Goal: Task Accomplishment & Management: Manage account settings

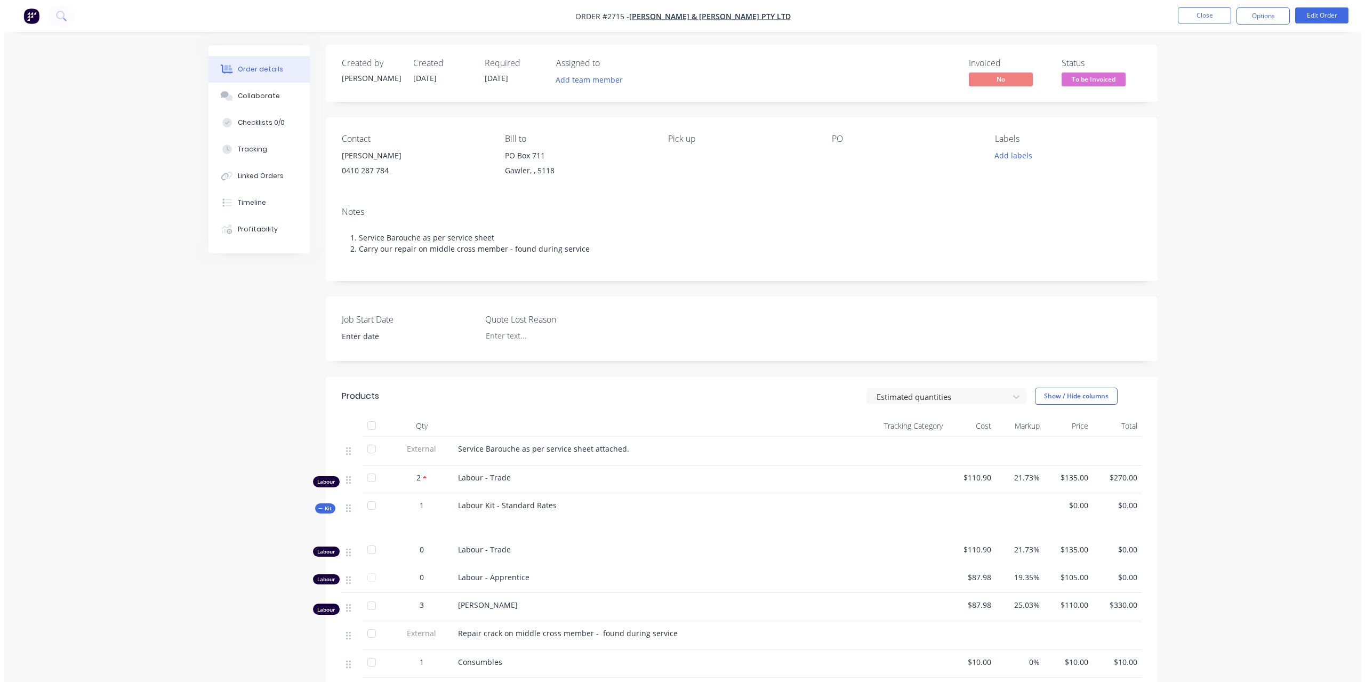
scroll to position [107, 0]
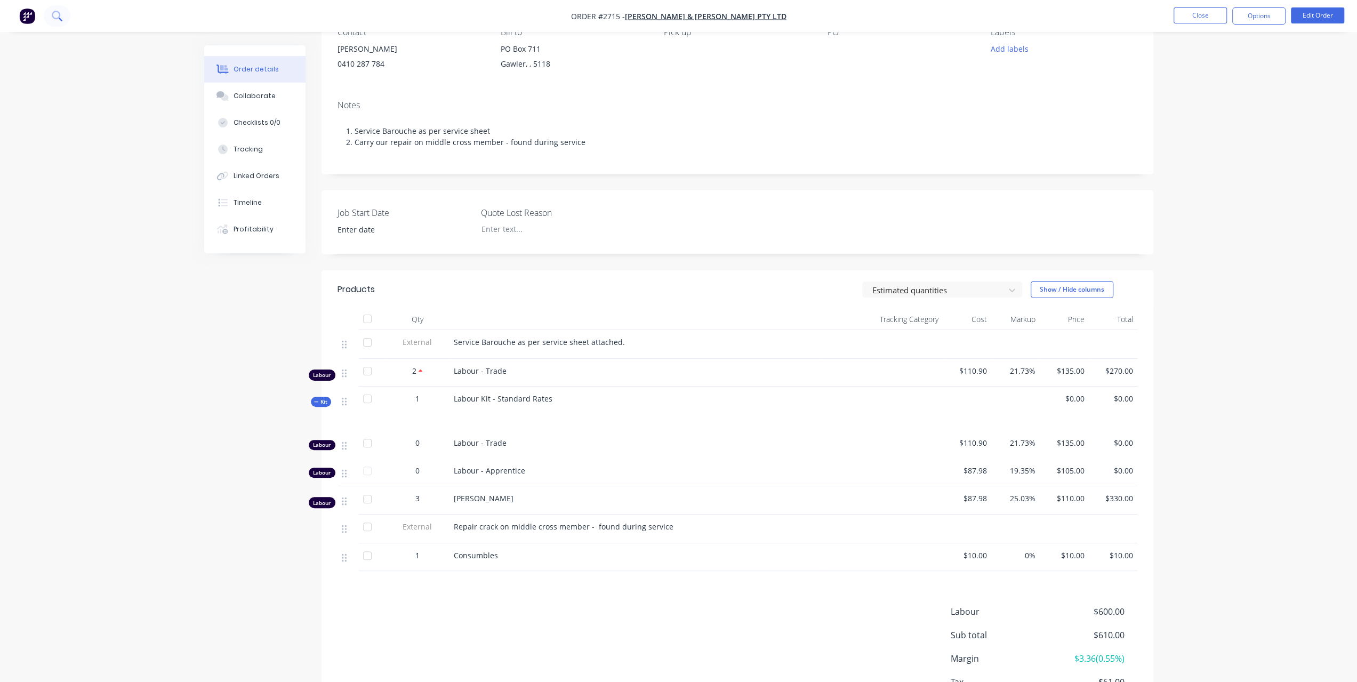
click at [58, 15] on icon at bounding box center [57, 16] width 10 height 10
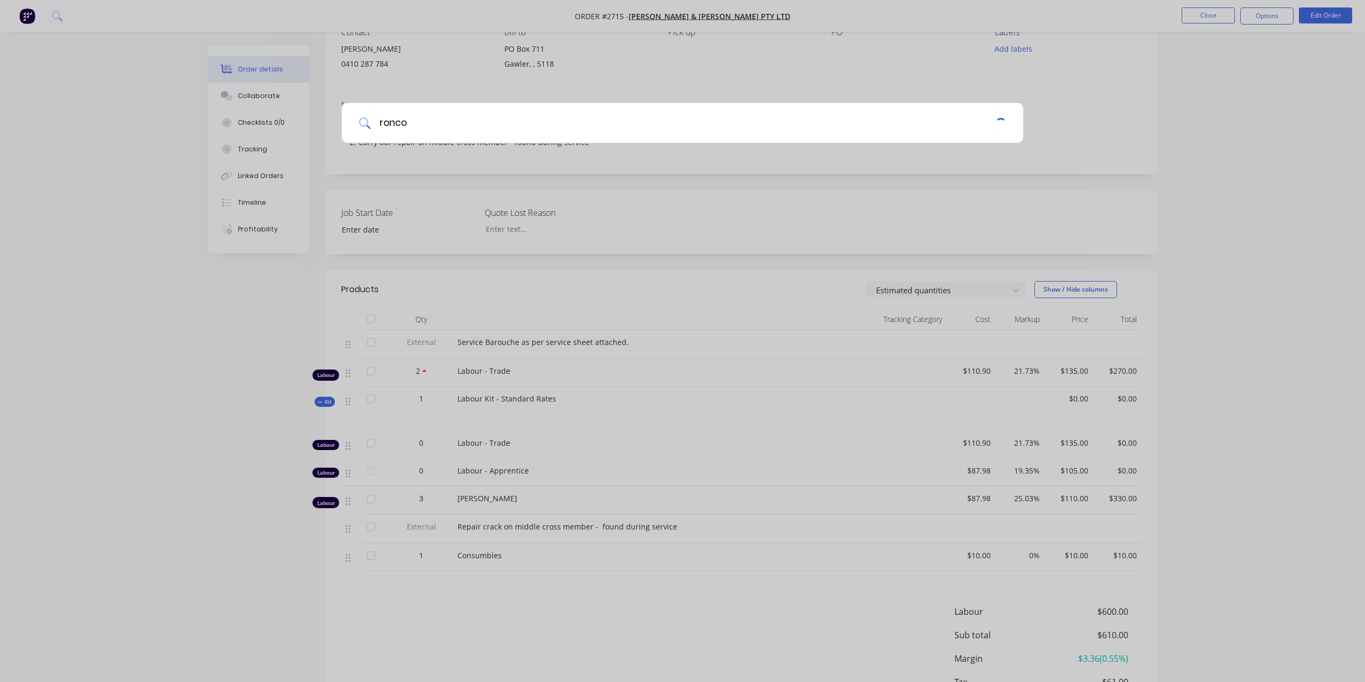
type input "ronco"
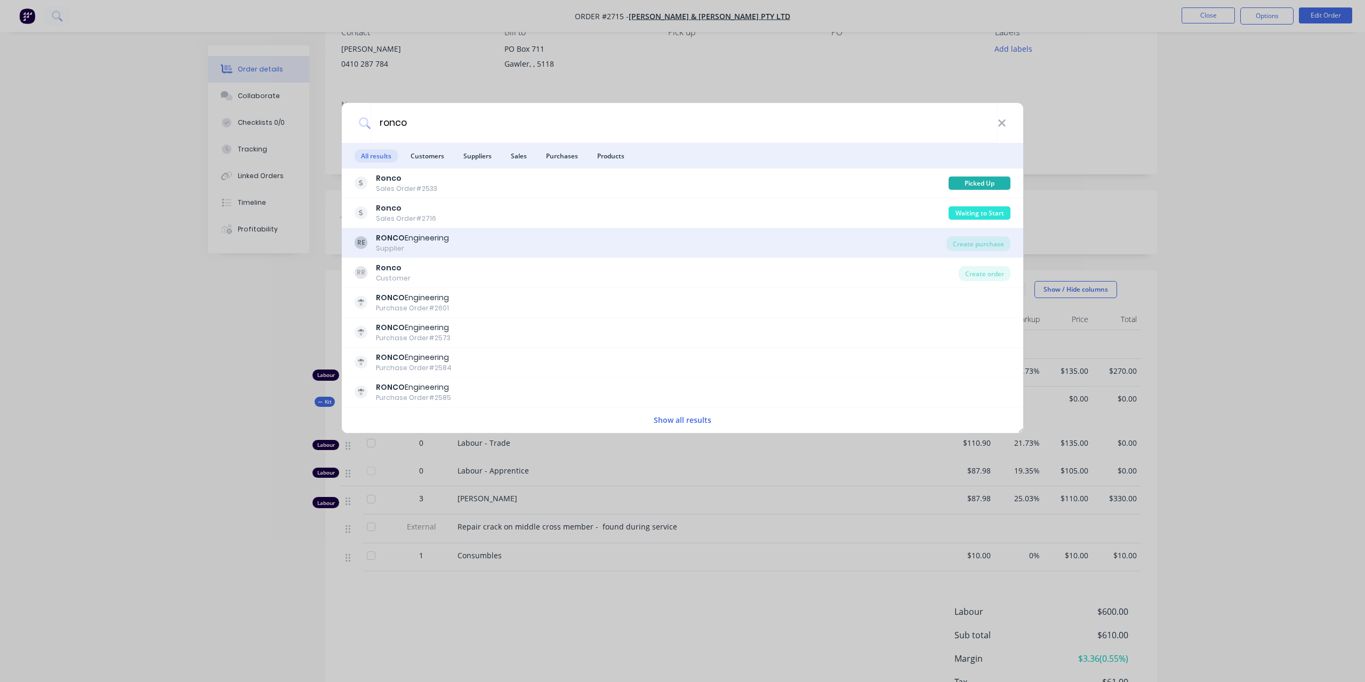
click at [404, 248] on div "Supplier" at bounding box center [412, 249] width 73 height 10
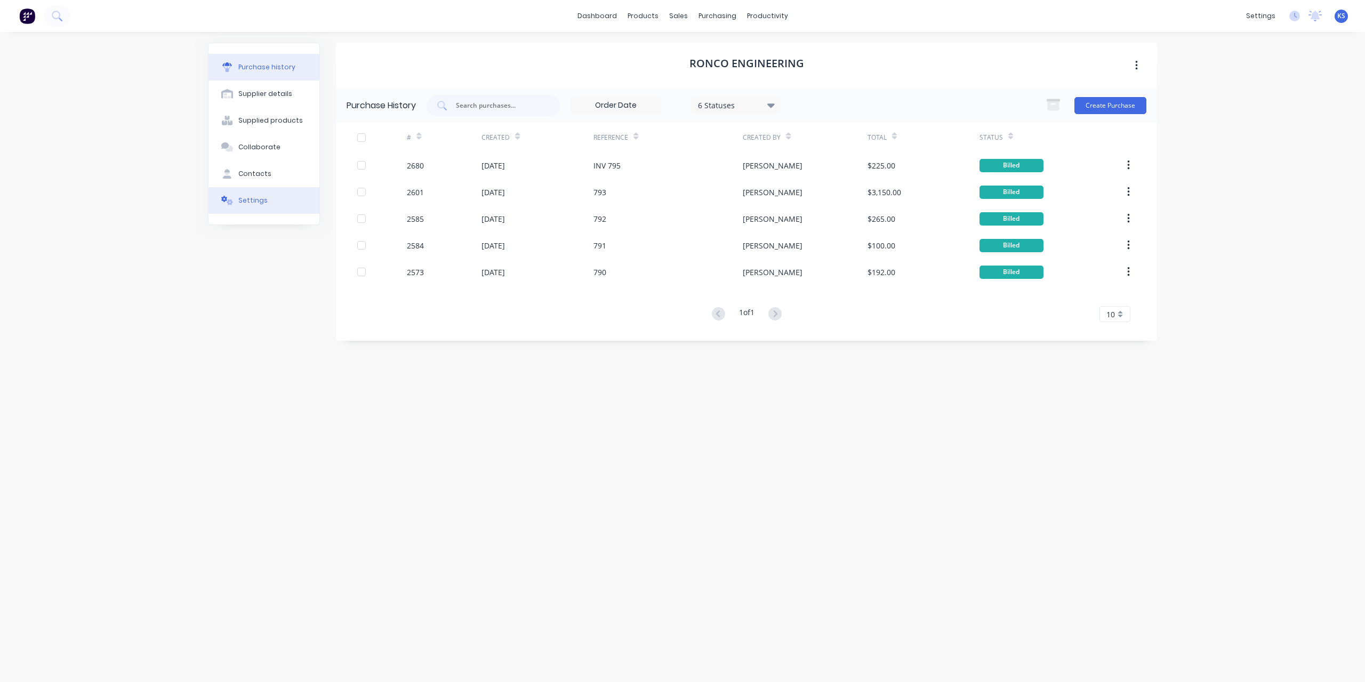
click at [237, 199] on button "Settings" at bounding box center [263, 200] width 111 height 27
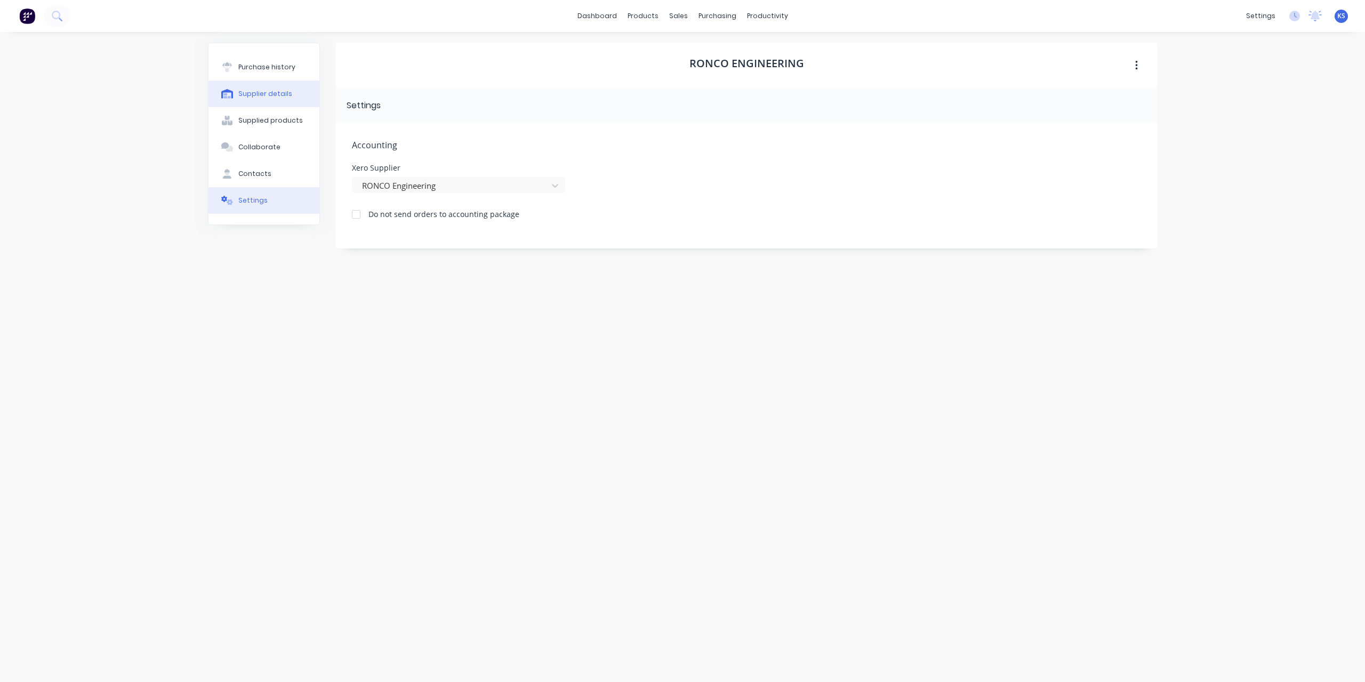
click at [271, 93] on div "Supplier details" at bounding box center [265, 94] width 54 height 10
select select "AU"
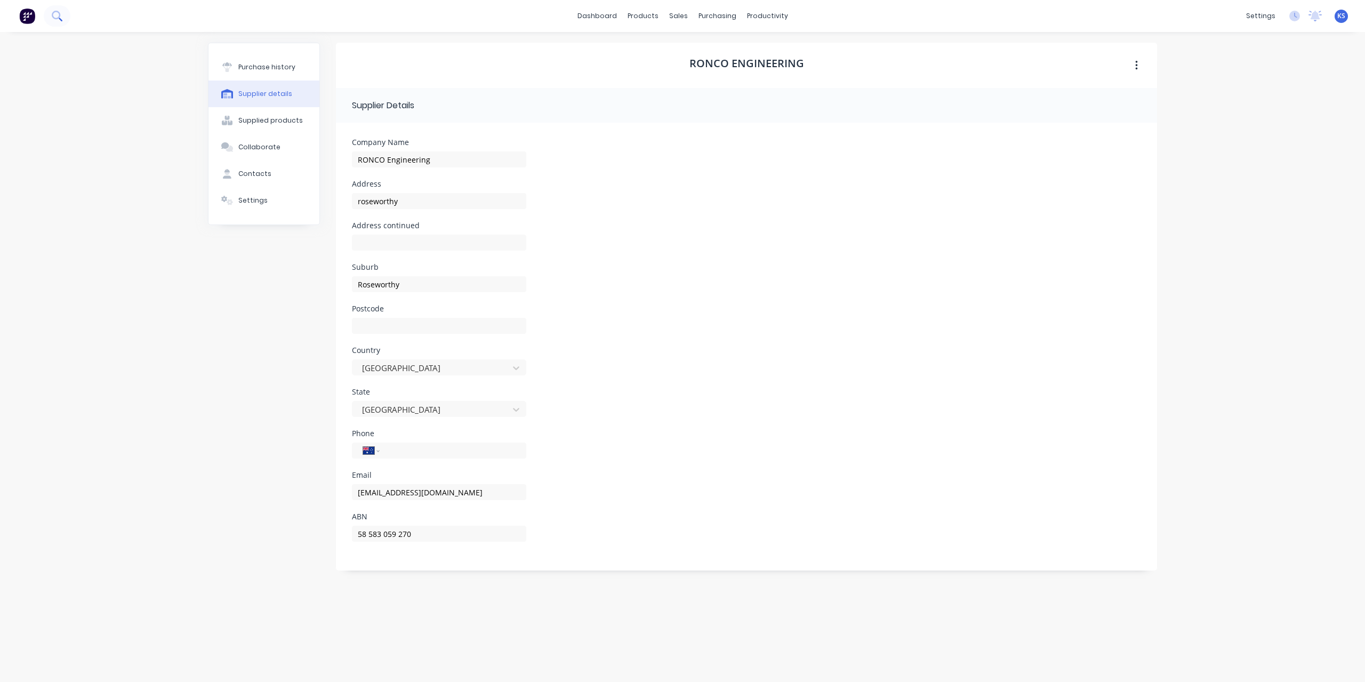
click at [55, 15] on icon at bounding box center [57, 16] width 10 height 10
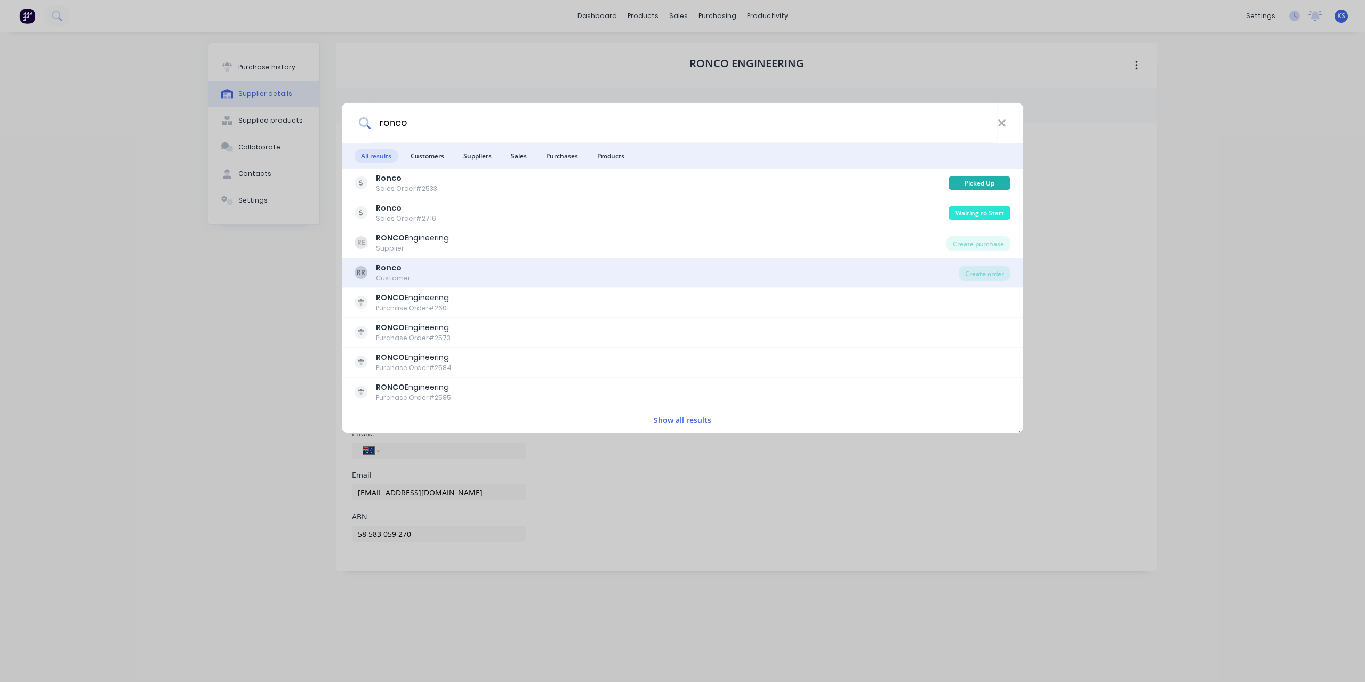
type input "ronco"
click at [411, 274] on div "RR Ronco Customer" at bounding box center [657, 272] width 604 height 21
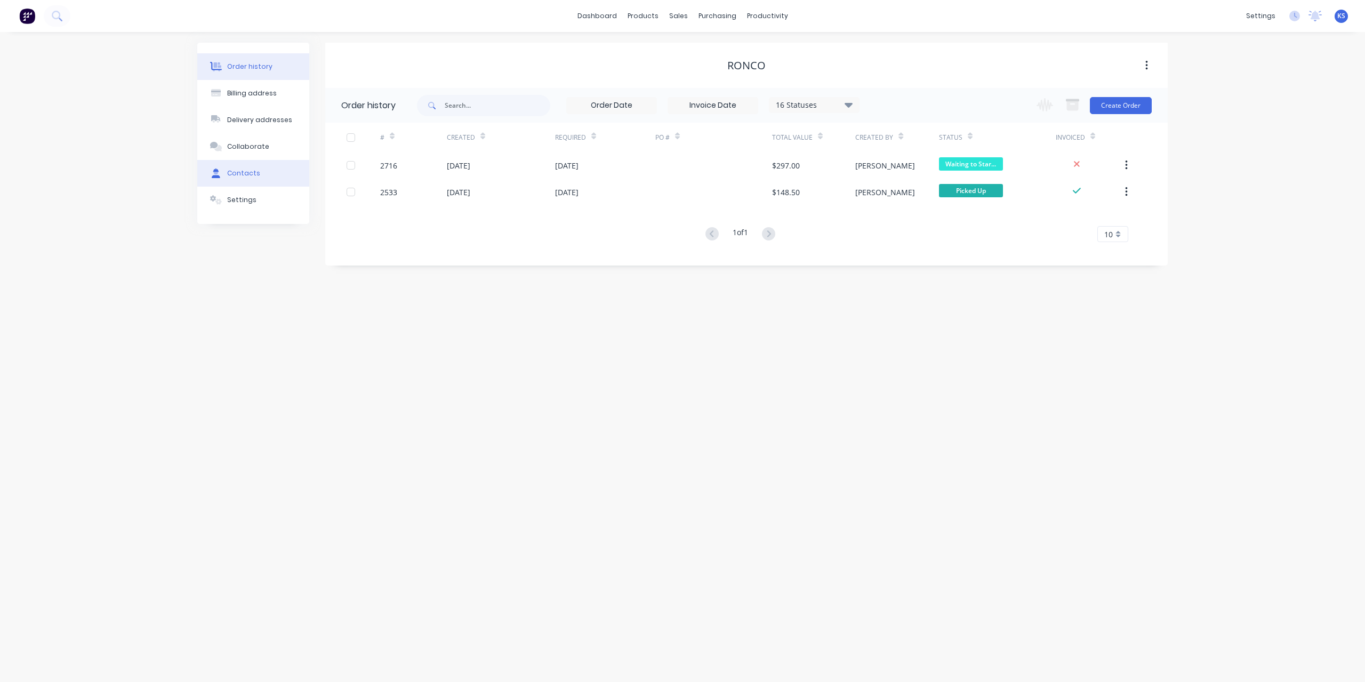
click at [258, 174] on button "Contacts" at bounding box center [253, 173] width 112 height 27
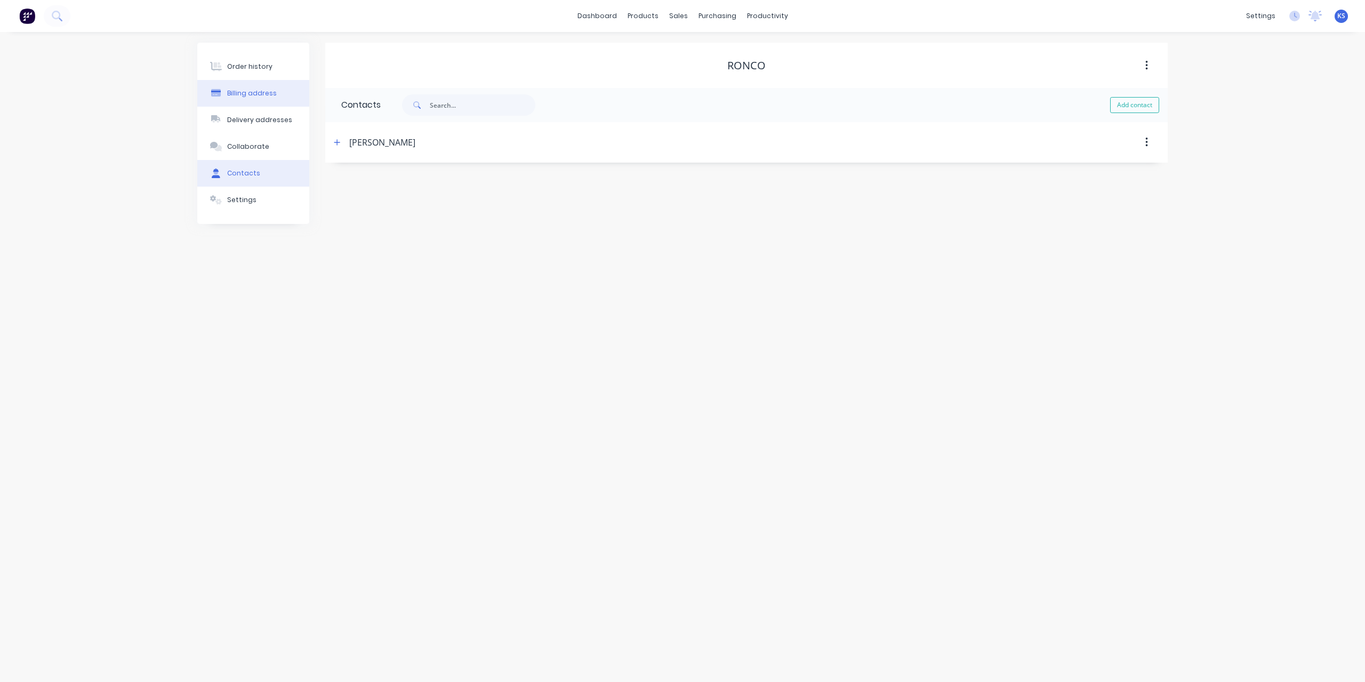
click at [262, 99] on button "Billing address" at bounding box center [253, 93] width 112 height 27
select select "AU"
click at [247, 174] on div "Contacts" at bounding box center [243, 173] width 33 height 10
click at [334, 143] on icon "button" at bounding box center [337, 142] width 6 height 7
click at [446, 223] on input "ronco@adam.com.au" at bounding box center [428, 225] width 174 height 16
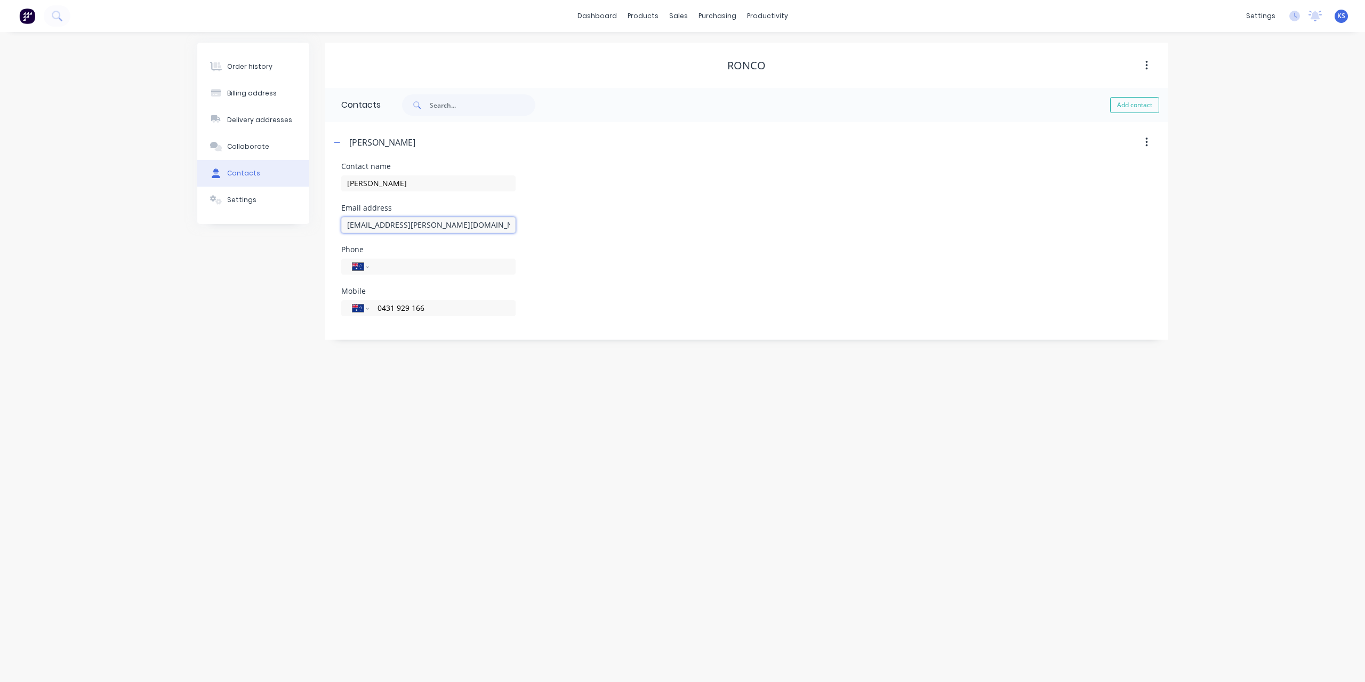
drag, startPoint x: 446, startPoint y: 223, endPoint x: 212, endPoint y: 216, distance: 234.2
click at [212, 216] on div "Order history Billing address Delivery addresses Collaborate Contacts Settings …" at bounding box center [682, 191] width 970 height 297
paste input "eng137@gmail.com"
type input "roncoeng137@gmail.com"
click at [1356, 198] on div "Order history Billing address Delivery addresses Collaborate Contacts Settings …" at bounding box center [682, 357] width 1365 height 650
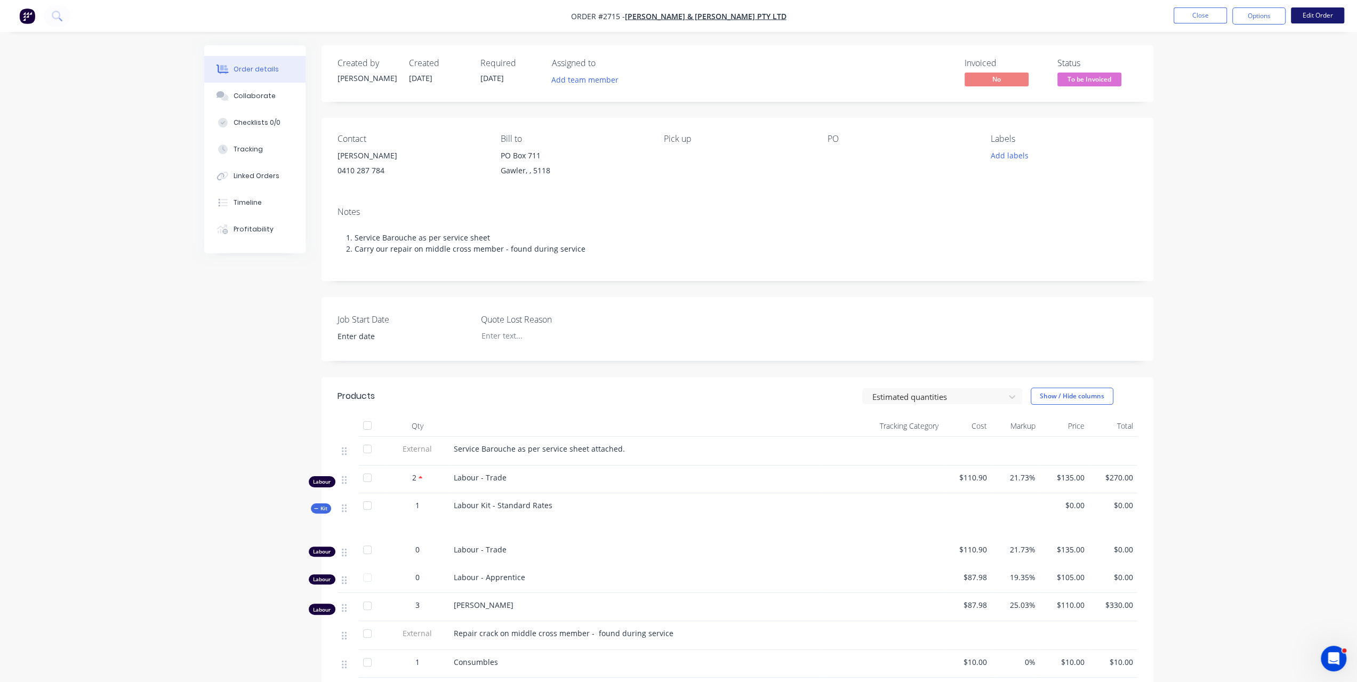
click at [1319, 15] on button "Edit Order" at bounding box center [1317, 15] width 53 height 16
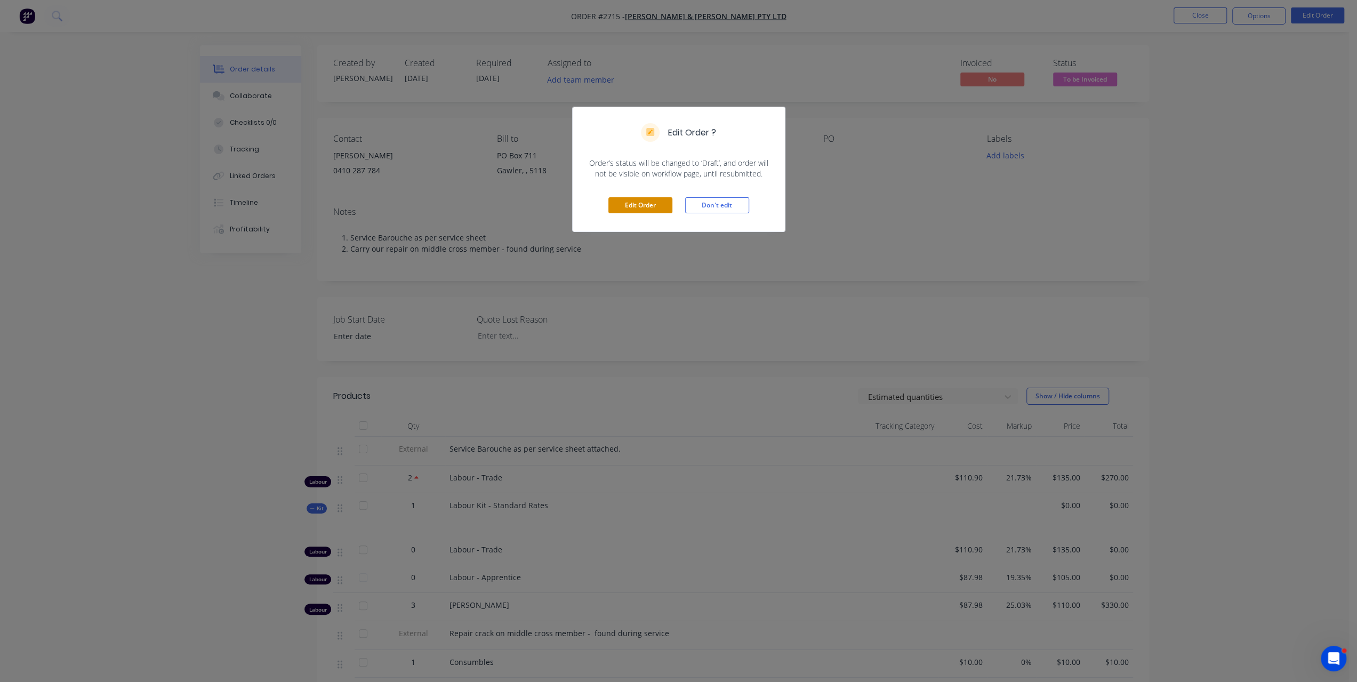
click at [646, 206] on button "Edit Order" at bounding box center [640, 205] width 64 height 16
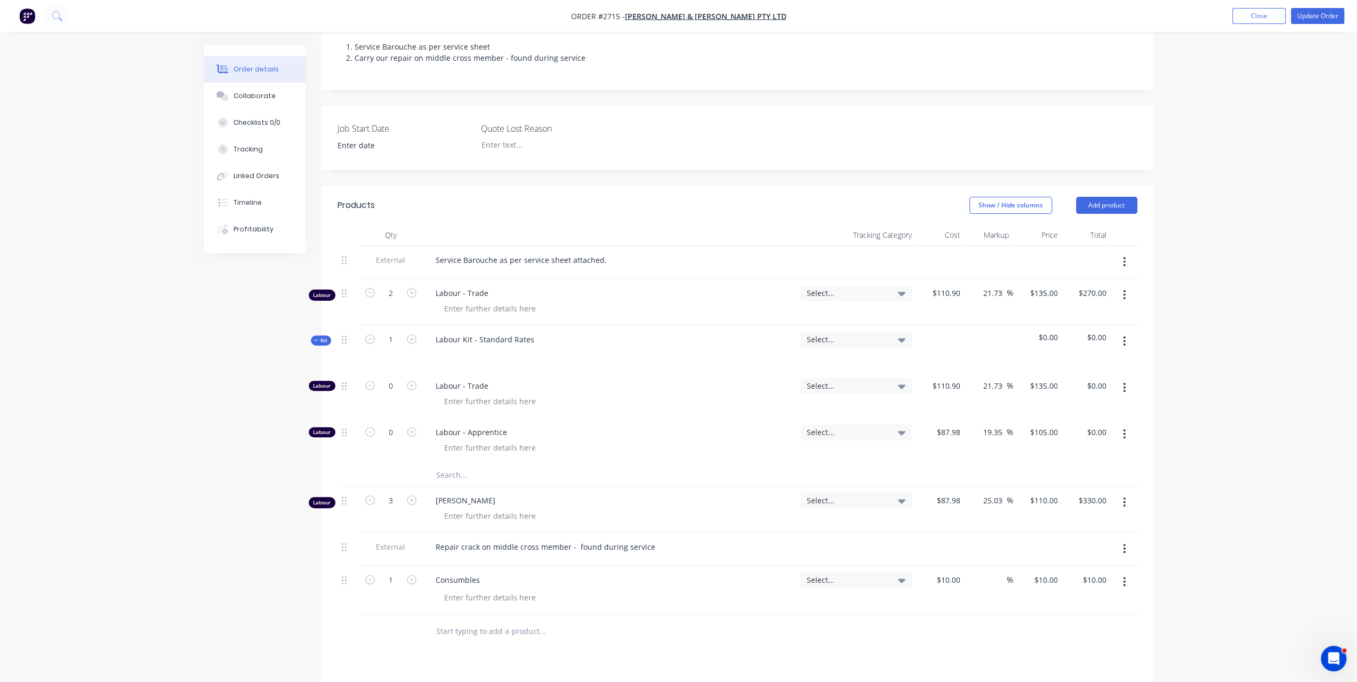
scroll to position [267, 0]
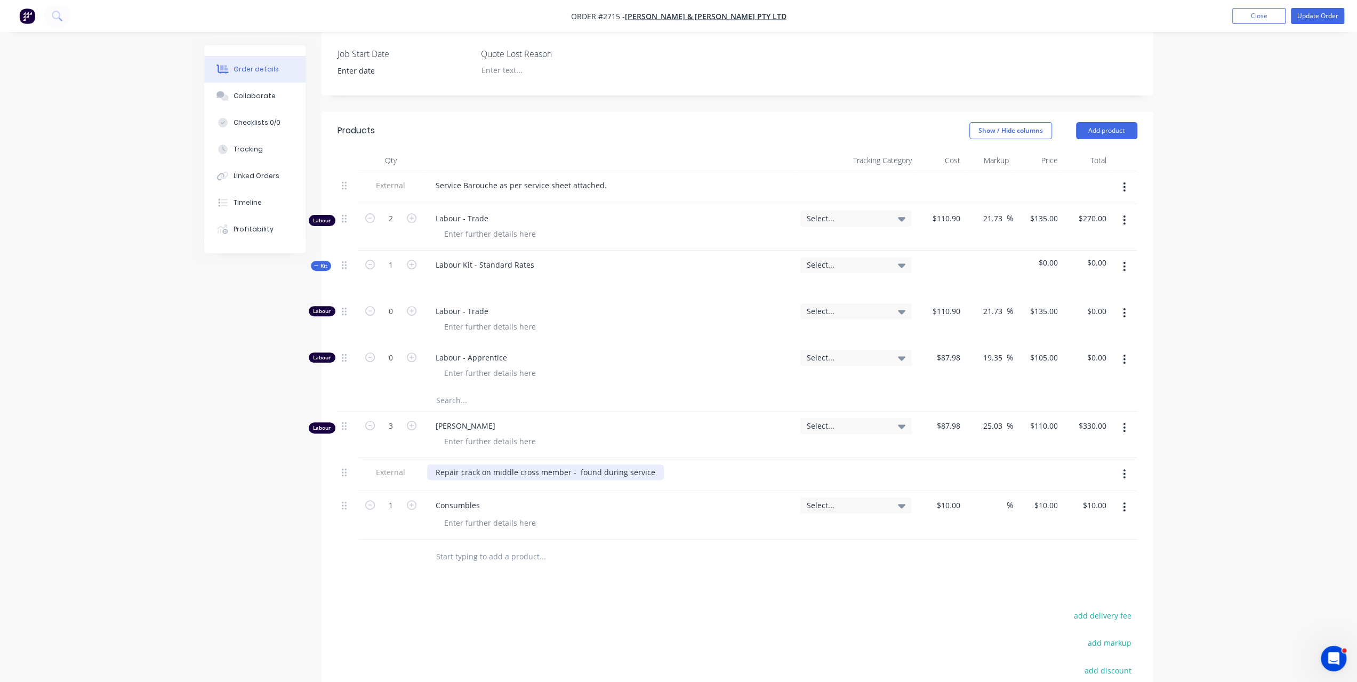
click at [652, 470] on div "Repair crack on middle cross member - found during service" at bounding box center [545, 471] width 237 height 15
click at [1119, 131] on button "Add product" at bounding box center [1106, 130] width 61 height 17
click at [457, 557] on input "text" at bounding box center [542, 556] width 213 height 21
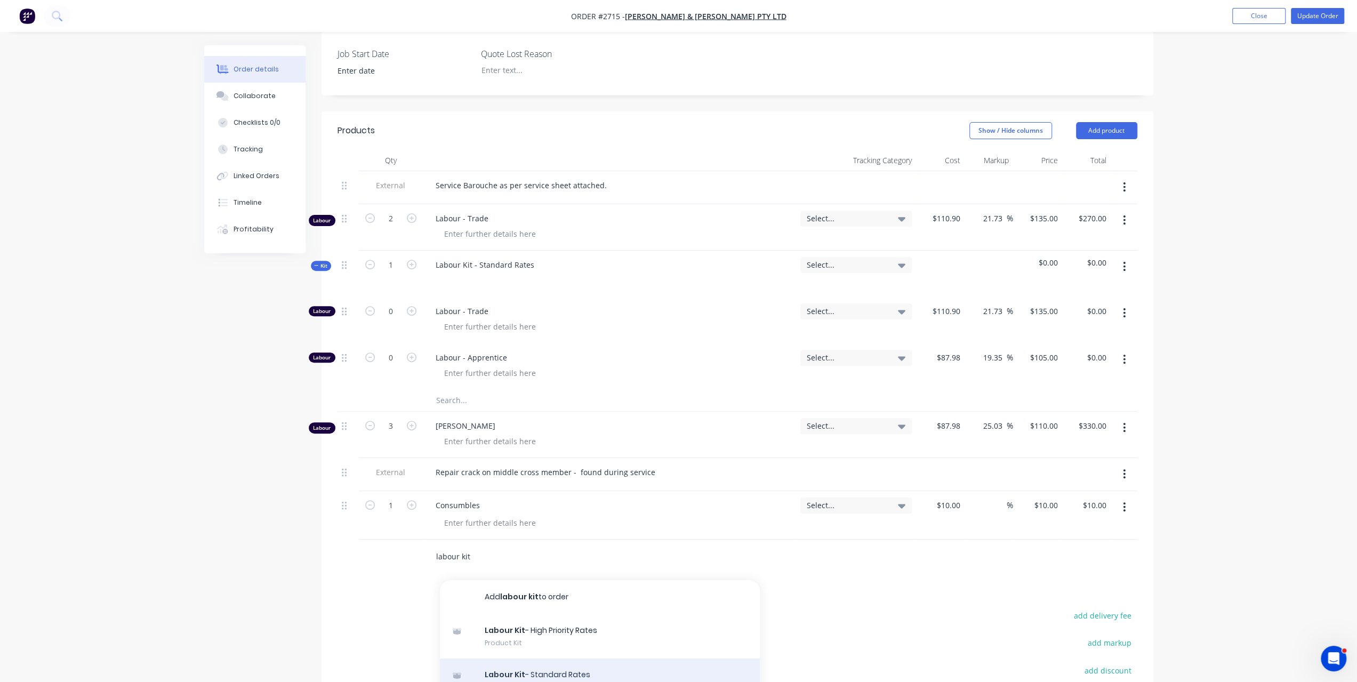
type input "labour kit"
click at [553, 675] on div "Labour Kit - Standard Rates Product Kit" at bounding box center [600, 681] width 320 height 45
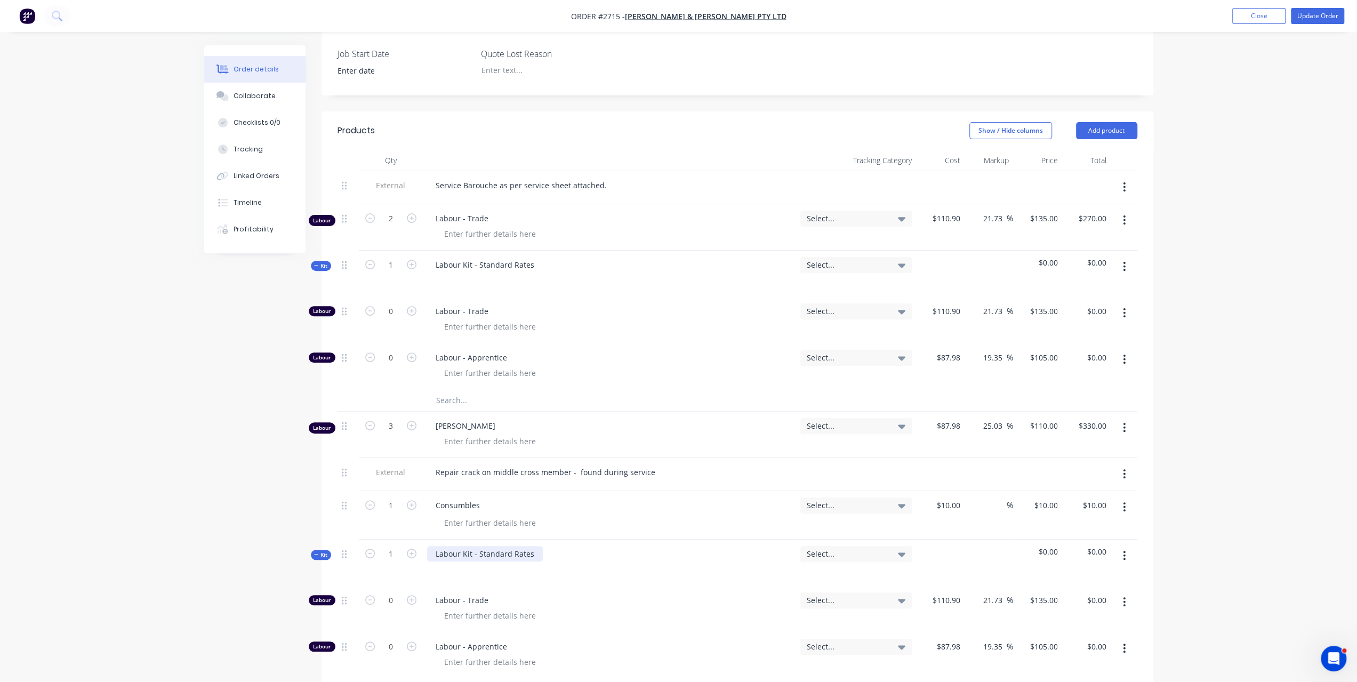
scroll to position [427, 0]
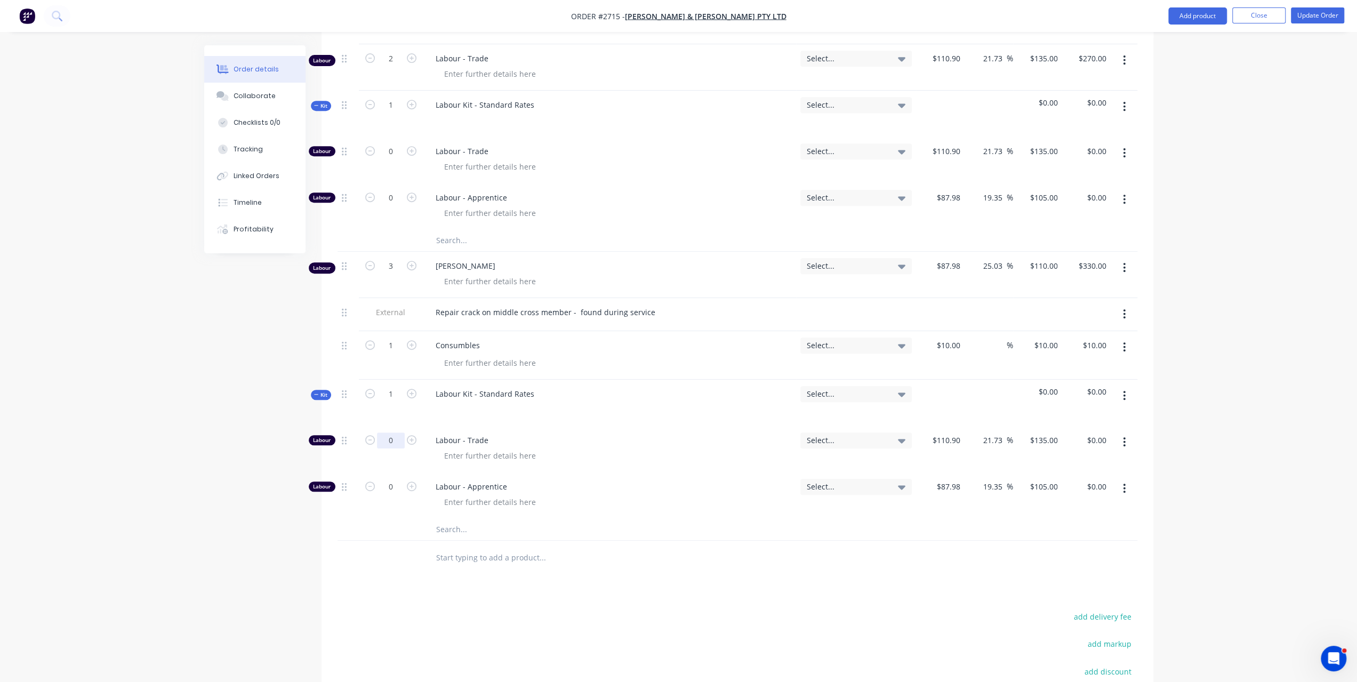
click at [391, 438] on input "0" at bounding box center [391, 440] width 28 height 16
type input "1"
type input "$135.00"
click at [391, 146] on input "0" at bounding box center [391, 151] width 28 height 16
type input "2"
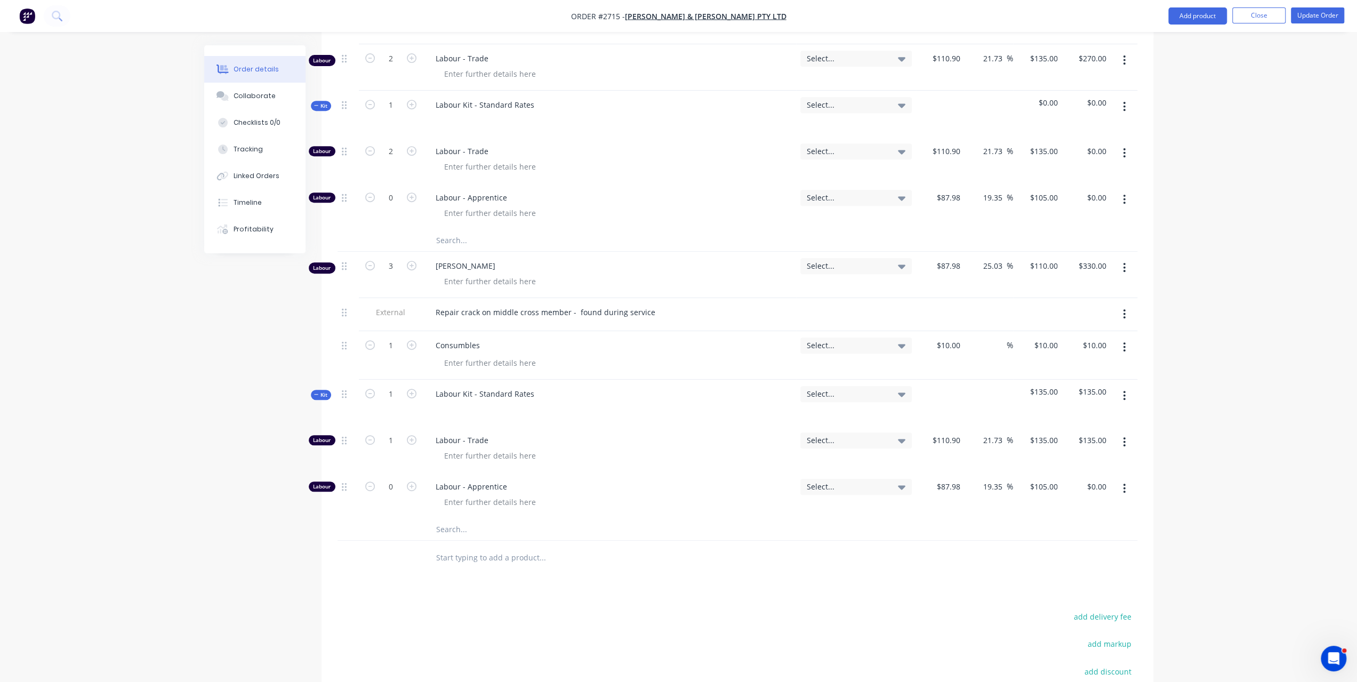
type input "$270.00"
drag, startPoint x: 1246, startPoint y: 184, endPoint x: 1242, endPoint y: 175, distance: 9.8
click at [1246, 184] on div "Order details Collaborate Checklists 0/0 Tracking Linked Orders Timeline Profit…" at bounding box center [678, 210] width 1357 height 1274
click at [1122, 52] on button "button" at bounding box center [1124, 60] width 25 height 19
click at [1062, 150] on div "Delete" at bounding box center [1087, 151] width 82 height 15
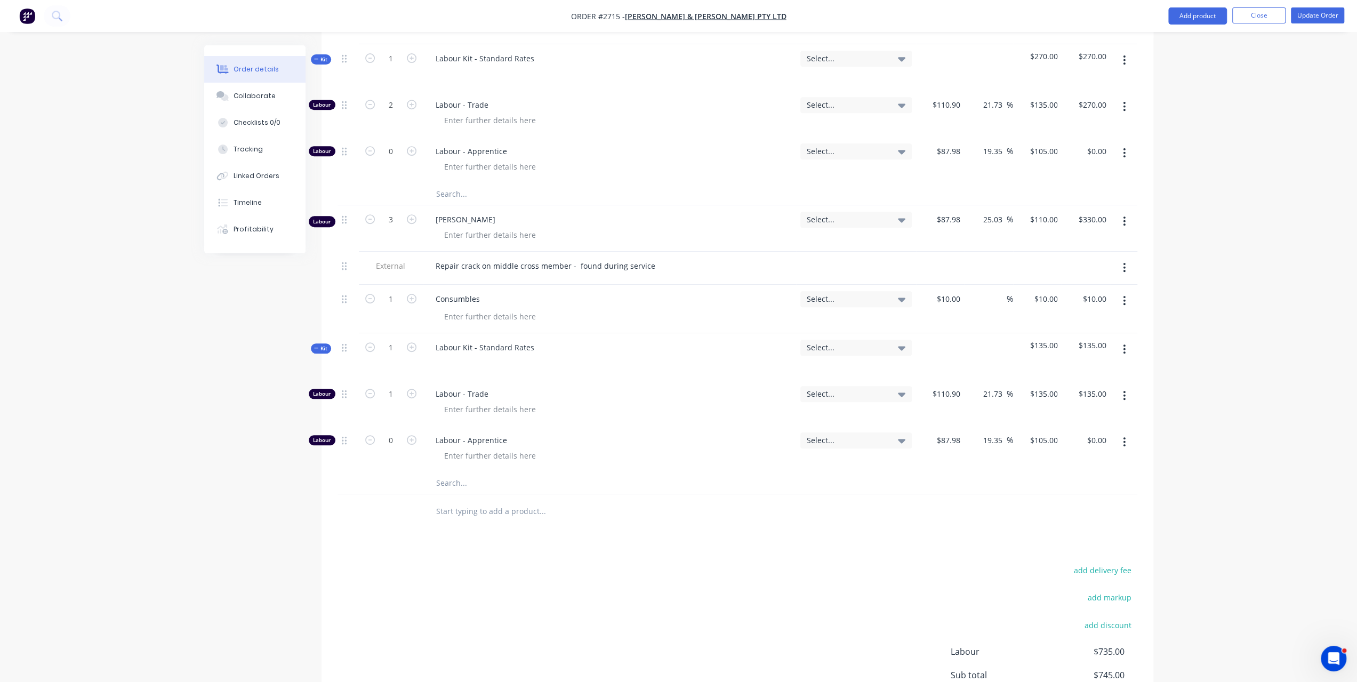
click at [1123, 220] on icon "button" at bounding box center [1124, 221] width 3 height 12
click at [1061, 311] on div "Delete" at bounding box center [1087, 313] width 82 height 15
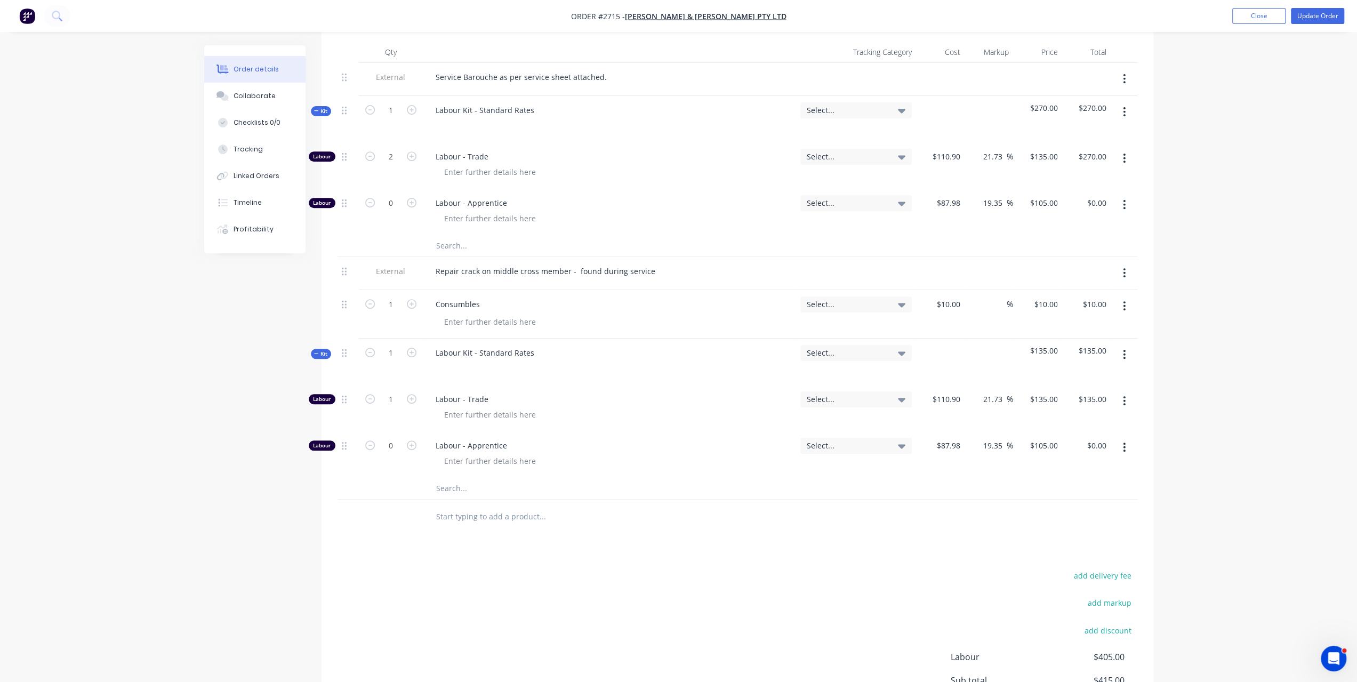
scroll to position [267, 0]
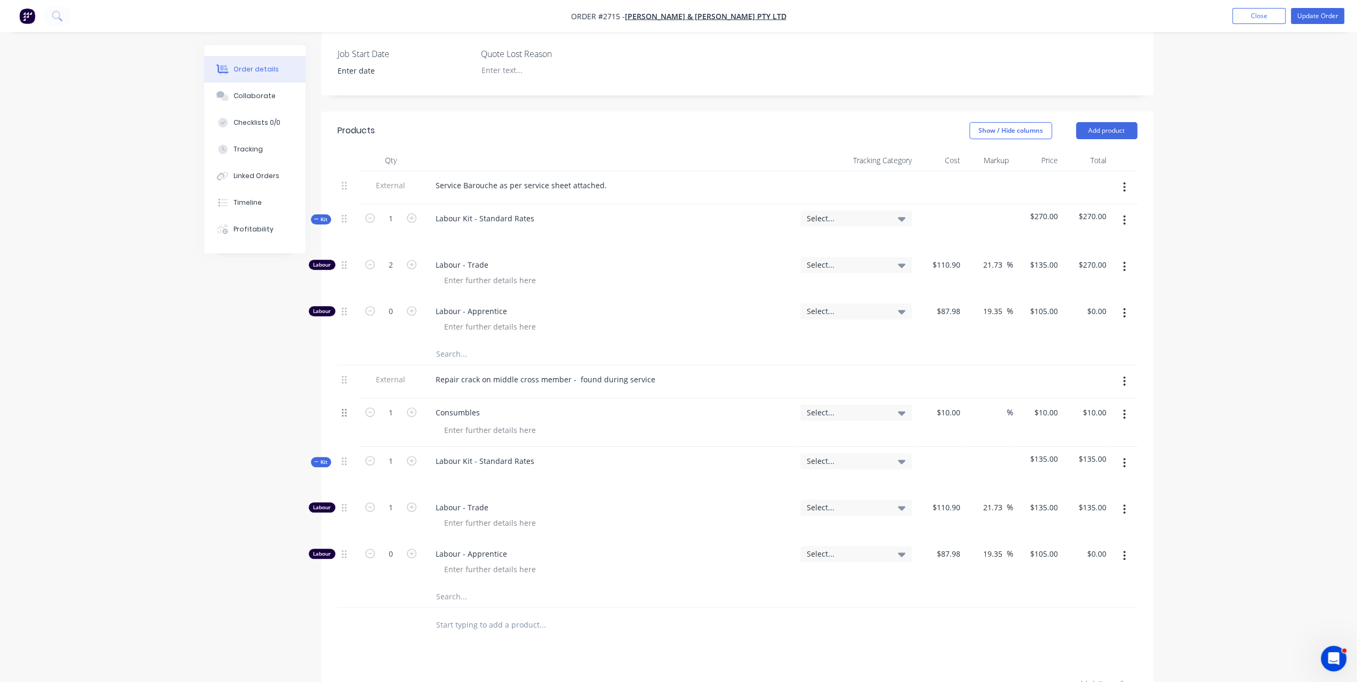
click at [344, 415] on icon at bounding box center [344, 413] width 5 height 10
drag, startPoint x: 342, startPoint y: 375, endPoint x: 330, endPoint y: 426, distance: 52.2
click at [330, 426] on div "Qty Tracking Category Cost Markup Price Total External Service Barouche as per …" at bounding box center [738, 396] width 832 height 493
click at [435, 426] on div "Repair crack on middle cross member - found during service" at bounding box center [545, 427] width 237 height 15
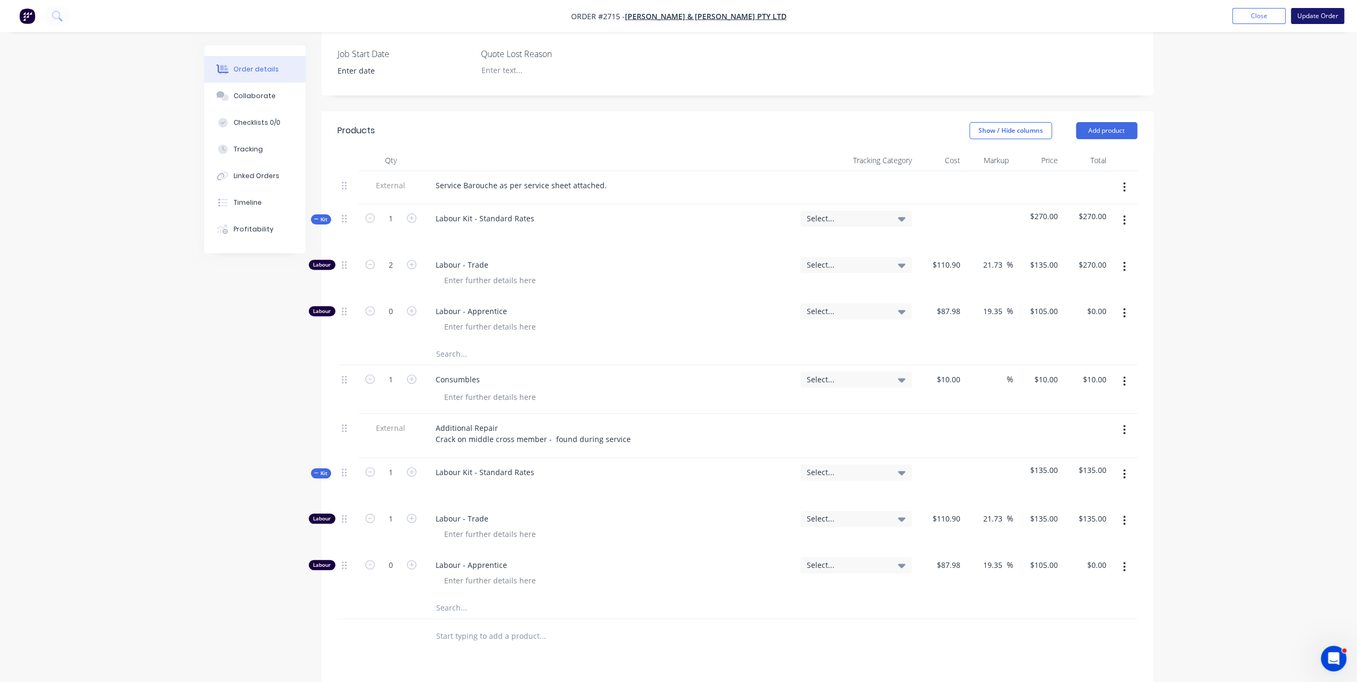
click at [1327, 16] on button "Update Order" at bounding box center [1317, 16] width 53 height 16
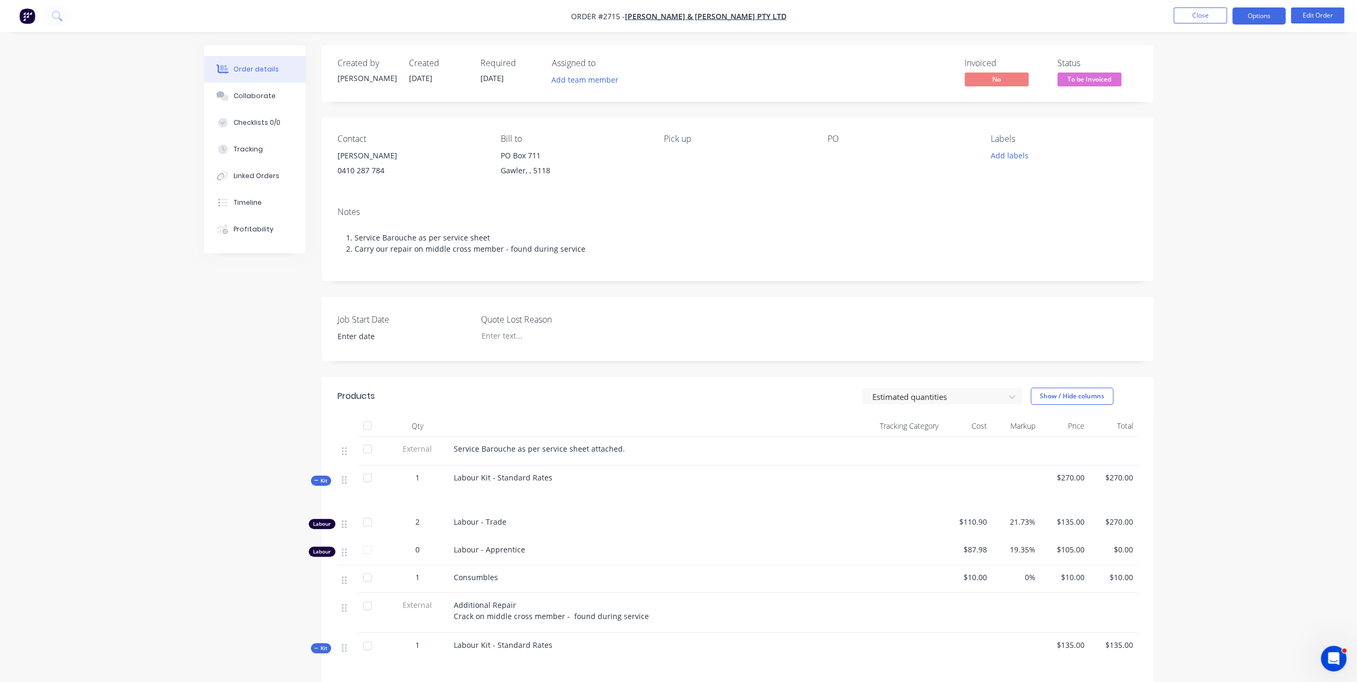
click at [1260, 18] on button "Options" at bounding box center [1258, 15] width 53 height 17
click at [1199, 73] on button "Invoice" at bounding box center [1226, 64] width 117 height 21
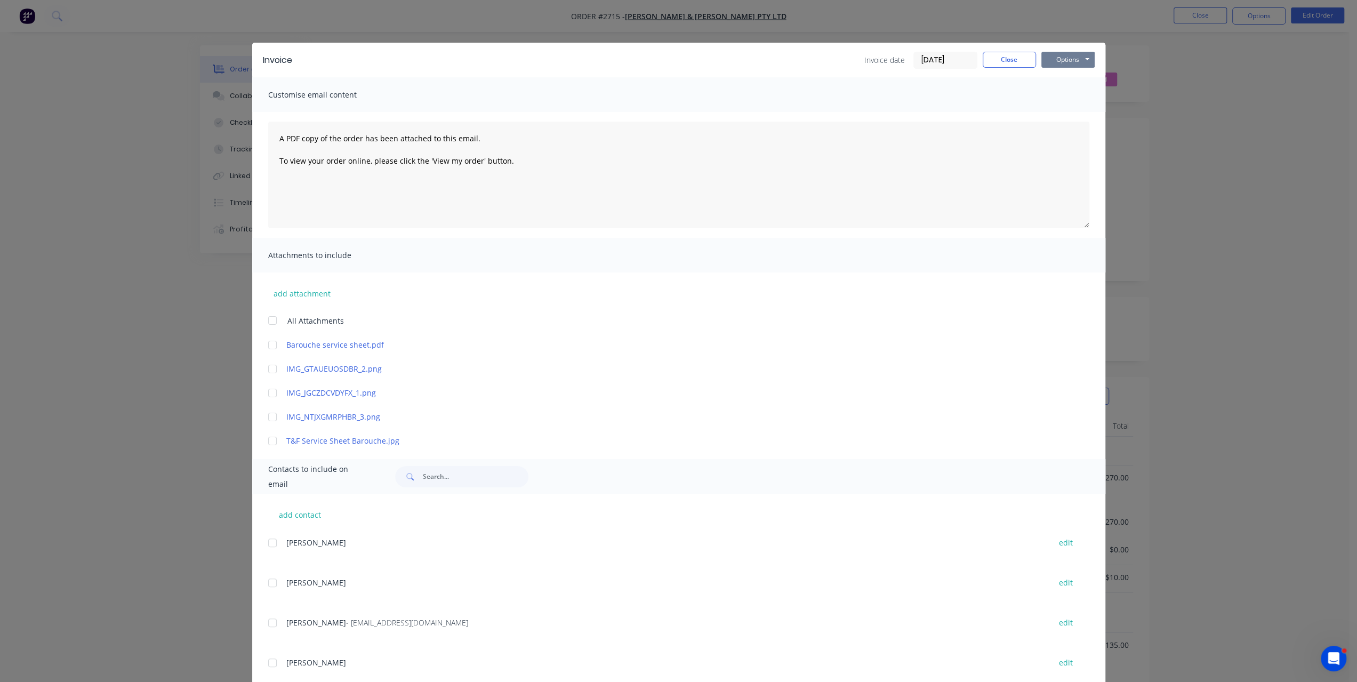
click at [1049, 62] on button "Options" at bounding box center [1067, 60] width 53 height 16
click at [1046, 78] on button "Preview" at bounding box center [1075, 79] width 68 height 18
click at [1047, 62] on button "Options" at bounding box center [1067, 60] width 53 height 16
click at [1048, 92] on button "Print" at bounding box center [1075, 96] width 68 height 18
click at [1023, 62] on button "Close" at bounding box center [1009, 60] width 53 height 16
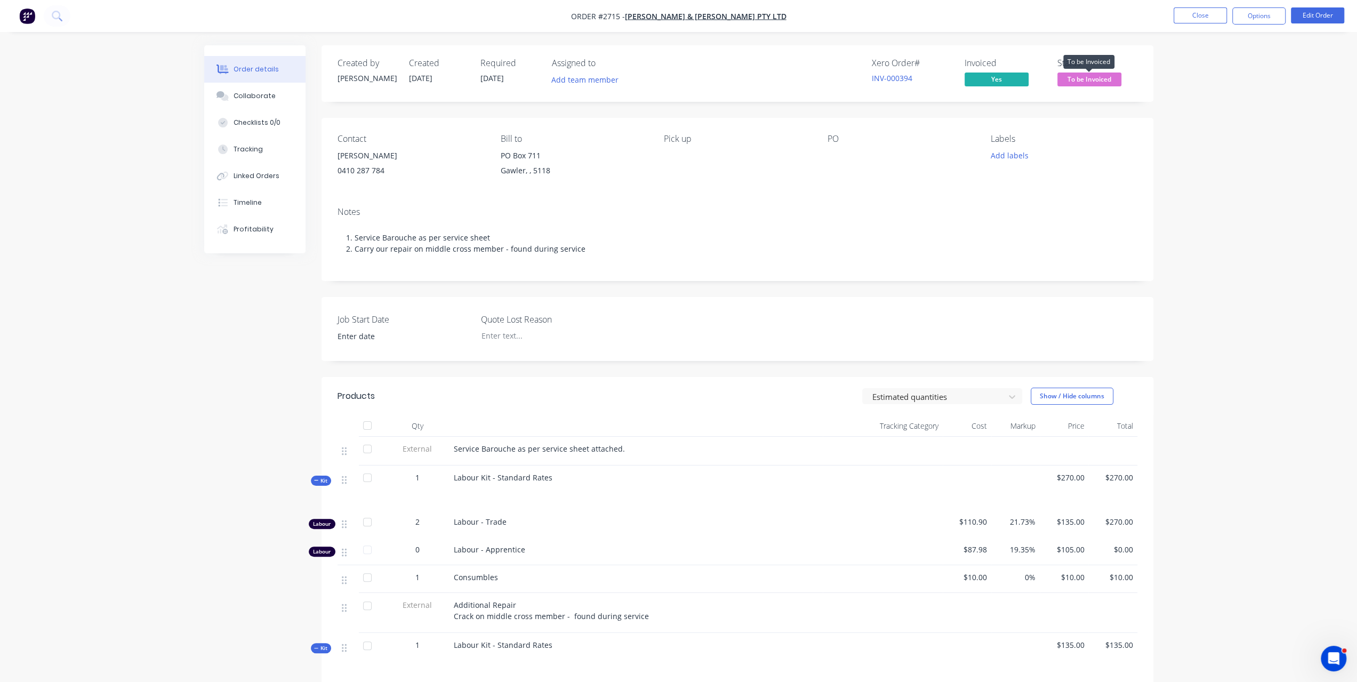
click at [1103, 77] on span "To be Invoiced" at bounding box center [1089, 79] width 64 height 13
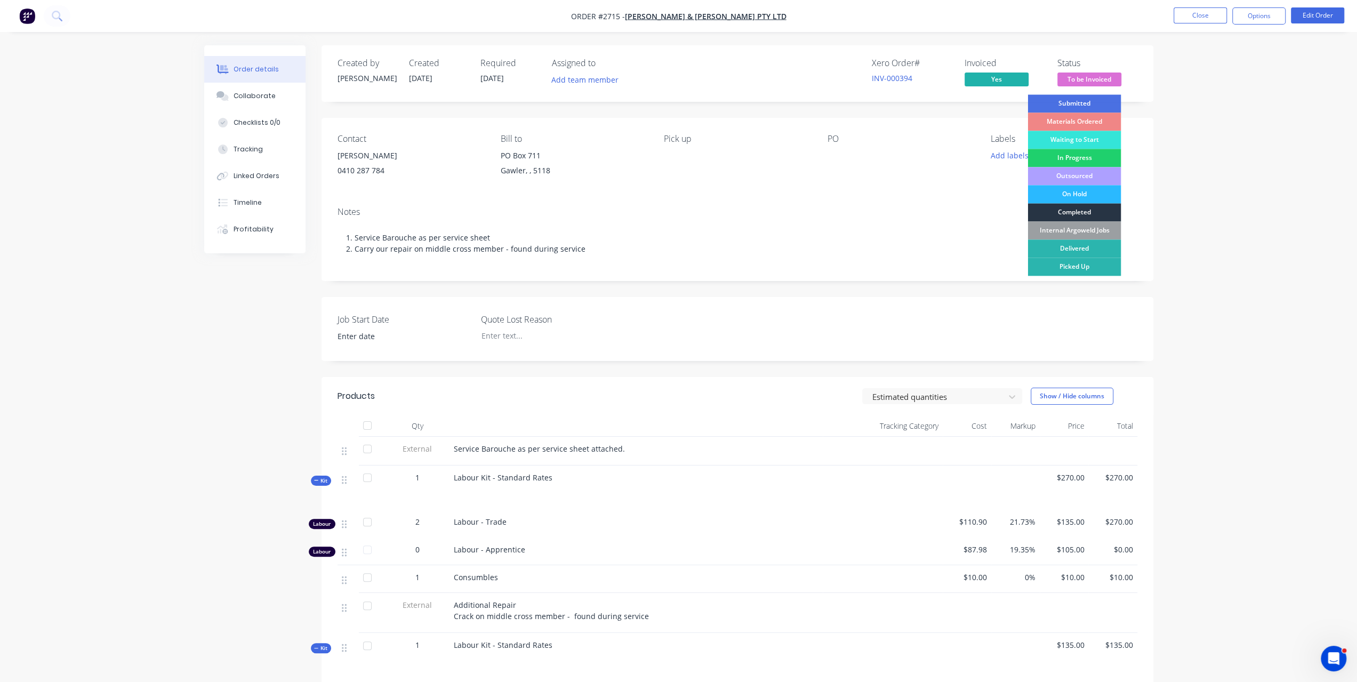
click at [1082, 211] on div "Completed" at bounding box center [1073, 212] width 93 height 18
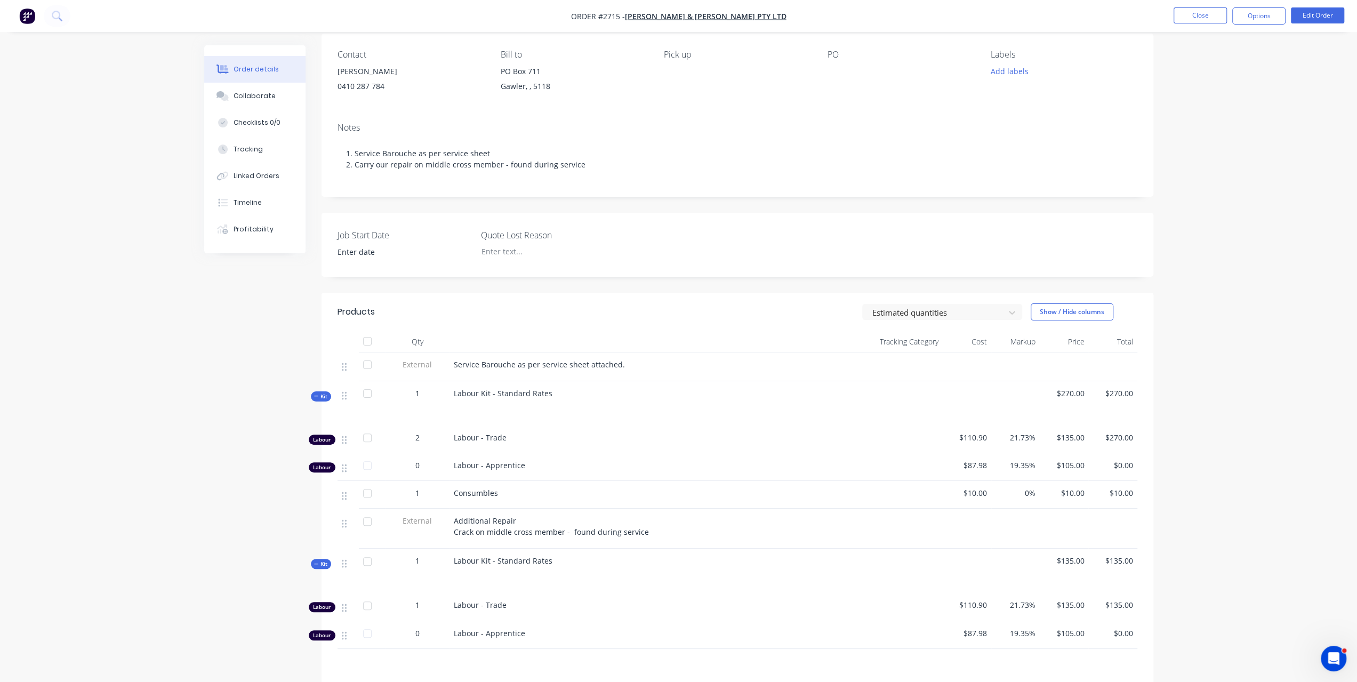
scroll to position [160, 0]
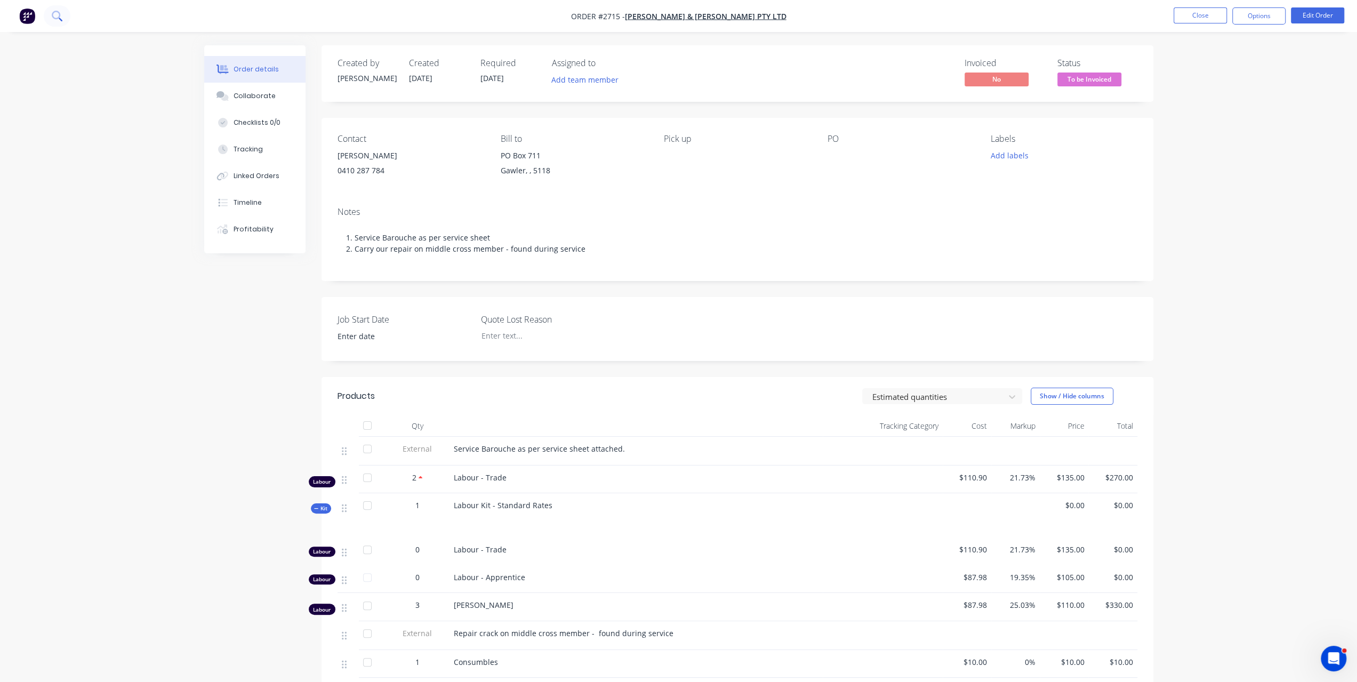
click at [53, 15] on icon at bounding box center [57, 16] width 10 height 10
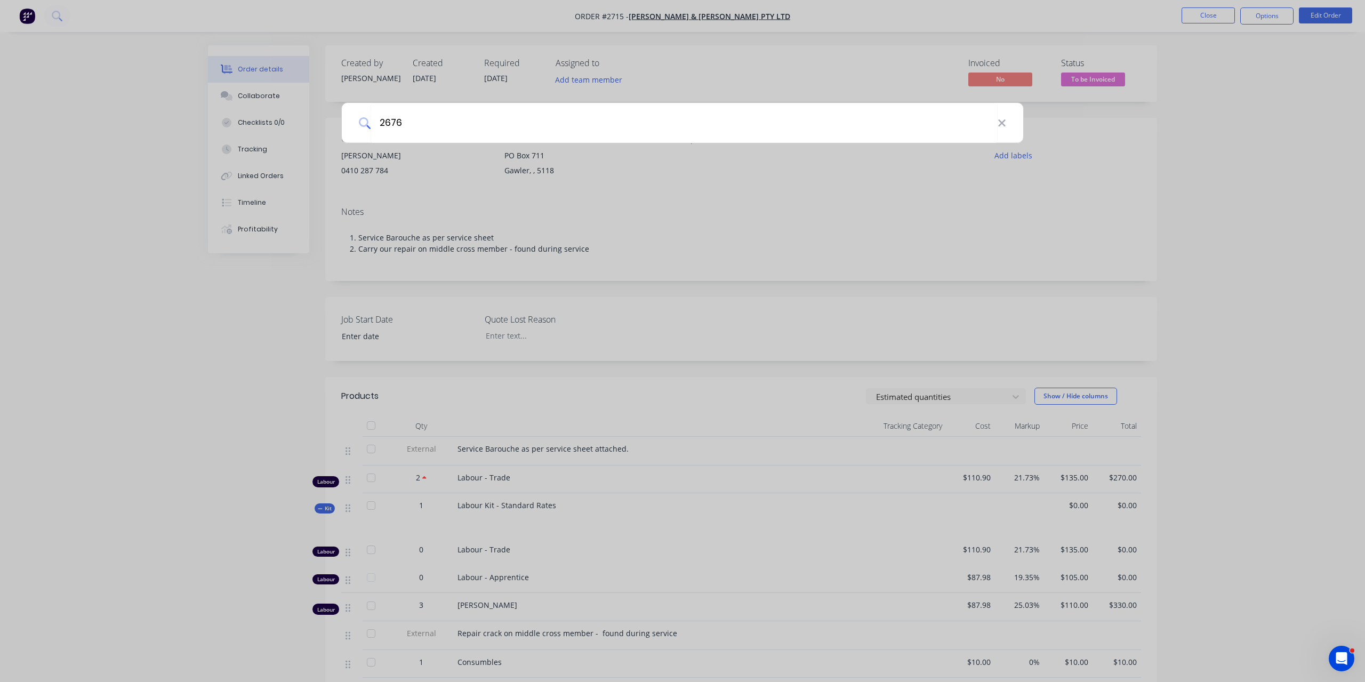
type input "2676"
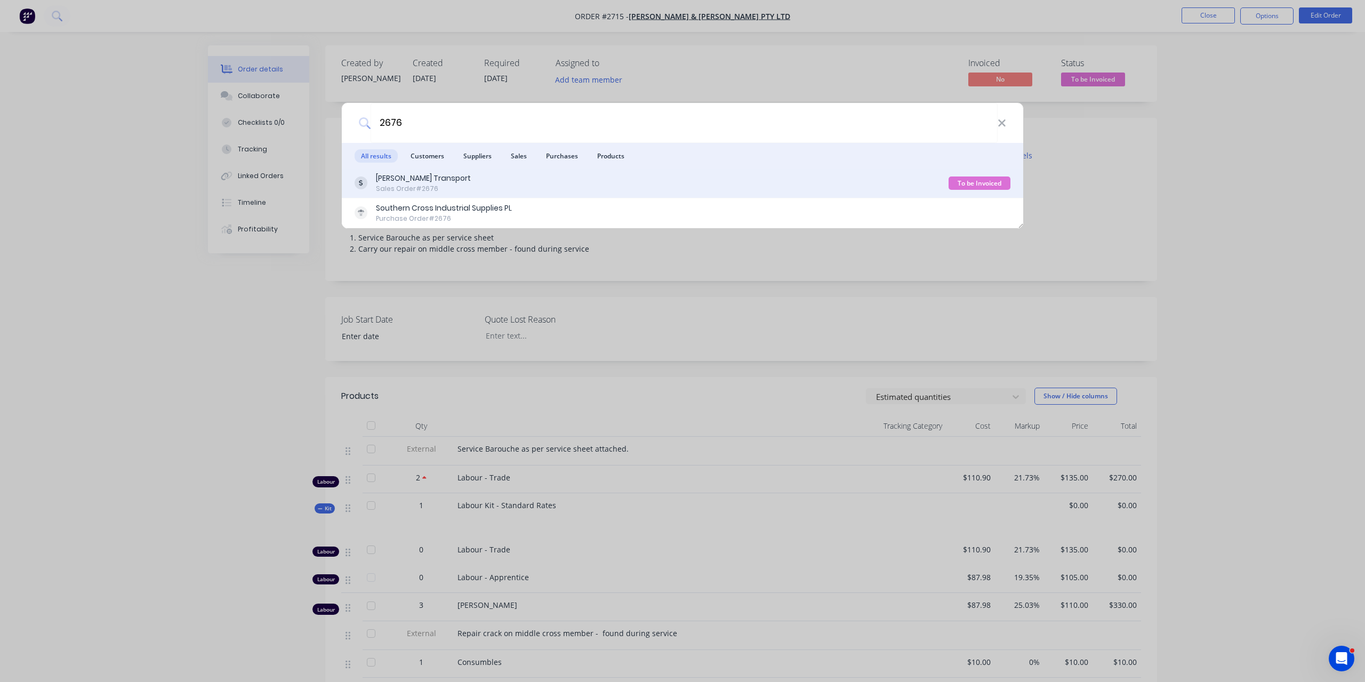
click at [411, 192] on div "Sales Order #2676" at bounding box center [423, 189] width 95 height 10
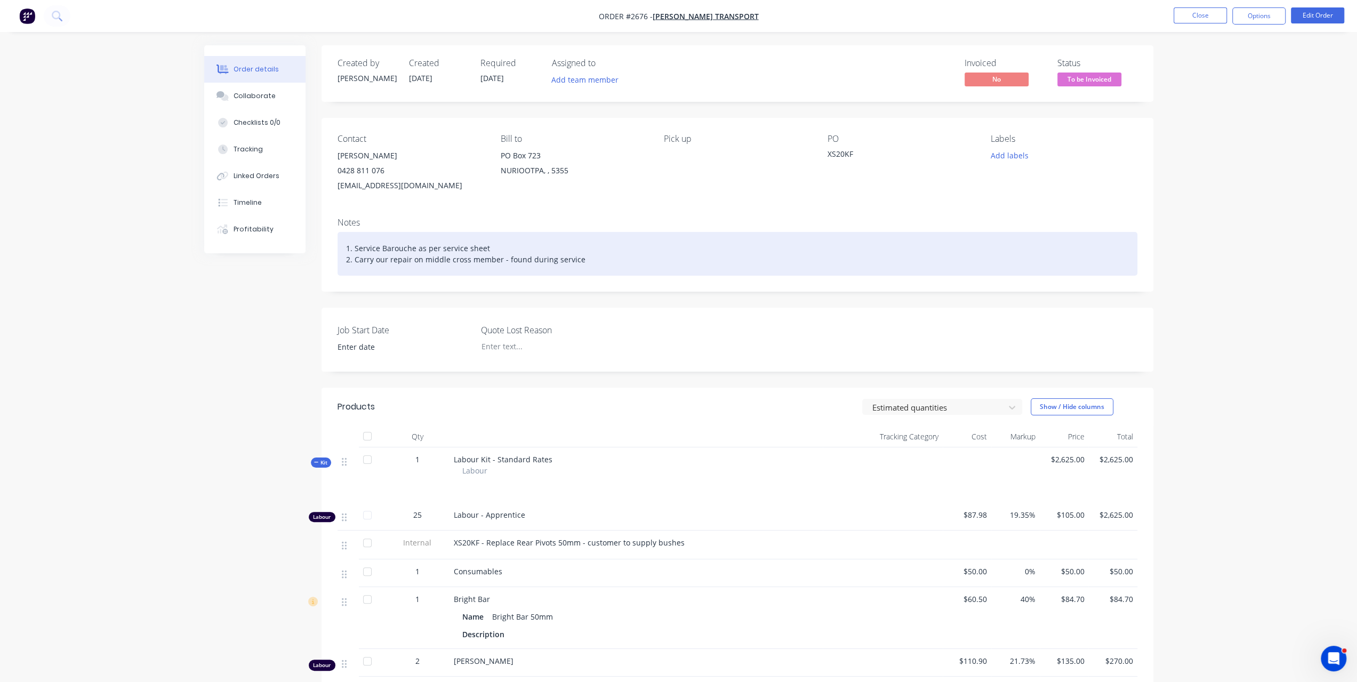
scroll to position [212, 0]
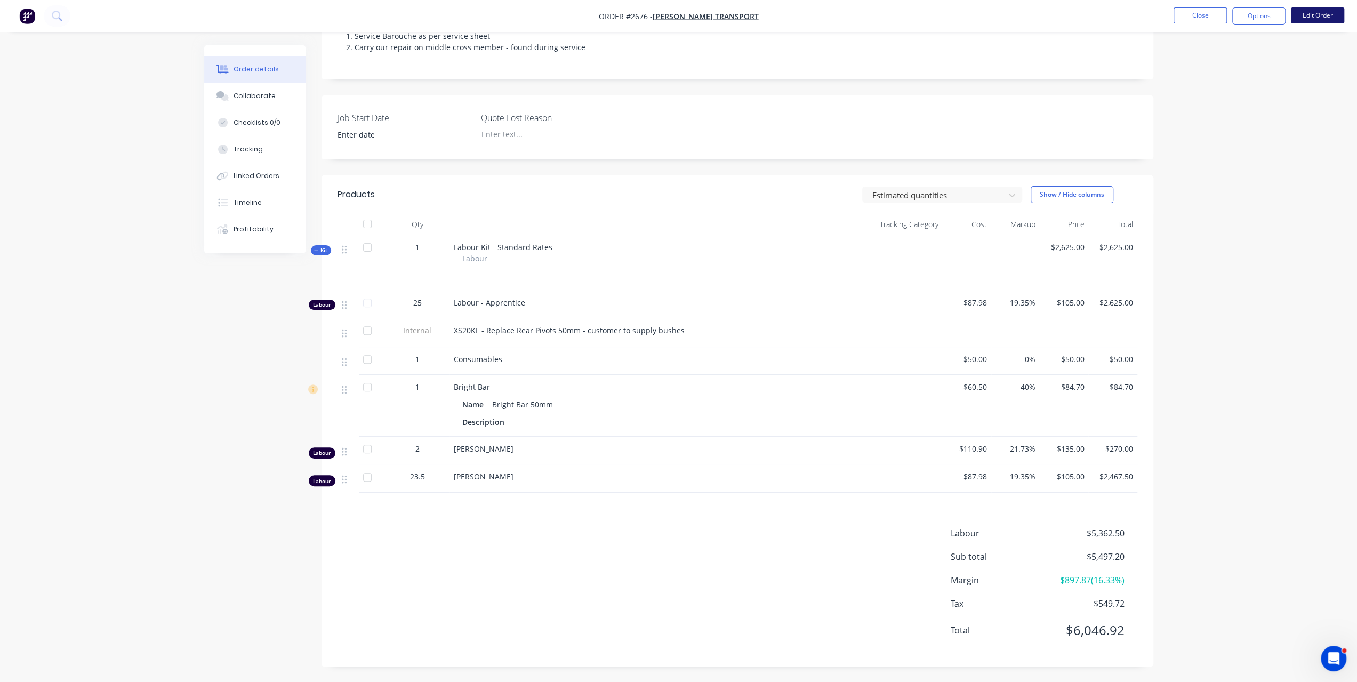
click at [1319, 14] on button "Edit Order" at bounding box center [1317, 15] width 53 height 16
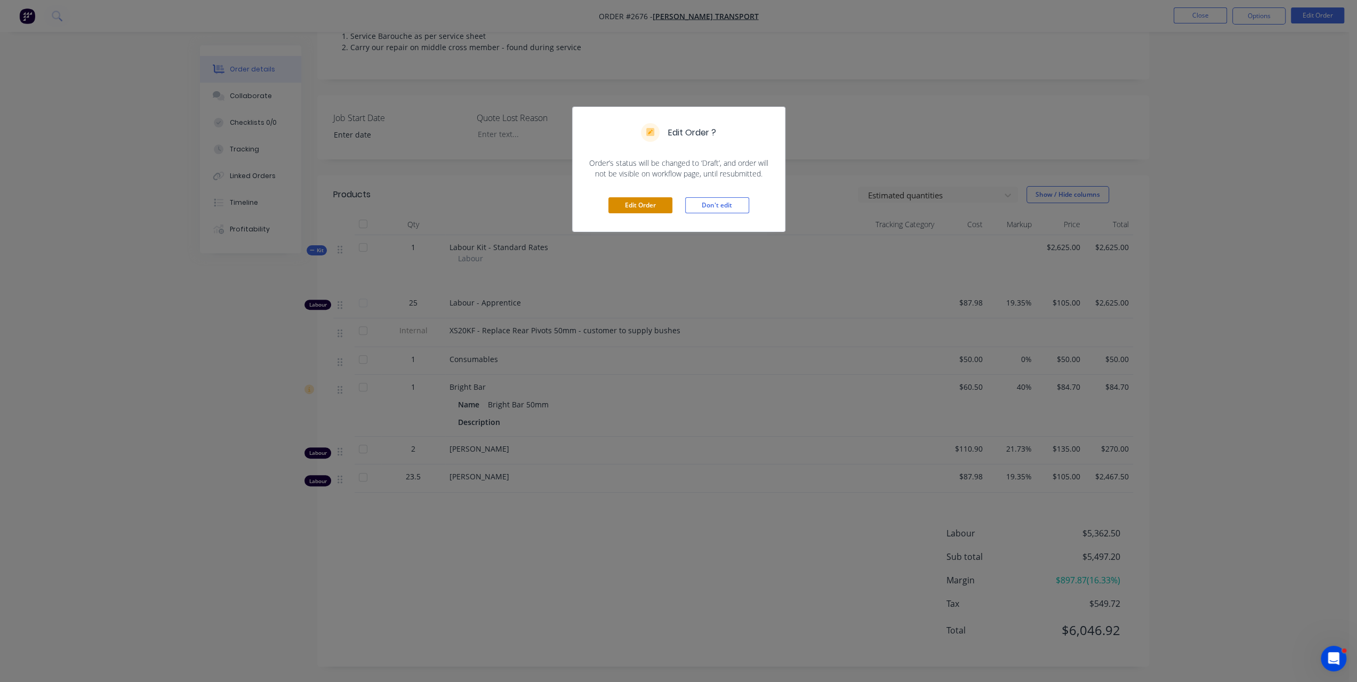
click at [649, 201] on button "Edit Order" at bounding box center [640, 205] width 64 height 16
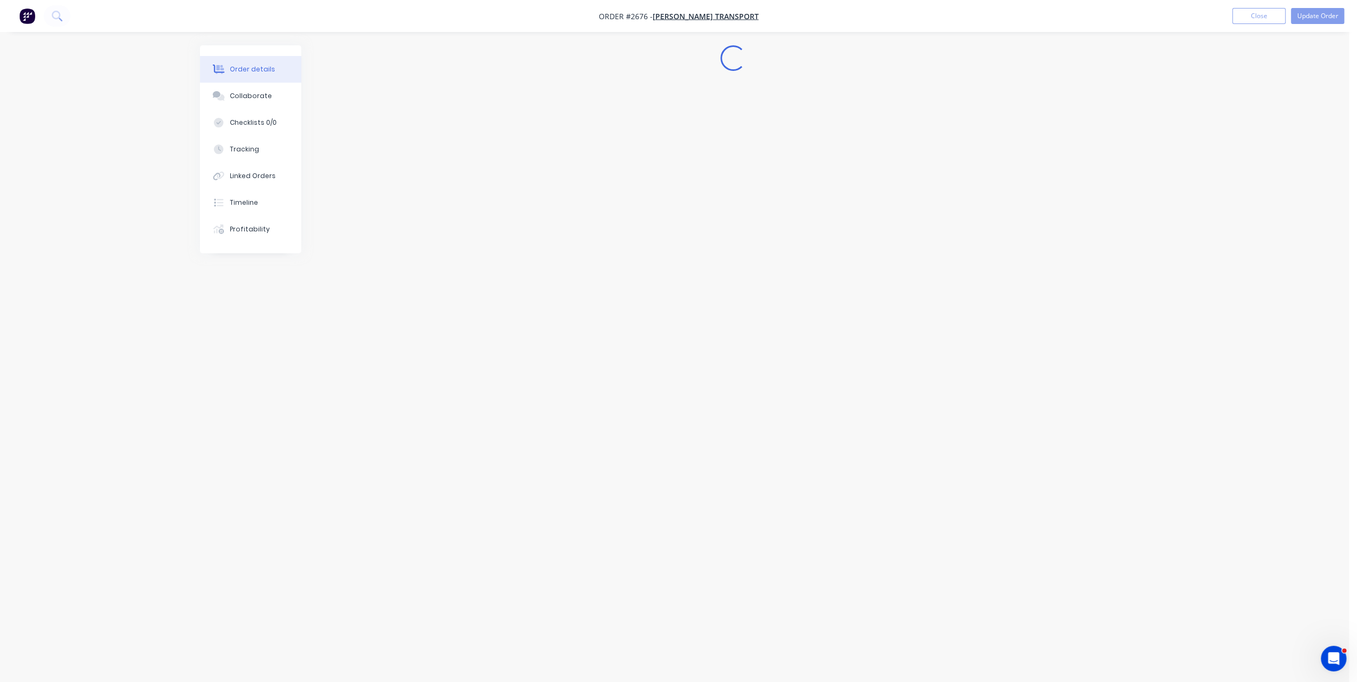
scroll to position [0, 0]
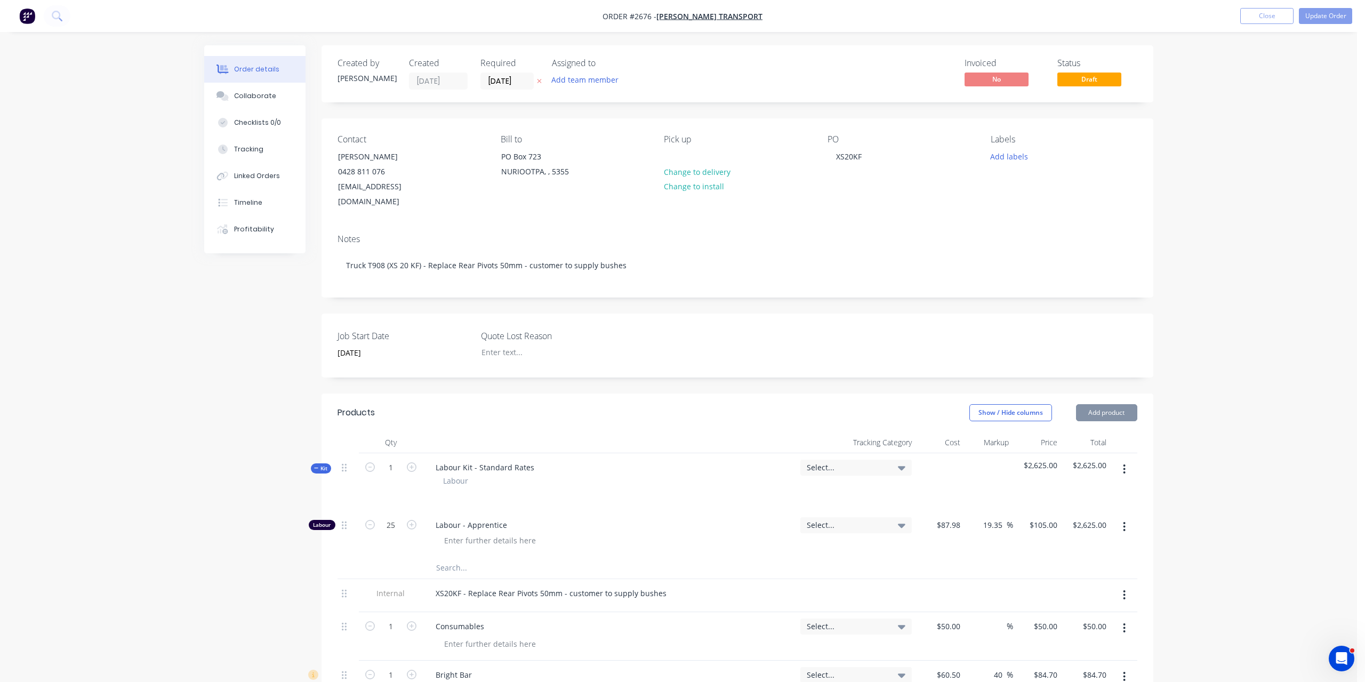
type input "20/10/2025"
type input "$87.98"
type input "19.35"
type input "$105.00"
type input "$2,625.00"
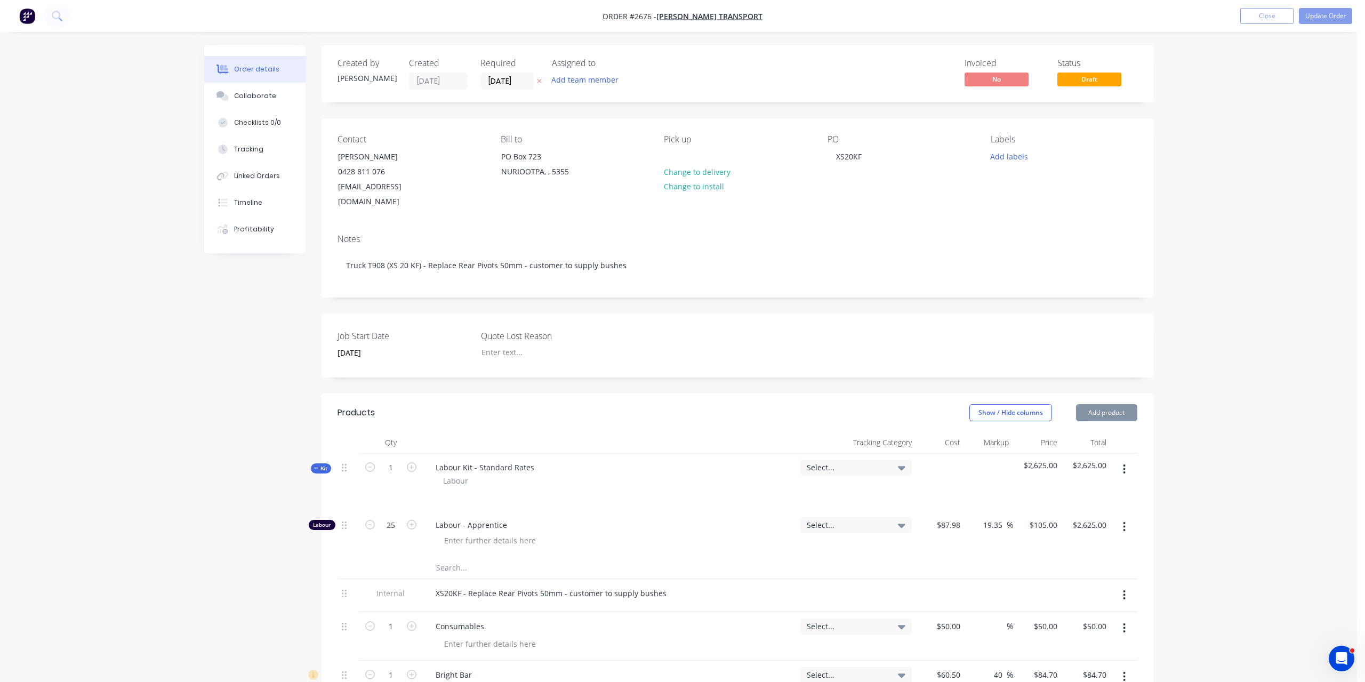
type input "$50.00"
type input "$60.50"
type input "40"
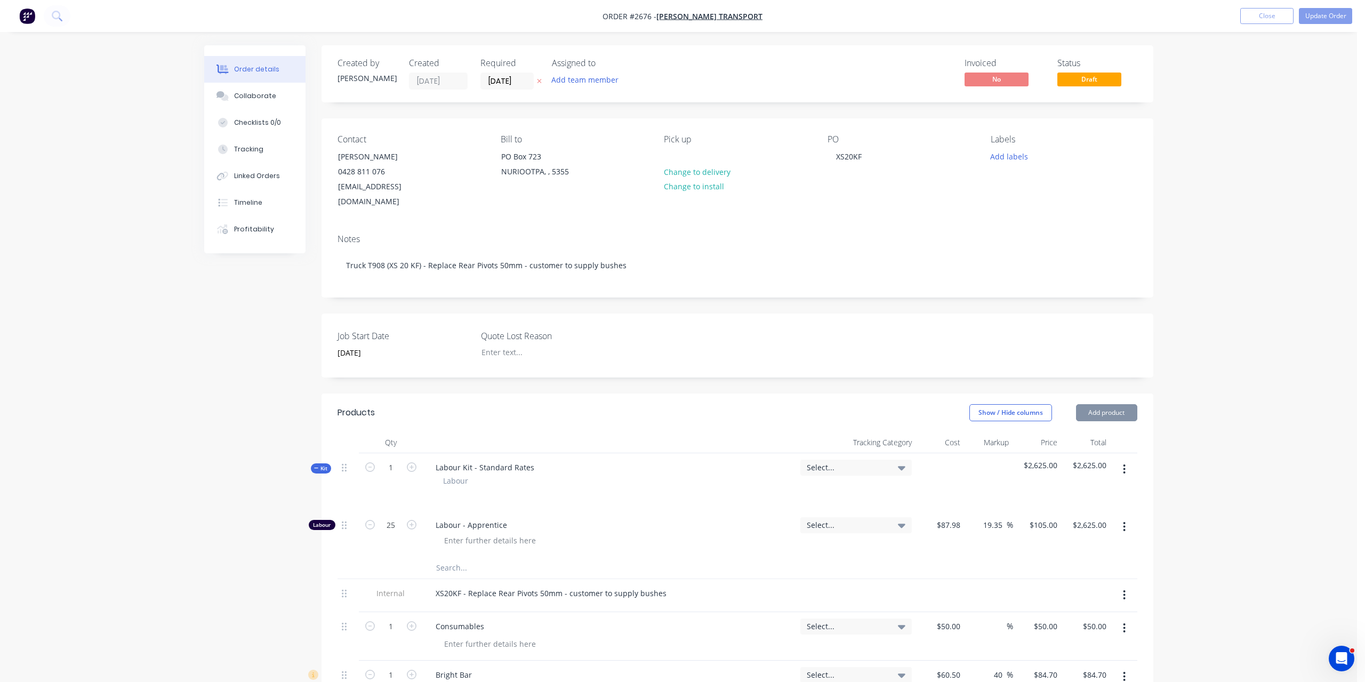
type input "$84.70"
type input "$110.90"
type input "21.73"
type input "$135.00"
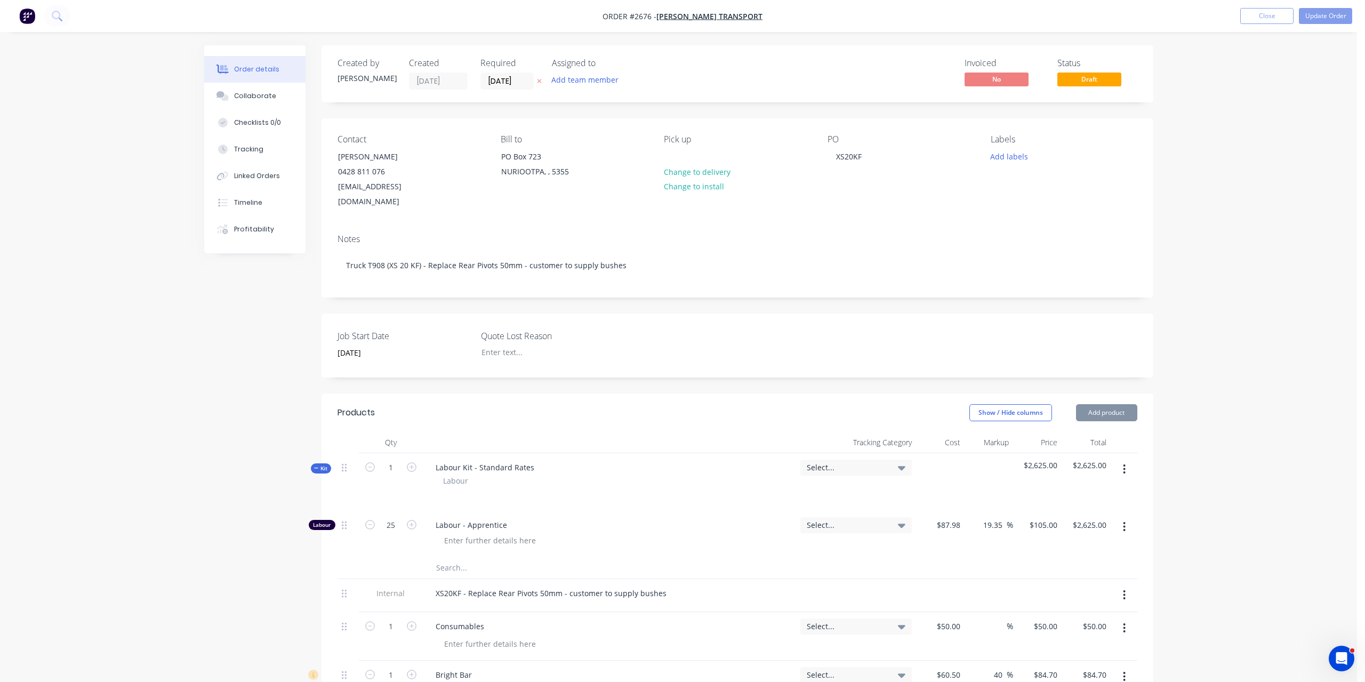
type input "$270.00"
type input "$87.98"
type input "19.35"
type input "$105.00"
type input "$2,467.50"
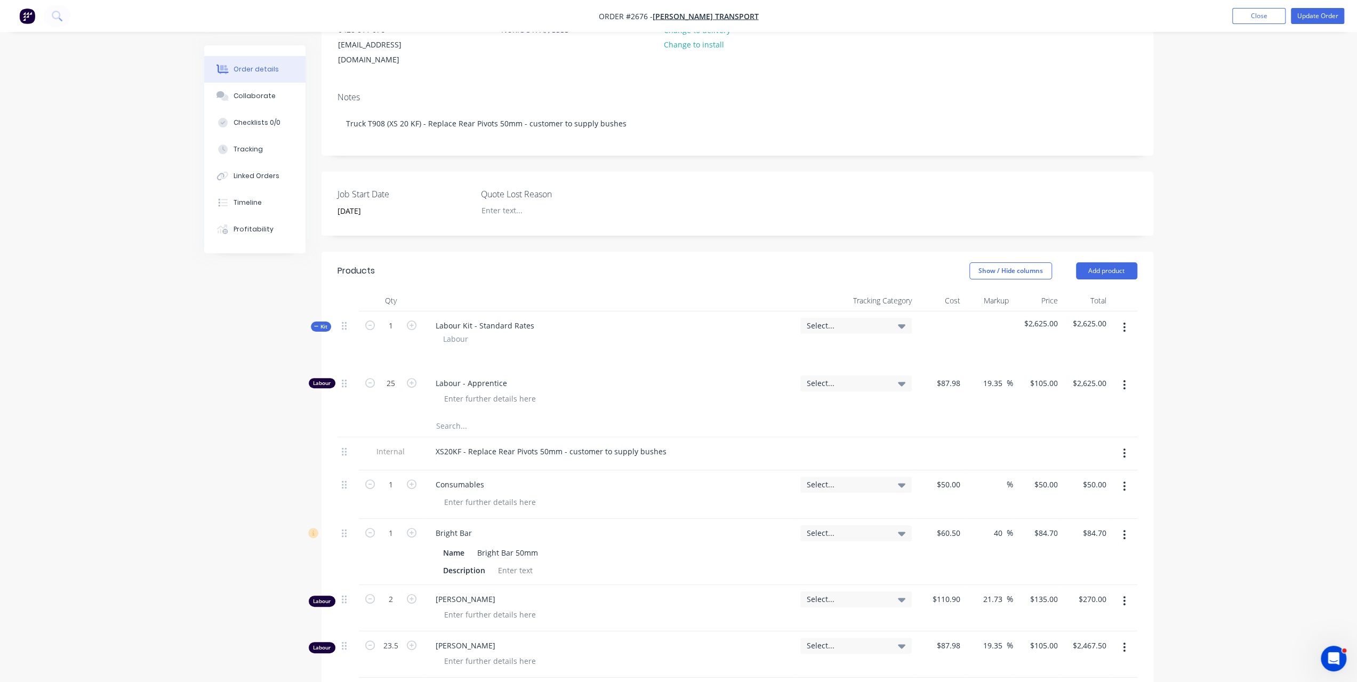
scroll to position [267, 0]
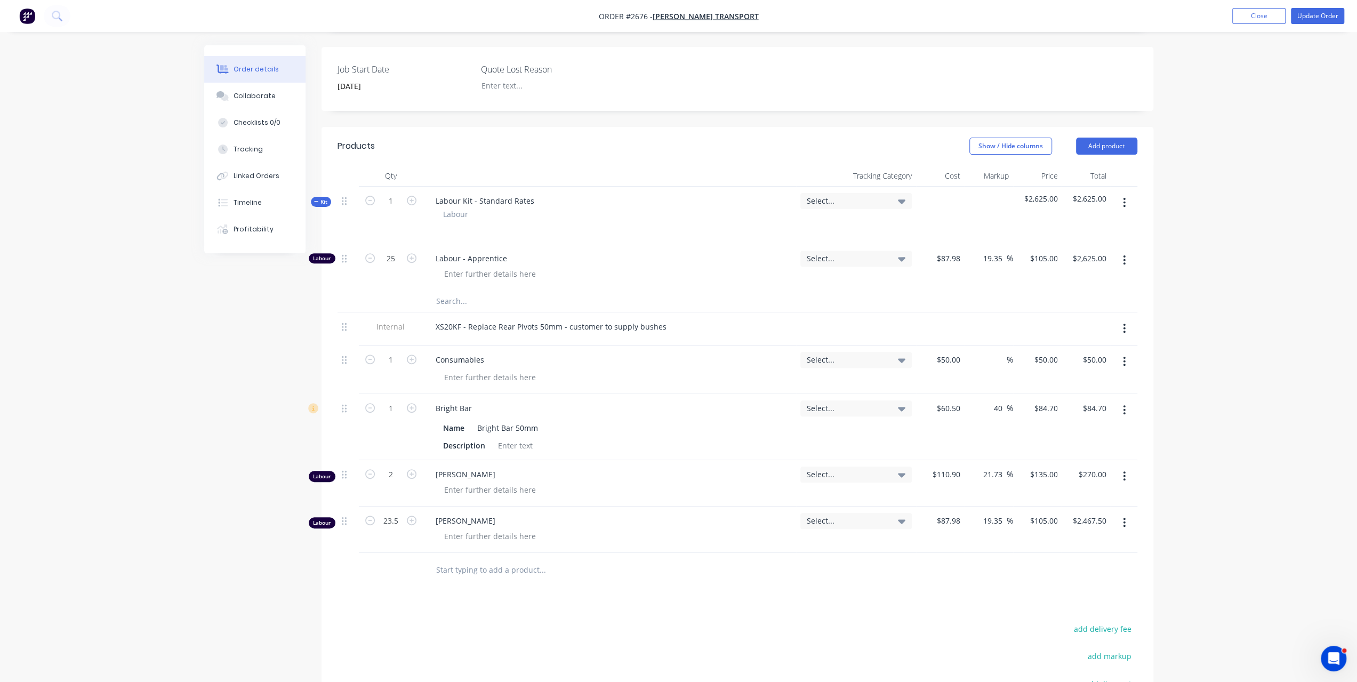
click at [473, 559] on input "text" at bounding box center [542, 569] width 213 height 21
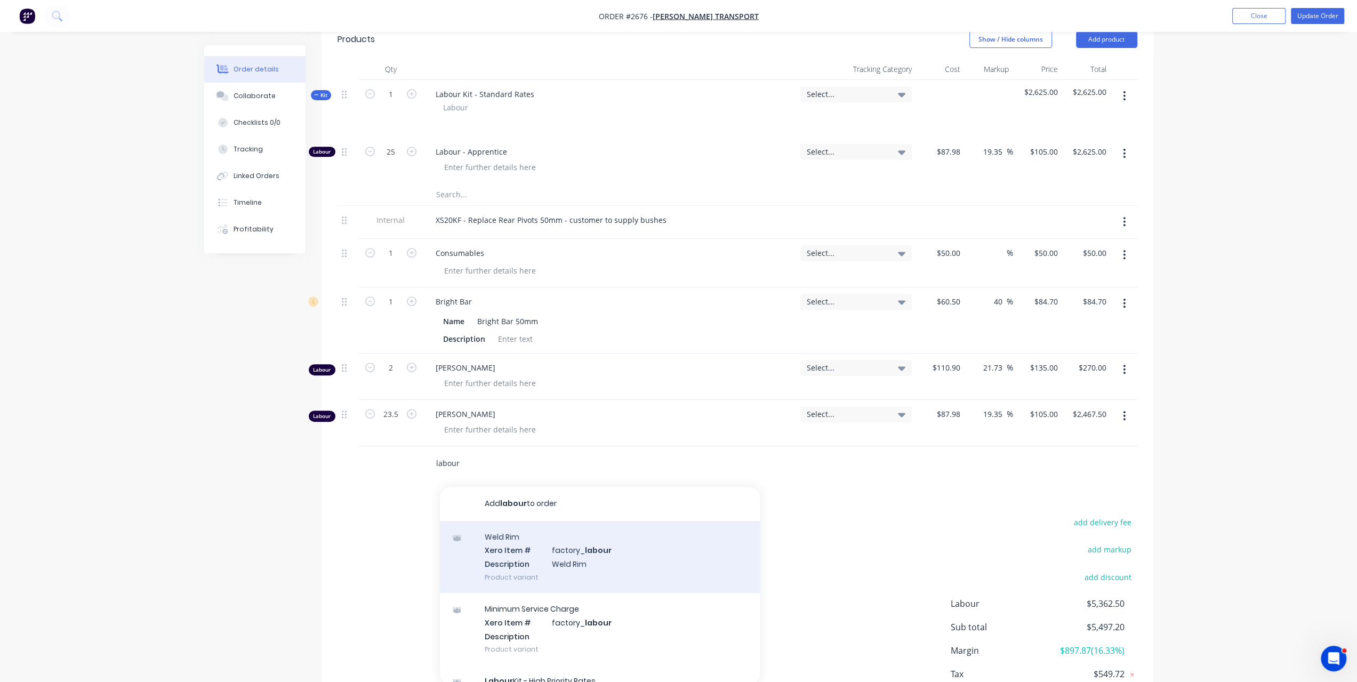
scroll to position [160, 0]
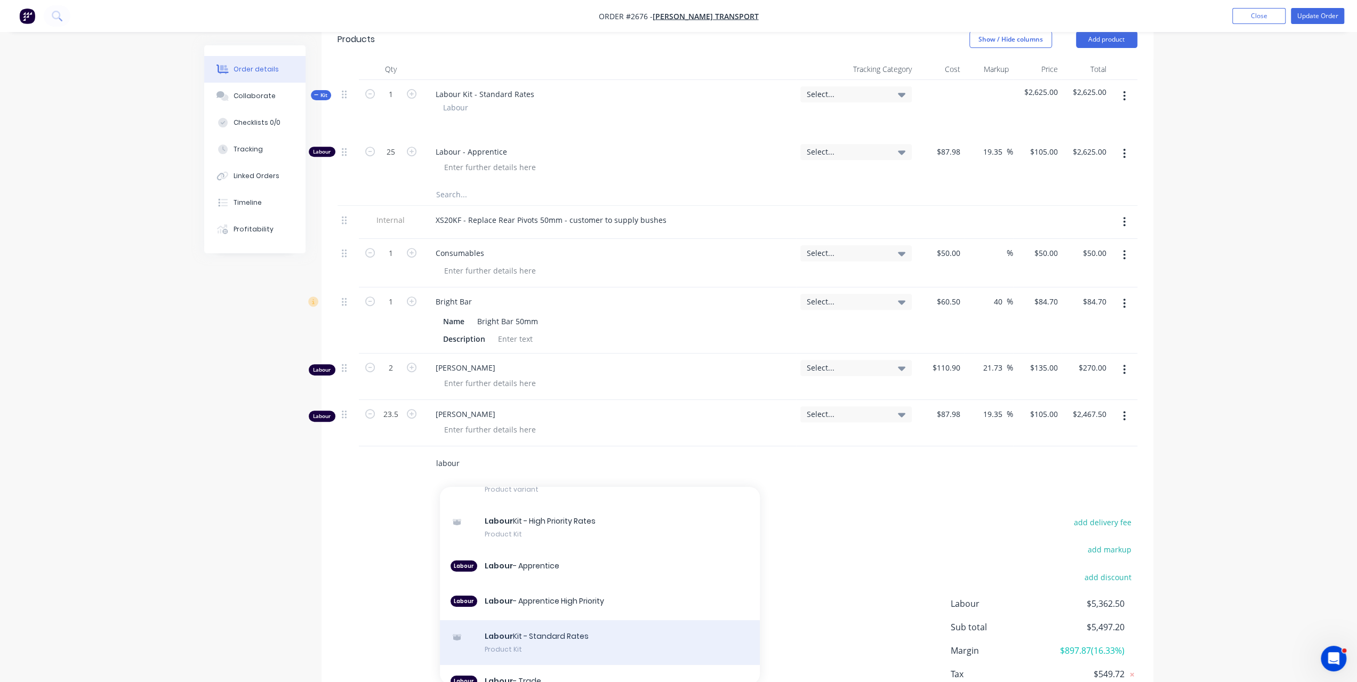
type input "labour"
click at [554, 620] on div "Labour Kit - Standard Rates Product Kit" at bounding box center [600, 642] width 320 height 45
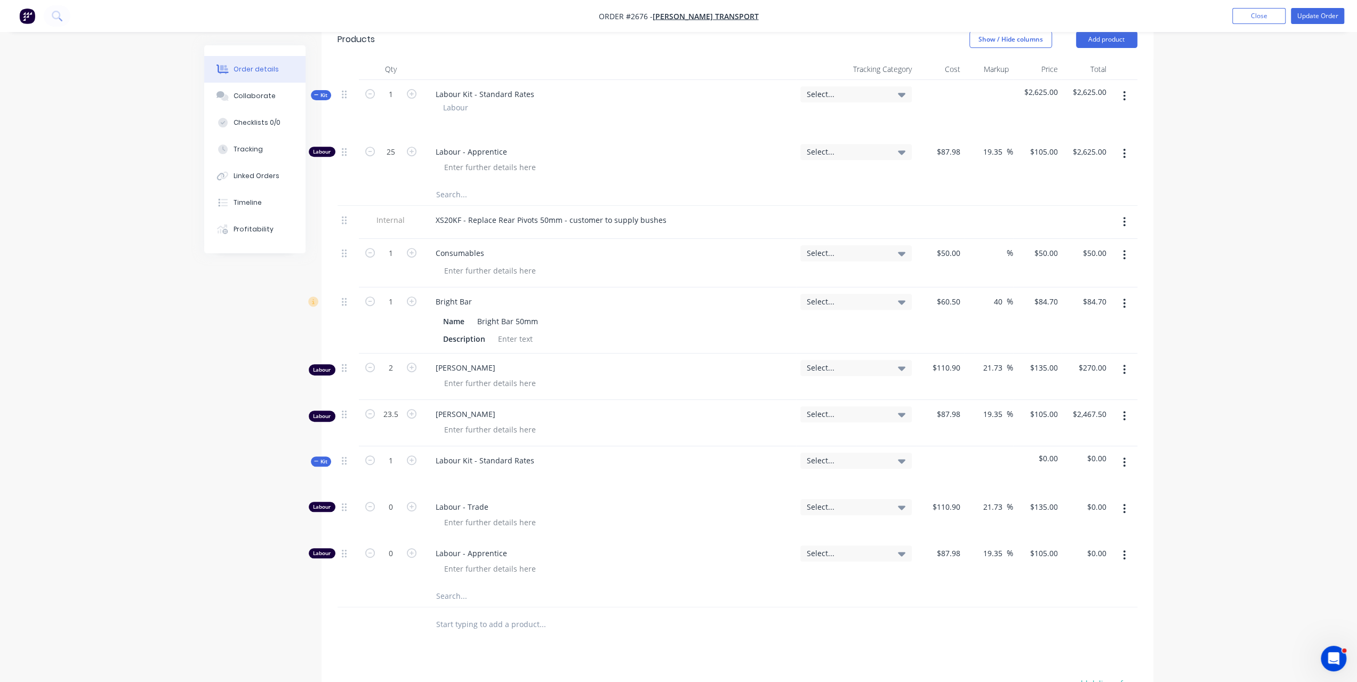
click at [453, 614] on input "text" at bounding box center [542, 624] width 213 height 21
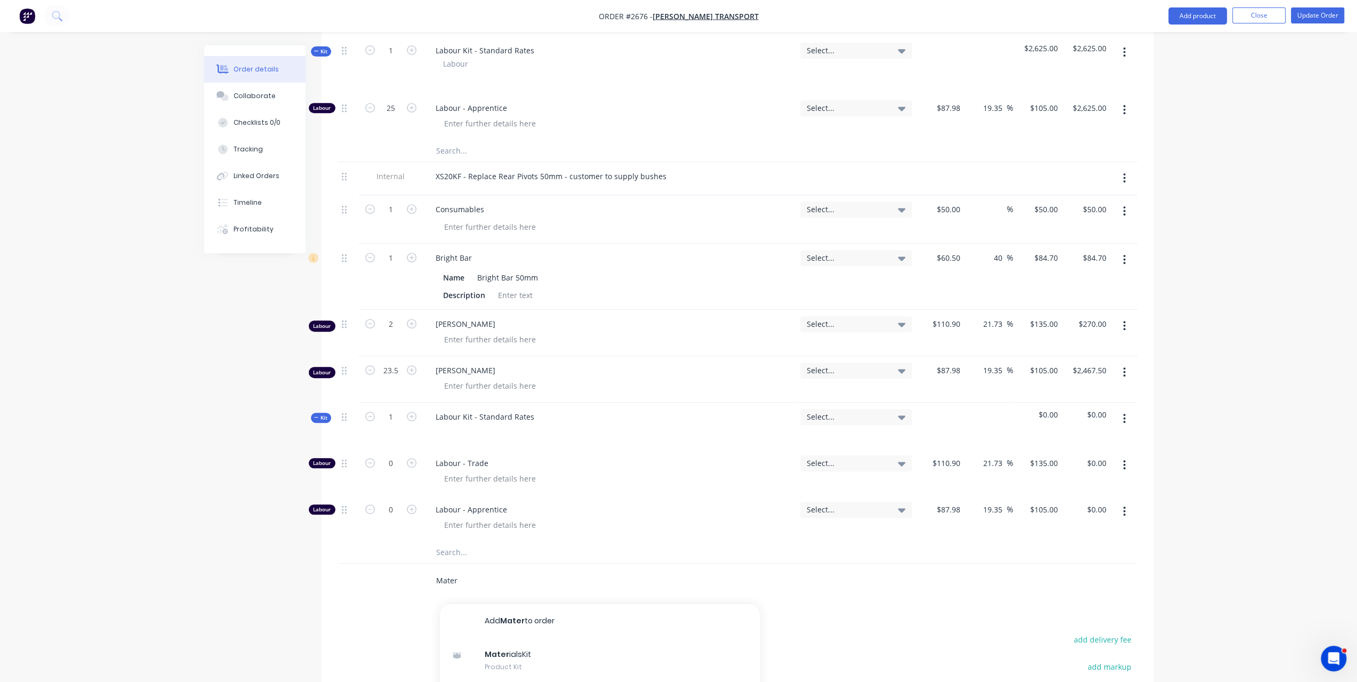
scroll to position [587, 0]
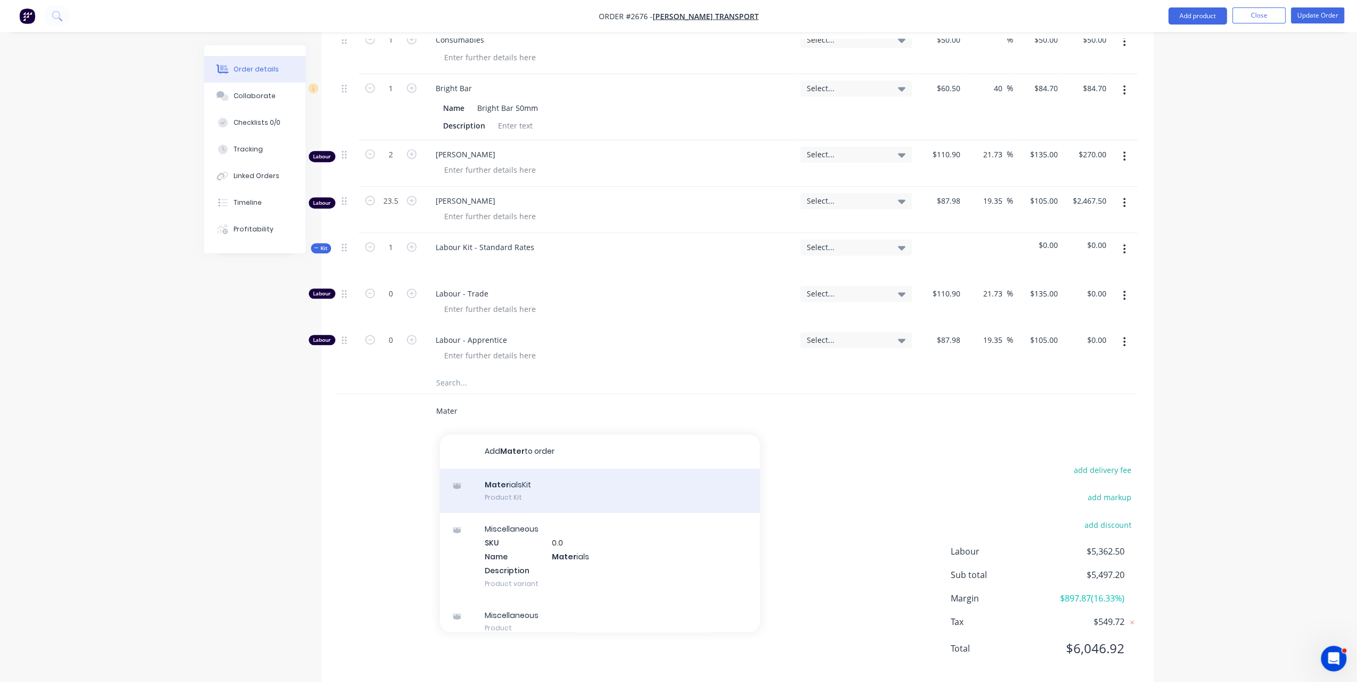
type input "Mater"
click at [520, 473] on div "Mater ialsKit Product Kit" at bounding box center [600, 491] width 320 height 45
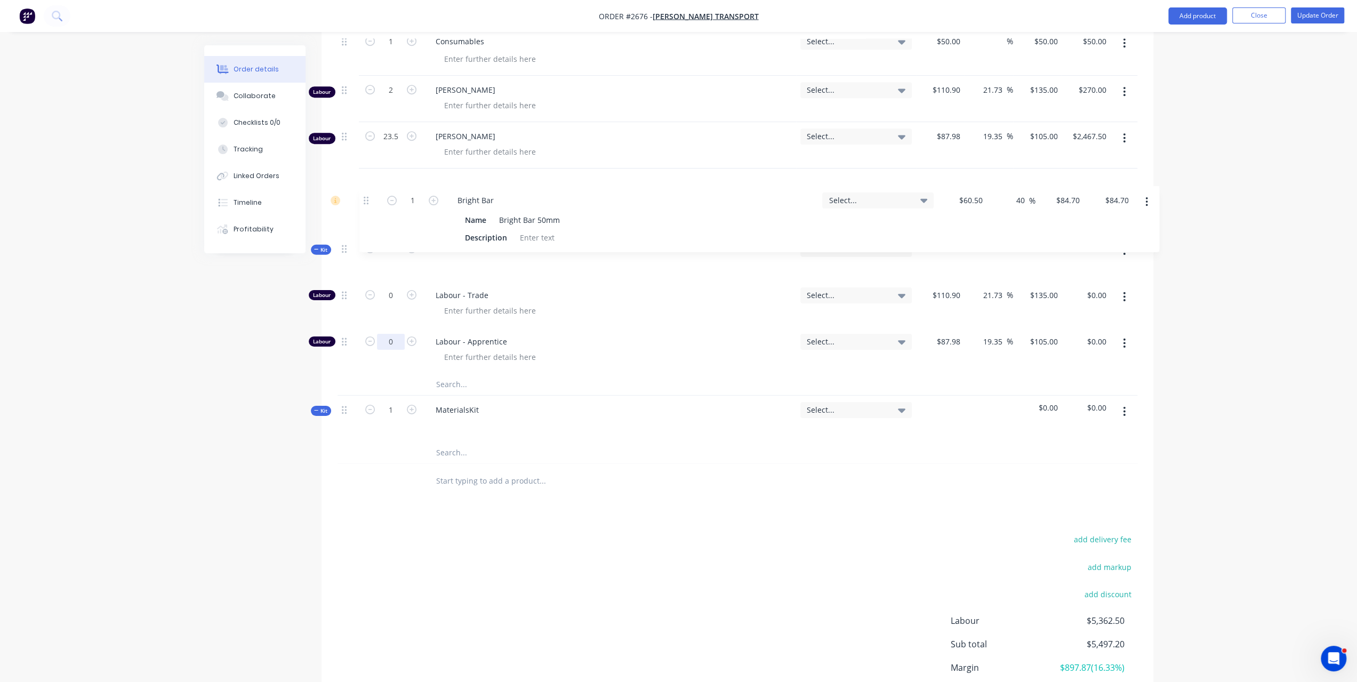
scroll to position [584, 0]
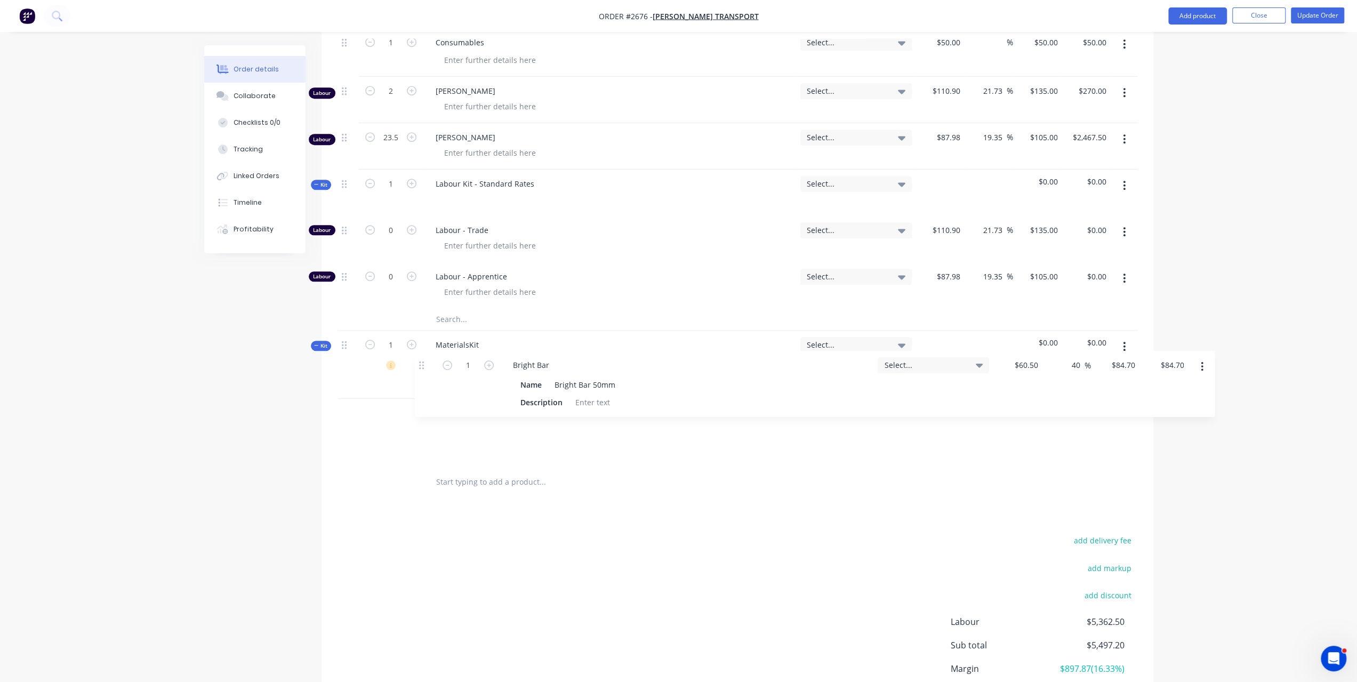
drag, startPoint x: 346, startPoint y: 71, endPoint x: 422, endPoint y: 371, distance: 309.3
click at [422, 371] on div "Kit 1 Labour Kit - Standard Rates Labour Select... $2,625.00 $2,625.00 Labour 2…" at bounding box center [738, 167] width 800 height 596
click at [339, 399] on div at bounding box center [348, 432] width 21 height 66
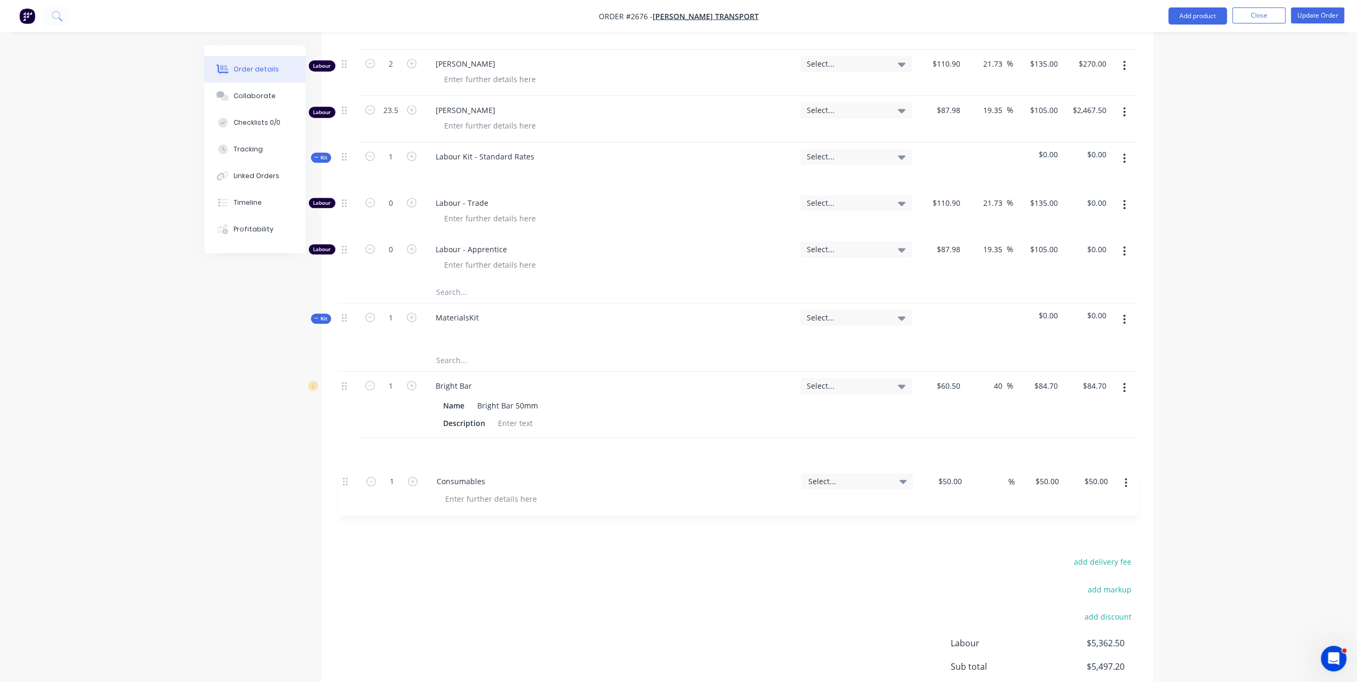
scroll to position [563, 0]
drag, startPoint x: 348, startPoint y: 181, endPoint x: 354, endPoint y: 423, distance: 242.7
click at [354, 423] on div "Kit 1 Labour Kit - Standard Rates Labour Select... $2,625.00 $2,625.00 Labour 2…" at bounding box center [738, 188] width 800 height 596
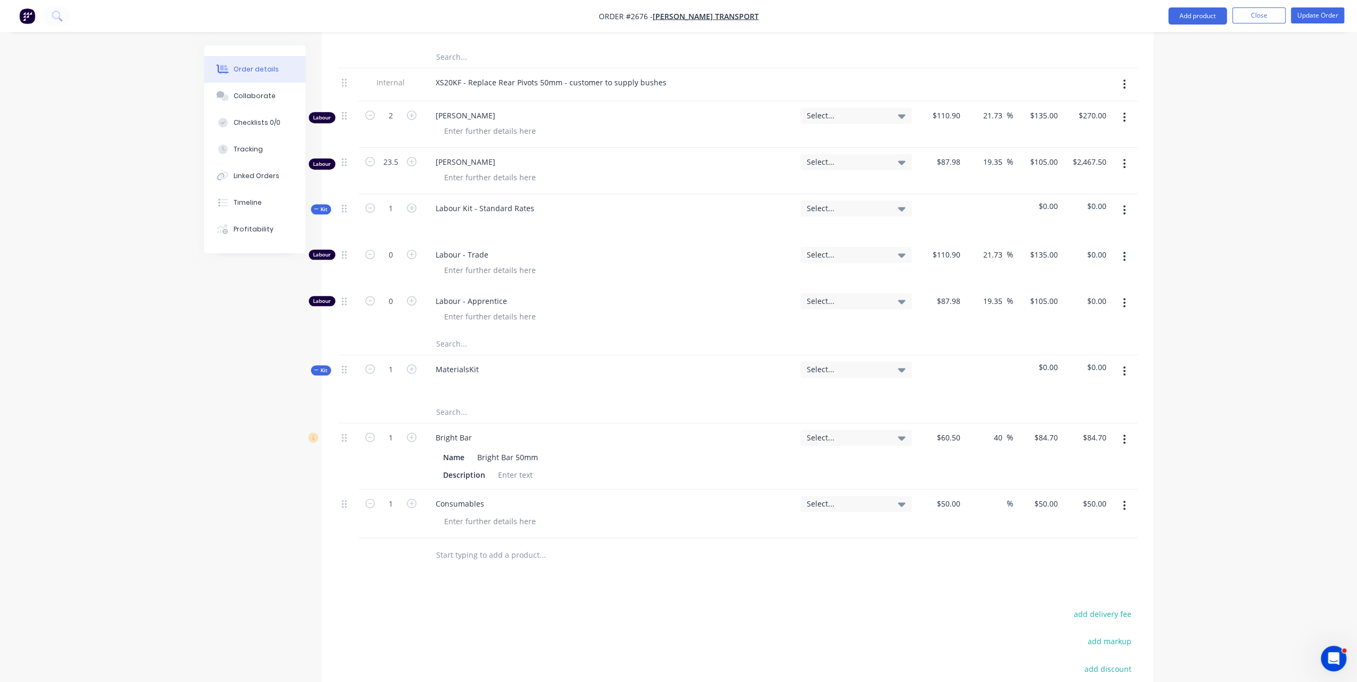
scroll to position [456, 0]
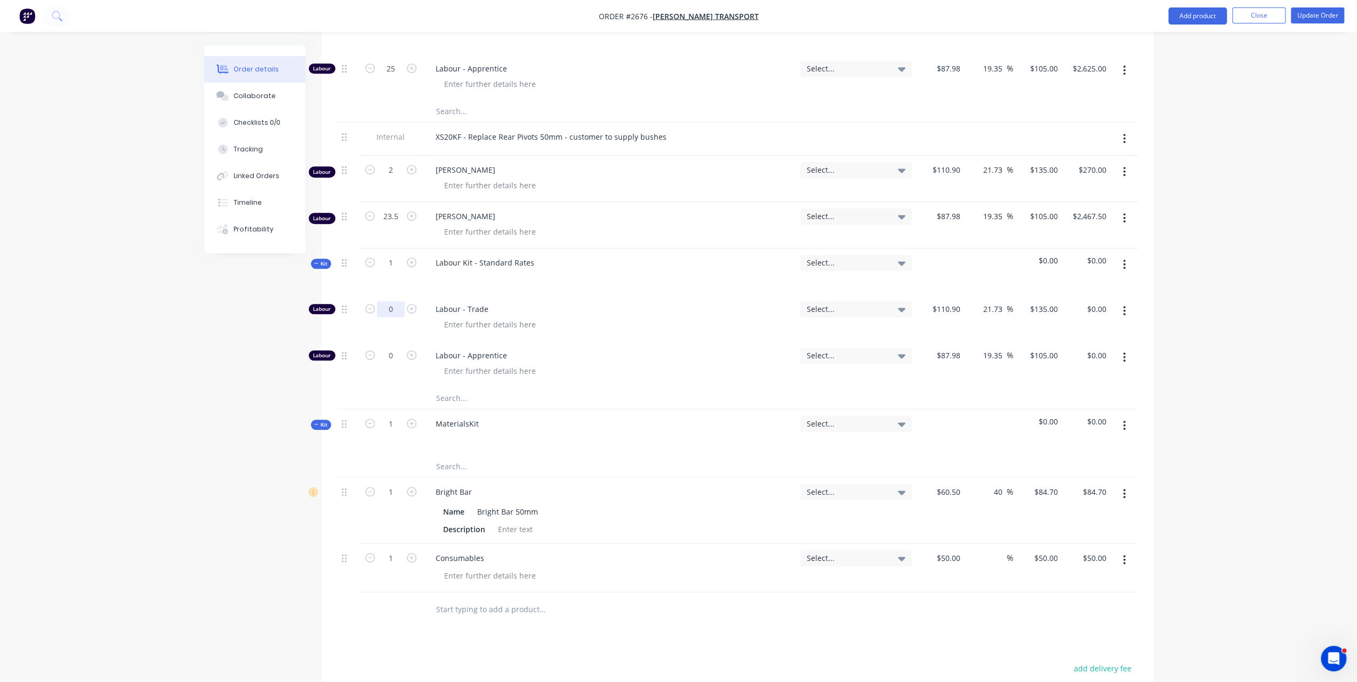
click at [398, 301] on input "0" at bounding box center [391, 309] width 28 height 16
type input "18.5"
type input "$2,497.50"
click at [1165, 287] on div "Order details Collaborate Checklists 0/0 Tracking Linked Orders Timeline Profit…" at bounding box center [678, 221] width 1357 height 1355
click at [1125, 213] on icon "button" at bounding box center [1124, 218] width 2 height 10
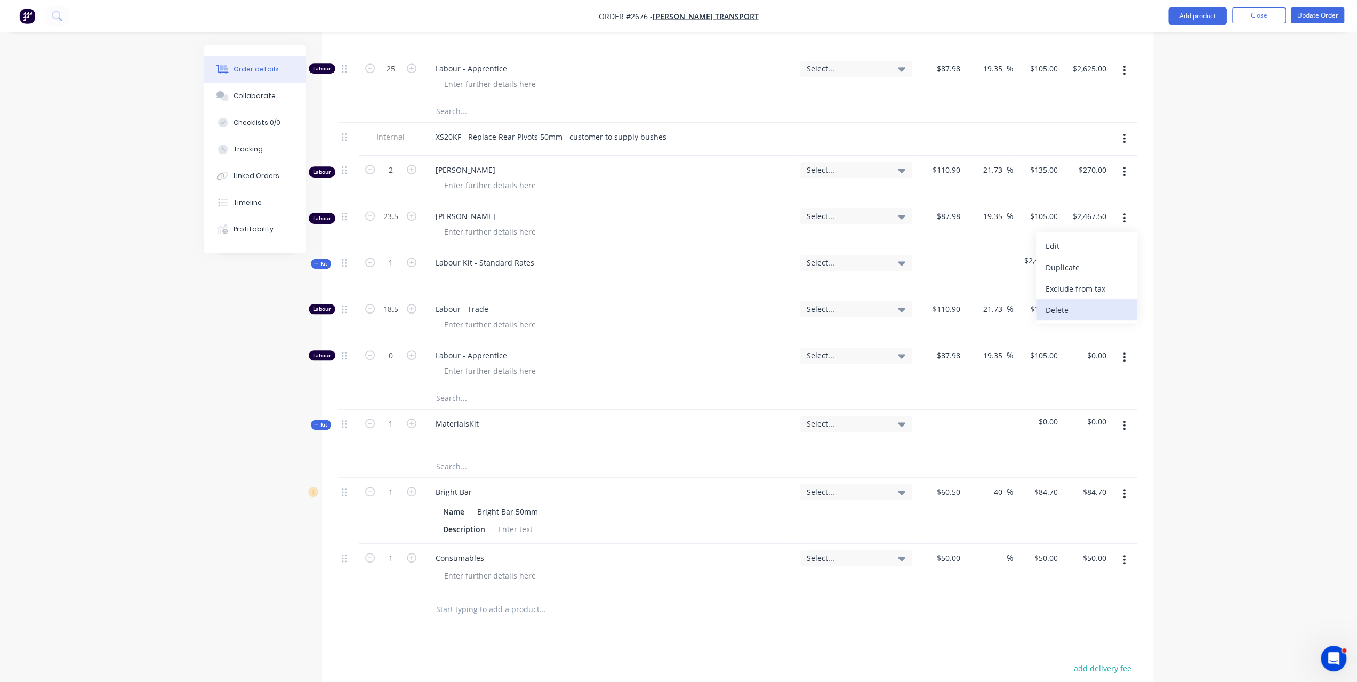
click at [1081, 302] on div "Delete" at bounding box center [1087, 309] width 82 height 15
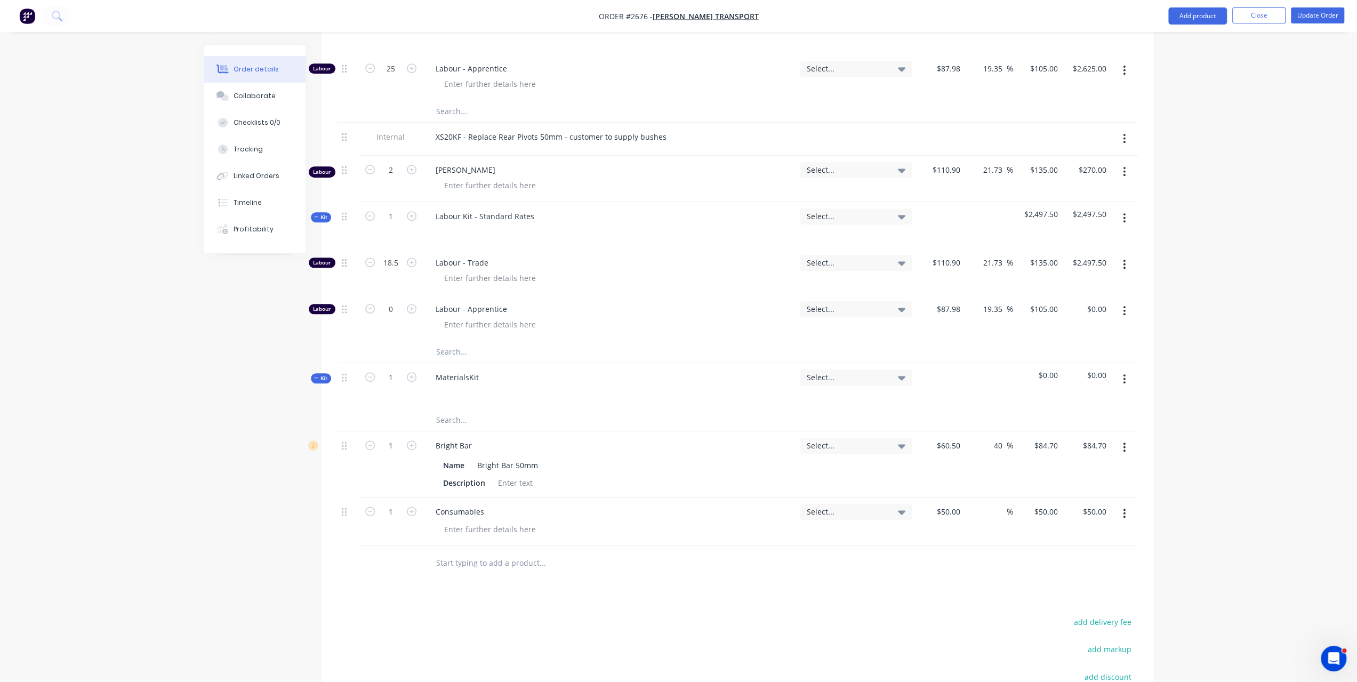
click at [1123, 166] on icon "button" at bounding box center [1124, 172] width 3 height 12
click at [1098, 256] on div "Delete" at bounding box center [1087, 263] width 82 height 15
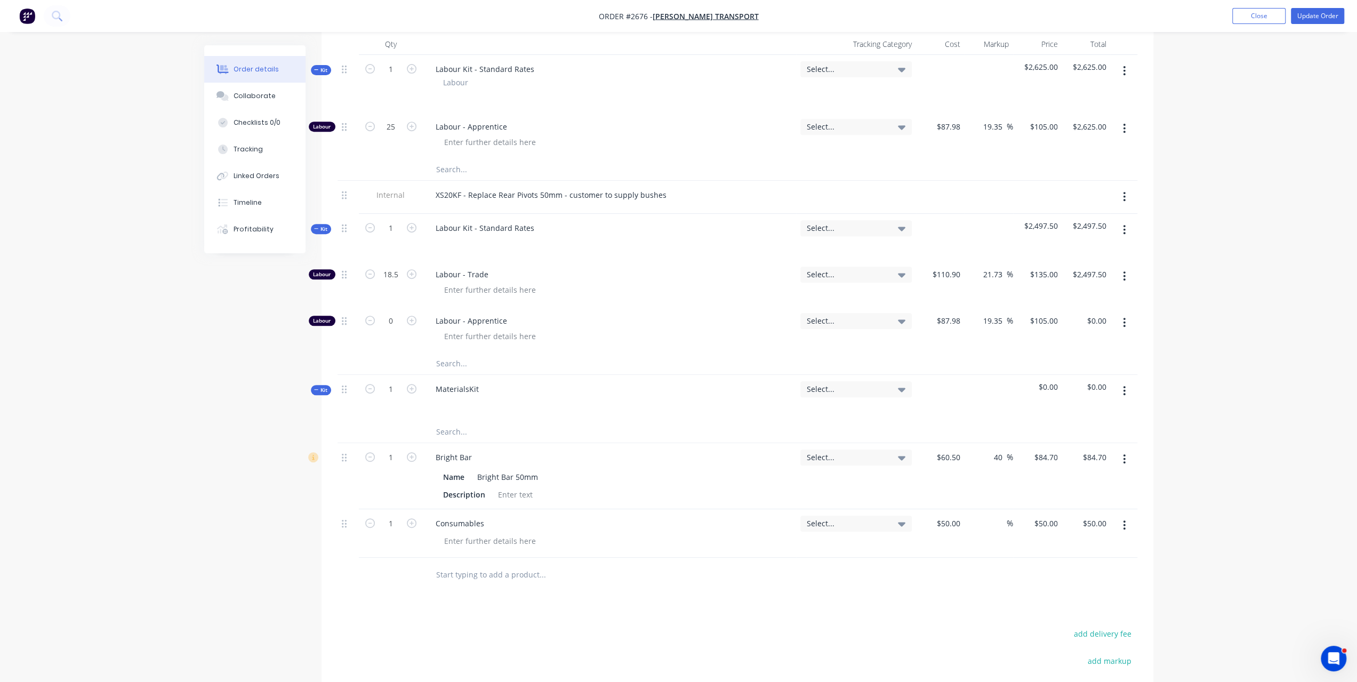
scroll to position [296, 0]
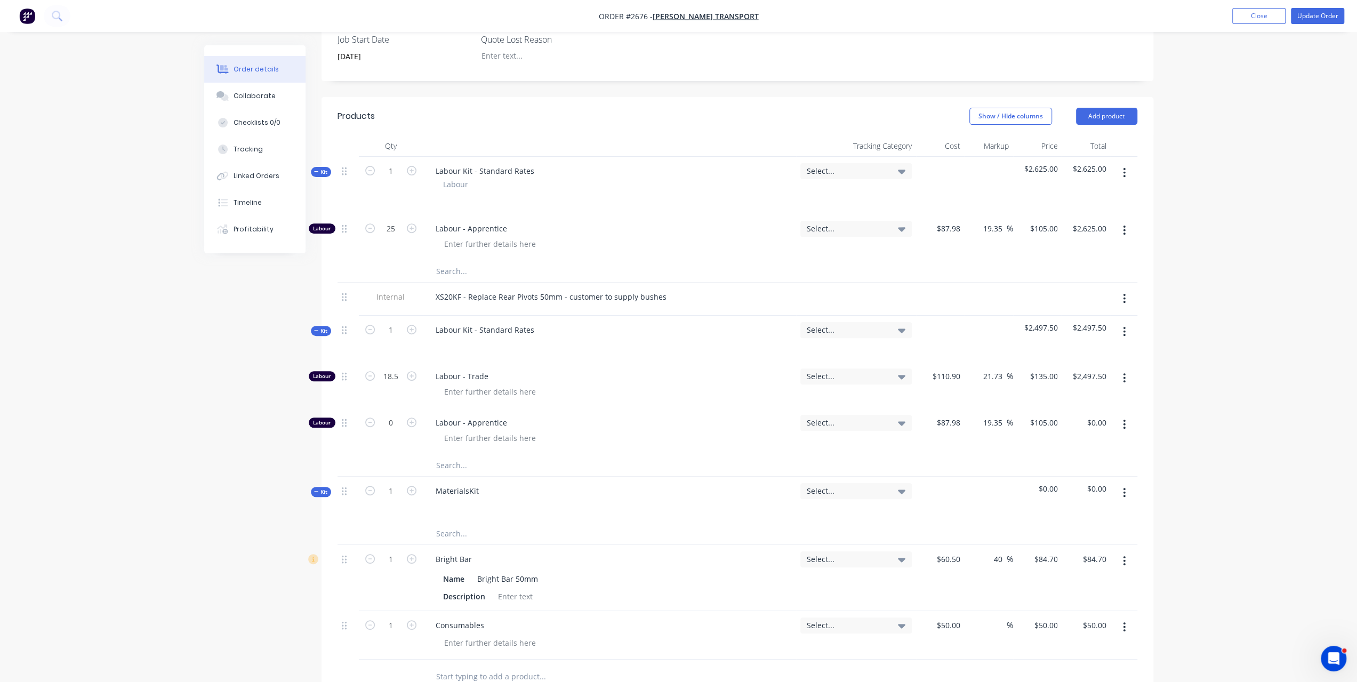
click at [1125, 167] on icon "button" at bounding box center [1124, 173] width 3 height 12
click at [1077, 257] on div "Delete" at bounding box center [1087, 264] width 82 height 15
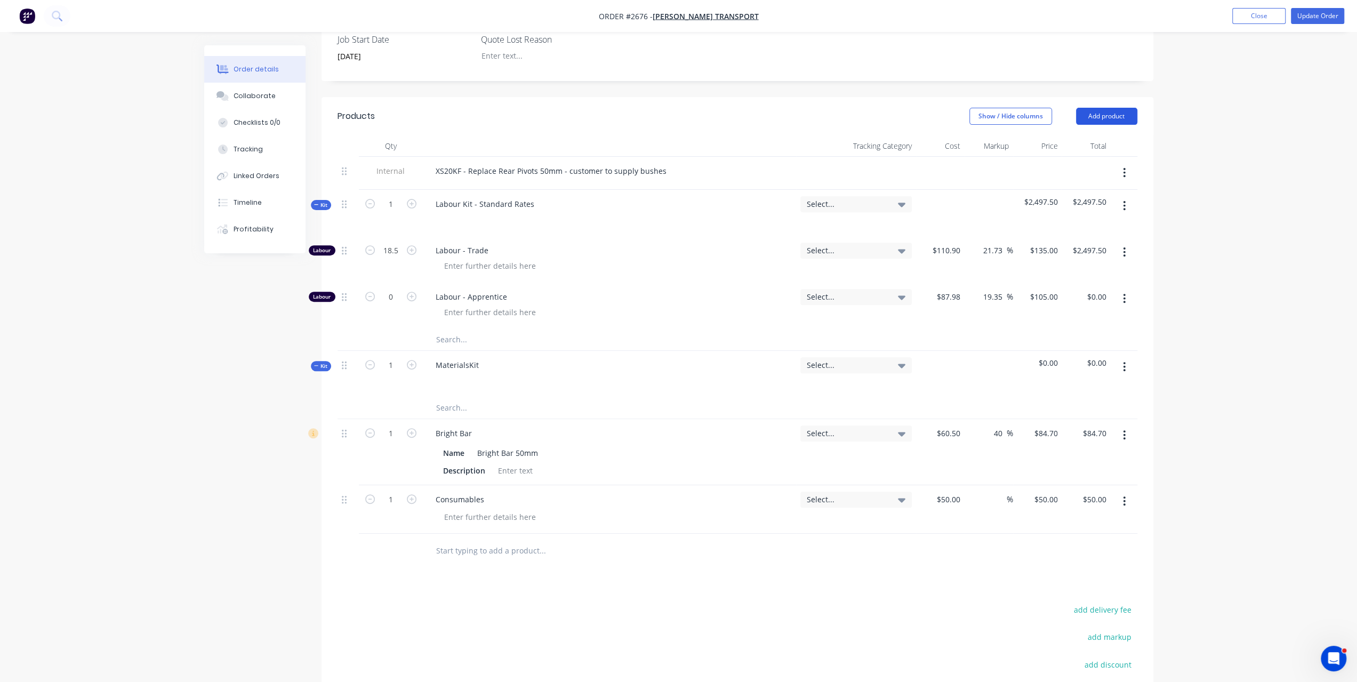
click at [1090, 108] on button "Add product" at bounding box center [1106, 116] width 61 height 17
click at [1072, 285] on div "Notes (External)" at bounding box center [1087, 292] width 82 height 15
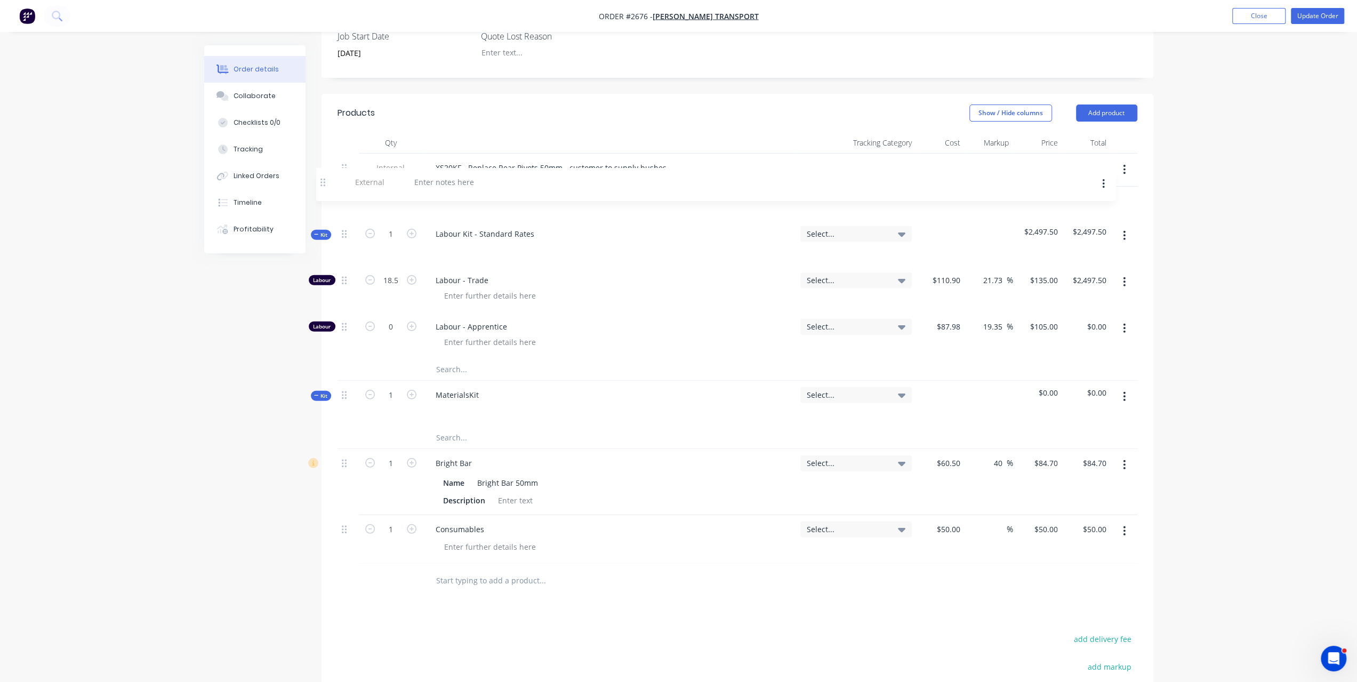
drag, startPoint x: 346, startPoint y: 532, endPoint x: 326, endPoint y: 182, distance: 350.9
click at [326, 182] on div "Qty Tracking Category Cost Markup Price Total Internal XS20KF - Replace Rear Pi…" at bounding box center [738, 365] width 832 height 466
drag, startPoint x: 468, startPoint y: 151, endPoint x: 769, endPoint y: 157, distance: 300.8
click at [769, 160] on div "XS20KF - Replace Rear Pivots 50mm - customer to supply bushes" at bounding box center [609, 167] width 365 height 15
copy div "Replace Rear Pivots 50mm - customer to supply bushes"
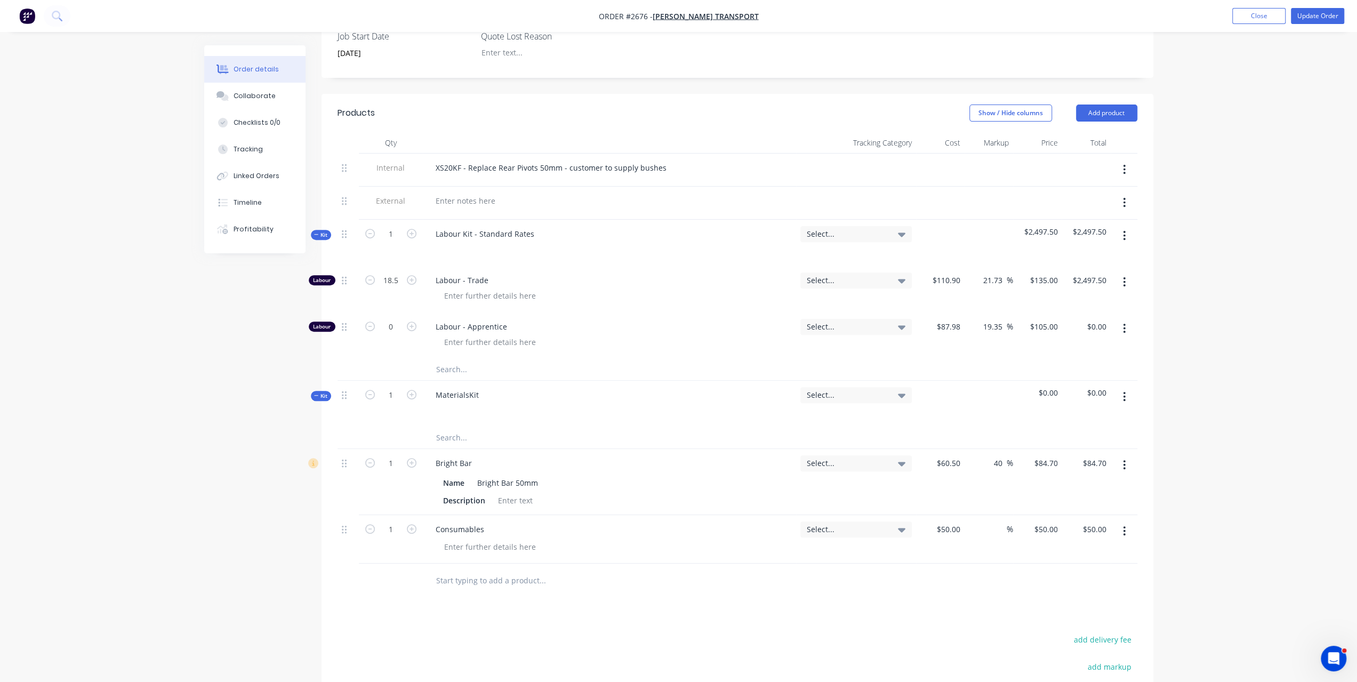
click at [521, 193] on div at bounding box center [609, 200] width 365 height 15
click at [479, 193] on div at bounding box center [465, 200] width 77 height 15
paste div
drag, startPoint x: 529, startPoint y: 185, endPoint x: 630, endPoint y: 185, distance: 101.3
click at [630, 193] on div "Replace Rear Pivots 50mm - customer to supply bushes" at bounding box center [534, 200] width 215 height 15
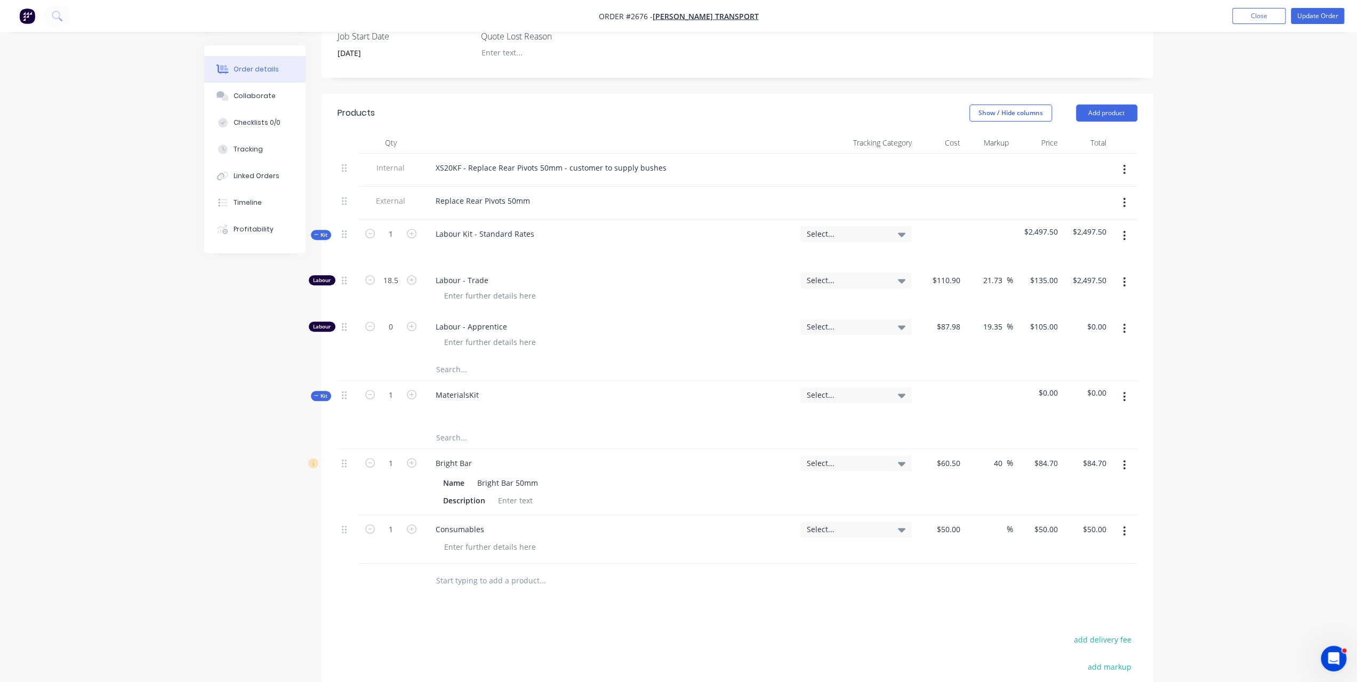
click at [1195, 147] on div "Order details Collaborate Checklists 0/0 Tracking Linked Orders Timeline Profit…" at bounding box center [678, 285] width 1357 height 1170
drag, startPoint x: 476, startPoint y: 463, endPoint x: 555, endPoint y: 462, distance: 78.4
click at [555, 475] on div "Name Bright Bar 50mm" at bounding box center [607, 482] width 337 height 15
copy div "Bright Bar 50mm"
click at [464, 427] on input "text" at bounding box center [542, 437] width 213 height 21
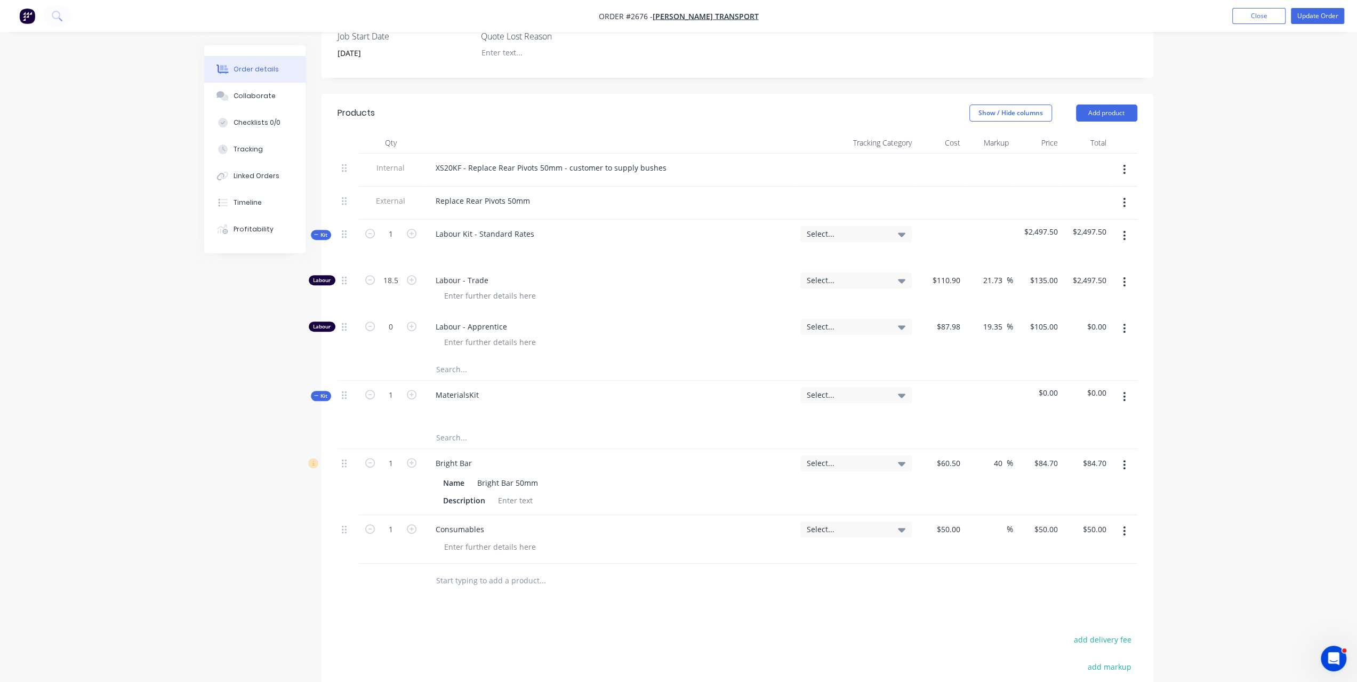
paste input "Bright Bar 50mm"
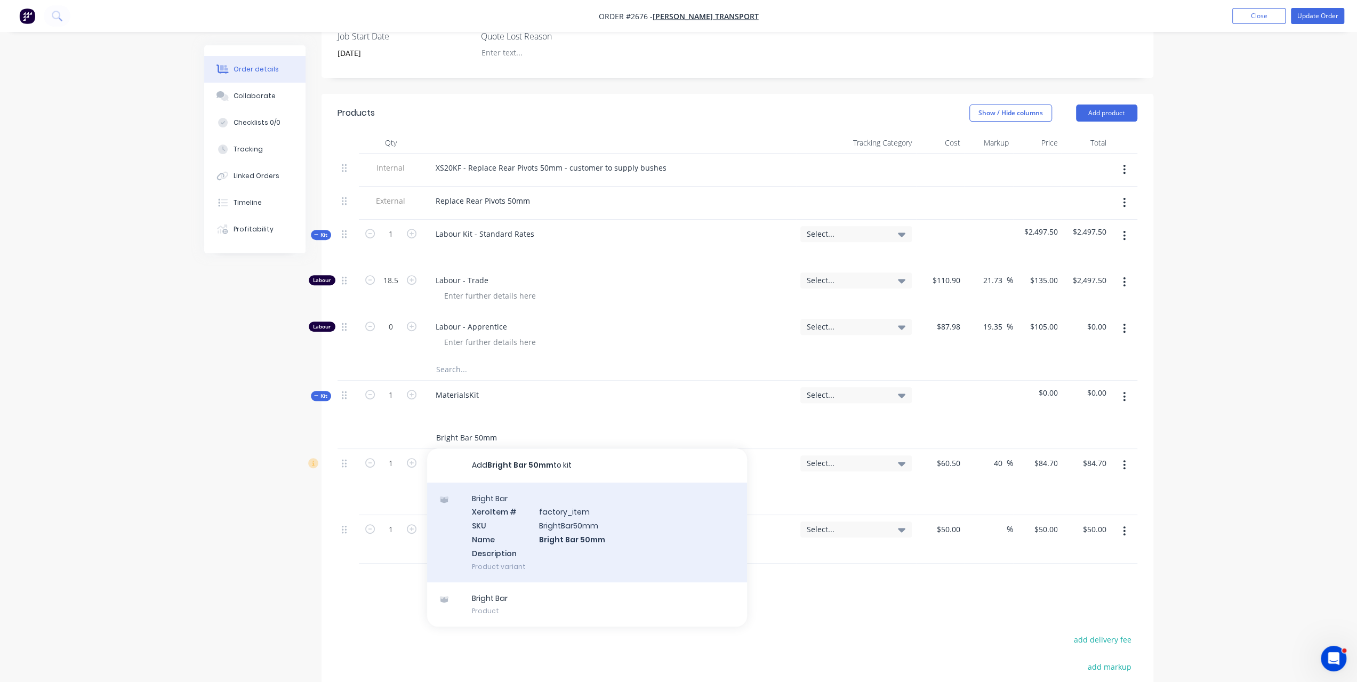
type input "Bright Bar 50mm"
click at [544, 513] on div "Bright Bar Xero Item # factory_item SKU BrightBar50mm Name Bright Bar 50mm Desc…" at bounding box center [587, 533] width 320 height 100
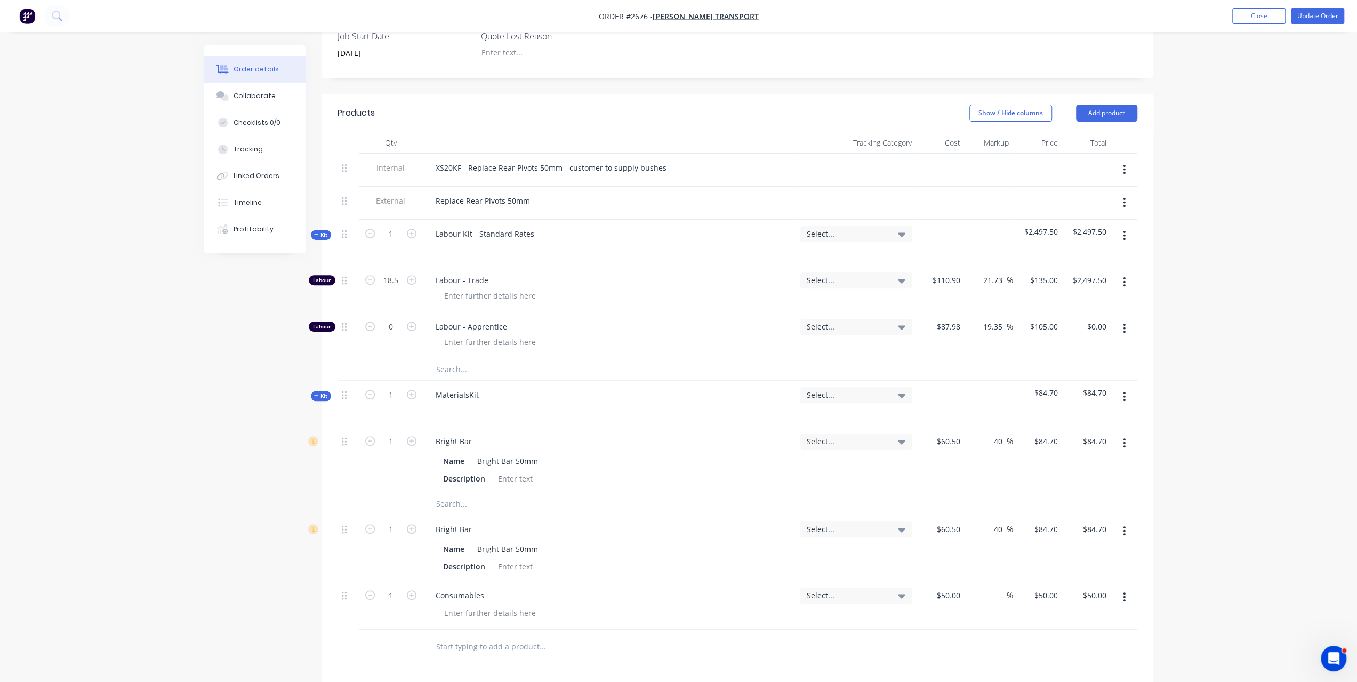
click at [1122, 521] on button "button" at bounding box center [1124, 530] width 25 height 19
click at [1055, 615] on div "Delete" at bounding box center [1087, 622] width 82 height 15
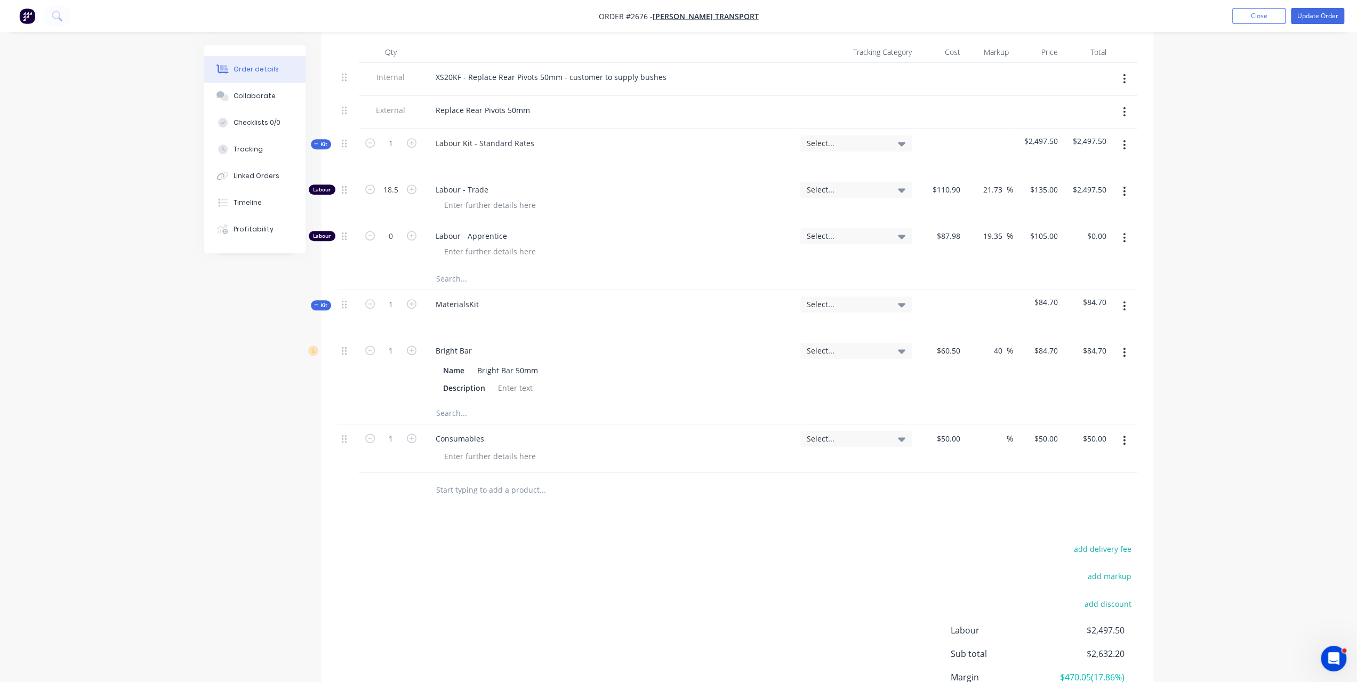
scroll to position [203, 0]
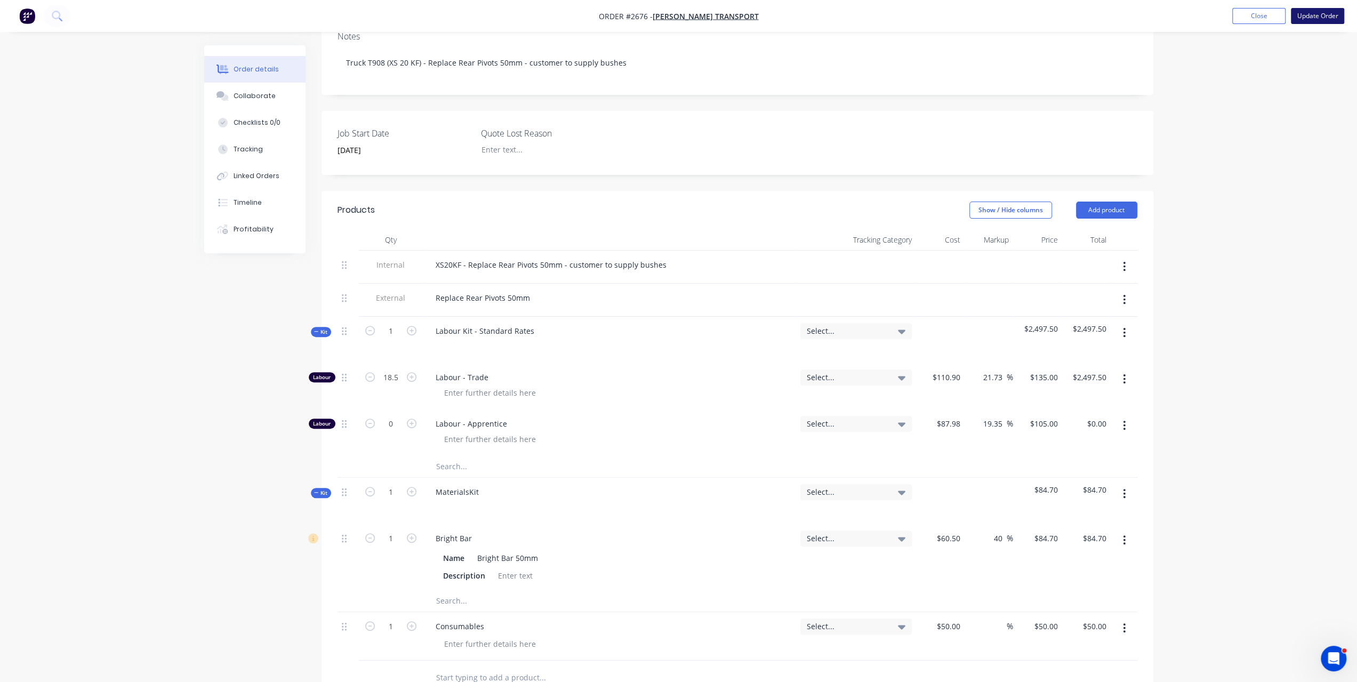
click at [1310, 20] on button "Update Order" at bounding box center [1317, 16] width 53 height 16
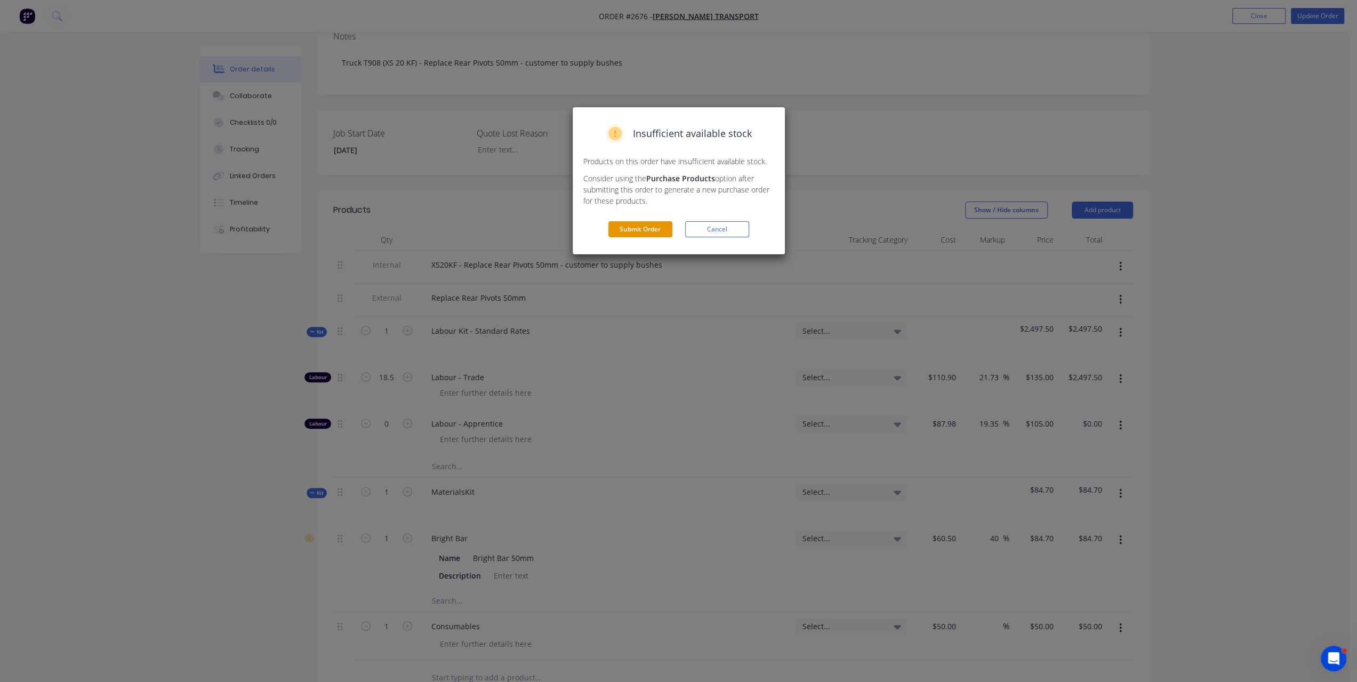
click at [640, 231] on button "Submit Order" at bounding box center [640, 229] width 64 height 16
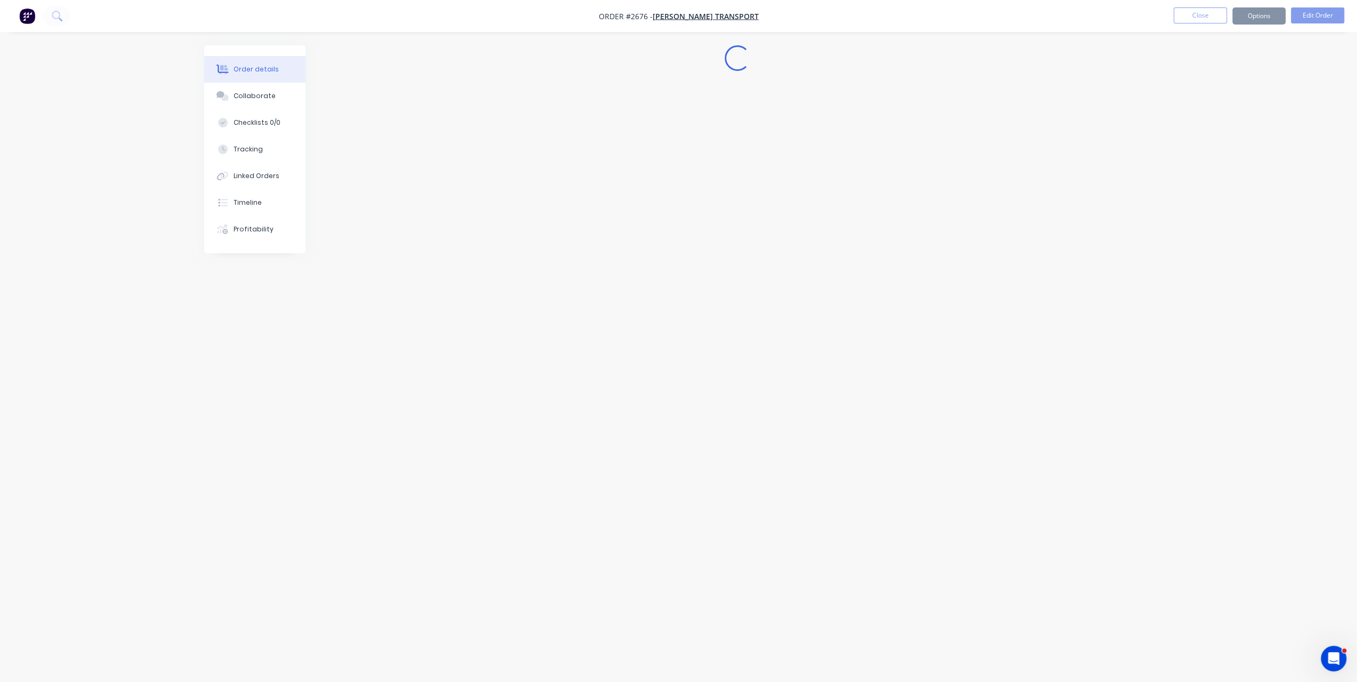
scroll to position [0, 0]
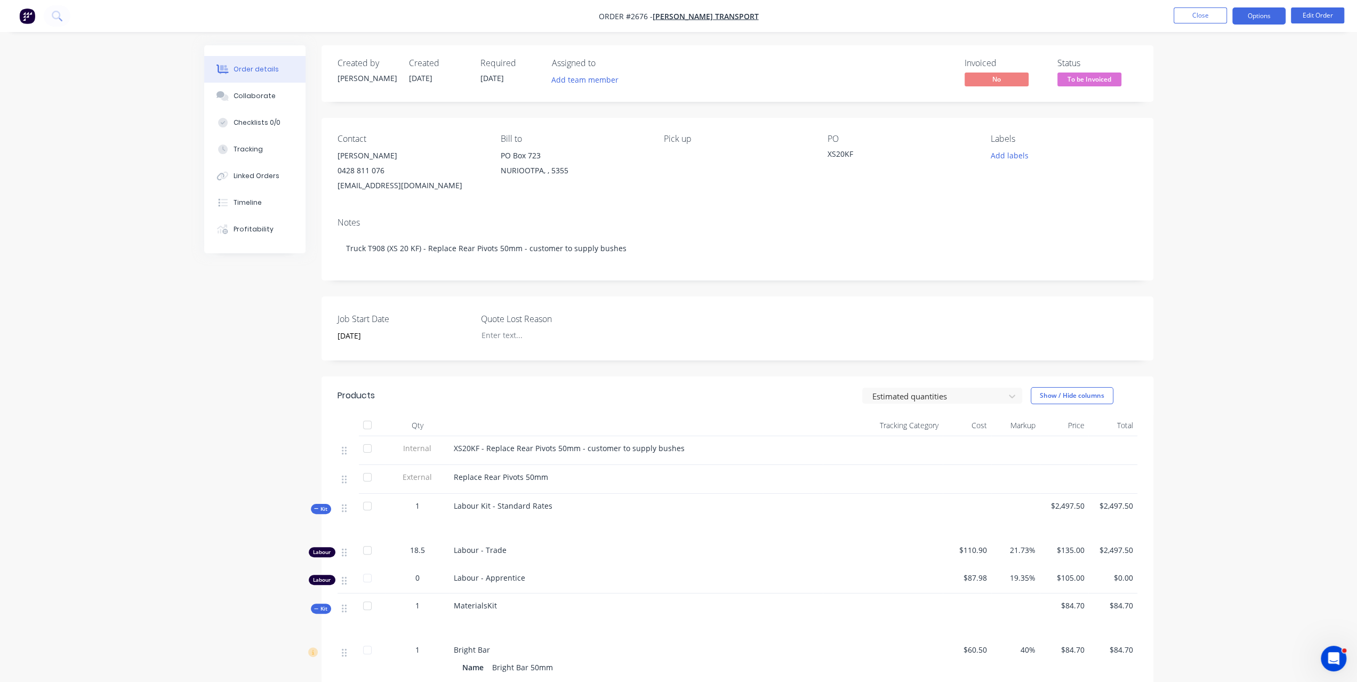
click at [1257, 23] on button "Options" at bounding box center [1258, 15] width 53 height 17
click at [1195, 66] on div "Invoice" at bounding box center [1227, 64] width 98 height 15
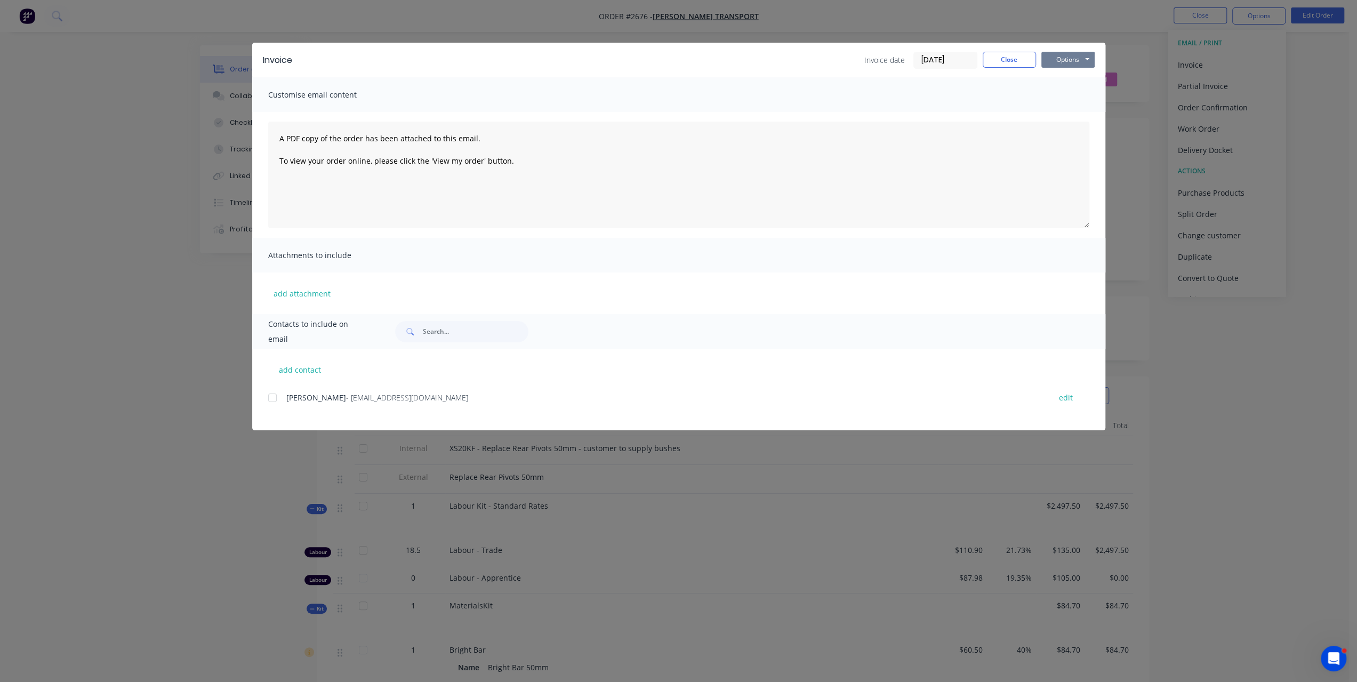
click at [1049, 62] on button "Options" at bounding box center [1067, 60] width 53 height 16
click at [1044, 78] on button "Preview" at bounding box center [1075, 79] width 68 height 18
click at [1078, 60] on button "Options" at bounding box center [1067, 60] width 53 height 16
click at [1065, 90] on button "Print" at bounding box center [1075, 96] width 68 height 18
click at [1033, 60] on button "Close" at bounding box center [1009, 60] width 53 height 16
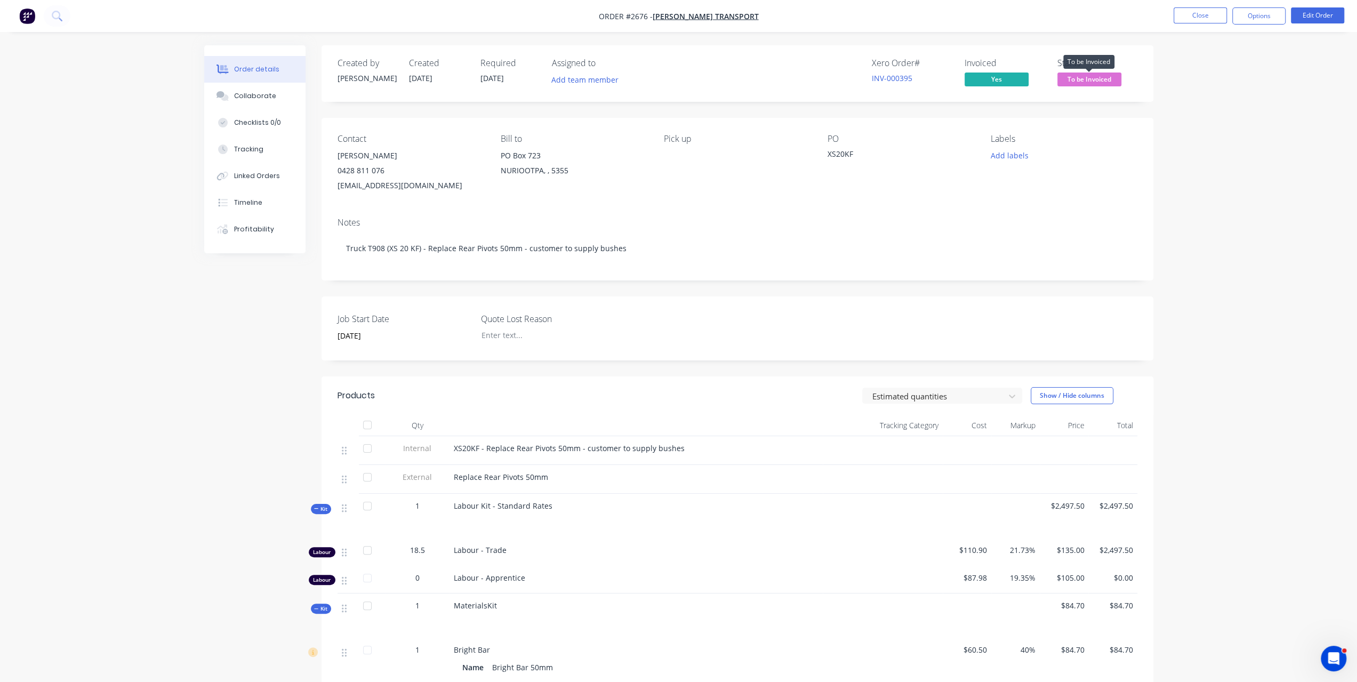
click at [1077, 82] on span "To be Invoiced" at bounding box center [1089, 79] width 64 height 13
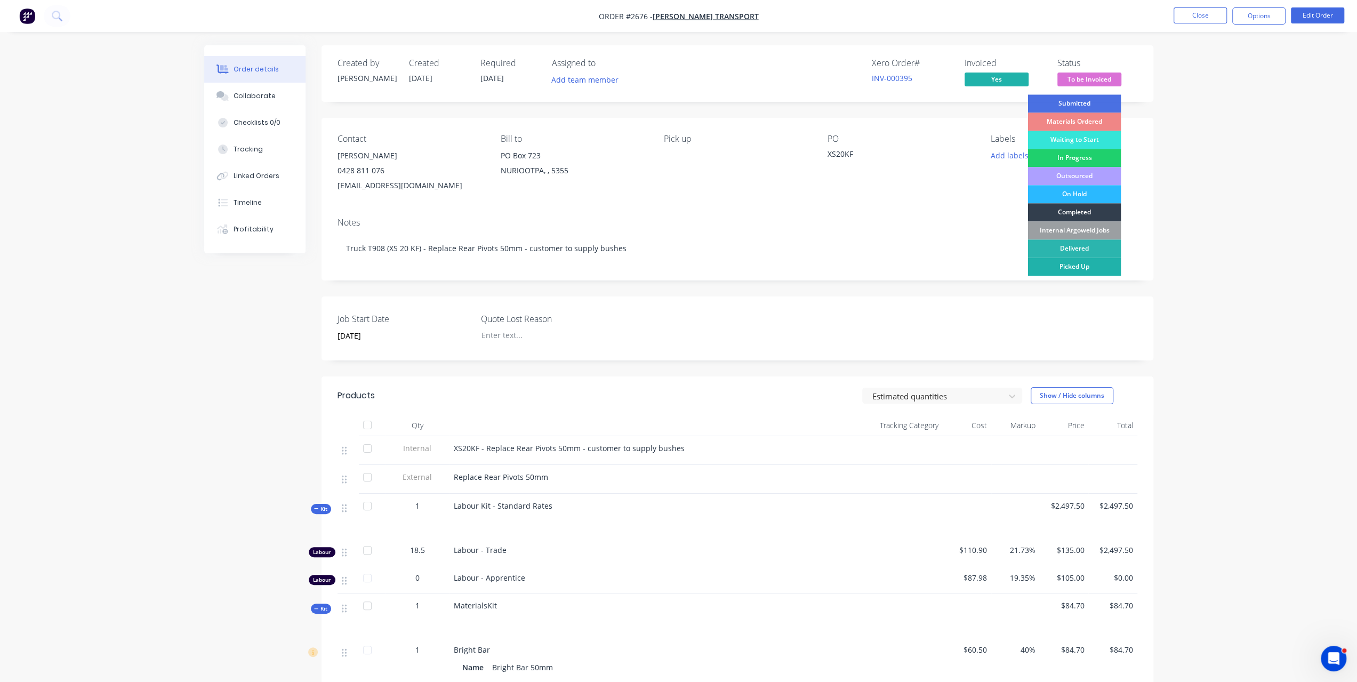
click at [1071, 265] on div "Picked Up" at bounding box center [1073, 267] width 93 height 18
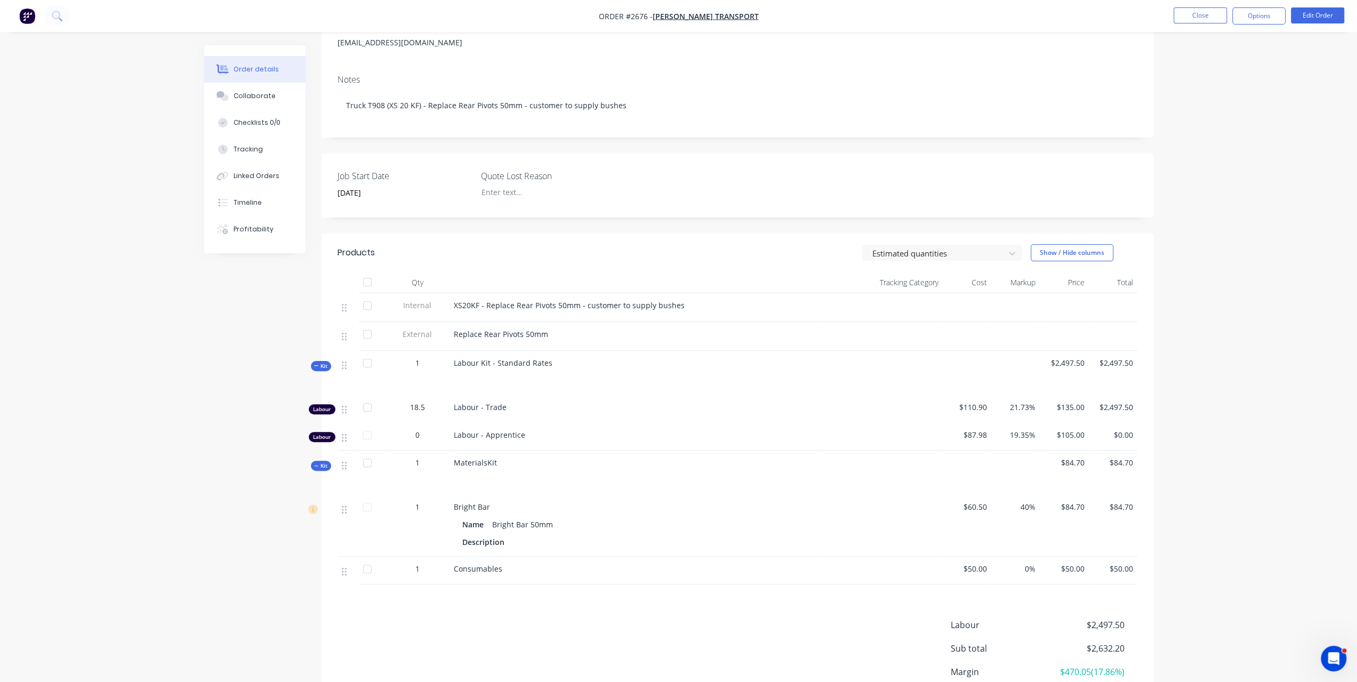
scroll to position [128, 0]
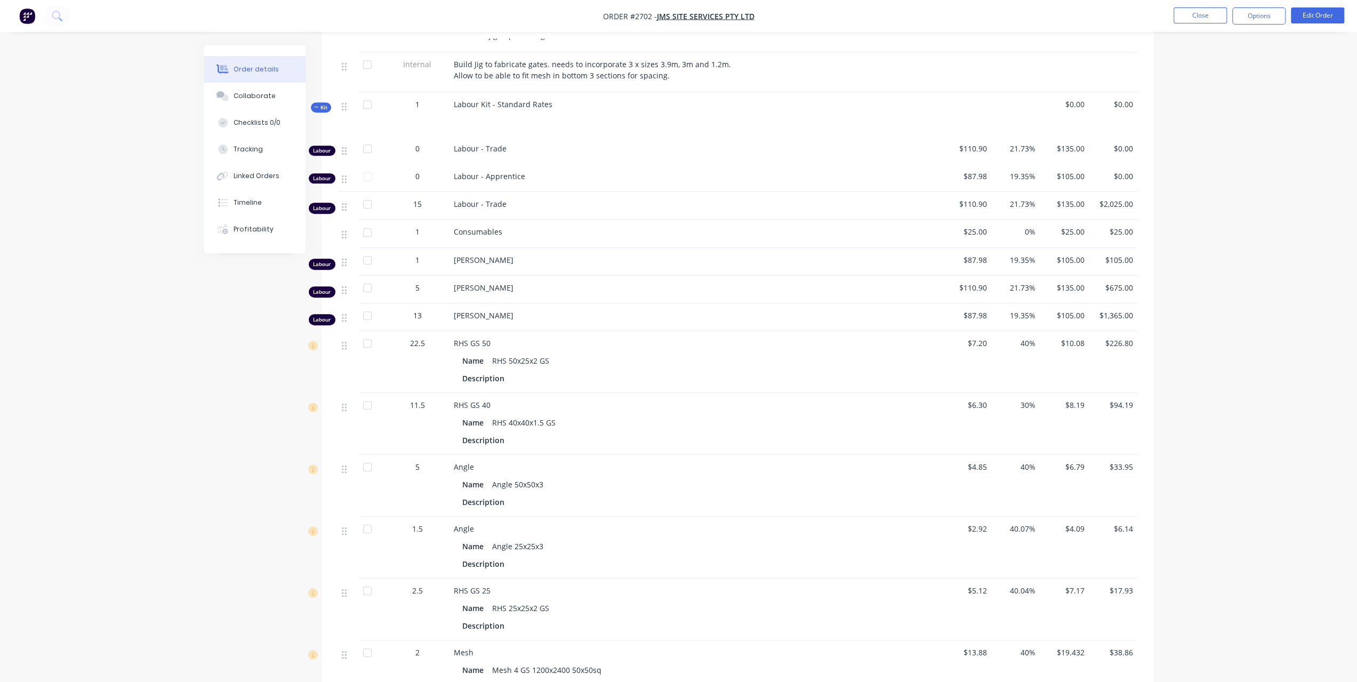
scroll to position [533, 0]
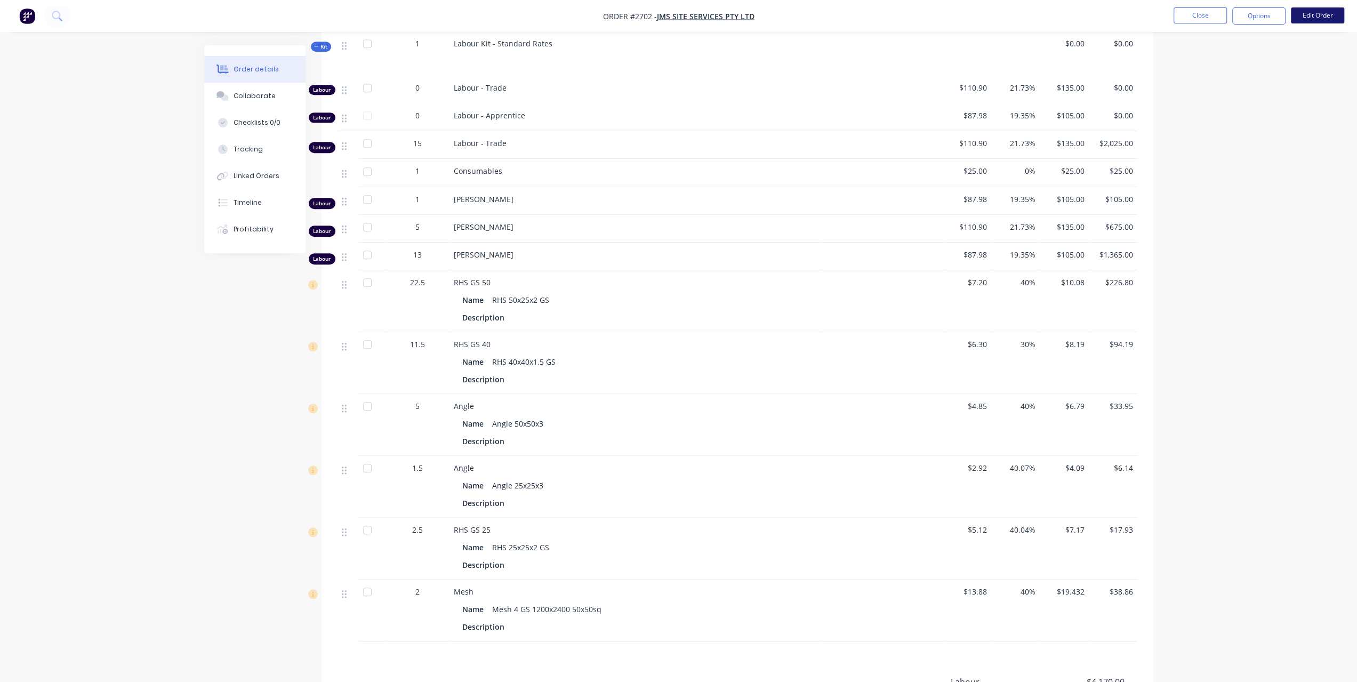
click at [1320, 20] on button "Edit Order" at bounding box center [1317, 15] width 53 height 16
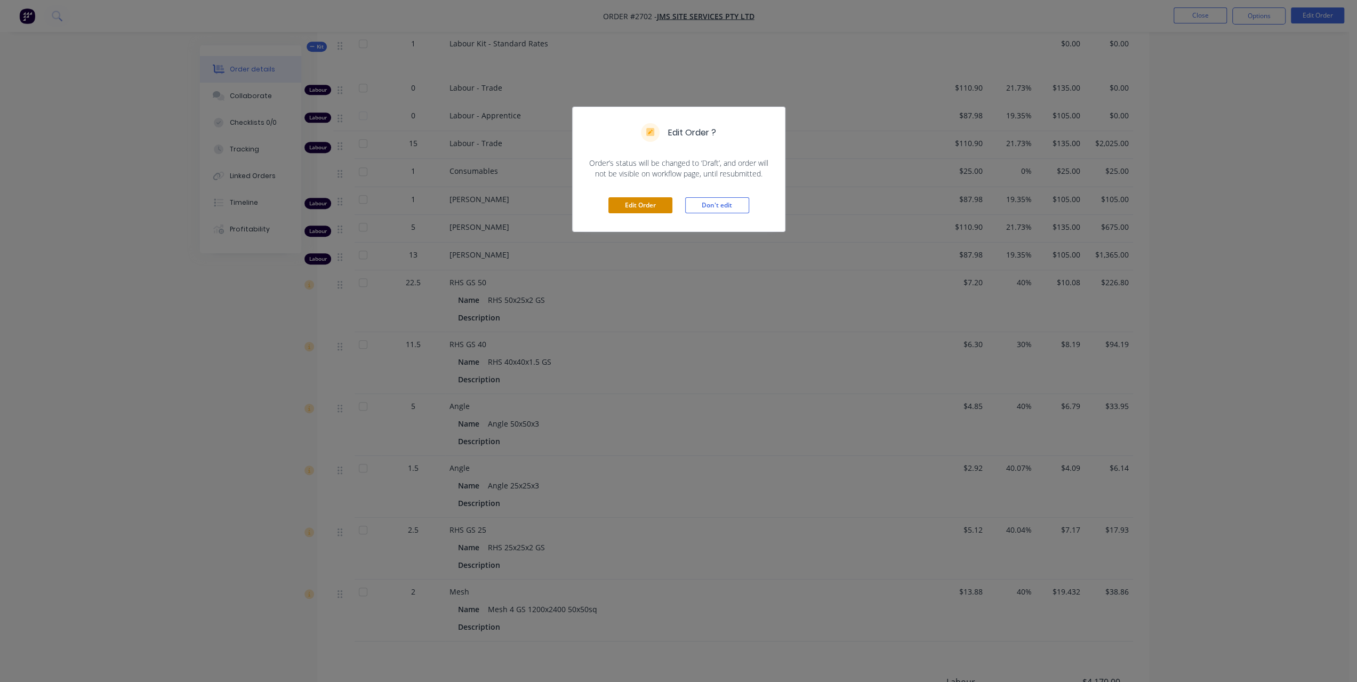
click at [661, 201] on button "Edit Order" at bounding box center [640, 205] width 64 height 16
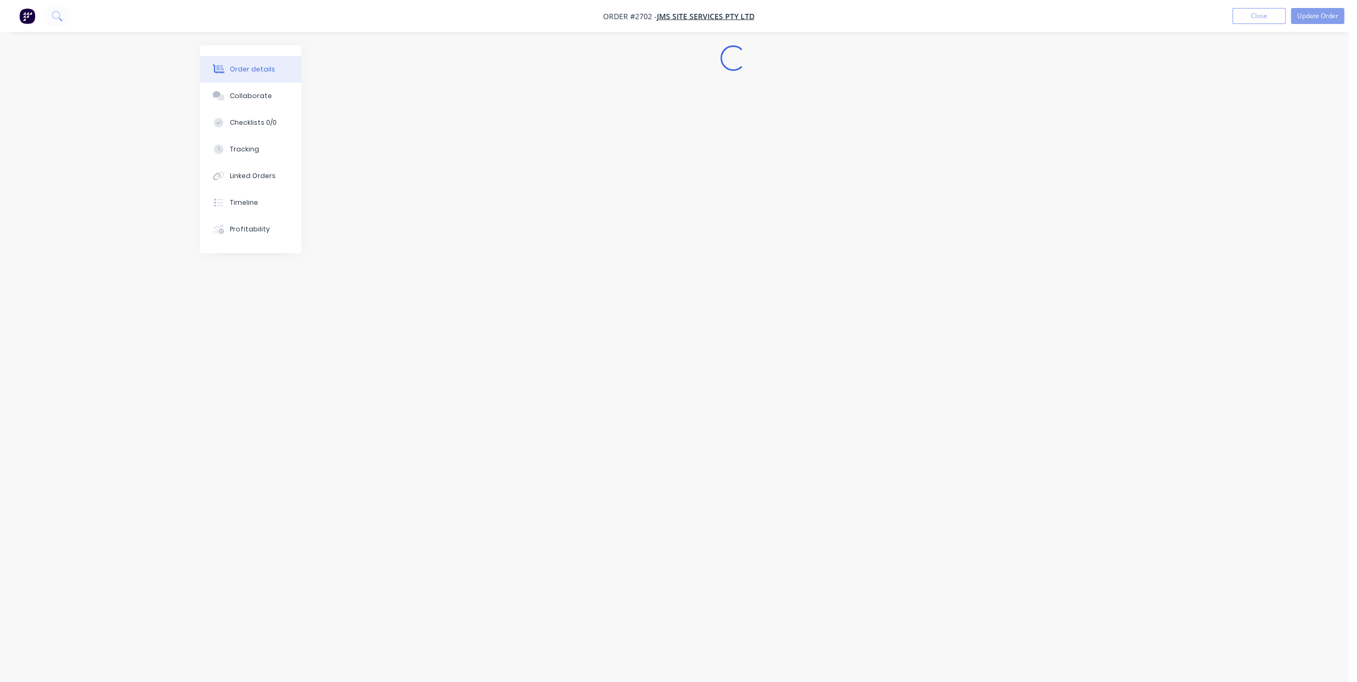
scroll to position [0, 0]
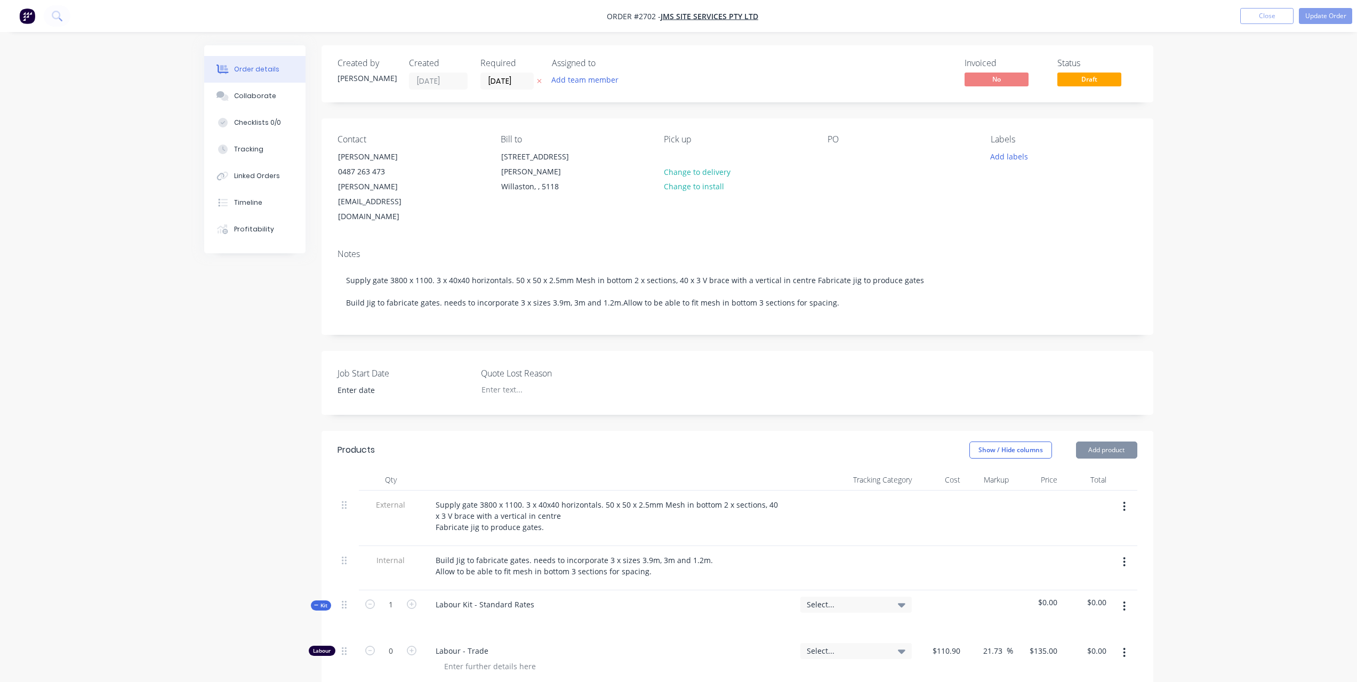
type input "$110.90"
type input "21.73"
type input "$135.00"
type input "$87.98"
type input "19.35"
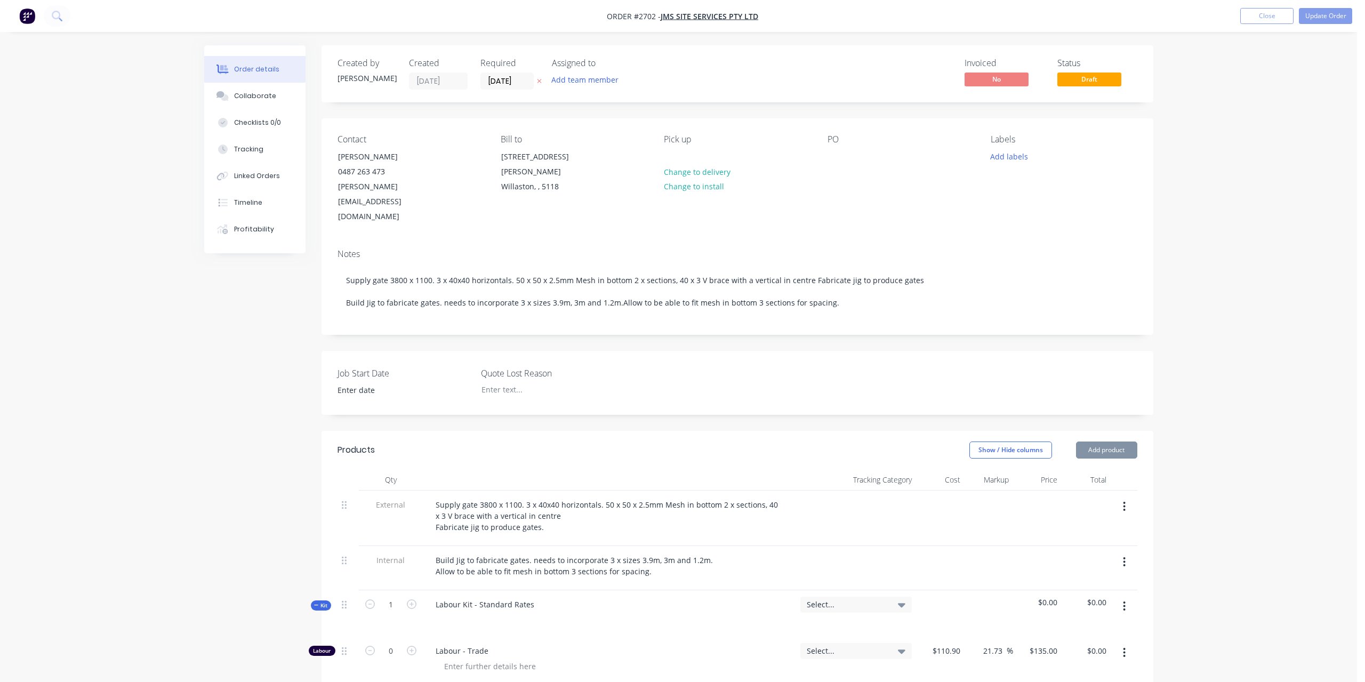
type input "$105.00"
type input "$110.90"
type input "21.73"
type input "$135.00"
type input "$2,025.00"
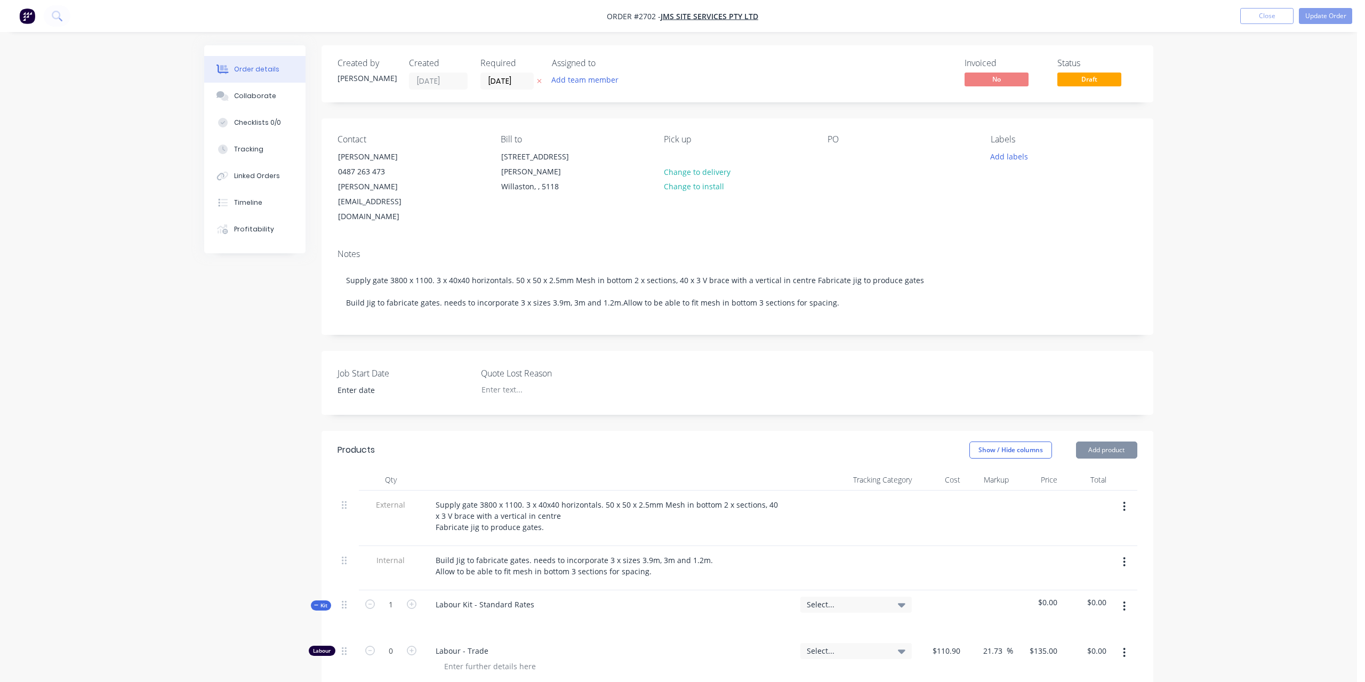
type input "$25.00"
type input "$87.98"
type input "19.35"
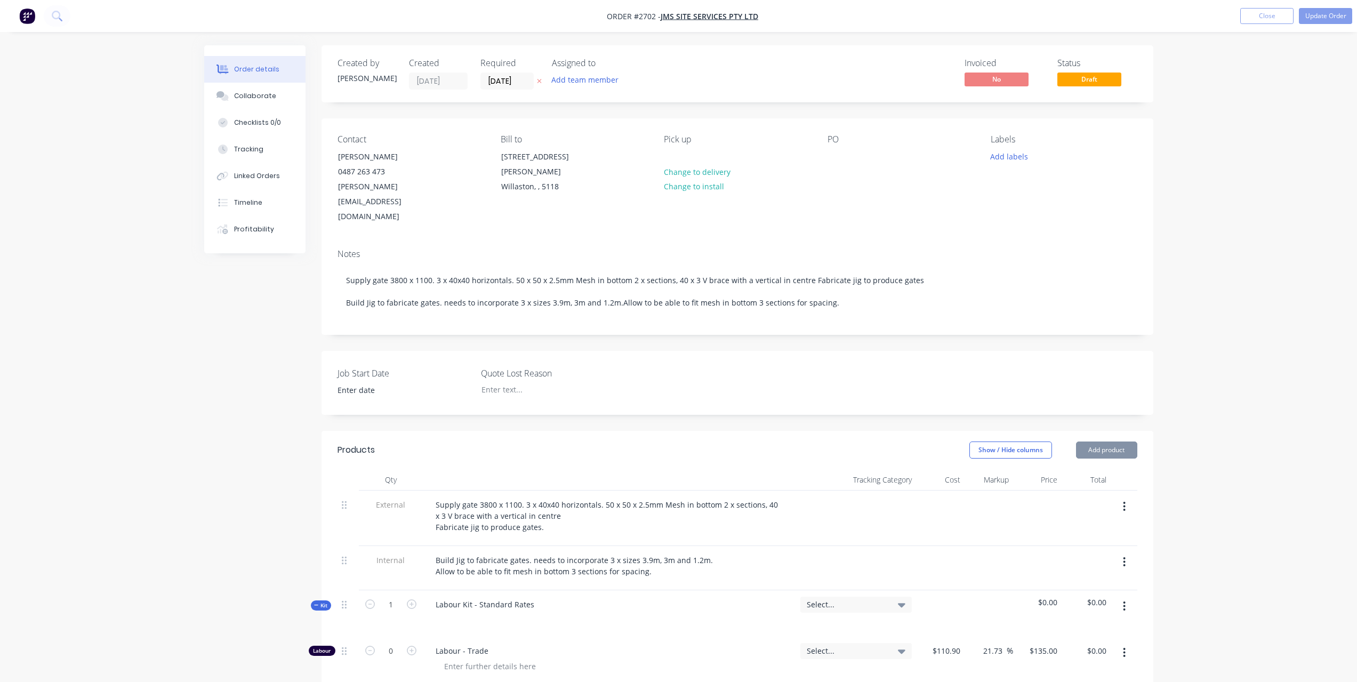
type input "$105.00"
type input "$110.90"
type input "21.73"
type input "$135.00"
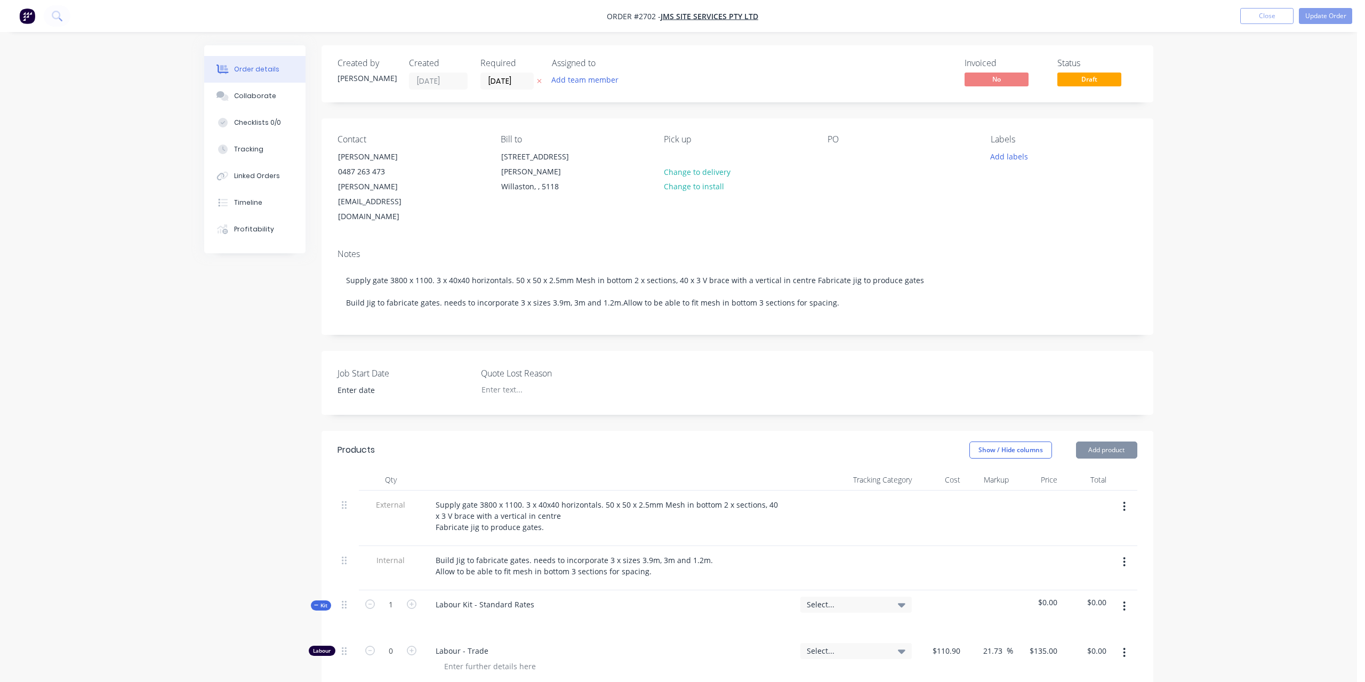
type input "$675.00"
type input "$87.98"
type input "19.35"
type input "$105.00"
type input "$1,365.00"
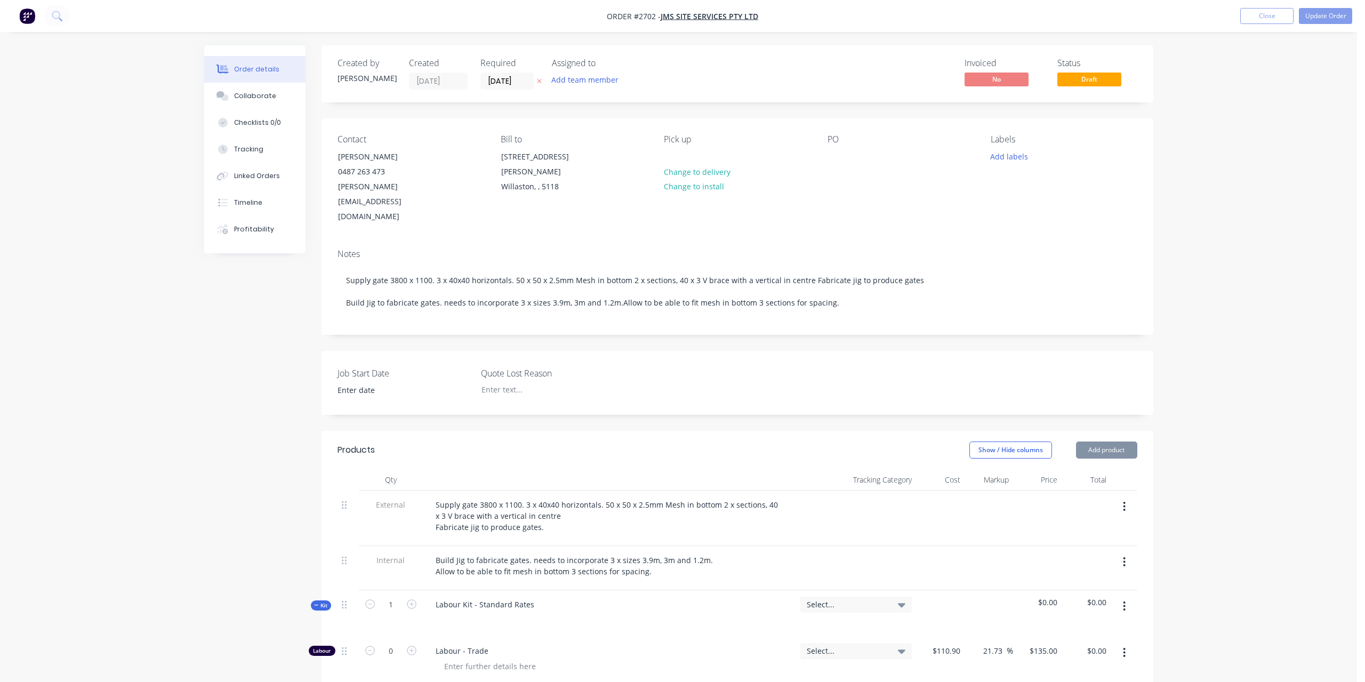
type input "$7.20"
type input "40"
type input "$10.08"
type input "$226.80"
type input "$6.30"
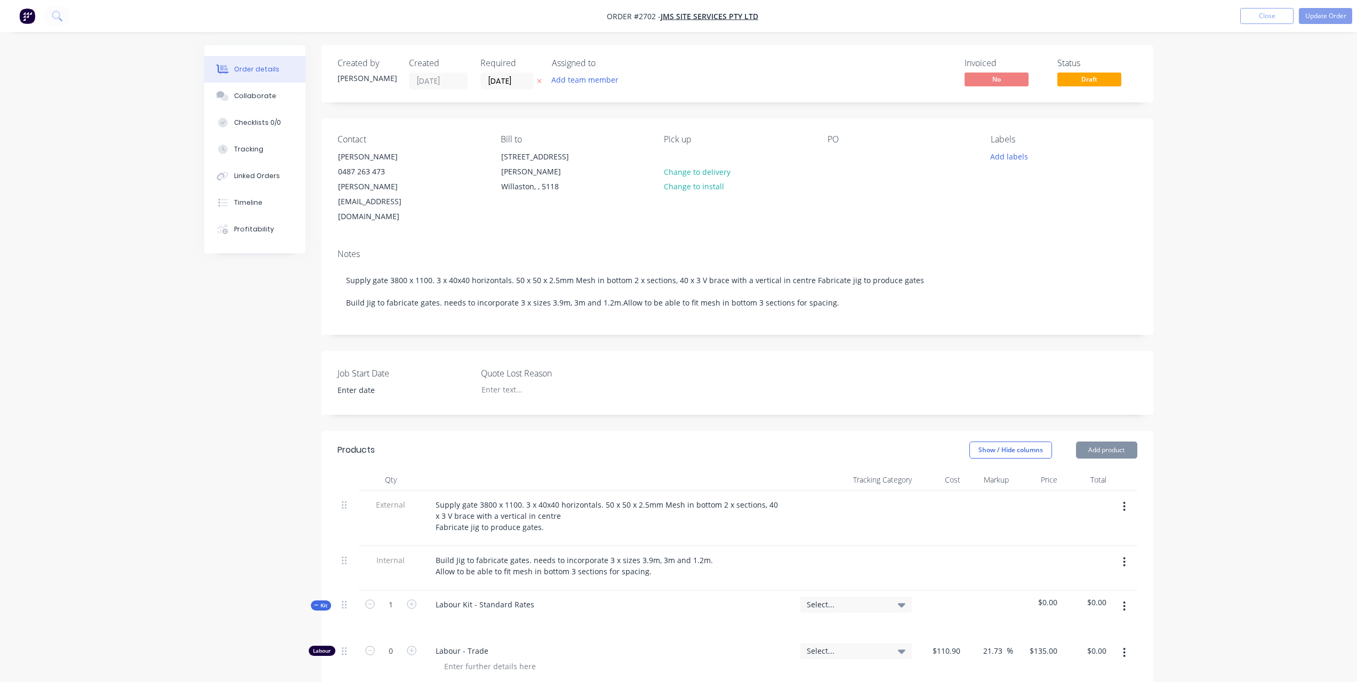
type input "30"
type input "$8.19"
type input "$94.19"
type input "$4.85"
type input "40"
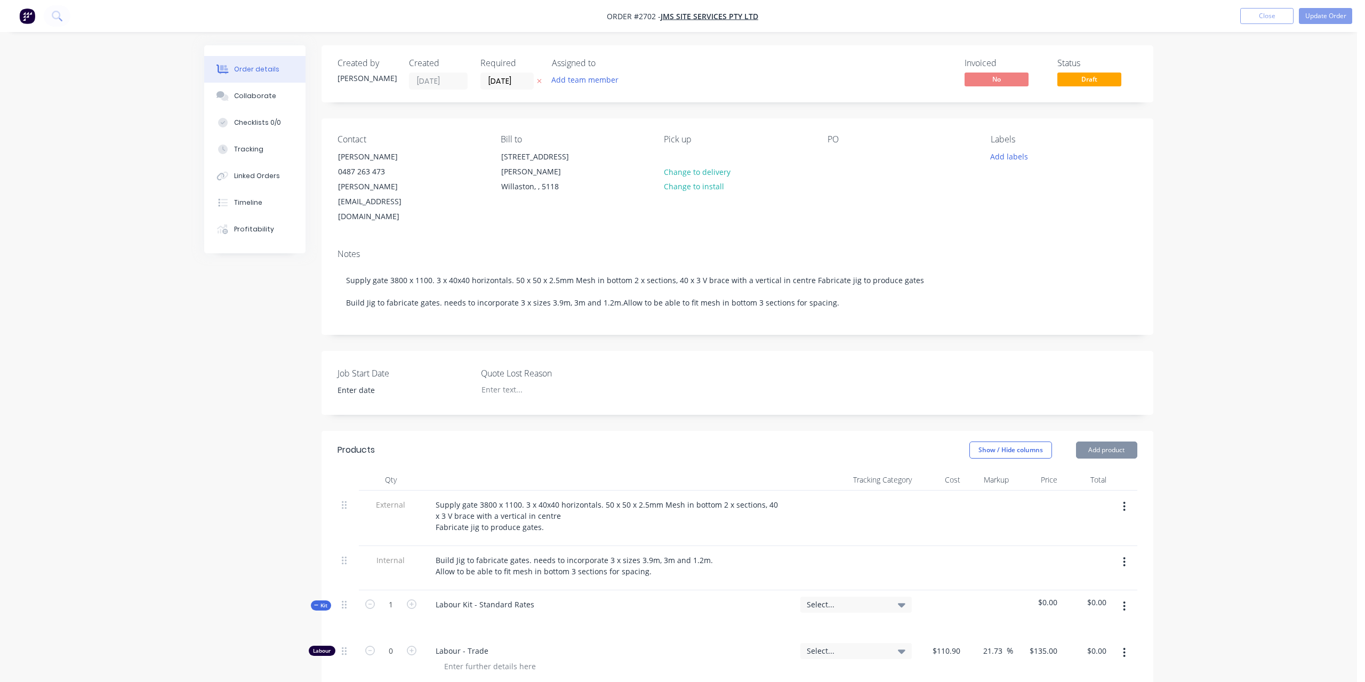
type input "$6.79"
type input "$33.95"
type input "$2.92"
type input "40.07"
type input "$4.09"
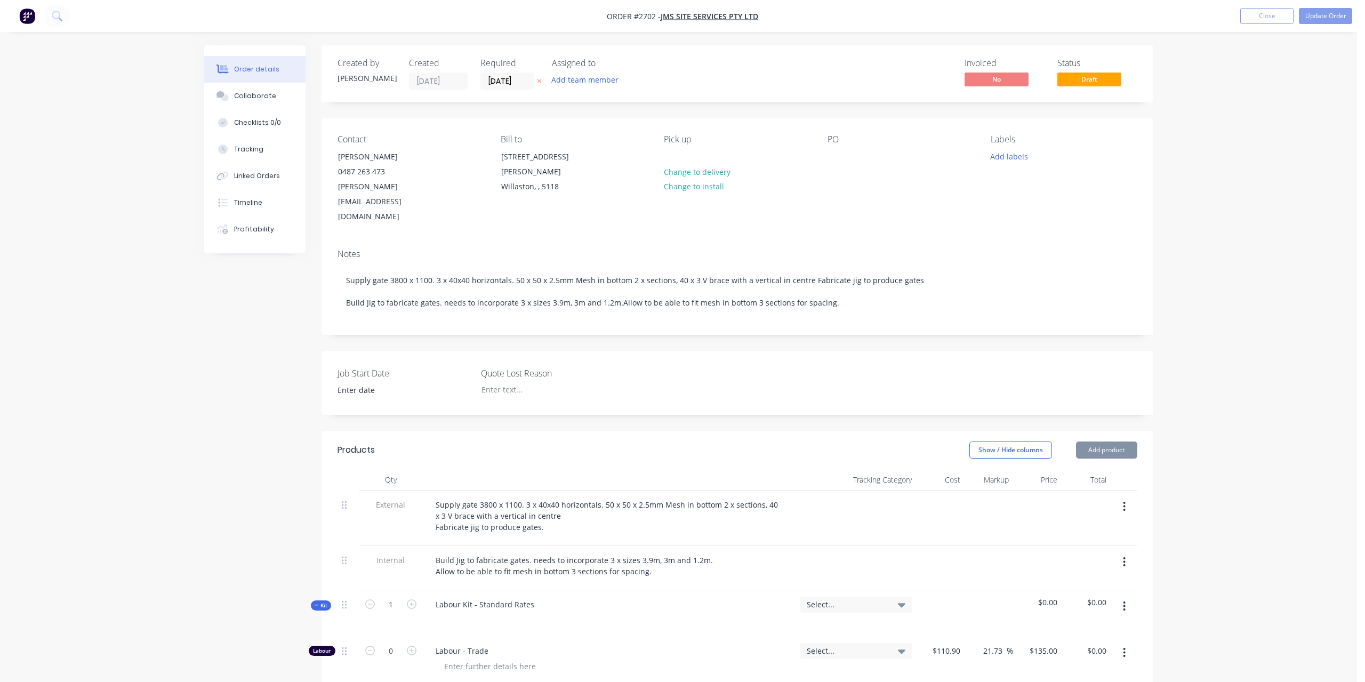
type input "$6.14"
type input "$5.12"
type input "40.04"
type input "$7.17"
type input "$17.93"
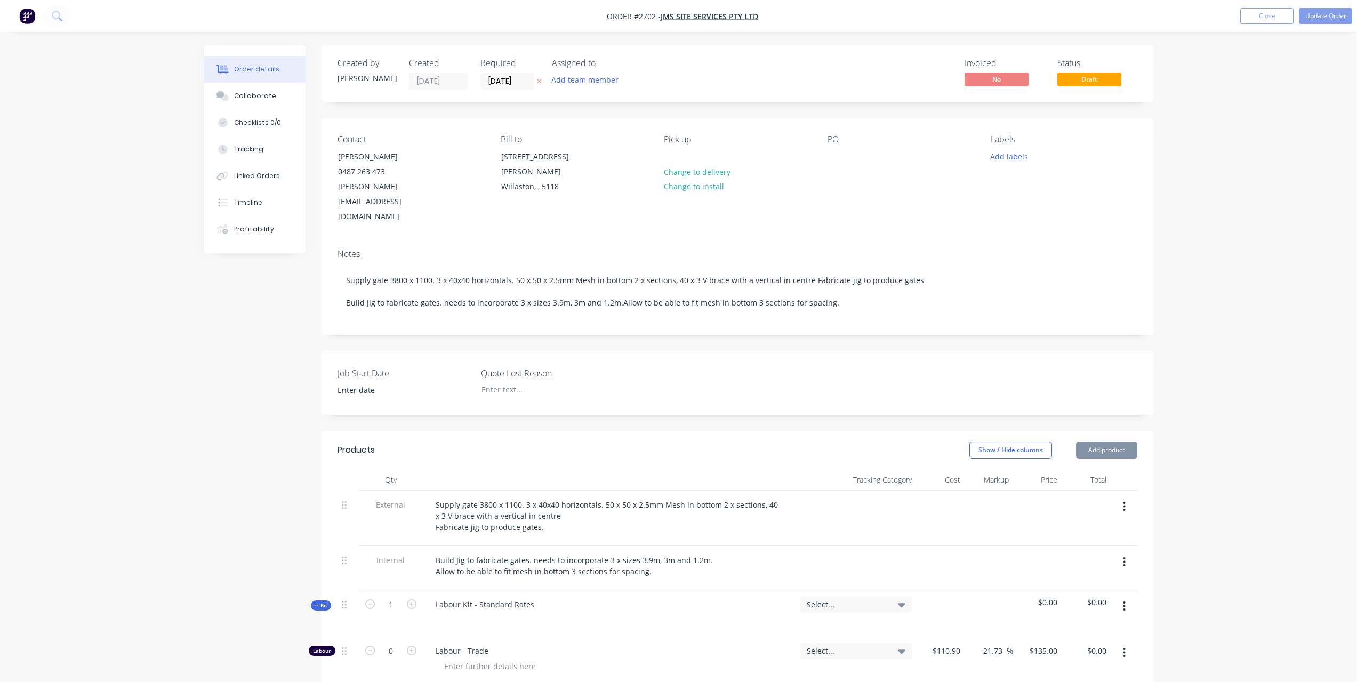
type input "$13.88"
type input "40"
type input "$19.432"
type input "$38.86"
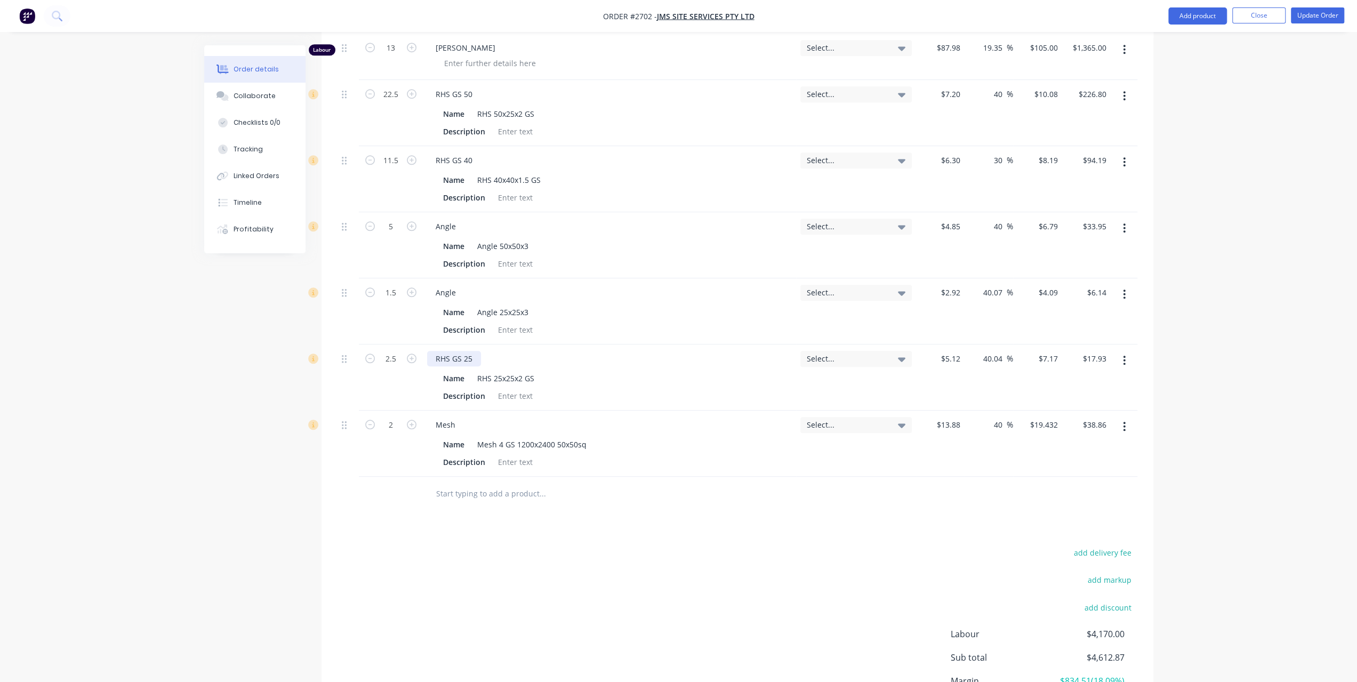
scroll to position [906, 0]
click at [462, 482] on input "text" at bounding box center [542, 492] width 213 height 21
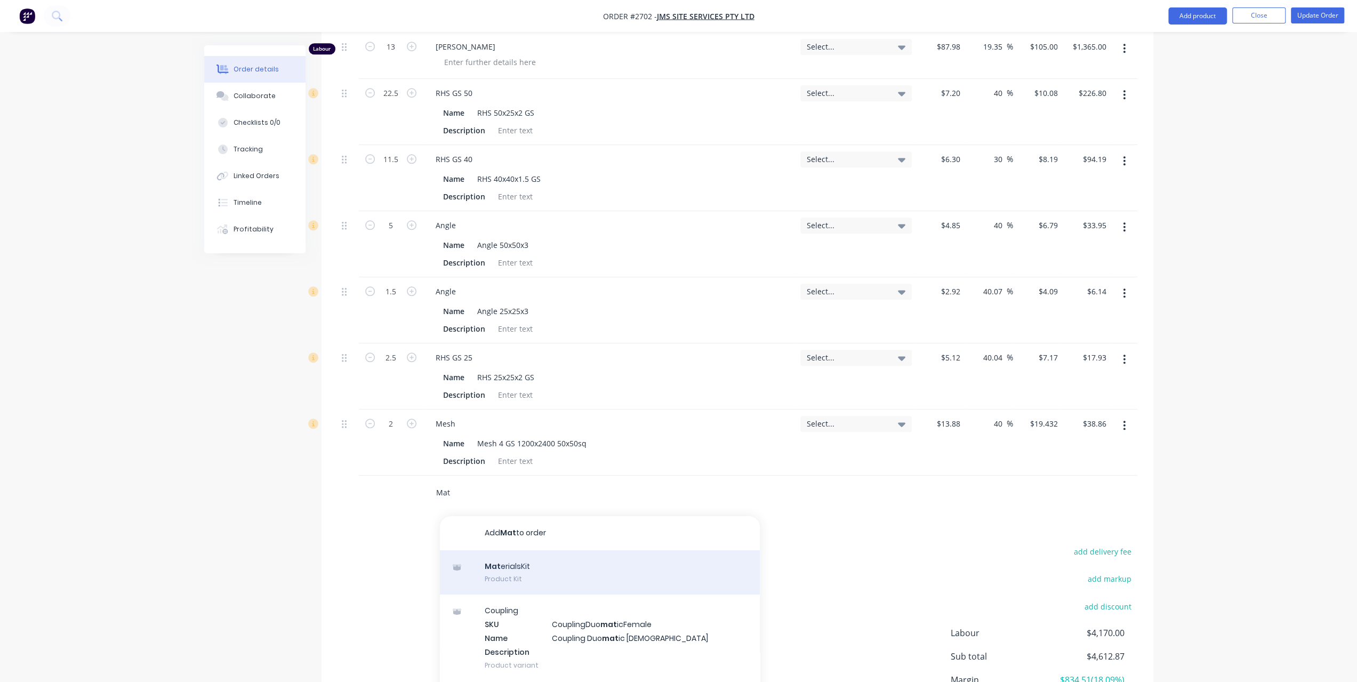
type input "Mat"
click at [527, 550] on div "Mat erialsKit Product Kit" at bounding box center [600, 572] width 320 height 45
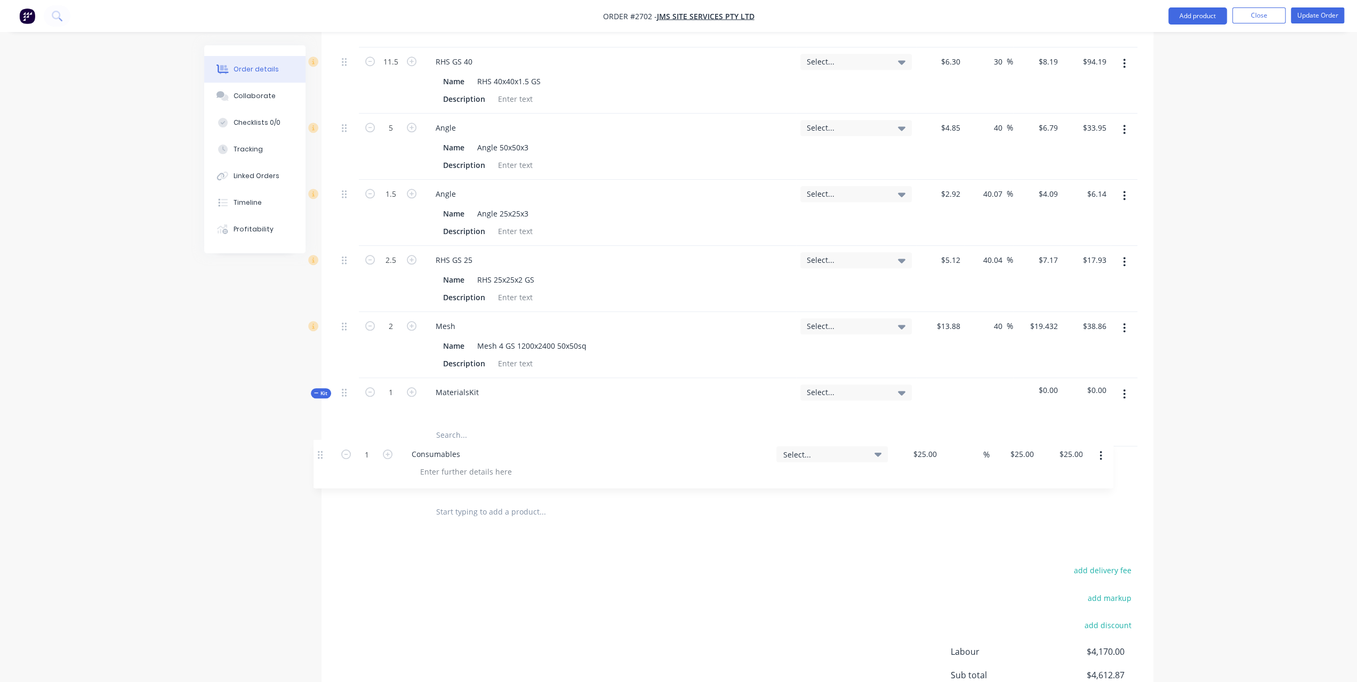
scroll to position [956, 0]
drag, startPoint x: 343, startPoint y: 139, endPoint x: 325, endPoint y: 427, distance: 288.5
click at [325, 427] on div "Qty Tracking Category Cost Markup Price Total External Supply gate 3800 x 1100.…" at bounding box center [738, 21] width 832 height 1016
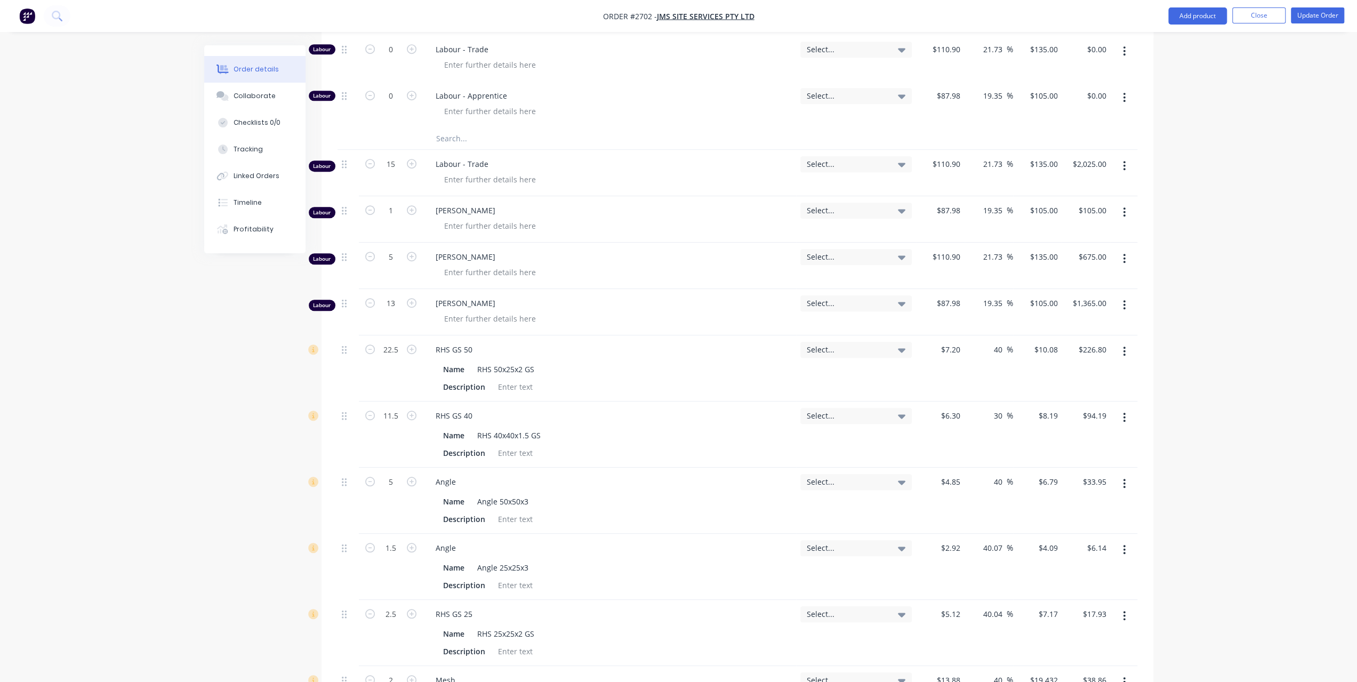
scroll to position [529, 0]
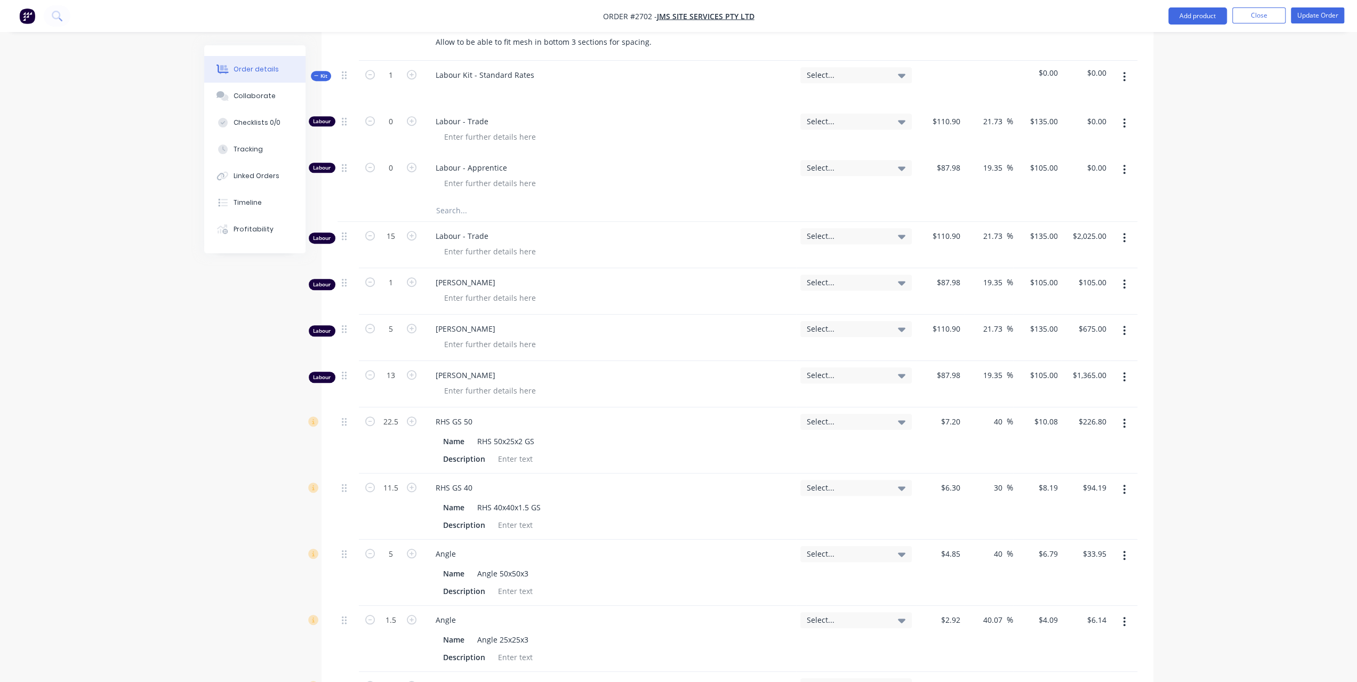
click at [1125, 279] on icon "button" at bounding box center [1124, 284] width 2 height 10
click at [1080, 368] on div "Delete" at bounding box center [1087, 375] width 82 height 15
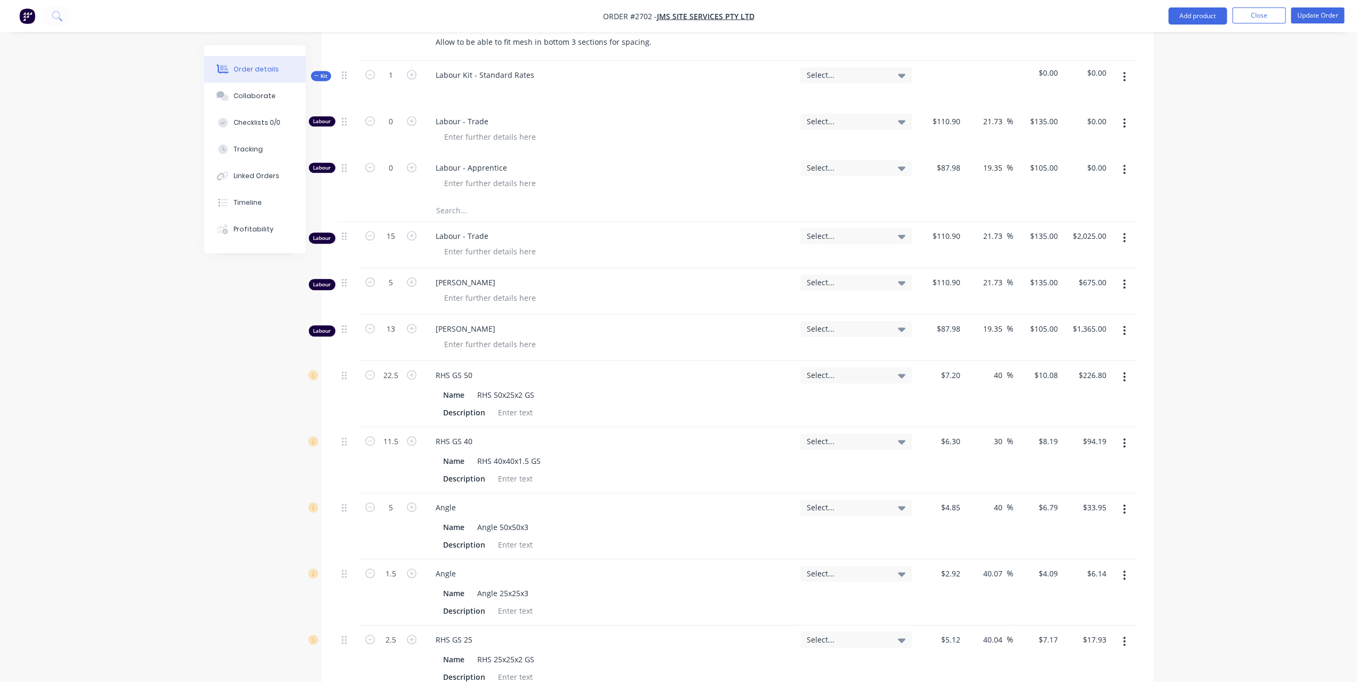
click at [1120, 275] on button "button" at bounding box center [1124, 284] width 25 height 19
click at [1096, 368] on div "Delete" at bounding box center [1087, 375] width 82 height 15
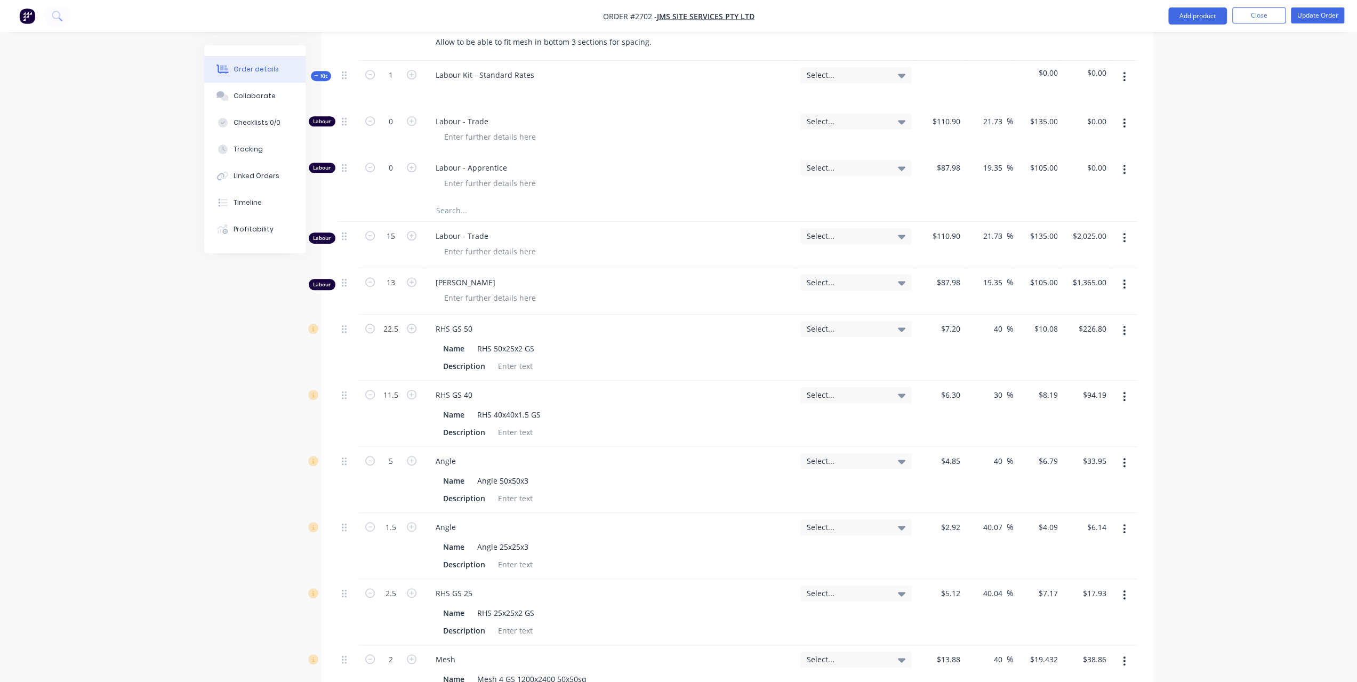
click at [1119, 275] on button "button" at bounding box center [1124, 284] width 25 height 19
click at [1083, 368] on div "Delete" at bounding box center [1087, 375] width 82 height 15
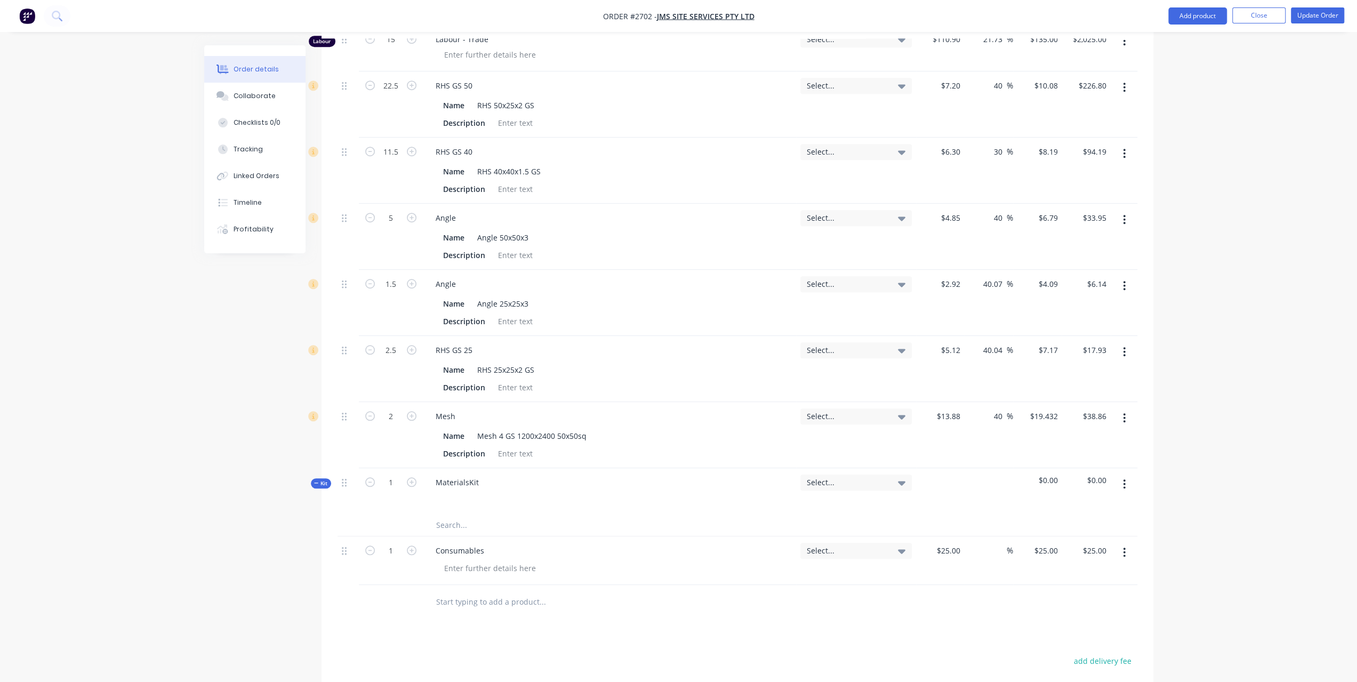
scroll to position [743, 0]
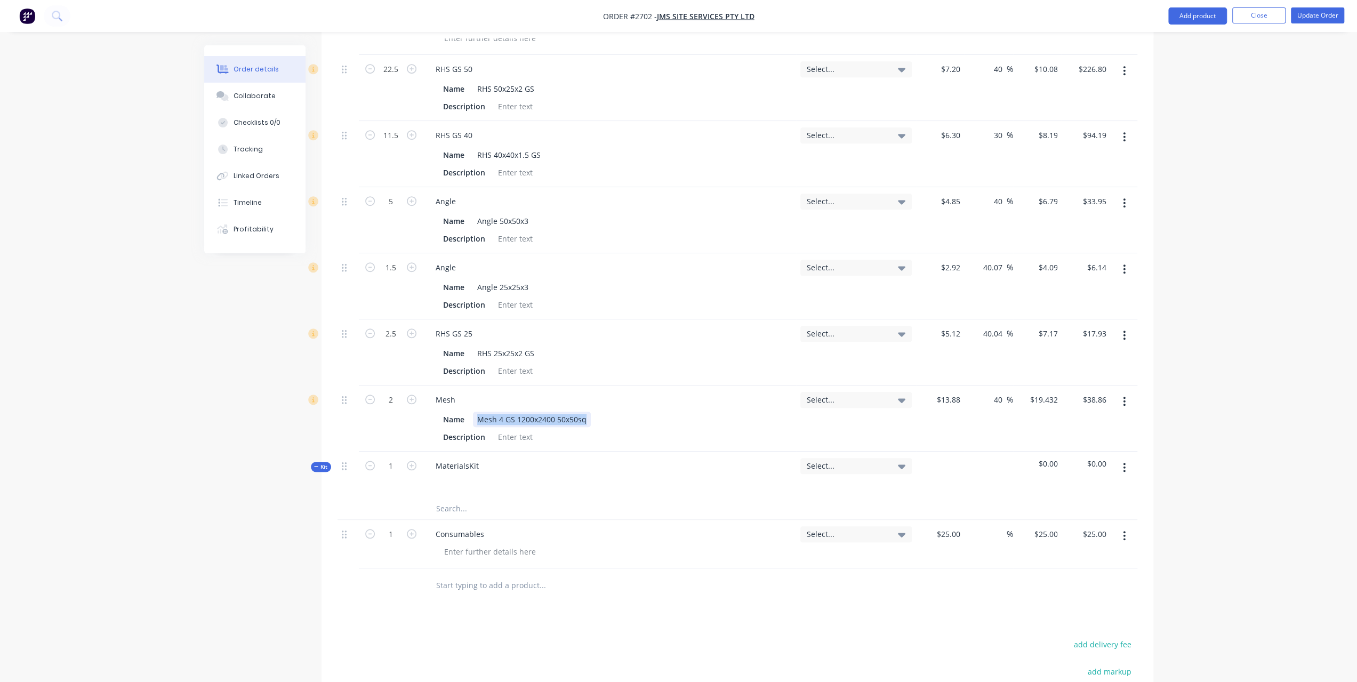
drag, startPoint x: 475, startPoint y: 384, endPoint x: 622, endPoint y: 393, distance: 147.9
click at [622, 412] on div "Name Mesh 4 GS 1200x2400 50x50sq" at bounding box center [607, 419] width 337 height 15
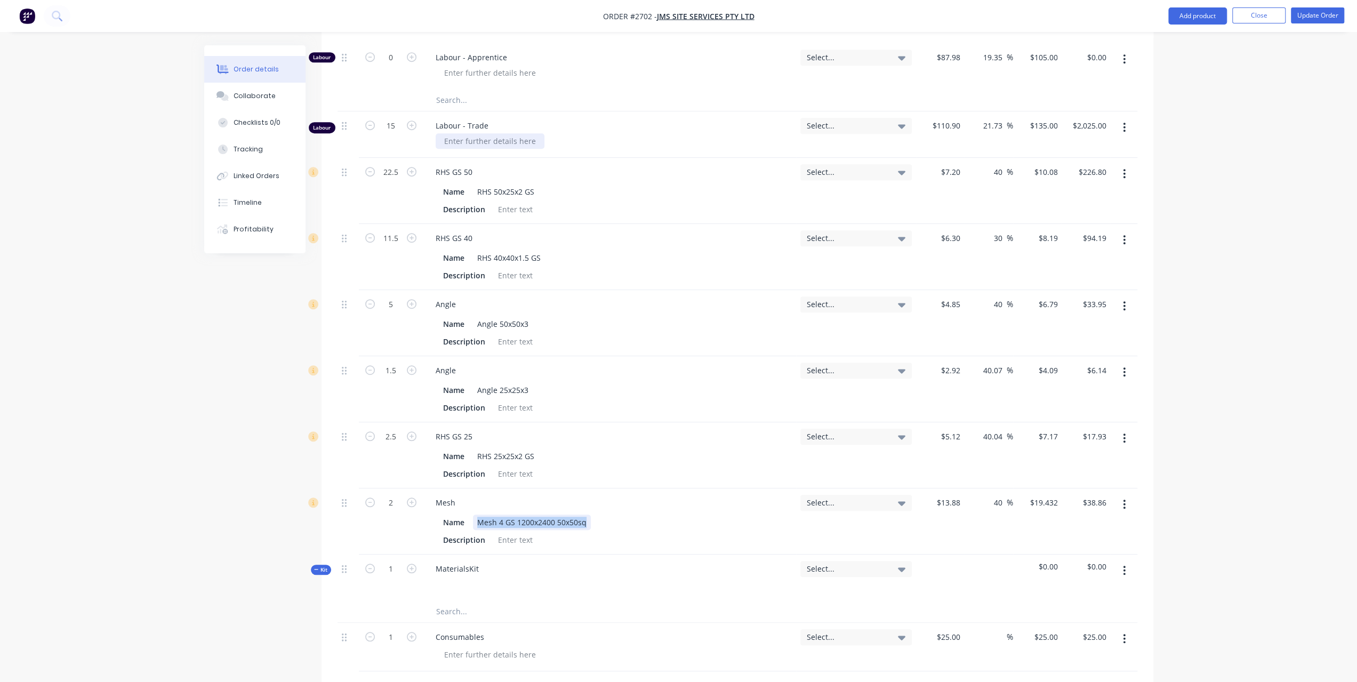
scroll to position [636, 0]
drag, startPoint x: 473, startPoint y: 162, endPoint x: 596, endPoint y: 168, distance: 122.3
click at [596, 188] on div "Name RHS 50x25x2 GS" at bounding box center [607, 195] width 337 height 15
copy div "RHS 50x25x2 GS"
click at [461, 605] on input "text" at bounding box center [542, 615] width 213 height 21
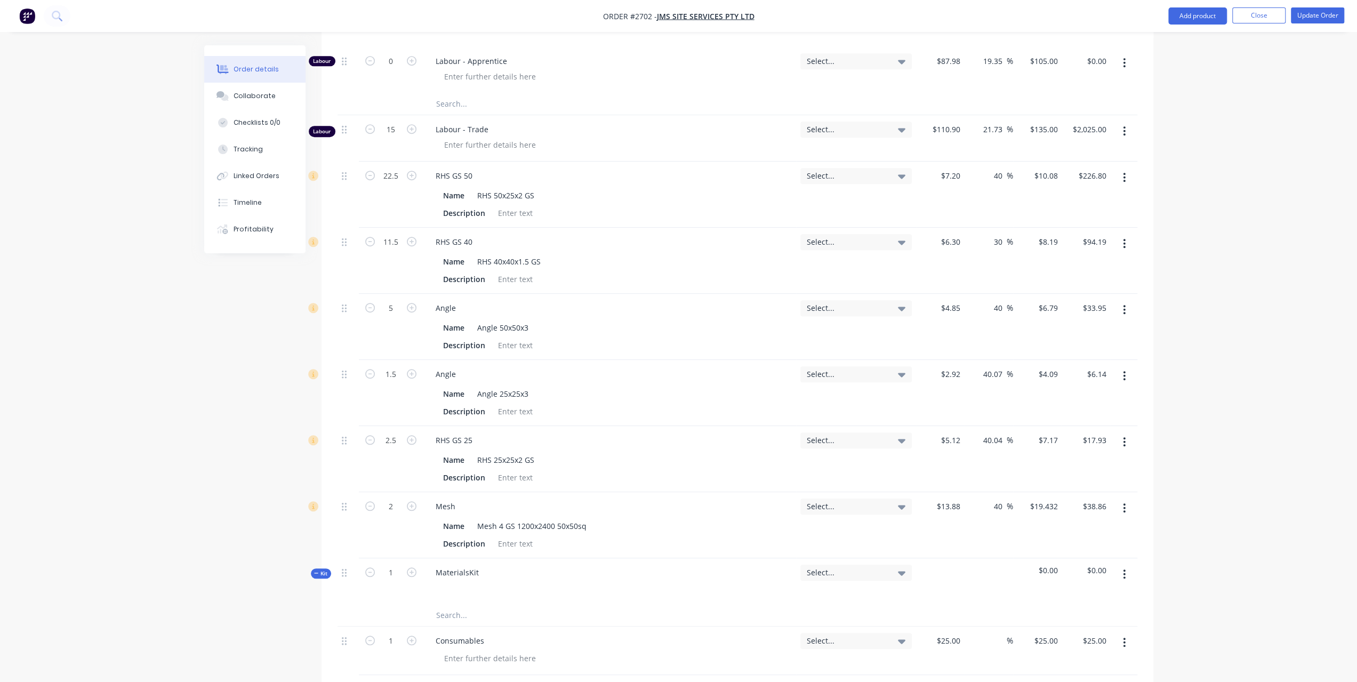
paste input "RHS 50x25x2 GS"
type input "RHS 50x25x2 GS"
click at [500, 626] on button "Add RHS 50x25x2 GS to kit" at bounding box center [587, 643] width 320 height 34
click at [396, 611] on input "1" at bounding box center [391, 619] width 28 height 16
type input "22.5"
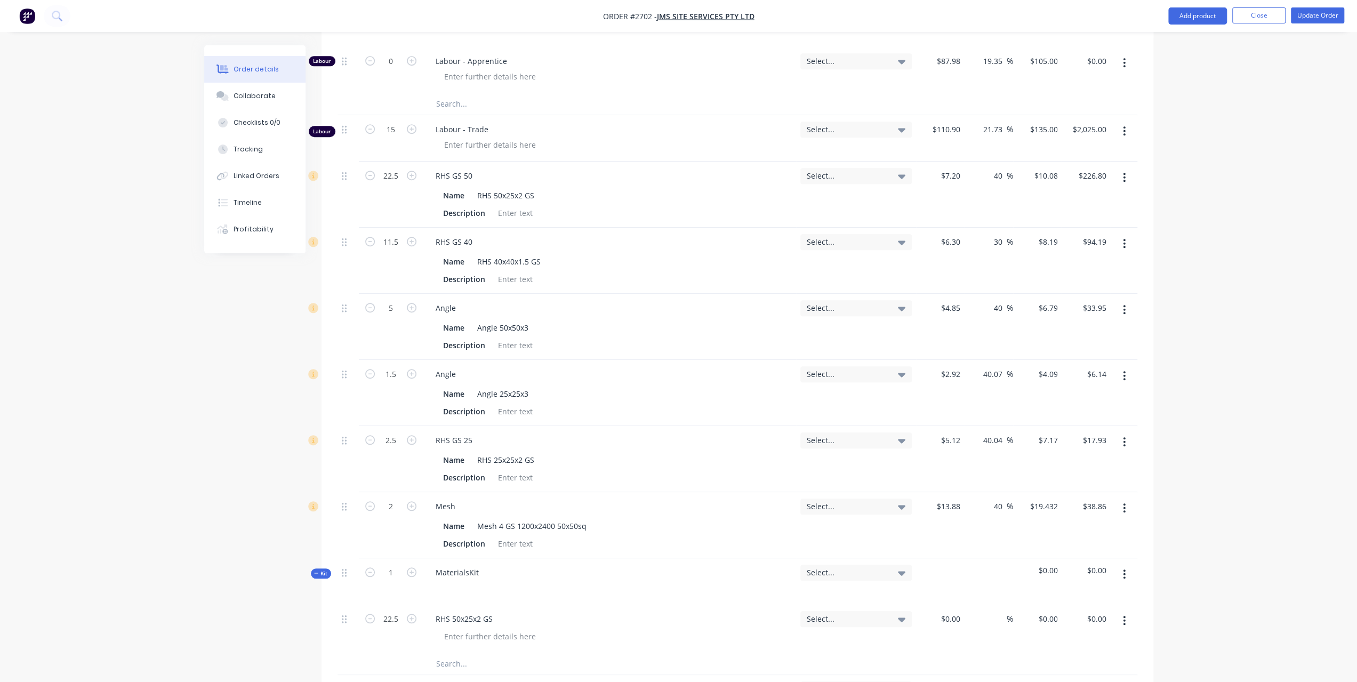
click at [304, 573] on div "Created by Leigh Created 02/10/25 Required 02/10/25 Assigned to Add team member…" at bounding box center [678, 219] width 949 height 1621
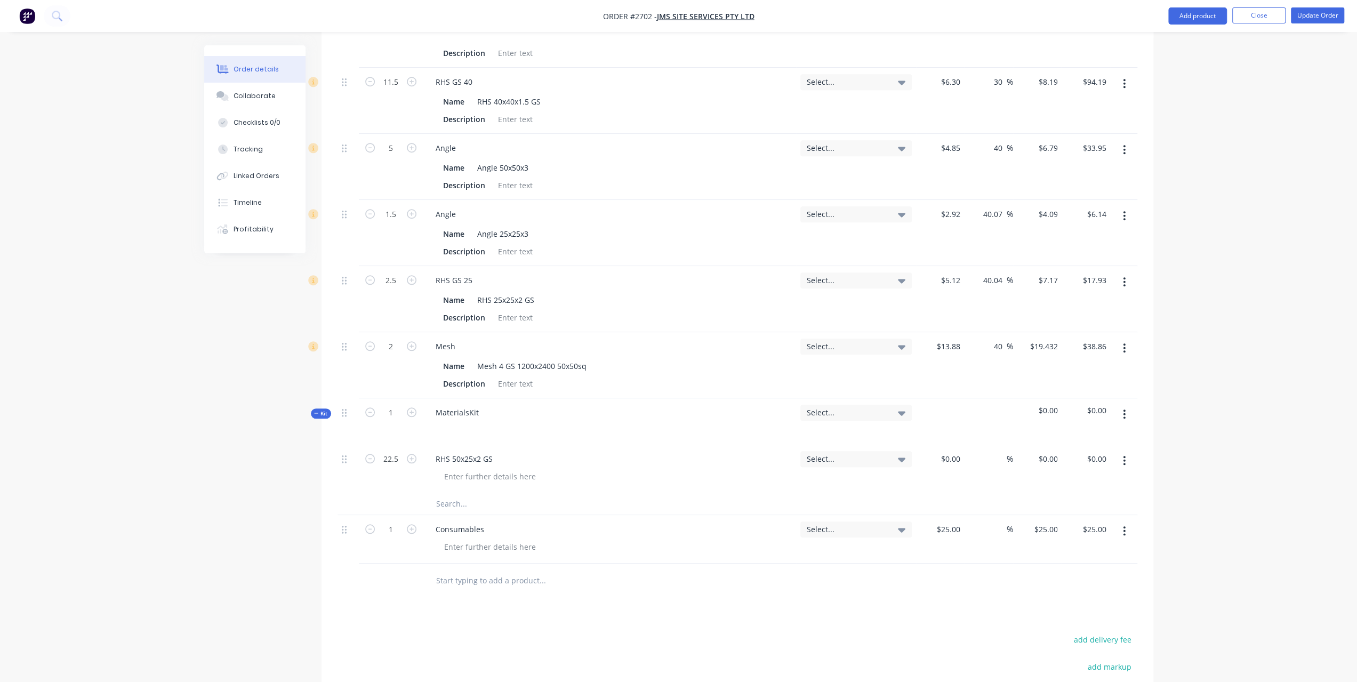
drag, startPoint x: 447, startPoint y: 469, endPoint x: 439, endPoint y: 467, distance: 8.3
click at [447, 493] on input "text" at bounding box center [542, 503] width 213 height 21
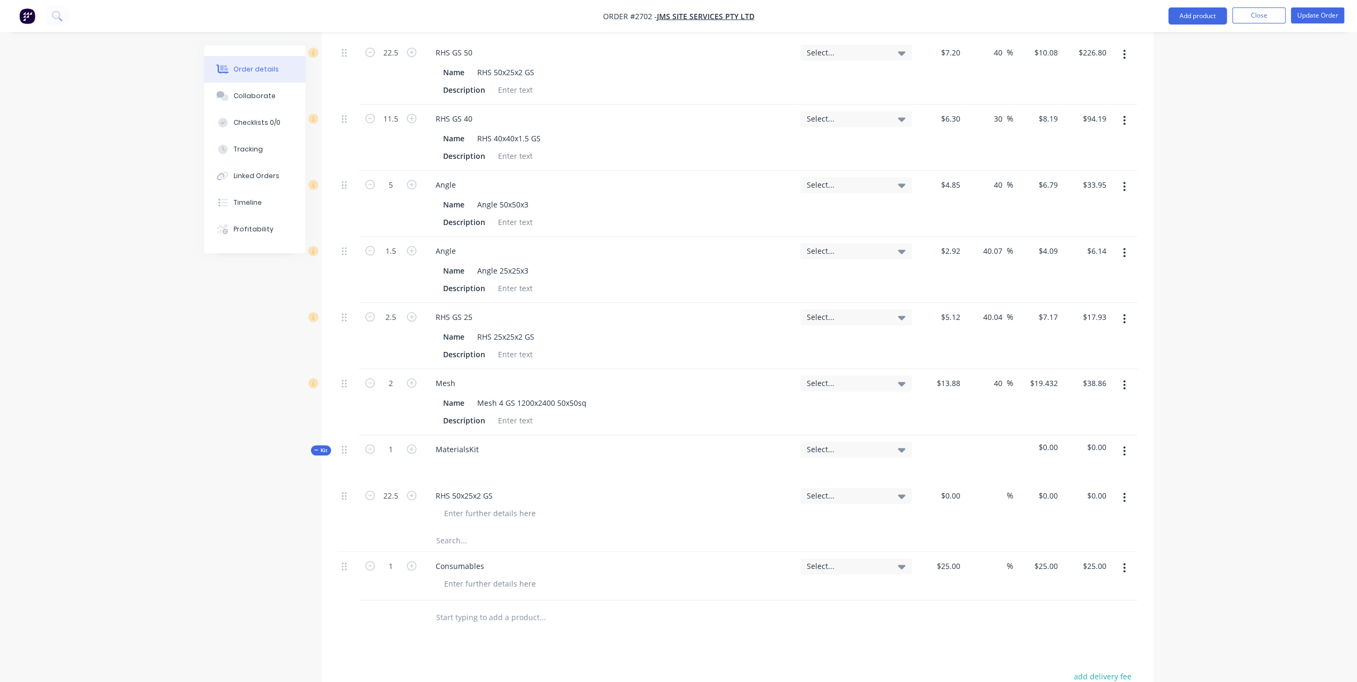
scroll to position [743, 0]
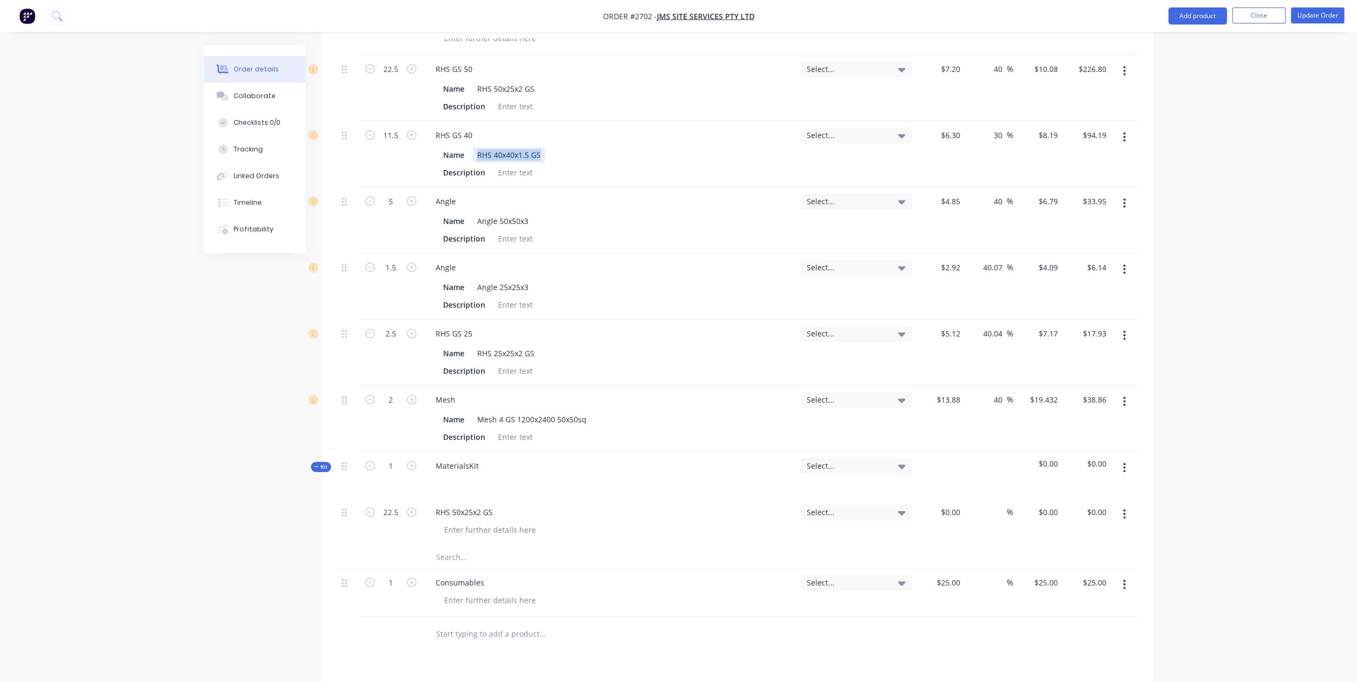
drag, startPoint x: 477, startPoint y: 121, endPoint x: 587, endPoint y: 127, distance: 109.5
click at [587, 147] on div "Name RHS 40x40x1.5 GS" at bounding box center [607, 154] width 337 height 15
copy div "RHS 40x40x1.5 GS"
click at [465, 547] on input "text" at bounding box center [542, 557] width 213 height 21
paste input "RHS 40x40x1.5 GS"
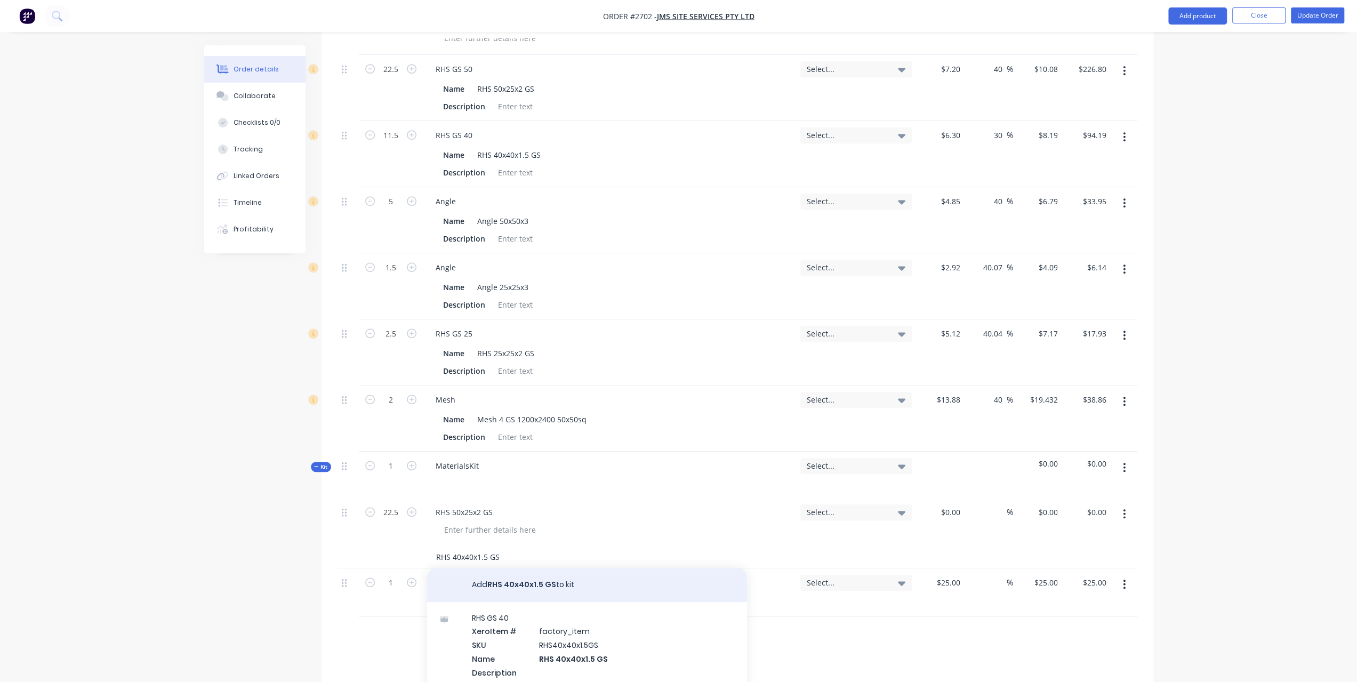
type input "RHS 40x40x1.5 GS"
click at [541, 568] on button "Add RHS 40x40x1.5 GS to kit" at bounding box center [587, 585] width 320 height 34
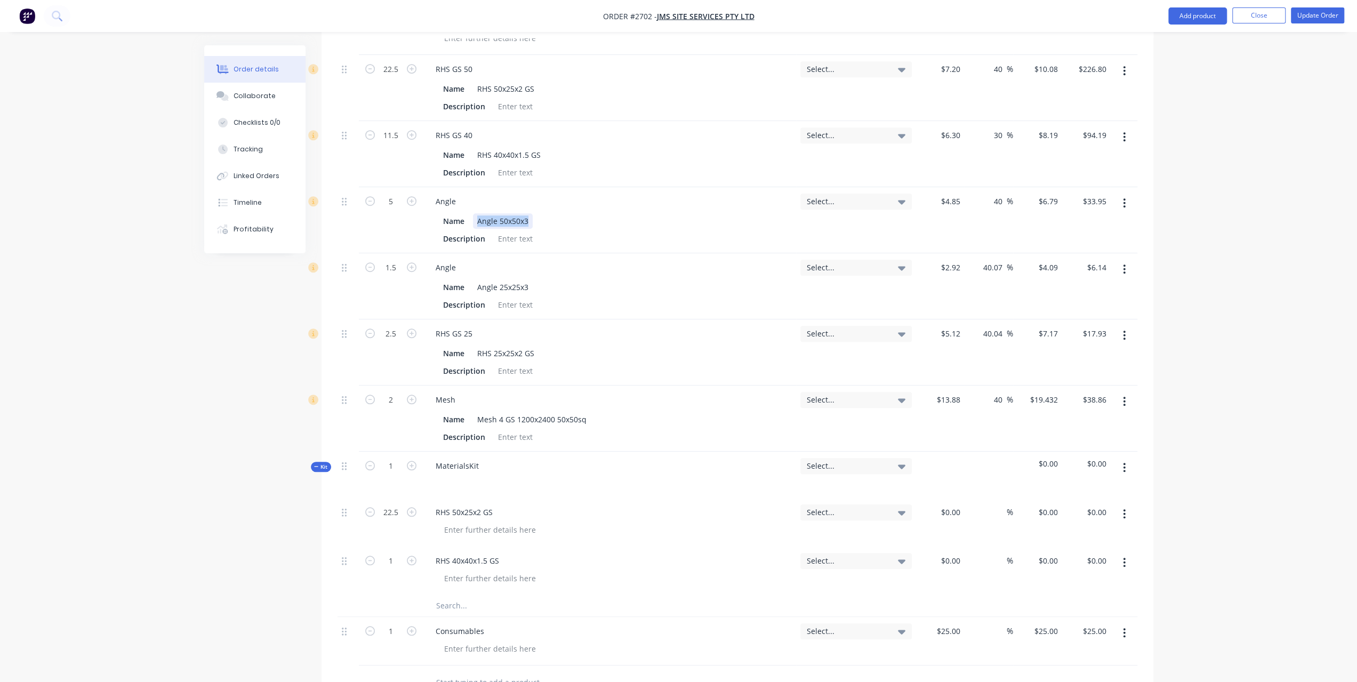
drag, startPoint x: 478, startPoint y: 188, endPoint x: 536, endPoint y: 190, distance: 58.1
click at [536, 213] on div "Name Angle 50x50x3" at bounding box center [607, 220] width 337 height 15
copy div "Angle 50x50x3"
click at [464, 595] on input "text" at bounding box center [542, 605] width 213 height 21
paste input "Angle 50x50x3"
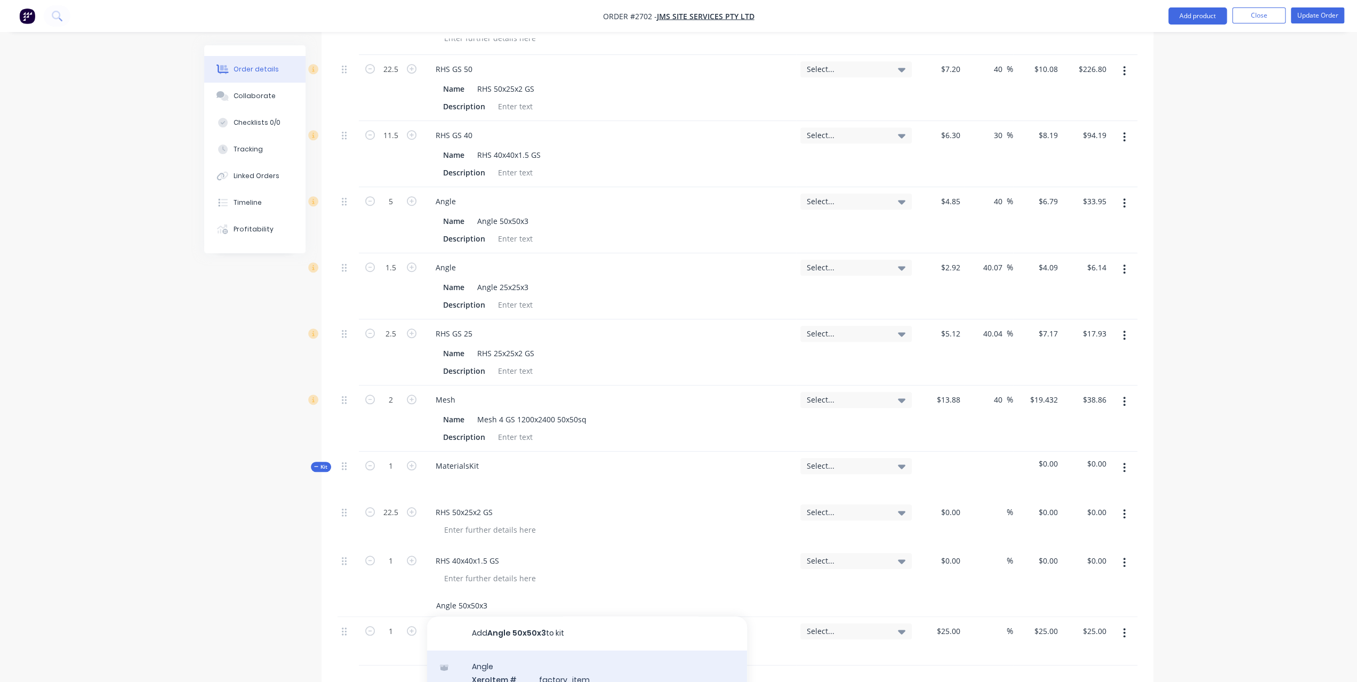
type input "Angle 50x50x3"
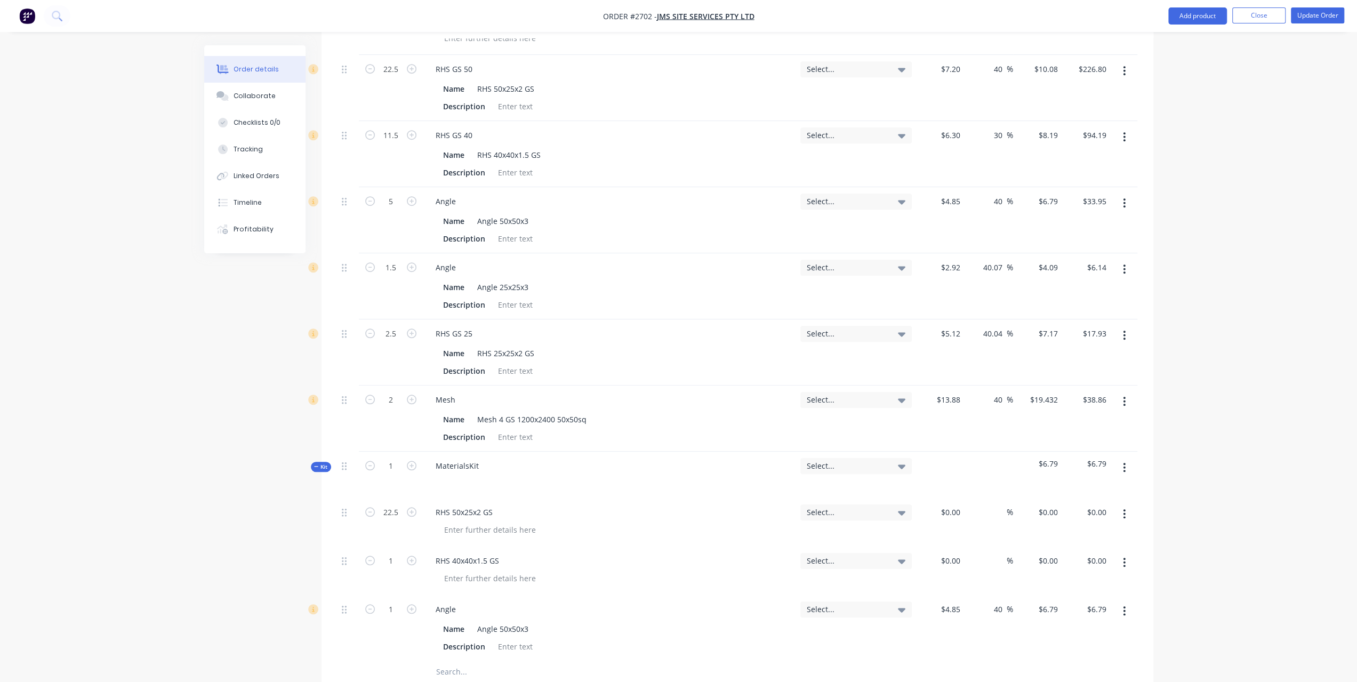
scroll to position [849, 0]
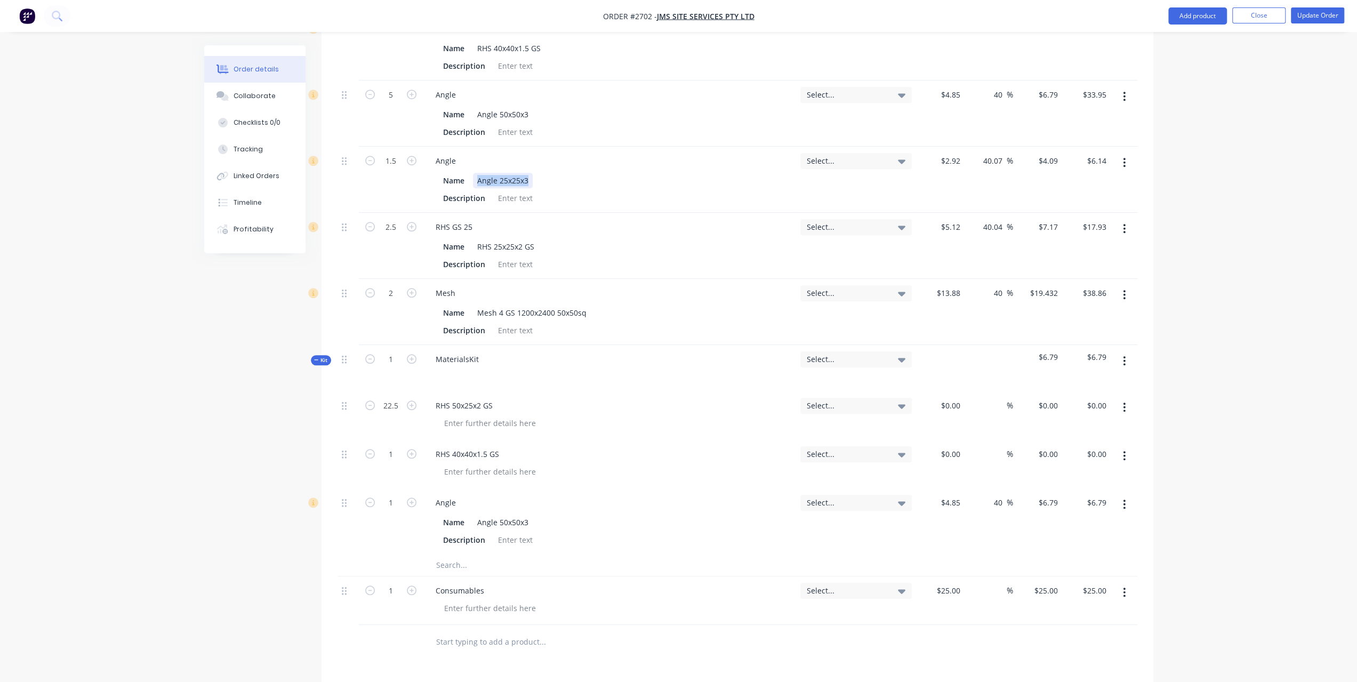
drag, startPoint x: 478, startPoint y: 148, endPoint x: 561, endPoint y: 148, distance: 83.7
click at [561, 173] on div "Name Angle 25x25x3" at bounding box center [607, 180] width 337 height 15
copy div "Angle 25x25x3"
click at [452, 555] on input "text" at bounding box center [542, 565] width 213 height 21
paste input "Angle 25x25x3"
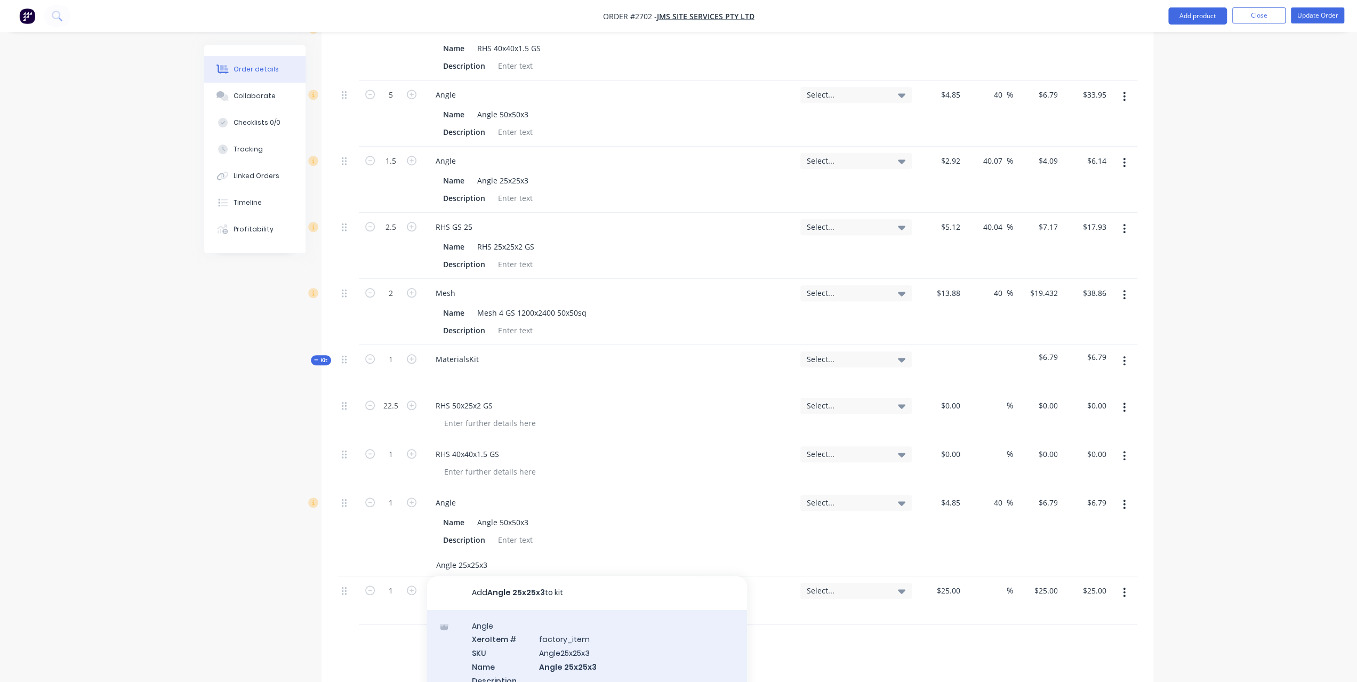
type input "Angle 25x25x3"
click at [511, 632] on div "Angle Xero Item # factory_item SKU Angle25x25x3 Name Angle 25x25x3 Description …" at bounding box center [587, 660] width 320 height 100
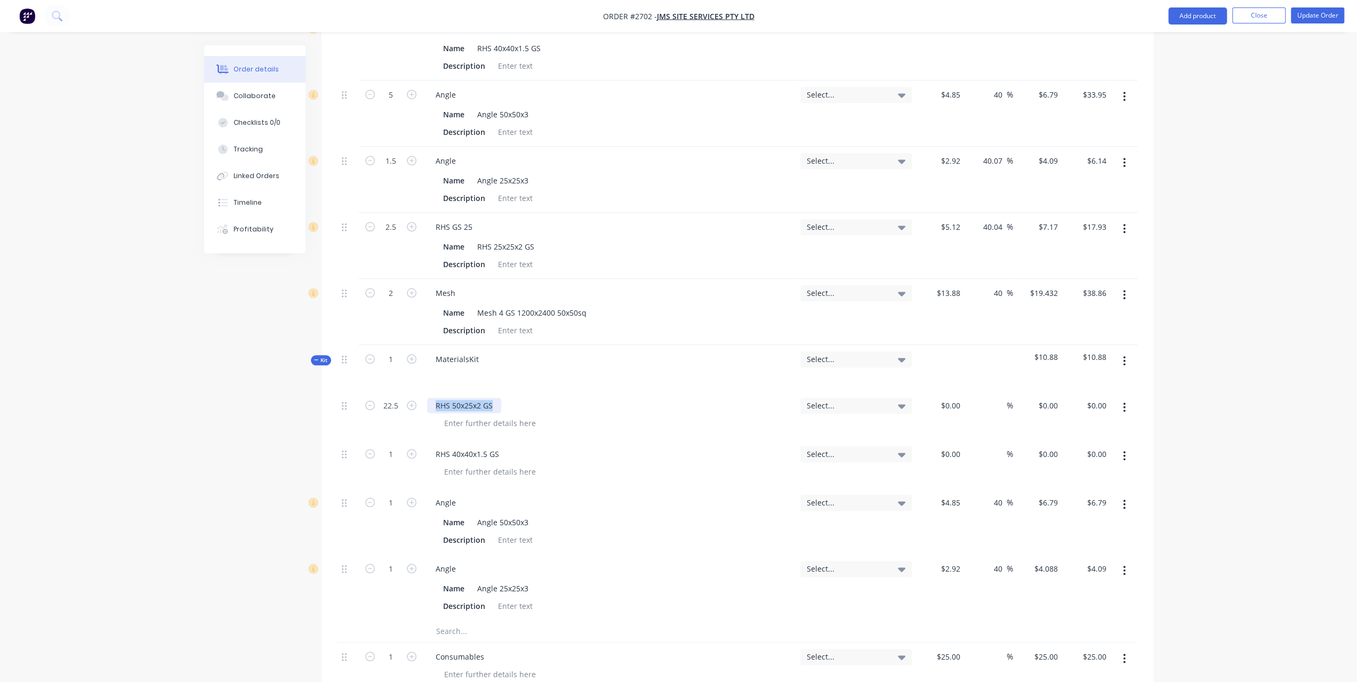
drag, startPoint x: 432, startPoint y: 371, endPoint x: 499, endPoint y: 364, distance: 66.5
click at [499, 398] on div "RHS 50x25x2 GS" at bounding box center [464, 405] width 74 height 15
copy div "RHS 50x25x2 GS"
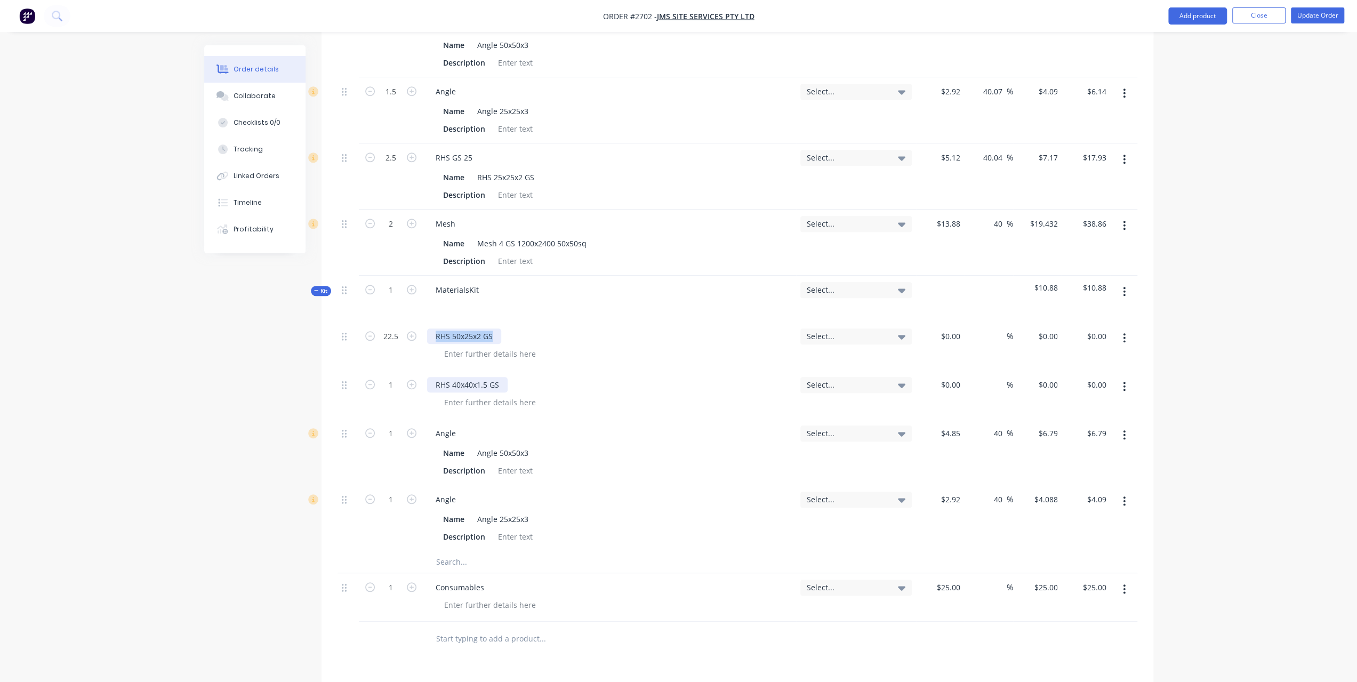
scroll to position [1009, 0]
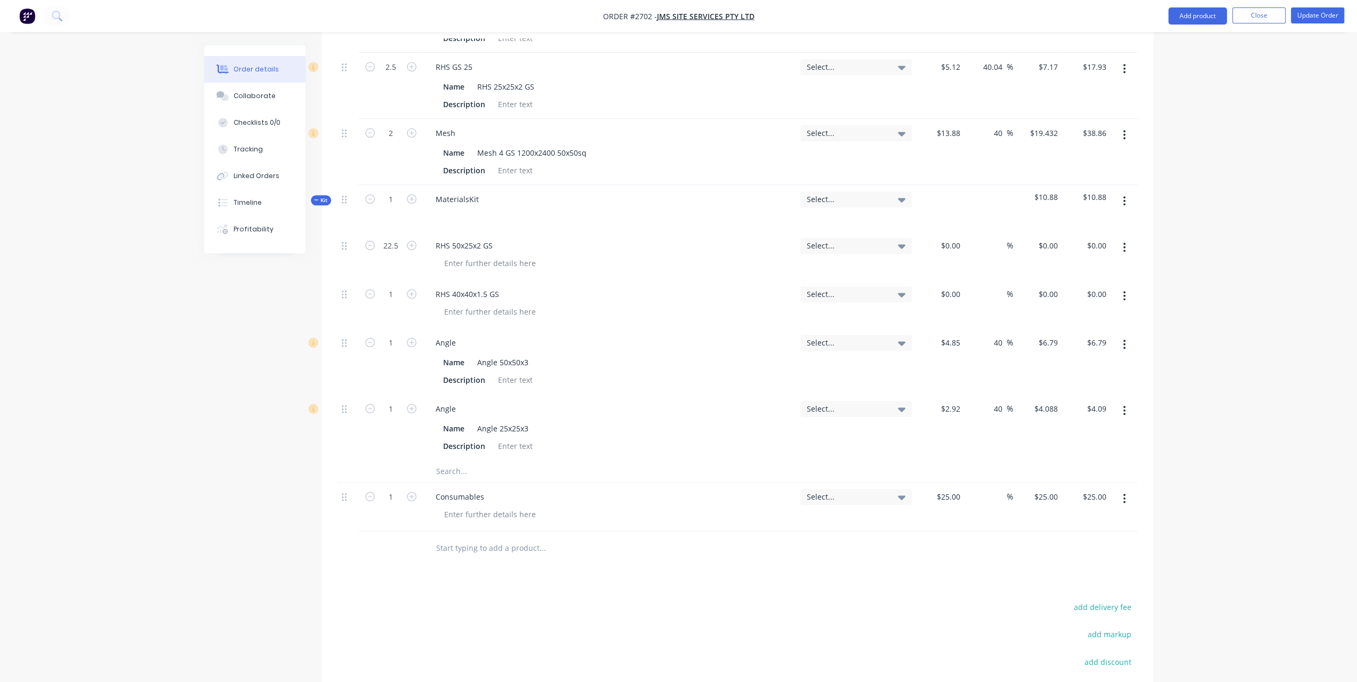
click at [451, 461] on input "text" at bounding box center [542, 471] width 213 height 21
paste input "RHS 50x25x2 GS"
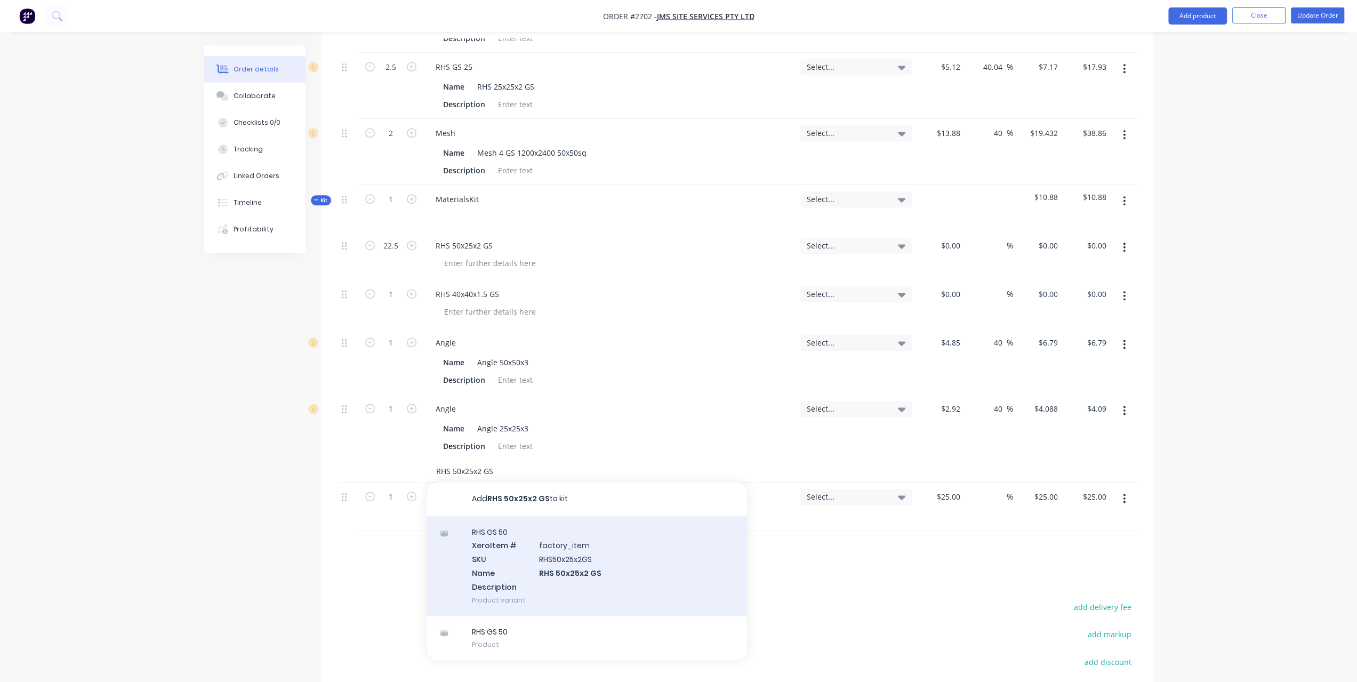
type input "RHS 50x25x2 GS"
click at [588, 533] on div "RHS GS 50 Xero Item # factory_item SKU RHS50x25x2GS Name RHS 50x25x2 GS Descrip…" at bounding box center [587, 566] width 320 height 100
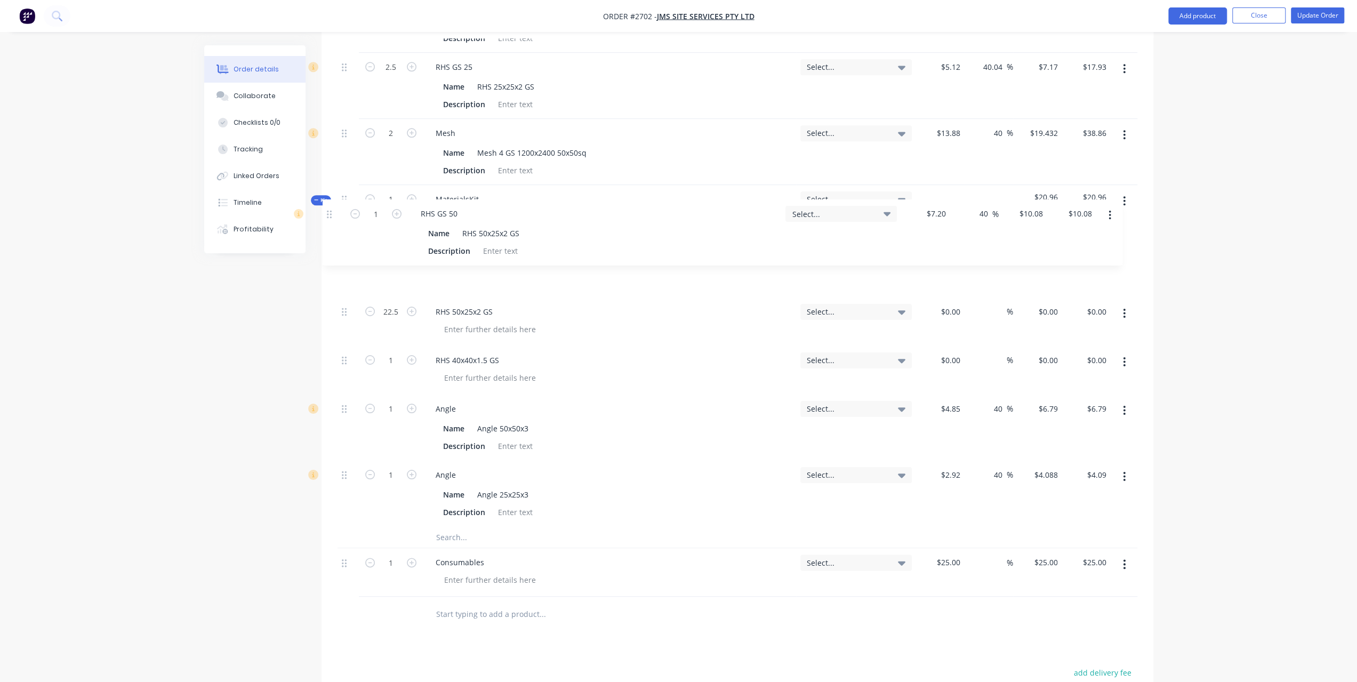
drag, startPoint x: 345, startPoint y: 439, endPoint x: 330, endPoint y: 210, distance: 229.8
click at [330, 210] on div "Qty Tracking Category Cost Markup Price Total External Supply gate 3800 x 1100.…" at bounding box center [738, 46] width 832 height 1172
click at [390, 238] on input "1" at bounding box center [391, 246] width 28 height 16
type input "22.5"
type input "$226.80"
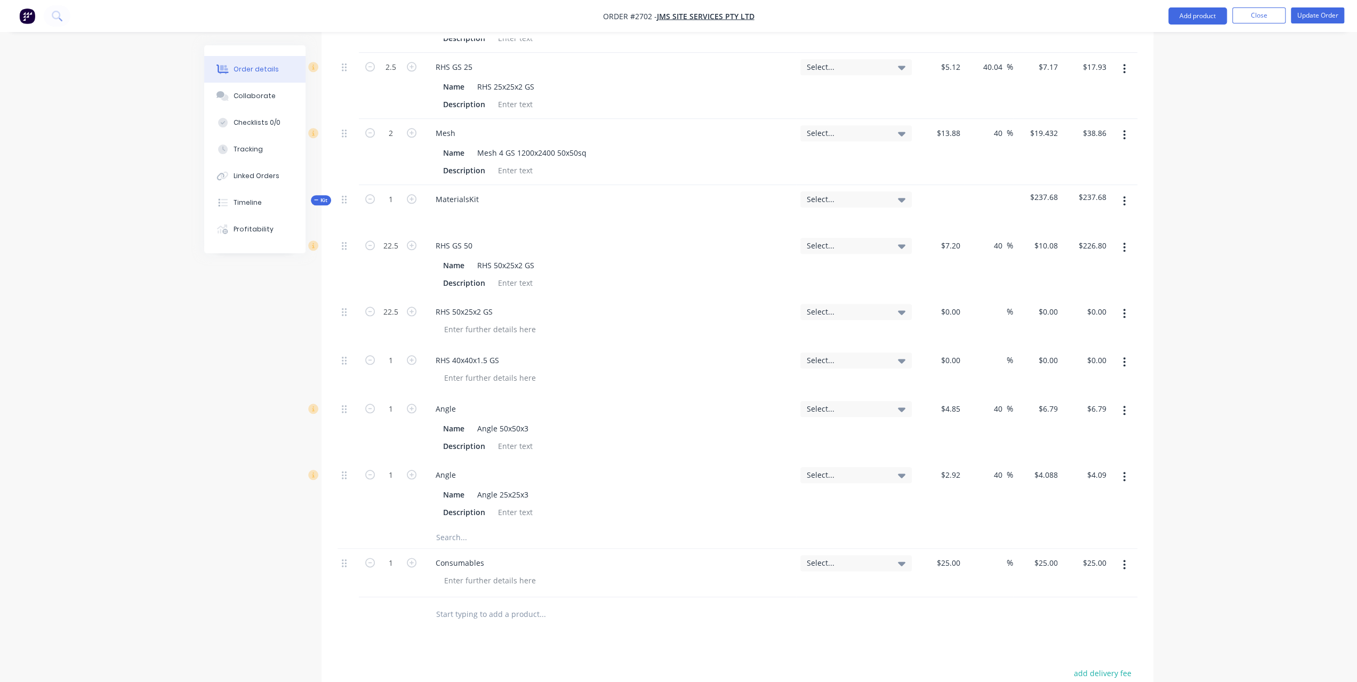
click at [1129, 304] on button "button" at bounding box center [1124, 313] width 25 height 19
click at [1063, 395] on button "Delete" at bounding box center [1086, 405] width 101 height 21
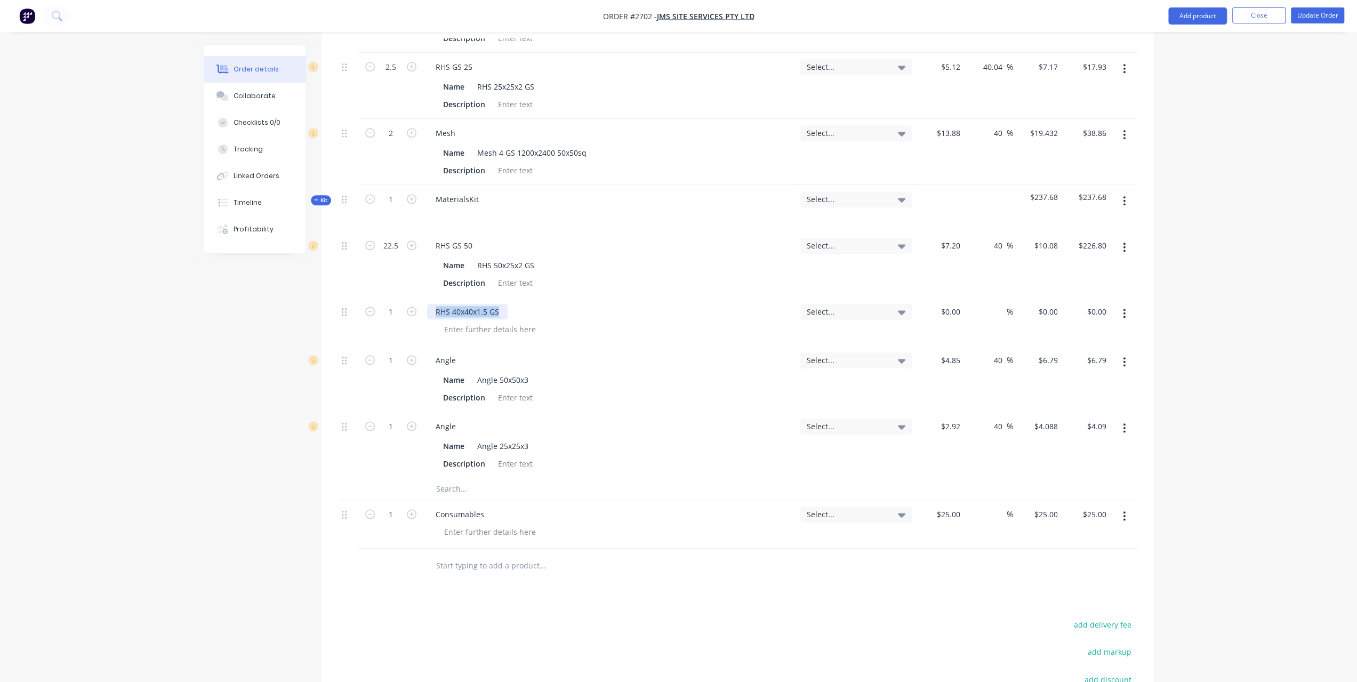
drag, startPoint x: 436, startPoint y: 279, endPoint x: 547, endPoint y: 279, distance: 111.4
click at [547, 304] on div "RHS 40x40x1.5 GS" at bounding box center [609, 311] width 365 height 15
copy div "RHS 40x40x1.5 GS"
click at [447, 478] on input "text" at bounding box center [542, 488] width 213 height 21
paste input "RHS 40x40x1.5 GS"
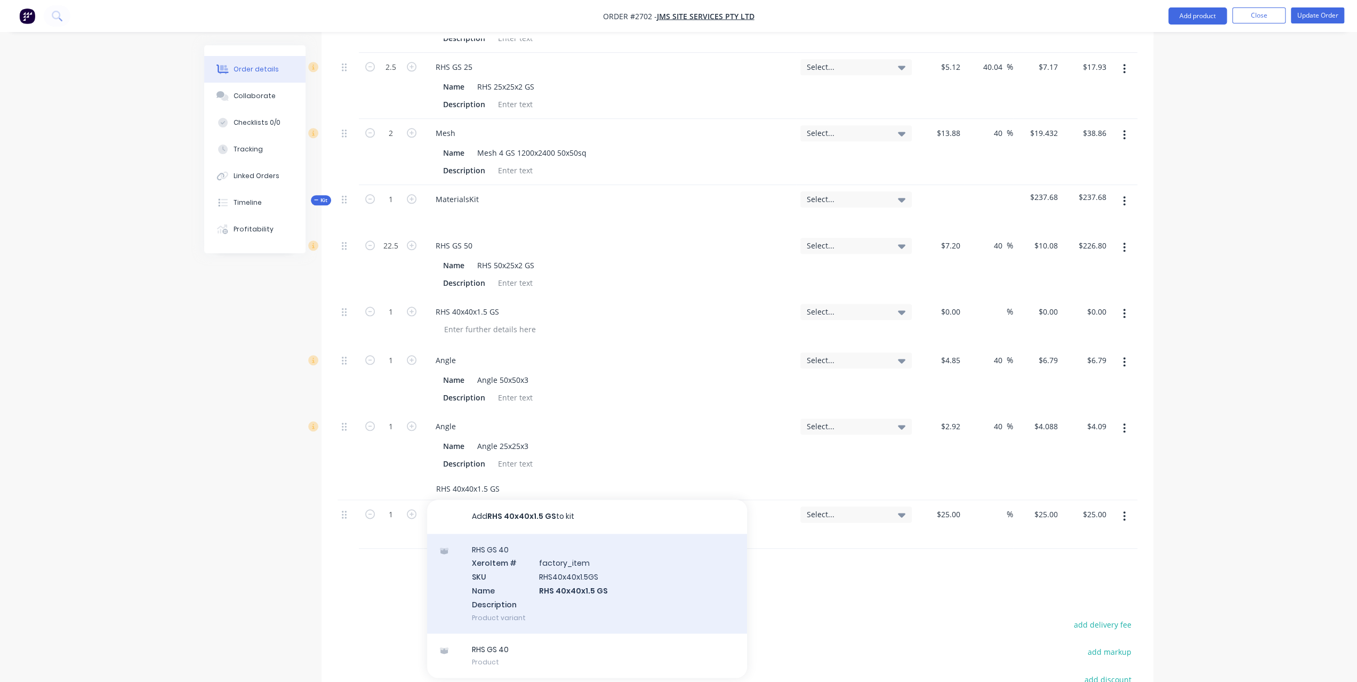
type input "RHS 40x40x1.5 GS"
click at [505, 555] on div "RHS GS 40 Xero Item # factory_item SKU RHS40x40x1.5GS Name RHS 40x40x1.5 GS Des…" at bounding box center [587, 584] width 320 height 100
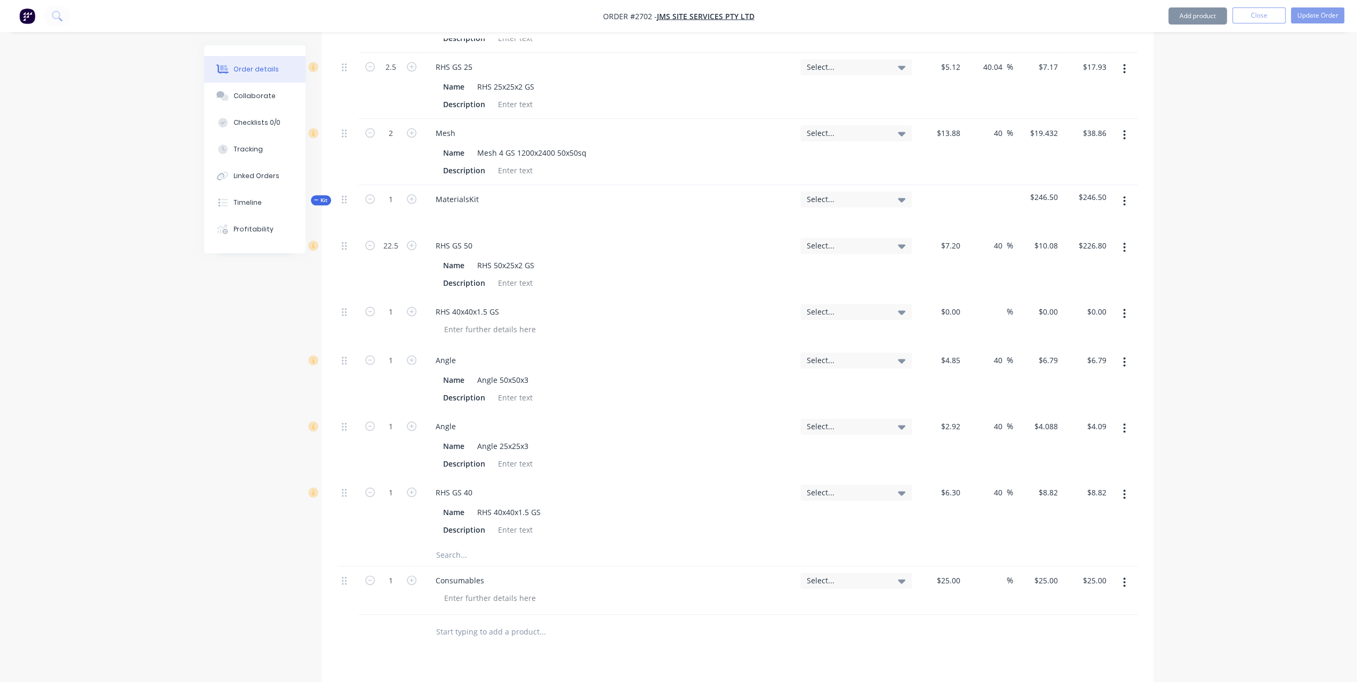
type input "$6.30"
type input "40"
type input "$8.82"
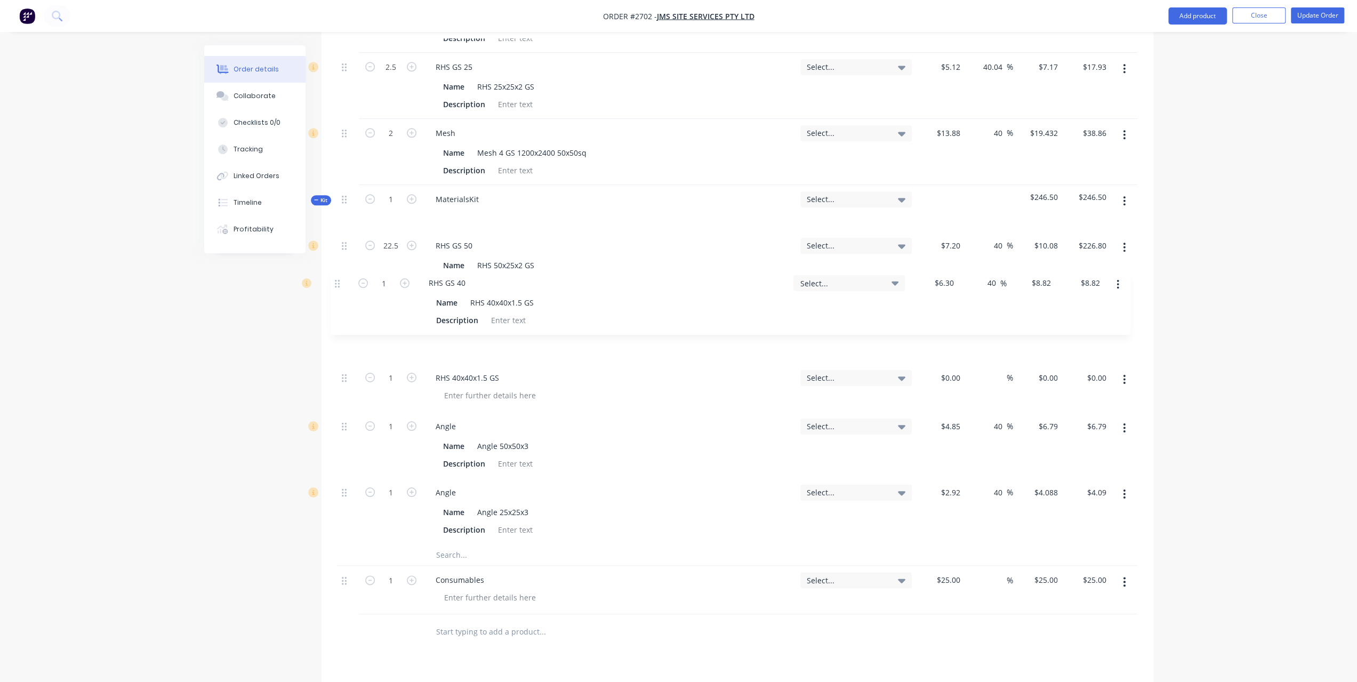
drag, startPoint x: 343, startPoint y: 459, endPoint x: 336, endPoint y: 281, distance: 178.2
click at [336, 281] on div "Qty Tracking Category Cost Markup Price Total External Supply gate 3800 x 1100.…" at bounding box center [738, 55] width 832 height 1190
click at [1127, 370] on button "button" at bounding box center [1124, 379] width 25 height 19
click at [1070, 464] on div "Delete" at bounding box center [1087, 471] width 82 height 15
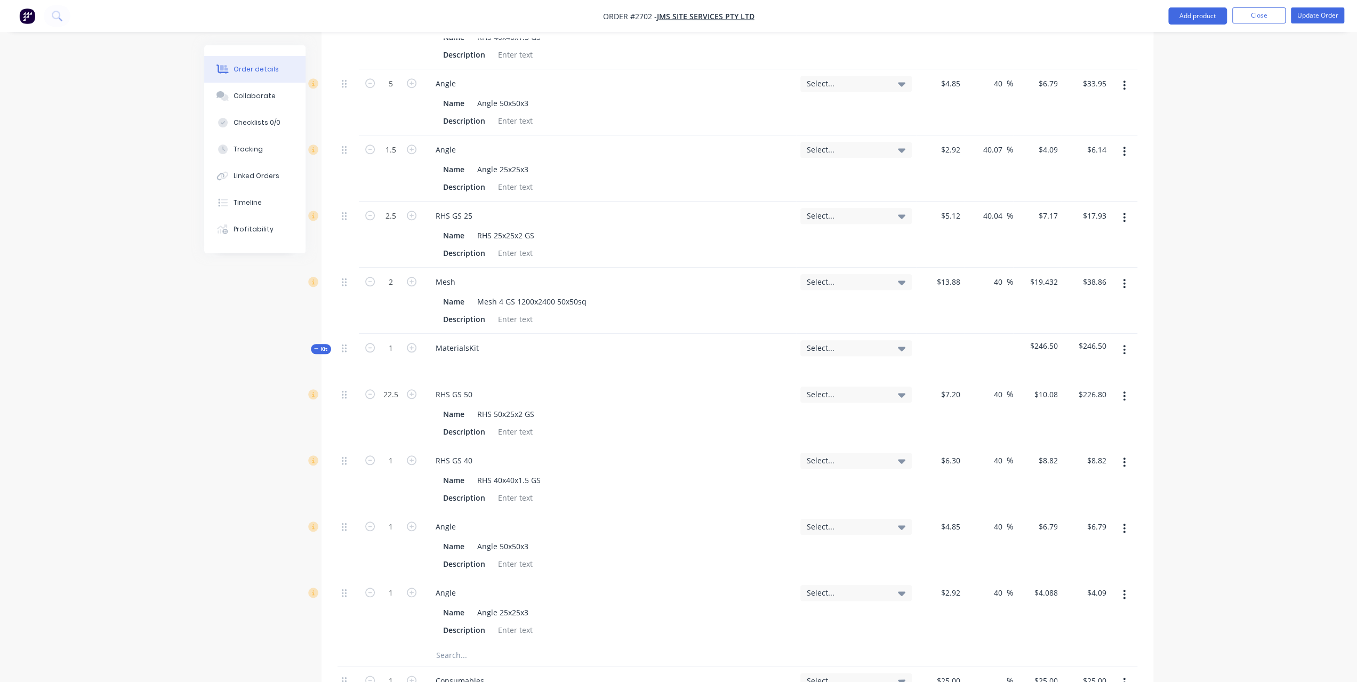
scroll to position [796, 0]
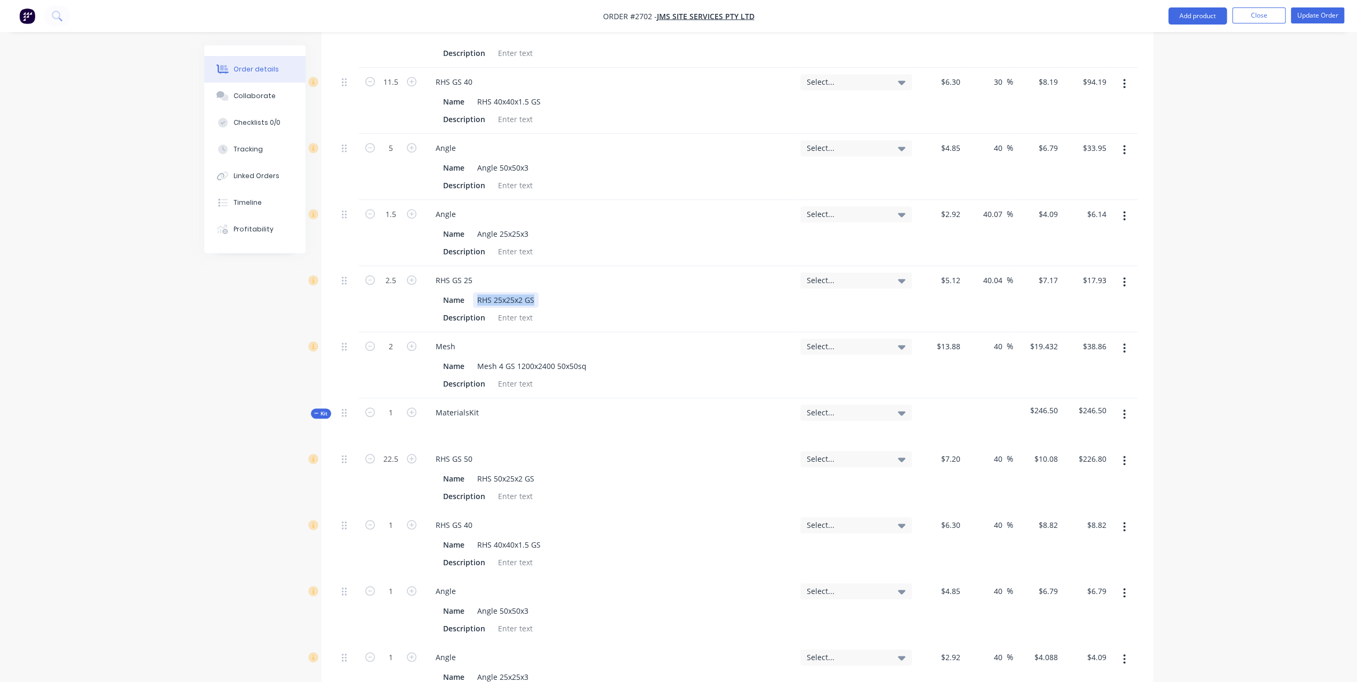
drag, startPoint x: 475, startPoint y: 266, endPoint x: 559, endPoint y: 272, distance: 85.0
click at [559, 292] on div "Name RHS 25x25x2 GS" at bounding box center [607, 299] width 337 height 15
copy div "RHS 25x25x2 GS"
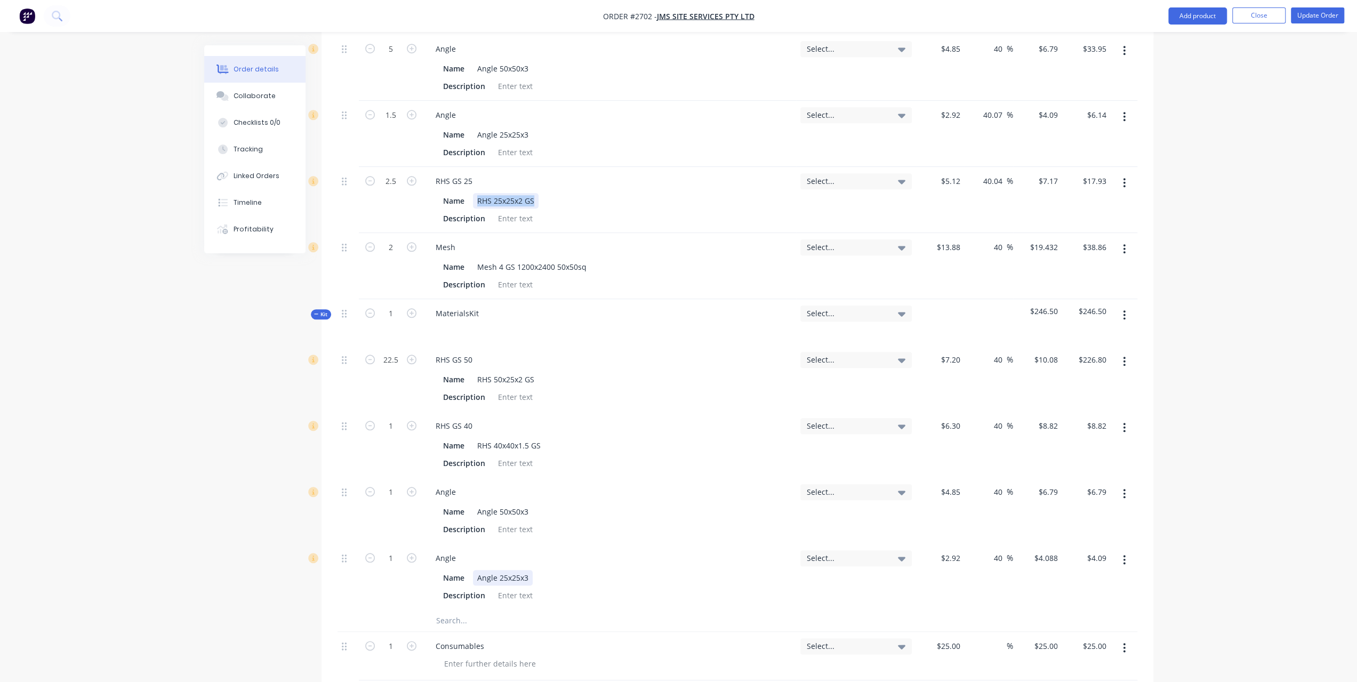
scroll to position [1009, 0]
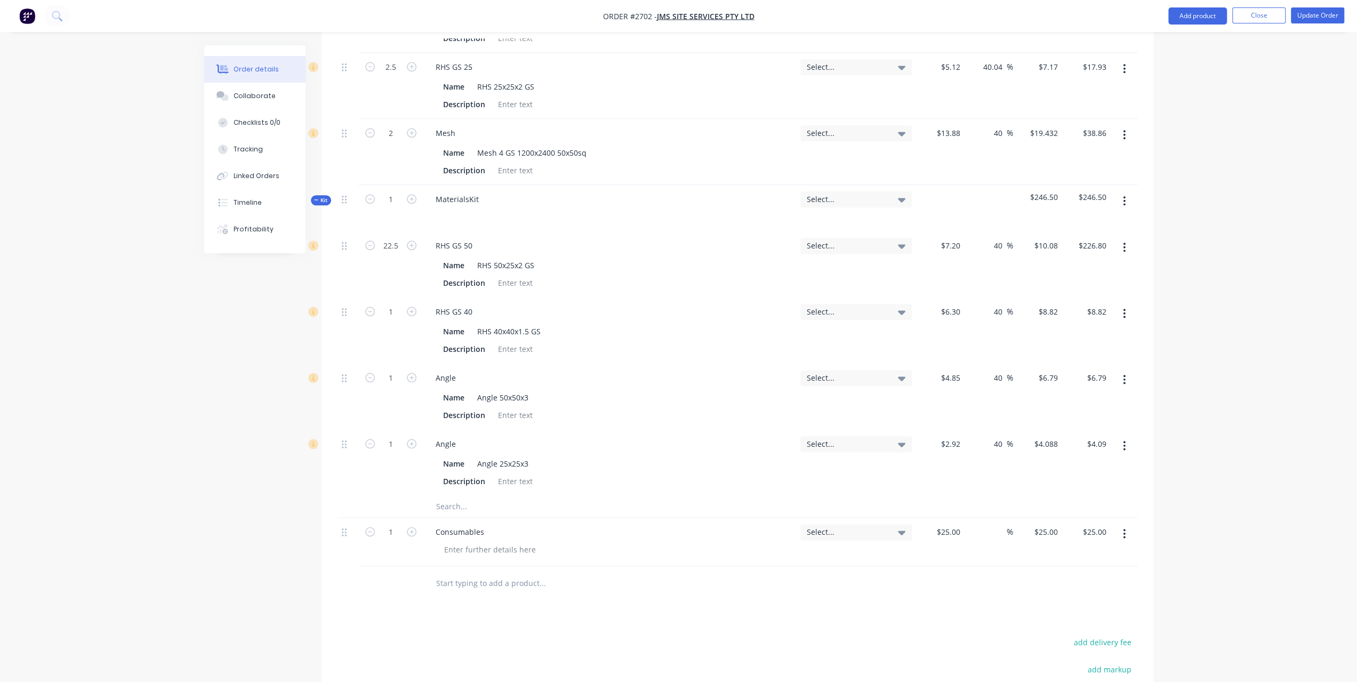
click at [467, 496] on input "text" at bounding box center [542, 506] width 213 height 21
paste input "RHS 25x25x2 GS"
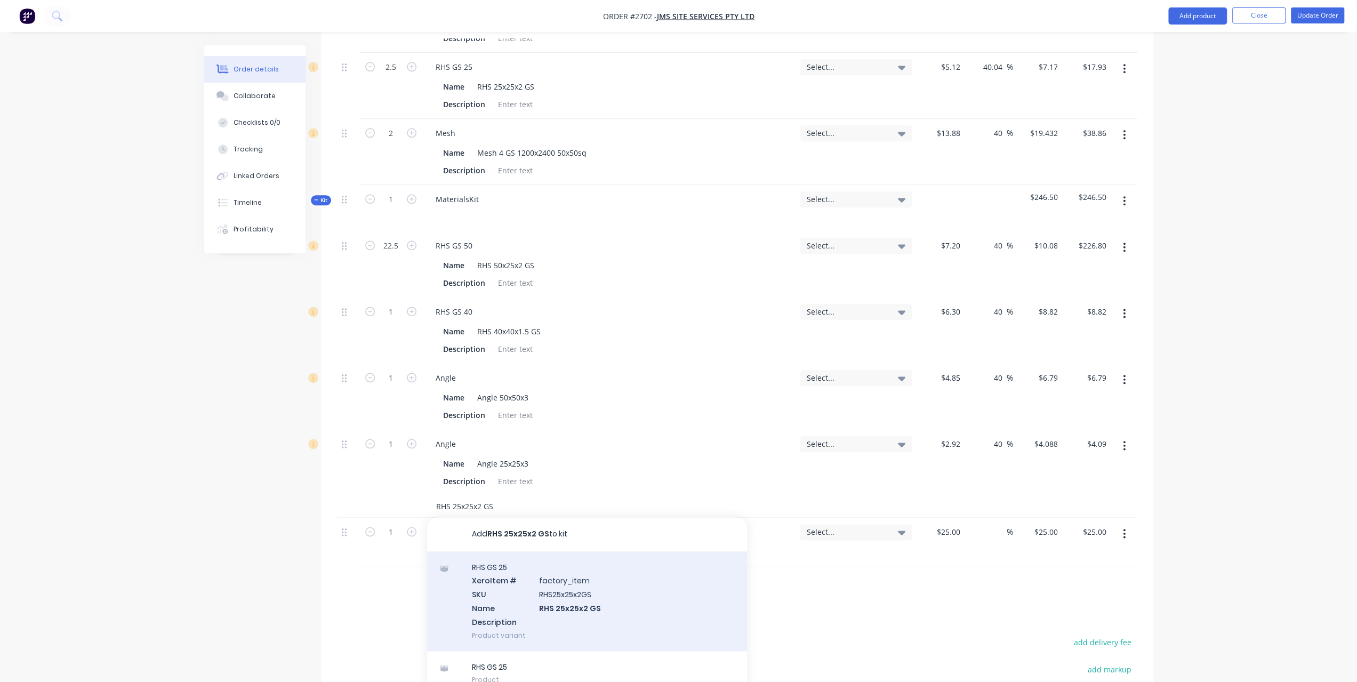
type input "RHS 25x25x2 GS"
click at [553, 560] on div "RHS GS 25 Xero Item # factory_item SKU RHS25x25x2GS Name RHS 25x25x2 GS Descrip…" at bounding box center [587, 601] width 320 height 100
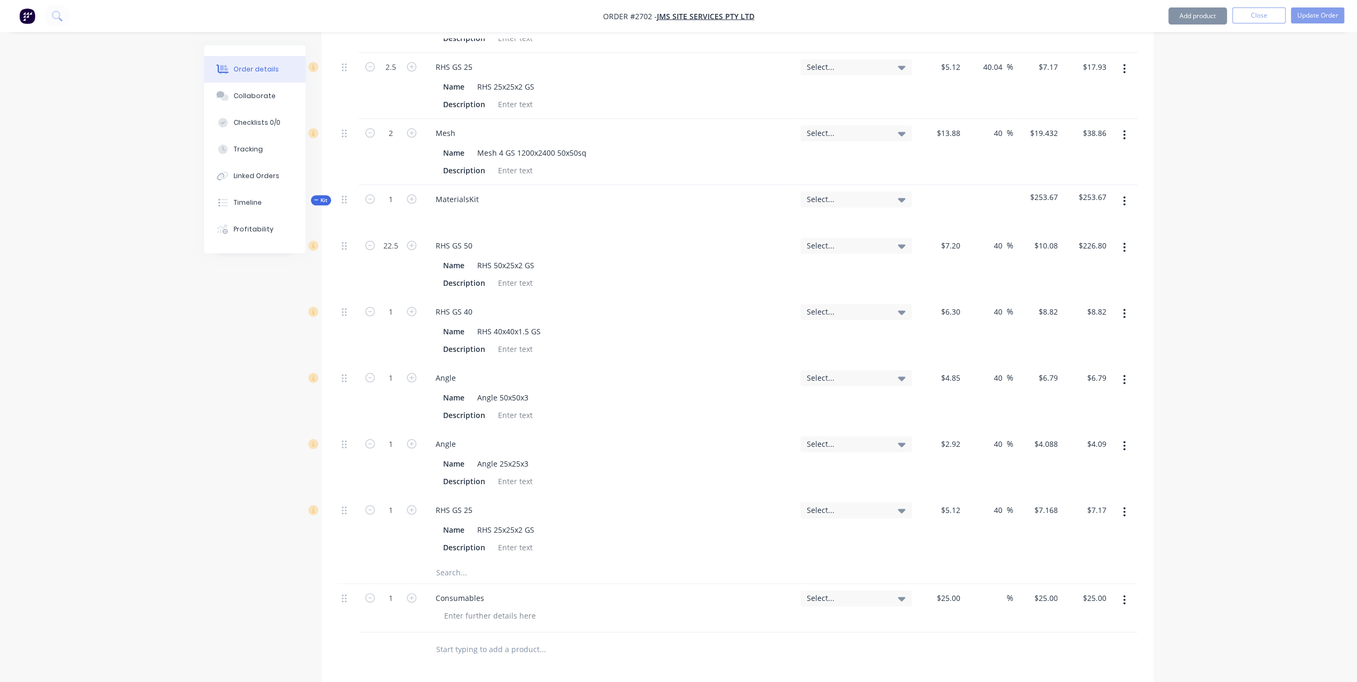
type input "$5.12"
type input "40"
type input "$7.168"
type input "$7.17"
drag, startPoint x: 475, startPoint y: 116, endPoint x: 637, endPoint y: 116, distance: 162.6
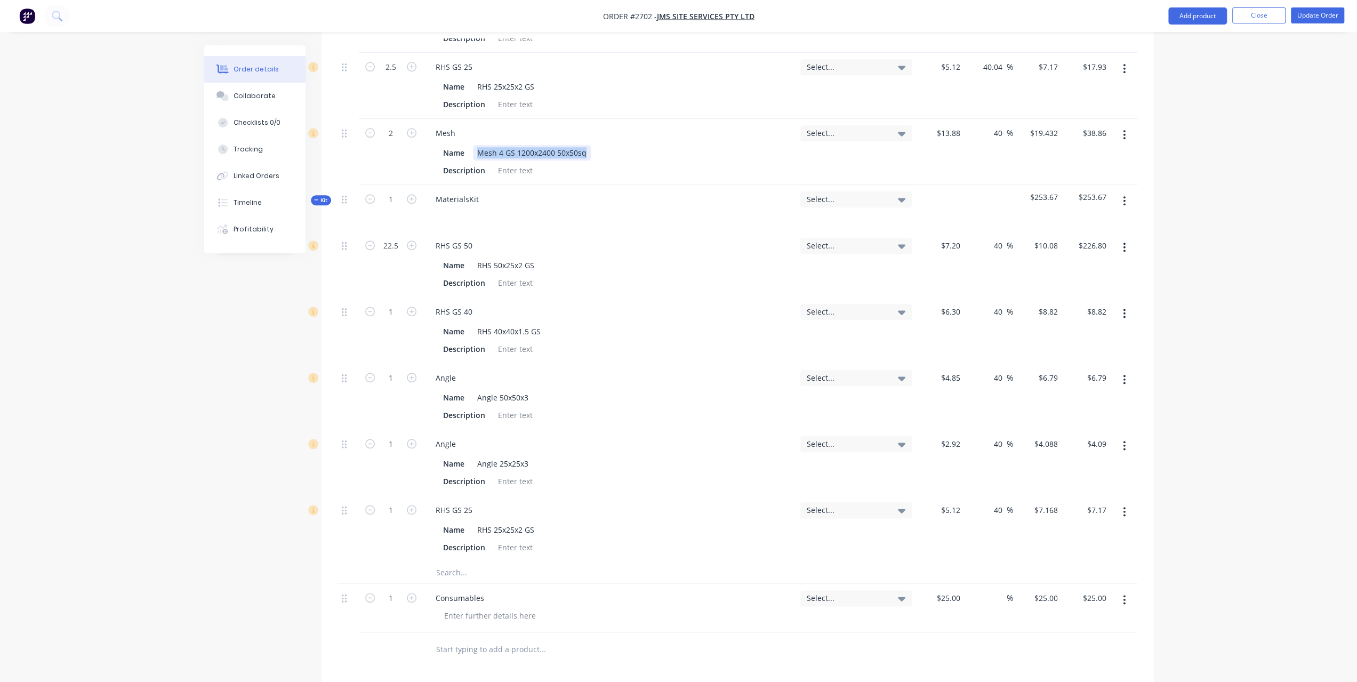
click at [637, 145] on div "Name Mesh 4 GS 1200x2400 50x50sq" at bounding box center [607, 152] width 337 height 15
copy div "Mesh 4 GS 1200x2400 50x50sq"
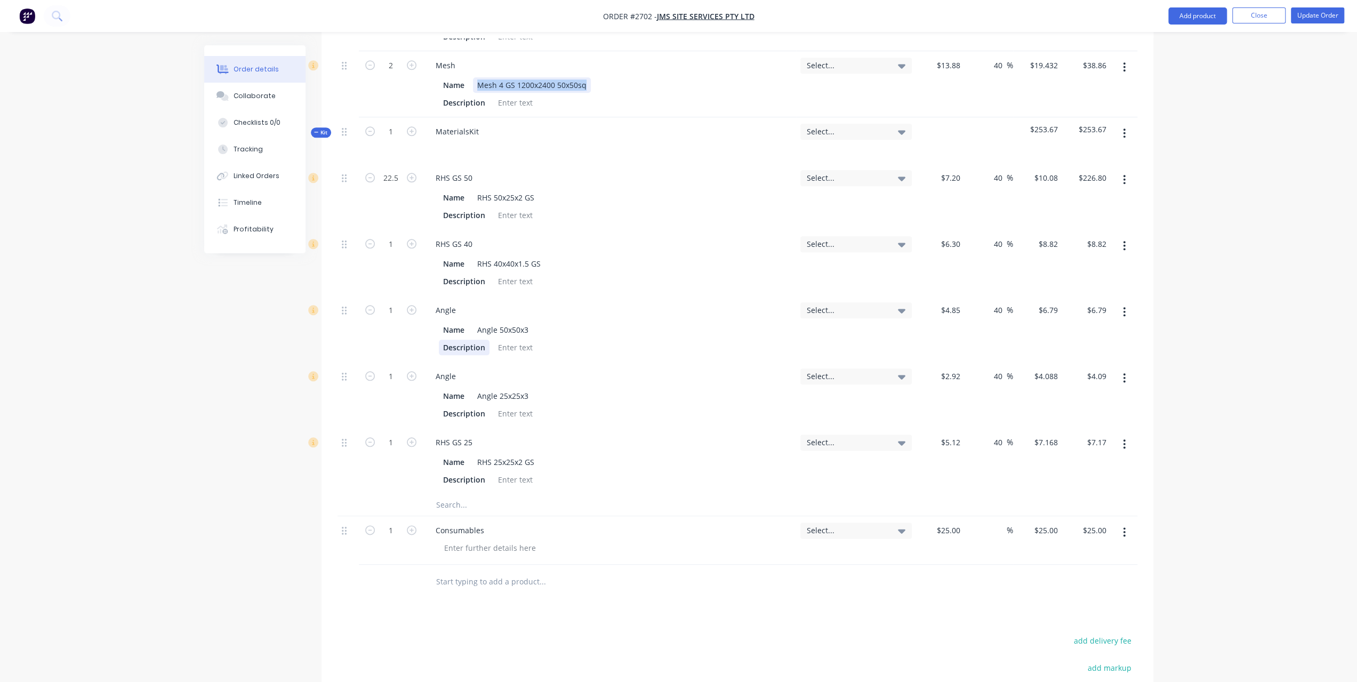
scroll to position [1169, 0]
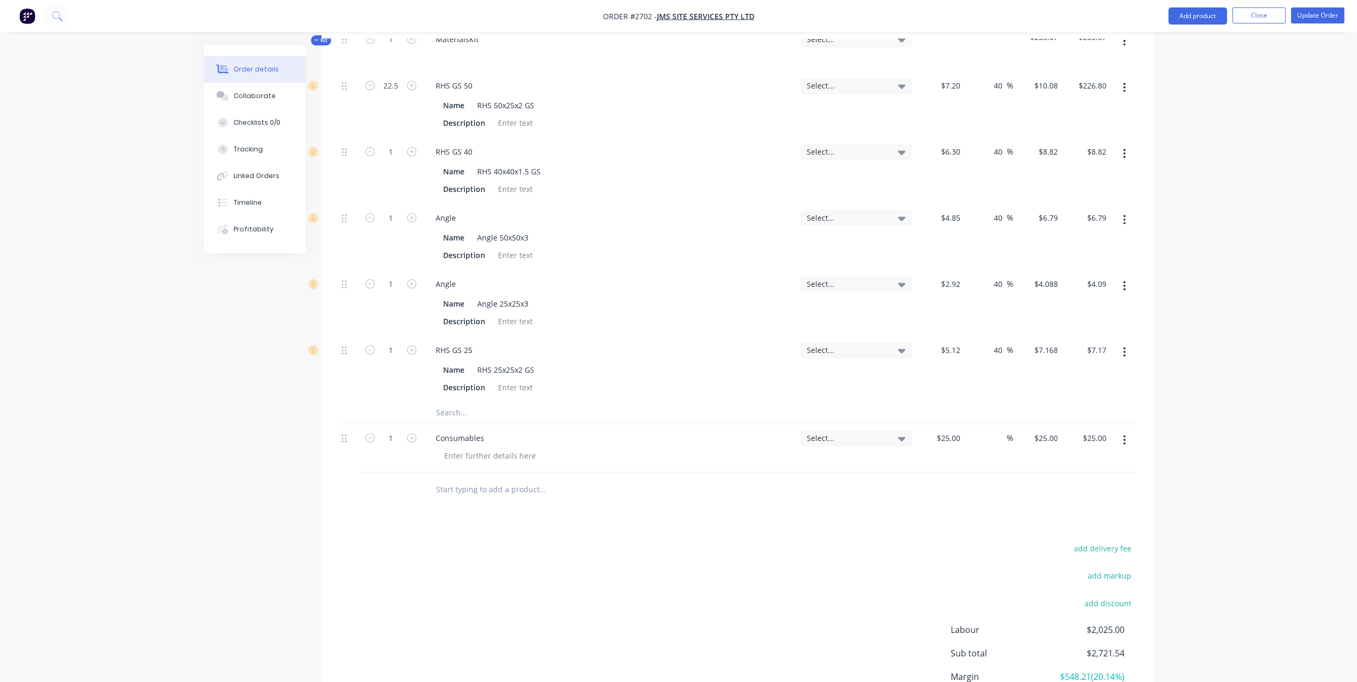
click at [455, 402] on input "text" at bounding box center [542, 412] width 213 height 21
paste input "Mesh 4 GS 1200x2400 50x50sq"
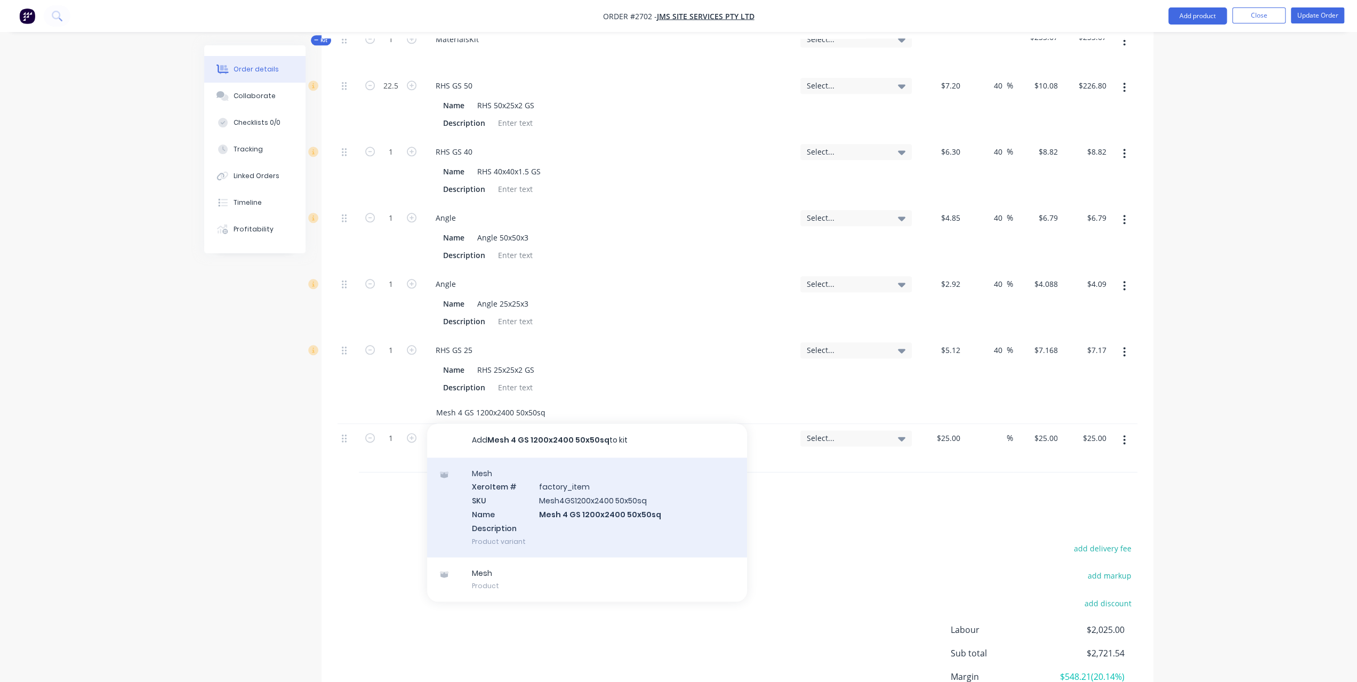
type input "Mesh 4 GS 1200x2400 50x50sq"
click at [492, 457] on div "Mesh Xero Item # factory_item SKU Mesh4GS1200x2400 50x50sq Name Mesh 4 GS 1200x…" at bounding box center [587, 507] width 320 height 100
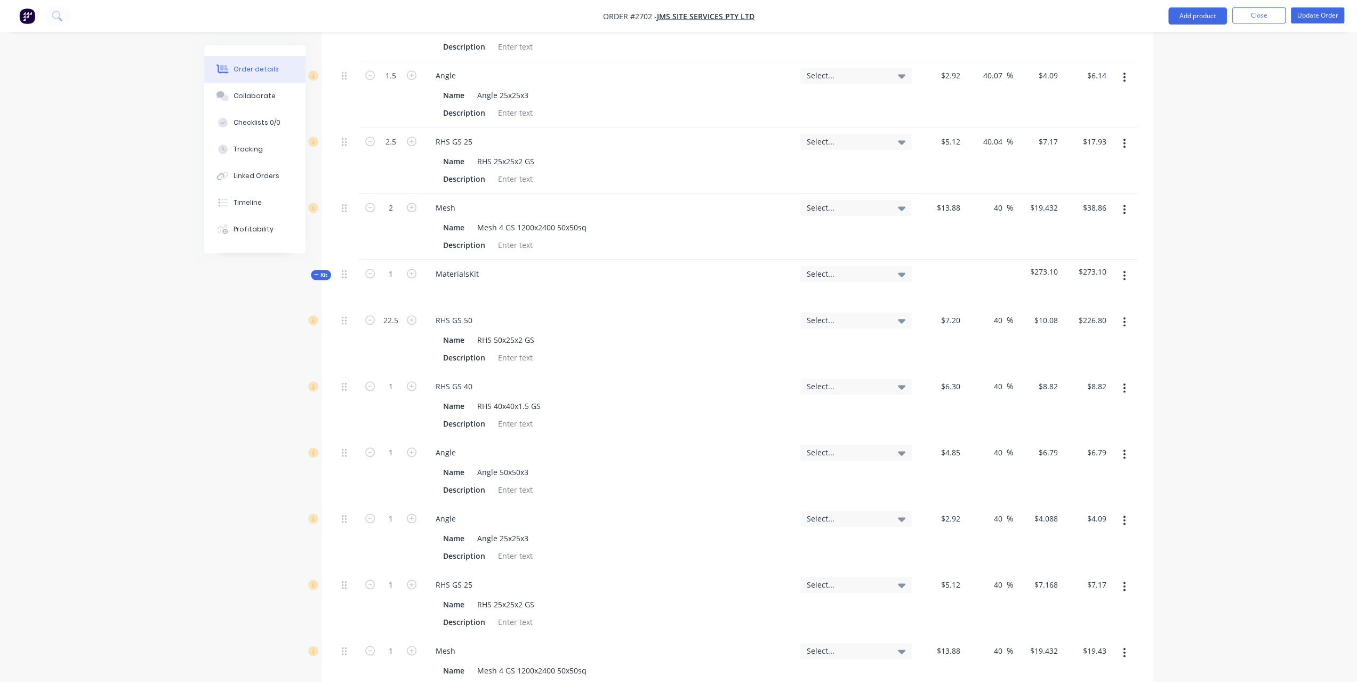
scroll to position [956, 0]
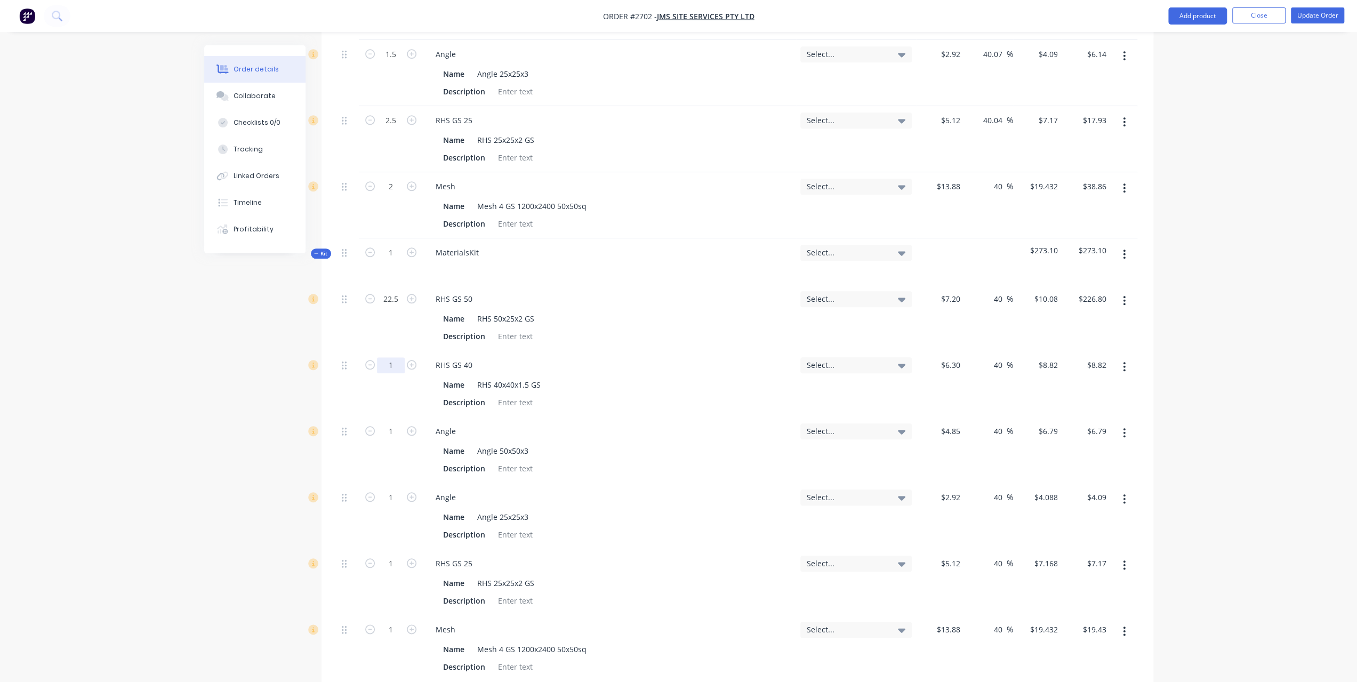
click at [390, 357] on input "1" at bounding box center [391, 365] width 28 height 16
type input "11.5"
type input "$101.43"
click at [390, 423] on input "1" at bounding box center [391, 431] width 28 height 16
type input "5"
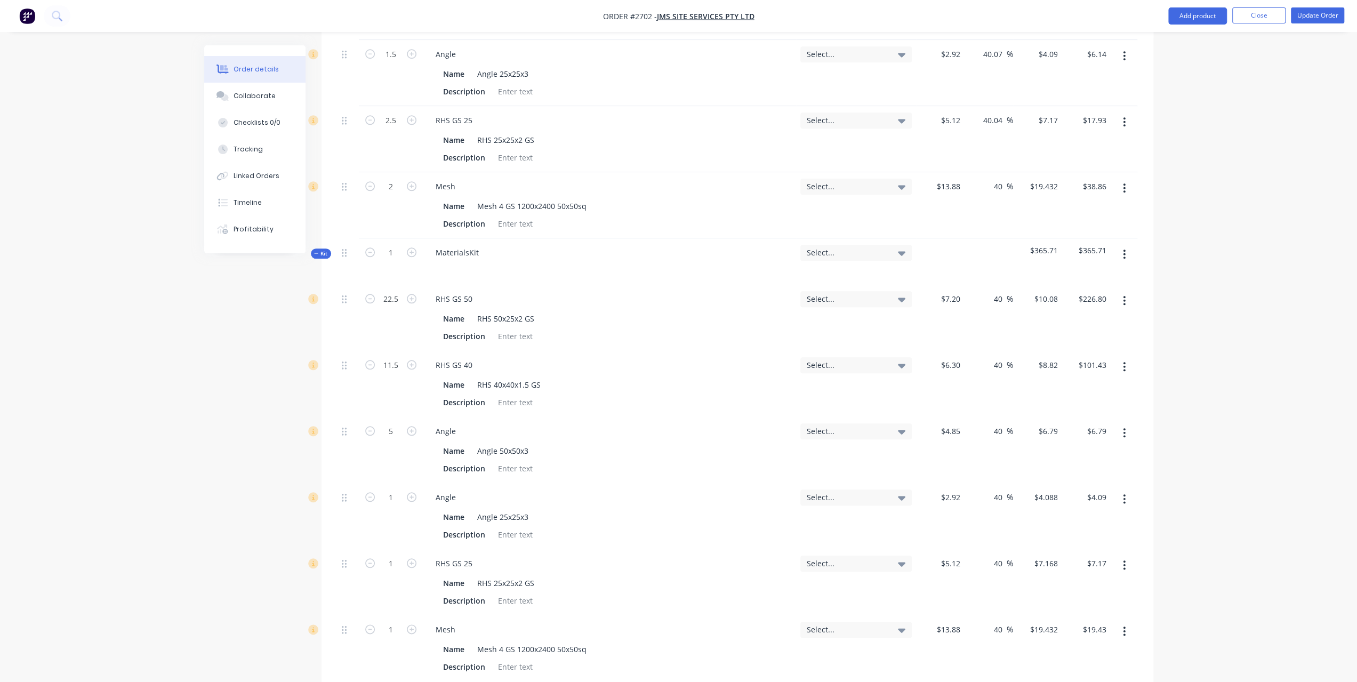
click at [258, 391] on div "Created by Leigh Created 02/10/25 Required 02/10/25 Assigned to Add team member…" at bounding box center [678, 73] width 949 height 1969
type input "$33.95"
click at [386, 489] on input "1" at bounding box center [391, 497] width 28 height 16
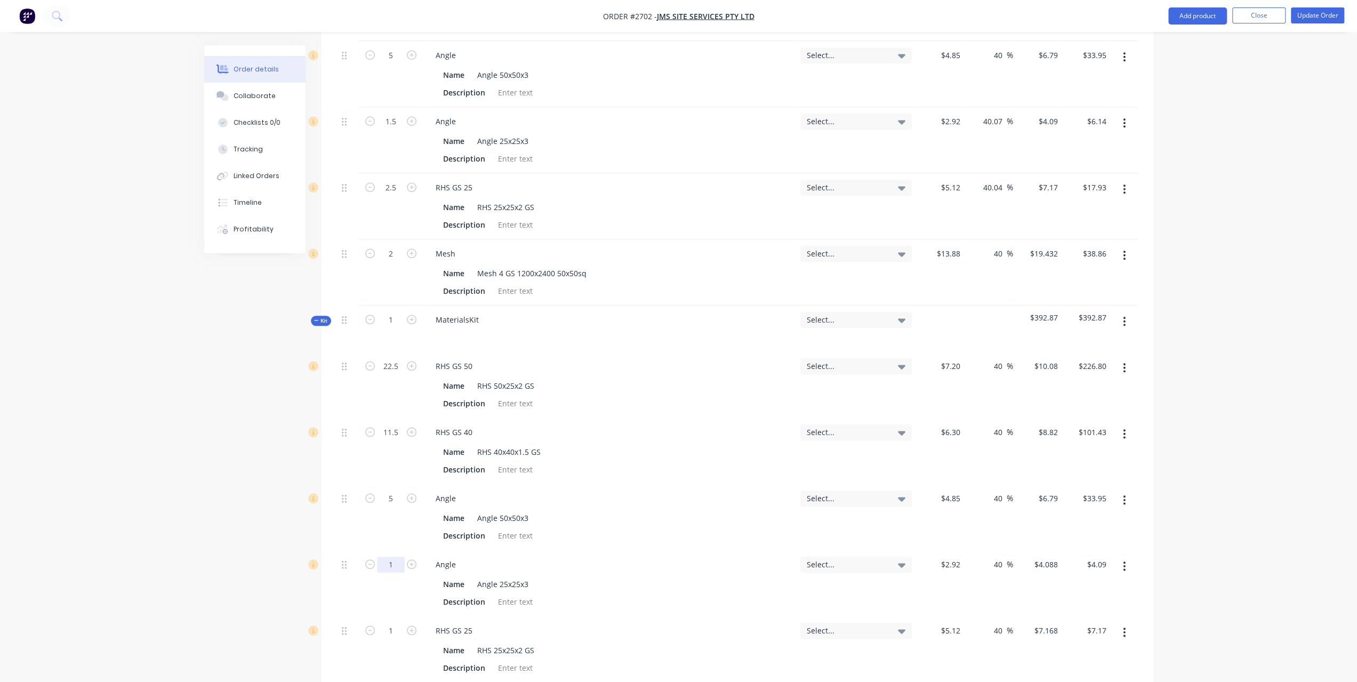
scroll to position [849, 0]
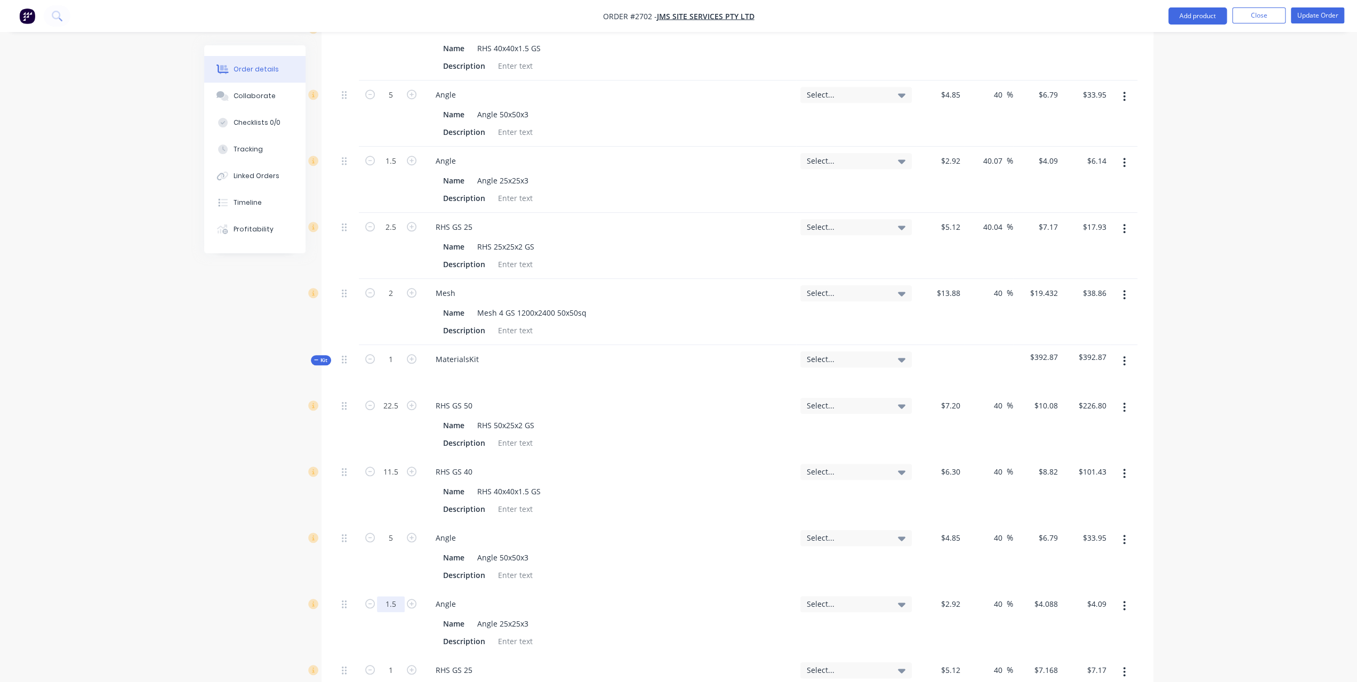
type input "1.5"
click at [94, 476] on div "Order details Collaborate Checklists 0/0 Tracking Linked Orders Timeline Profit…" at bounding box center [678, 158] width 1357 height 2014
type input "$6.13"
click at [385, 662] on input "1" at bounding box center [391, 670] width 28 height 16
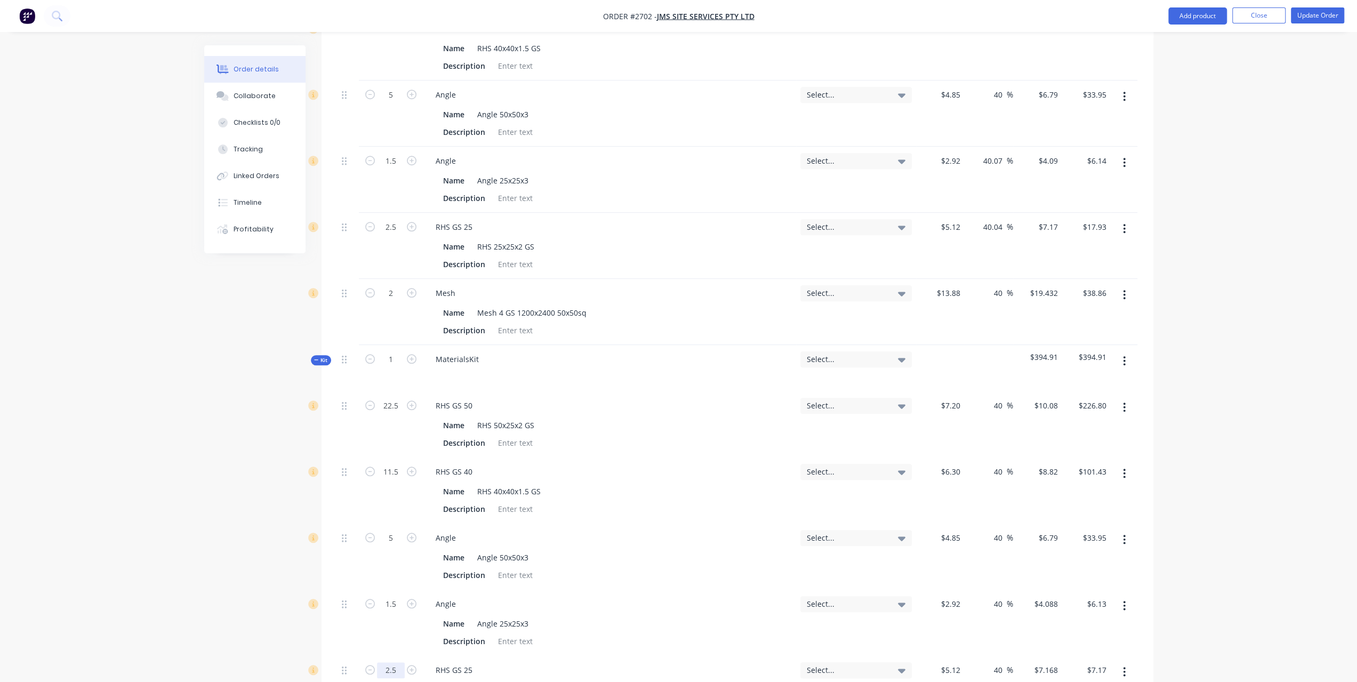
type input "2.5"
type input "$17.92"
click at [191, 201] on div "Order details Collaborate Checklists 0/0 Tracking Linked Orders Timeline Profit…" at bounding box center [678, 158] width 1357 height 2014
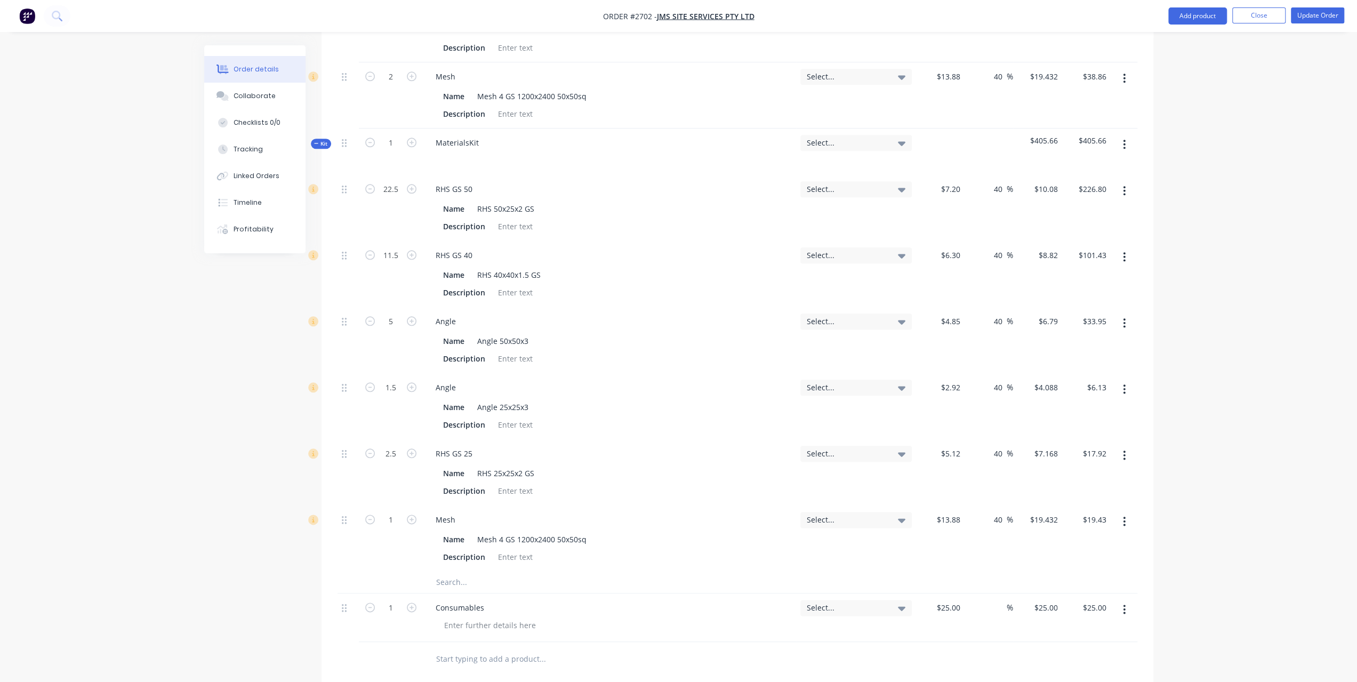
scroll to position [1066, 0]
click at [383, 510] on div "1" at bounding box center [391, 518] width 28 height 16
click at [390, 511] on input "1" at bounding box center [391, 519] width 28 height 16
type input "2"
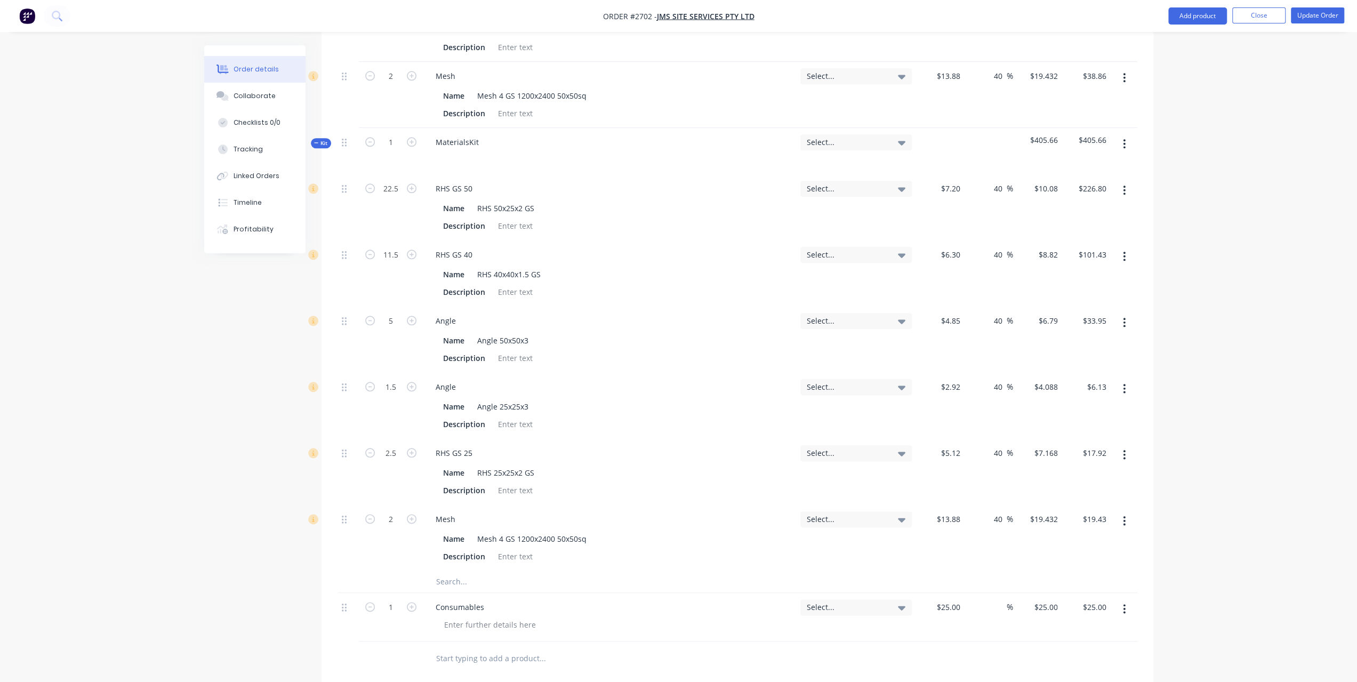
type input "$38.86"
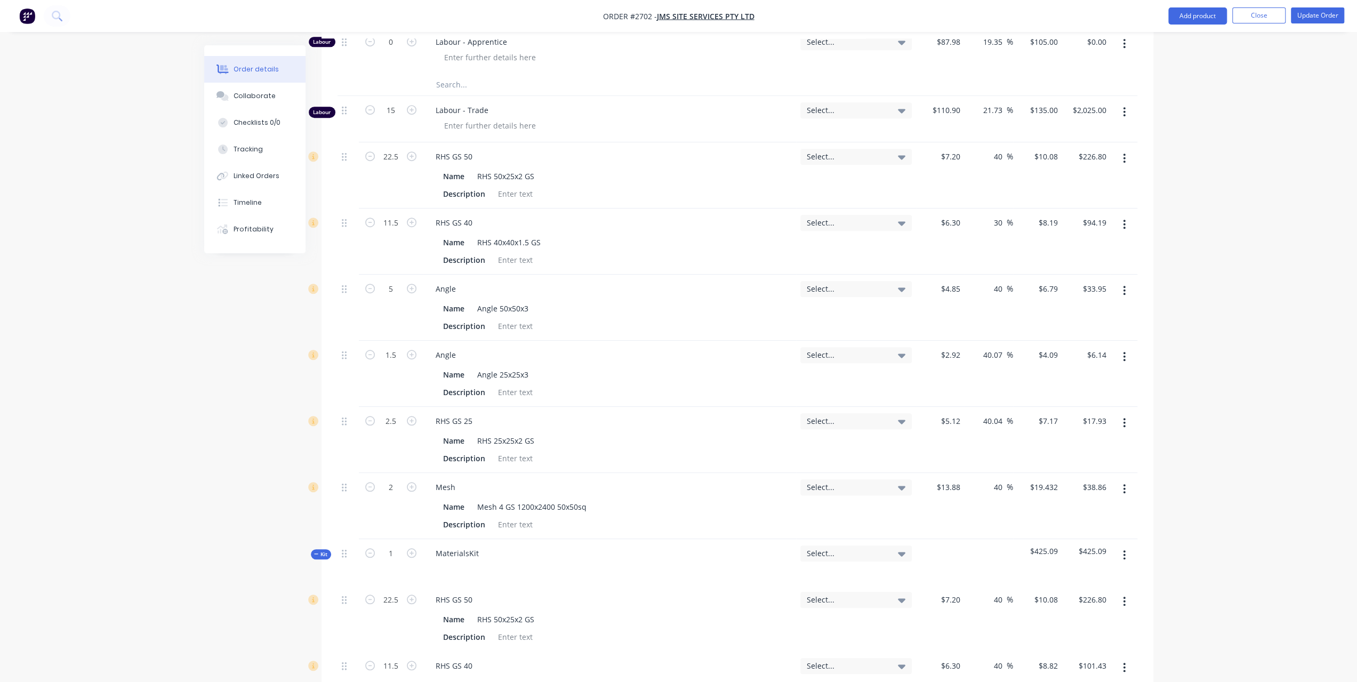
scroll to position [640, 0]
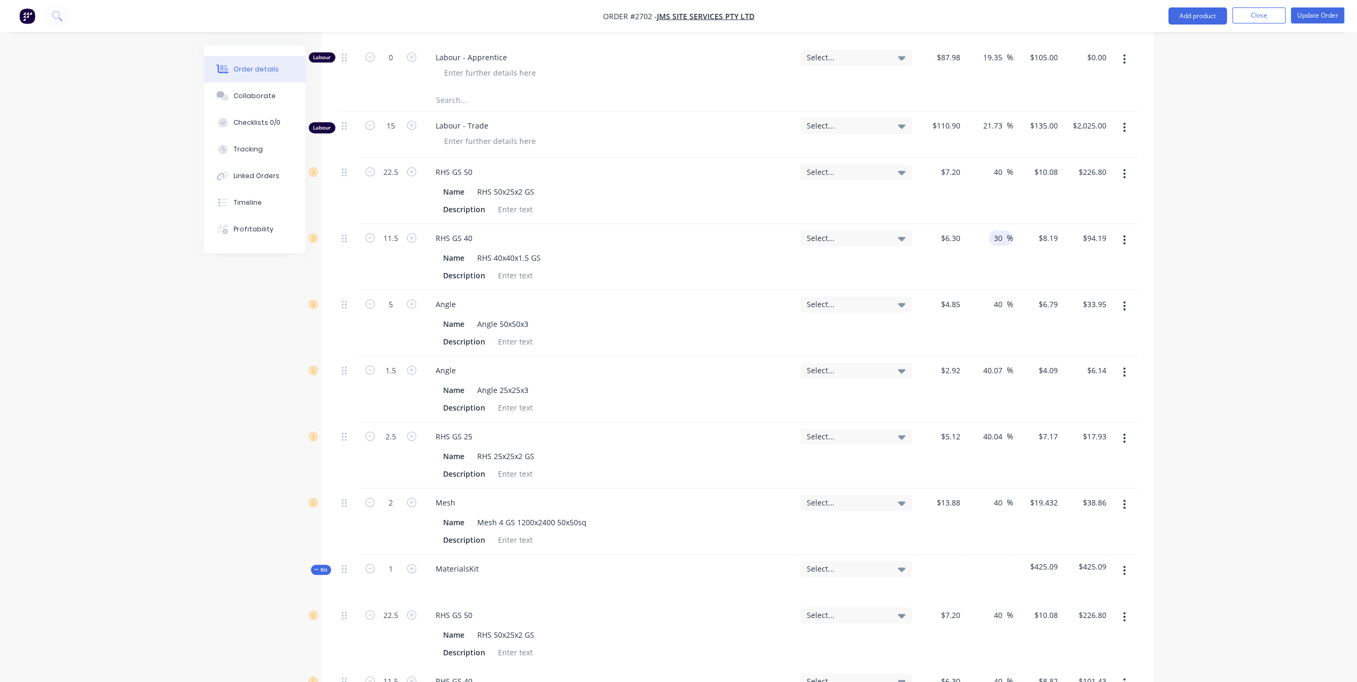
click at [999, 230] on input "30" at bounding box center [1000, 237] width 14 height 15
type input "40"
click at [987, 363] on input "40.07" at bounding box center [994, 370] width 25 height 15
type input "$8.82"
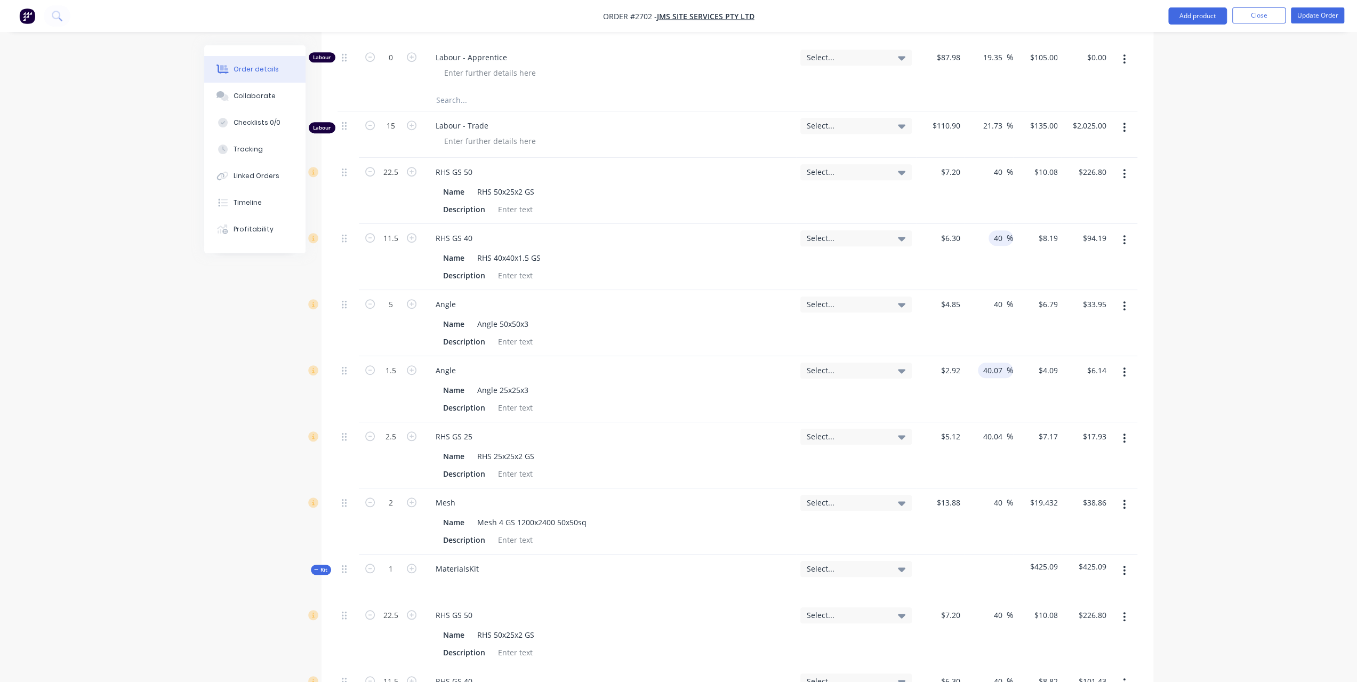
type input "$101.43"
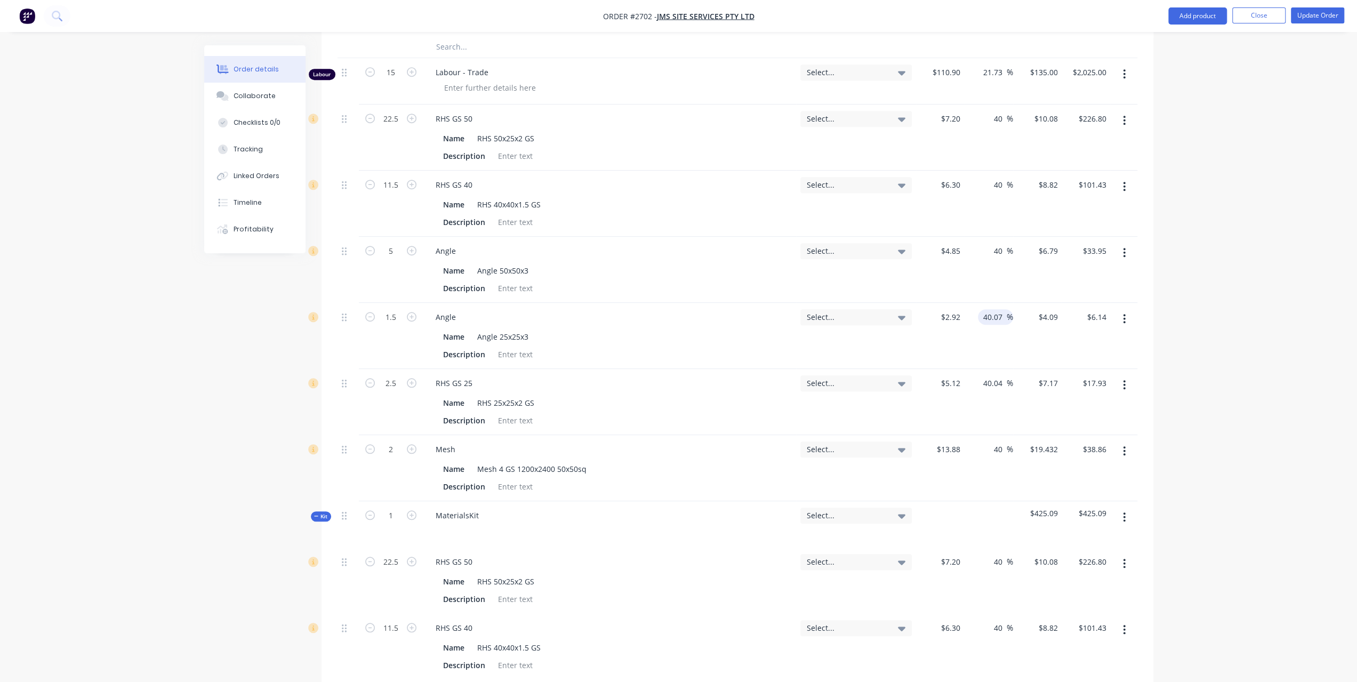
drag, startPoint x: 985, startPoint y: 284, endPoint x: 1018, endPoint y: 281, distance: 33.2
click at [1018, 303] on div "1.5 Angle Name Angle 25x25x3 Description Select... $2.92 $2.92 40.07 40.07 % $4…" at bounding box center [738, 336] width 800 height 66
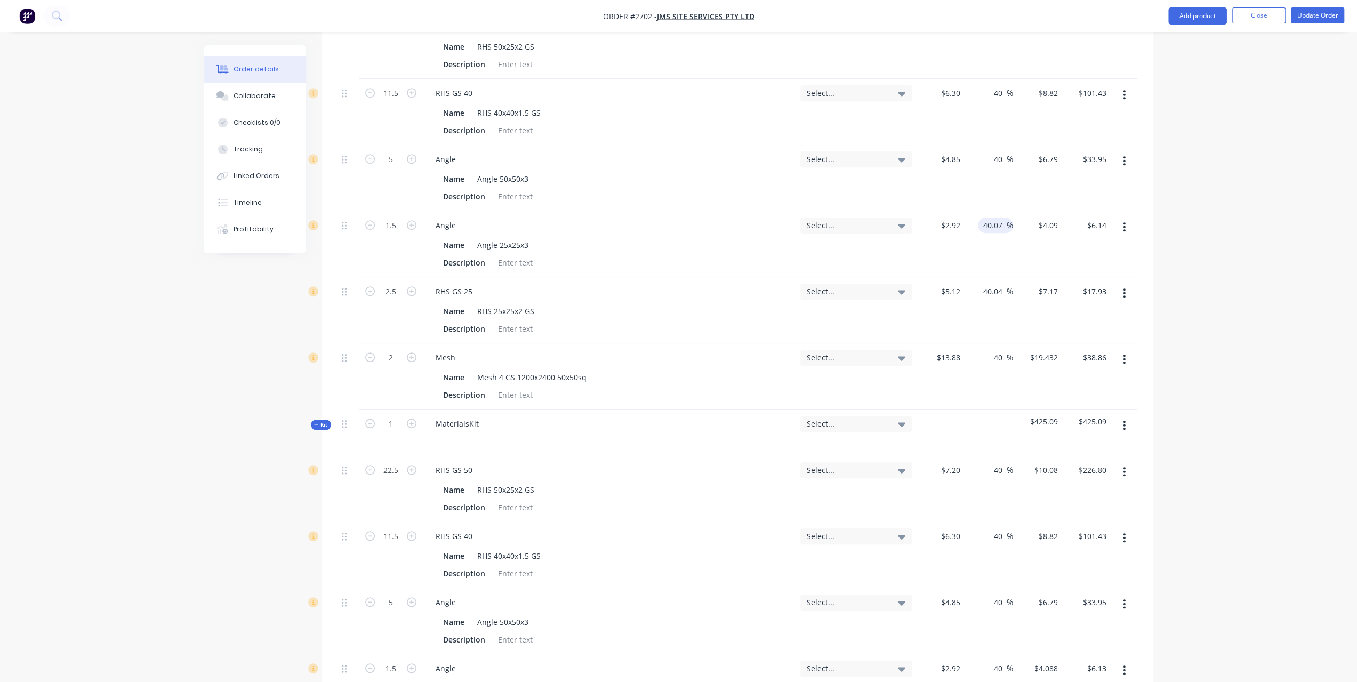
scroll to position [800, 0]
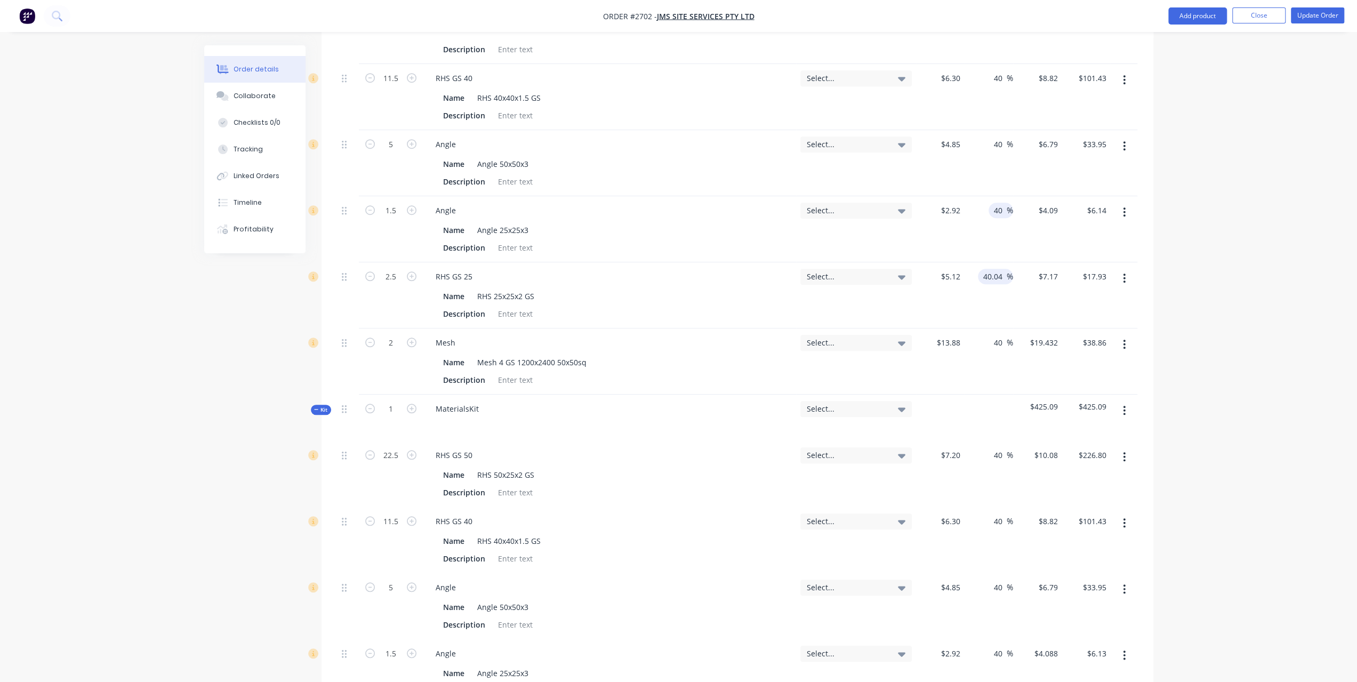
type input "40"
type input "$4.088"
type input "$6.13"
click at [1001, 269] on input "40.04" at bounding box center [994, 276] width 25 height 15
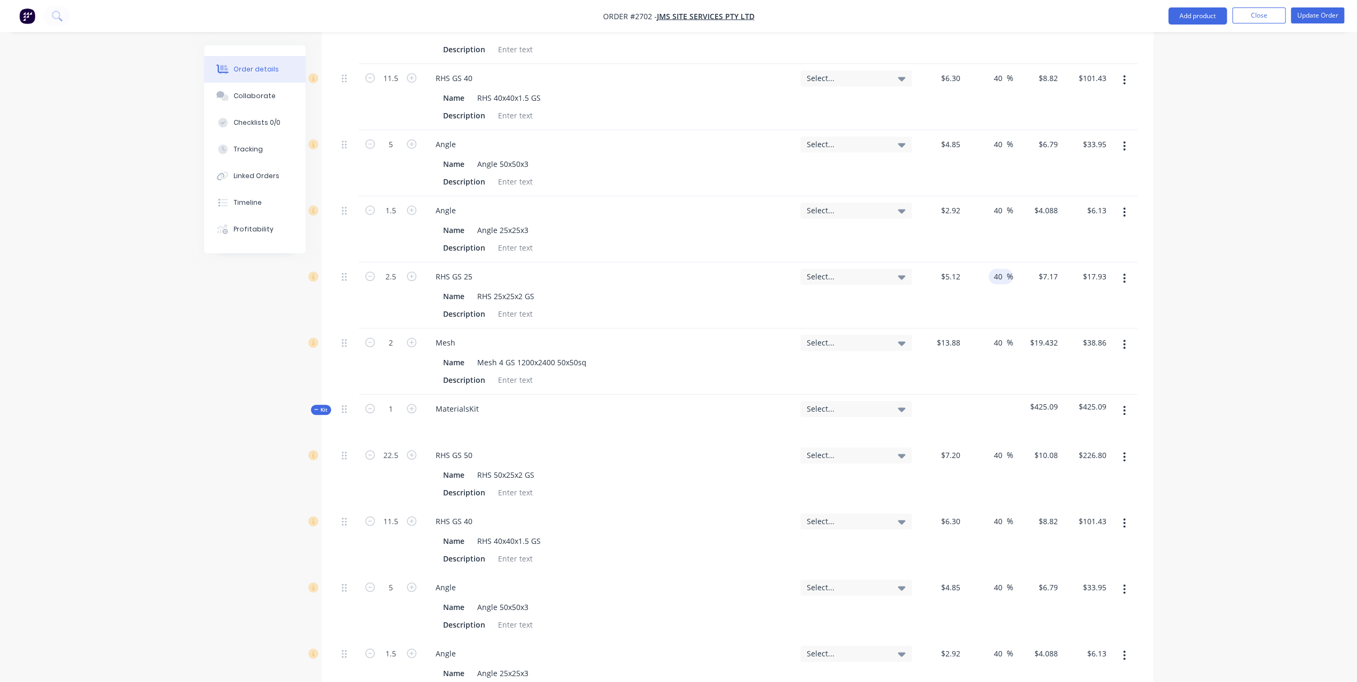
type input "40"
type input "$7.168"
type input "$17.92"
click at [1242, 278] on div "Order details Collaborate Checklists 0/0 Tracking Linked Orders Timeline Profit…" at bounding box center [678, 207] width 1357 height 2014
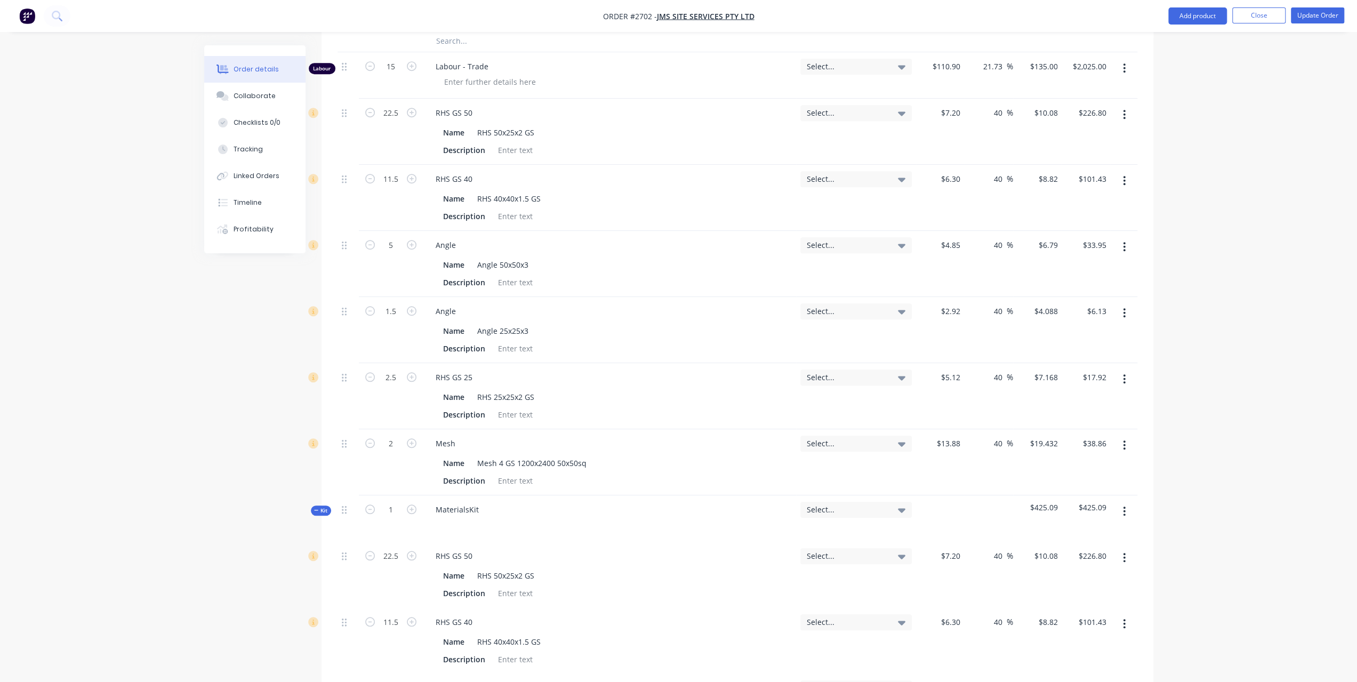
scroll to position [693, 0]
click at [1124, 512] on icon "button" at bounding box center [1124, 517] width 2 height 10
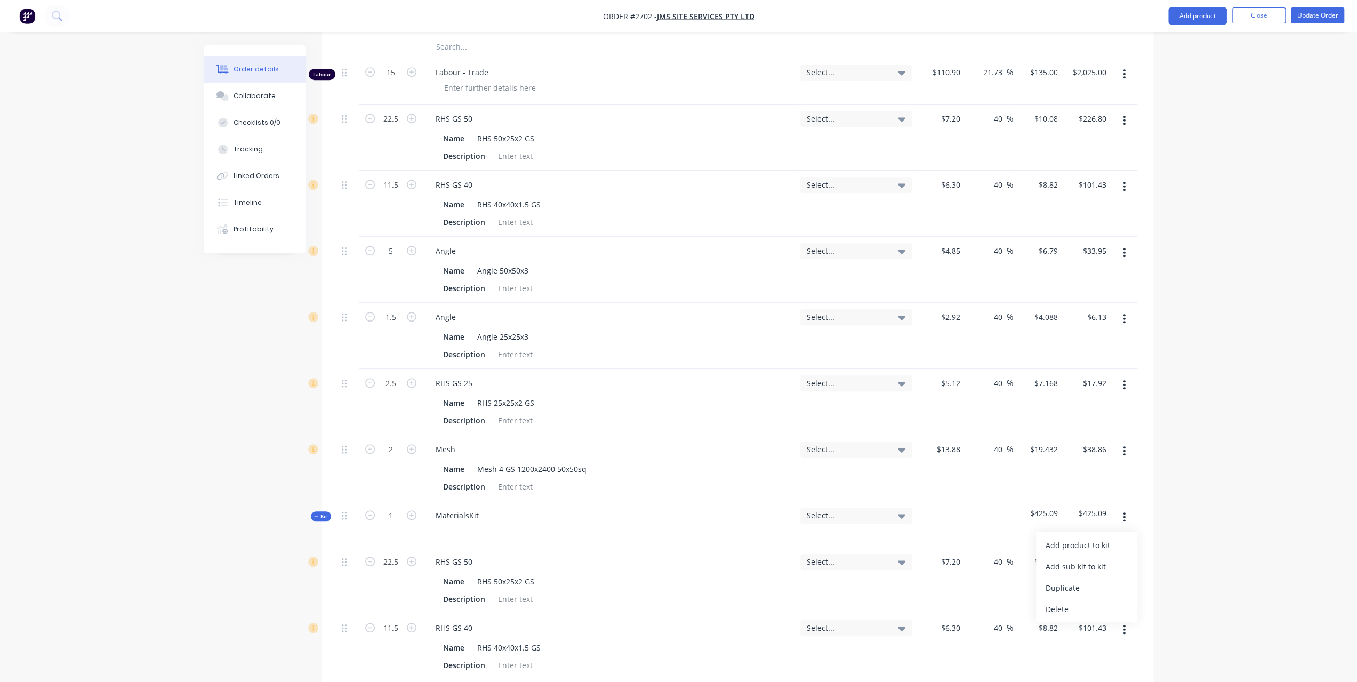
click at [1124, 512] on icon "button" at bounding box center [1124, 517] width 2 height 10
click at [1126, 111] on button "button" at bounding box center [1124, 120] width 25 height 19
click at [1055, 205] on div "Delete" at bounding box center [1087, 212] width 82 height 15
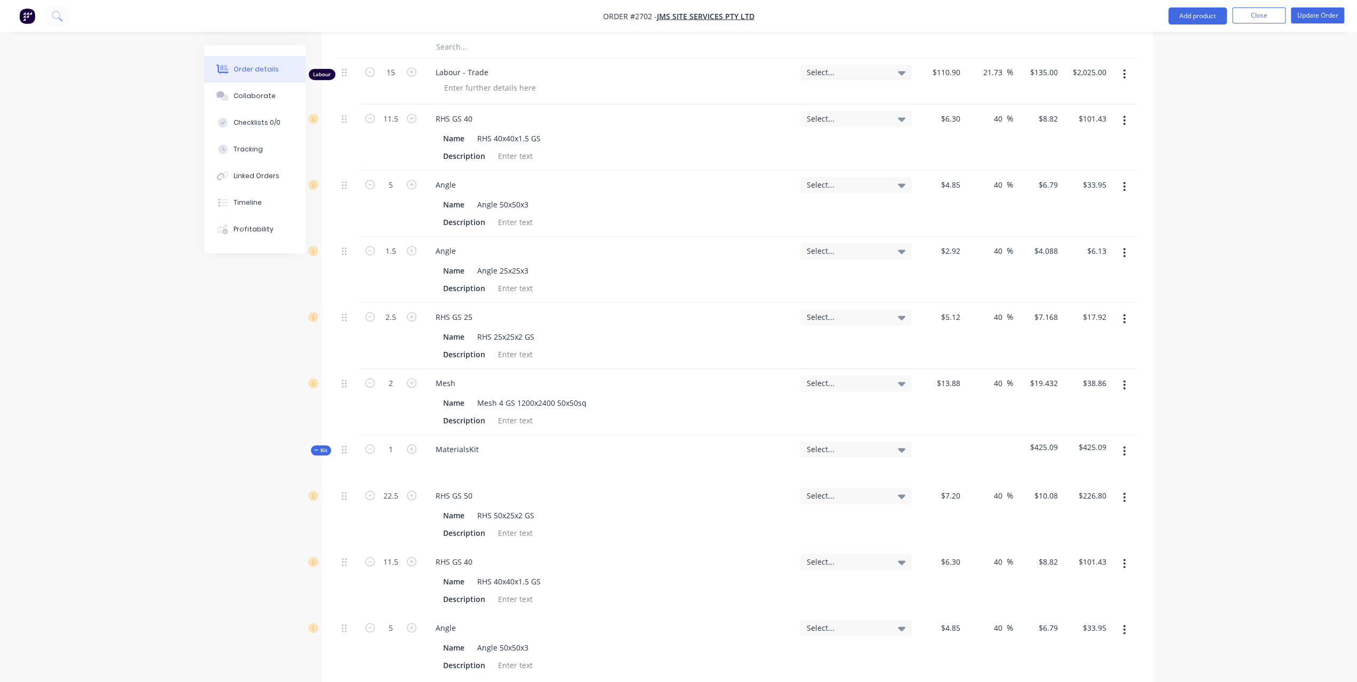
click at [1119, 111] on button "button" at bounding box center [1124, 120] width 25 height 19
click at [1080, 205] on div "Delete" at bounding box center [1087, 212] width 82 height 15
click at [1129, 111] on button "button" at bounding box center [1124, 120] width 25 height 19
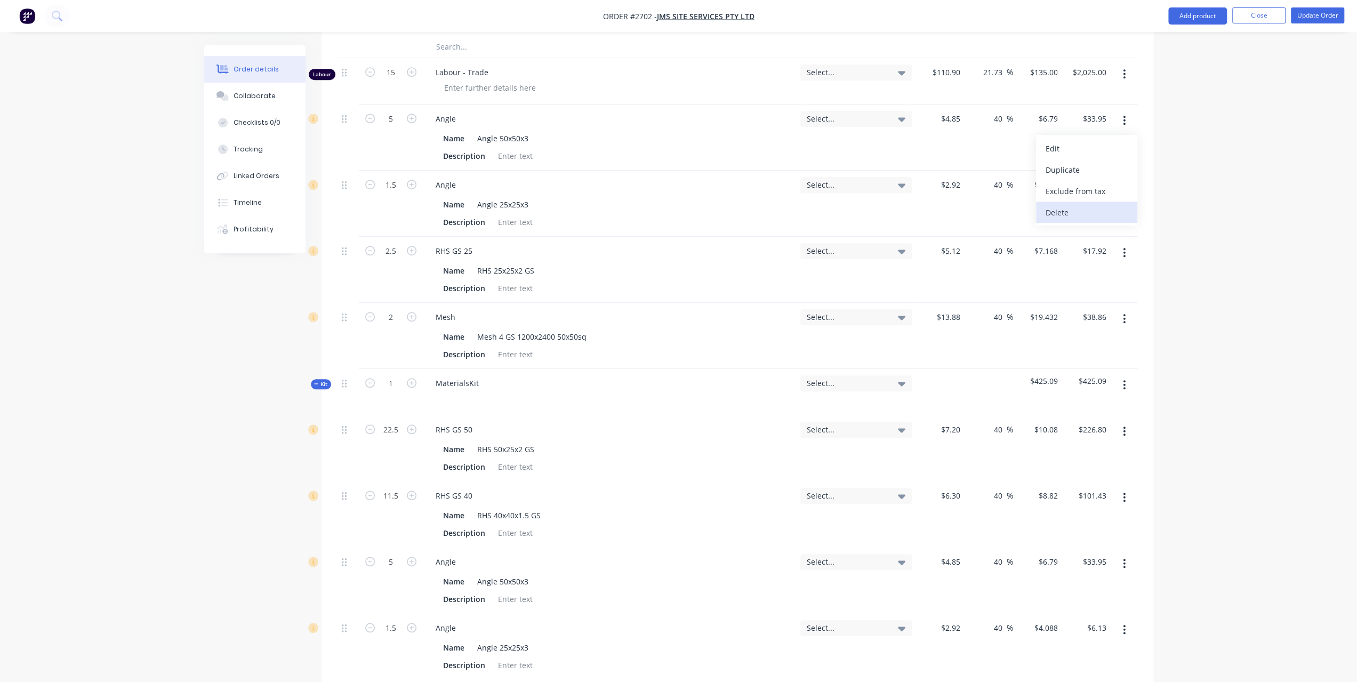
click at [1103, 202] on button "Delete" at bounding box center [1086, 212] width 101 height 21
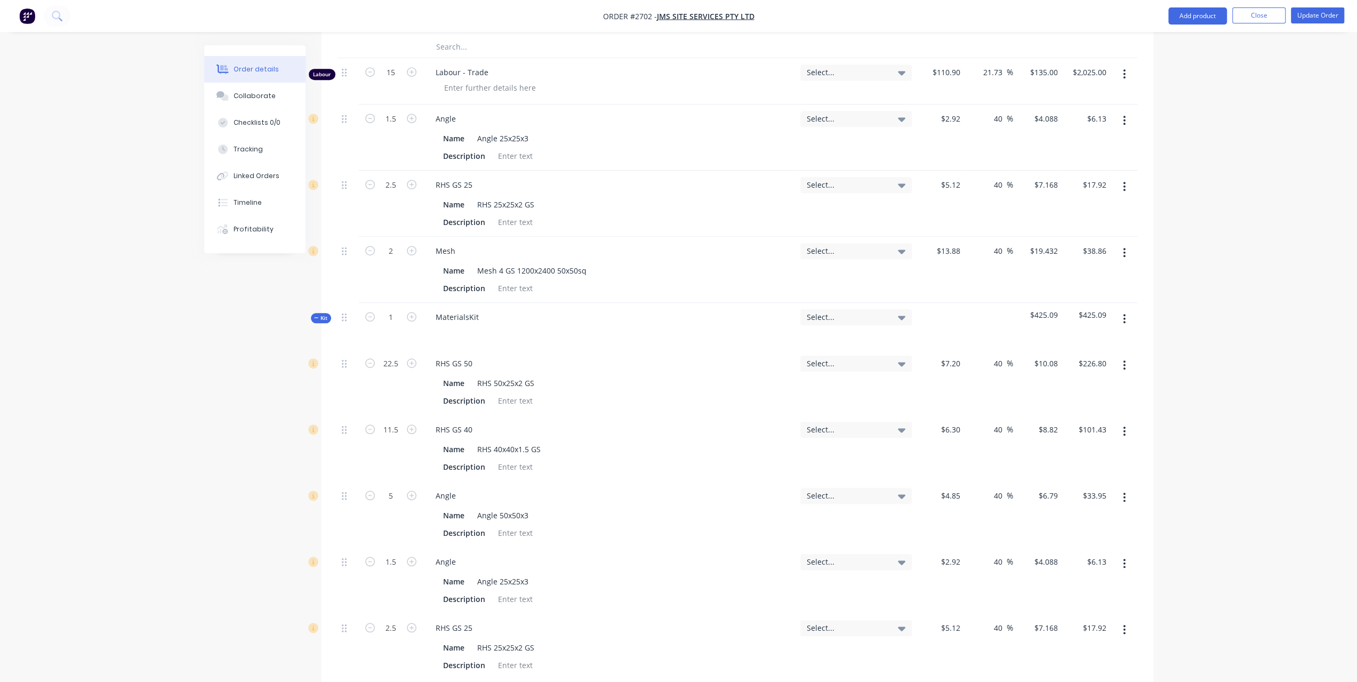
click at [1125, 111] on button "button" at bounding box center [1124, 120] width 25 height 19
click at [1087, 202] on button "Delete" at bounding box center [1086, 212] width 101 height 21
click at [1120, 111] on button "button" at bounding box center [1124, 120] width 25 height 19
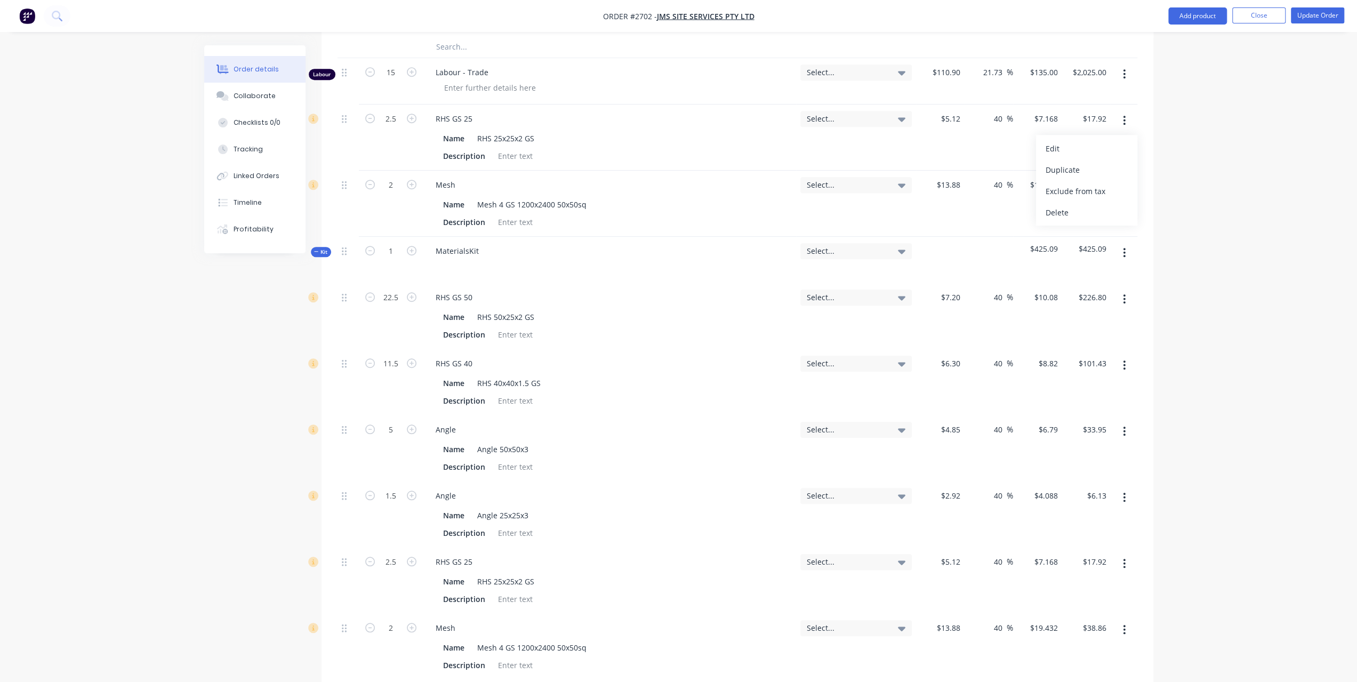
click at [1089, 205] on div "Delete" at bounding box center [1087, 212] width 82 height 15
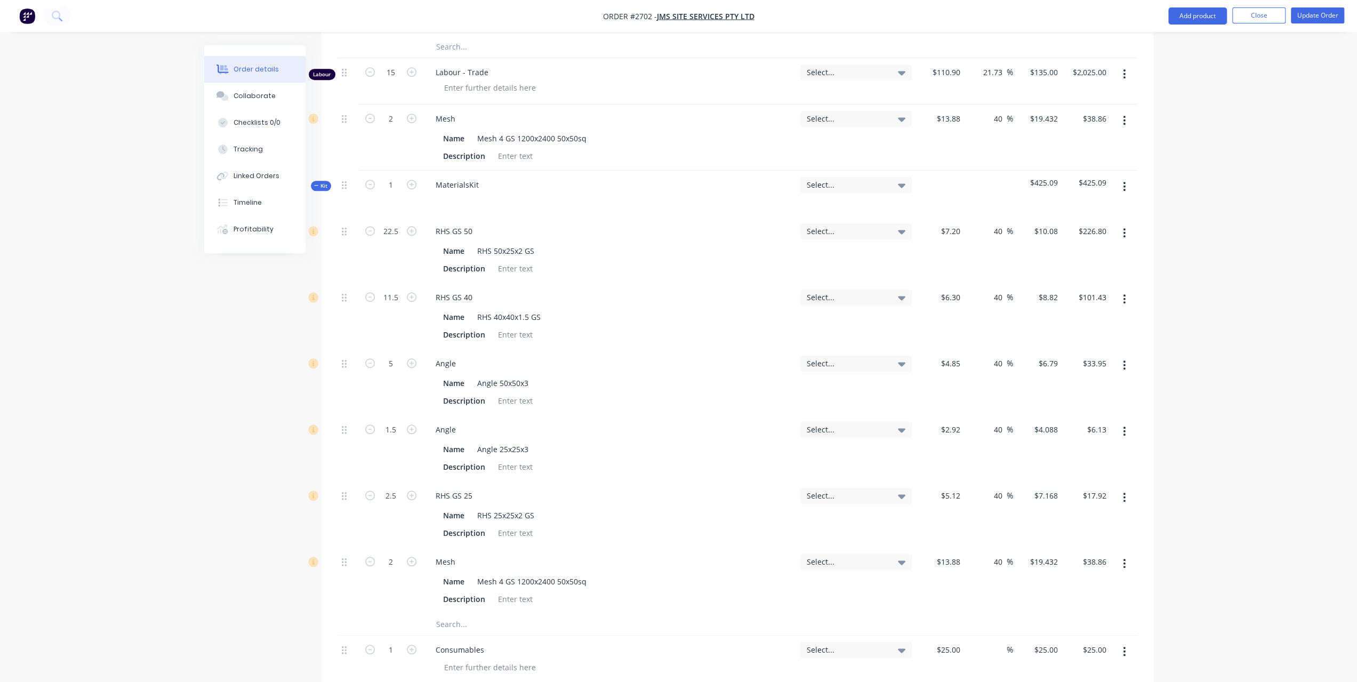
click at [1122, 111] on button "button" at bounding box center [1124, 120] width 25 height 19
click at [1081, 205] on div "Delete" at bounding box center [1087, 212] width 82 height 15
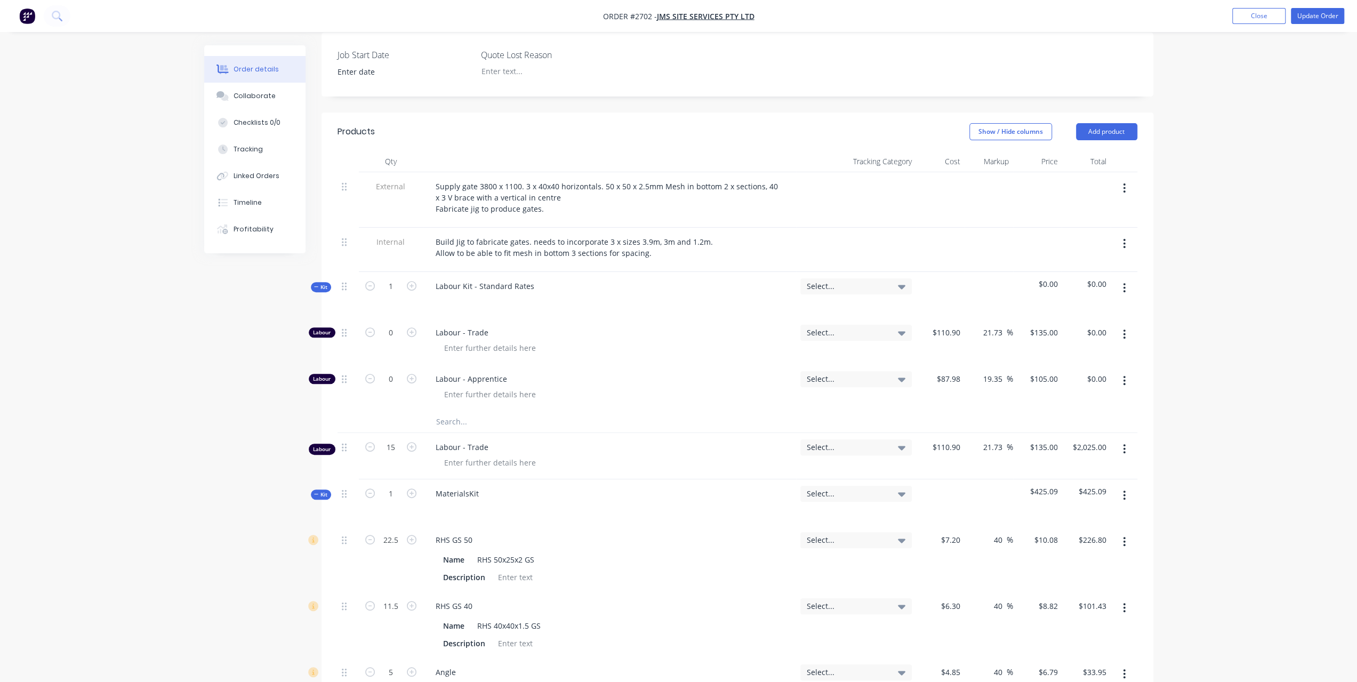
scroll to position [267, 0]
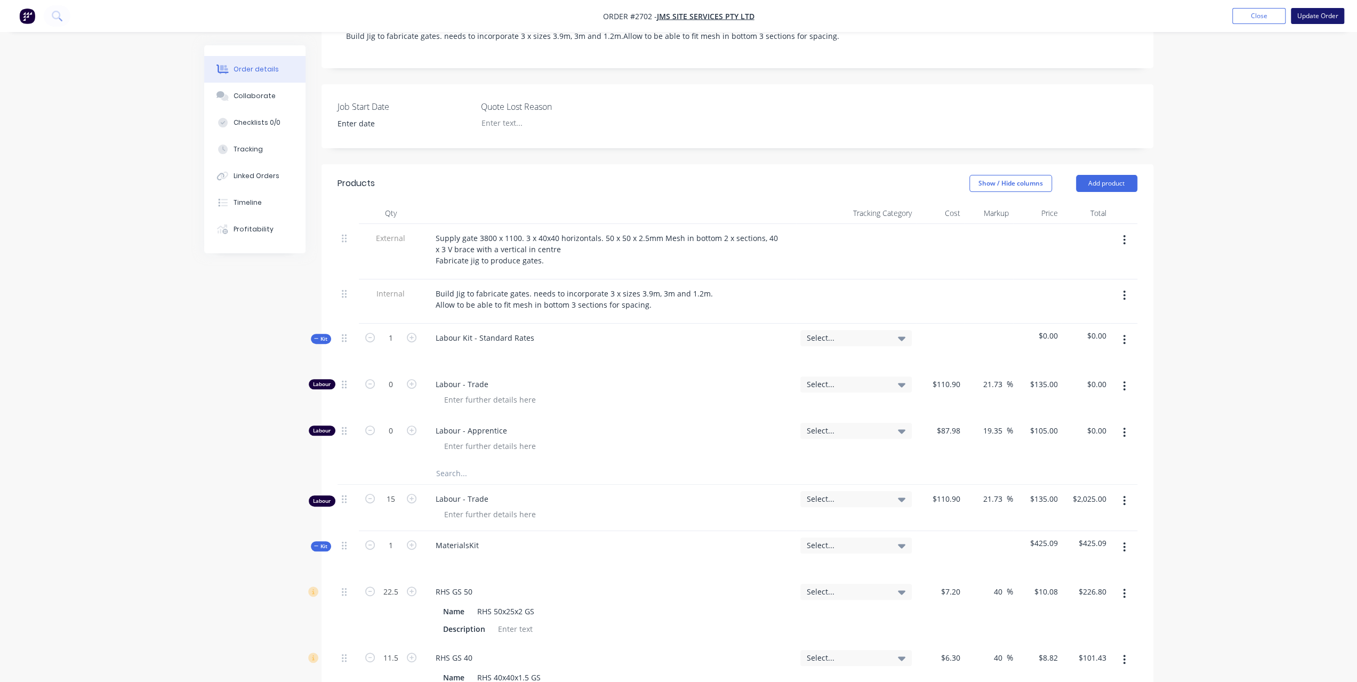
click at [1312, 19] on button "Update Order" at bounding box center [1317, 16] width 53 height 16
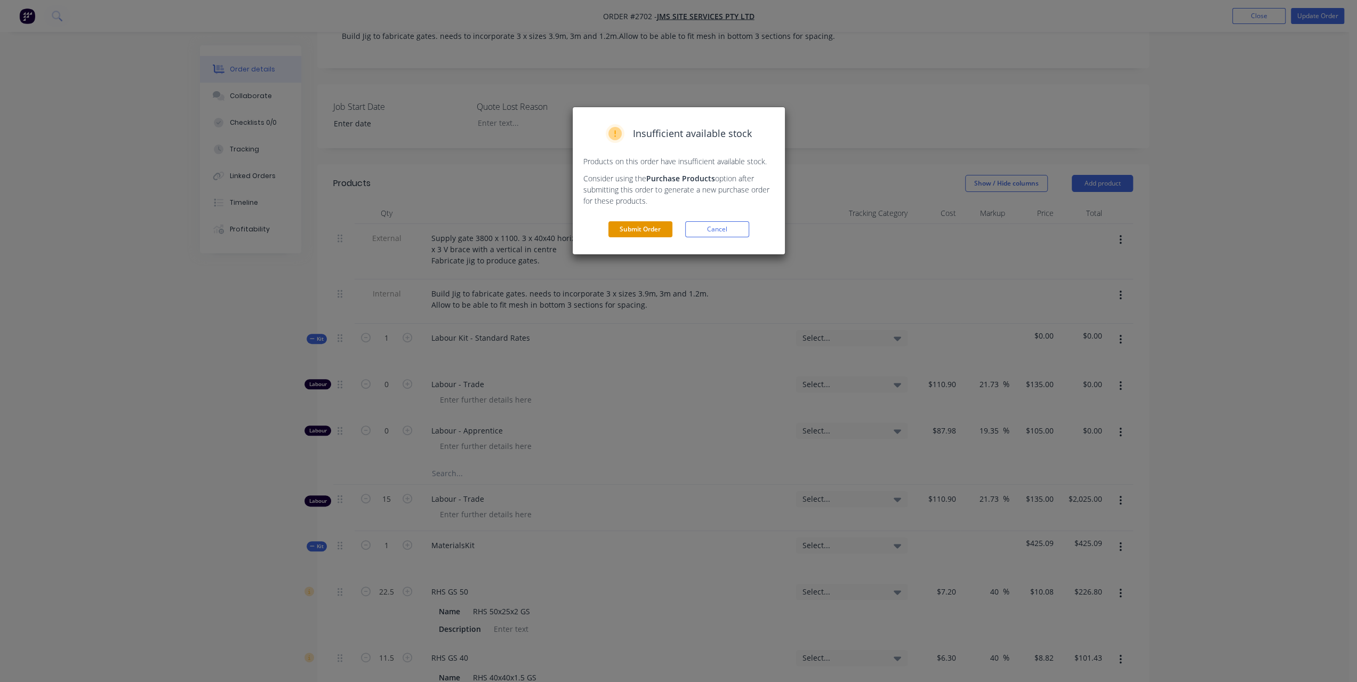
click at [654, 228] on button "Submit Order" at bounding box center [640, 229] width 64 height 16
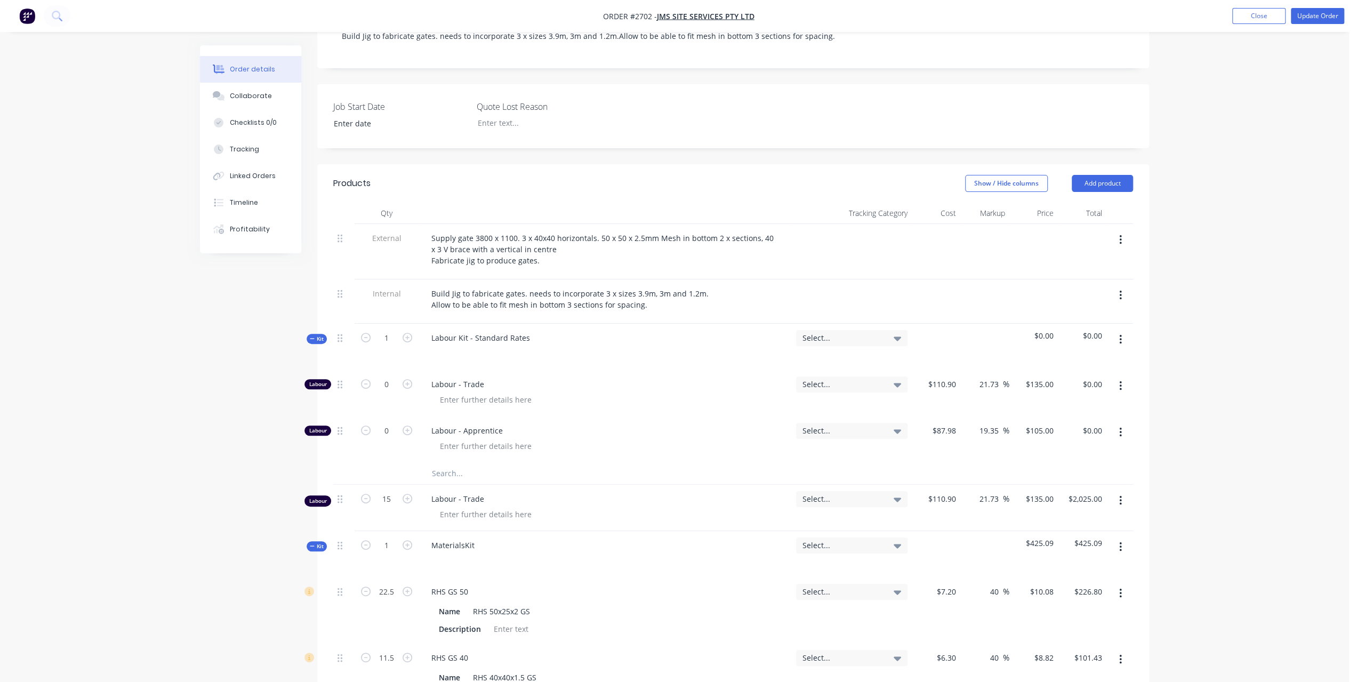
scroll to position [0, 0]
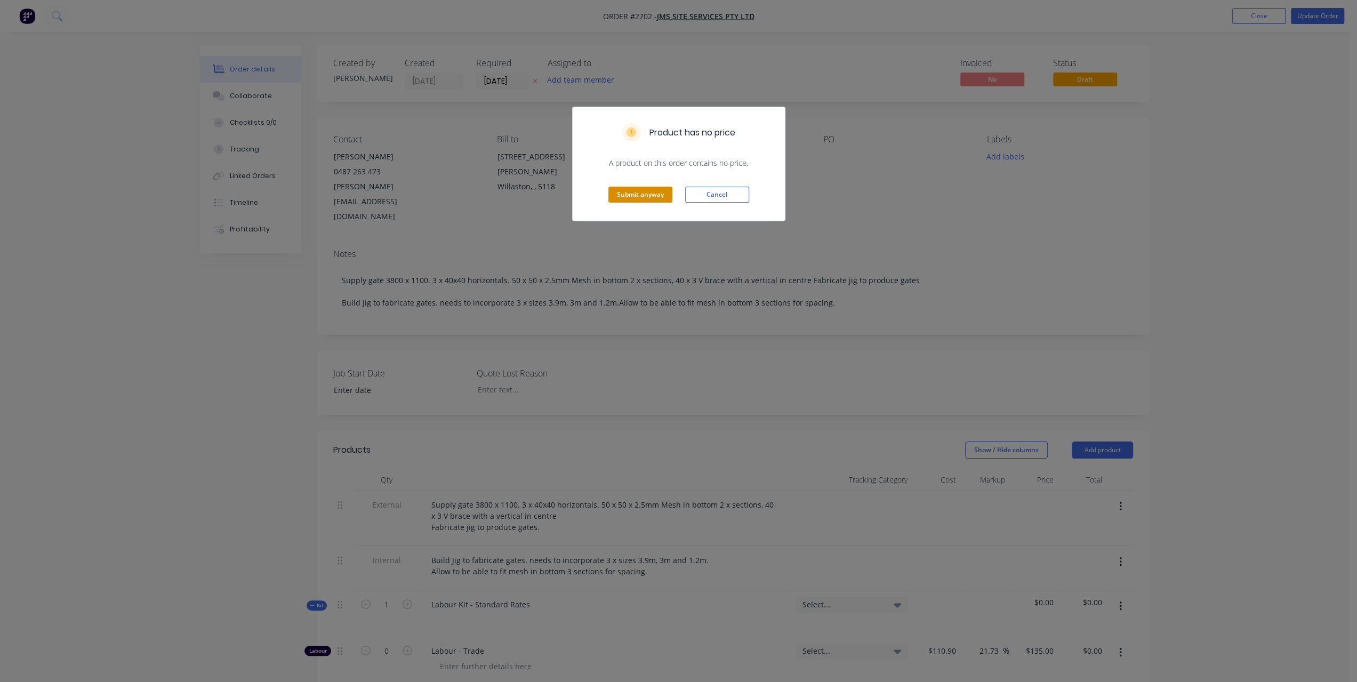
click at [631, 191] on button "Submit anyway" at bounding box center [640, 195] width 64 height 16
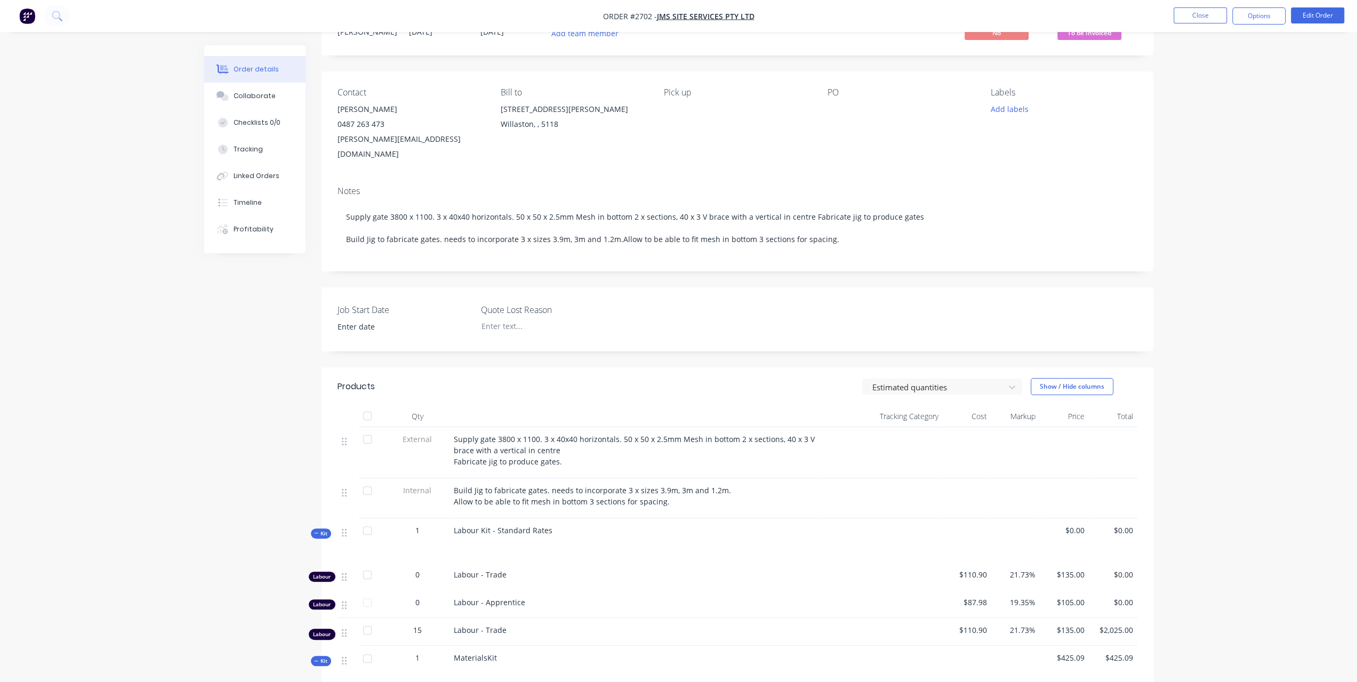
scroll to position [107, 0]
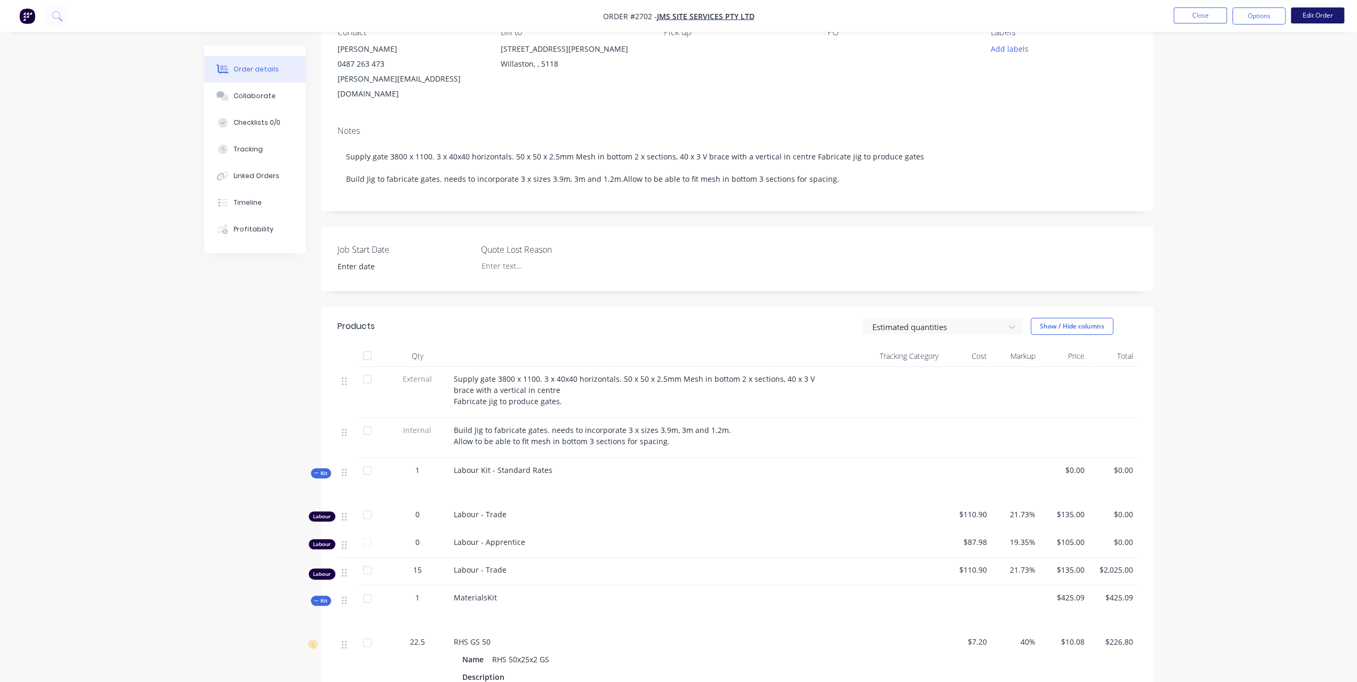
click at [1326, 21] on button "Edit Order" at bounding box center [1317, 15] width 53 height 16
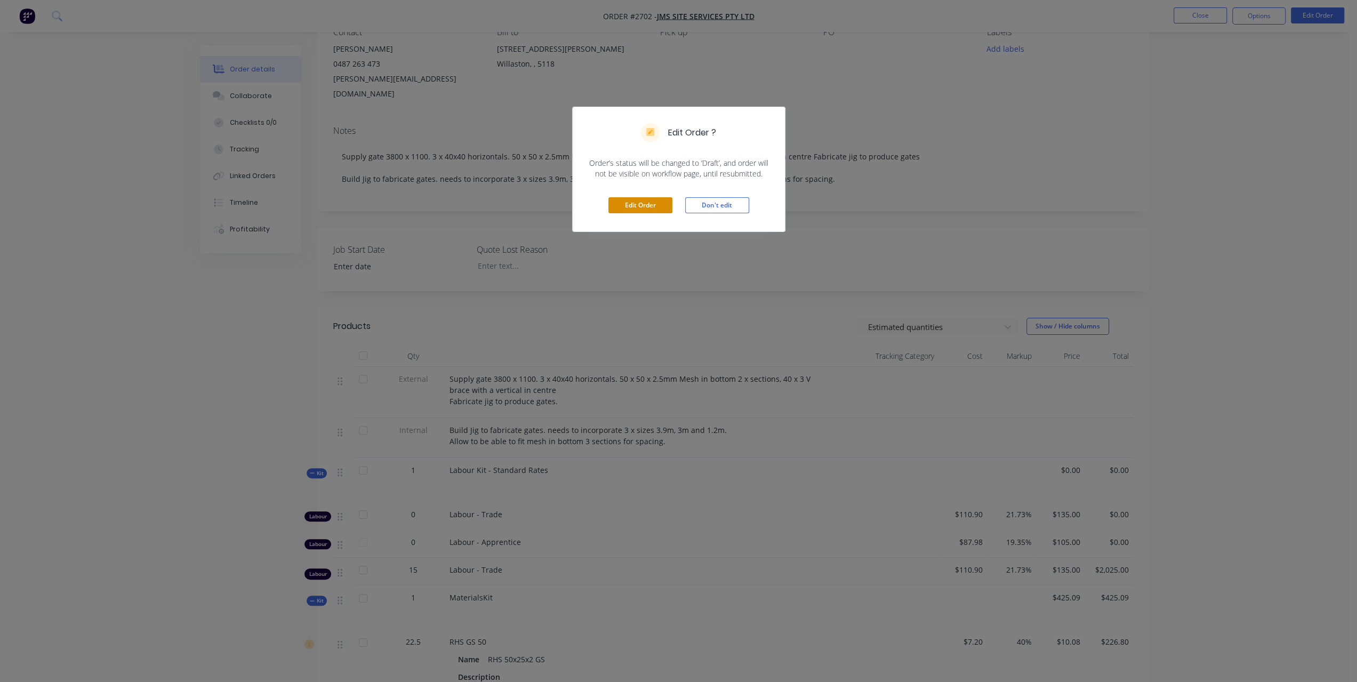
click at [671, 211] on button "Edit Order" at bounding box center [640, 205] width 64 height 16
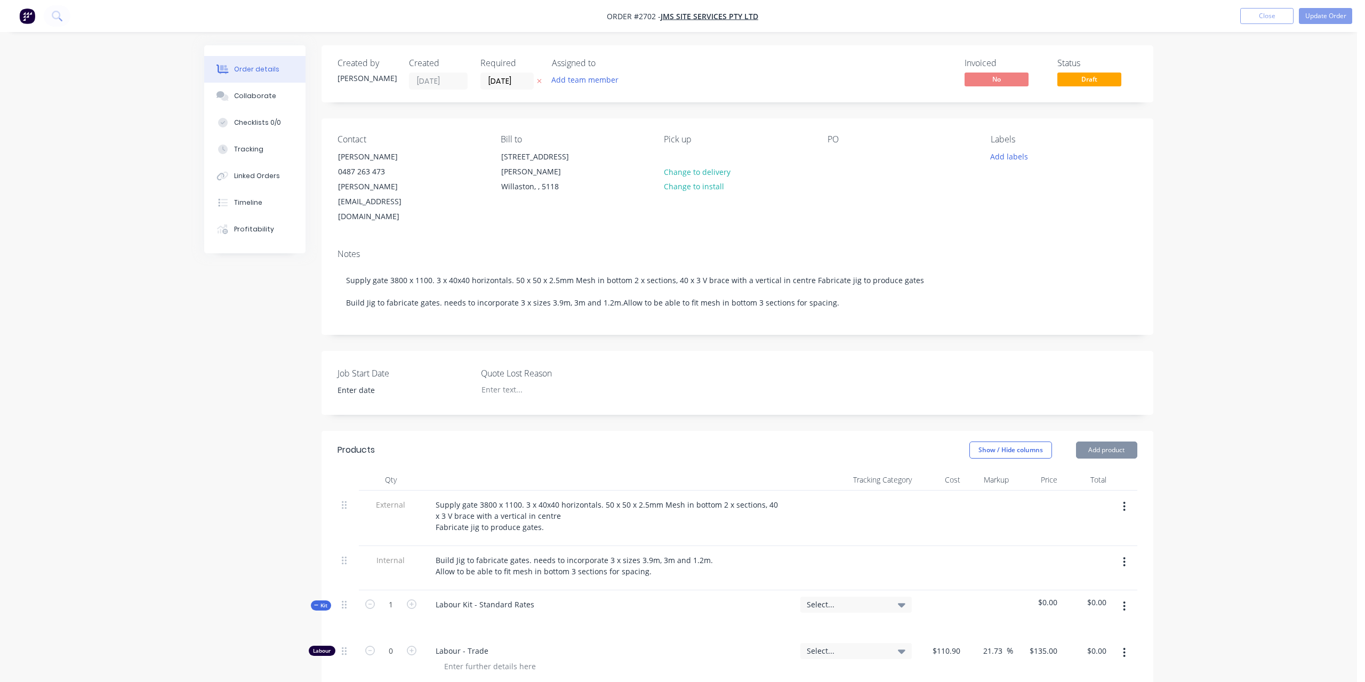
type input "$110.90"
type input "21.73"
type input "$135.00"
type input "$87.98"
type input "19.35"
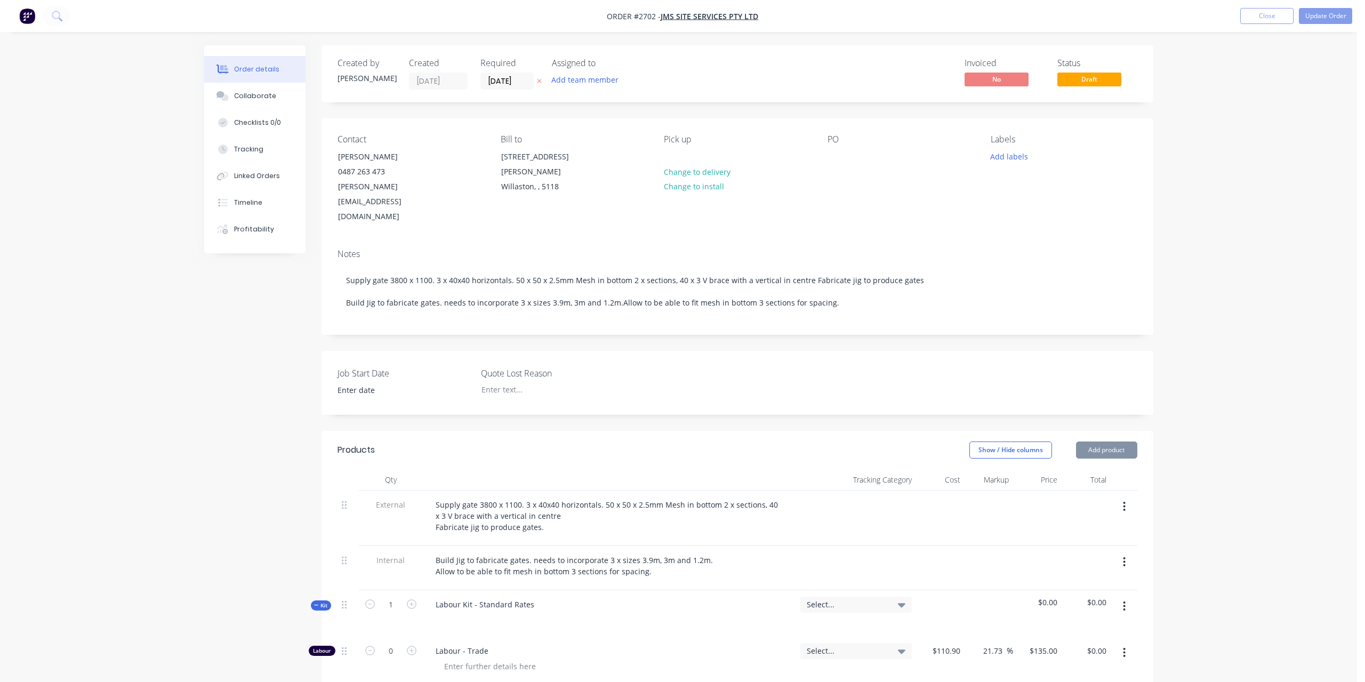
type input "$105.00"
type input "$110.90"
type input "21.73"
type input "$135.00"
type input "$2,025.00"
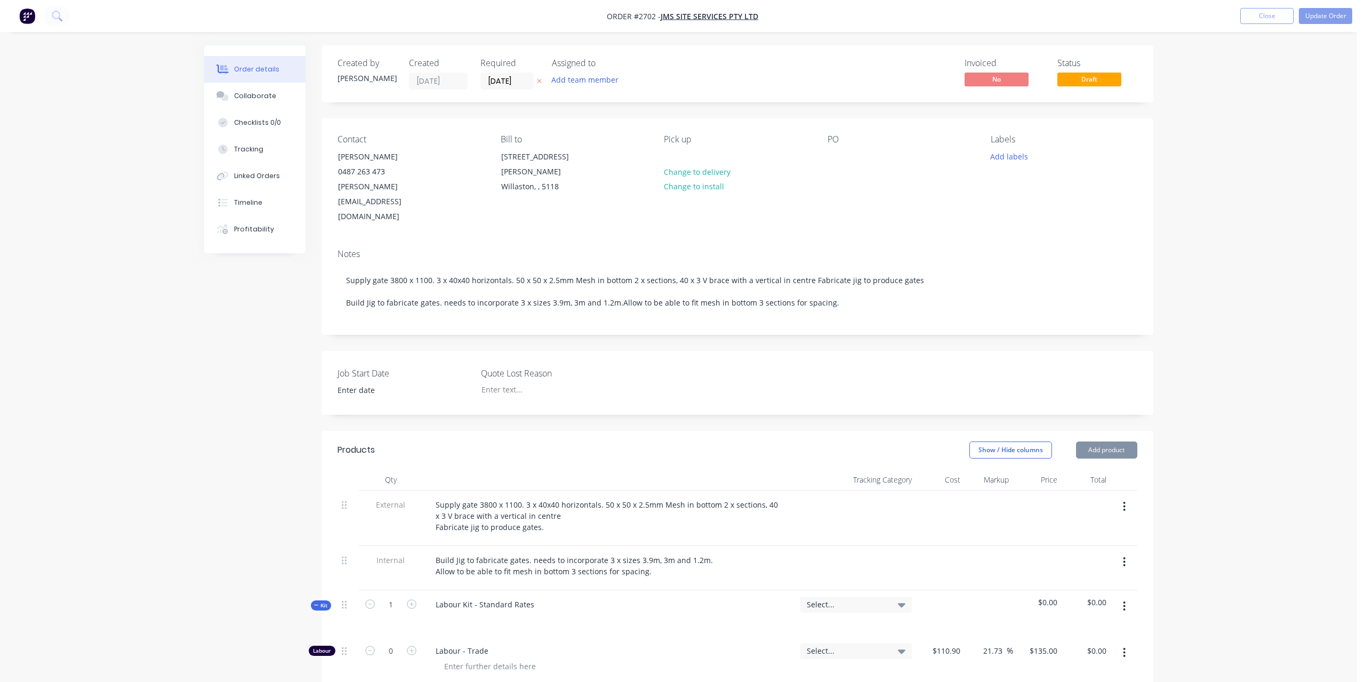
type input "$7.20"
type input "40"
type input "$10.08"
type input "$226.80"
type input "$6.30"
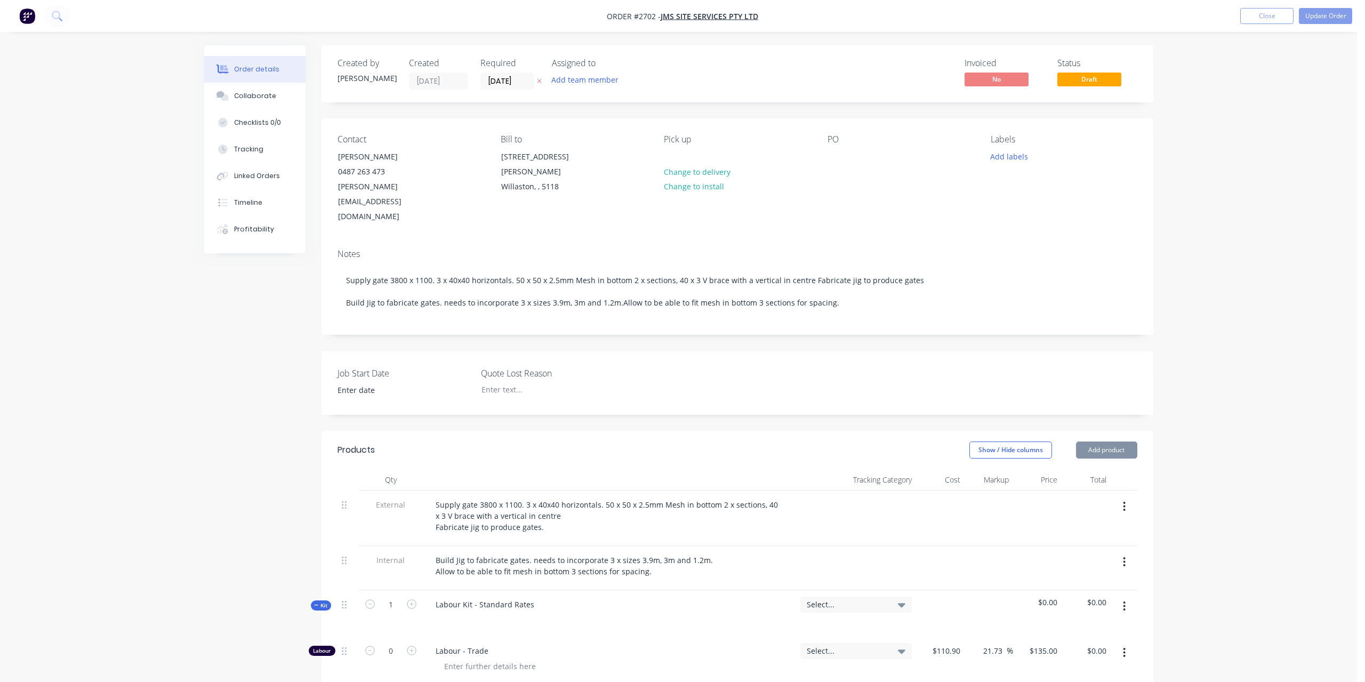
type input "40"
type input "$8.82"
type input "$101.43"
type input "$4.85"
type input "40"
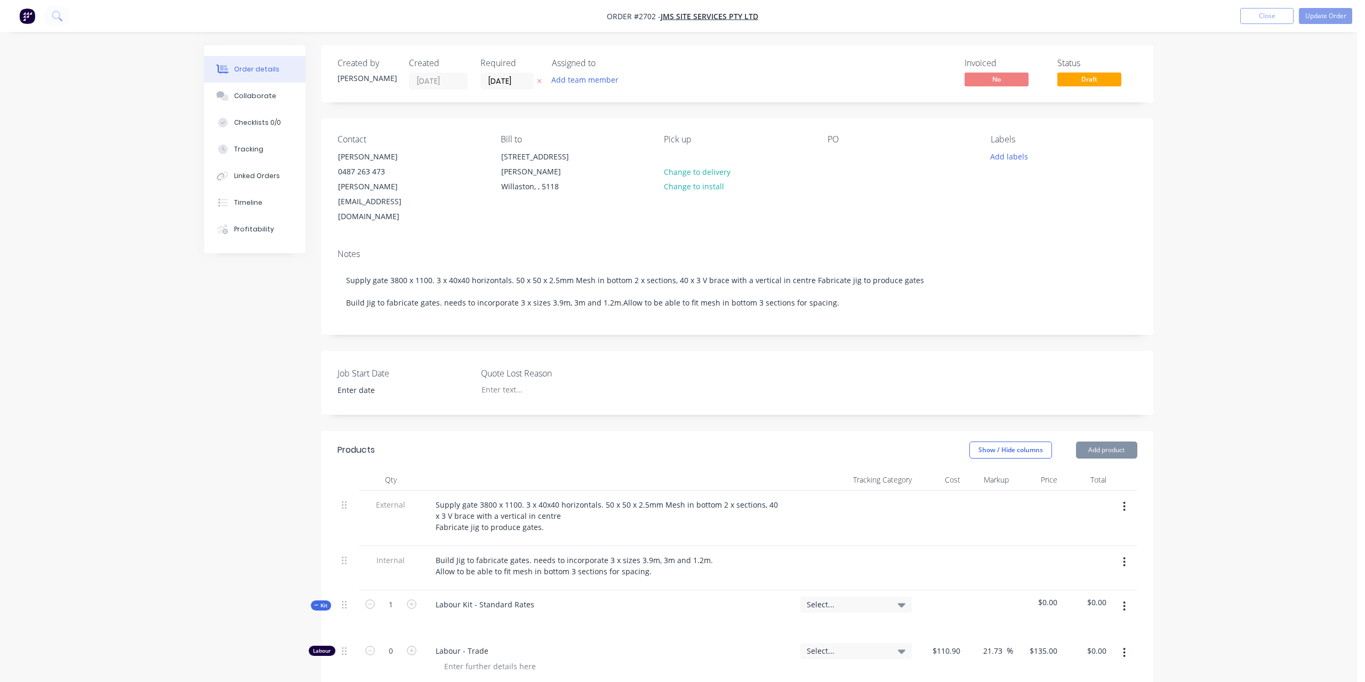
type input "$6.79"
type input "$33.95"
type input "$2.92"
type input "40"
type input "$4.088"
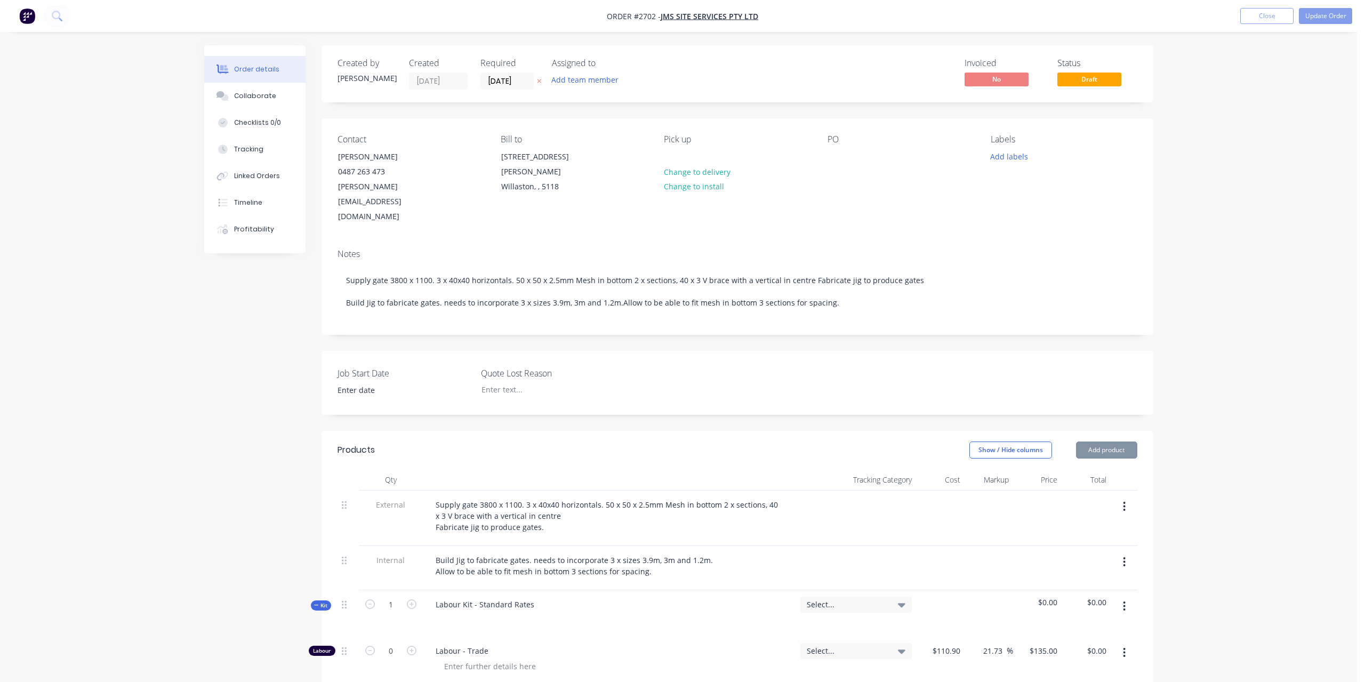
type input "$6.13"
type input "$5.12"
type input "40"
type input "$7.168"
type input "$17.92"
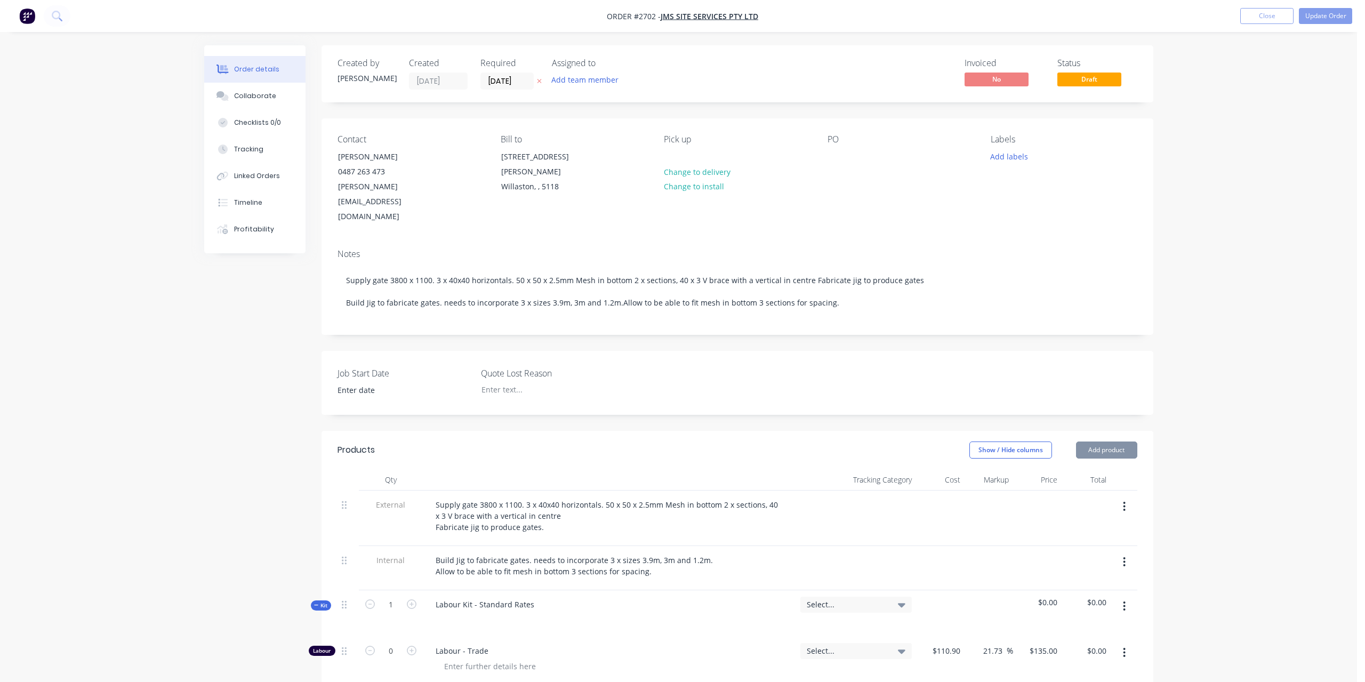
type input "$13.88"
type input "40"
type input "$19.432"
type input "$38.86"
type input "$25.00"
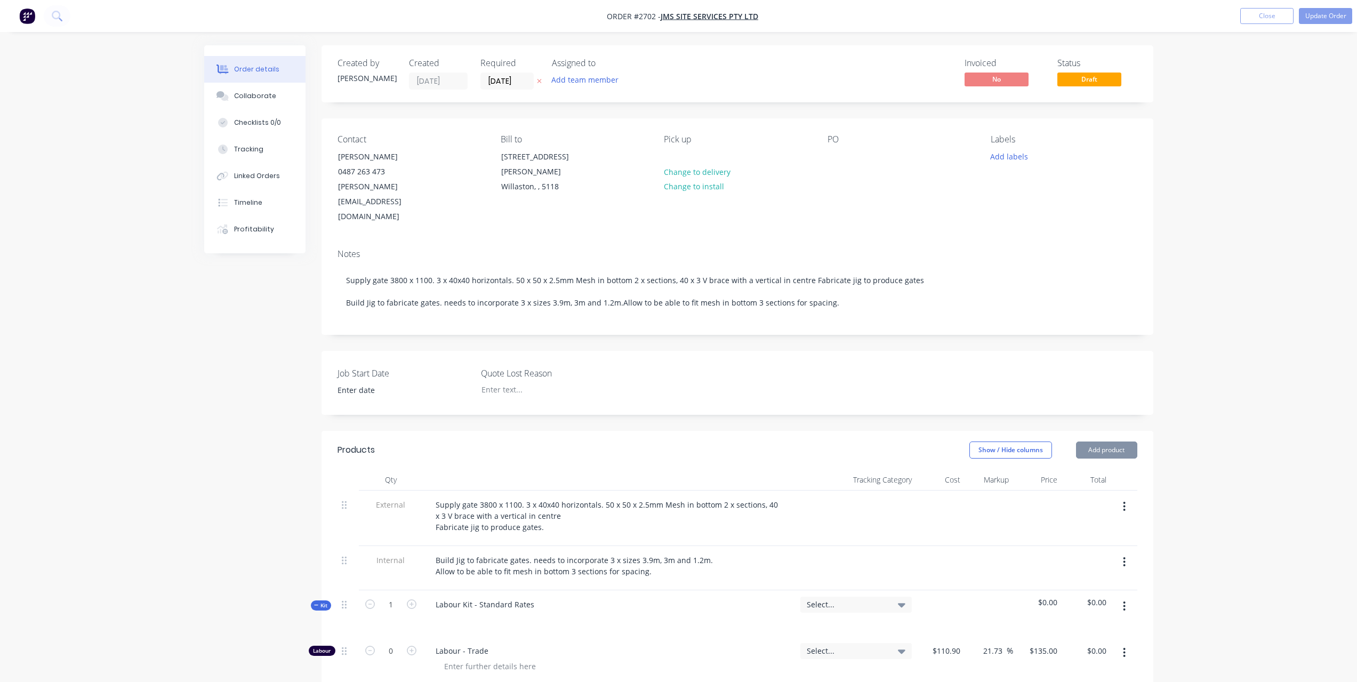
type input "$25.00"
click at [389, 643] on input "0" at bounding box center [391, 651] width 28 height 16
type input "15"
type input "$2,025.00"
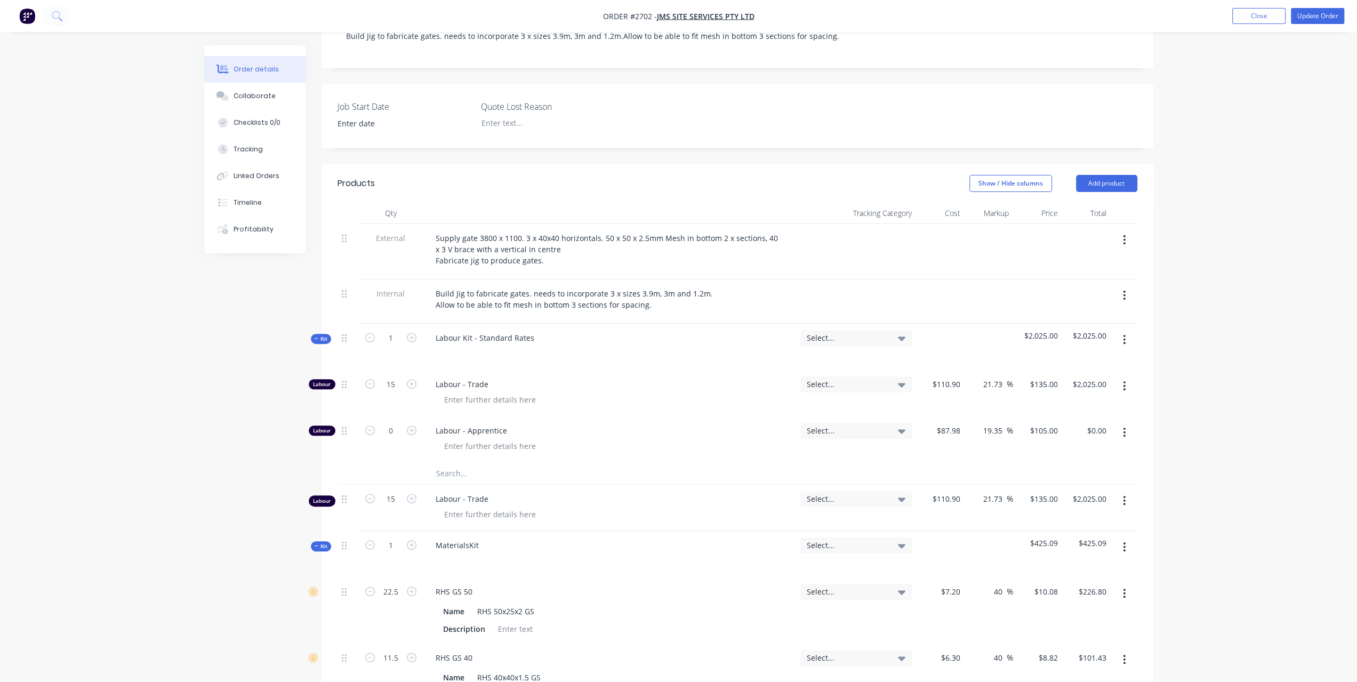
click at [1125, 495] on icon "button" at bounding box center [1124, 501] width 3 height 12
click at [1050, 585] on div "Delete" at bounding box center [1087, 592] width 82 height 15
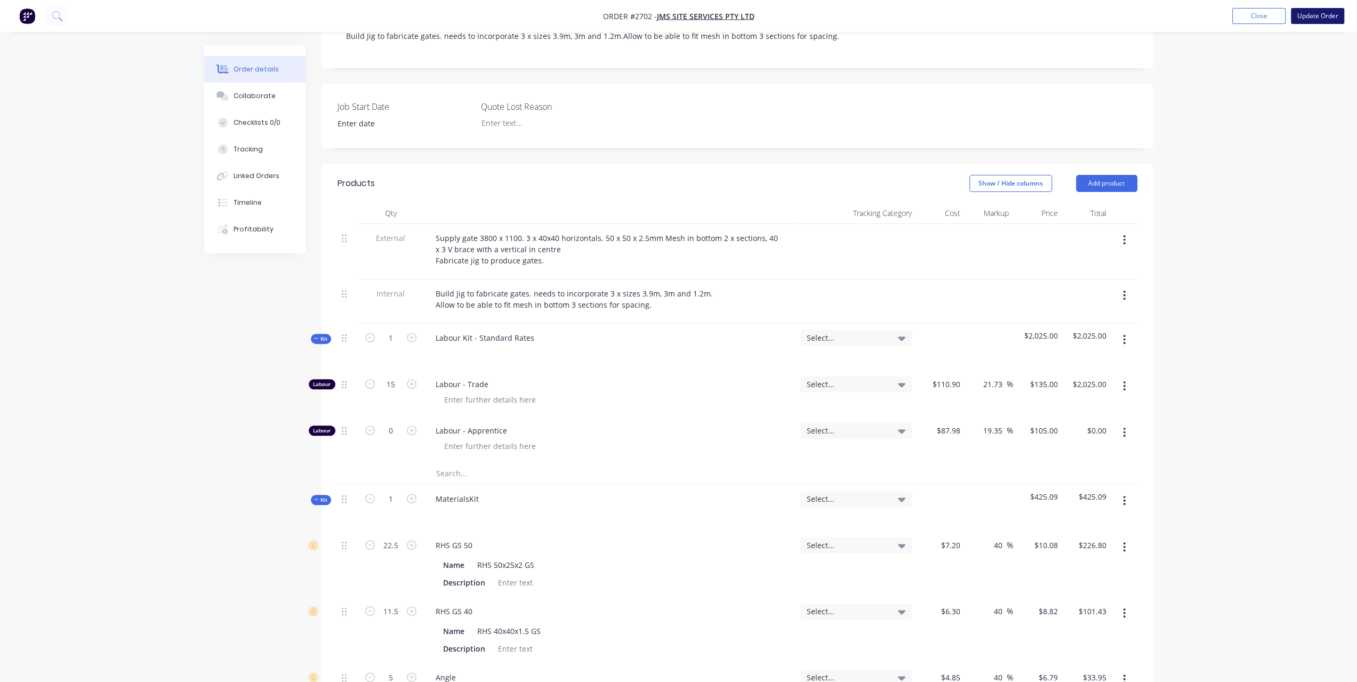
click at [1305, 15] on button "Update Order" at bounding box center [1317, 16] width 53 height 16
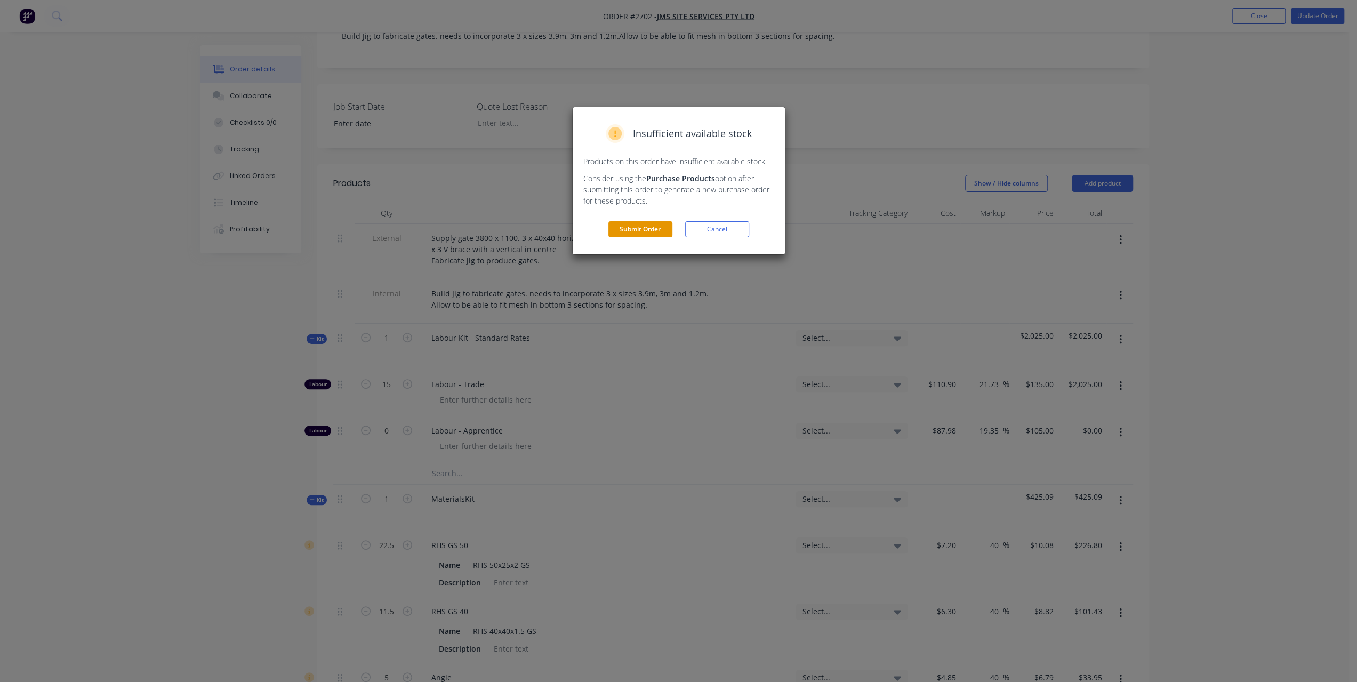
click at [634, 230] on button "Submit Order" at bounding box center [640, 229] width 64 height 16
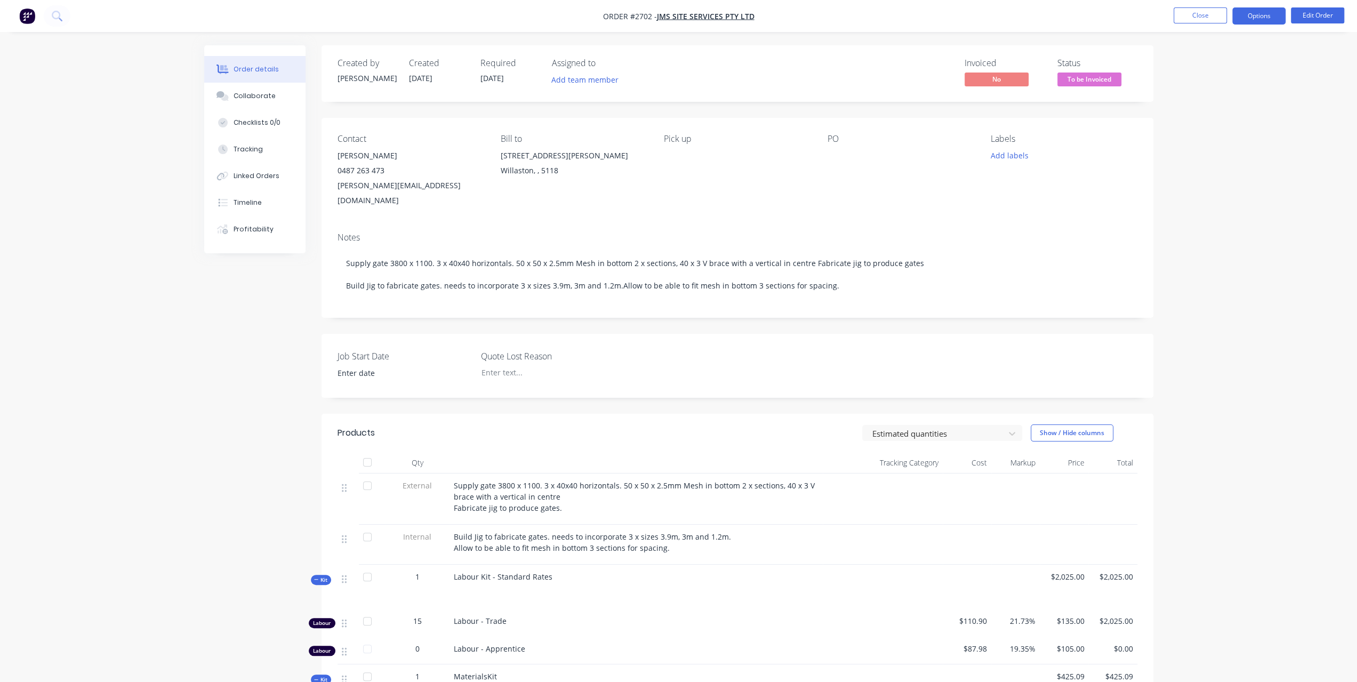
click at [1249, 22] on button "Options" at bounding box center [1258, 15] width 53 height 17
click at [1203, 62] on div "Invoice" at bounding box center [1227, 64] width 98 height 15
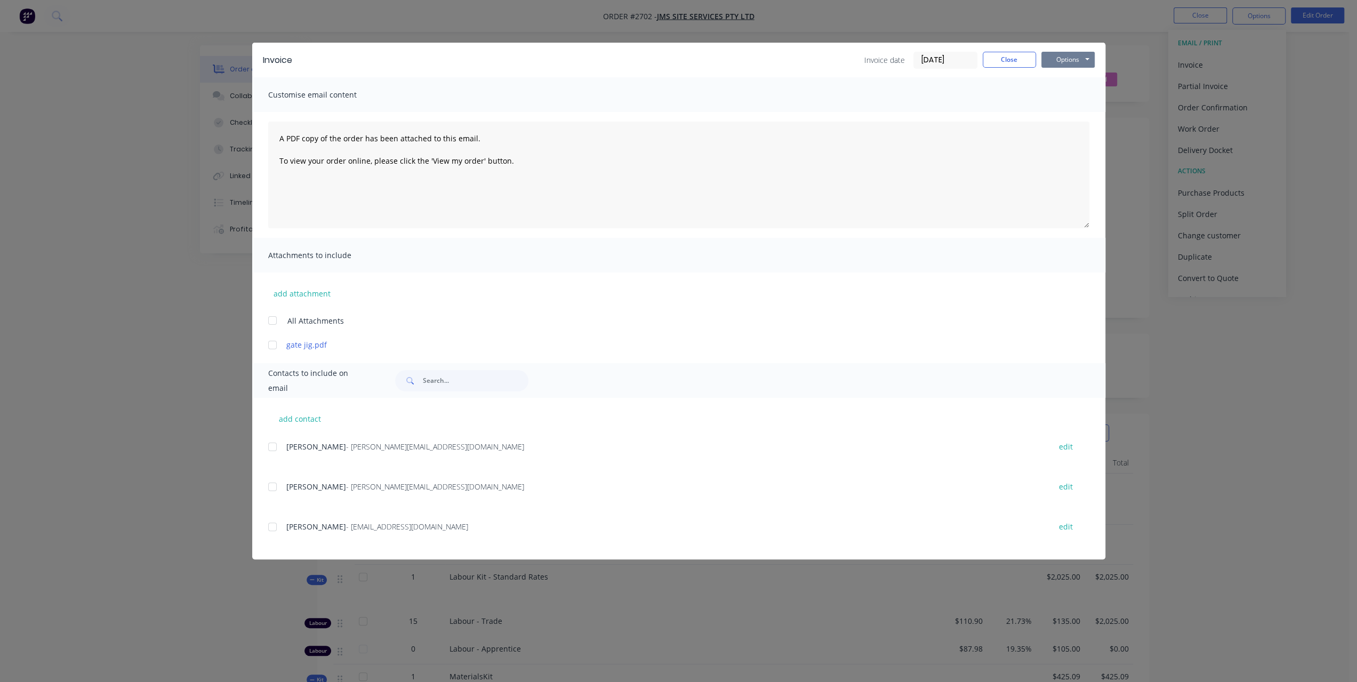
click at [1062, 57] on button "Options" at bounding box center [1067, 60] width 53 height 16
click at [1059, 99] on button "Print" at bounding box center [1075, 96] width 68 height 18
click at [1087, 60] on button "Options" at bounding box center [1067, 60] width 53 height 16
click at [1062, 90] on button "Print" at bounding box center [1075, 96] width 68 height 18
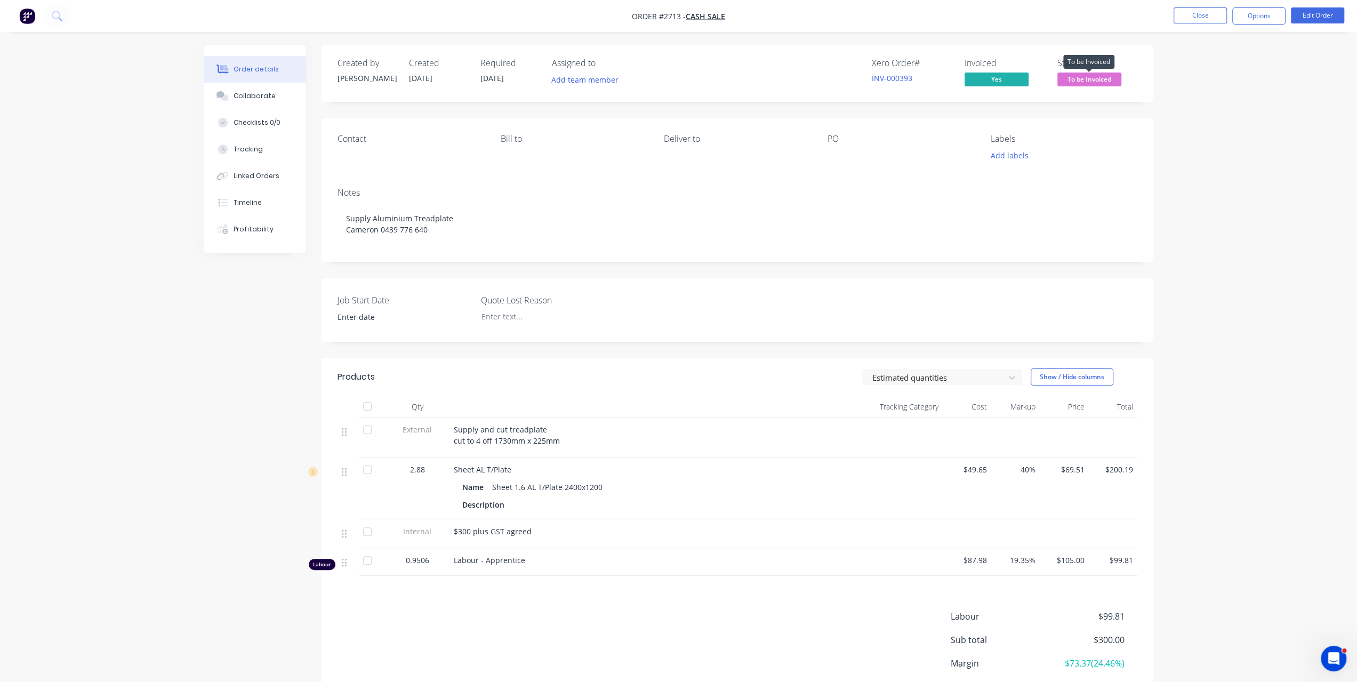
click at [1101, 77] on span "To be Invoiced" at bounding box center [1089, 79] width 64 height 13
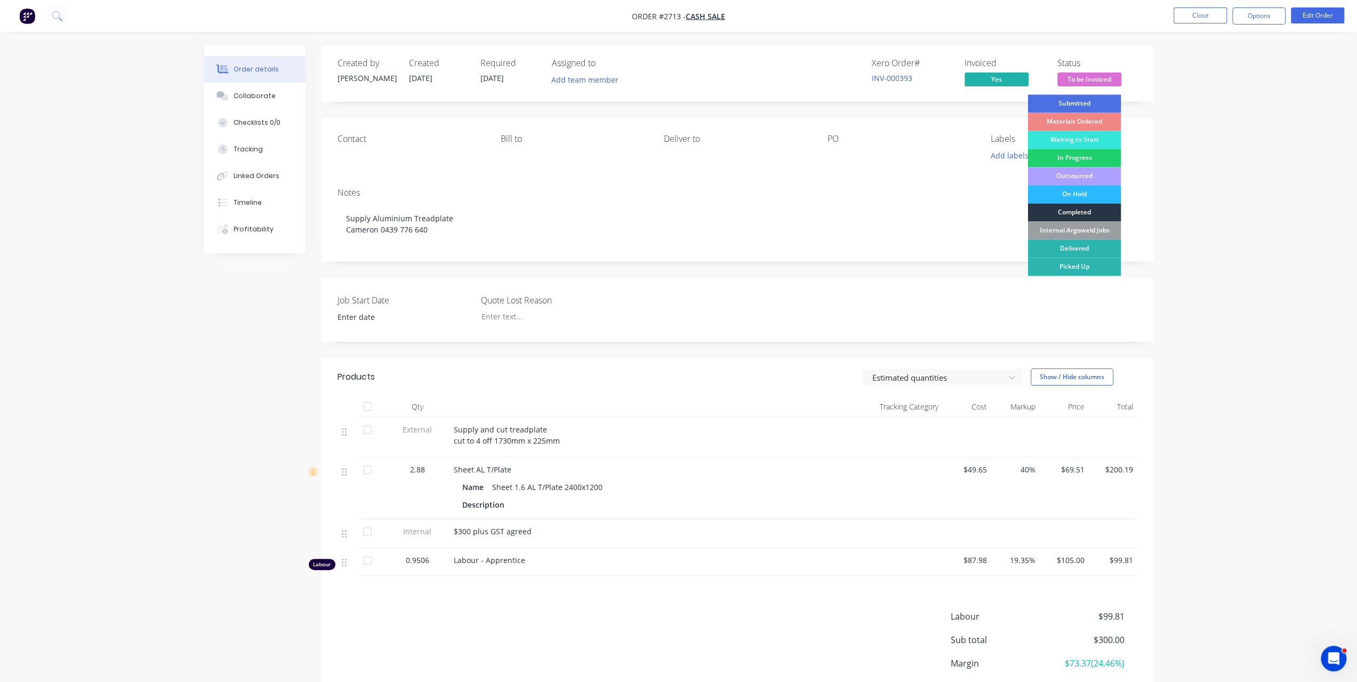
click at [1074, 214] on div "Completed" at bounding box center [1073, 212] width 93 height 18
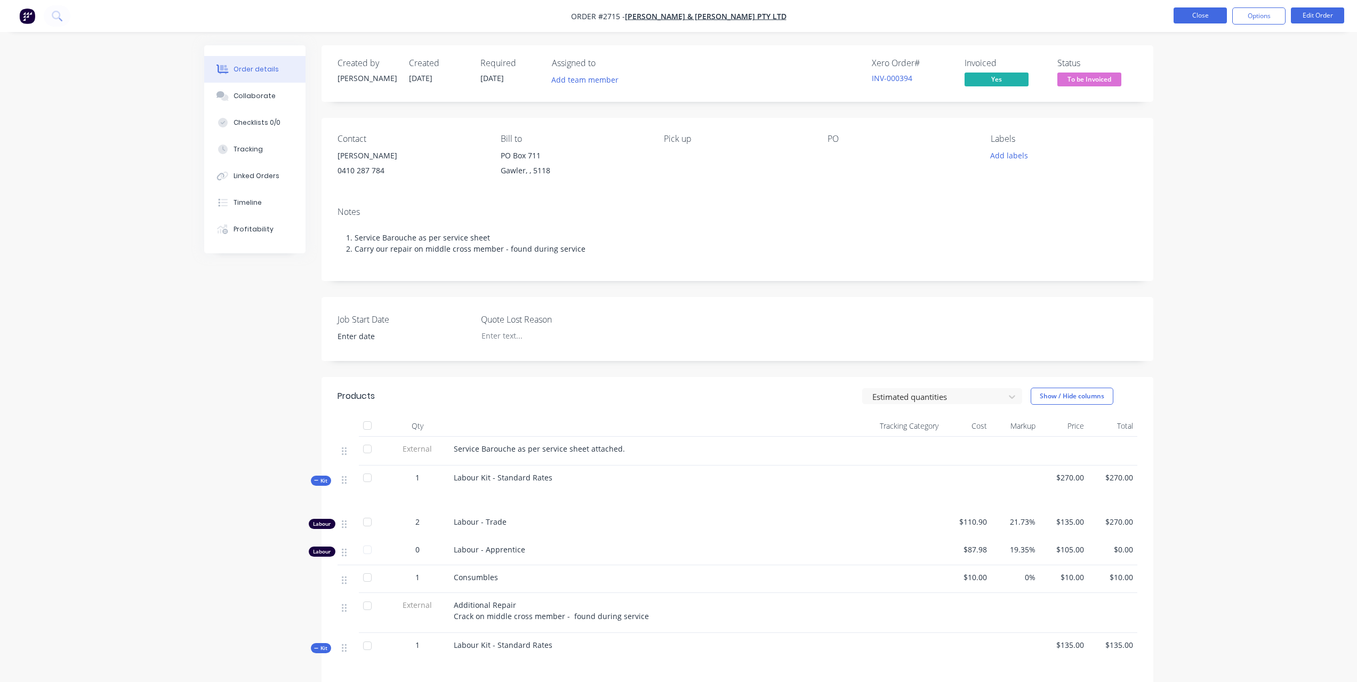
click at [1206, 10] on button "Close" at bounding box center [1200, 15] width 53 height 16
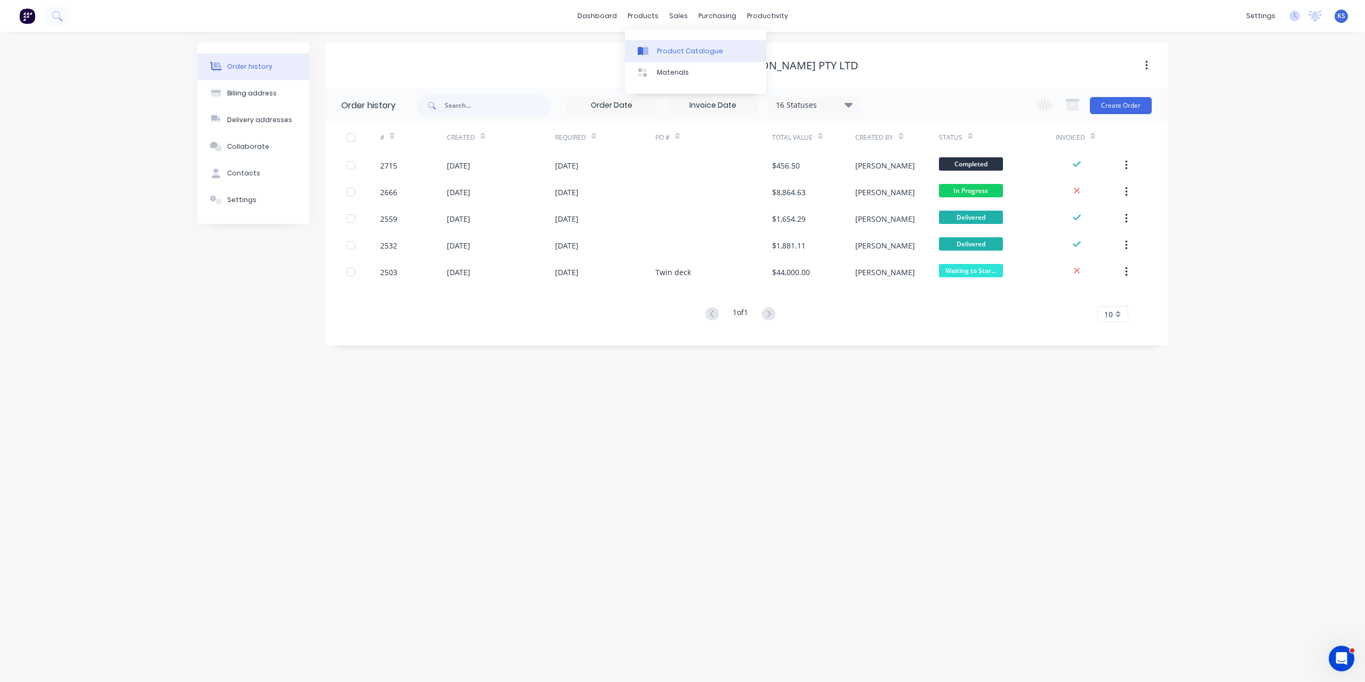
click at [655, 49] on link "Product Catalogue" at bounding box center [695, 50] width 141 height 21
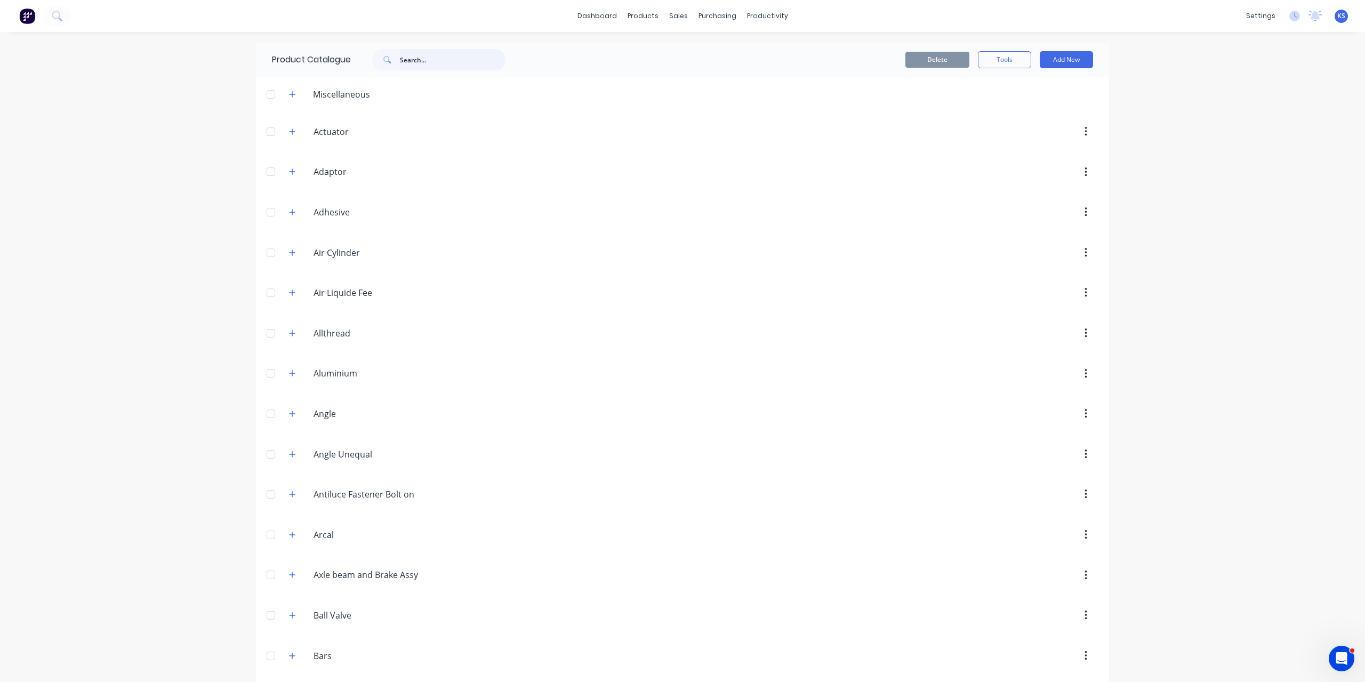
click at [401, 59] on input "text" at bounding box center [453, 59] width 106 height 21
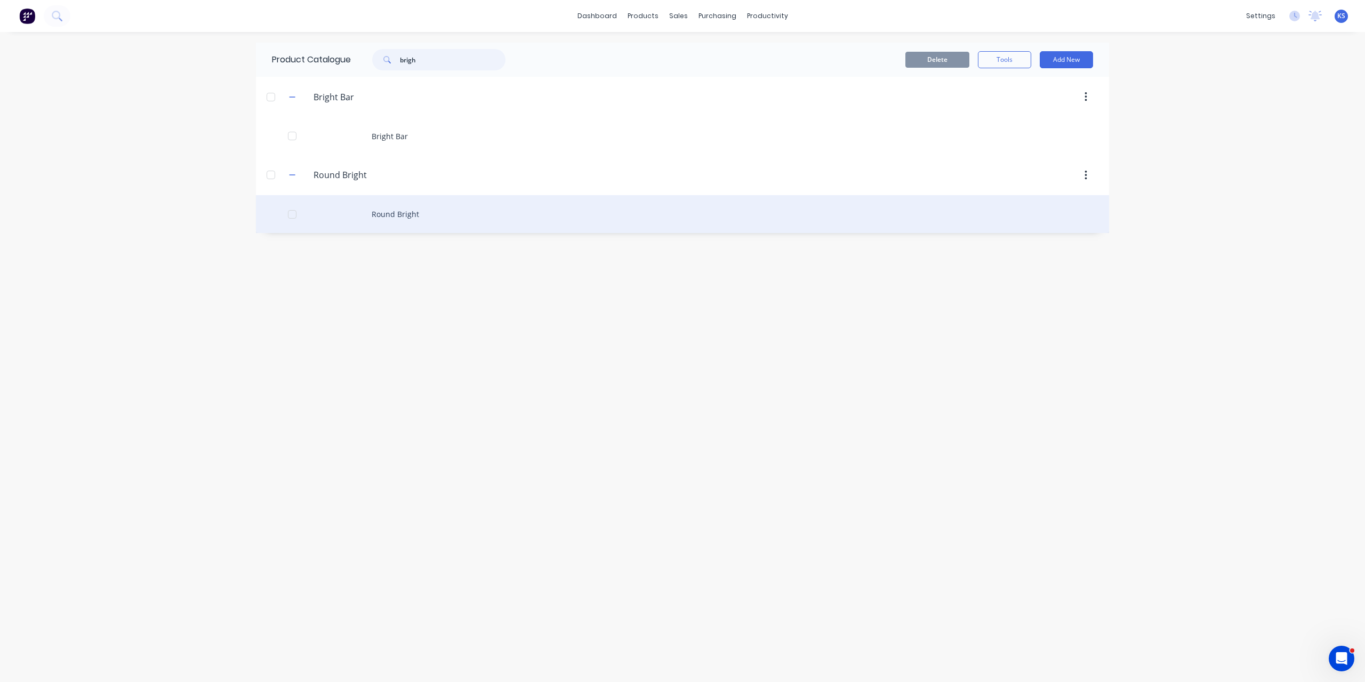
type input "brigh"
click at [397, 215] on div "Round Bright" at bounding box center [682, 214] width 853 height 38
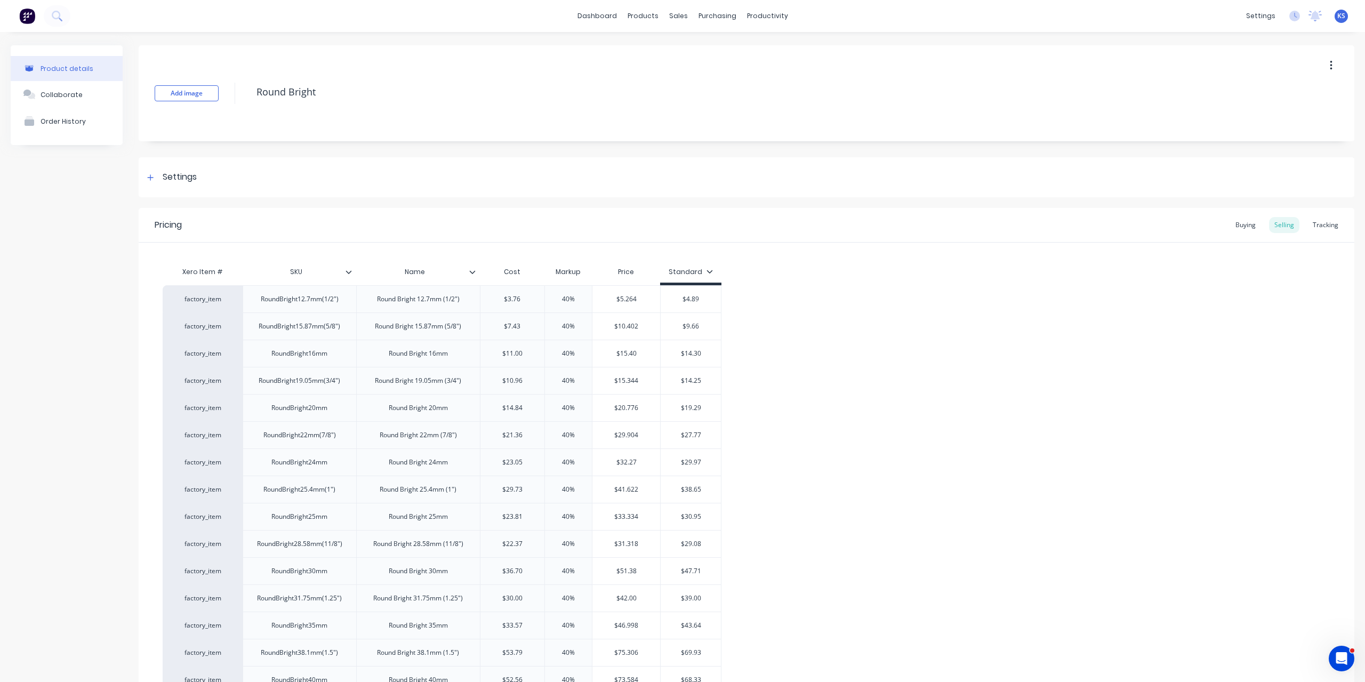
type textarea "x"
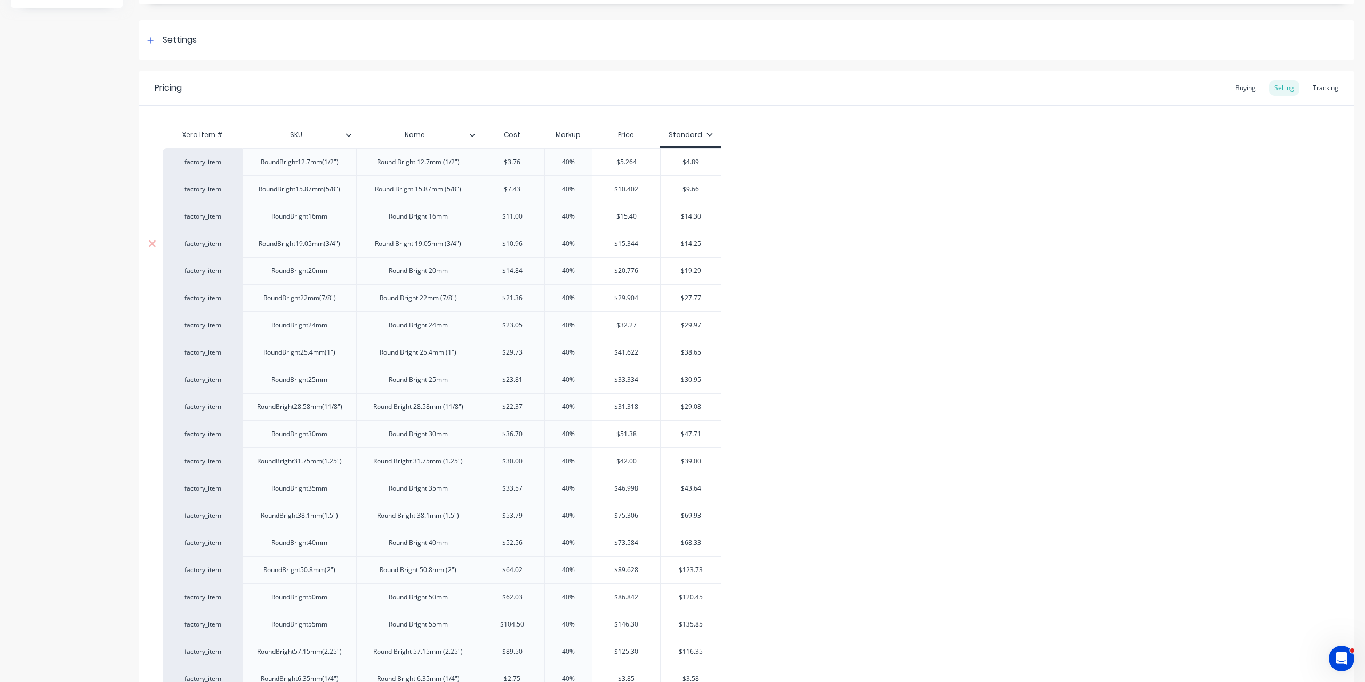
scroll to position [53, 0]
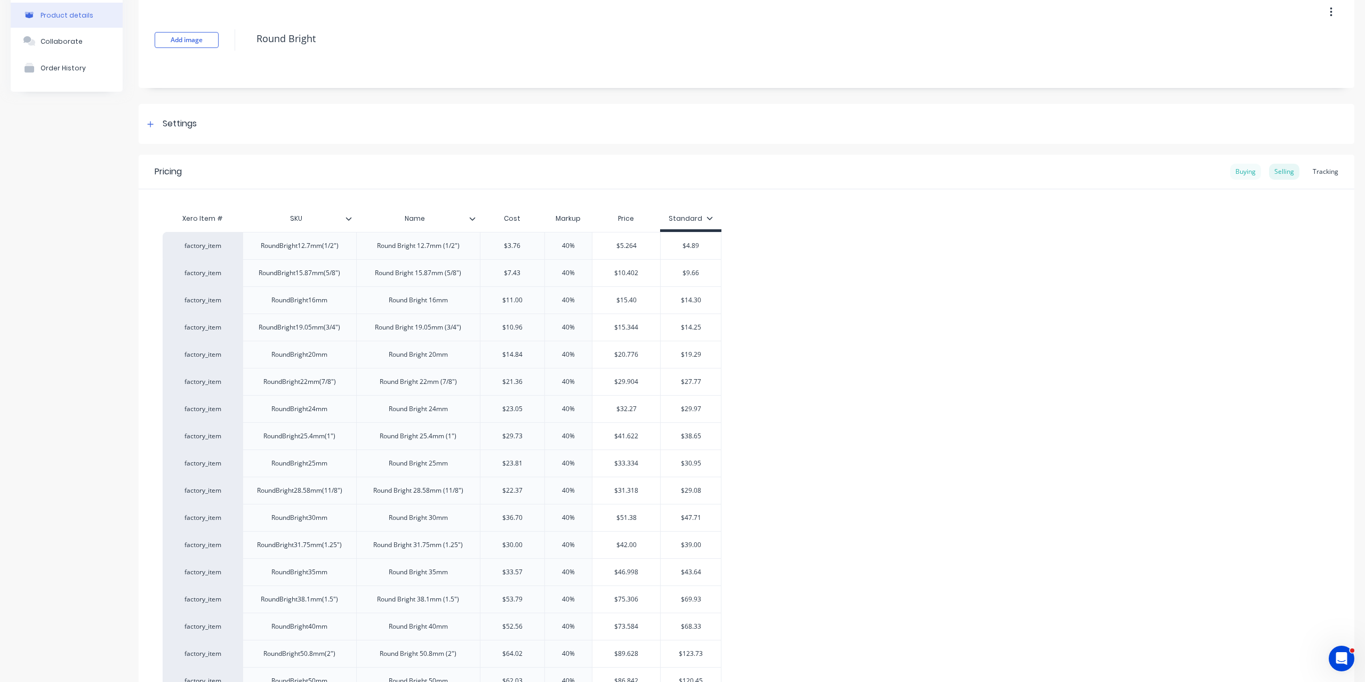
click at [1235, 174] on div "Buying" at bounding box center [1245, 172] width 31 height 16
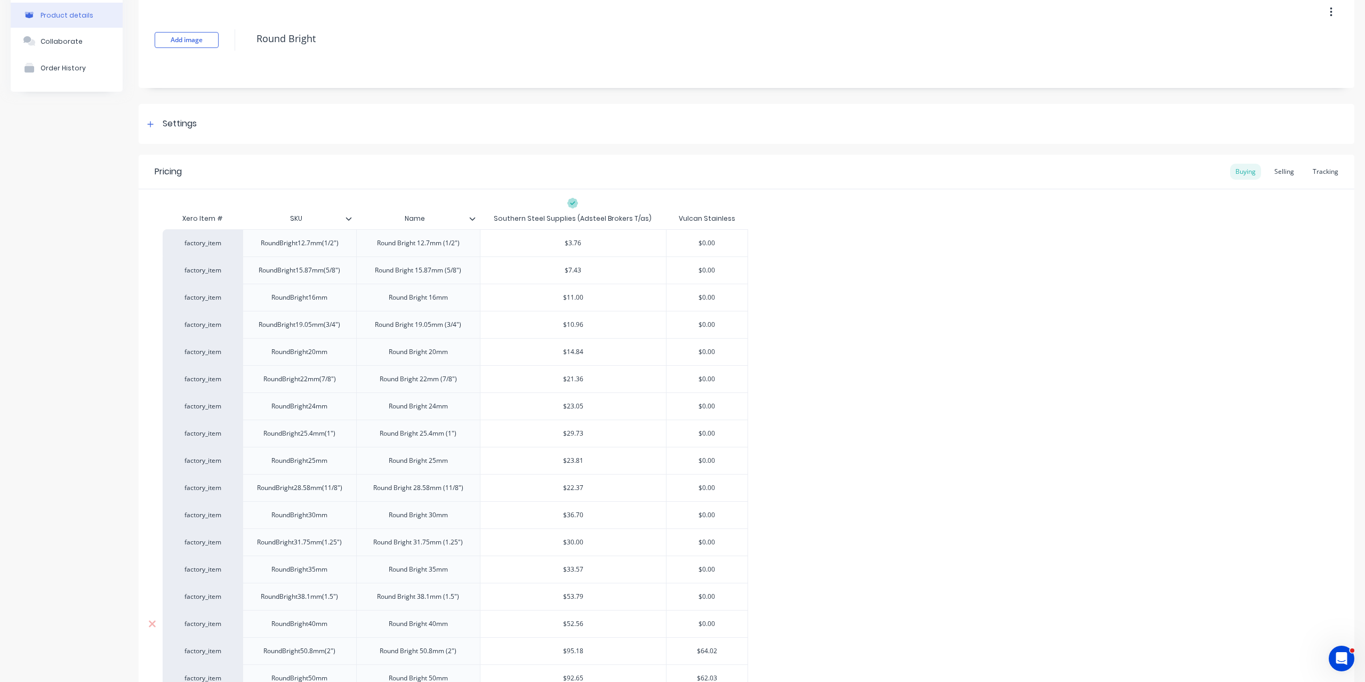
scroll to position [213, 0]
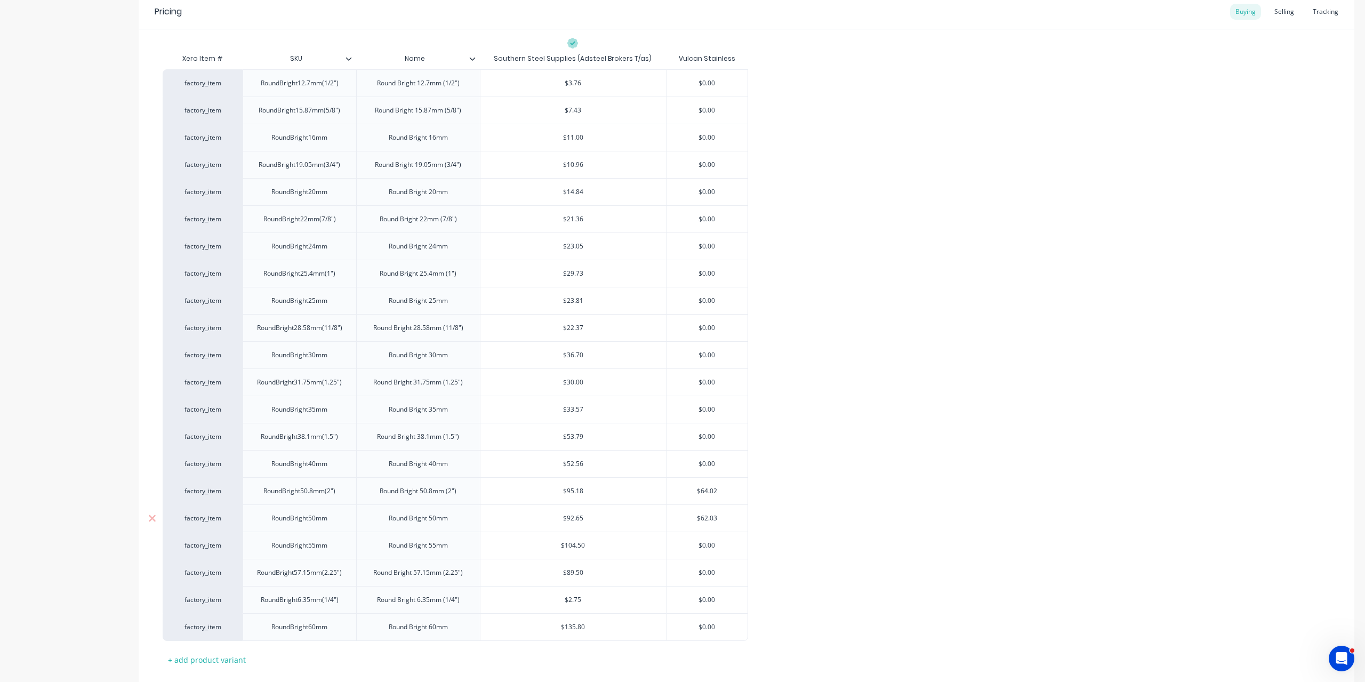
type input "$92.65"
drag, startPoint x: 566, startPoint y: 514, endPoint x: 582, endPoint y: 514, distance: 16.0
click at [582, 514] on input "$92.65" at bounding box center [573, 518] width 186 height 10
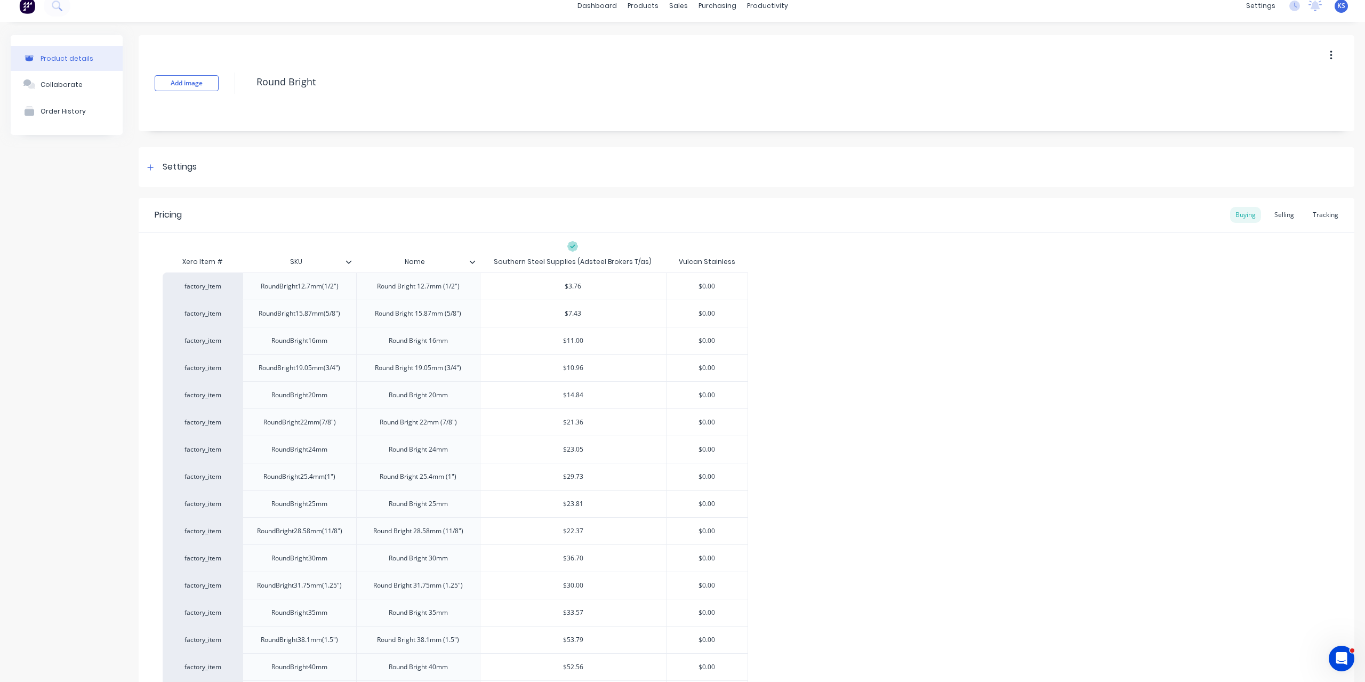
scroll to position [0, 0]
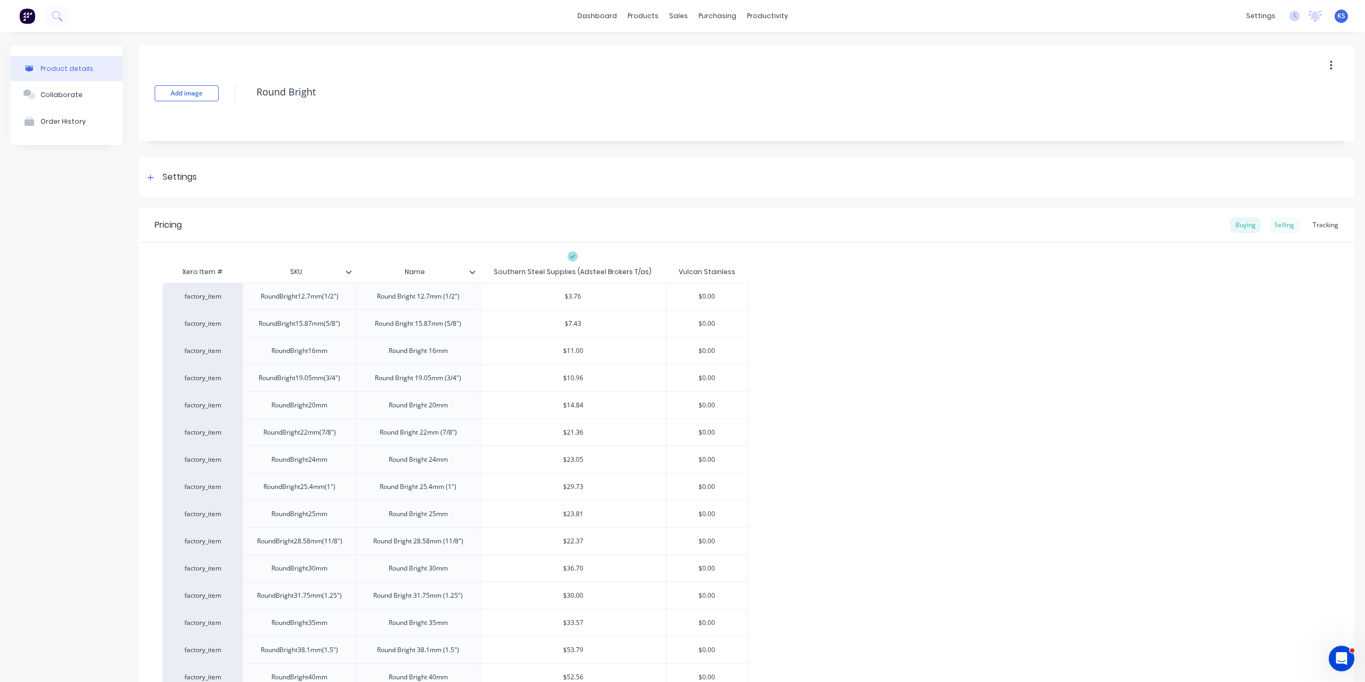
click at [1286, 227] on div "Selling" at bounding box center [1284, 225] width 30 height 16
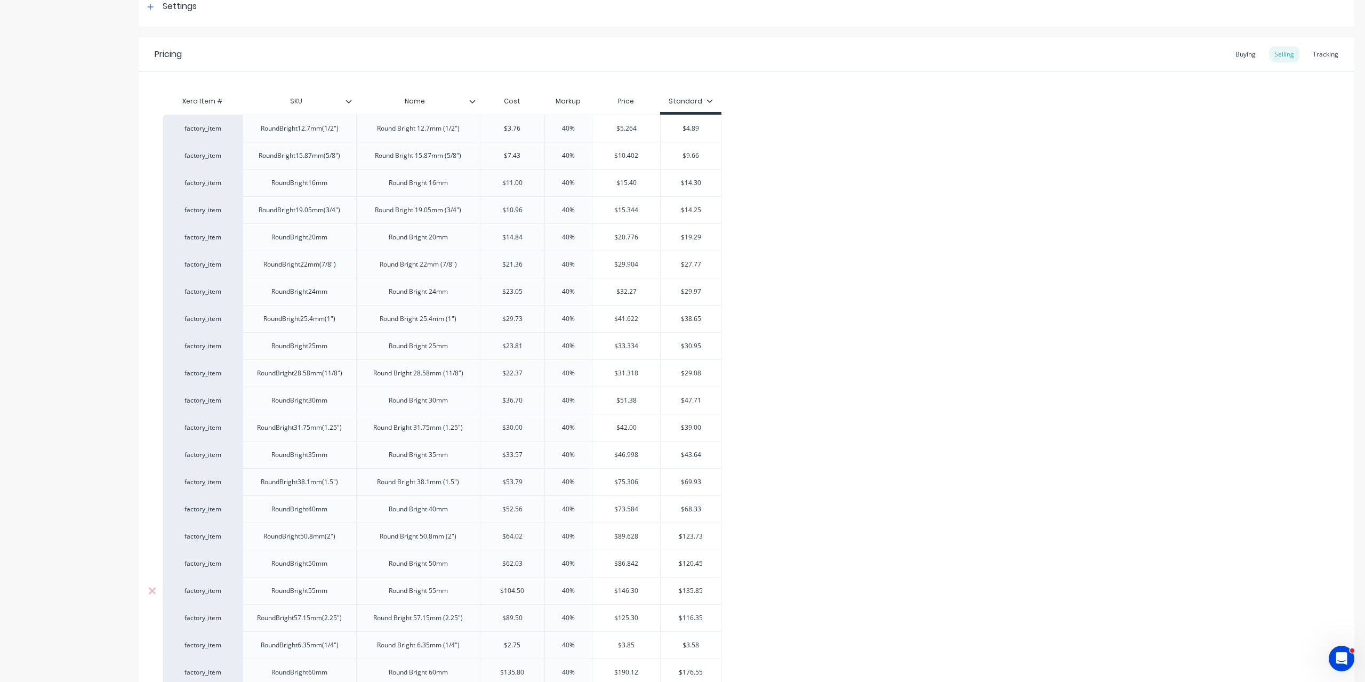
scroll to position [267, 0]
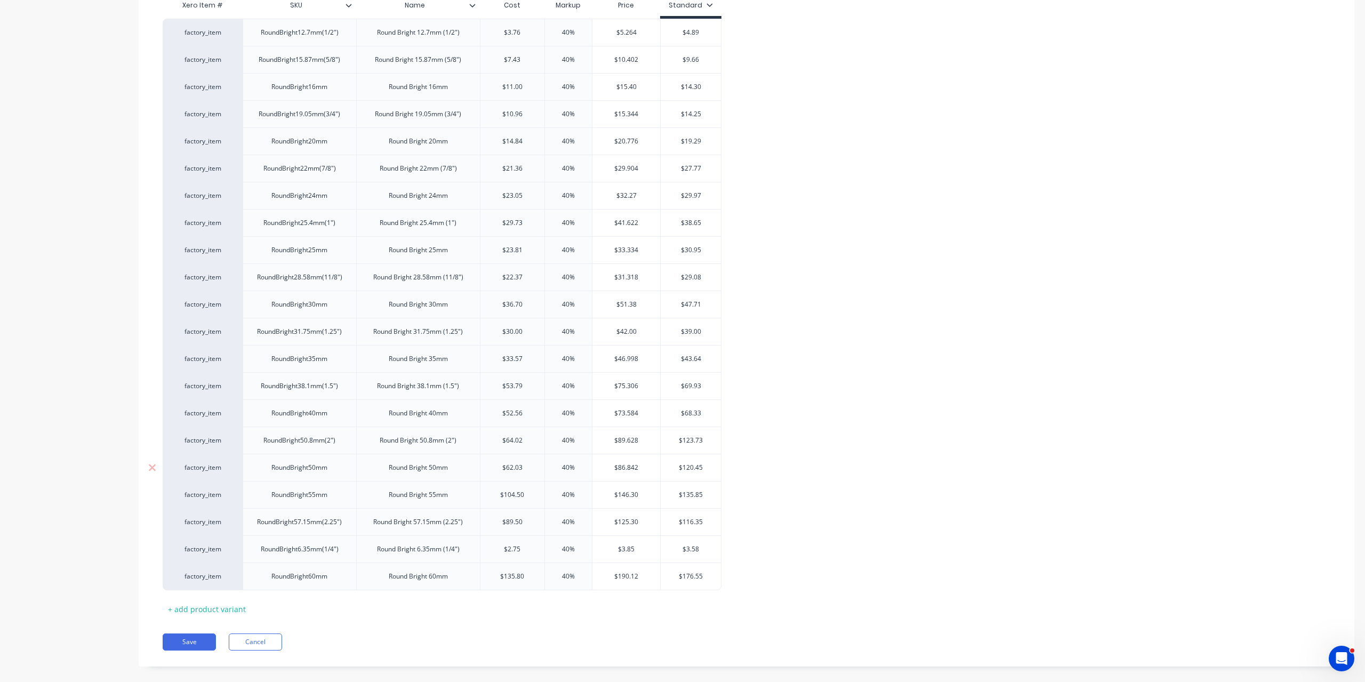
type input "$62.03"
click at [521, 464] on input "$62.03" at bounding box center [512, 468] width 65 height 10
paste input "92.65"
type textarea "x"
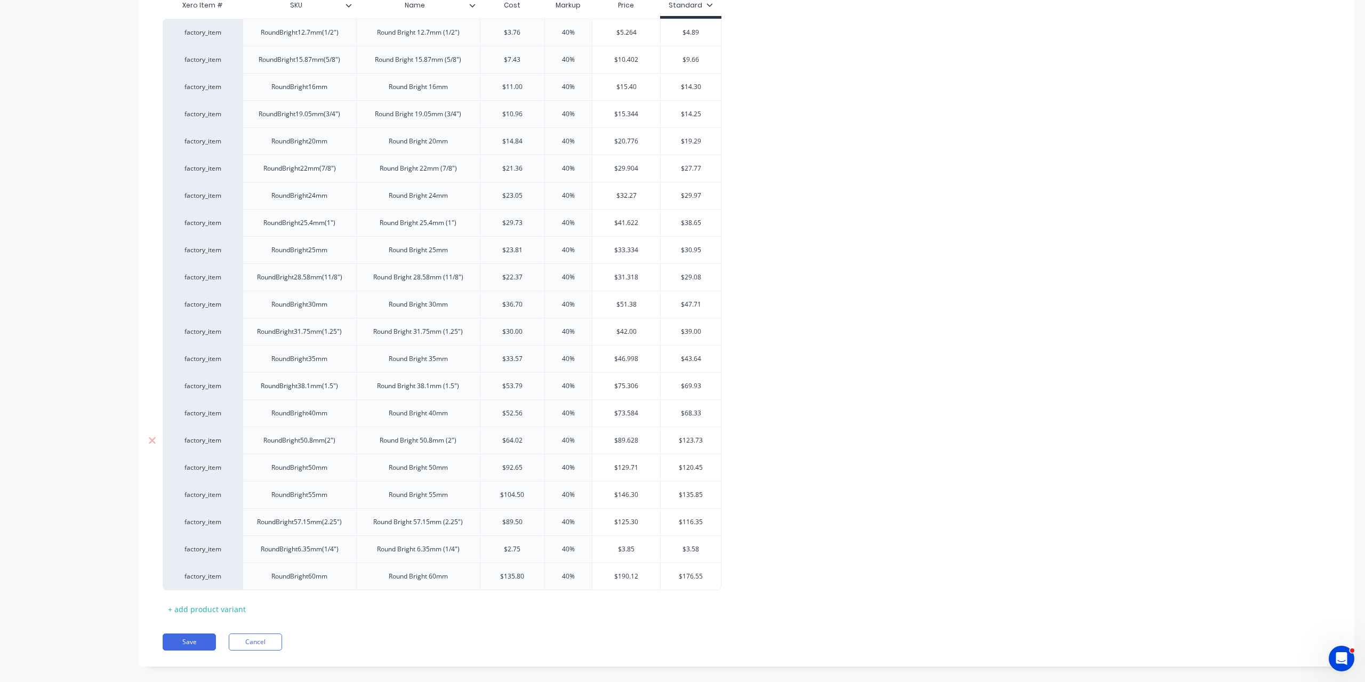
type input "$92.65"
type input "$64.02"
click at [524, 437] on input "$64.02" at bounding box center [512, 441] width 65 height 10
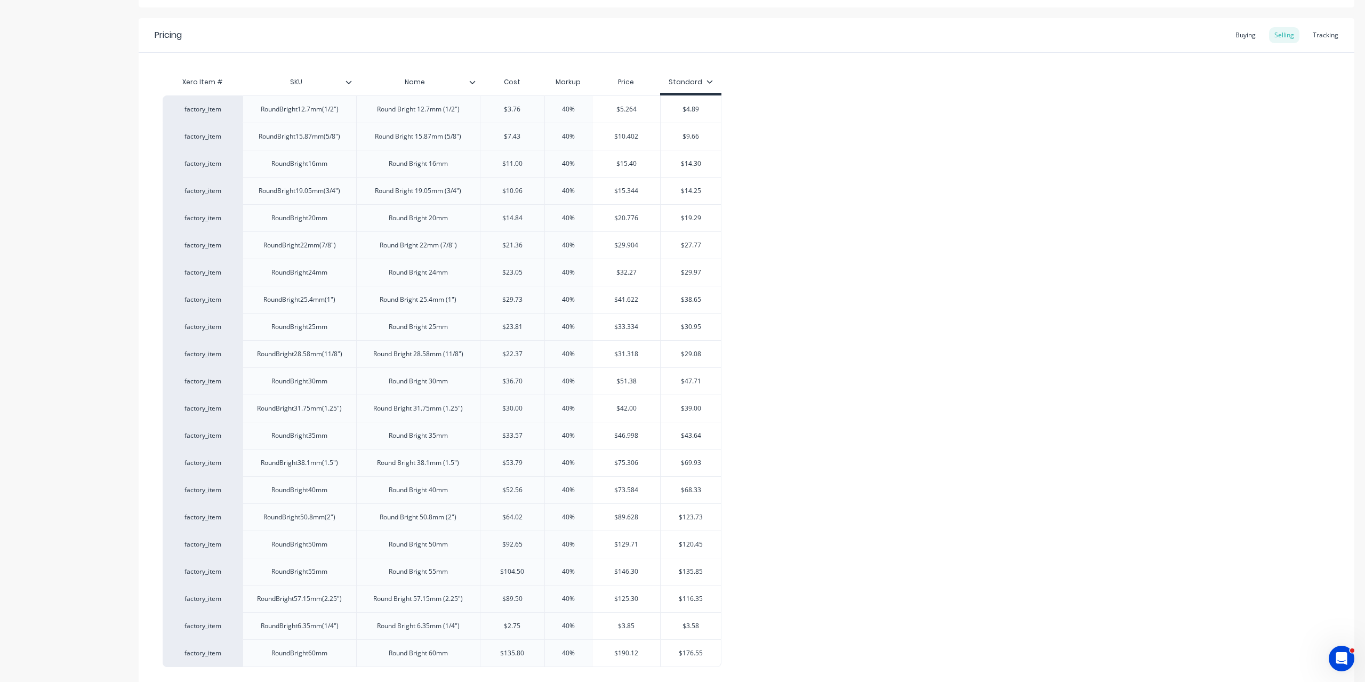
scroll to position [53, 0]
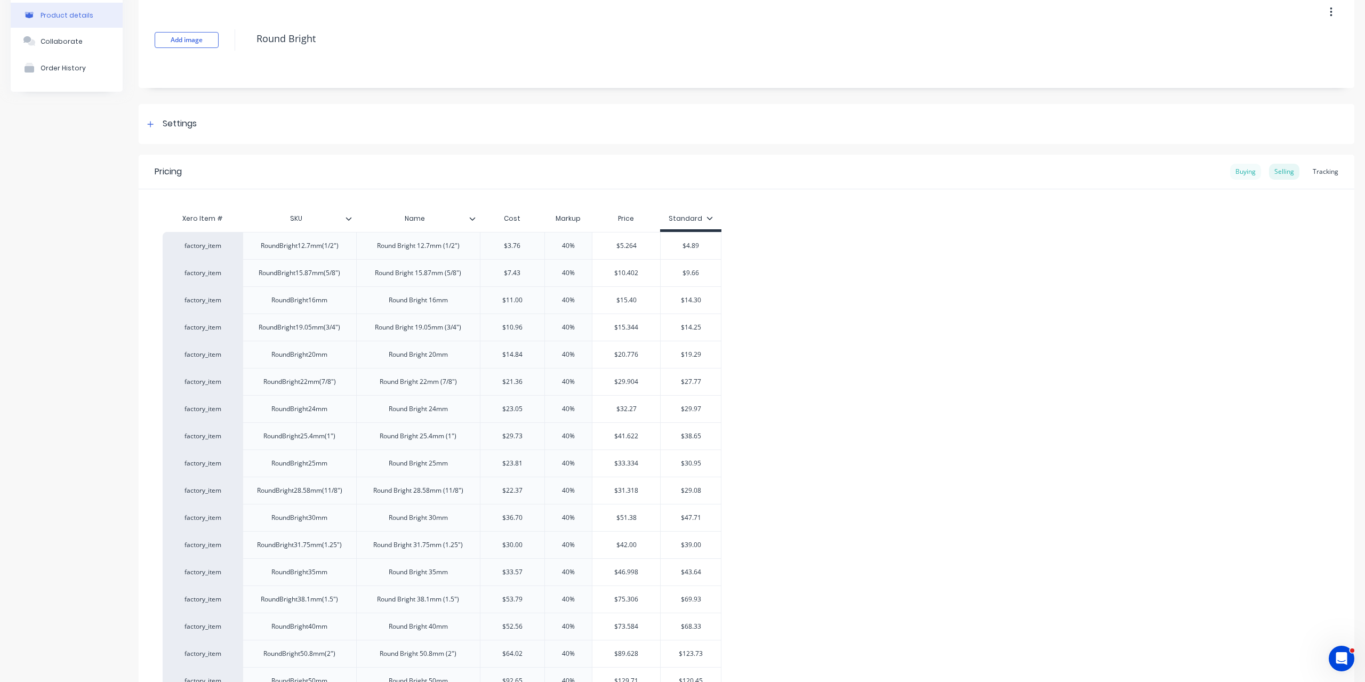
click at [1242, 168] on div "Buying" at bounding box center [1245, 172] width 31 height 16
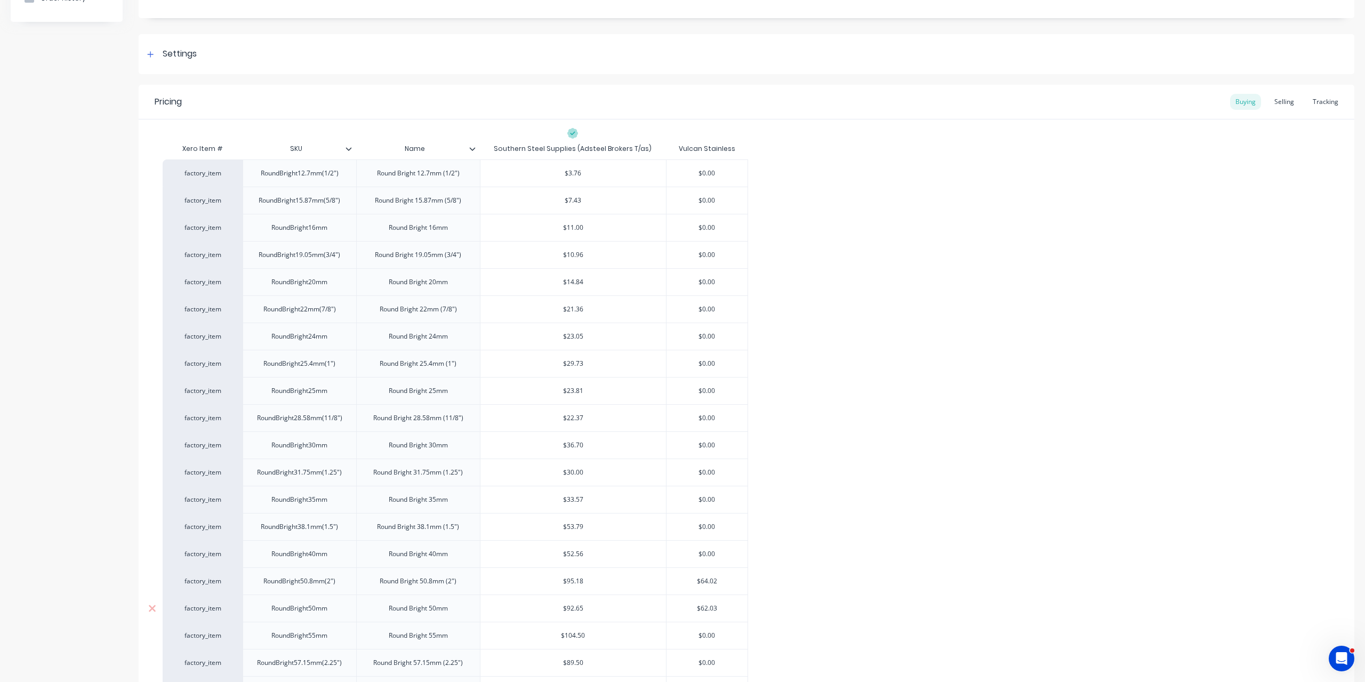
scroll to position [213, 0]
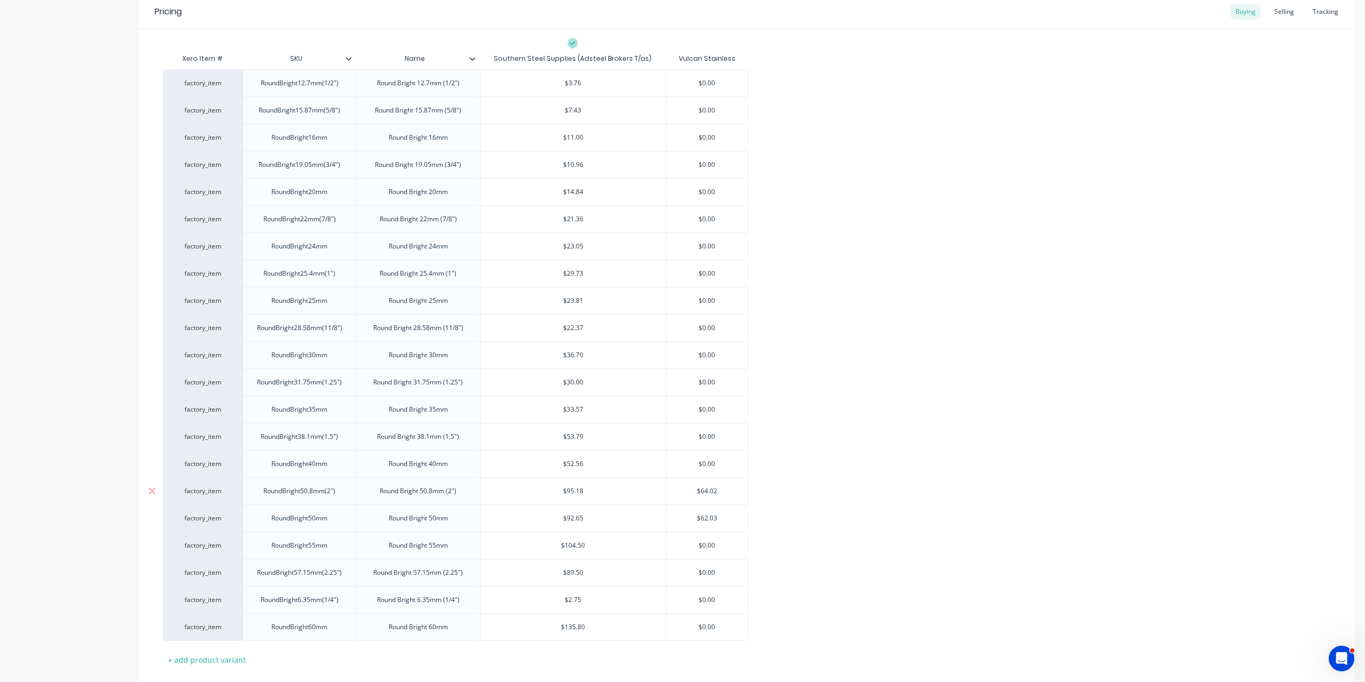
type input "$95.18"
click at [573, 486] on input "$95.18" at bounding box center [573, 491] width 186 height 10
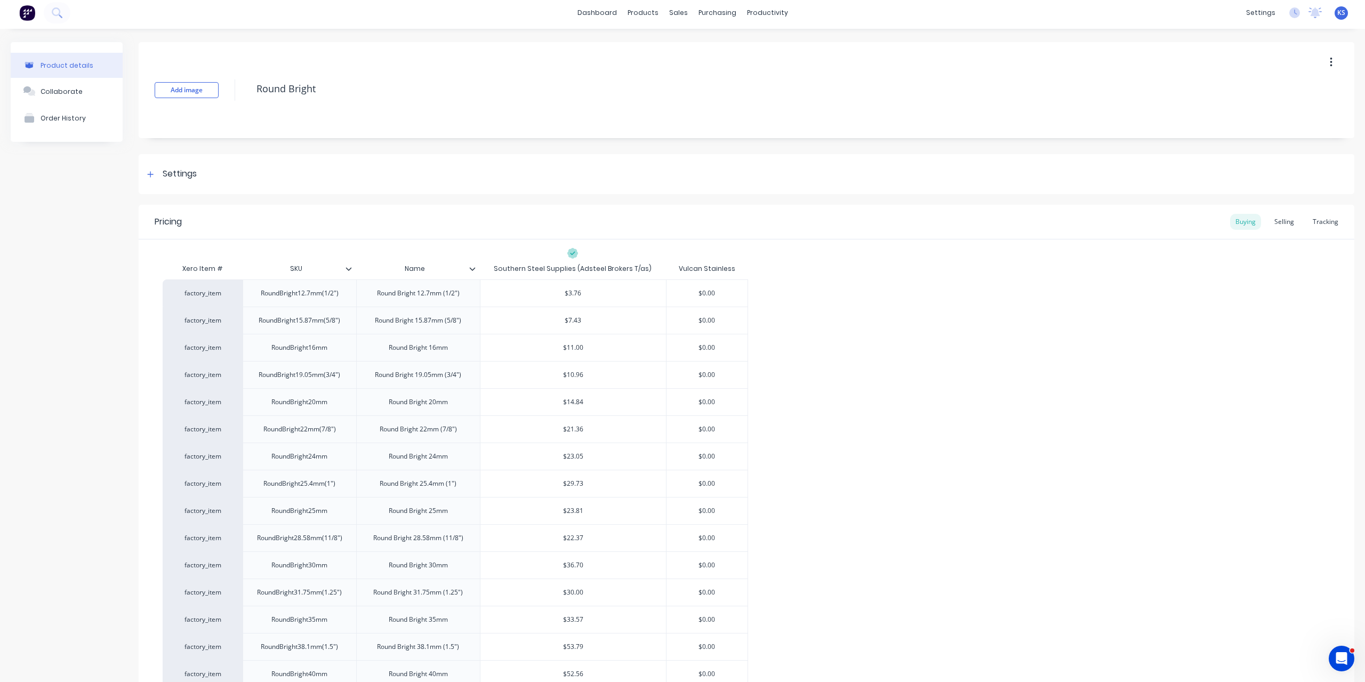
scroll to position [0, 0]
click at [1280, 223] on div "Selling" at bounding box center [1284, 225] width 30 height 16
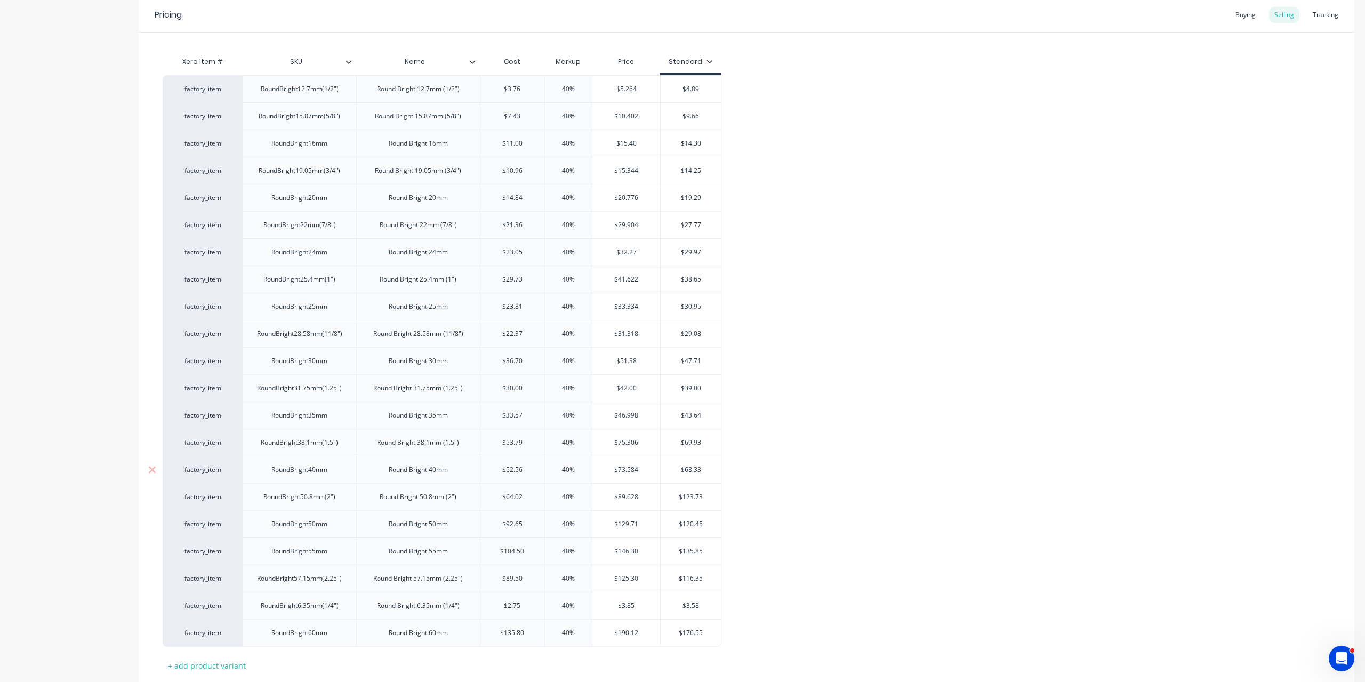
scroll to position [267, 0]
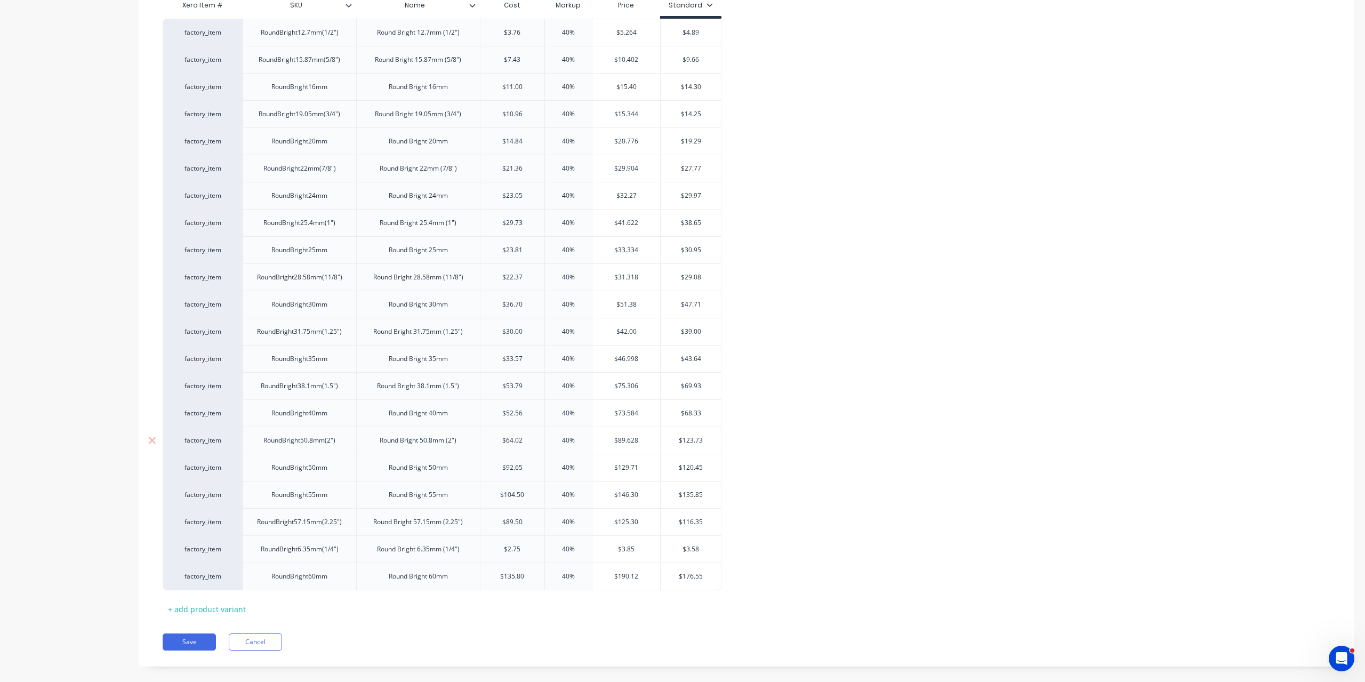
type input "$64.02"
click at [514, 436] on input "$64.02" at bounding box center [512, 441] width 65 height 10
paste input "95.18"
type textarea "x"
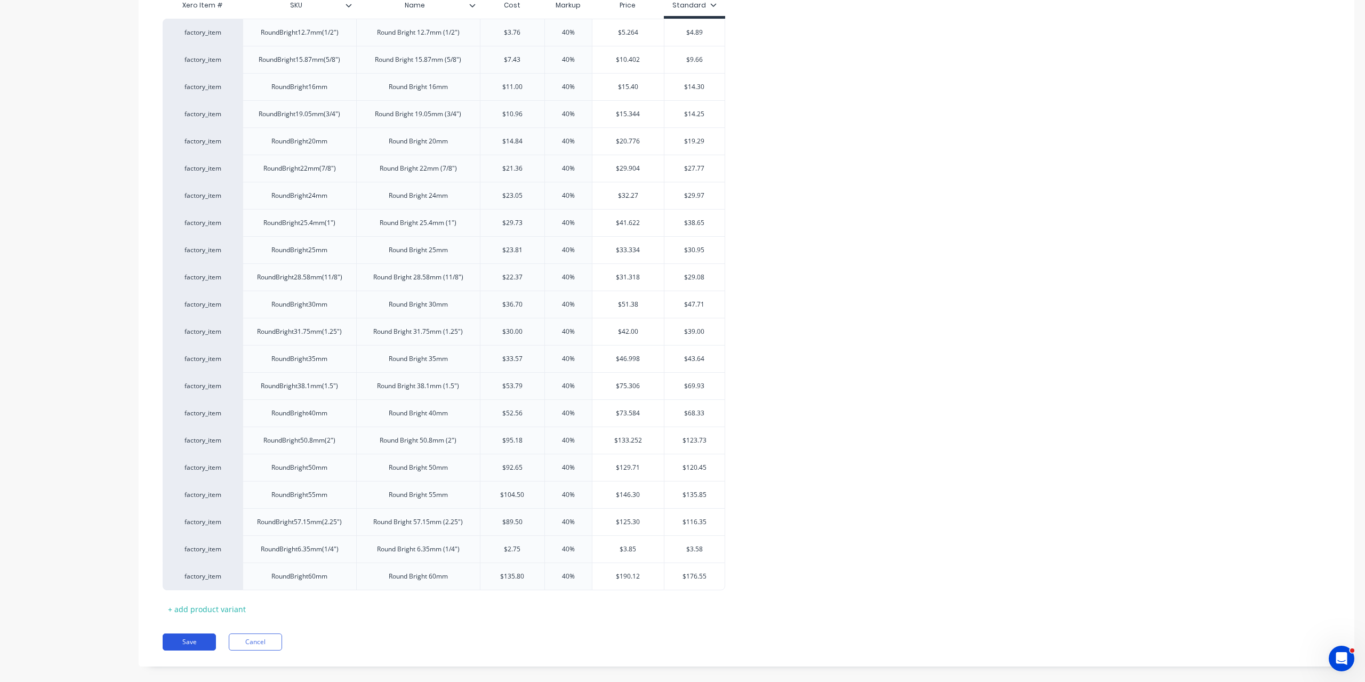
type input "$95.18"
click at [193, 636] on button "Save" at bounding box center [189, 641] width 53 height 17
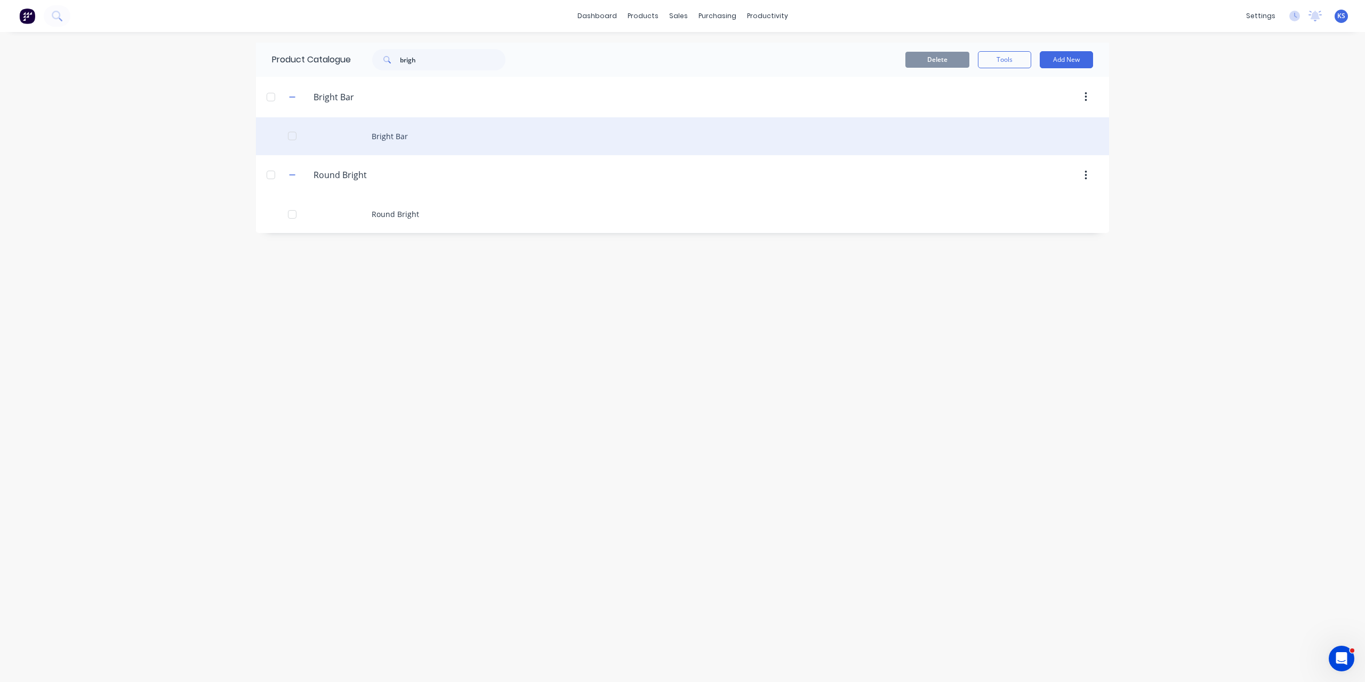
click at [404, 136] on div "Bright Bar" at bounding box center [682, 136] width 853 height 38
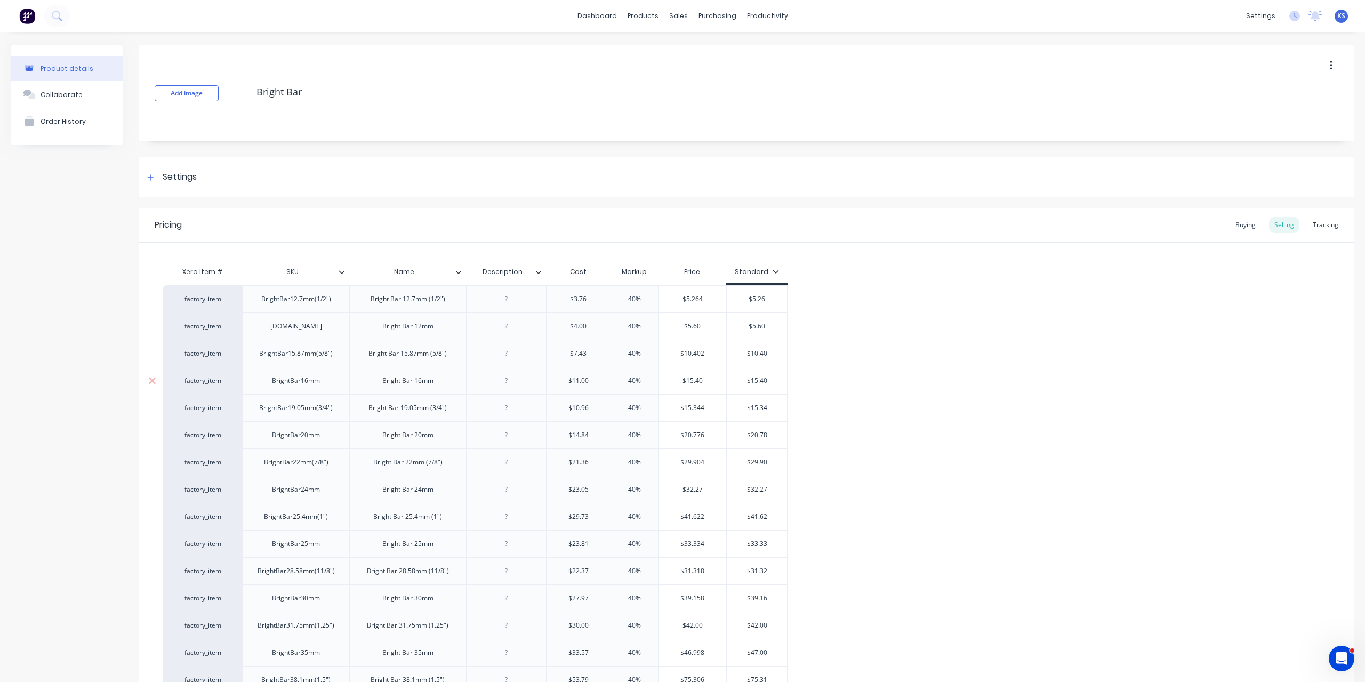
type textarea "x"
click at [59, 10] on button at bounding box center [57, 15] width 27 height 21
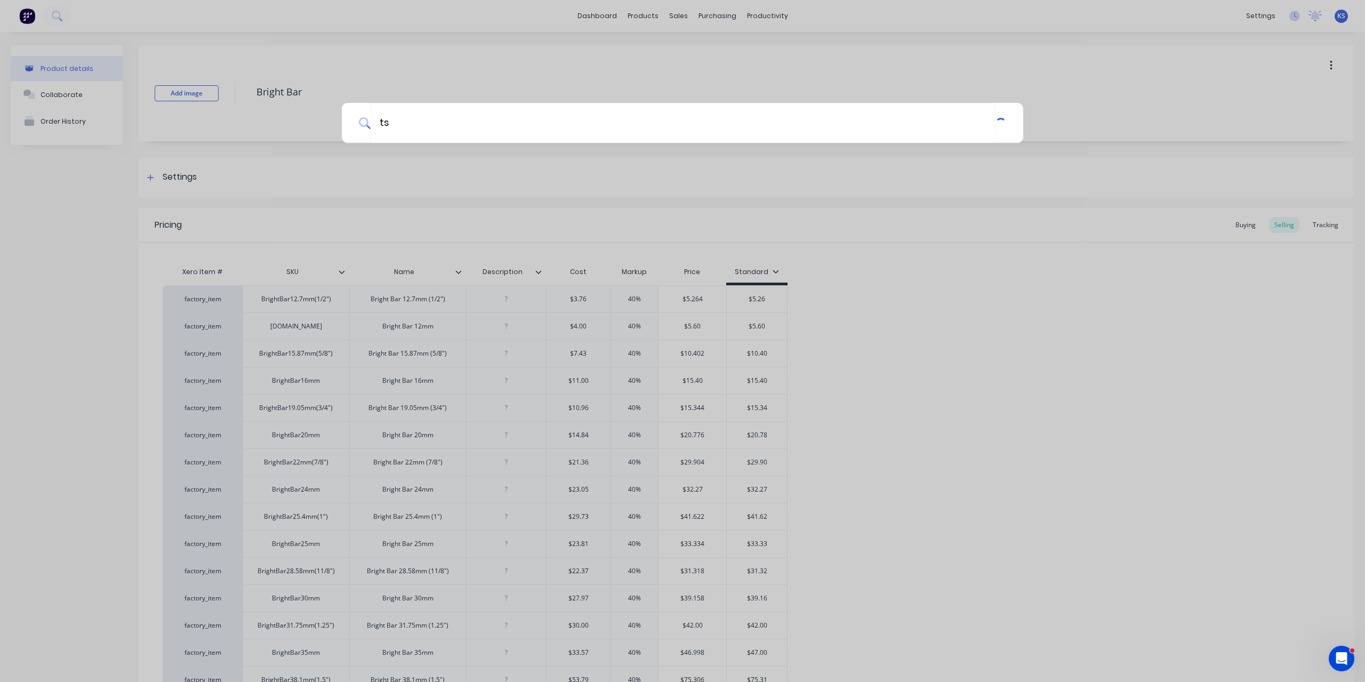
type input "tsm"
type textarea "x"
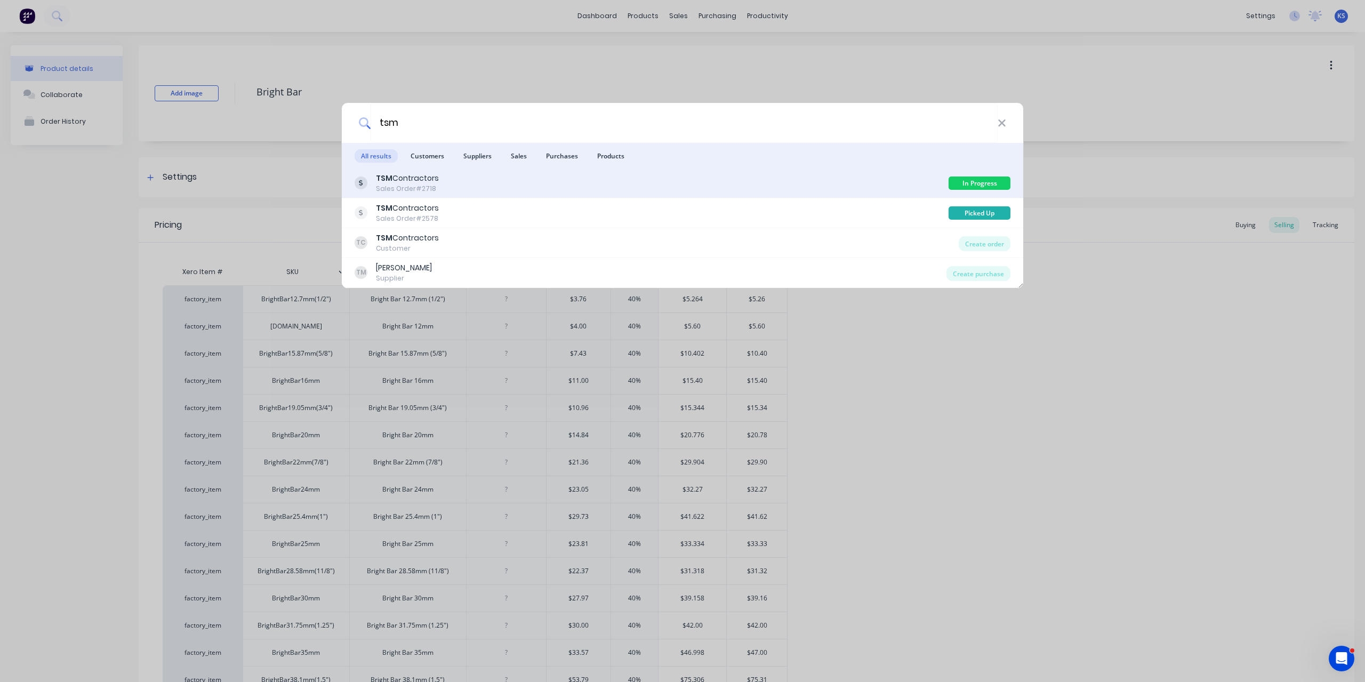
type input "tsm"
click at [414, 186] on div "Sales Order #2718" at bounding box center [407, 189] width 63 height 10
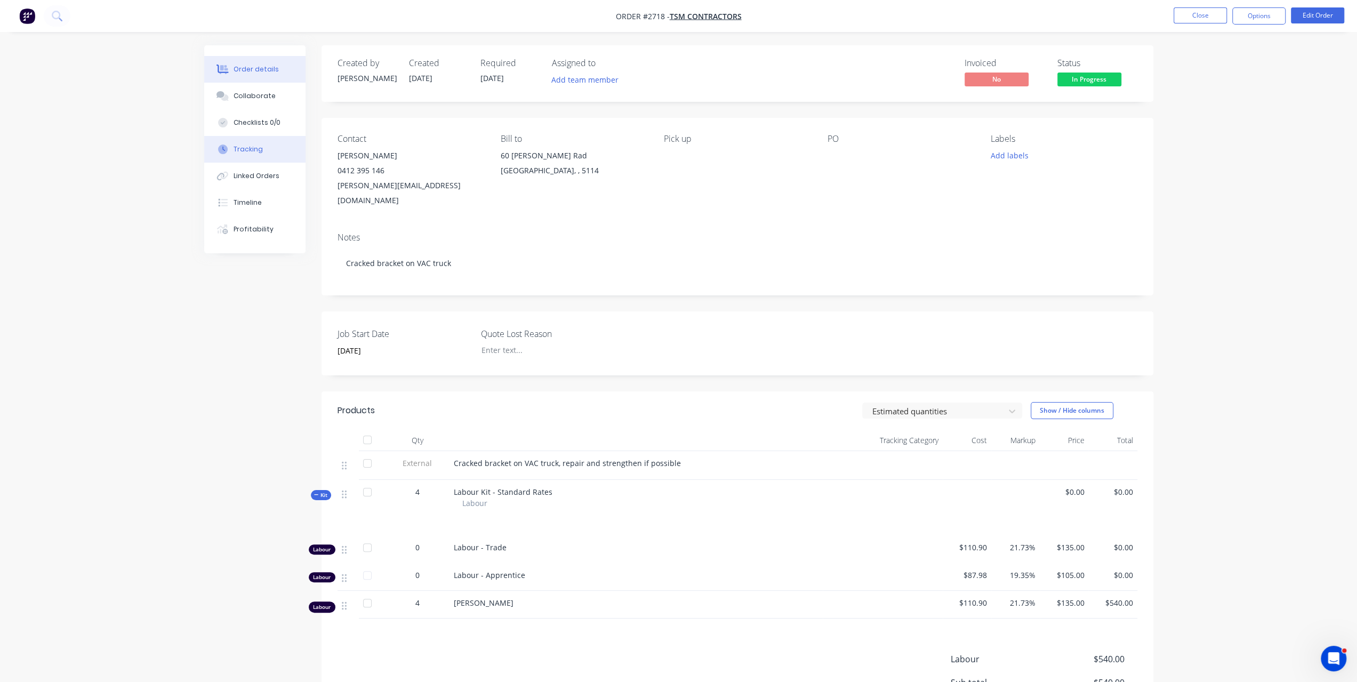
click at [260, 142] on button "Tracking" at bounding box center [254, 149] width 101 height 27
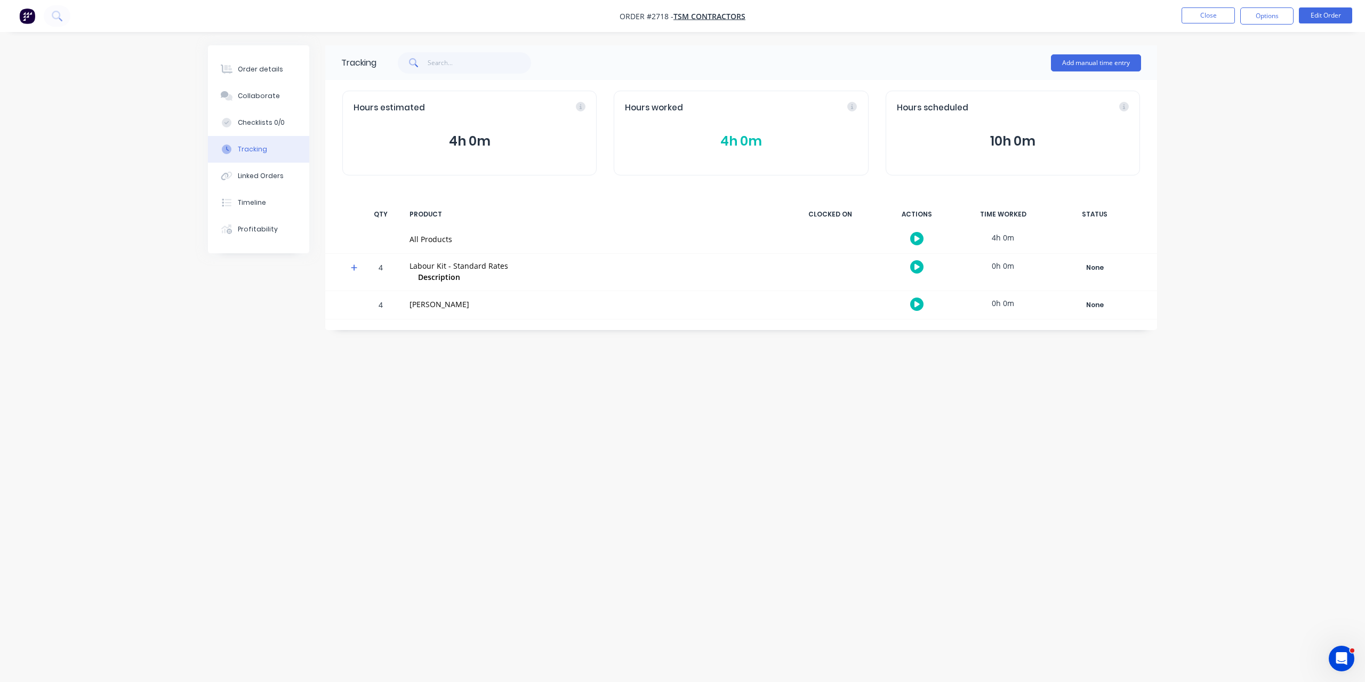
click at [762, 139] on button "4h 0m" at bounding box center [741, 141] width 232 height 20
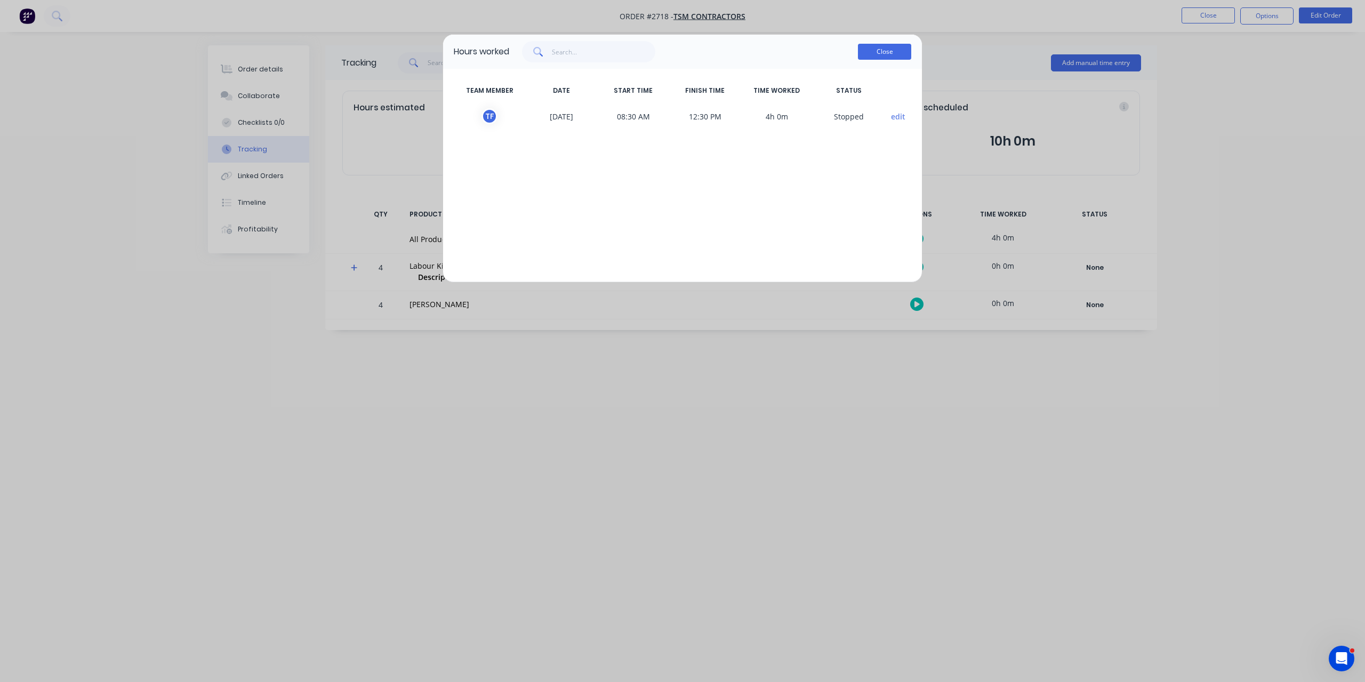
click at [892, 55] on button "Close" at bounding box center [884, 52] width 53 height 16
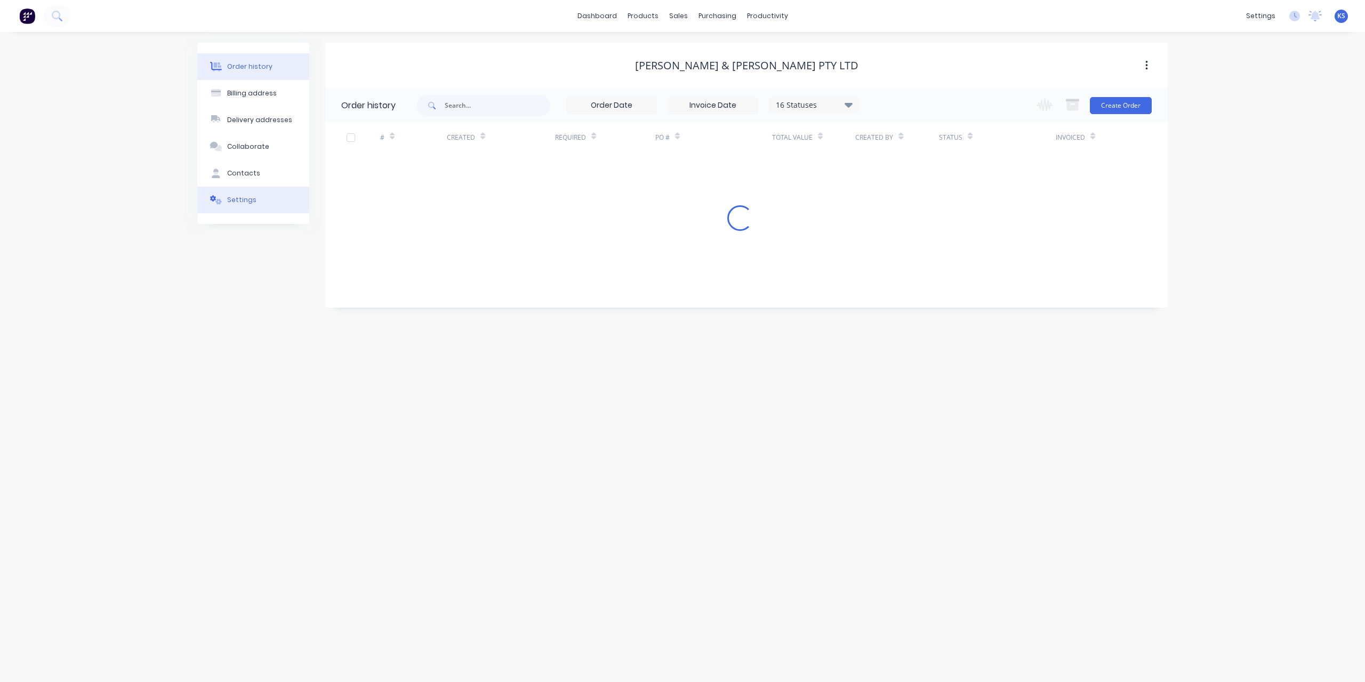
click at [239, 194] on button "Settings" at bounding box center [253, 200] width 112 height 27
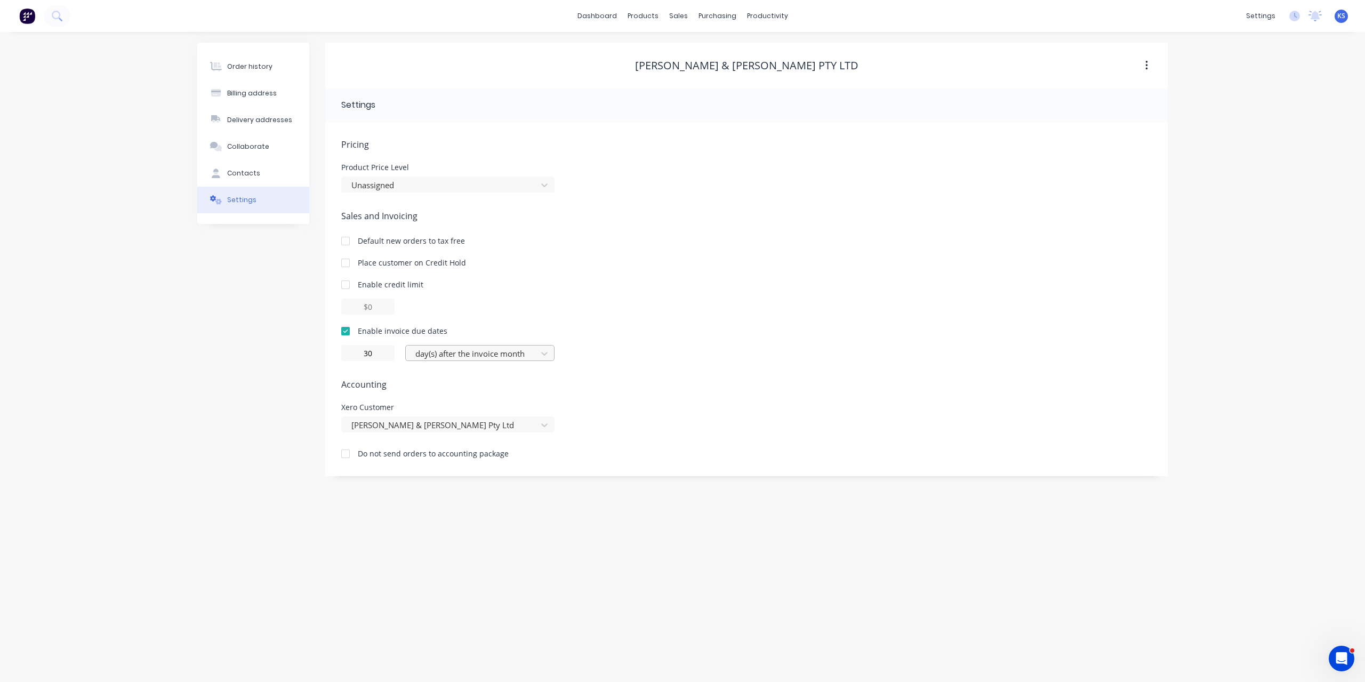
click at [457, 356] on div at bounding box center [472, 353] width 117 height 13
click at [454, 416] on div "day(s) after the invoice date" at bounding box center [479, 417] width 149 height 20
click at [174, 359] on div "Order history Billing address Delivery addresses Collaborate Contacts Settings …" at bounding box center [682, 357] width 1365 height 650
click at [665, 54] on div "Product Catalogue" at bounding box center [690, 51] width 66 height 10
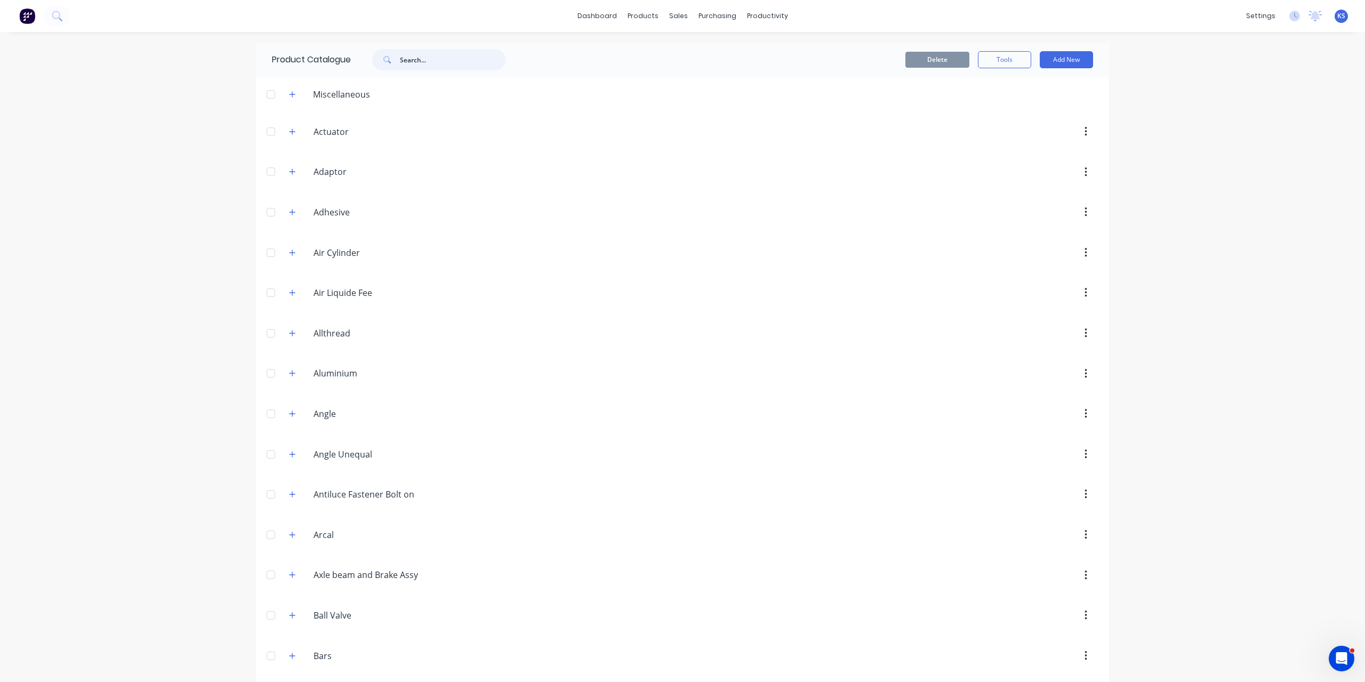
click at [468, 61] on input "text" at bounding box center [453, 59] width 106 height 21
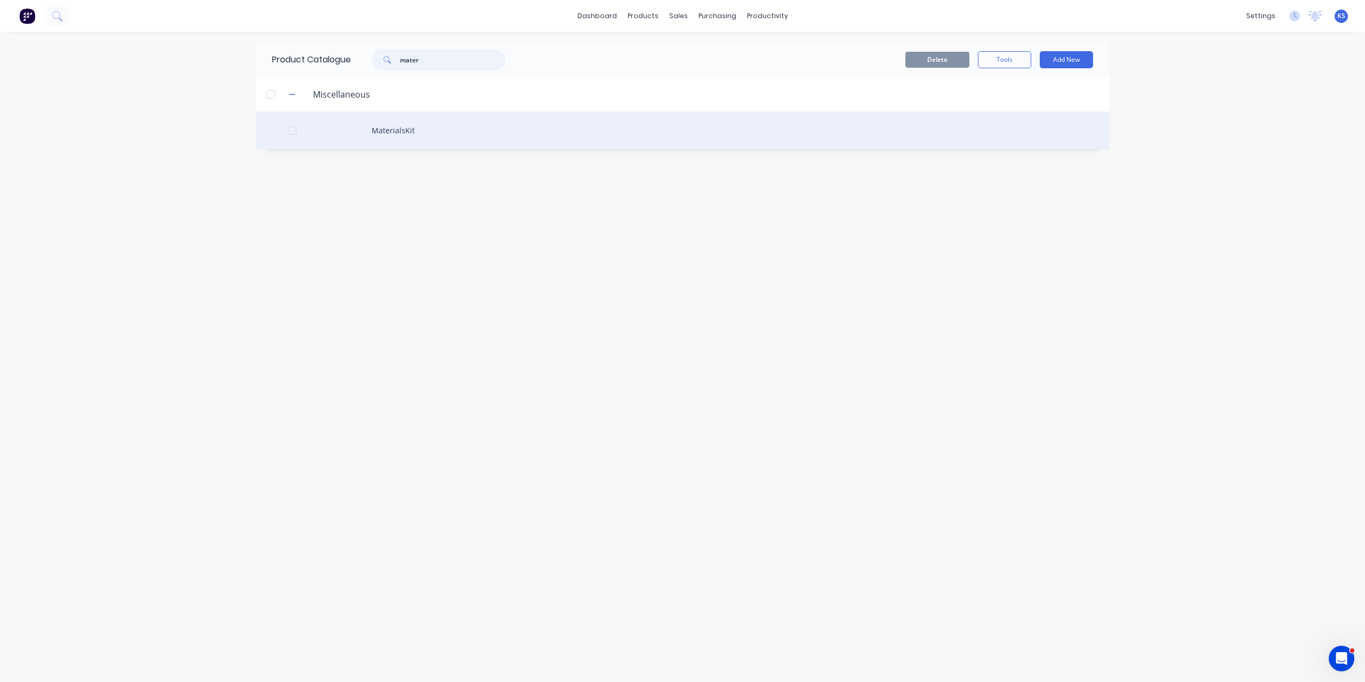
type input "mater"
click at [395, 134] on div "MaterialsKit" at bounding box center [682, 130] width 853 height 38
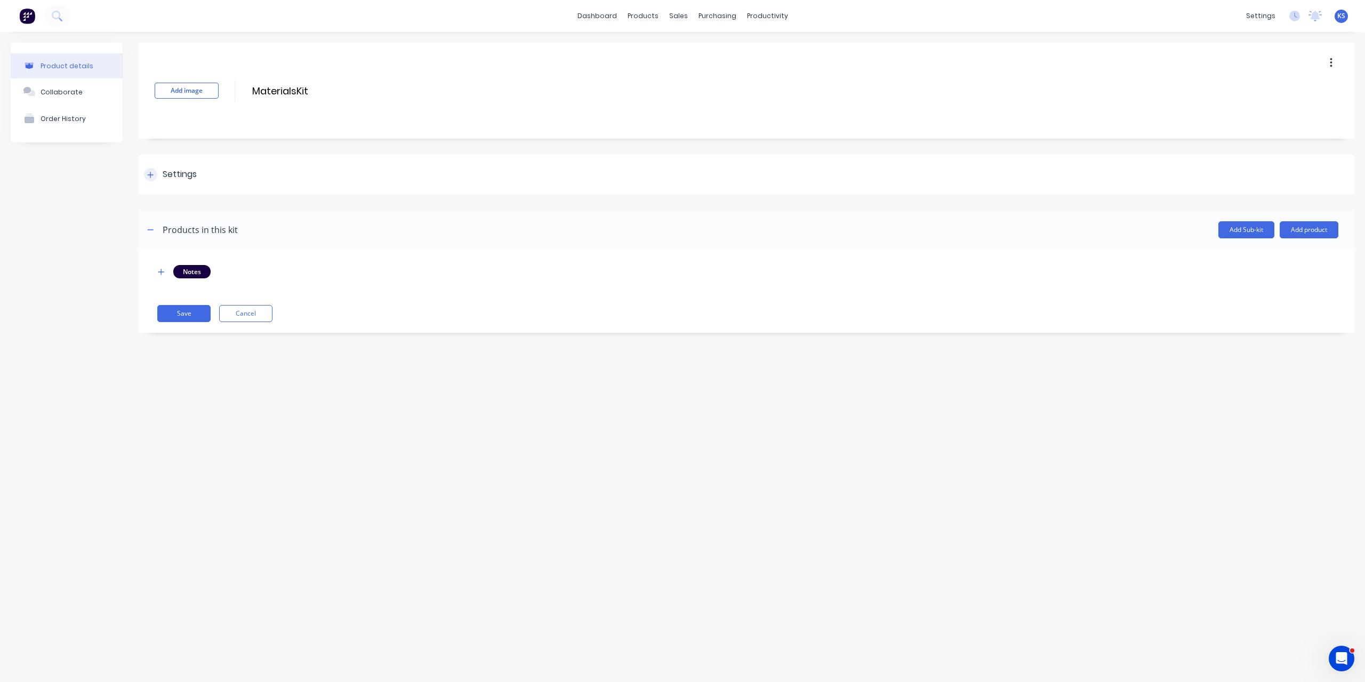
click at [156, 175] on div at bounding box center [150, 174] width 13 height 13
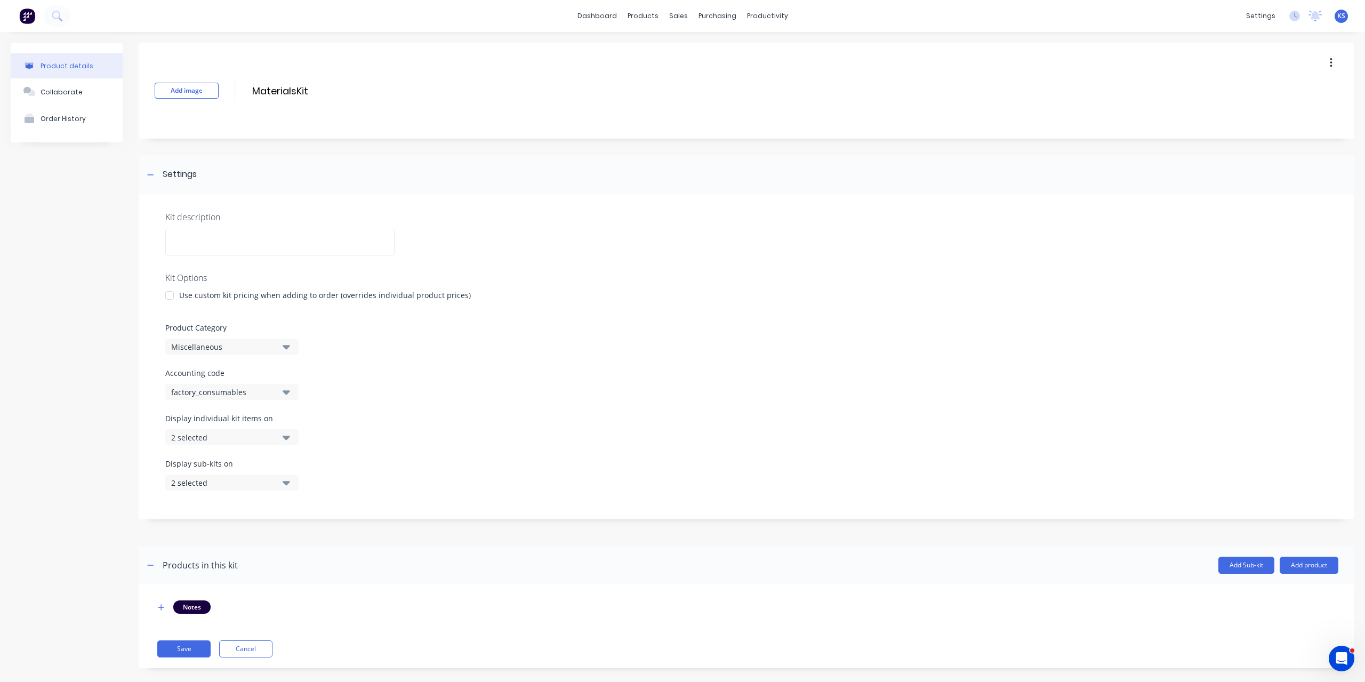
click at [231, 347] on div "Miscellaneous" at bounding box center [222, 346] width 103 height 11
click at [238, 390] on div "factory_consumables" at bounding box center [222, 392] width 103 height 11
click at [232, 428] on code "text" at bounding box center [252, 423] width 113 height 21
type code "v"
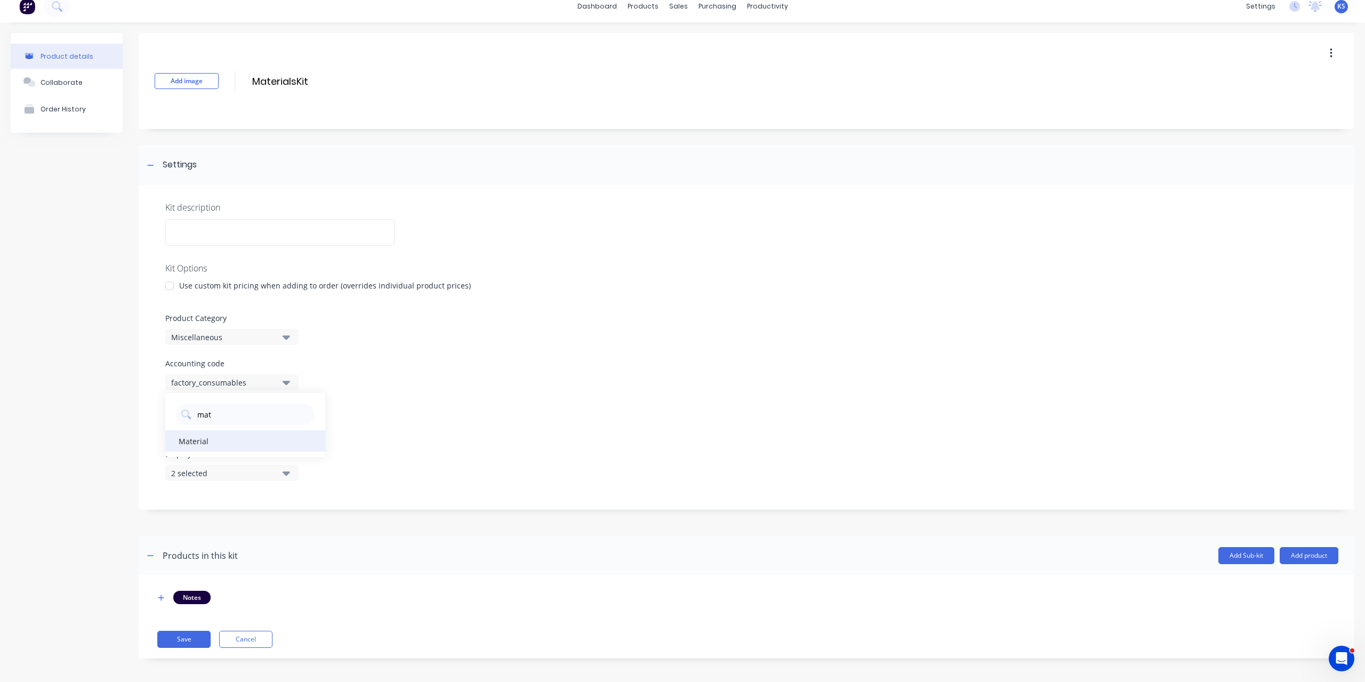
scroll to position [12, 0]
drag, startPoint x: 226, startPoint y: 417, endPoint x: 182, endPoint y: 409, distance: 44.4
click at [182, 409] on div "mat" at bounding box center [245, 412] width 139 height 21
type code "item"
click at [208, 432] on div "factory_item" at bounding box center [245, 438] width 160 height 21
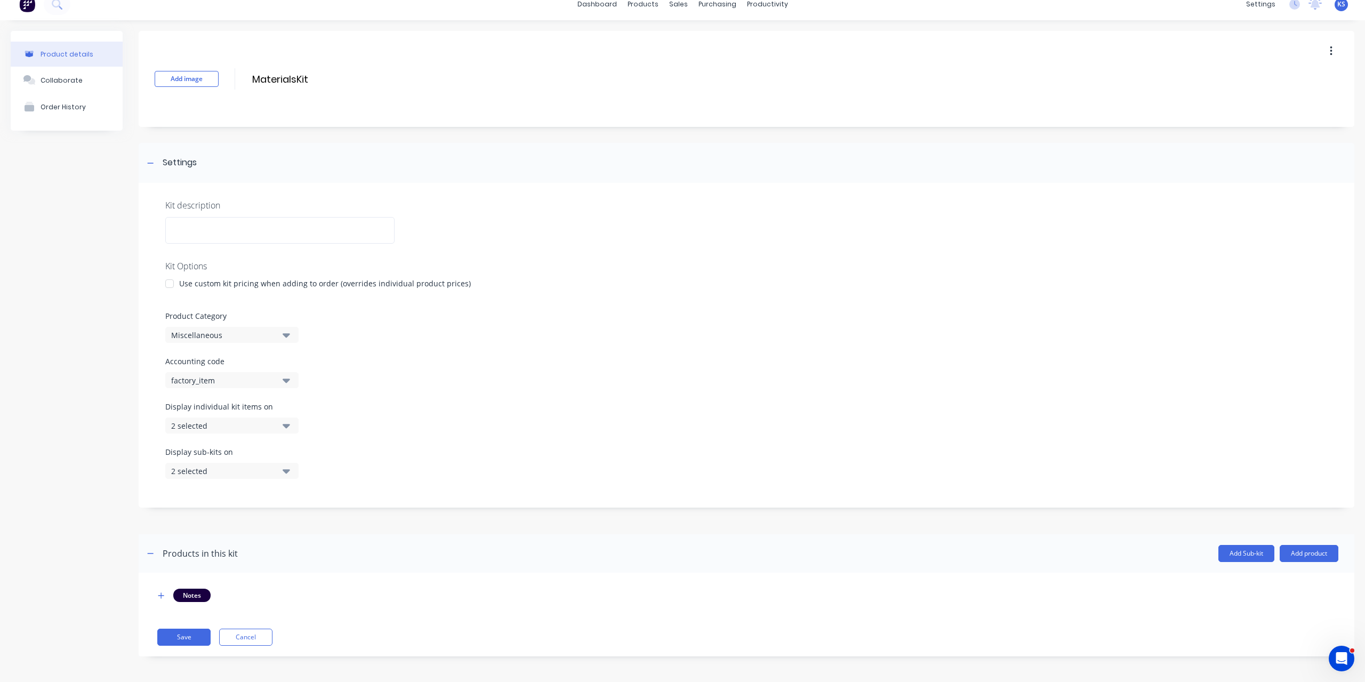
click at [222, 427] on div "2 selected" at bounding box center [222, 425] width 103 height 11
click at [297, 539] on div "button" at bounding box center [307, 537] width 21 height 21
click at [365, 412] on div "Display individual kit items on 3 selected" at bounding box center [746, 423] width 1162 height 45
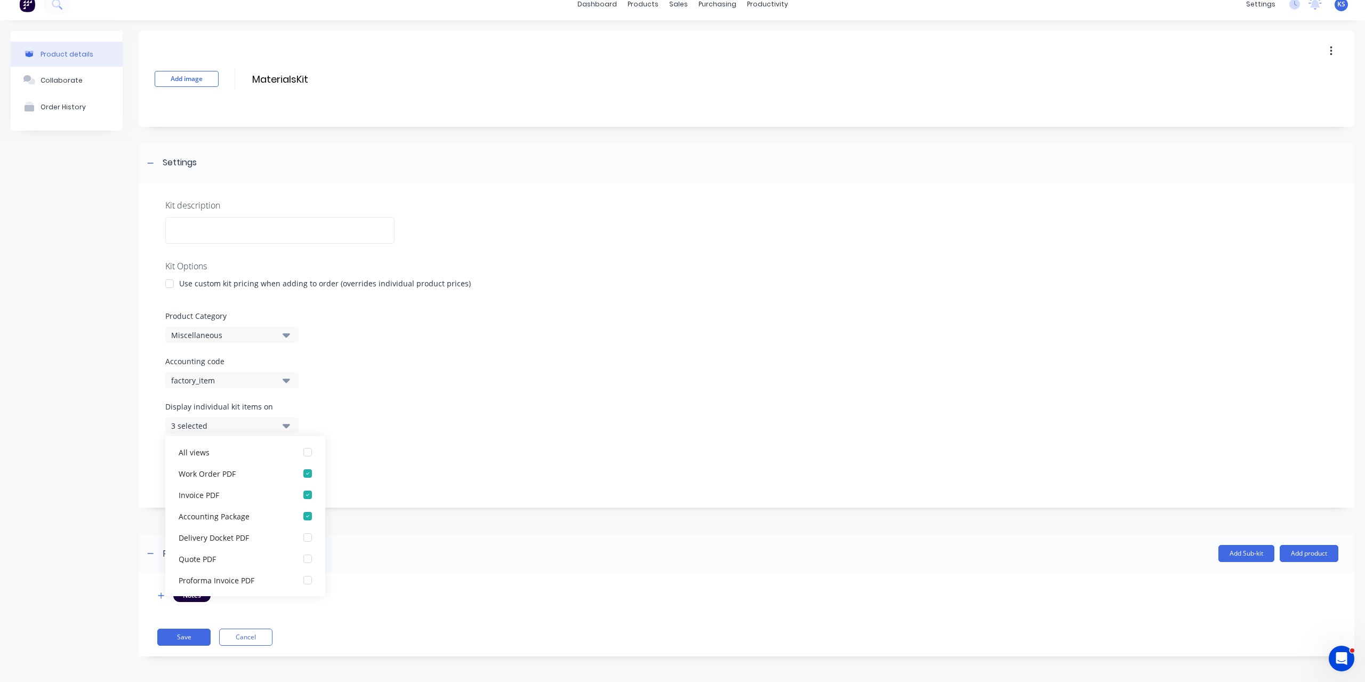
click at [334, 419] on div "Display individual kit items on 3 selected" at bounding box center [746, 423] width 1162 height 45
click at [285, 424] on icon "button" at bounding box center [286, 426] width 7 height 4
click at [286, 471] on icon "button" at bounding box center [286, 471] width 7 height 4
click at [302, 540] on div "button" at bounding box center [307, 539] width 21 height 21
click at [331, 468] on div "Display sub-kits on 1 selected" at bounding box center [746, 468] width 1162 height 45
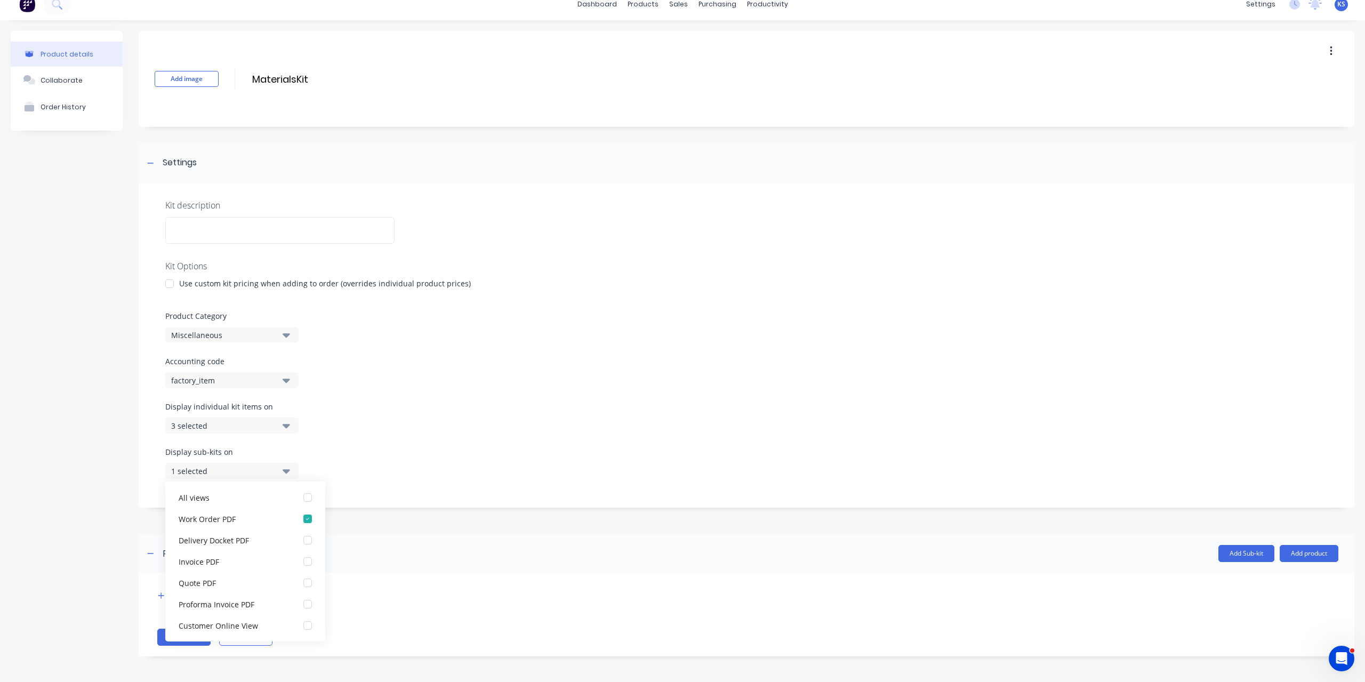
click at [287, 469] on icon "button" at bounding box center [286, 471] width 7 height 12
click at [172, 637] on button "Save" at bounding box center [183, 637] width 53 height 17
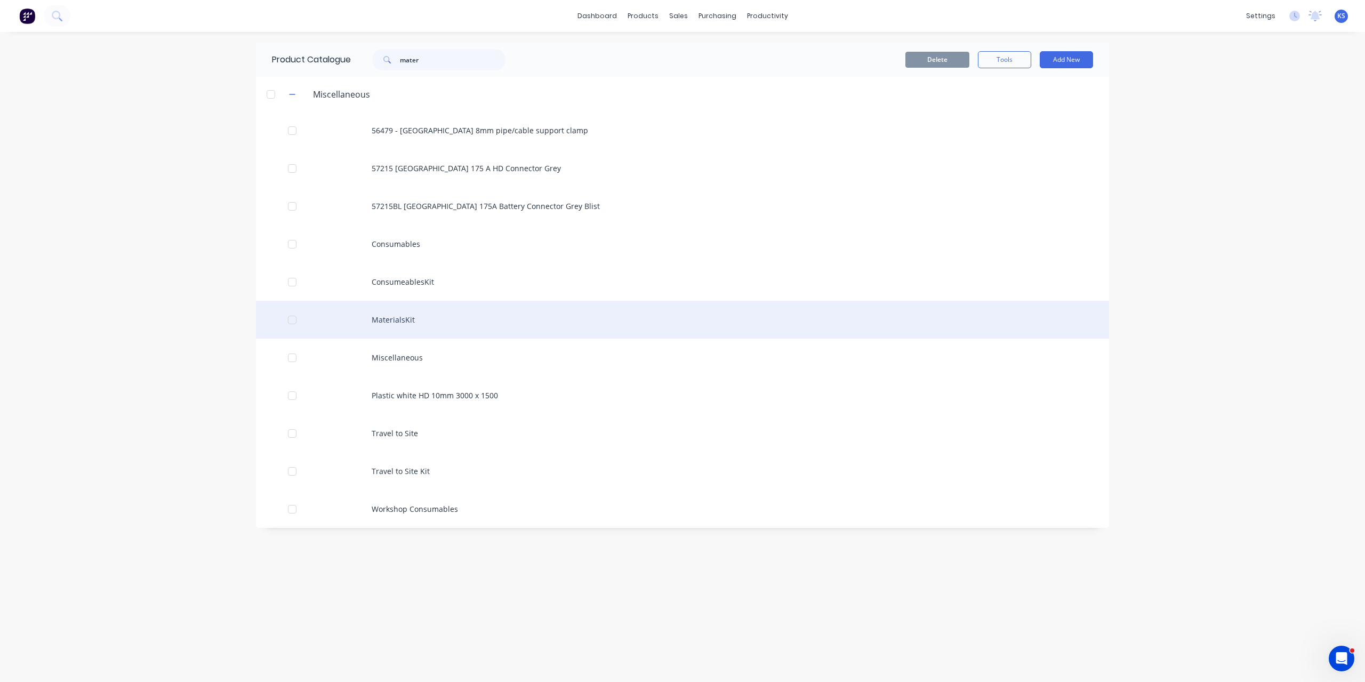
click at [381, 323] on div "MaterialsKit" at bounding box center [682, 320] width 853 height 38
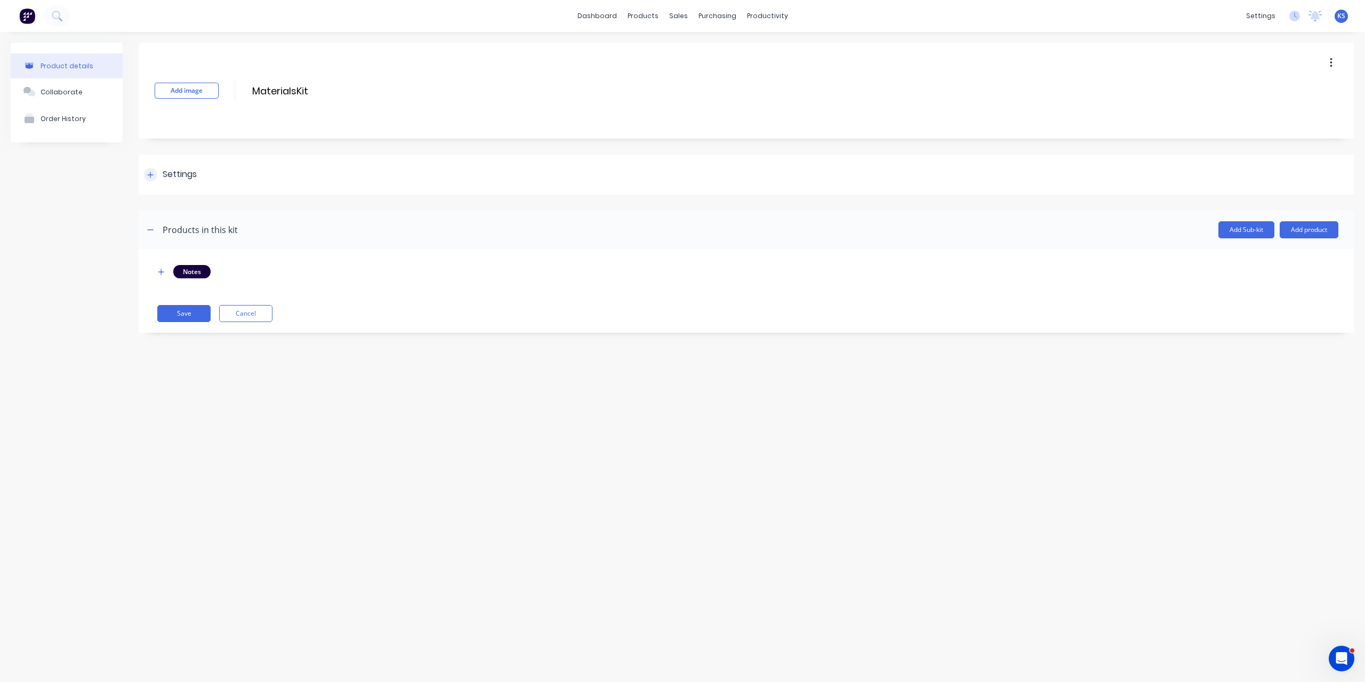
click at [147, 174] on icon at bounding box center [150, 174] width 6 height 7
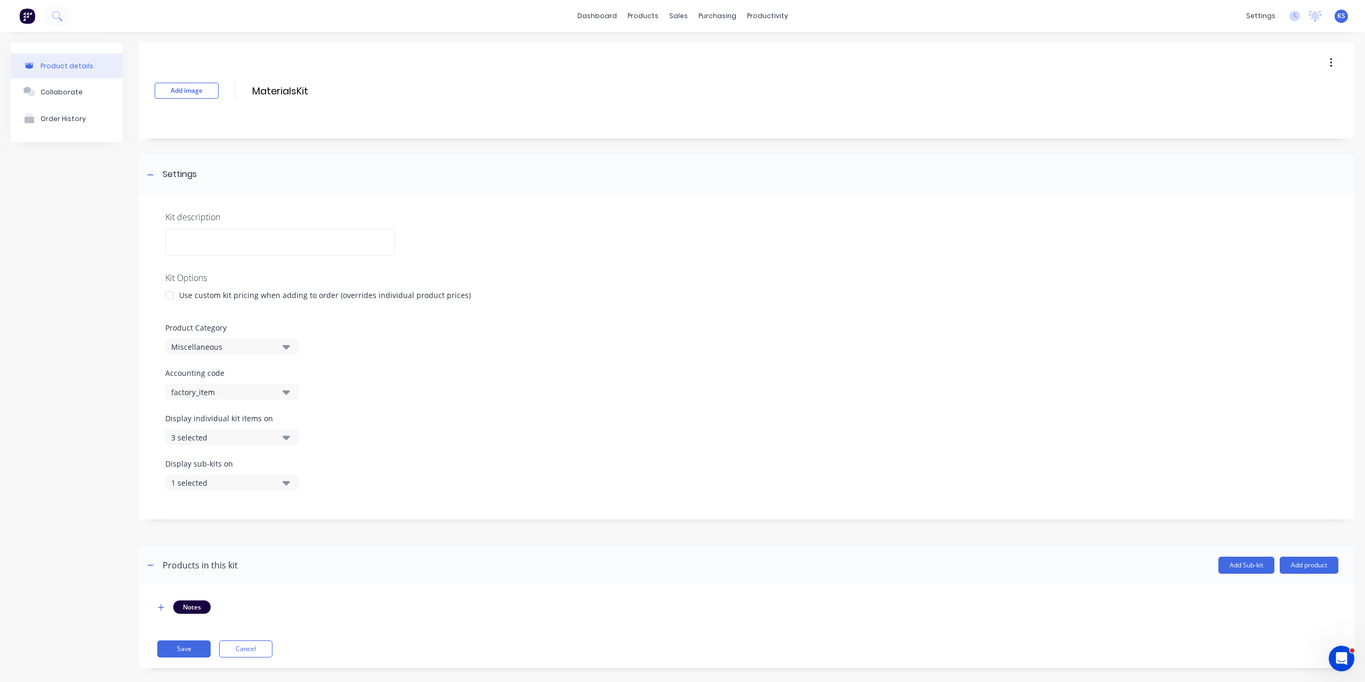
click at [284, 436] on icon "button" at bounding box center [286, 437] width 7 height 12
click at [301, 528] on div "button" at bounding box center [307, 527] width 21 height 21
click at [119, 449] on div "Product details Collaborate Order History" at bounding box center [67, 363] width 112 height 641
click at [172, 650] on button "Save" at bounding box center [183, 648] width 53 height 17
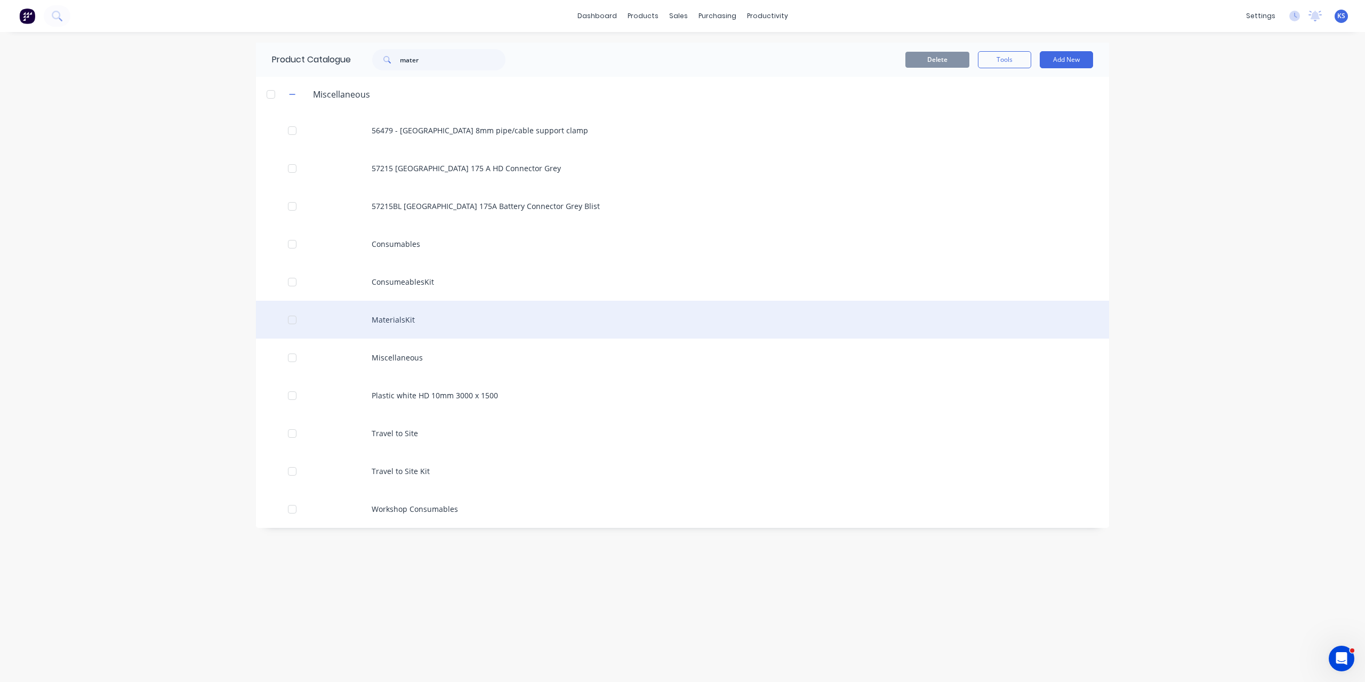
click at [402, 318] on div "MaterialsKit" at bounding box center [682, 320] width 853 height 38
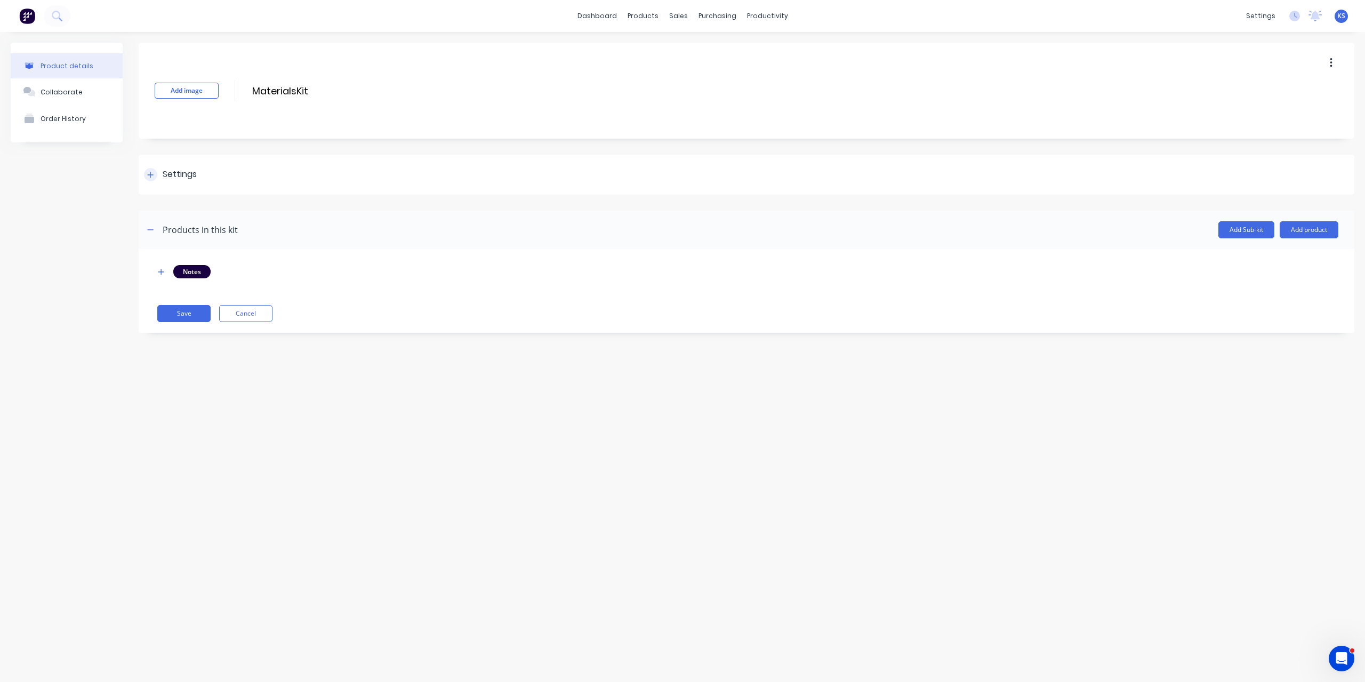
click at [151, 173] on icon at bounding box center [150, 174] width 6 height 7
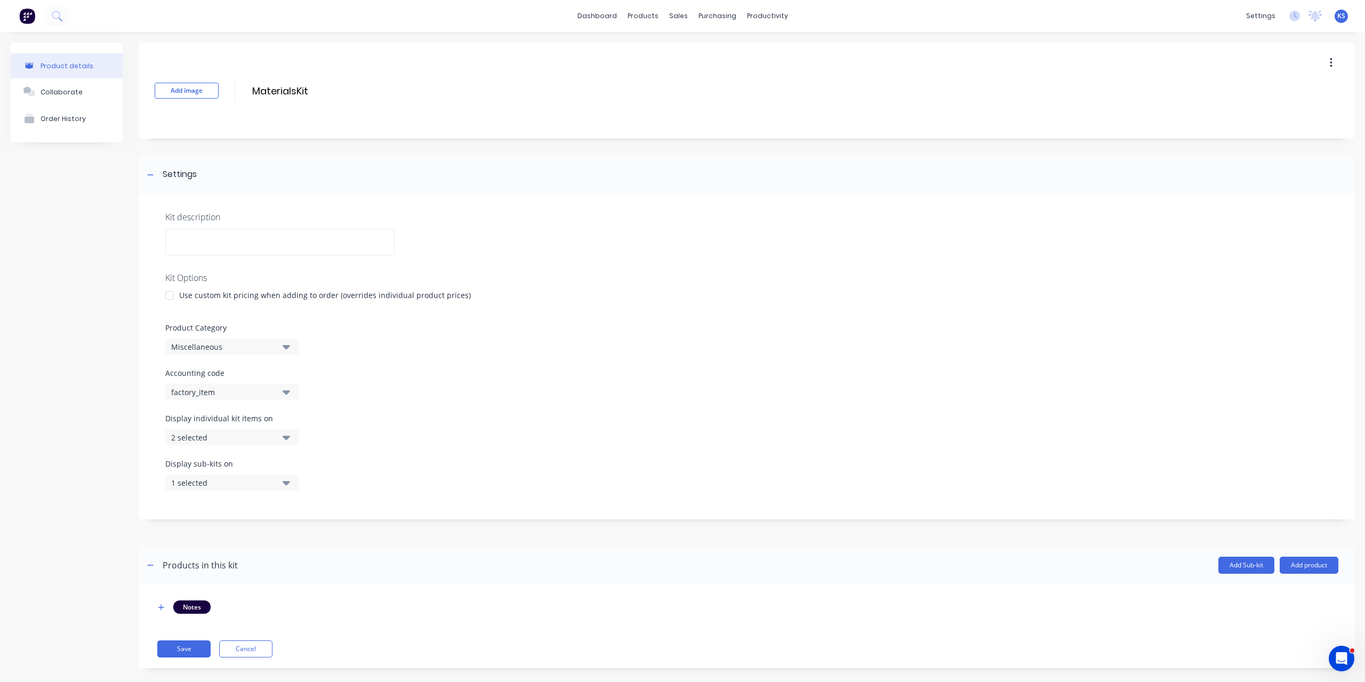
click at [289, 349] on icon "button" at bounding box center [286, 347] width 7 height 12
click at [284, 480] on icon "button" at bounding box center [286, 483] width 7 height 12
click at [288, 441] on icon "button" at bounding box center [286, 437] width 7 height 12
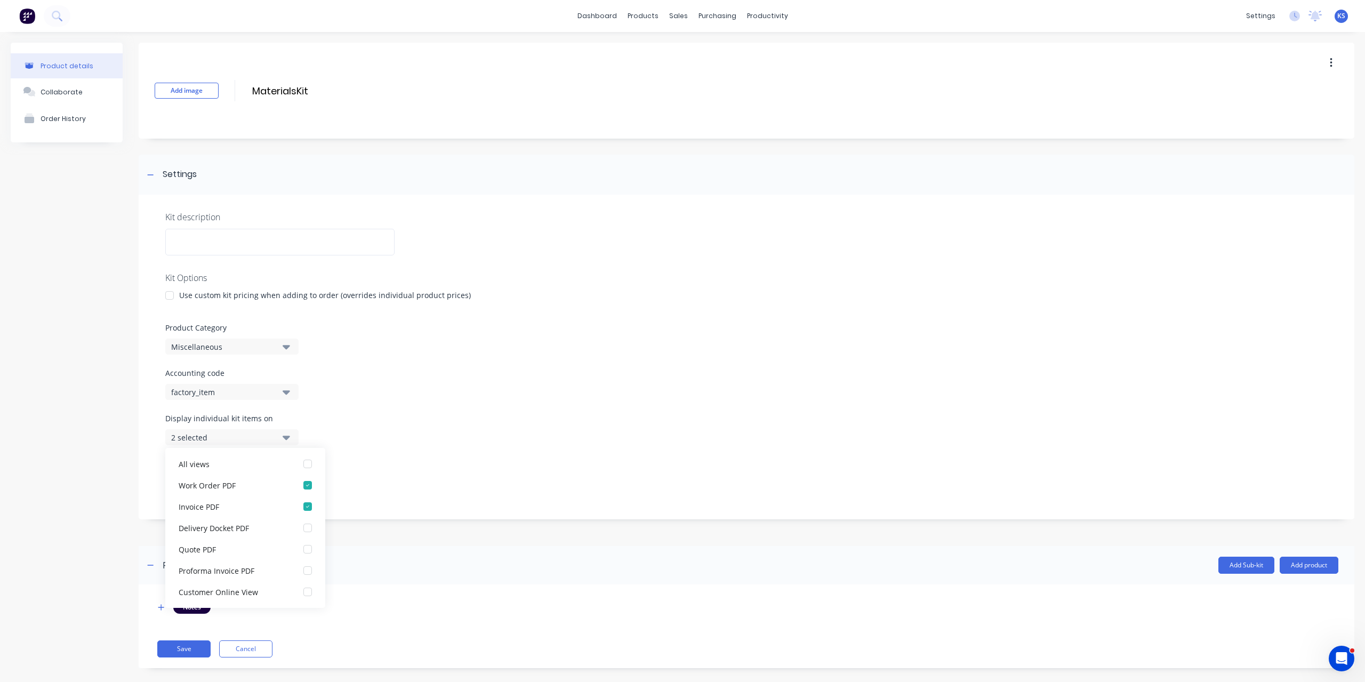
click at [288, 441] on icon "button" at bounding box center [286, 437] width 7 height 12
click at [301, 508] on div "button" at bounding box center [307, 506] width 21 height 21
click at [328, 423] on div "Display individual kit items on 1 selected" at bounding box center [746, 435] width 1162 height 45
click at [196, 652] on button "Save" at bounding box center [183, 648] width 53 height 17
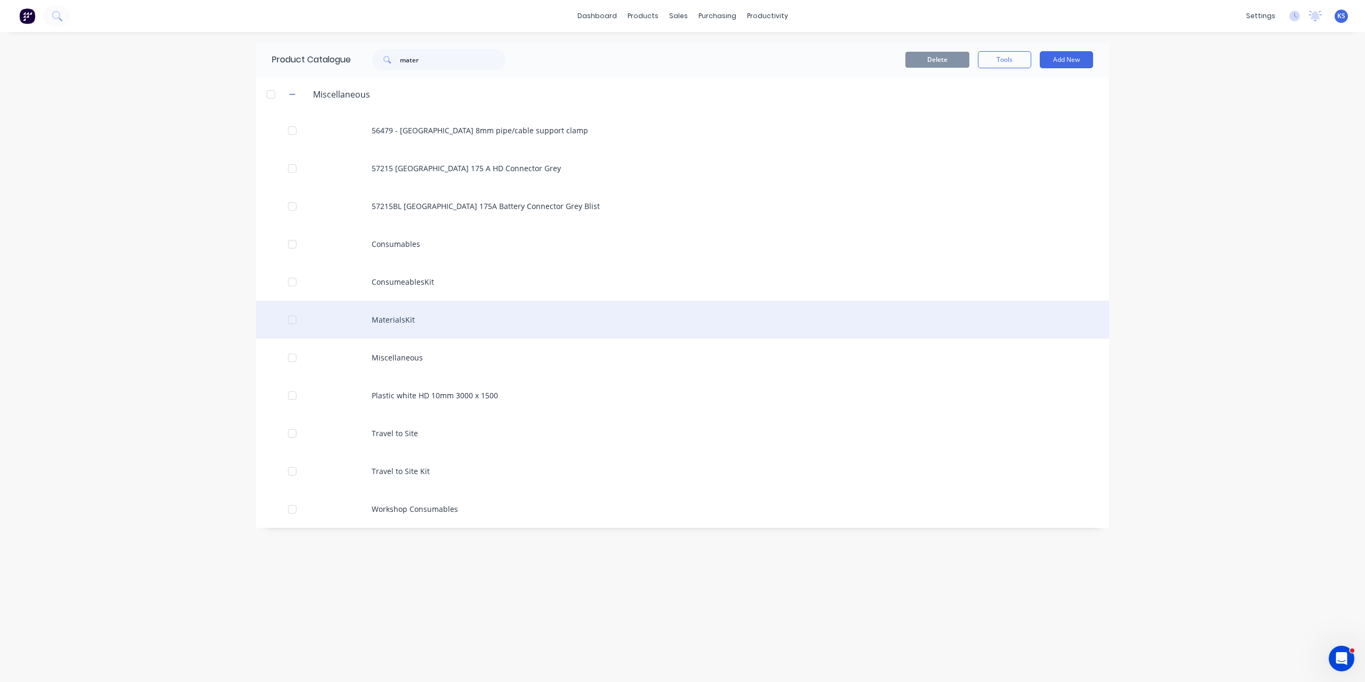
click at [391, 319] on div "MaterialsKit" at bounding box center [682, 320] width 853 height 38
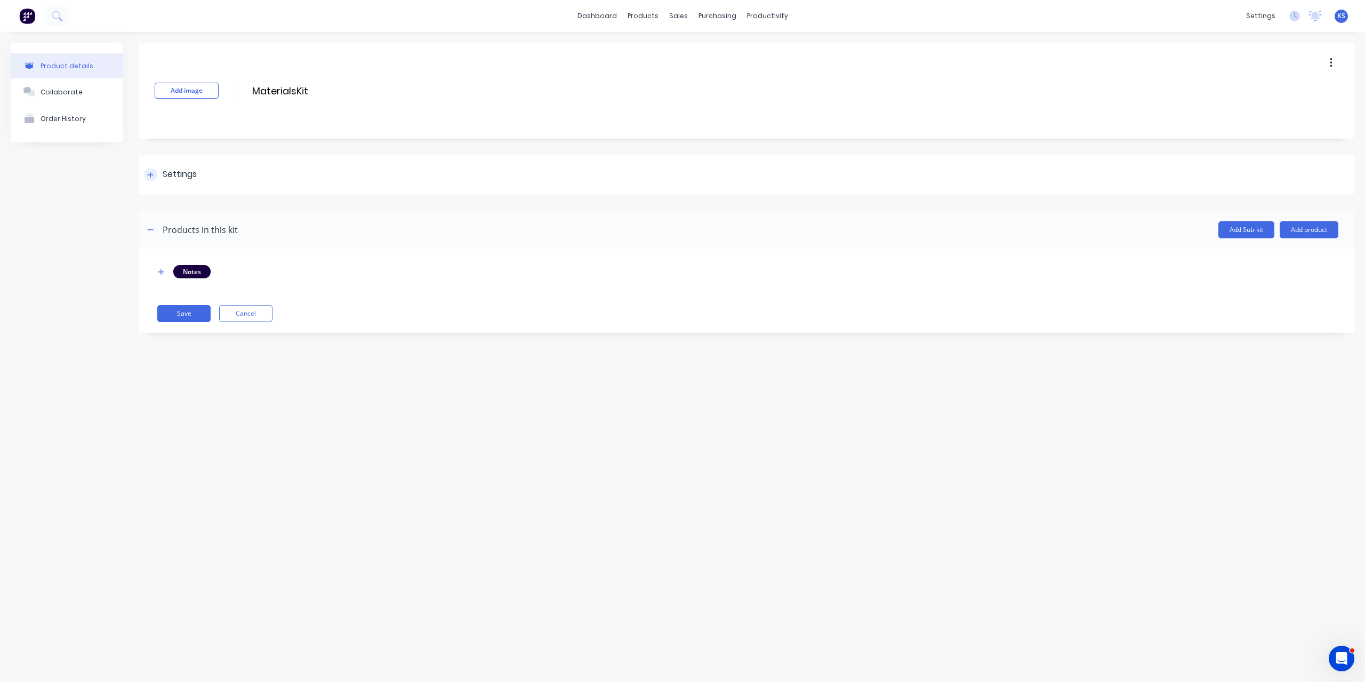
click at [150, 177] on icon at bounding box center [150, 174] width 6 height 7
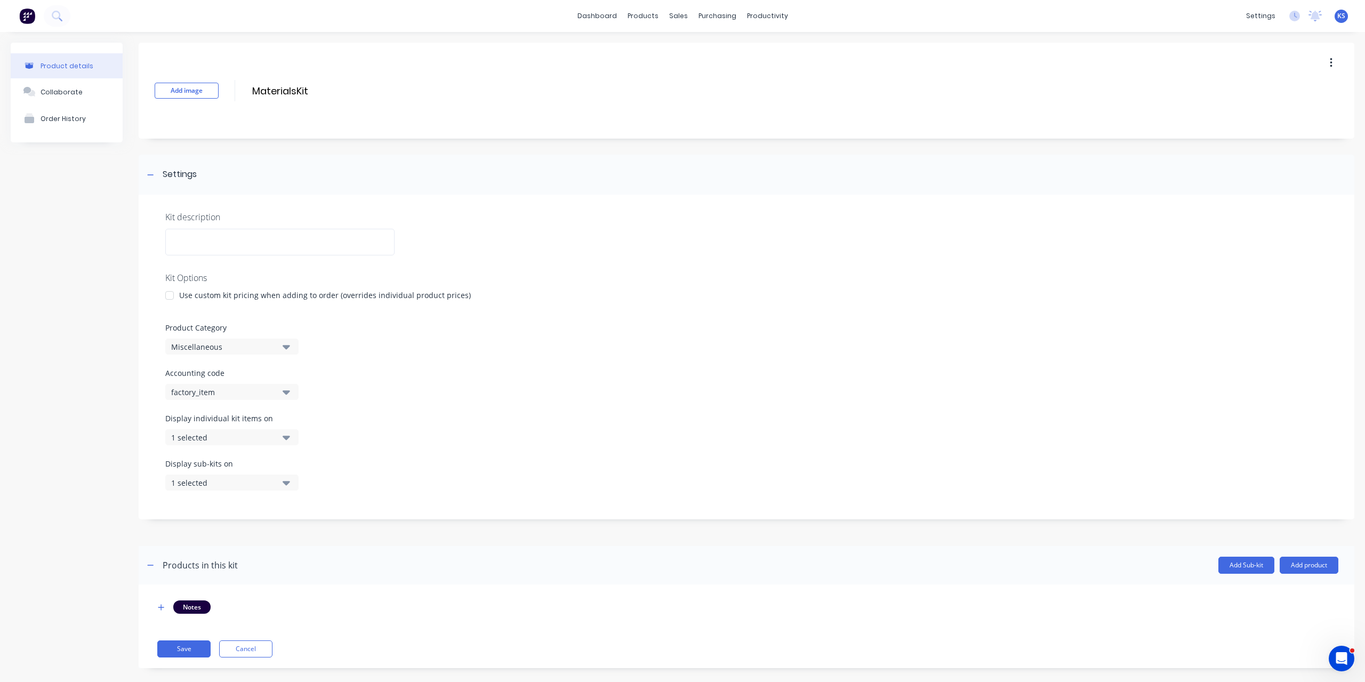
click at [278, 437] on button "1 selected" at bounding box center [231, 437] width 133 height 16
click at [308, 415] on div "Display individual kit items on 1 selected" at bounding box center [746, 435] width 1162 height 45
click at [382, 410] on div "Kit description Kit Options Use custom kit pricing when adding to order (overri…" at bounding box center [747, 357] width 1216 height 325
click at [263, 482] on div "1 selected" at bounding box center [222, 482] width 103 height 11
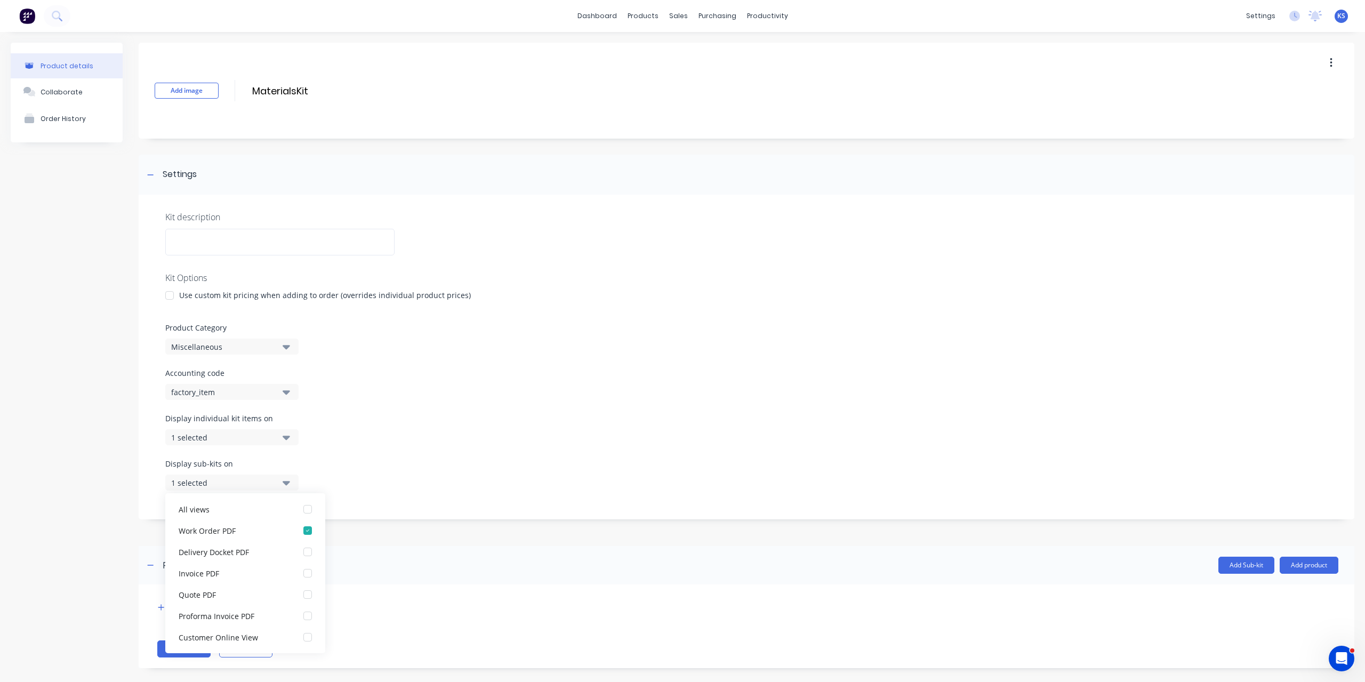
click at [263, 482] on div "1 selected" at bounding box center [222, 482] width 103 height 11
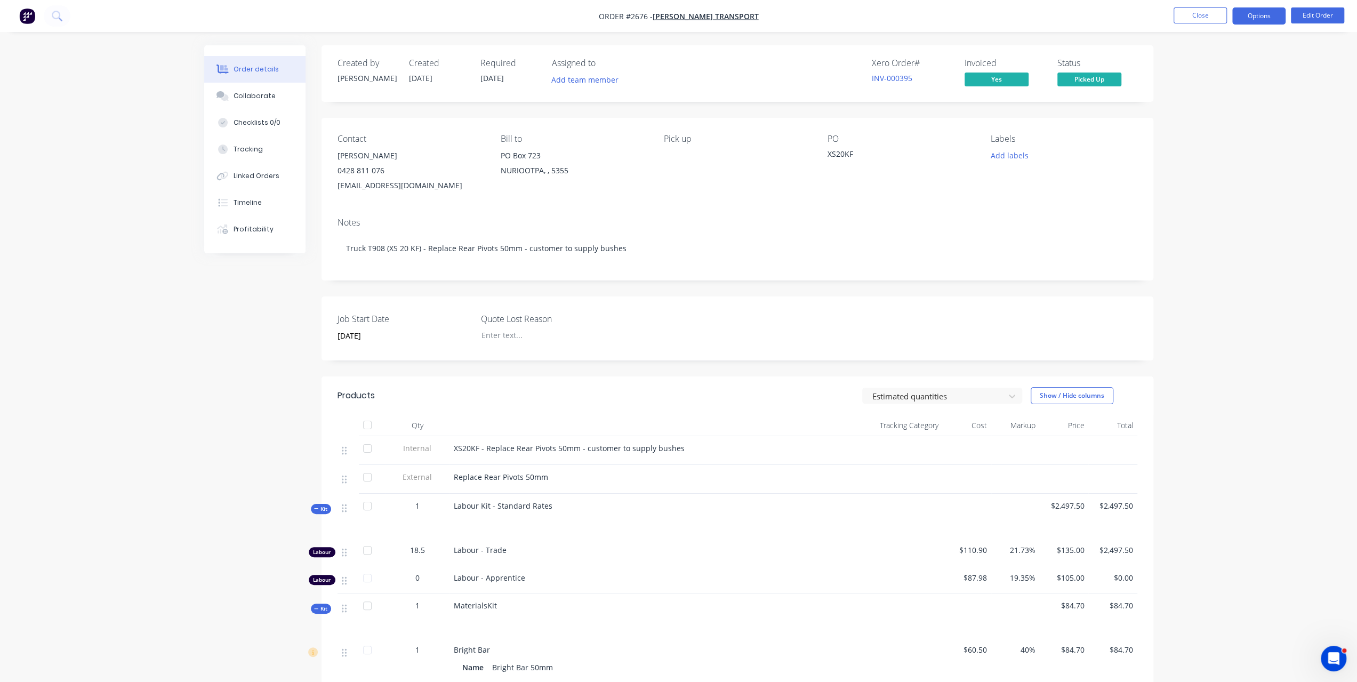
click at [1242, 17] on button "Options" at bounding box center [1258, 15] width 53 height 17
click at [1205, 58] on div "Invoice" at bounding box center [1227, 64] width 98 height 15
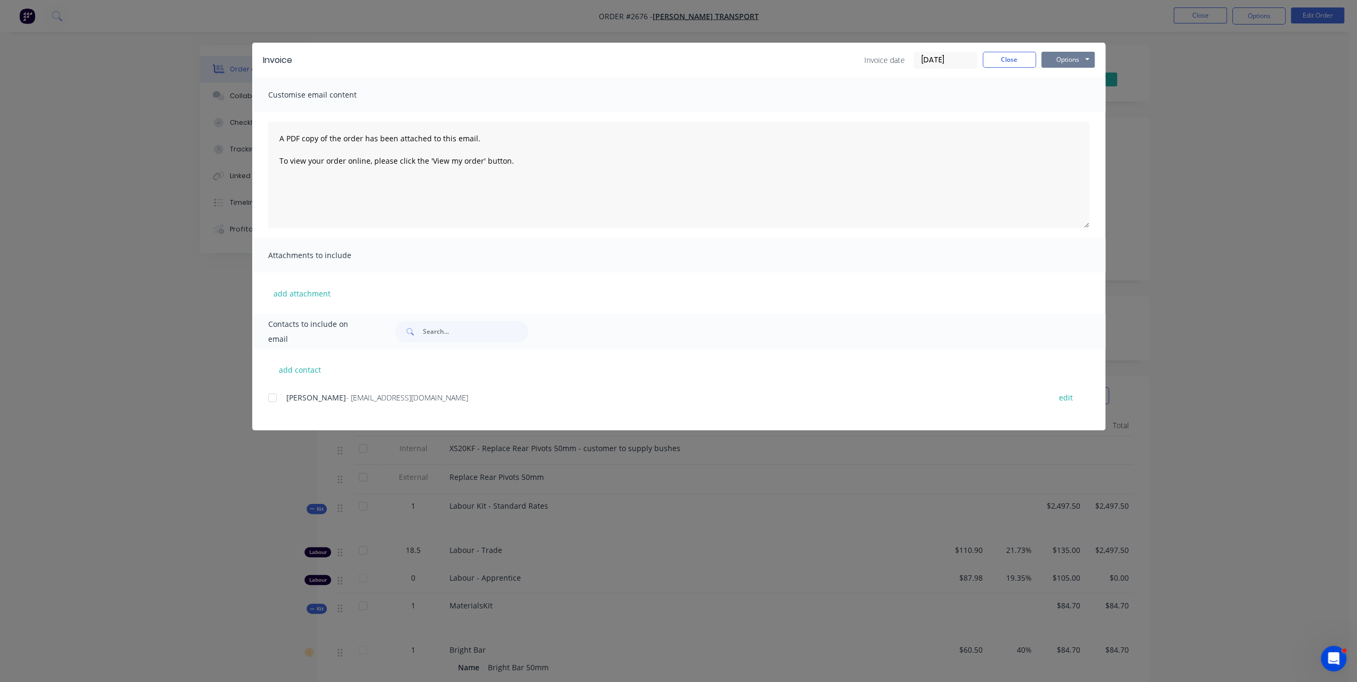
click at [1065, 62] on button "Options" at bounding box center [1067, 60] width 53 height 16
click at [1055, 83] on button "Preview" at bounding box center [1075, 79] width 68 height 18
click at [1070, 62] on button "Options" at bounding box center [1067, 60] width 53 height 16
click at [1066, 97] on button "Print" at bounding box center [1075, 96] width 68 height 18
click at [1001, 60] on button "Close" at bounding box center [1009, 60] width 53 height 16
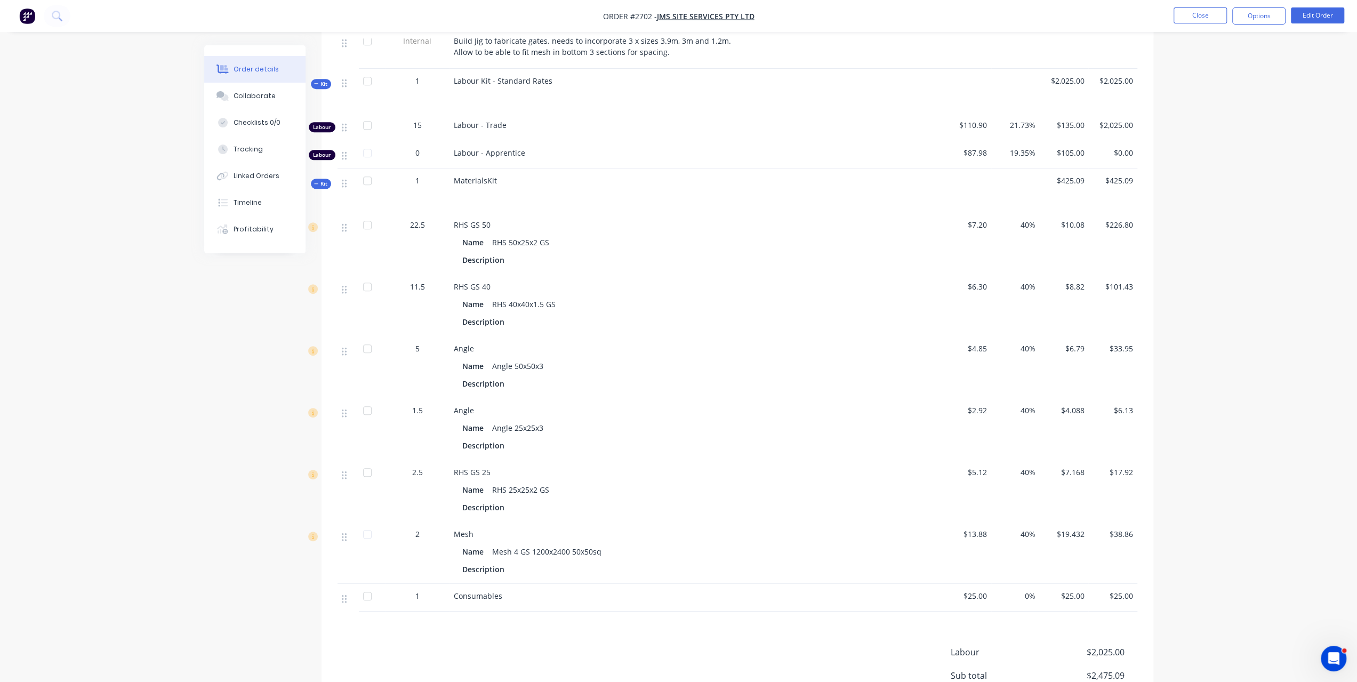
scroll to position [480, 0]
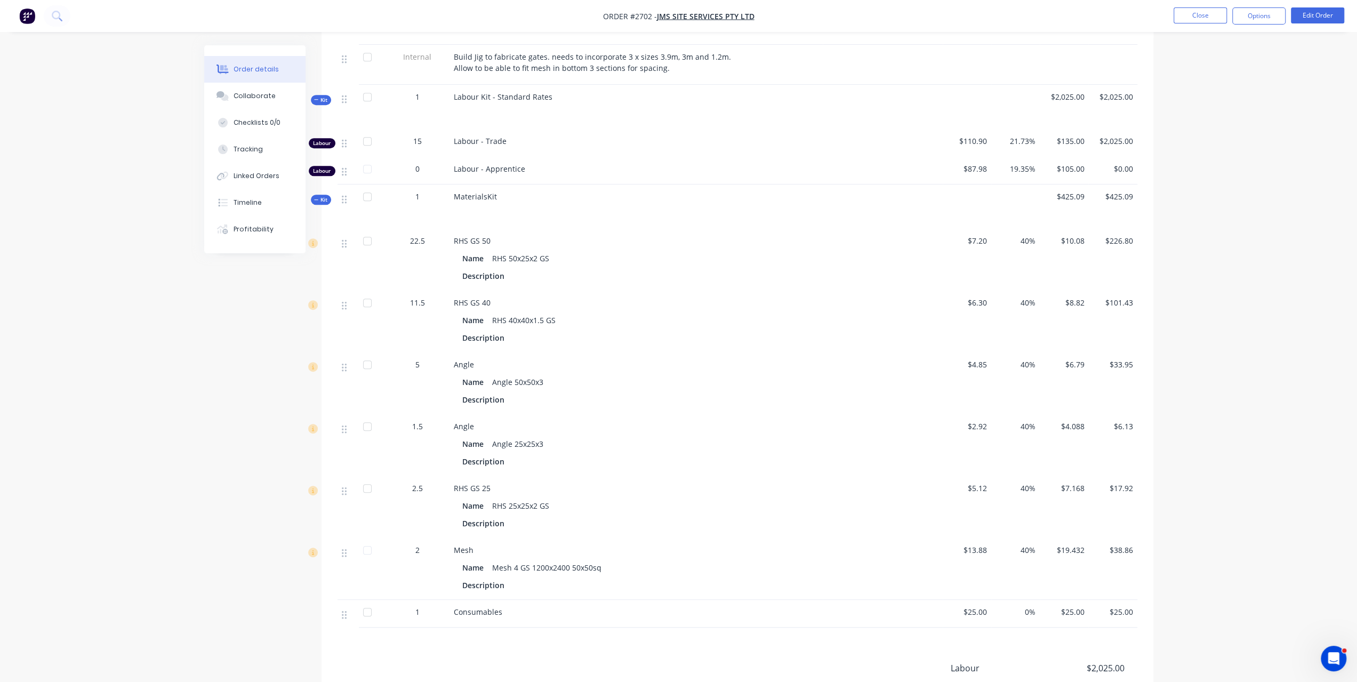
click at [404, 235] on div "22.5" at bounding box center [417, 240] width 55 height 11
click at [1326, 18] on button "Edit Order" at bounding box center [1317, 15] width 53 height 16
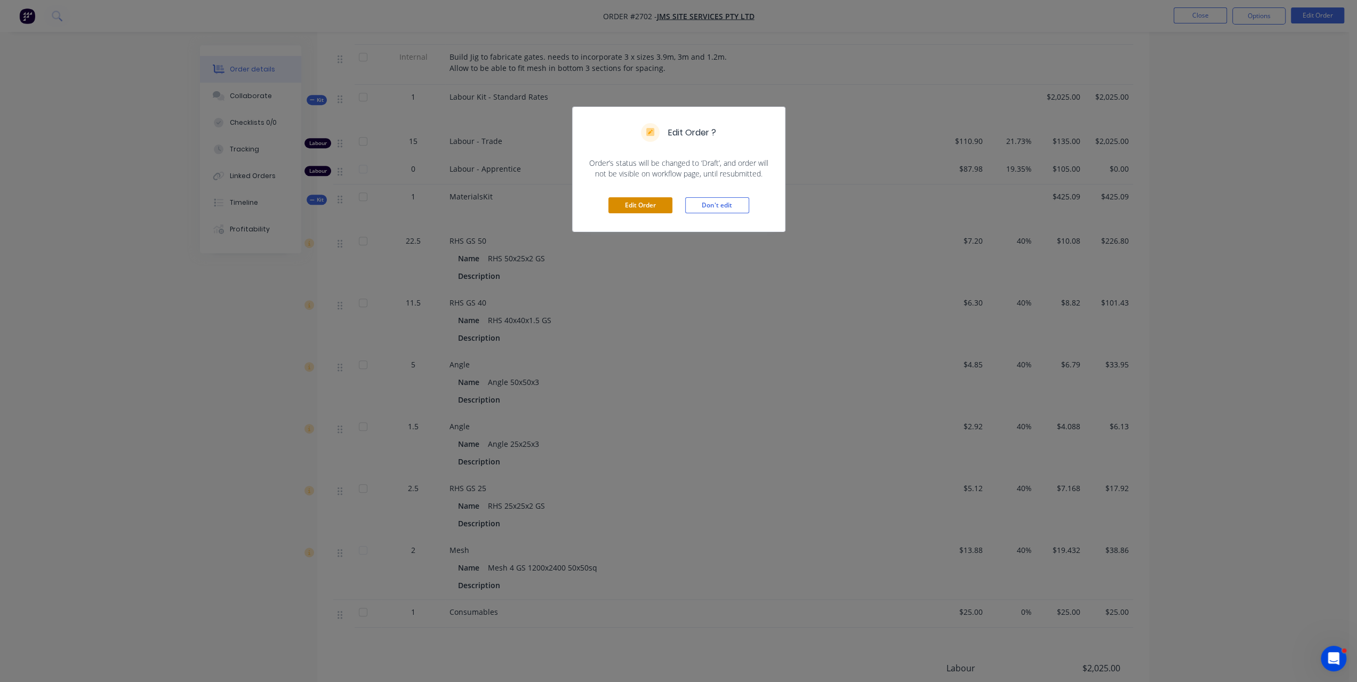
click at [649, 205] on button "Edit Order" at bounding box center [640, 205] width 64 height 16
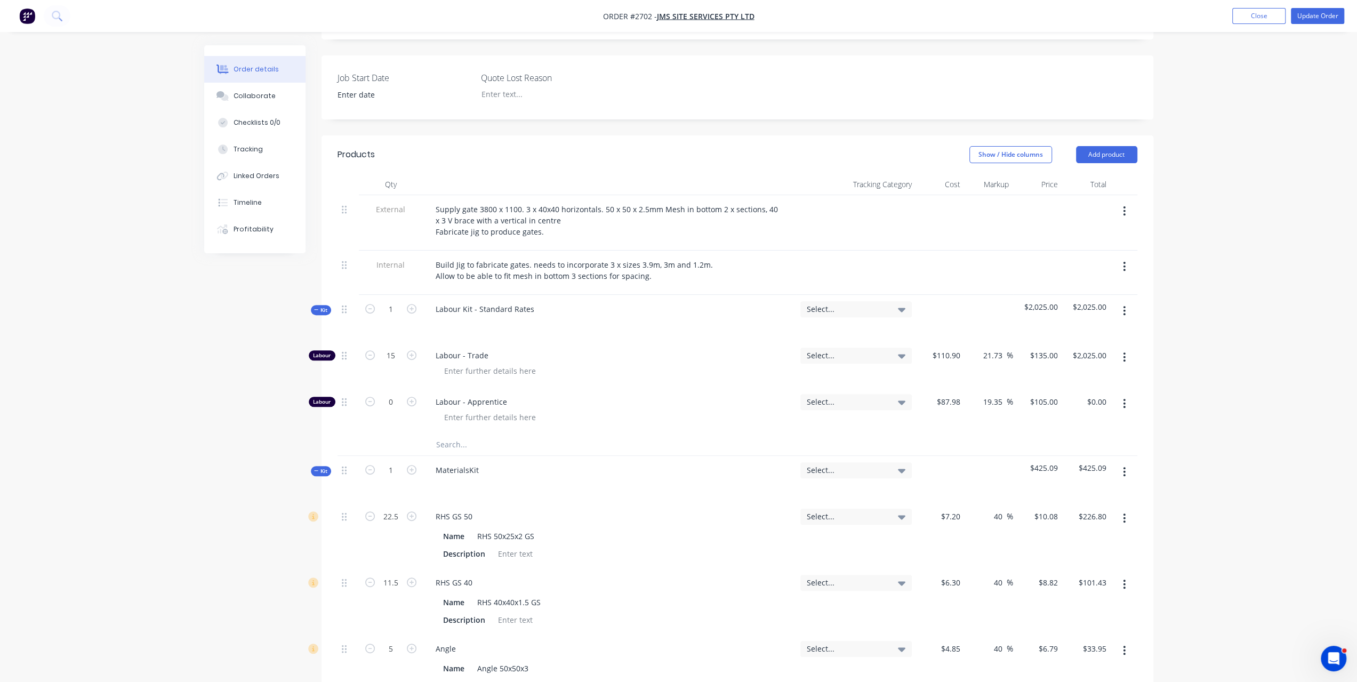
scroll to position [267, 0]
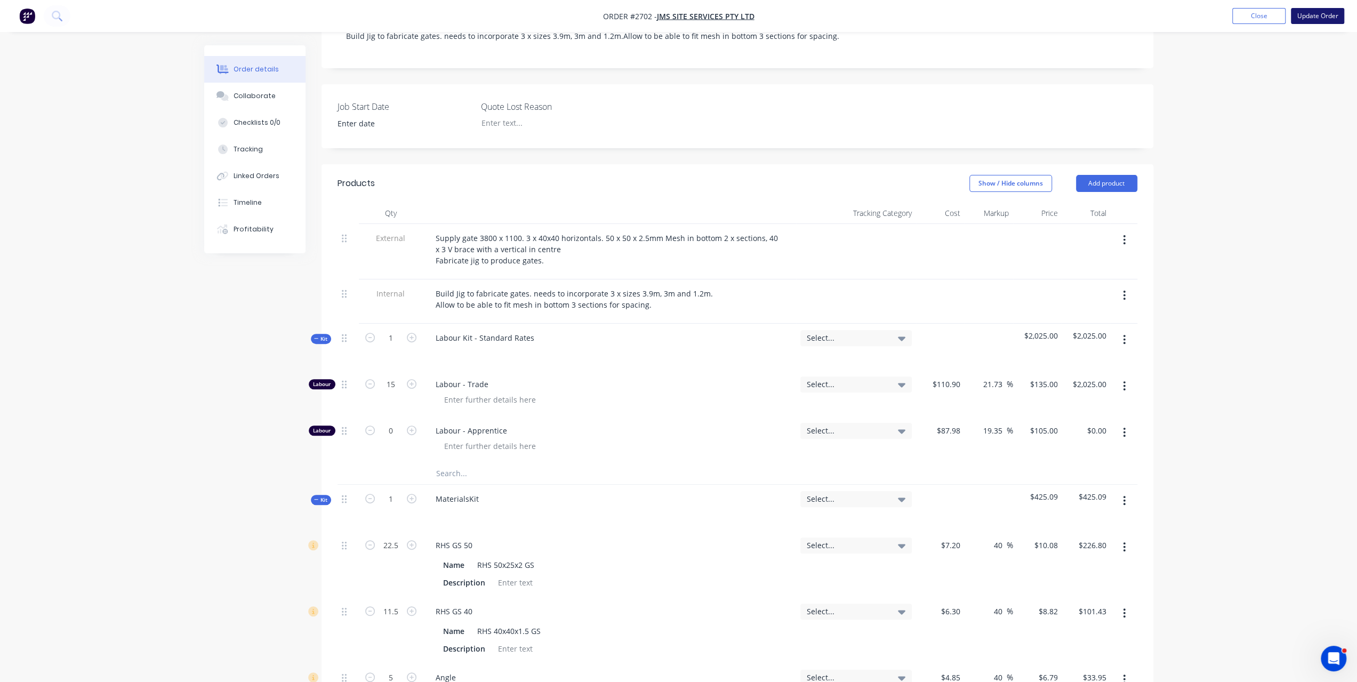
click at [1318, 13] on button "Update Order" at bounding box center [1317, 16] width 53 height 16
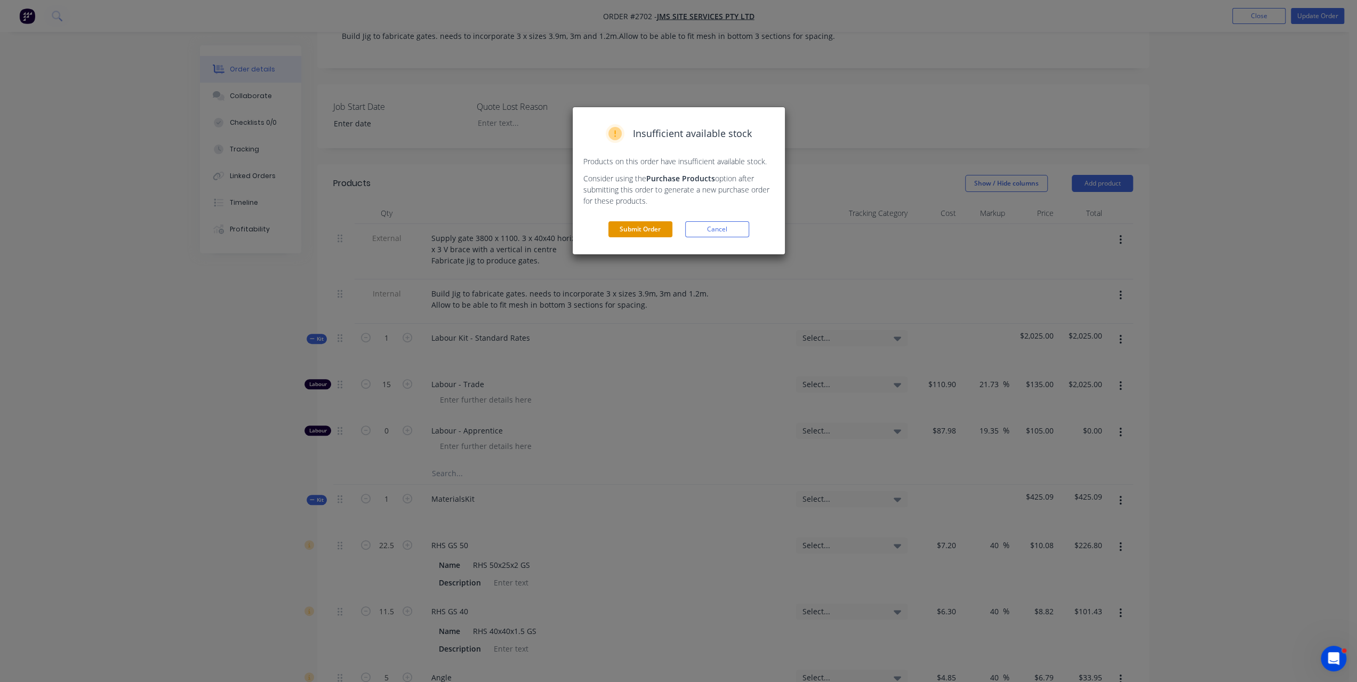
click at [651, 230] on button "Submit Order" at bounding box center [640, 229] width 64 height 16
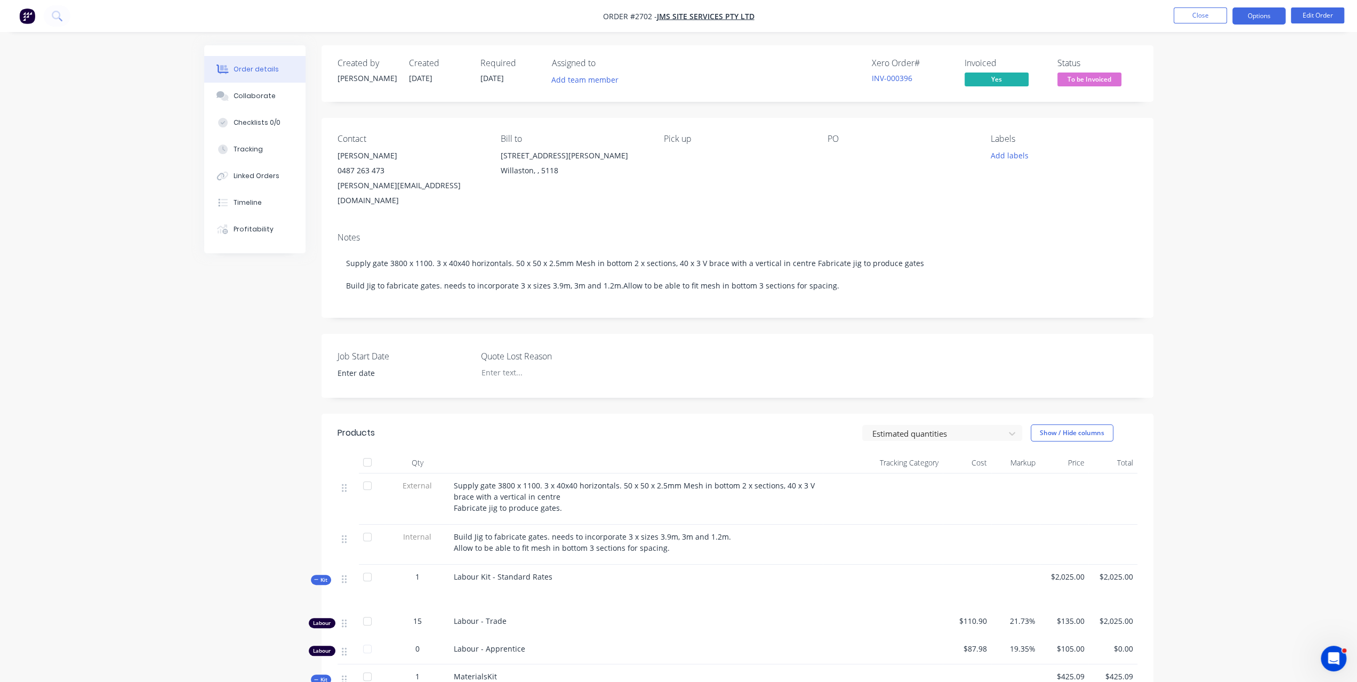
click at [1249, 19] on button "Options" at bounding box center [1258, 15] width 53 height 17
click at [1217, 60] on div "Invoice" at bounding box center [1227, 64] width 98 height 15
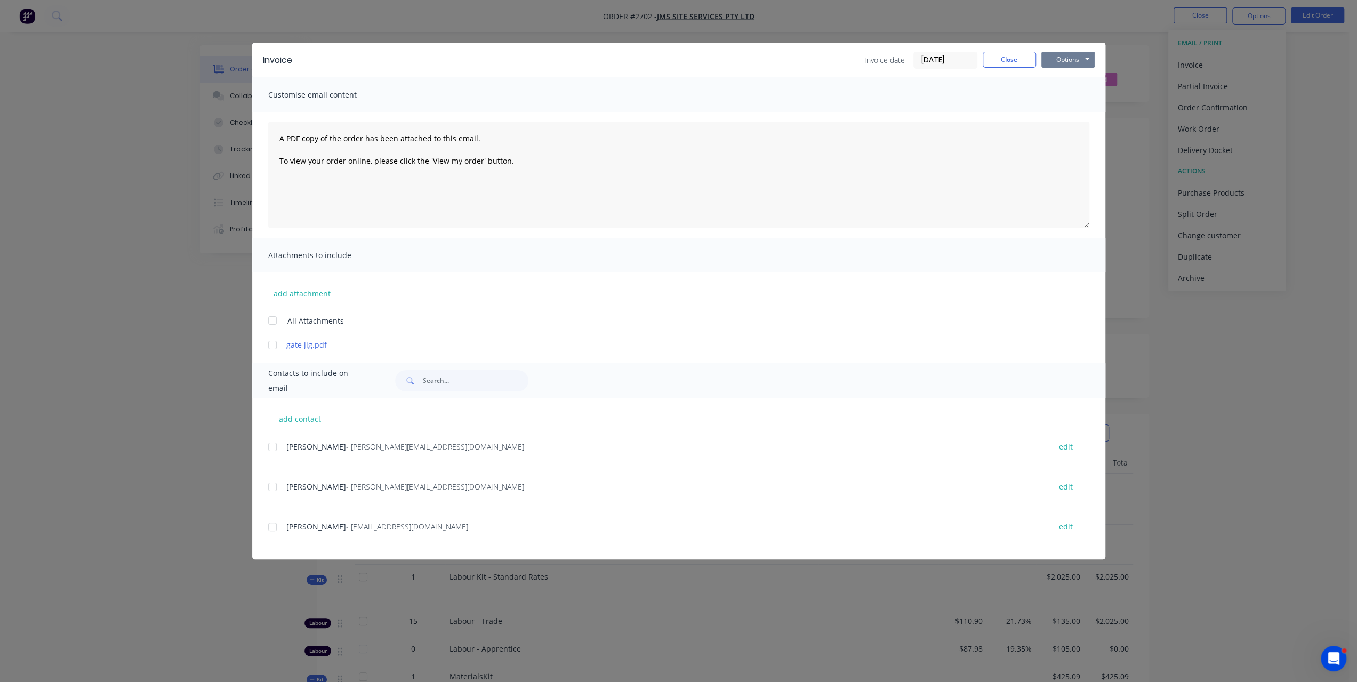
click at [1063, 60] on button "Options" at bounding box center [1067, 60] width 53 height 16
click at [1051, 98] on button "Print" at bounding box center [1075, 96] width 68 height 18
click at [1008, 63] on button "Close" at bounding box center [1009, 60] width 53 height 16
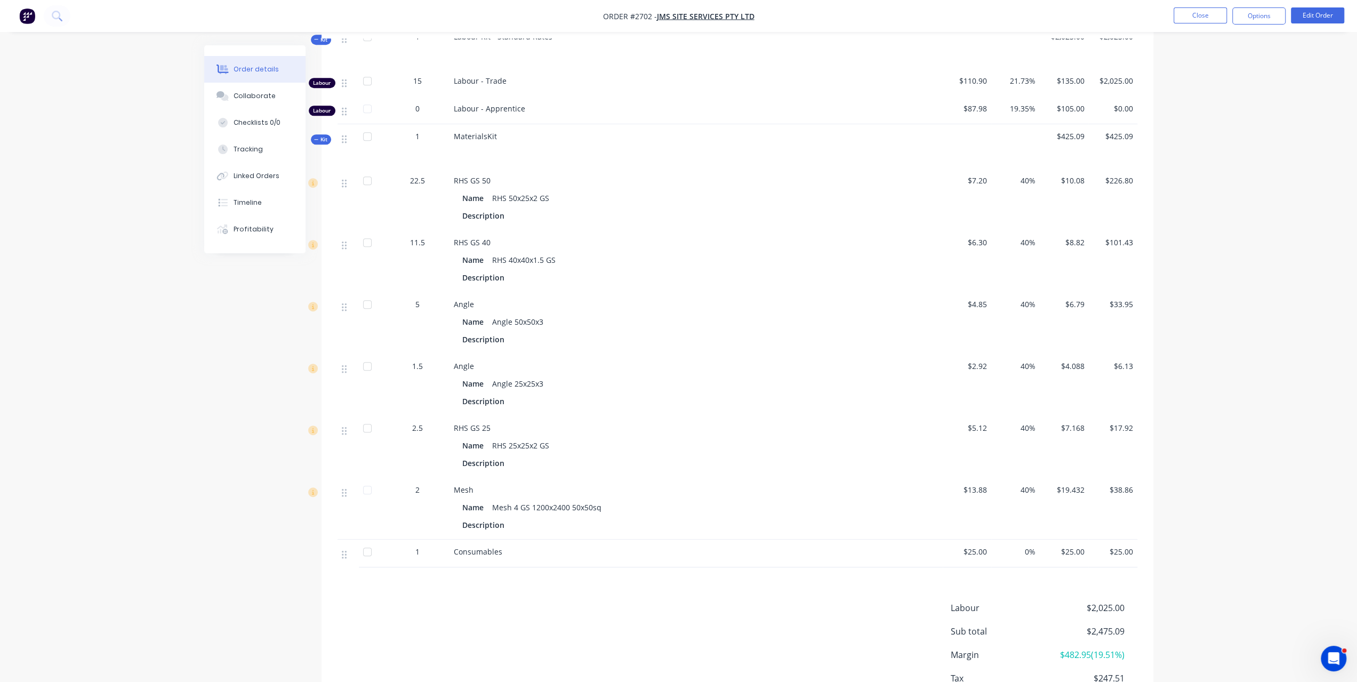
scroll to position [599, 0]
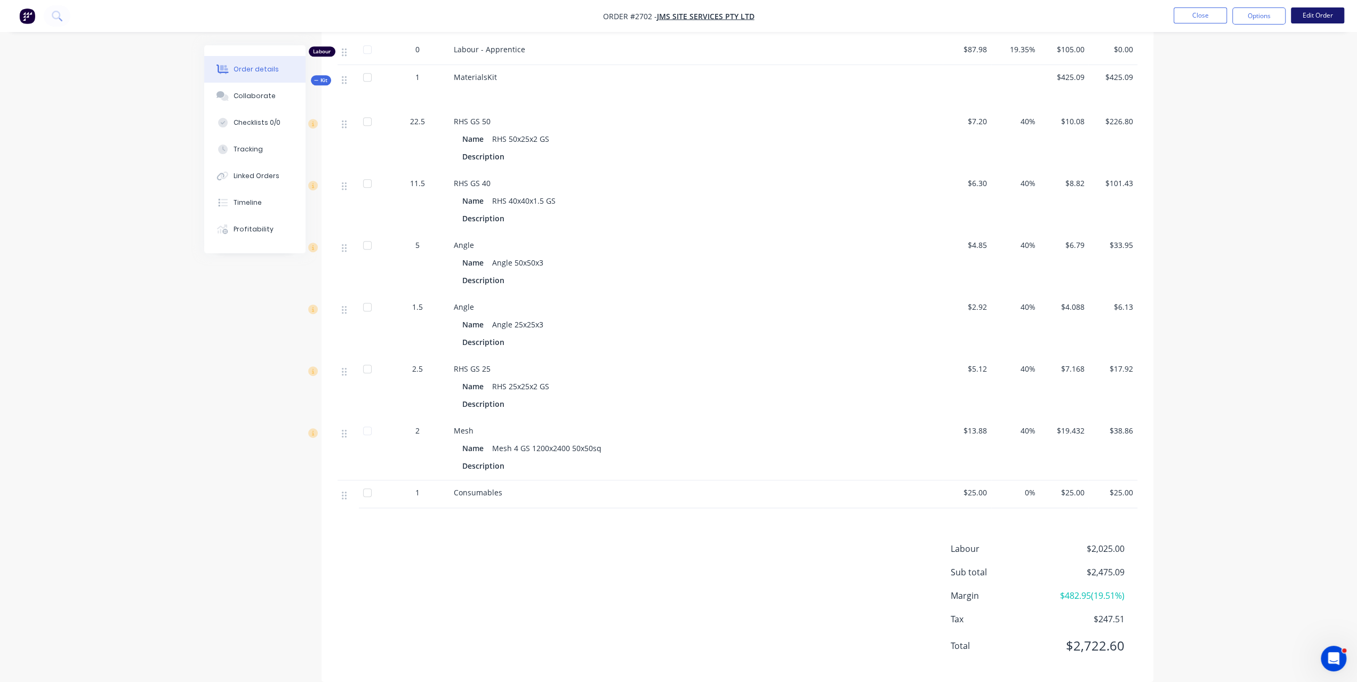
click at [1340, 15] on button "Edit Order" at bounding box center [1317, 15] width 53 height 16
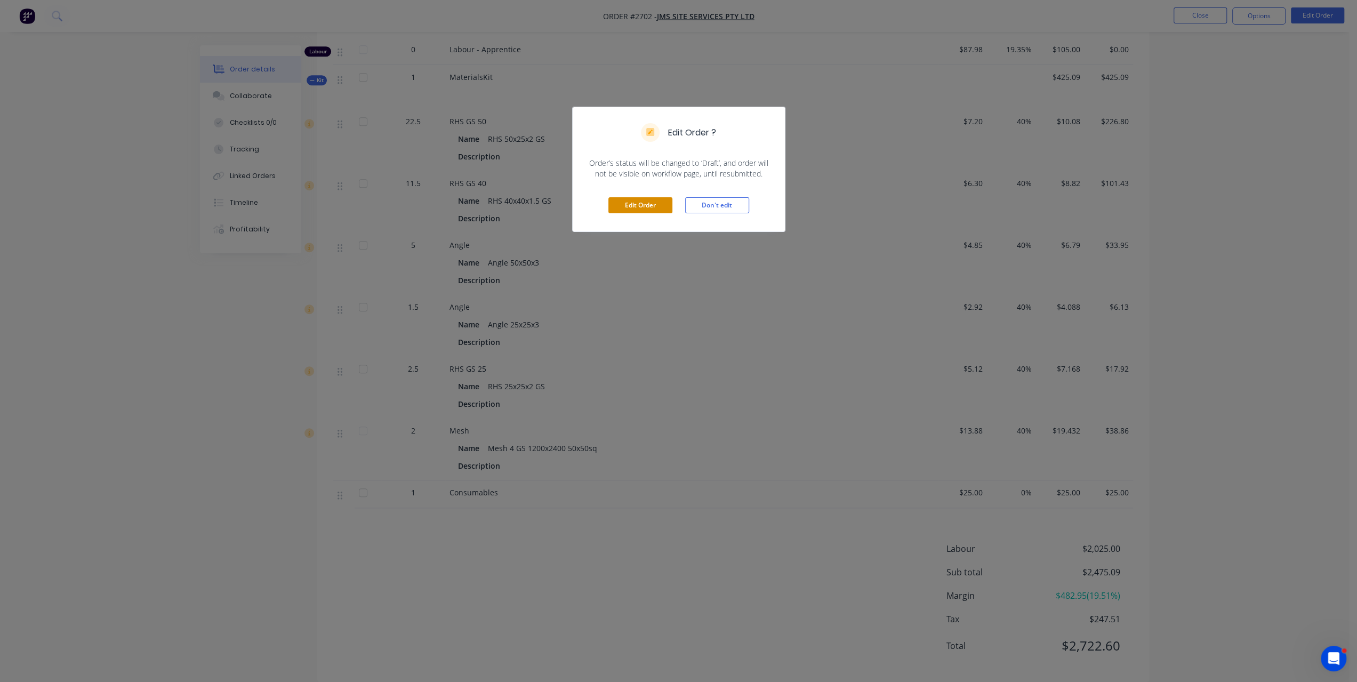
click at [639, 210] on button "Edit Order" at bounding box center [640, 205] width 64 height 16
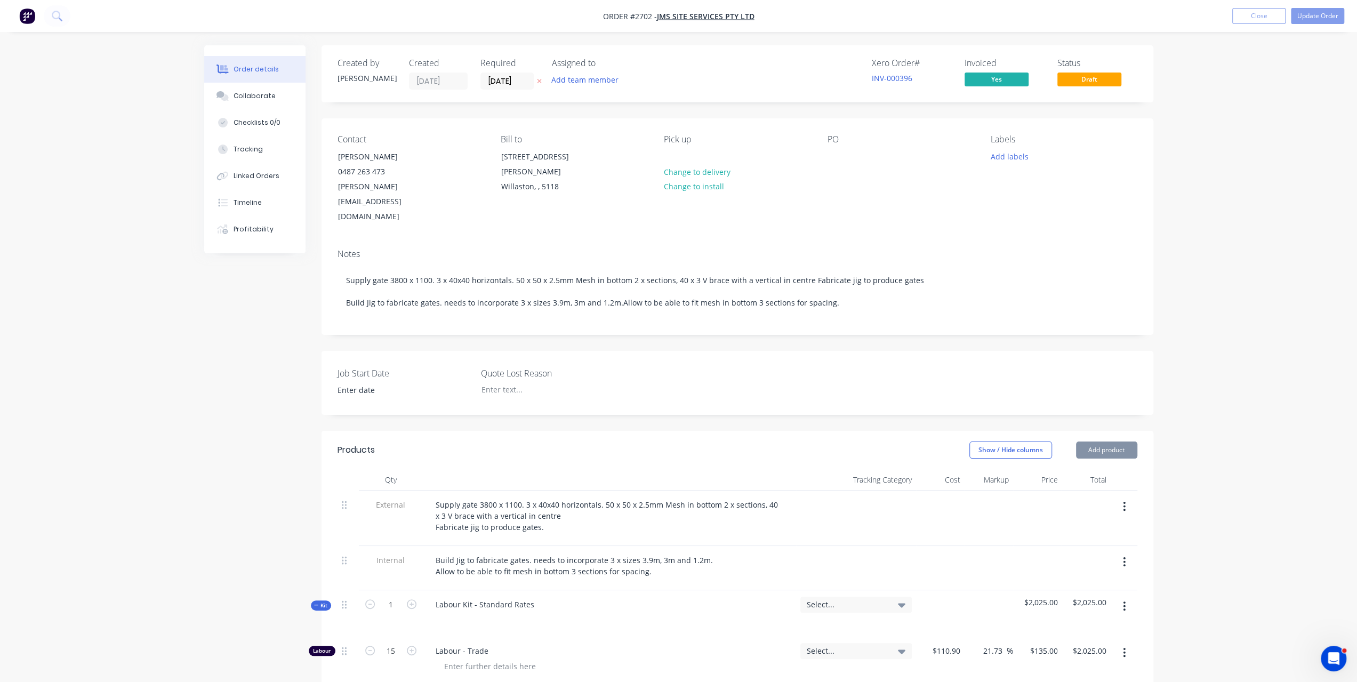
type input "$110.90"
type input "21.73"
type input "$135.00"
type input "$2,025.00"
type input "$87.98"
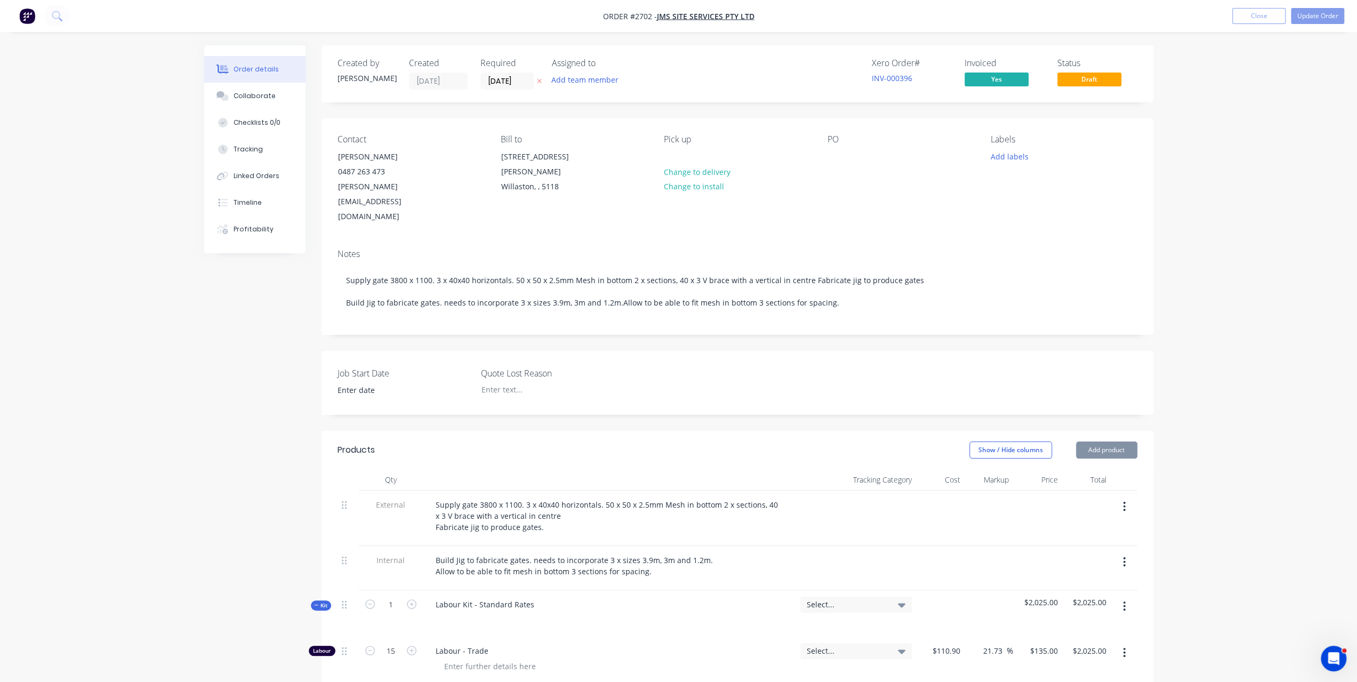
type input "19.35"
type input "$105.00"
type input "$7.20"
type input "40"
type input "$10.08"
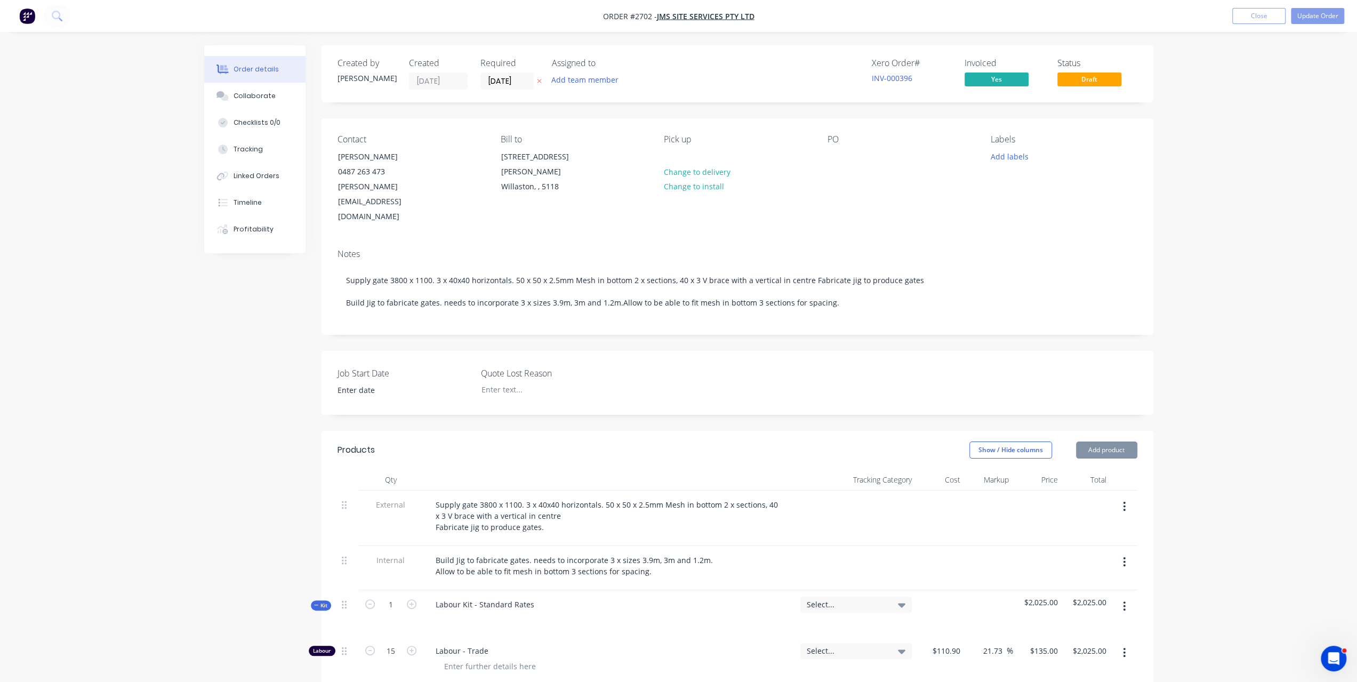
type input "$226.80"
type input "$6.30"
type input "40"
type input "$8.82"
type input "$101.43"
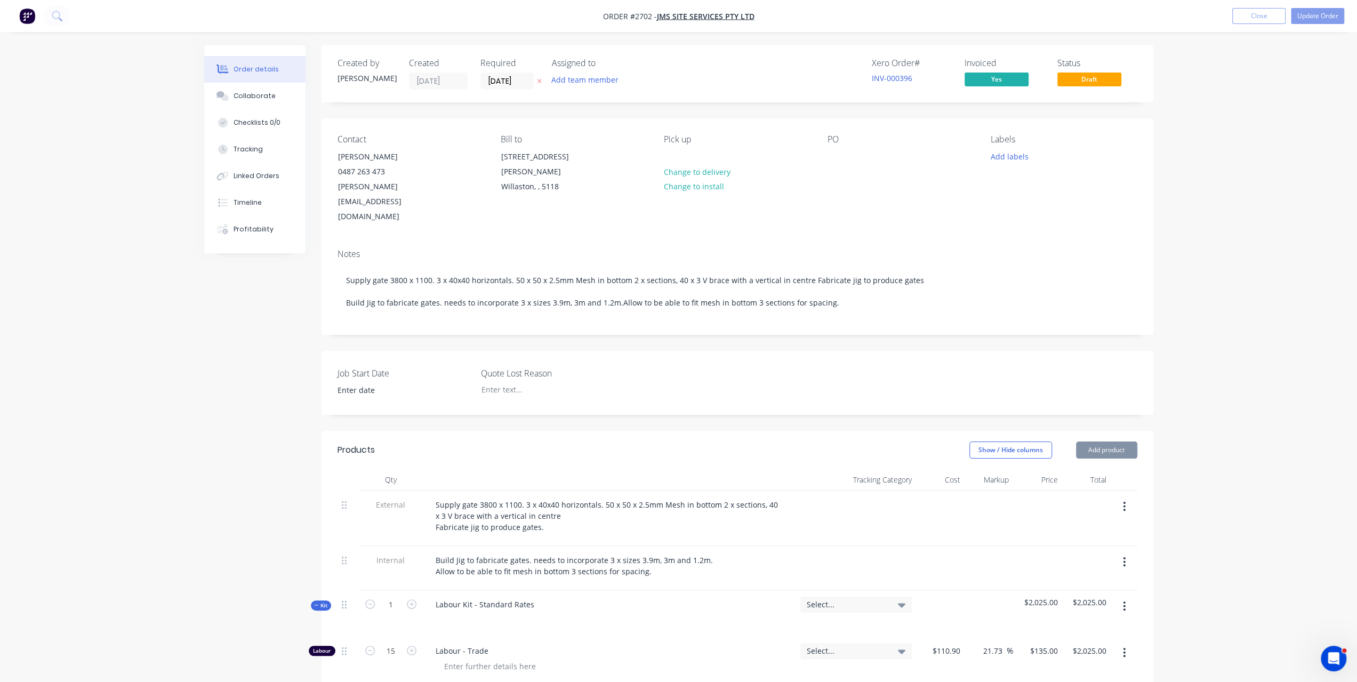
type input "$4.85"
type input "40"
type input "$6.79"
type input "$33.95"
type input "$2.92"
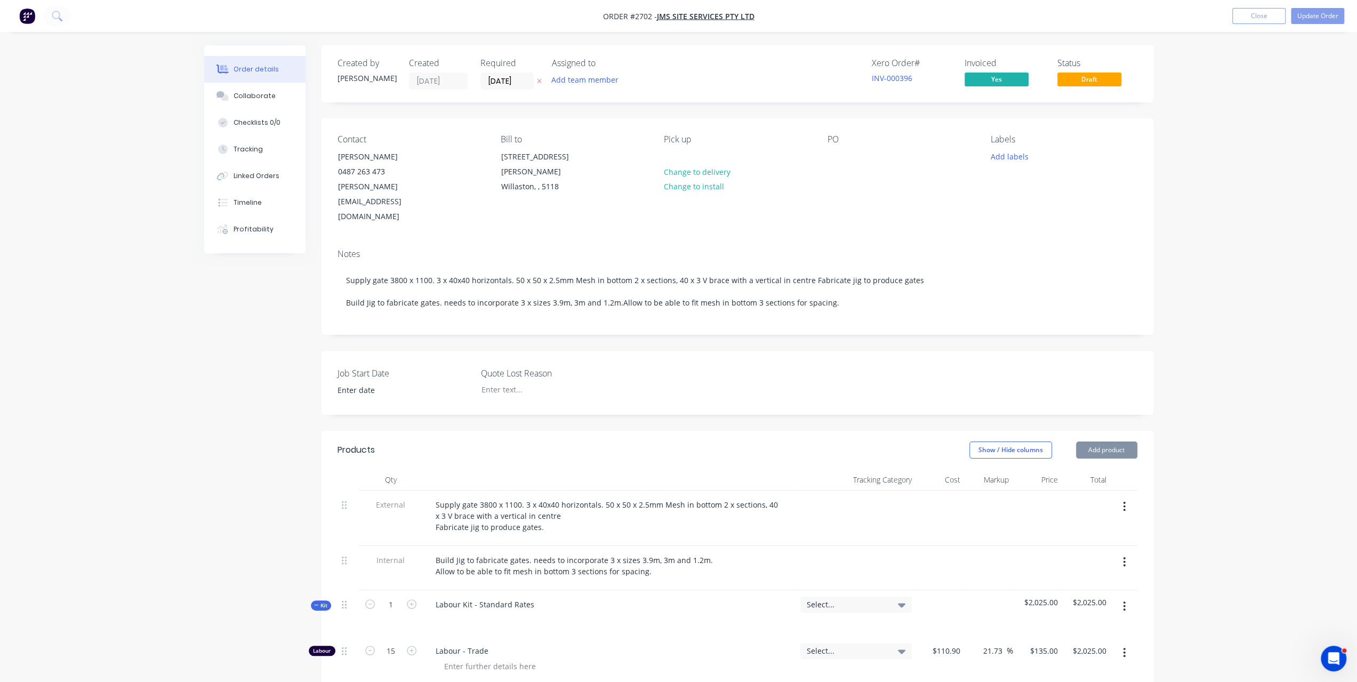
type input "40"
type input "$4.088"
type input "$6.13"
type input "$5.12"
type input "40"
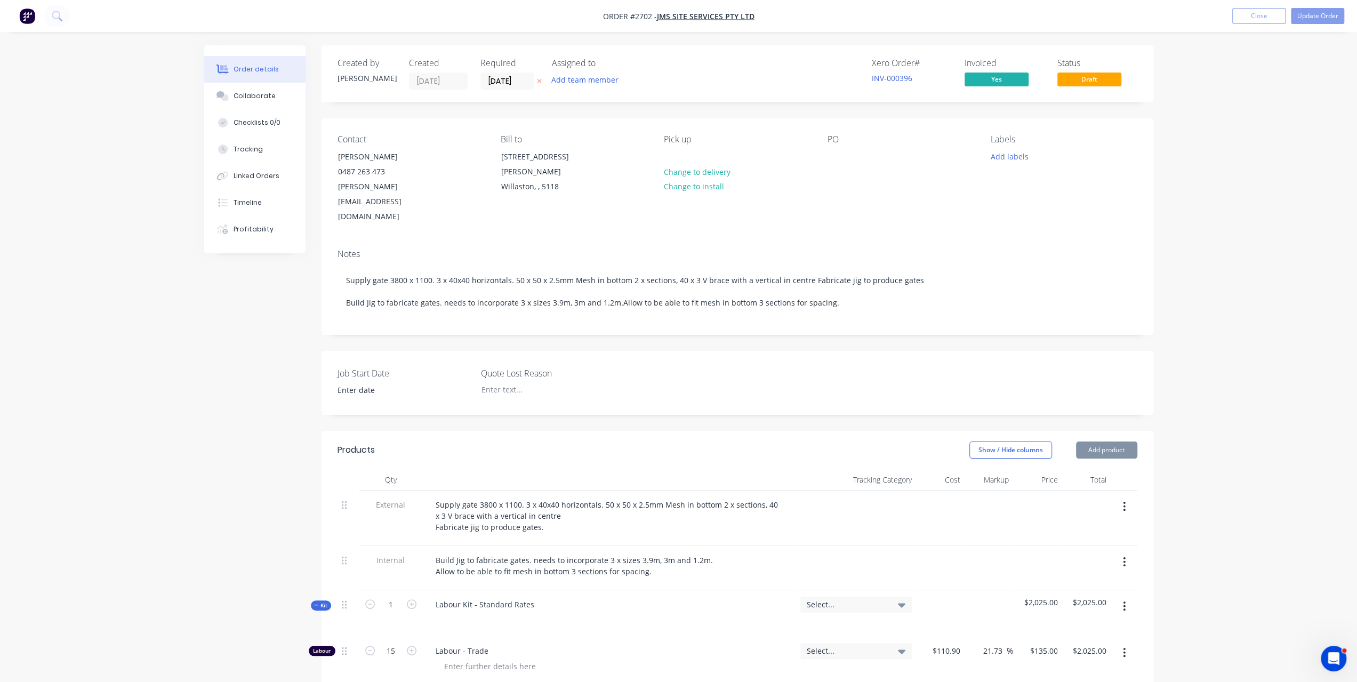
type input "$7.168"
type input "$17.92"
type input "$13.88"
type input "40"
type input "$19.432"
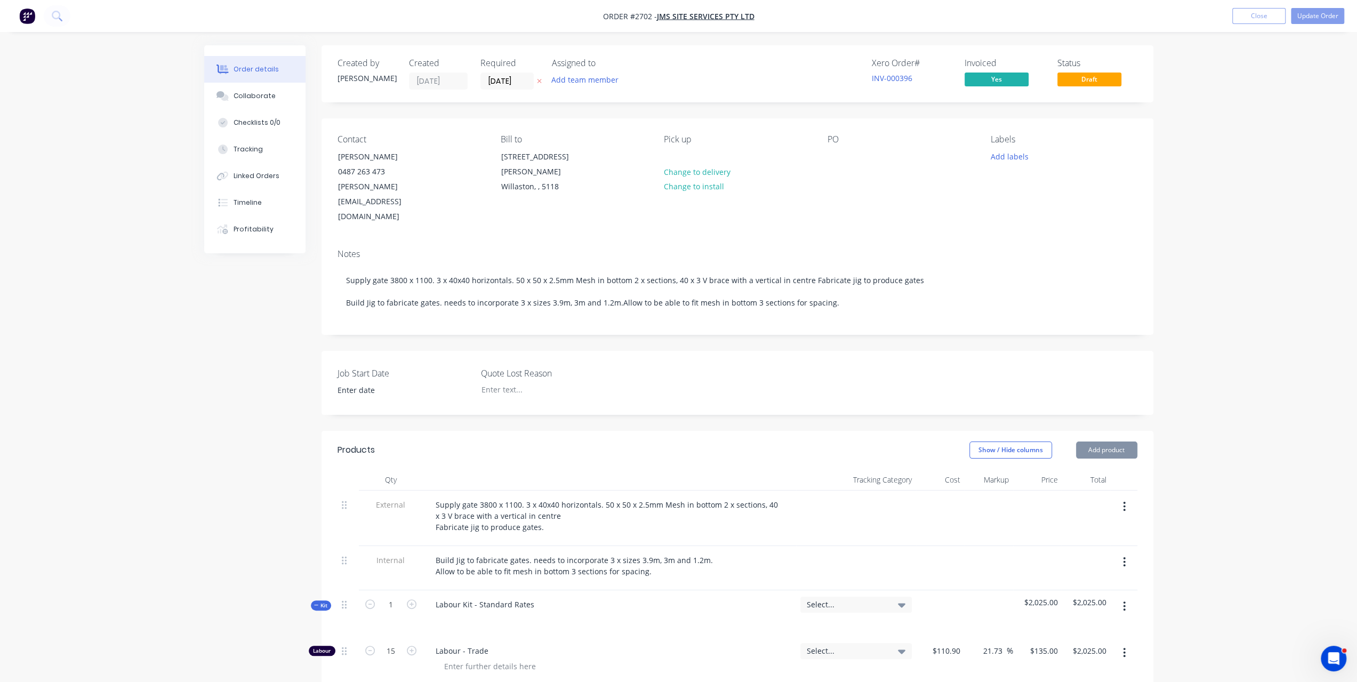
type input "$38.86"
type input "$25.00"
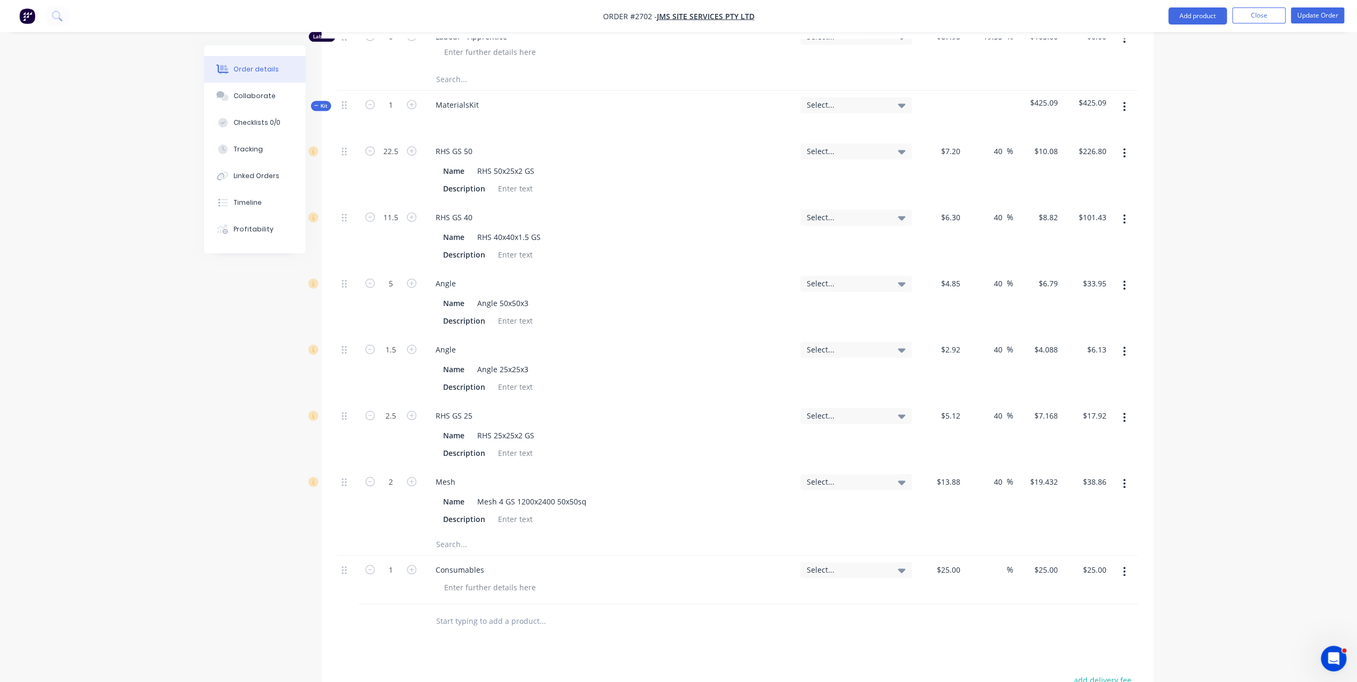
scroll to position [693, 0]
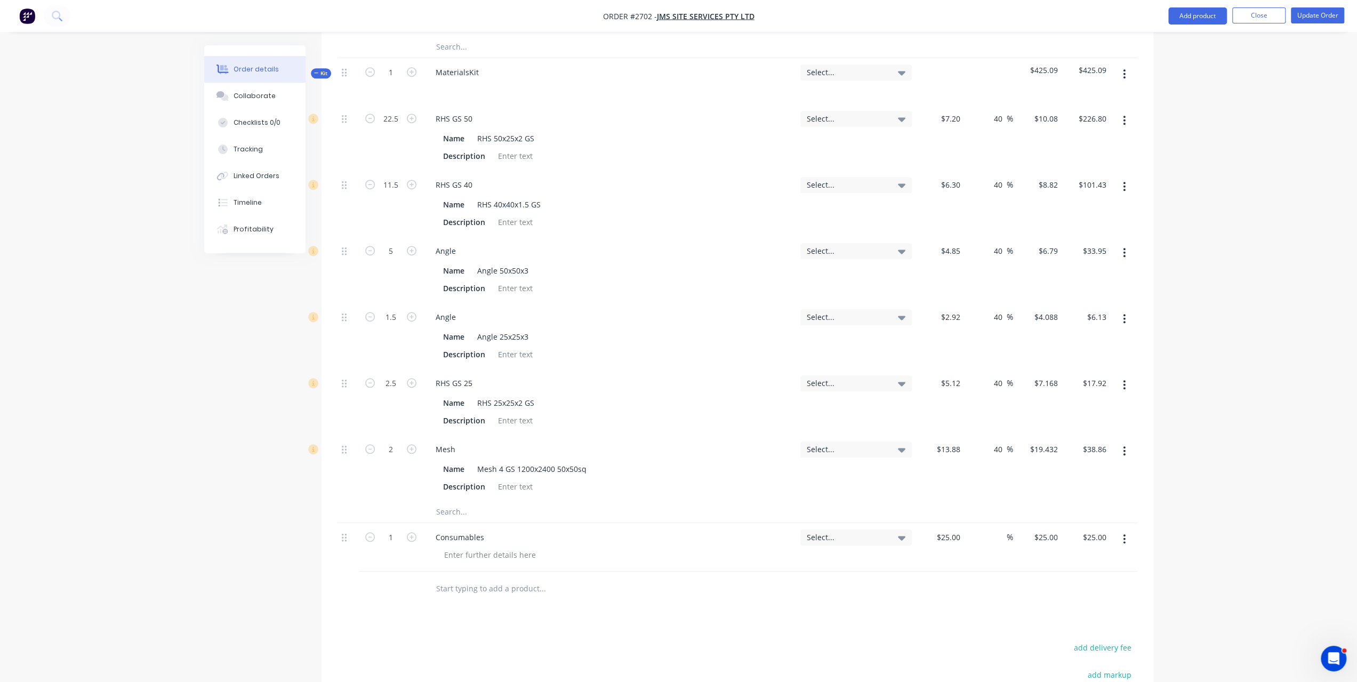
click at [461, 578] on input "text" at bounding box center [542, 588] width 213 height 21
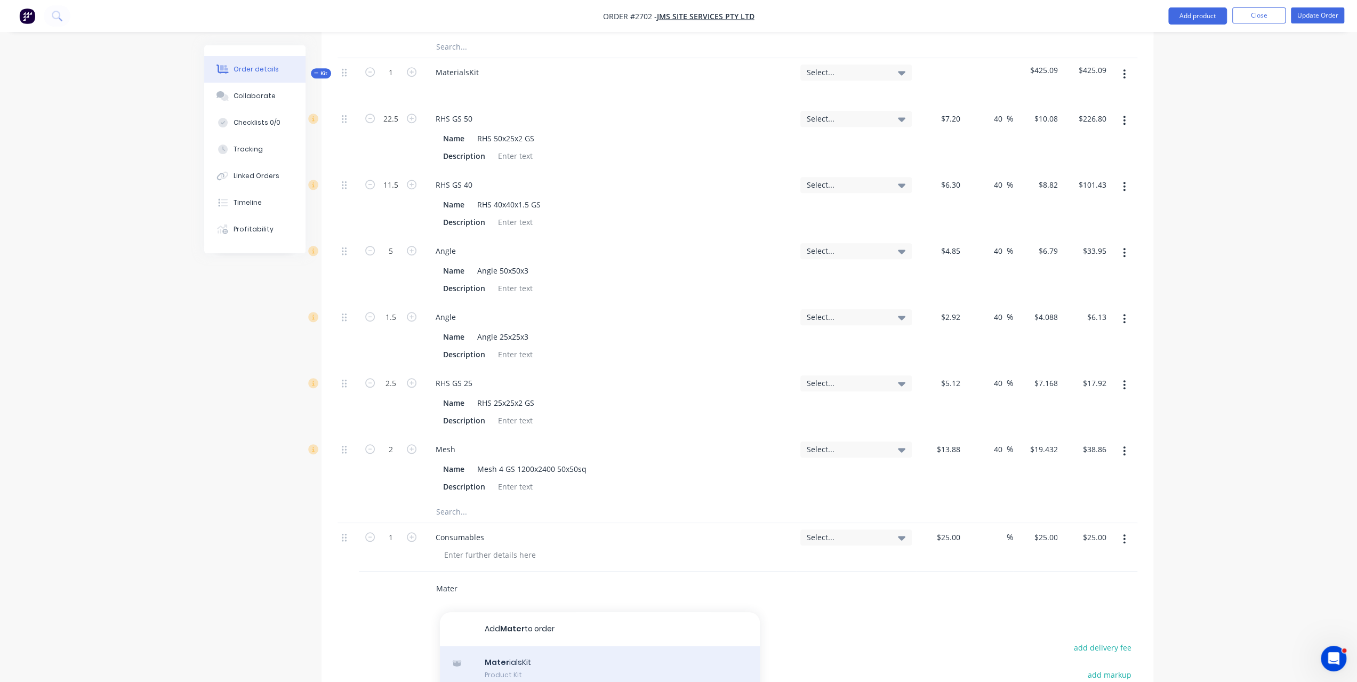
type input "Mater"
click at [533, 646] on div "Mater ialsKit Product Kit" at bounding box center [600, 668] width 320 height 45
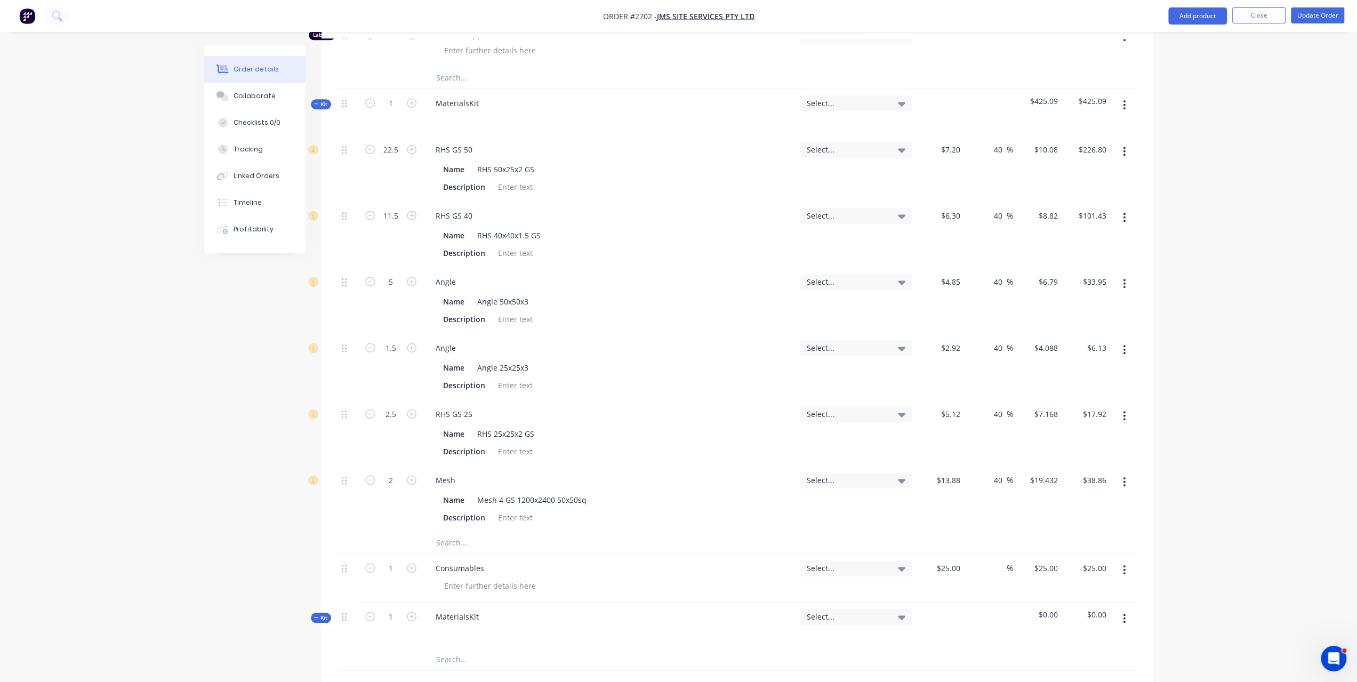
scroll to position [640, 0]
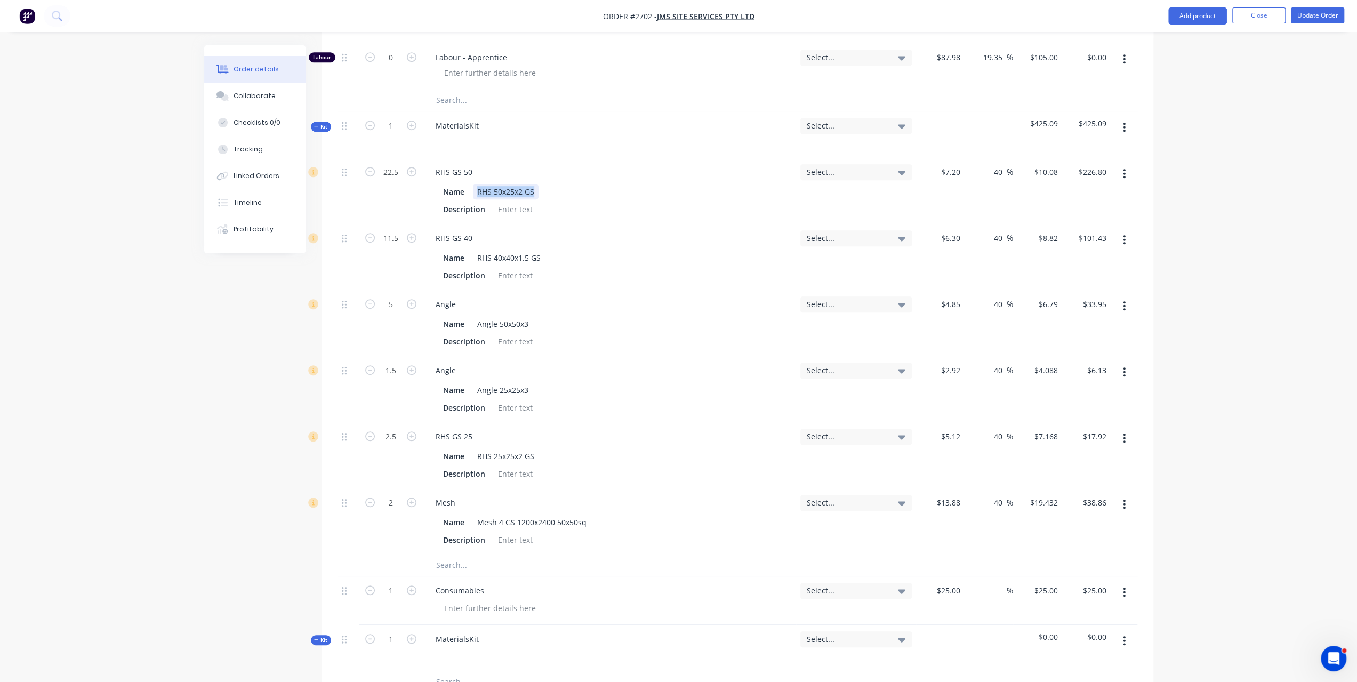
drag, startPoint x: 475, startPoint y: 159, endPoint x: 620, endPoint y: 170, distance: 145.4
click at [620, 182] on div "Name RHS 50x25x2 GS Description" at bounding box center [609, 199] width 365 height 35
copy div "RHS 50x25x2 GS"
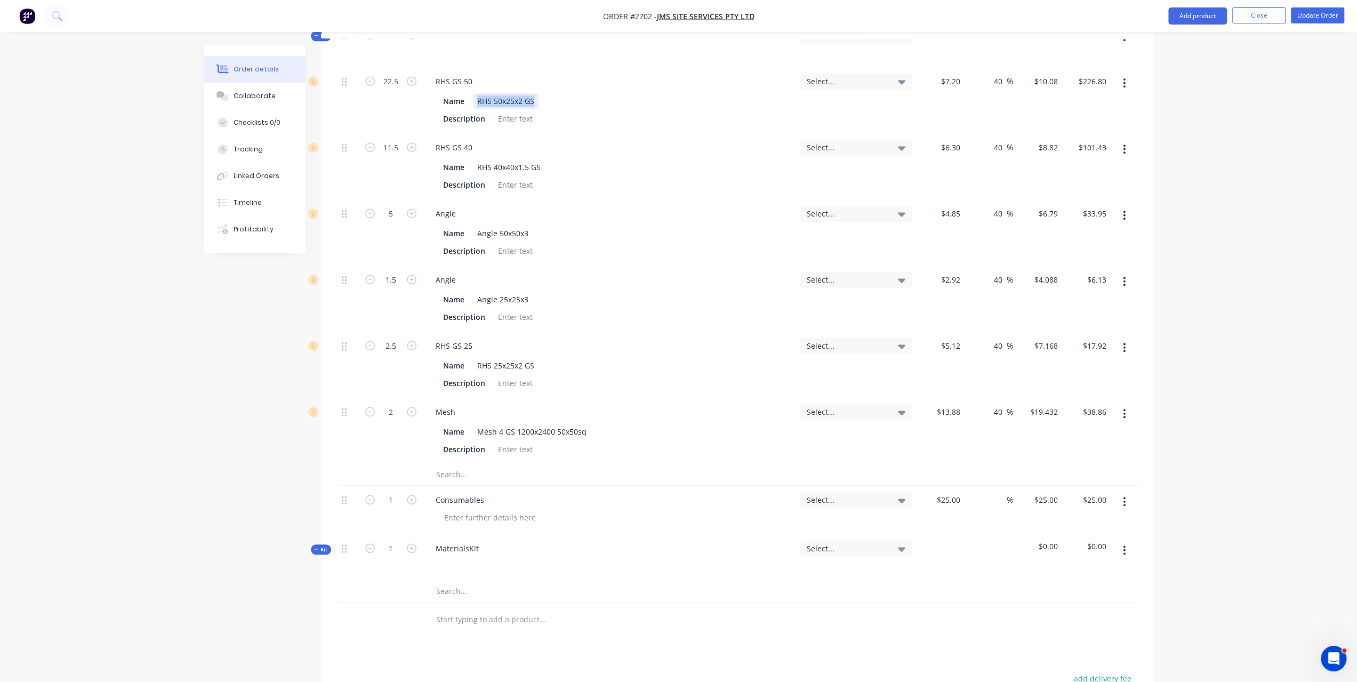
scroll to position [800, 0]
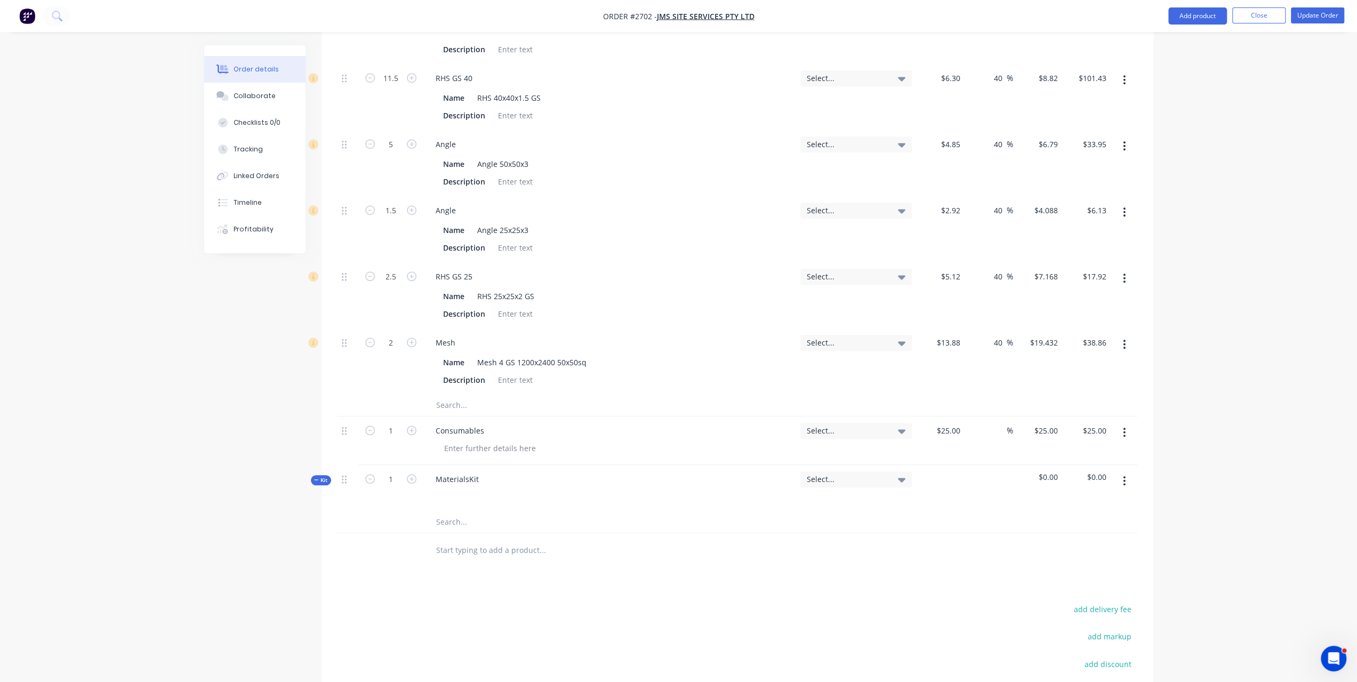
click at [461, 511] on input "text" at bounding box center [542, 521] width 213 height 21
paste input "RHS 50x25x2 GS"
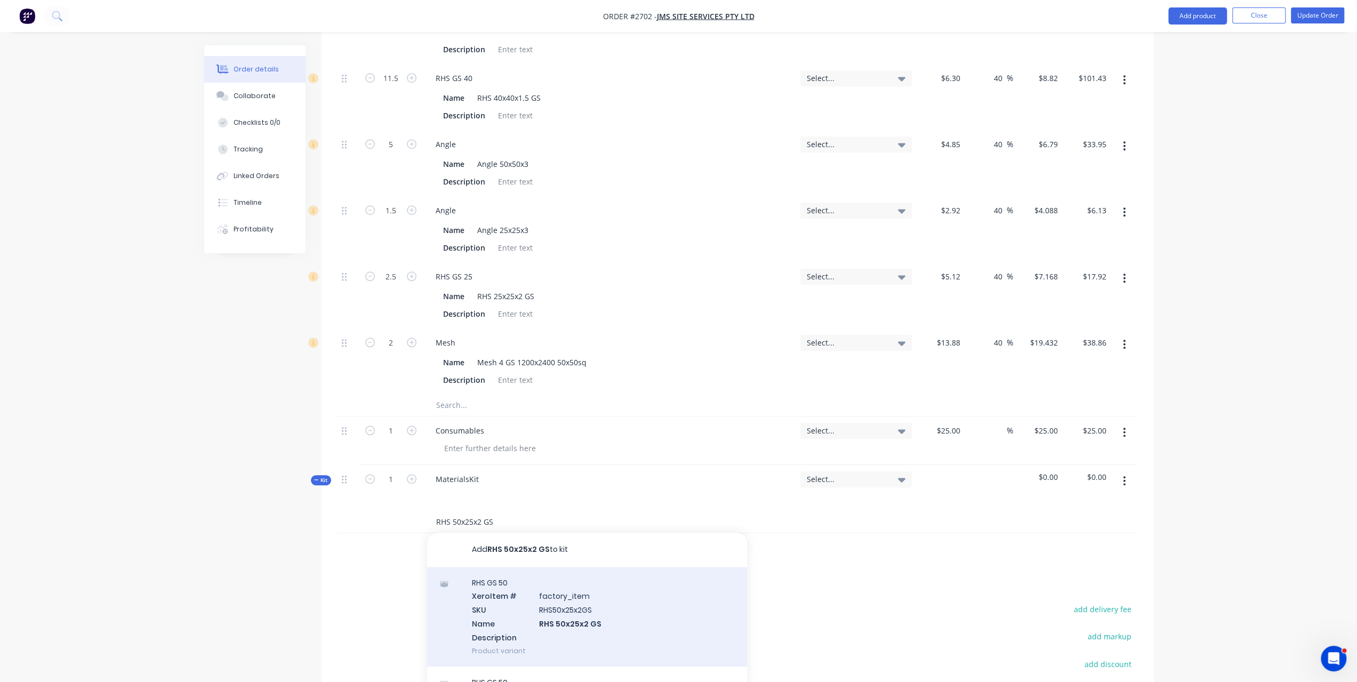
type input "RHS 50x25x2 GS"
click at [547, 583] on div "RHS GS 50 Xero Item # factory_item SKU RHS50x25x2GS Name RHS 50x25x2 GS Descrip…" at bounding box center [587, 617] width 320 height 100
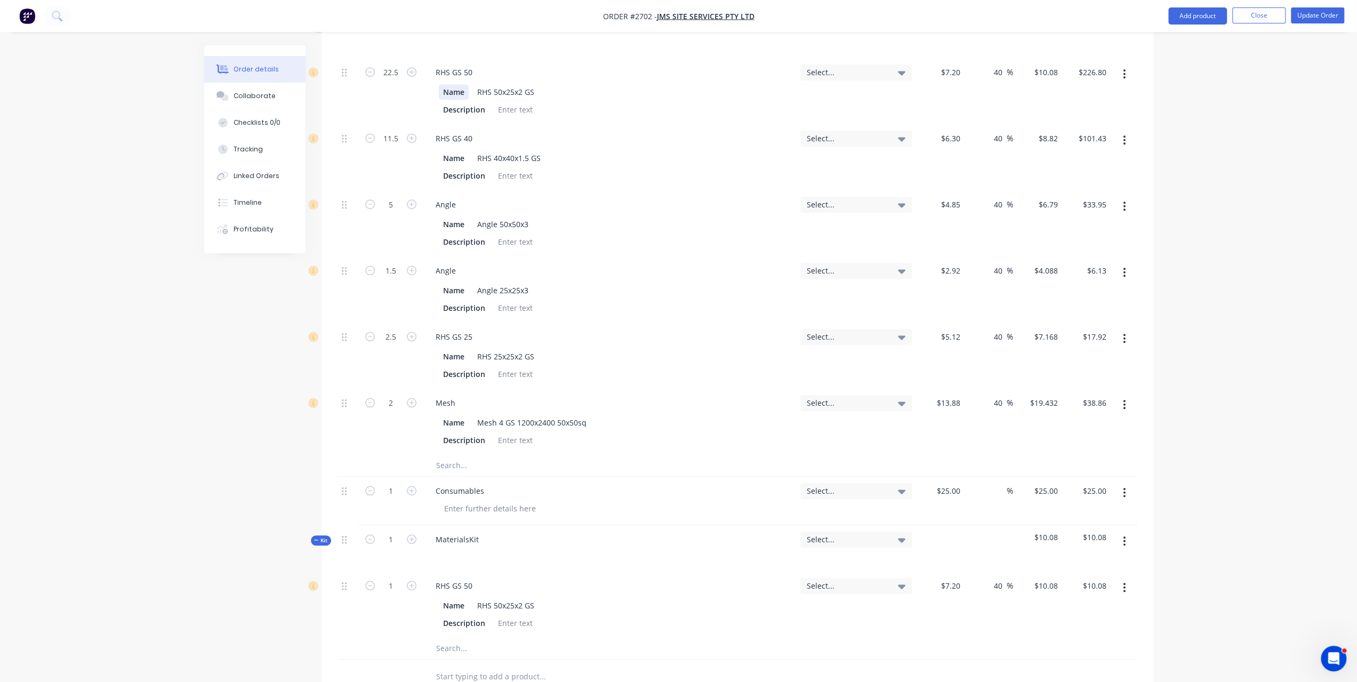
scroll to position [693, 0]
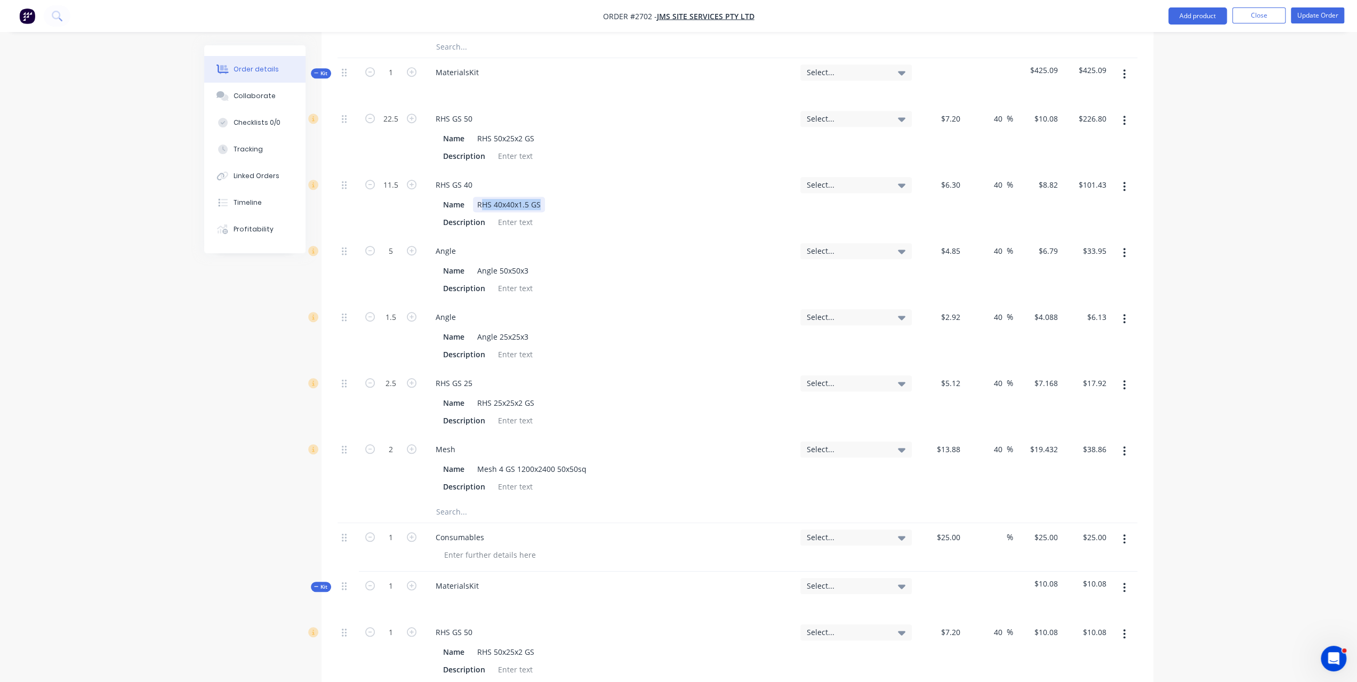
drag, startPoint x: 479, startPoint y: 173, endPoint x: 580, endPoint y: 173, distance: 100.8
click at [580, 197] on div "Name RHS 40x40x1.5 GS" at bounding box center [607, 204] width 337 height 15
drag, startPoint x: 476, startPoint y: 175, endPoint x: 547, endPoint y: 175, distance: 71.5
click at [547, 197] on div "Name RHS 40x40x1.5 GS" at bounding box center [607, 204] width 337 height 15
copy div "RHS 40x40x1.5 GS"
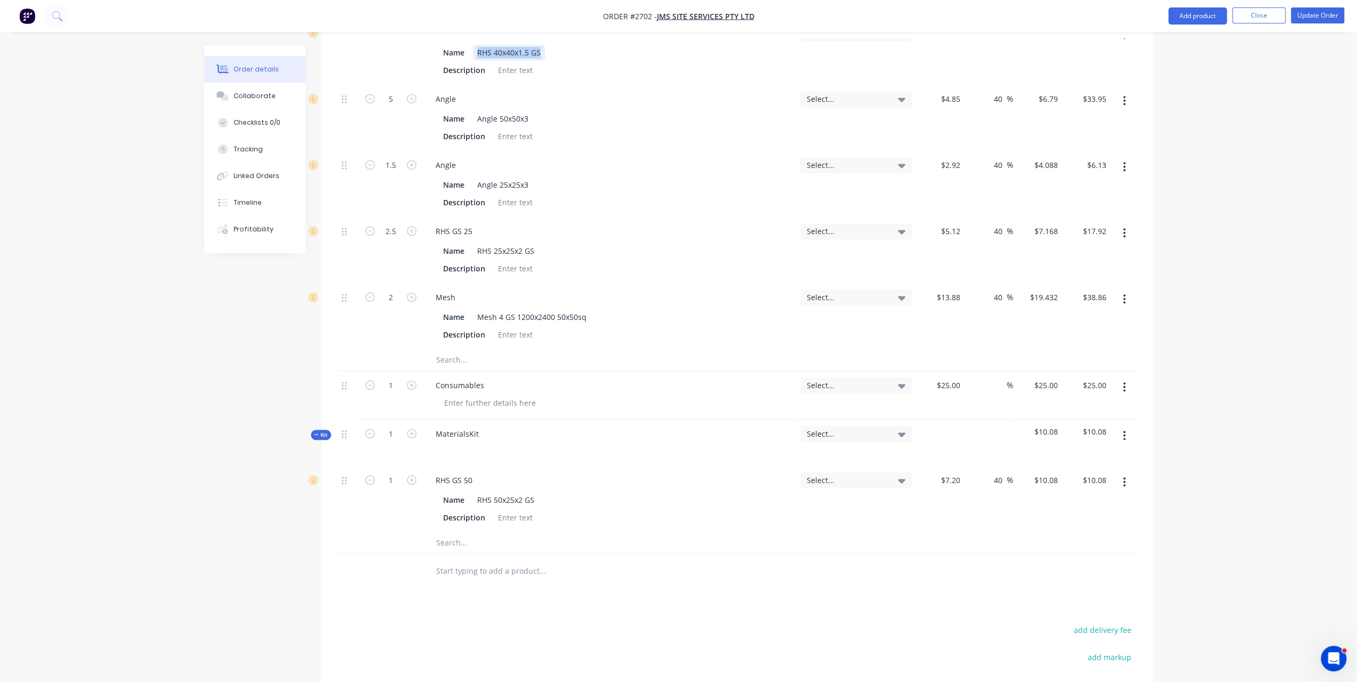
scroll to position [960, 0]
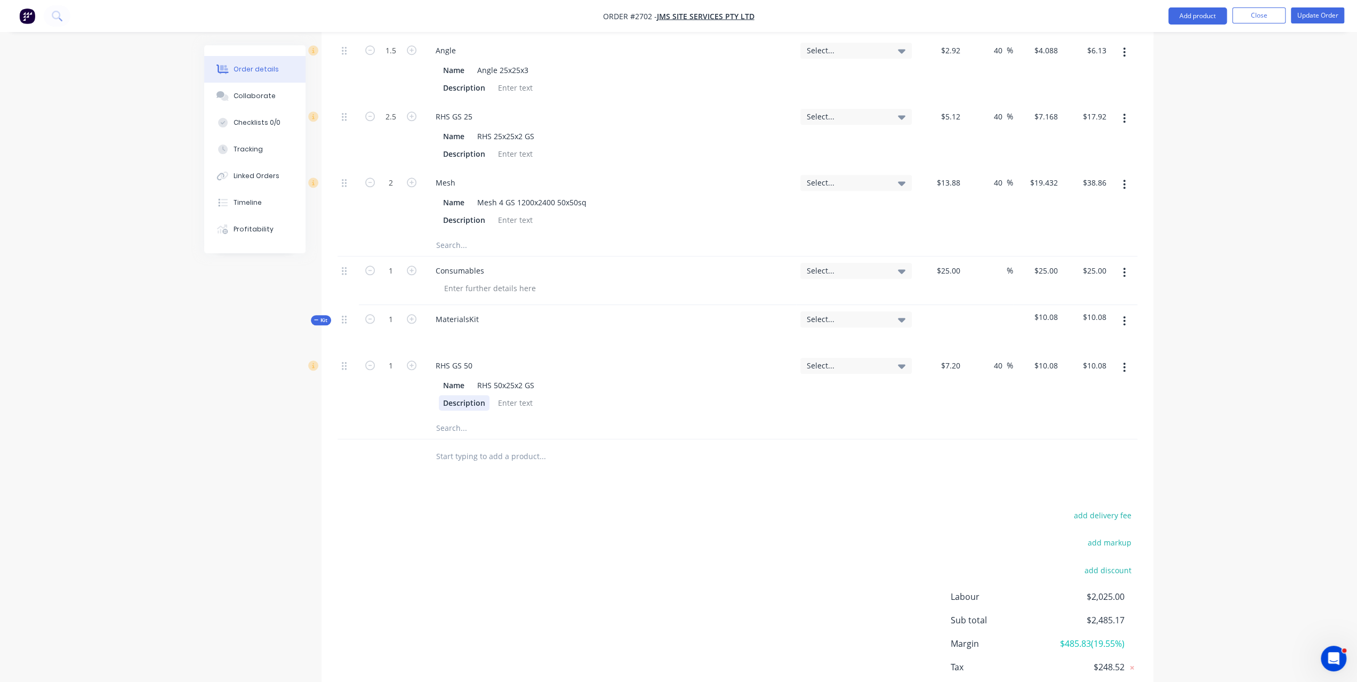
click at [453, 382] on div "RHS GS 50 Name RHS 50x25x2 GS Description" at bounding box center [609, 384] width 373 height 66
click at [453, 418] on input "text" at bounding box center [542, 428] width 213 height 21
paste input "RHS 40x40x1.5 GS"
type input "RHS 40x40x1.5 GS"
click at [511, 473] on div "RHS GS 40 Xero Item # factory_item SKU RHS40x40x1.5GS Name RHS 40x40x1.5 GS Des…" at bounding box center [587, 523] width 320 height 100
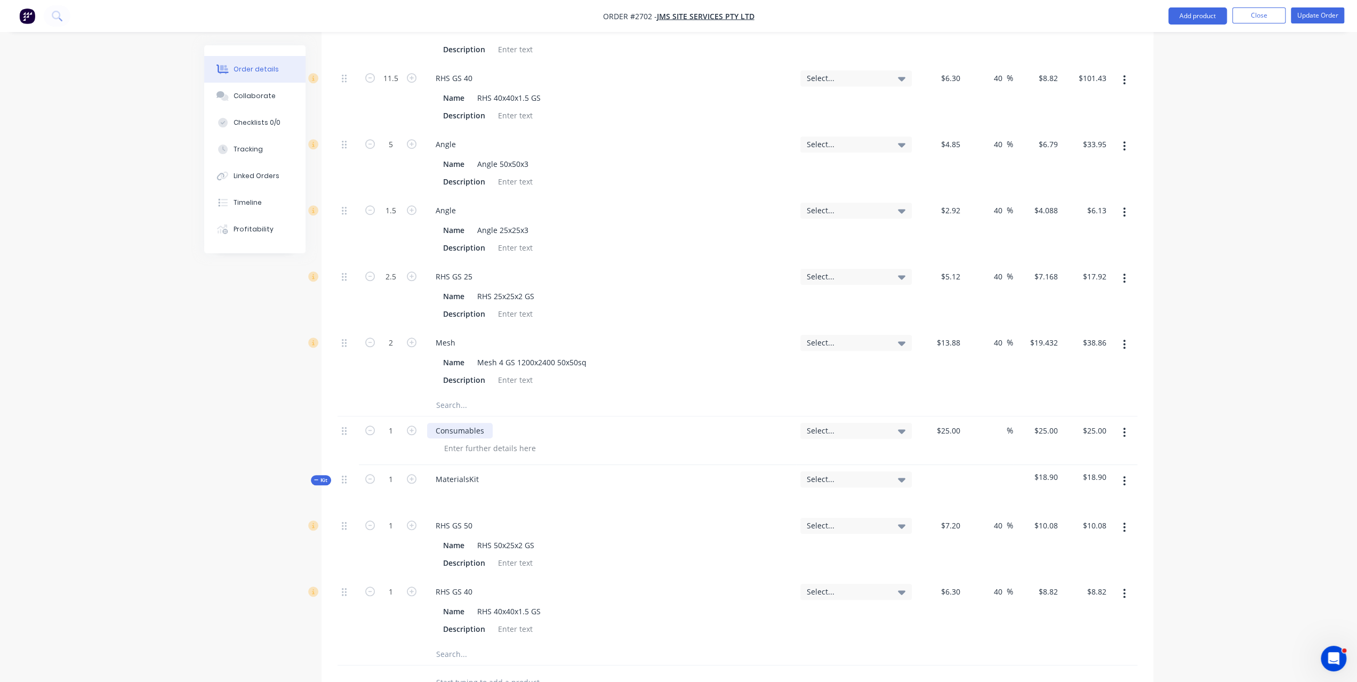
scroll to position [746, 0]
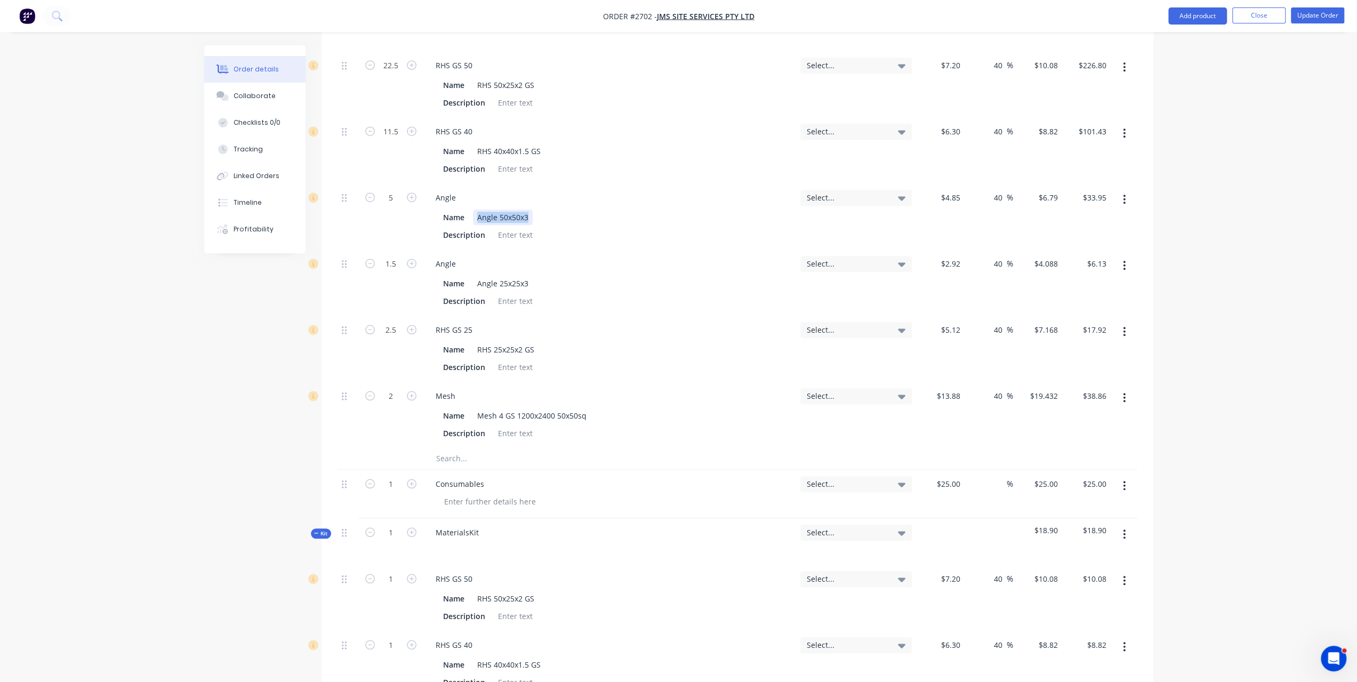
drag, startPoint x: 473, startPoint y: 188, endPoint x: 541, endPoint y: 188, distance: 67.2
click at [541, 210] on div "Name Angle 50x50x3" at bounding box center [607, 217] width 337 height 15
copy div "Angle 50x50x3"
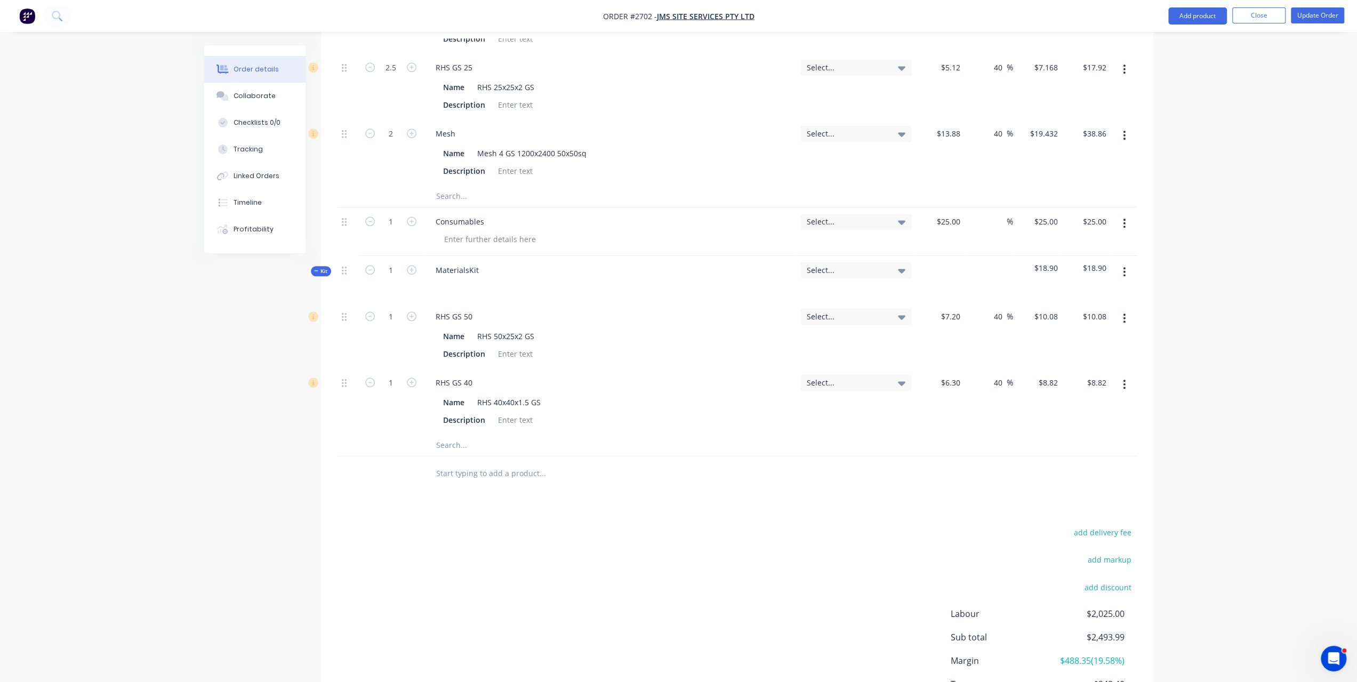
scroll to position [1055, 0]
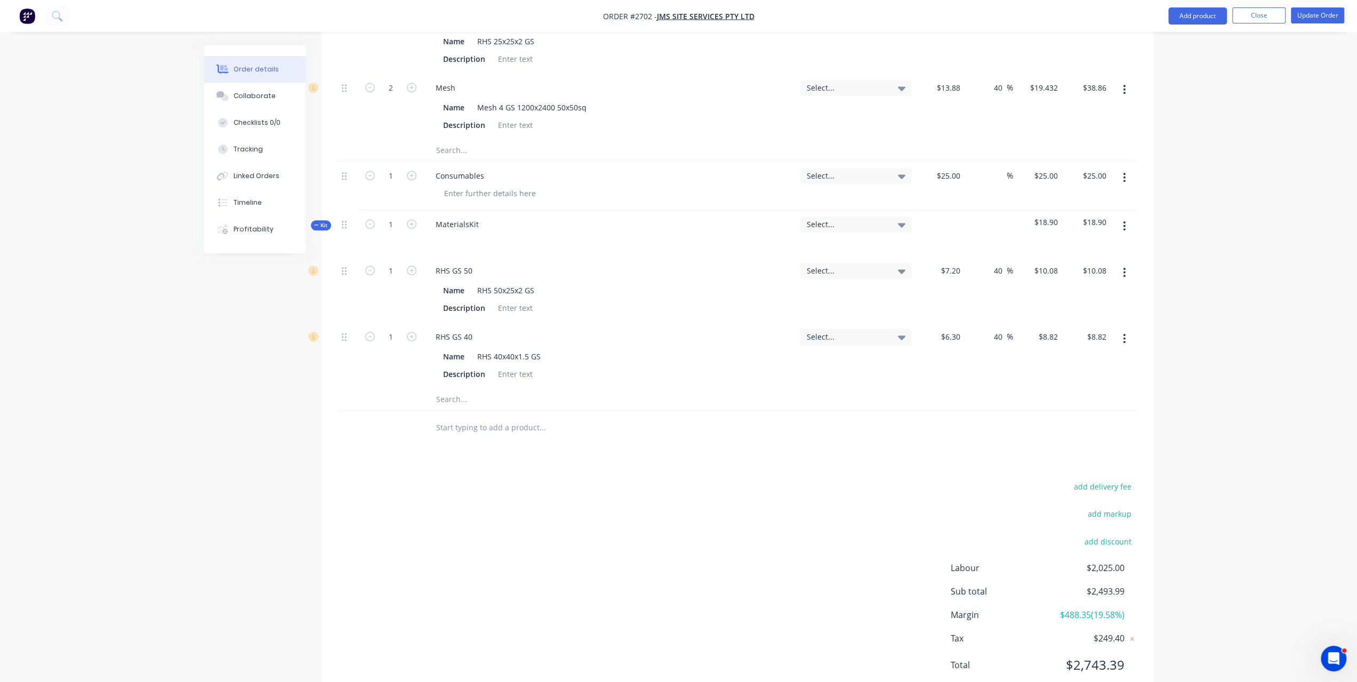
click at [446, 389] on input "text" at bounding box center [542, 399] width 213 height 21
paste input "Angle 50x50x3"
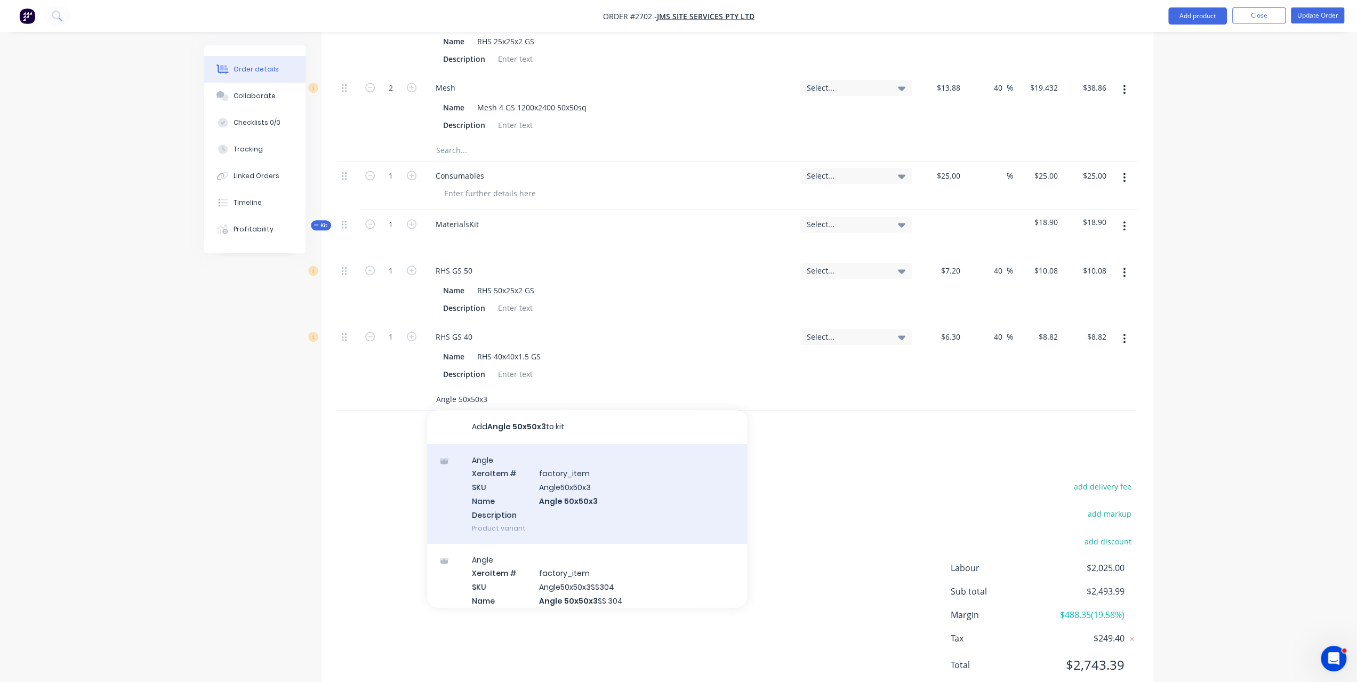
type input "Angle 50x50x3"
click at [499, 454] on div "Angle Xero Item # factory_item SKU Angle50x50x3 Name Angle 50x50x3 Description …" at bounding box center [587, 494] width 320 height 100
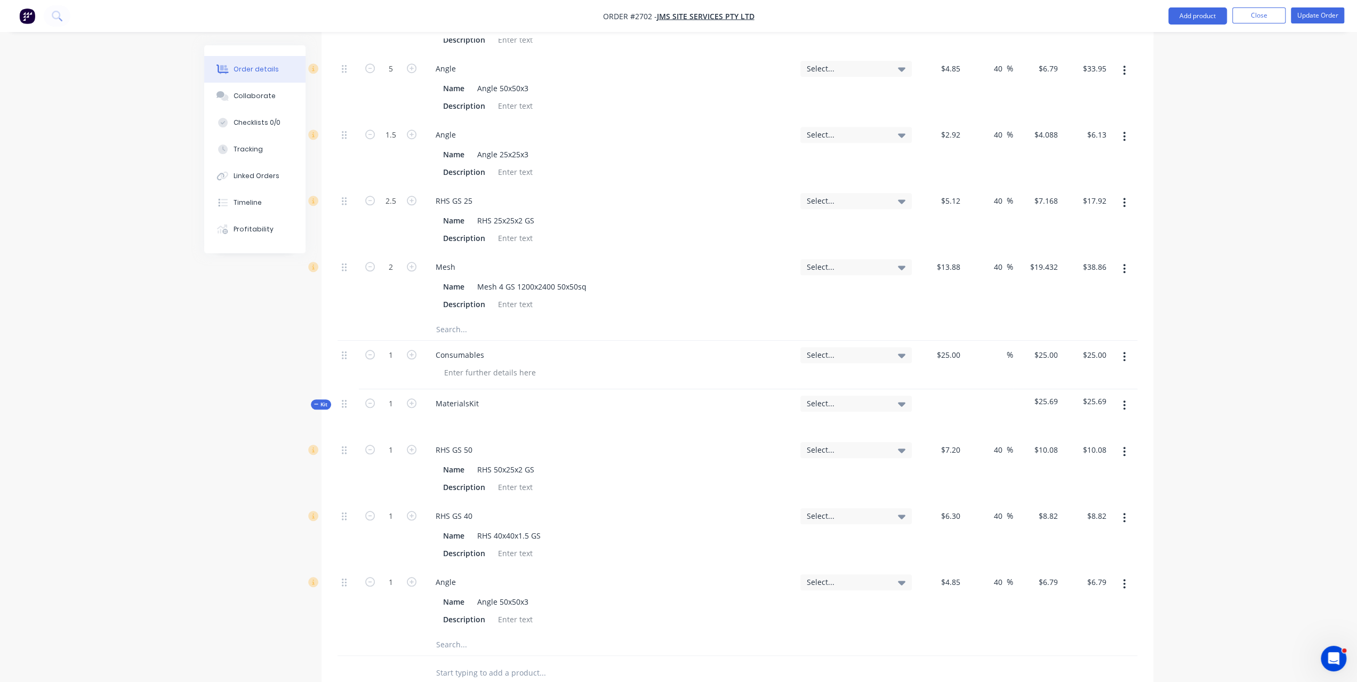
scroll to position [788, 0]
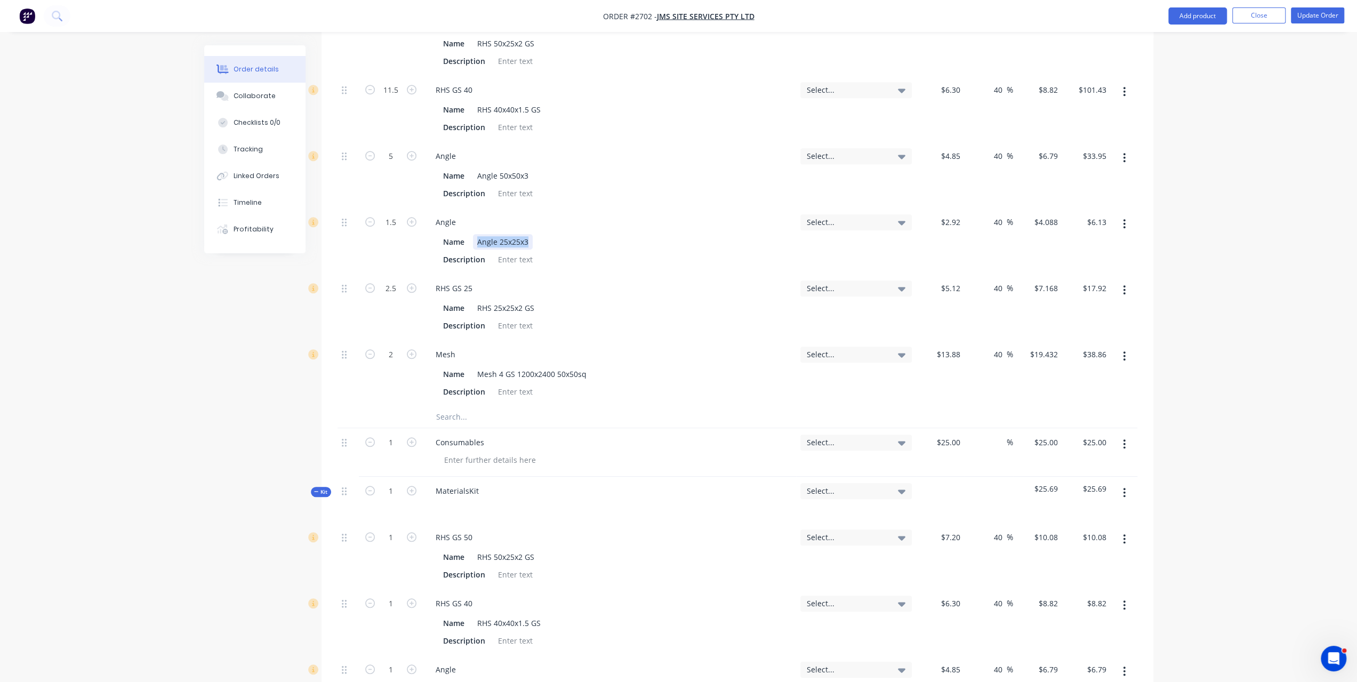
drag, startPoint x: 476, startPoint y: 210, endPoint x: 537, endPoint y: 217, distance: 61.8
click at [537, 232] on div "Name Angle 25x25x3 Description" at bounding box center [609, 249] width 365 height 35
copy div "Angle 25x25x3"
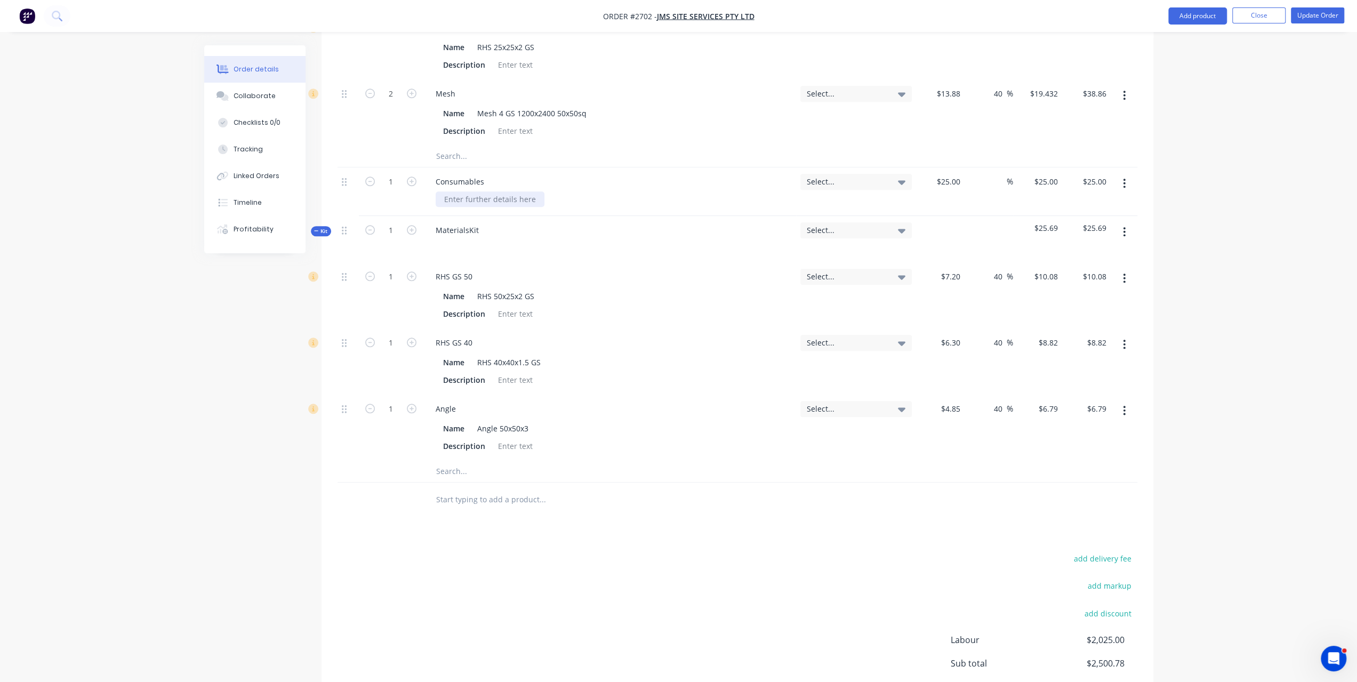
scroll to position [1055, 0]
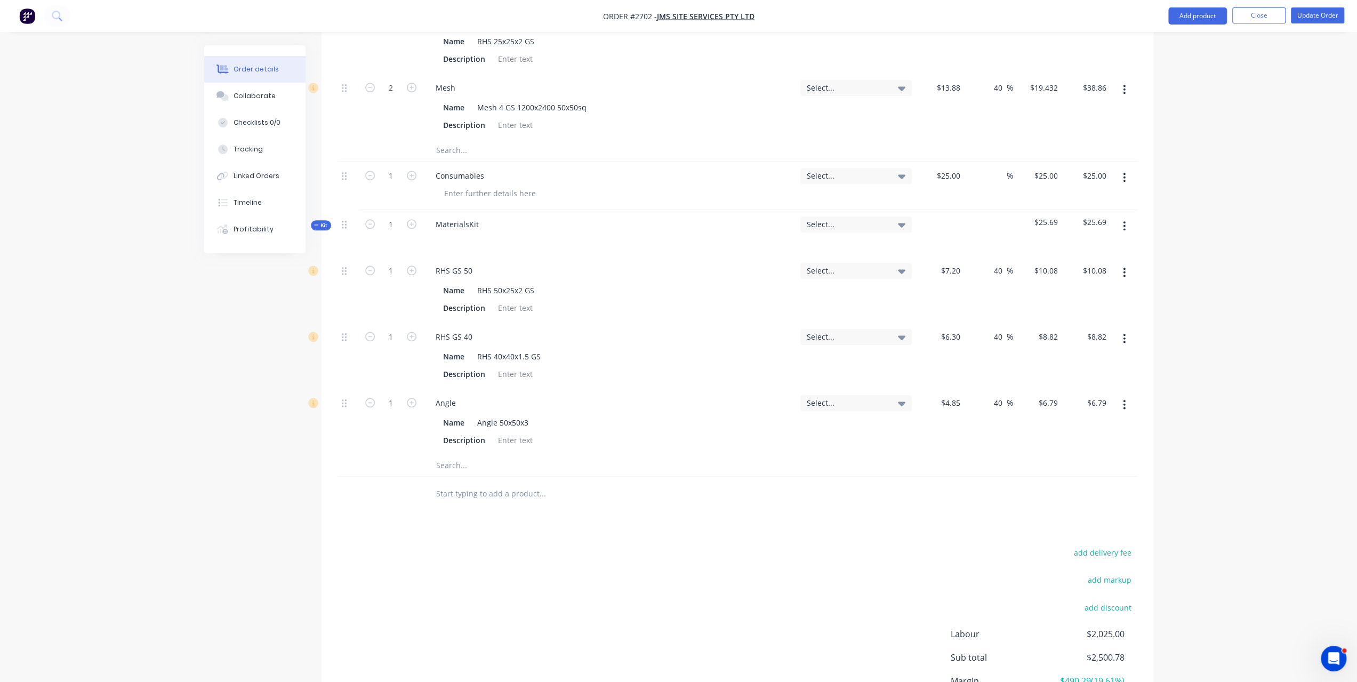
click at [460, 483] on input "text" at bounding box center [542, 493] width 213 height 21
paste input "Angle 25x25x3"
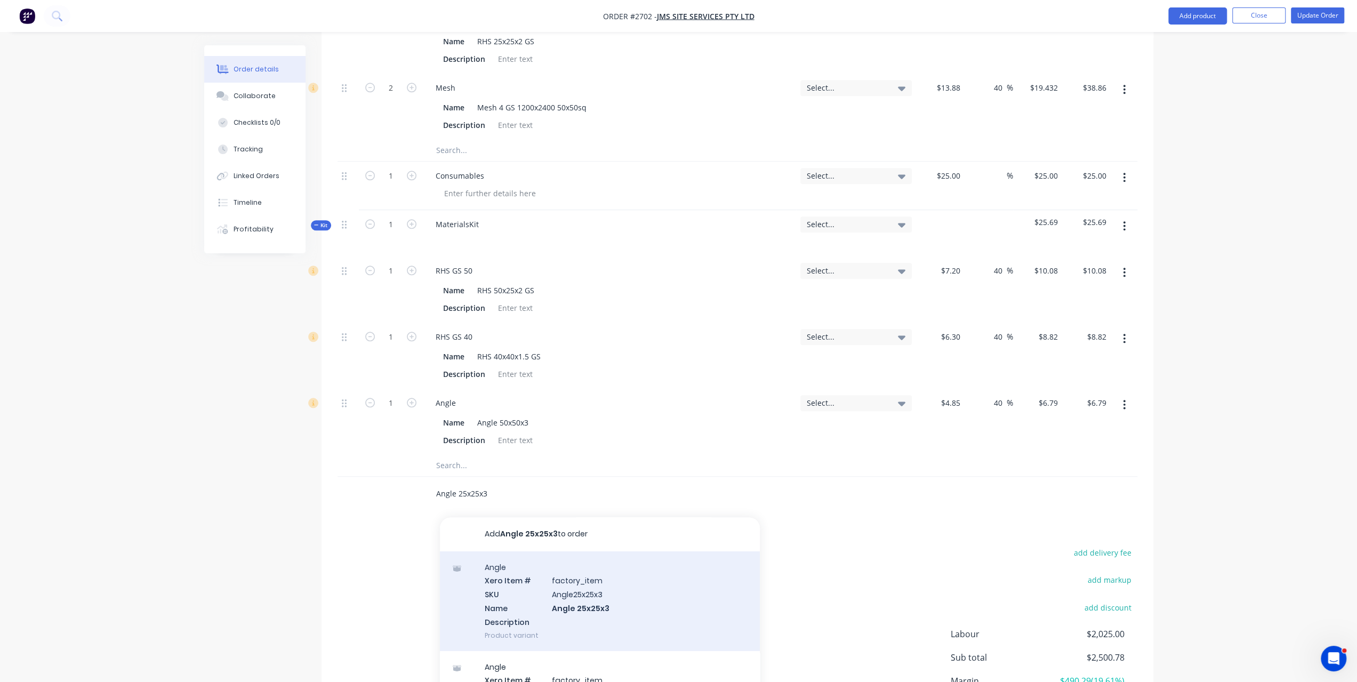
type input "Angle 25x25x3"
click at [510, 563] on div "Angle Xero Item # factory_item SKU Angle25x25x3 Name Angle 25x25x3 Description …" at bounding box center [600, 601] width 320 height 100
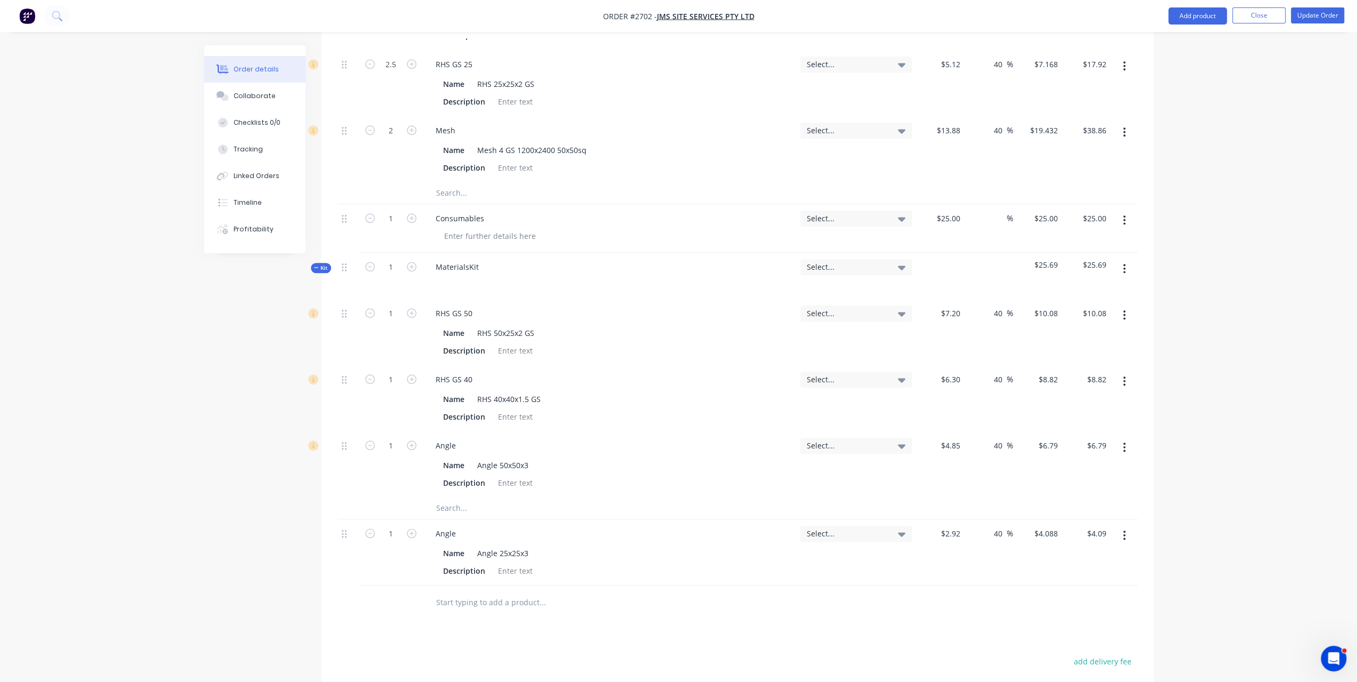
scroll to position [948, 0]
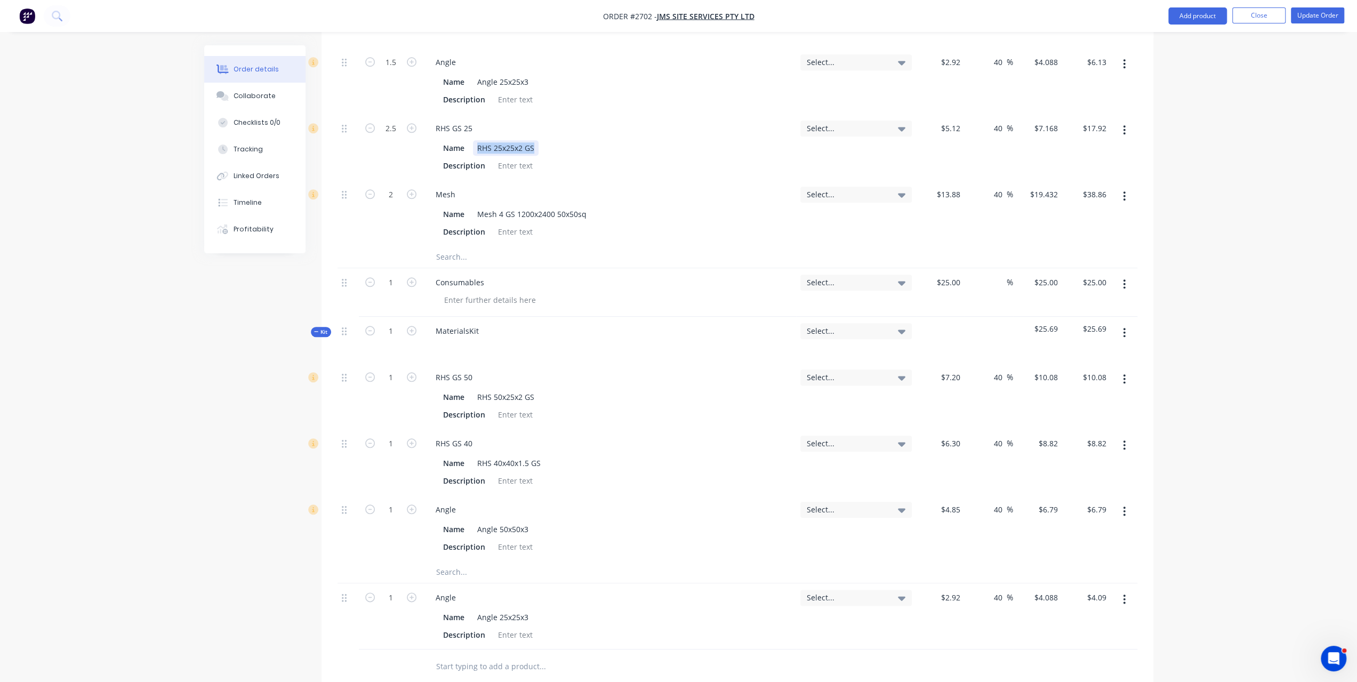
drag, startPoint x: 477, startPoint y: 113, endPoint x: 597, endPoint y: 124, distance: 120.5
click at [597, 138] on div "Name RHS 25x25x2 GS Description" at bounding box center [609, 155] width 365 height 35
copy div "RHS 25x25x2 GS"
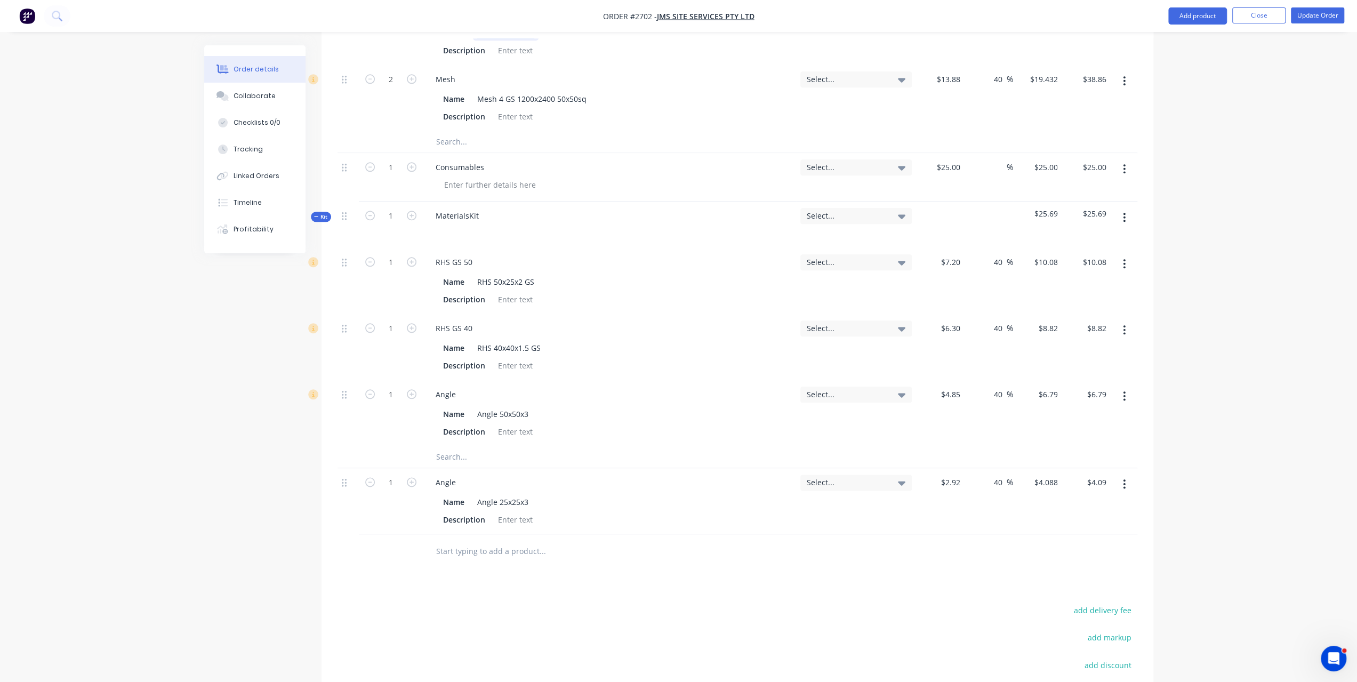
scroll to position [1161, 0]
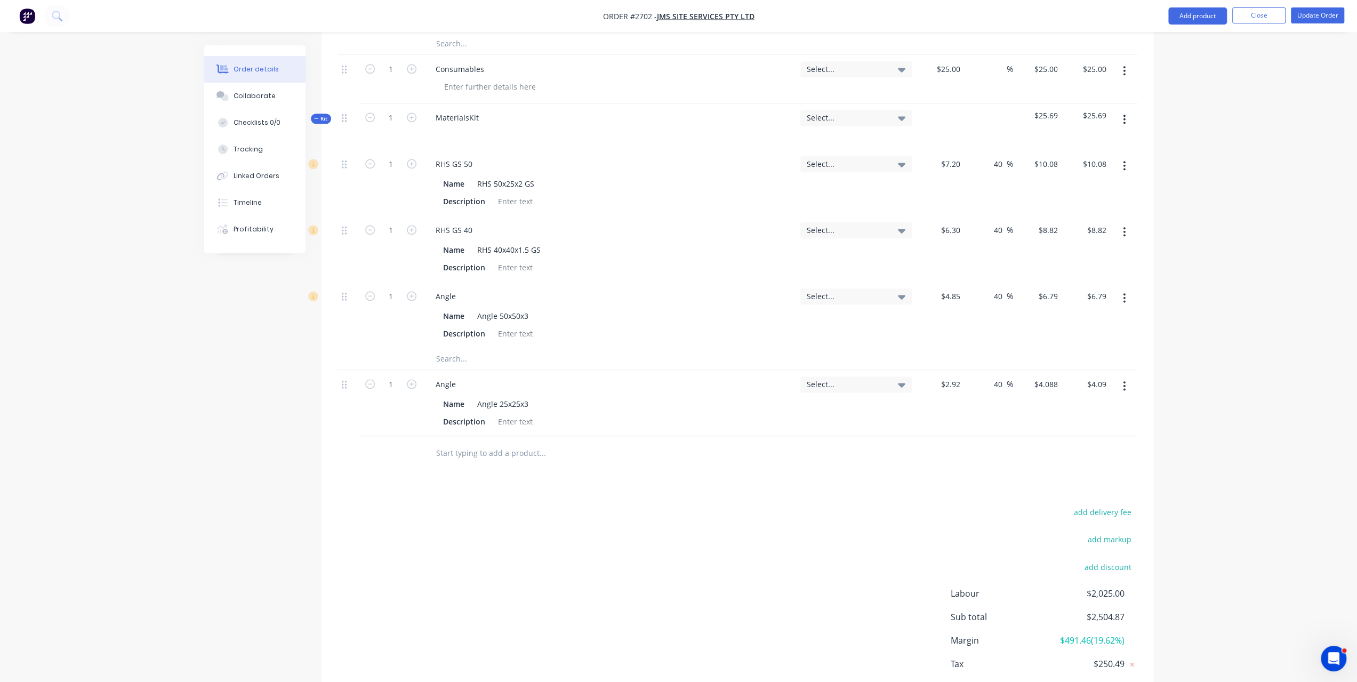
click at [467, 443] on input "text" at bounding box center [542, 453] width 213 height 21
paste input "RHS 25x25x2 GS"
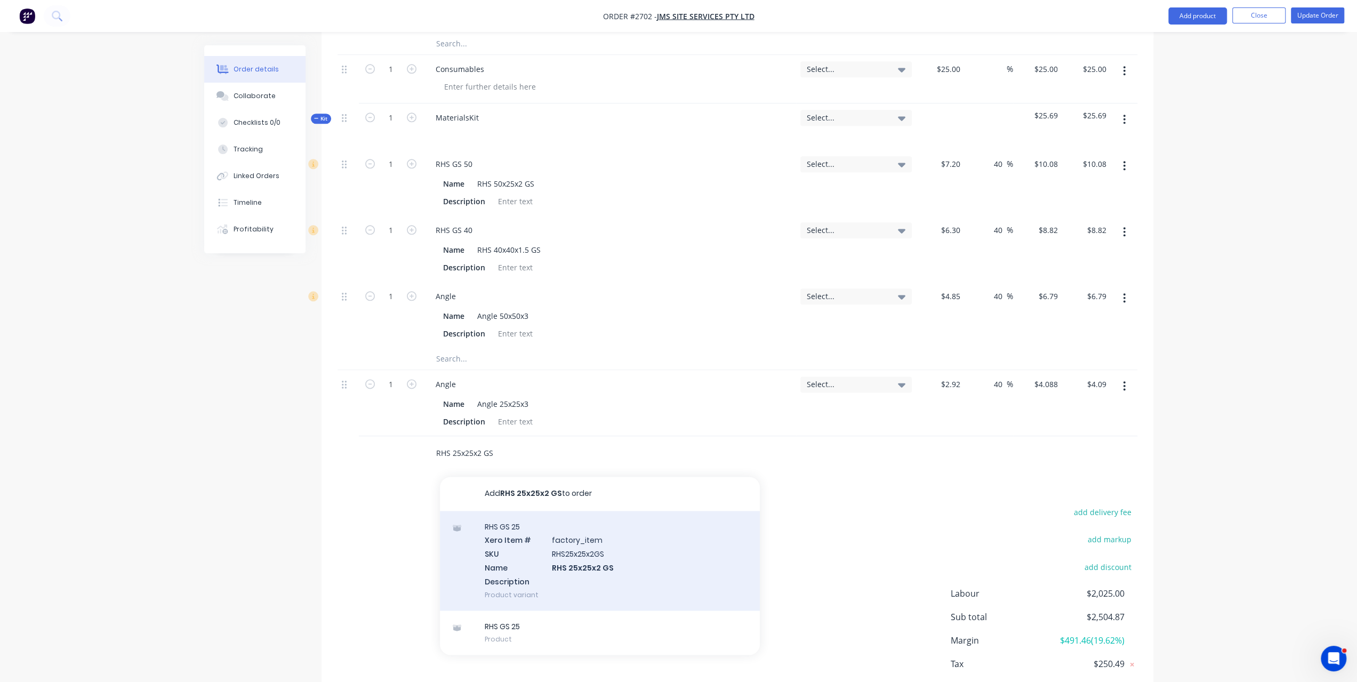
type input "RHS 25x25x2 GS"
click at [520, 511] on div "RHS GS 25 Xero Item # factory_item SKU RHS25x25x2GS Name RHS 25x25x2 GS Descrip…" at bounding box center [600, 561] width 320 height 100
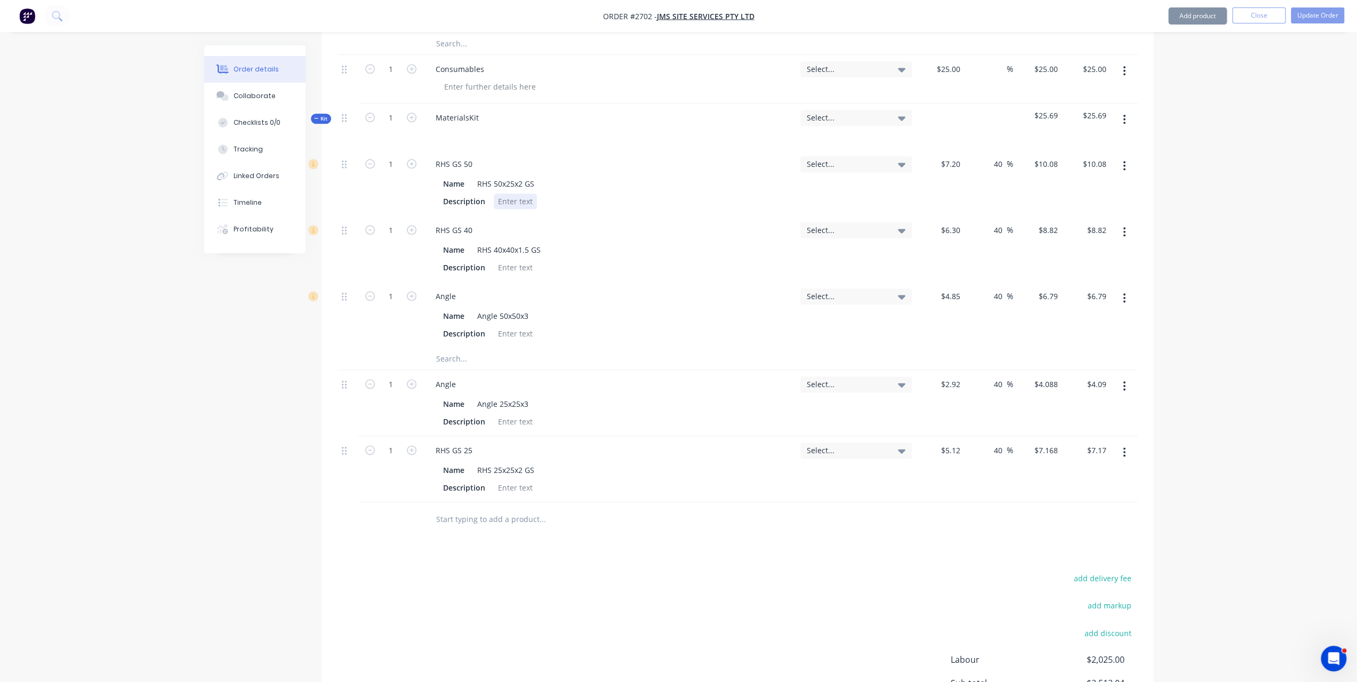
type input "$5.12"
type input "40"
type input "$7.168"
type input "$7.17"
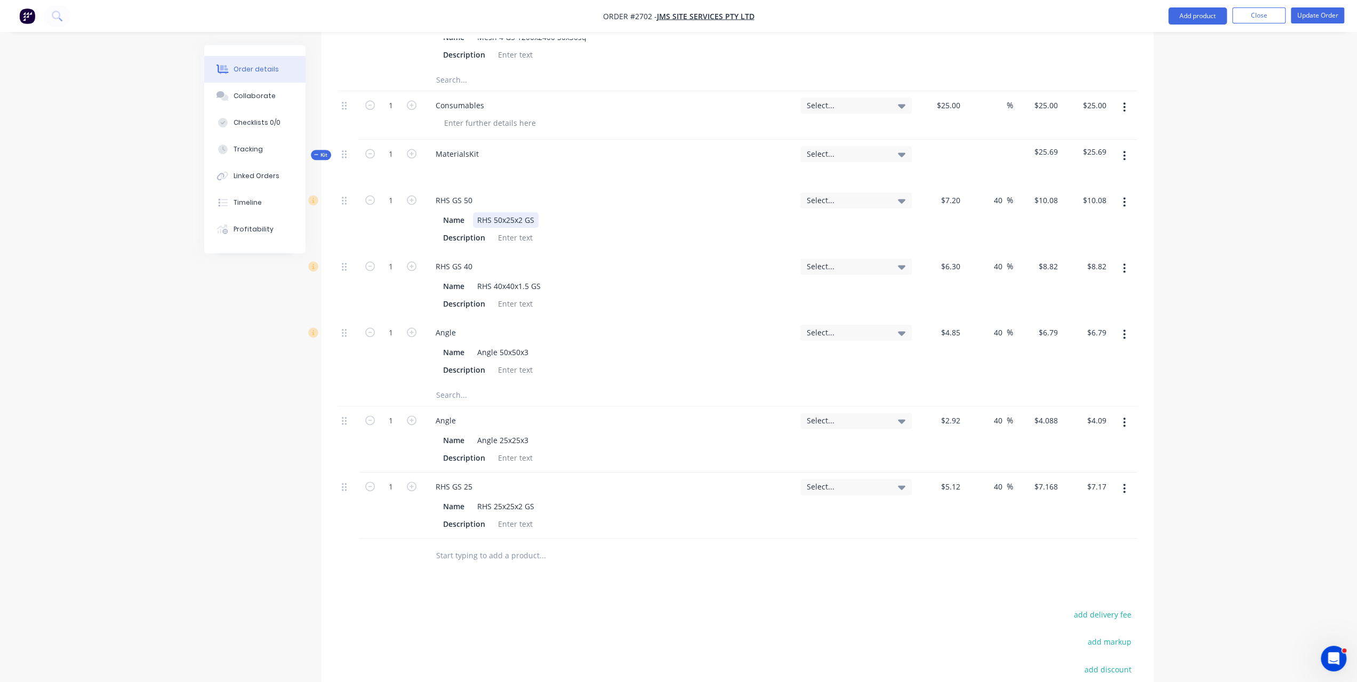
scroll to position [1055, 0]
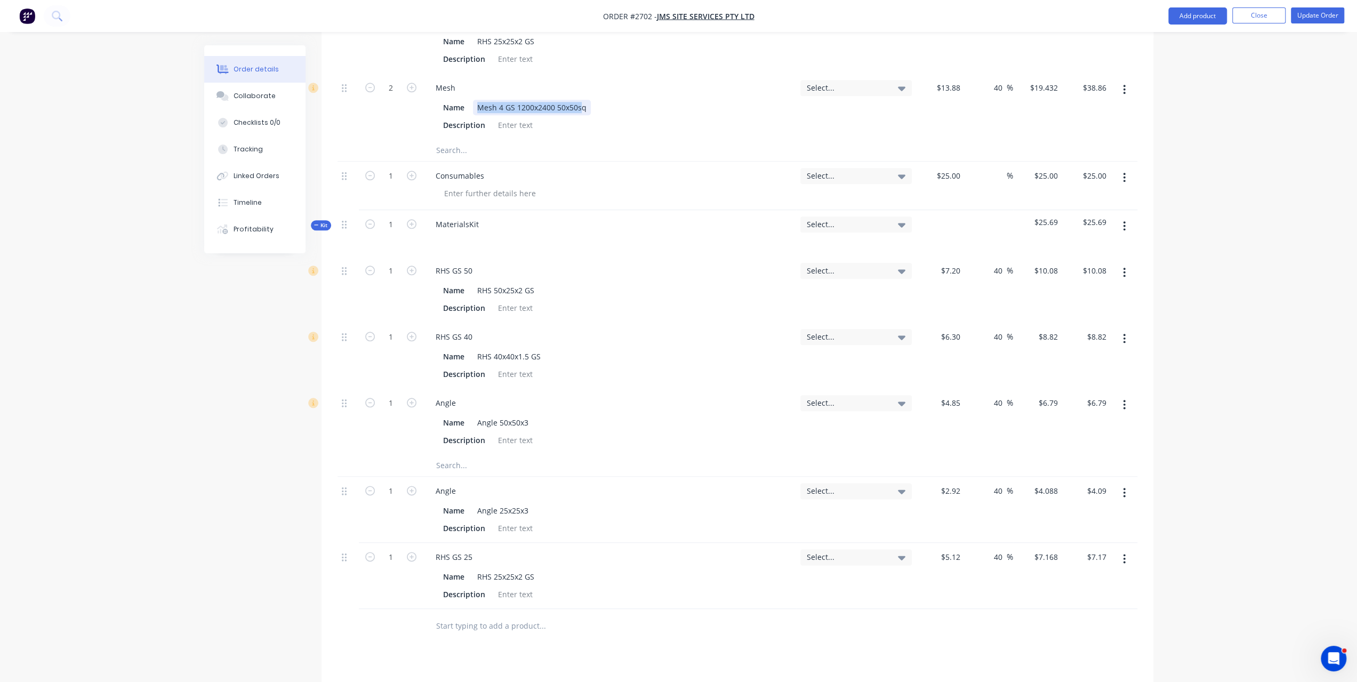
drag, startPoint x: 477, startPoint y: 71, endPoint x: 581, endPoint y: 74, distance: 104.6
click at [581, 100] on div "Mesh 4 GS 1200x2400 50x50sq" at bounding box center [532, 107] width 118 height 15
click at [588, 100] on div "Mesh 4 GS 1200x2400 50x50sq" at bounding box center [532, 107] width 118 height 15
drag, startPoint x: 588, startPoint y: 75, endPoint x: 464, endPoint y: 75, distance: 123.2
click at [464, 100] on div "Name Mesh 4 GS 1200x2400 50x50sq" at bounding box center [607, 107] width 337 height 15
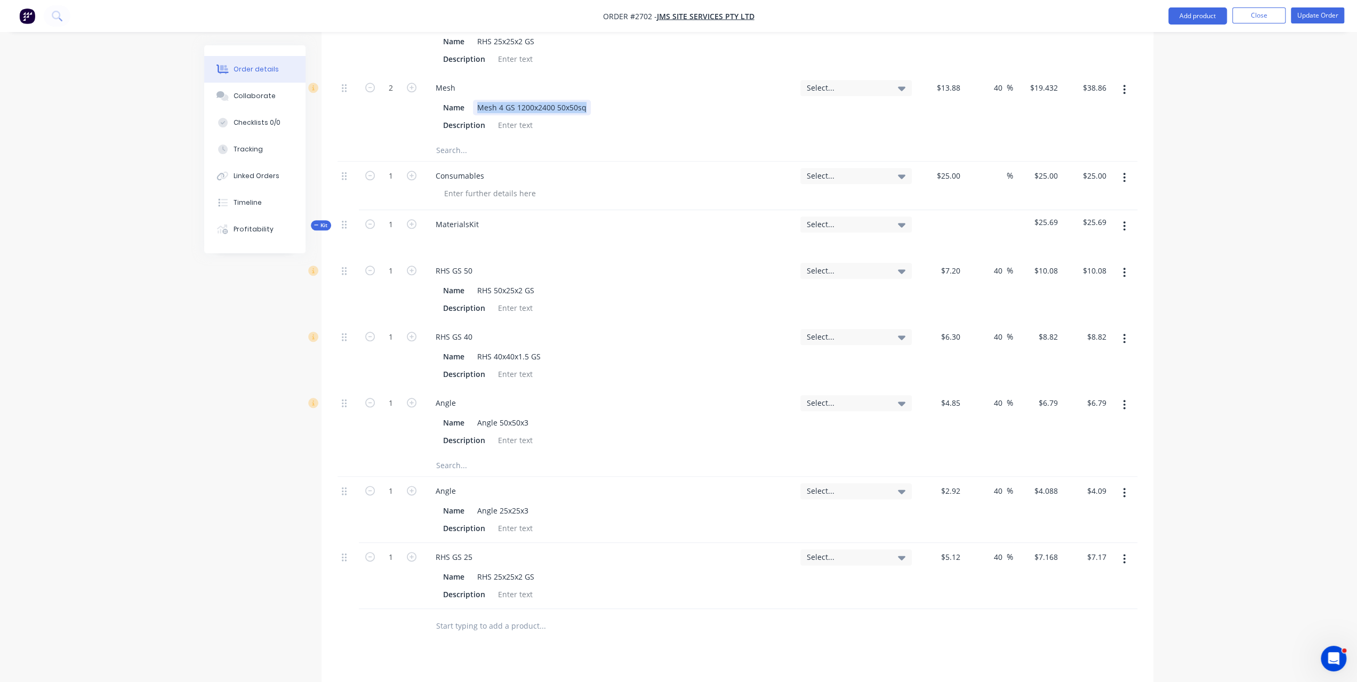
copy div "Mesh 4 GS 1200x2400 50x50sq"
click at [480, 615] on input "text" at bounding box center [542, 625] width 213 height 21
paste input "Mesh 4 GS 1200x2400 50x50sq"
type input "Mesh 4 GS 1200x2400 50x50sq"
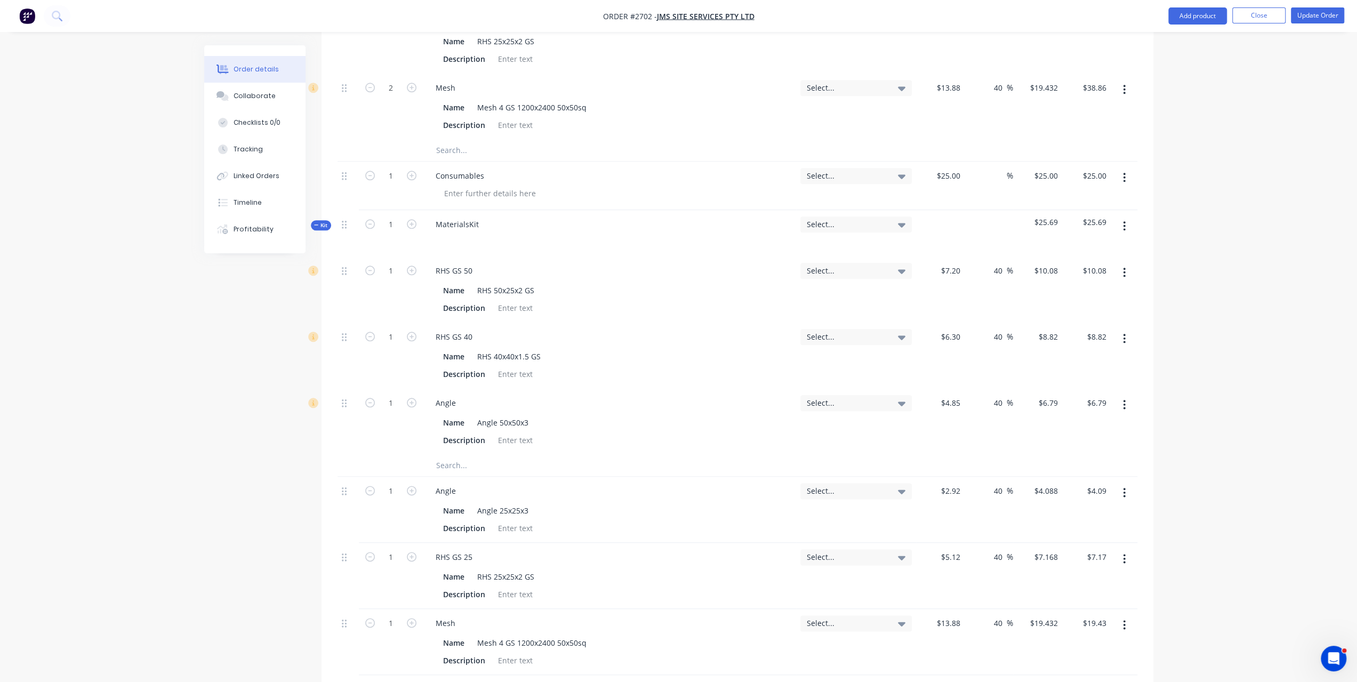
scroll to position [1001, 0]
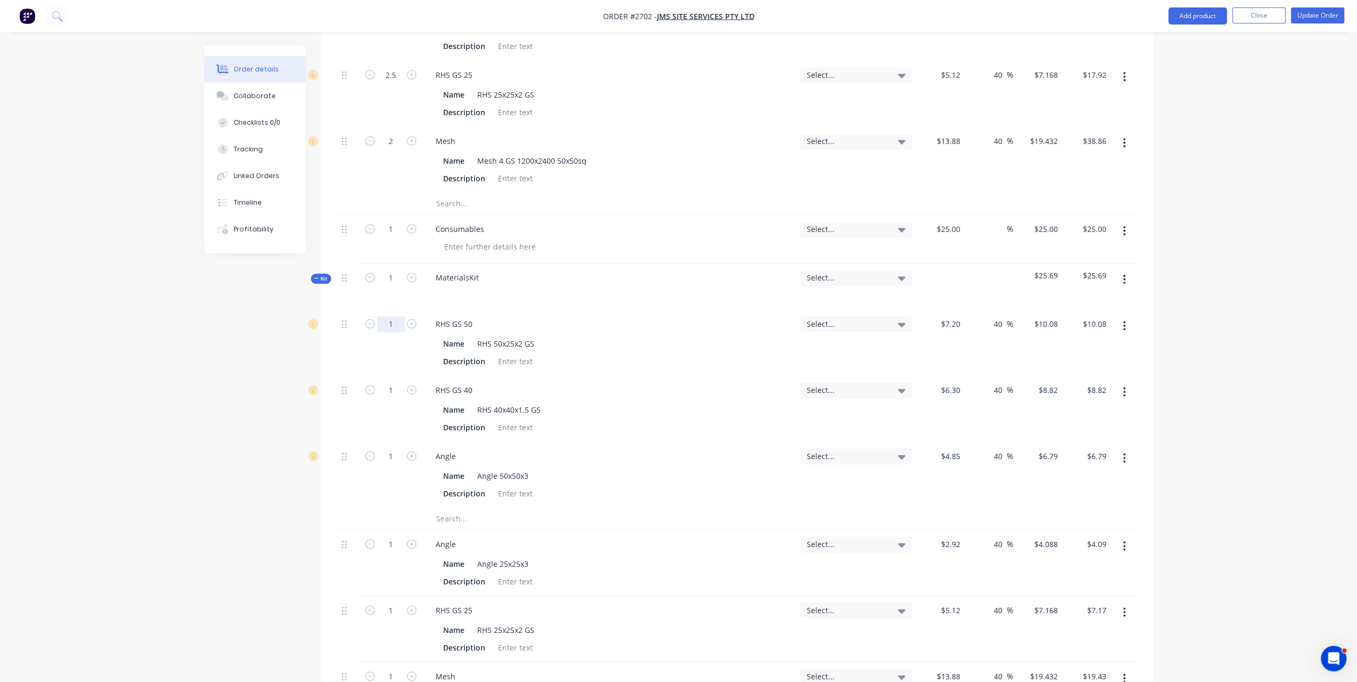
click at [395, 316] on input "1" at bounding box center [391, 324] width 28 height 16
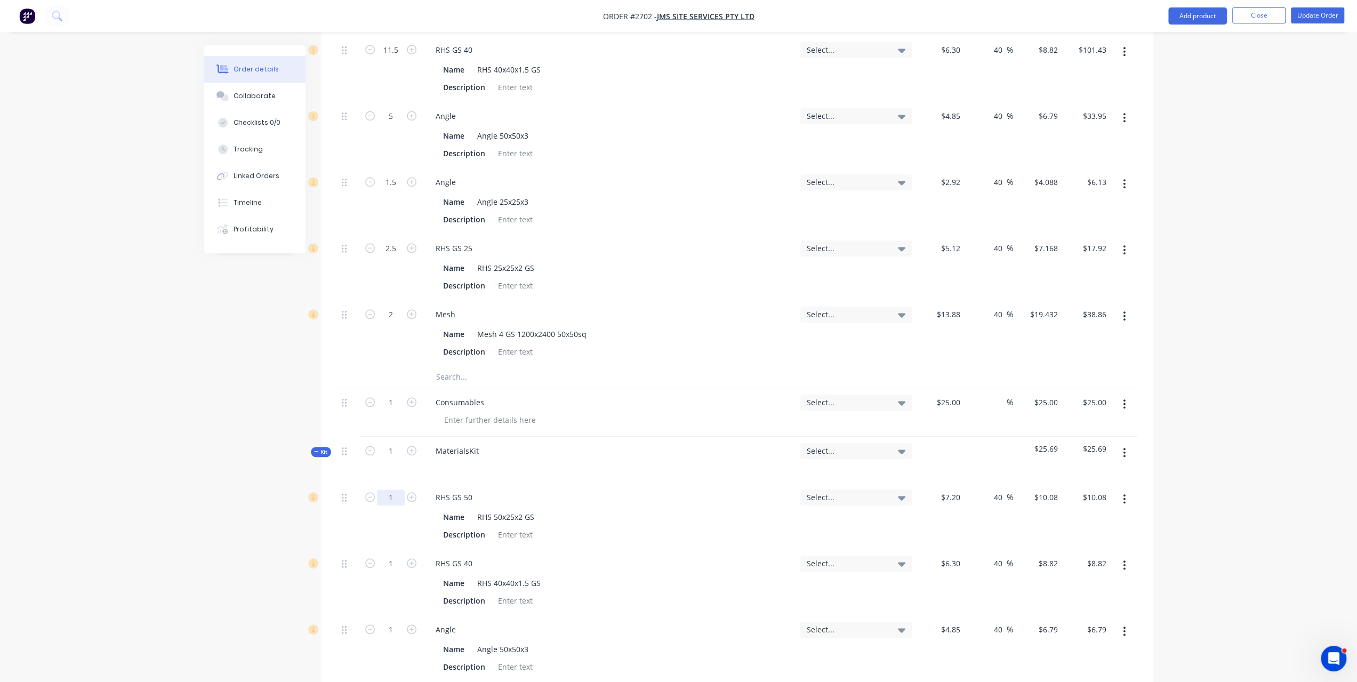
scroll to position [841, 0]
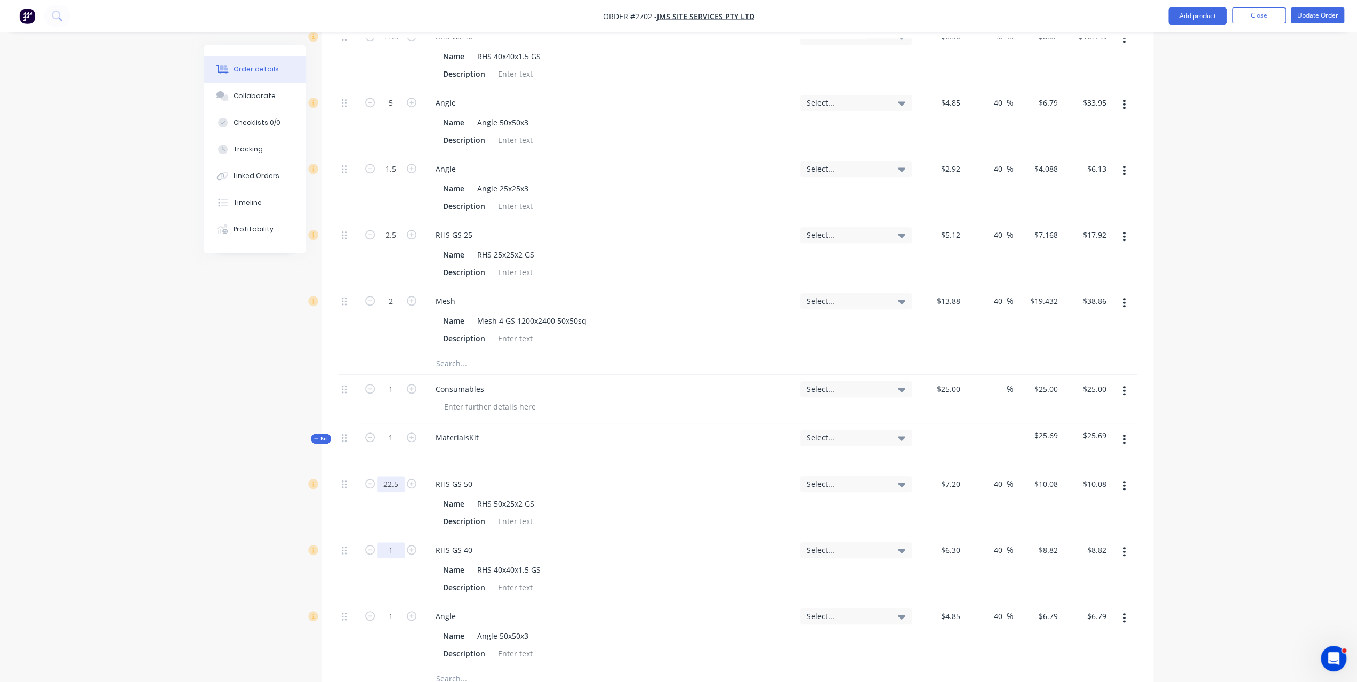
type input "22.5"
click at [400, 542] on input "1" at bounding box center [391, 550] width 28 height 16
type input "$226.80"
click at [400, 542] on input "1" at bounding box center [391, 550] width 28 height 16
type input "11.5"
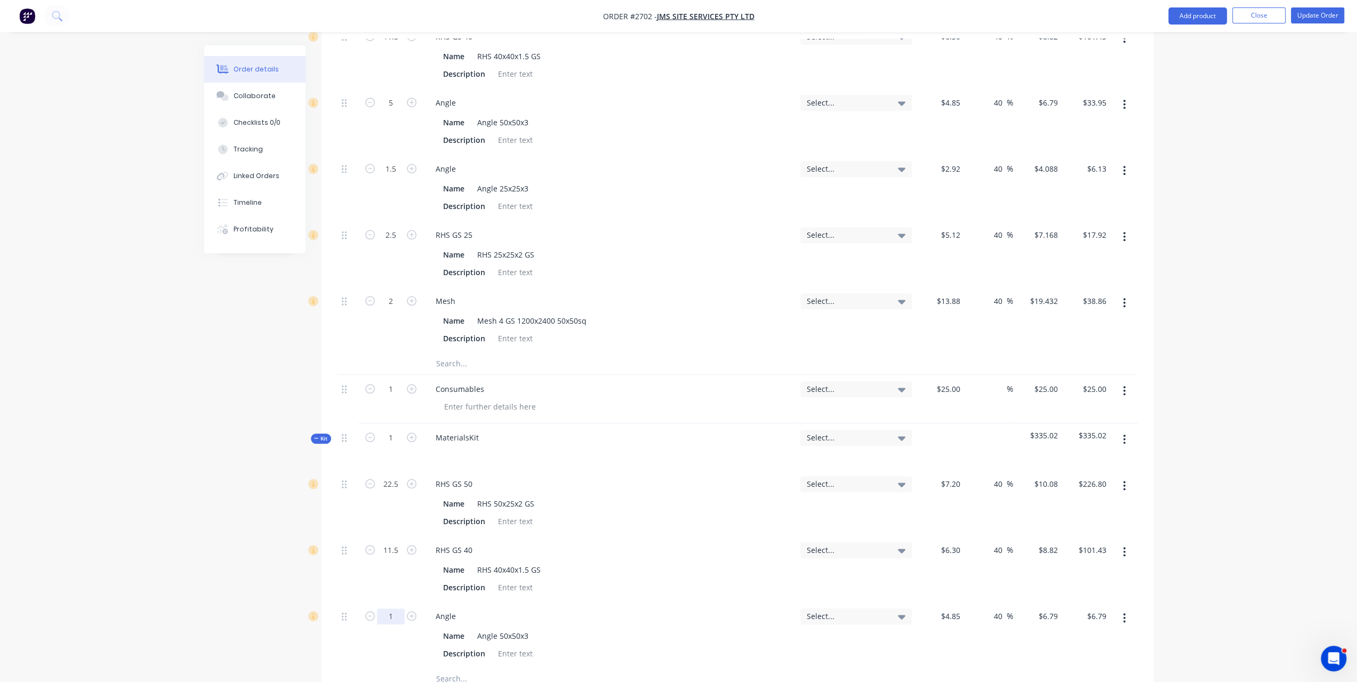
type input "$101.43"
click at [391, 608] on input "1" at bounding box center [391, 616] width 28 height 16
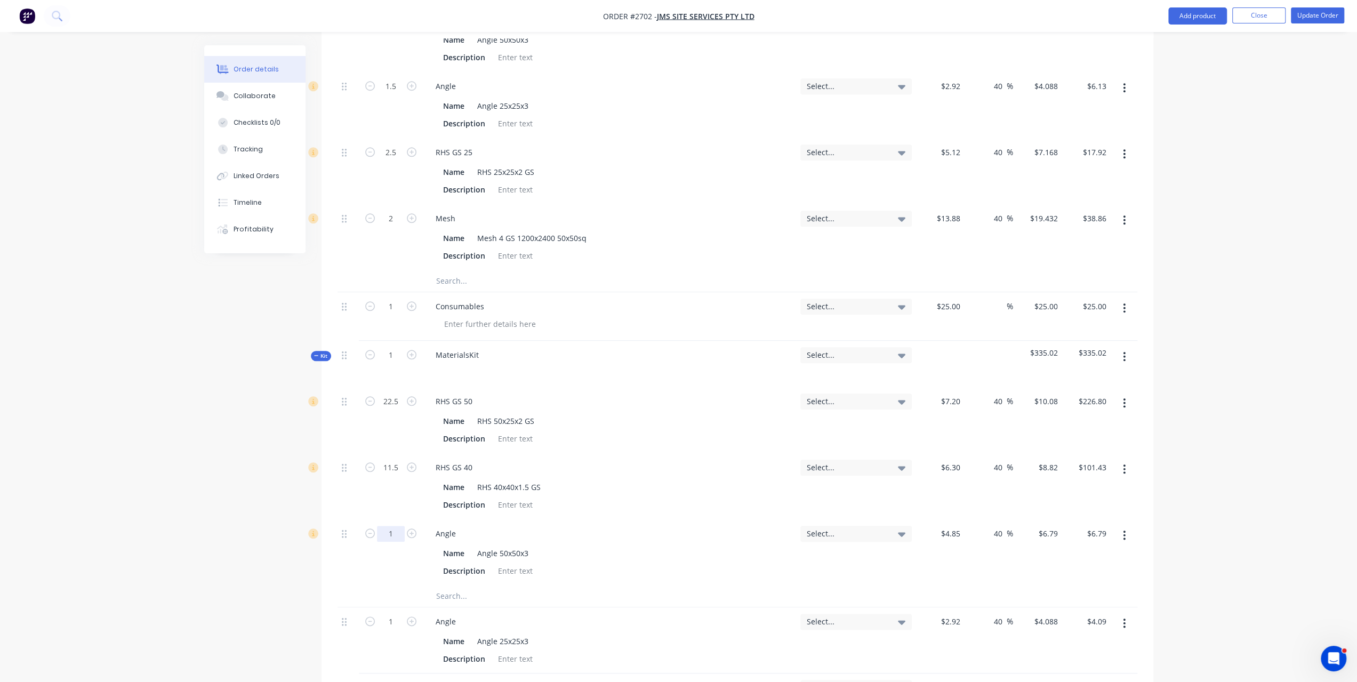
scroll to position [948, 0]
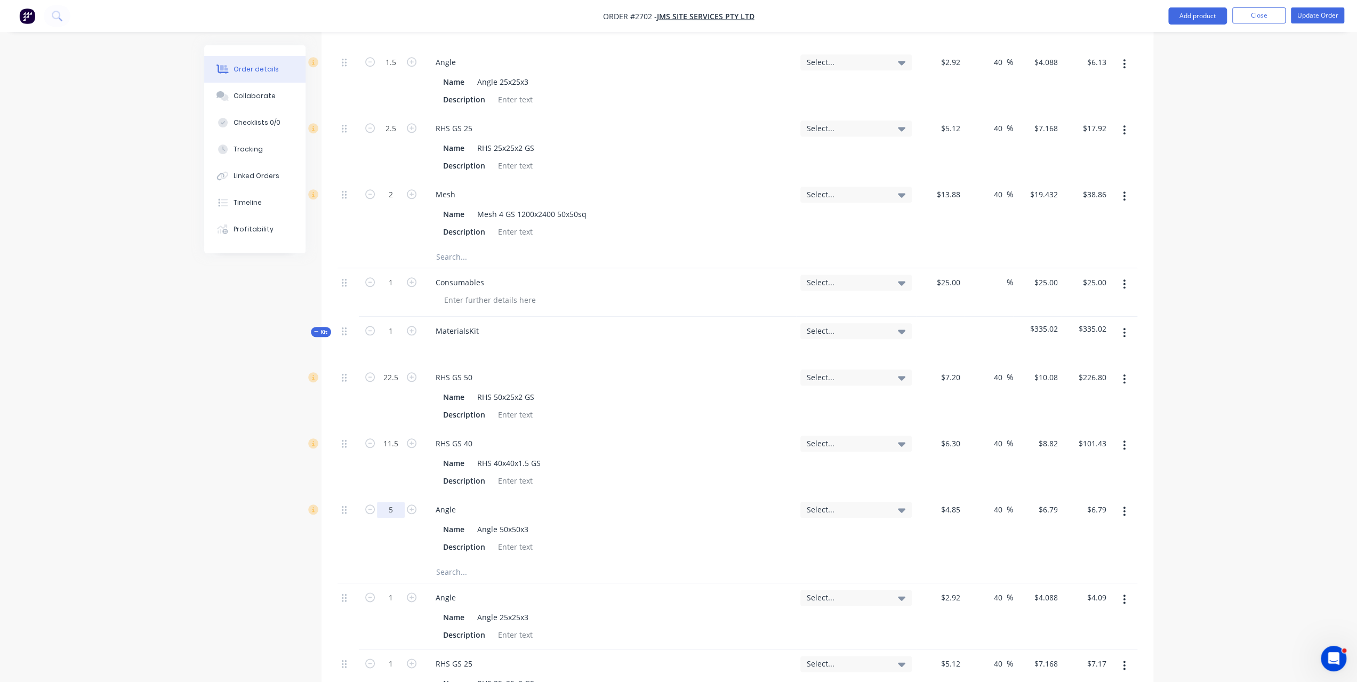
type input "5"
click at [279, 517] on div "Created by [PERSON_NAME] Created [DATE] Required [DATE] Assigned to Add team me…" at bounding box center [678, 92] width 949 height 1991
type input "$33.95"
click at [398, 590] on input "1" at bounding box center [391, 598] width 28 height 16
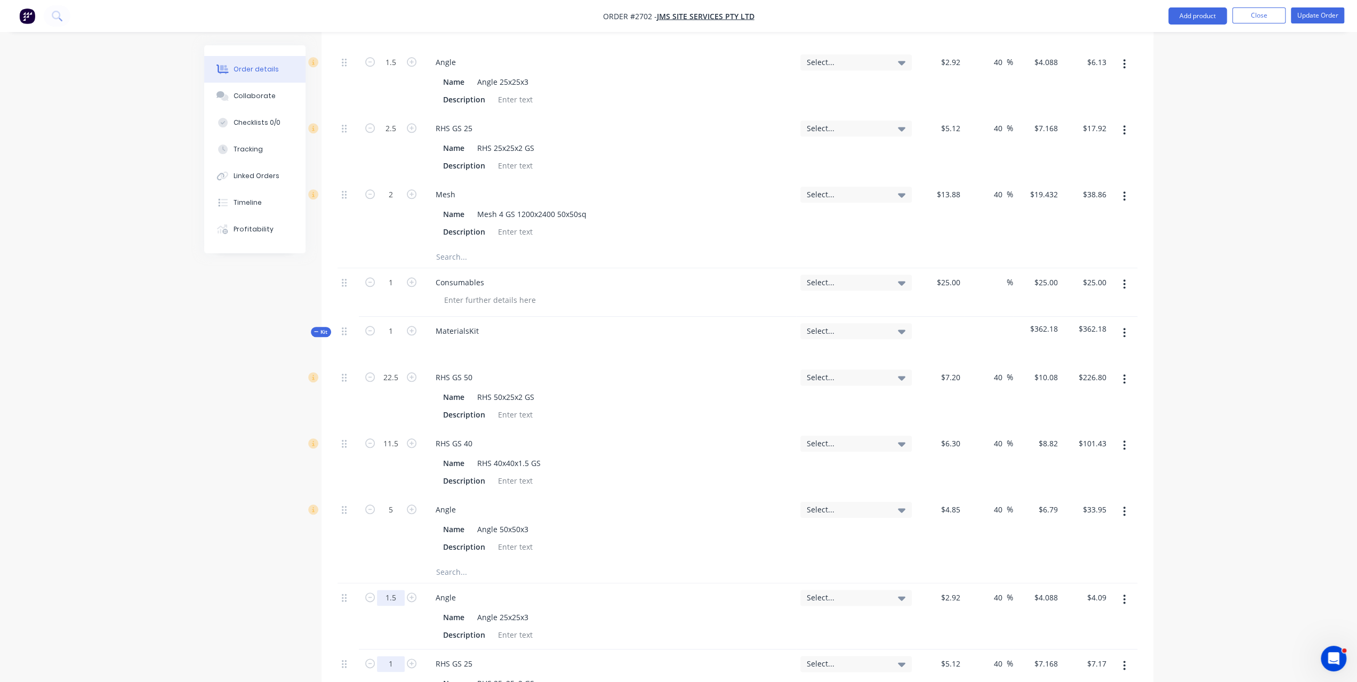
type input "1.5"
type input "$6.13"
click at [396, 656] on input "1" at bounding box center [391, 664] width 28 height 16
type input "2.5"
click at [270, 568] on div "Created by [PERSON_NAME] Created [DATE] Required [DATE] Assigned to Add team me…" at bounding box center [678, 92] width 949 height 1991
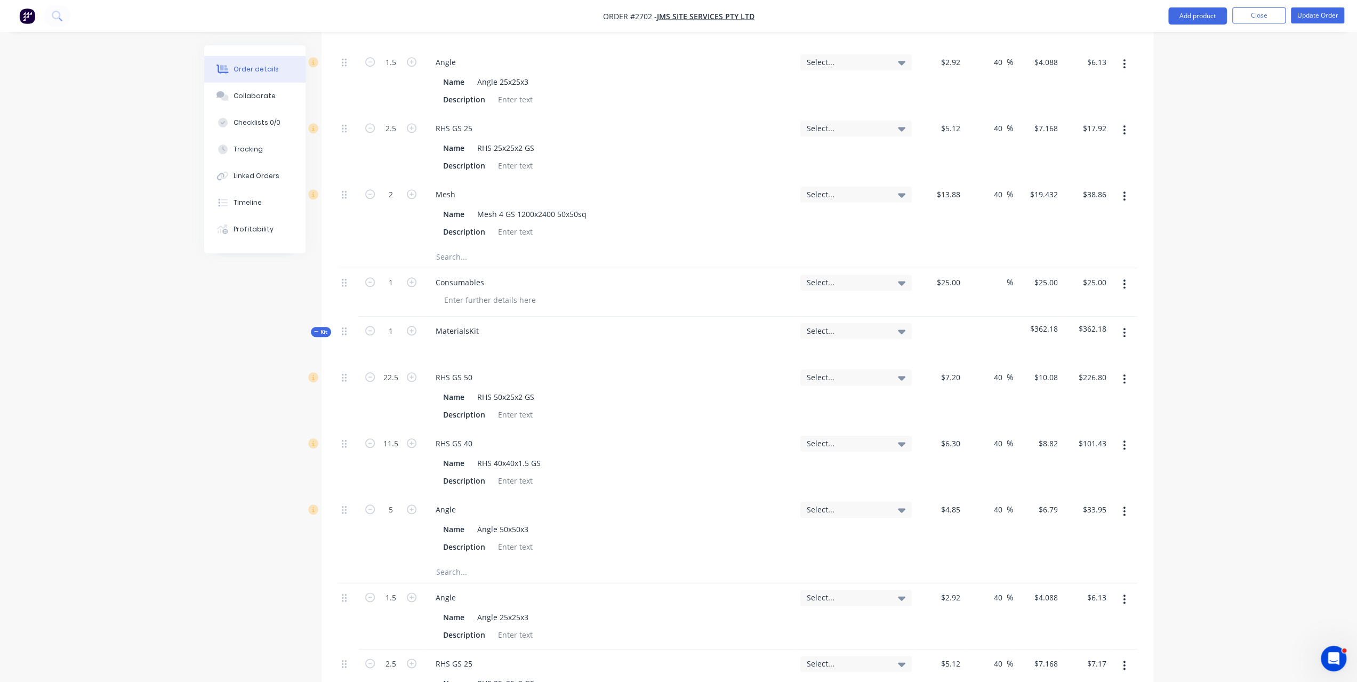
type input "$17.92"
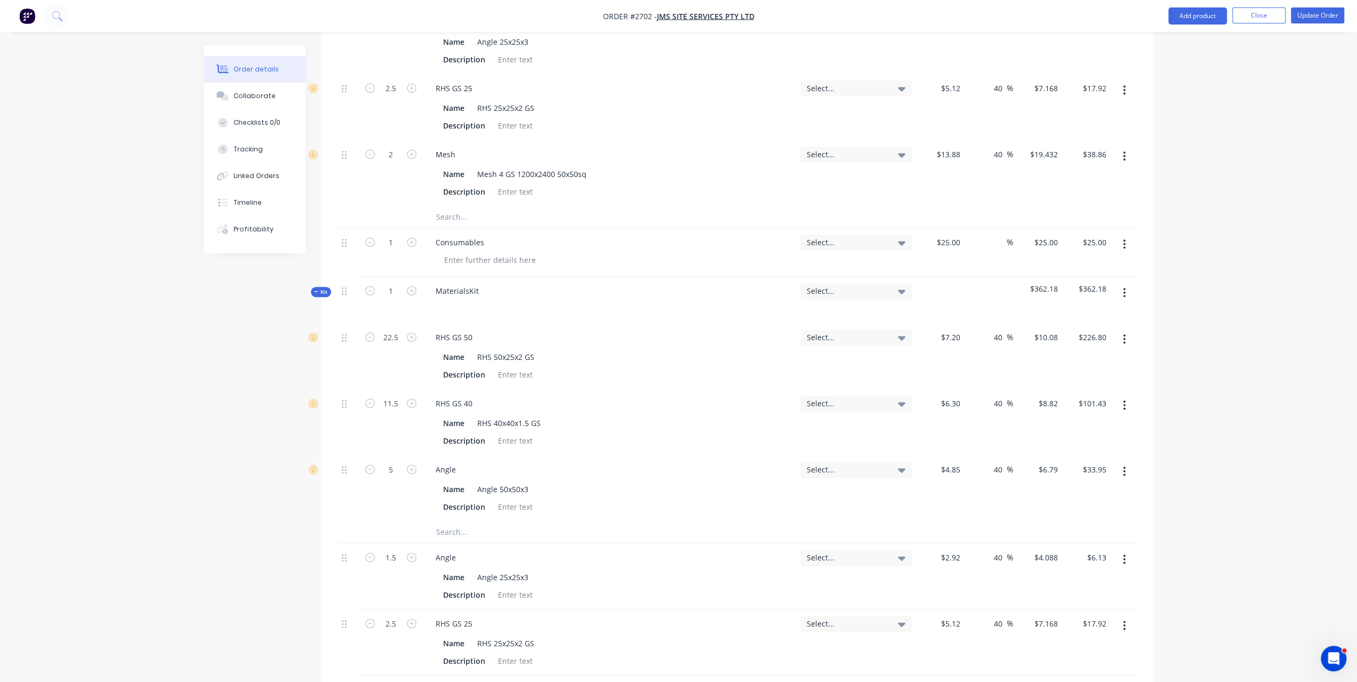
scroll to position [1055, 0]
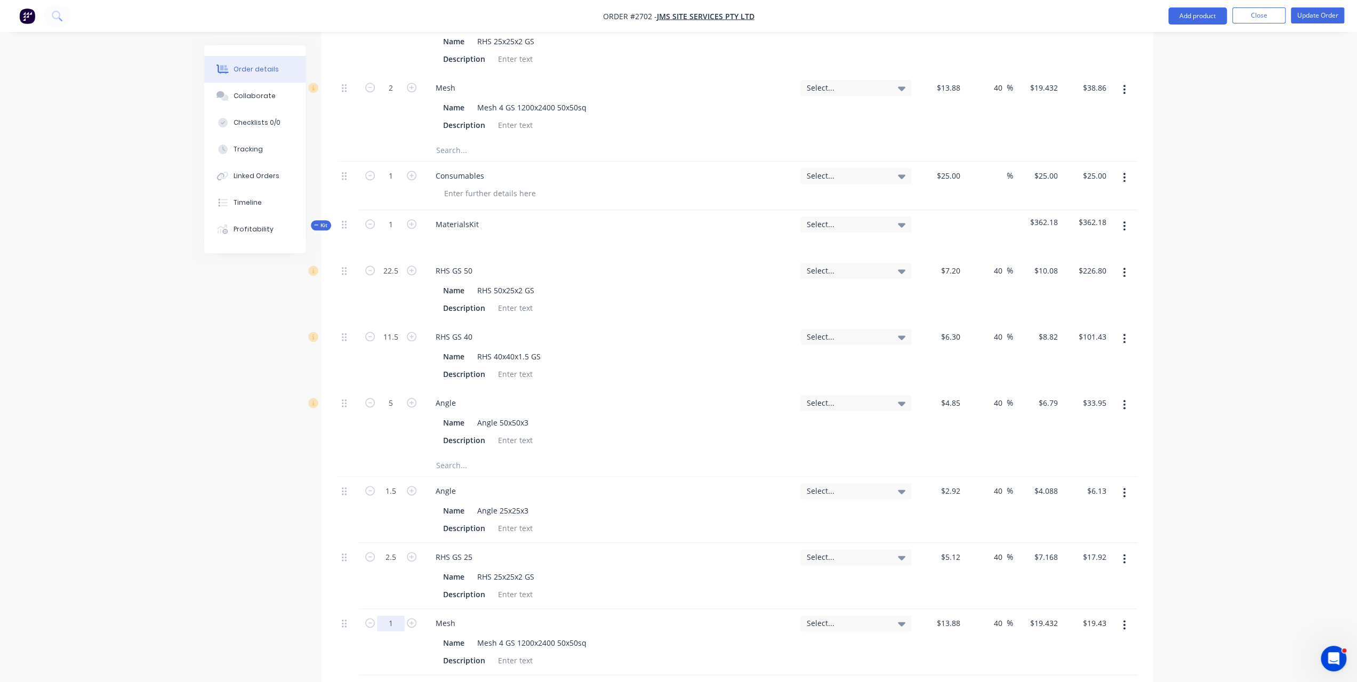
click at [394, 615] on input "1" at bounding box center [391, 623] width 28 height 16
type input "2"
type input "$38.86"
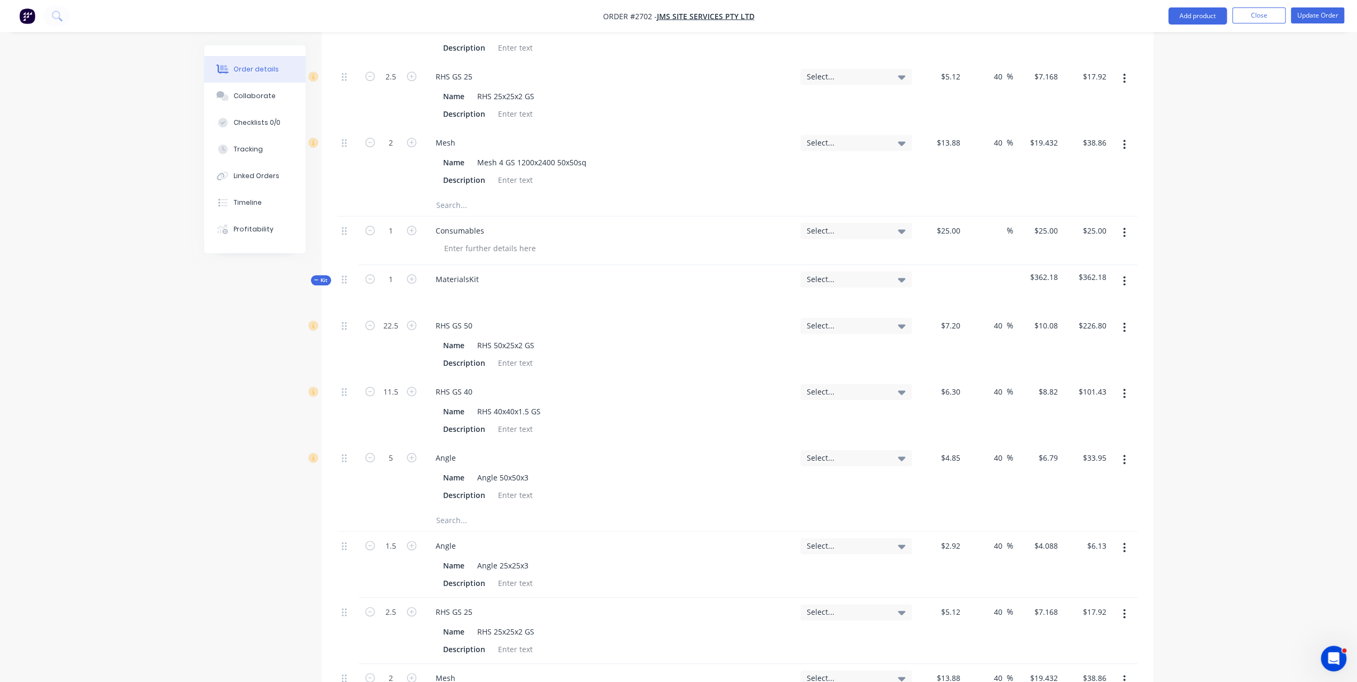
scroll to position [948, 0]
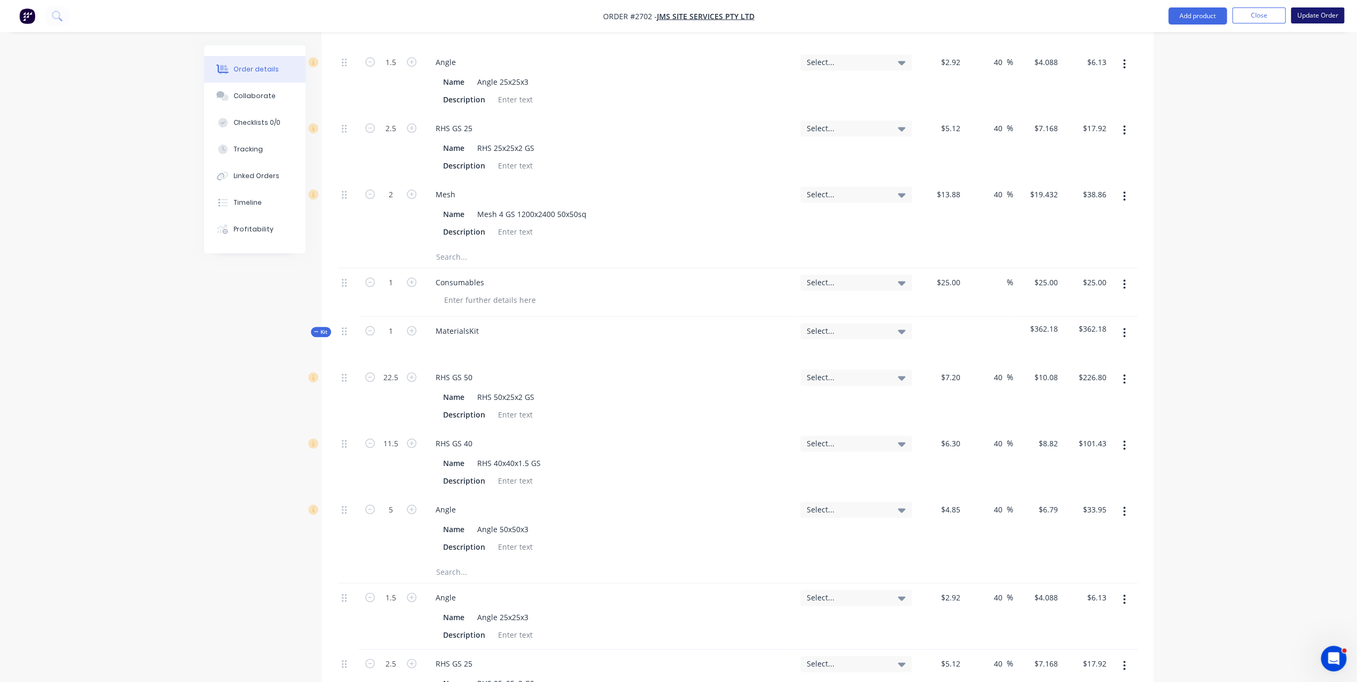
click at [1315, 21] on button "Update Order" at bounding box center [1317, 15] width 53 height 16
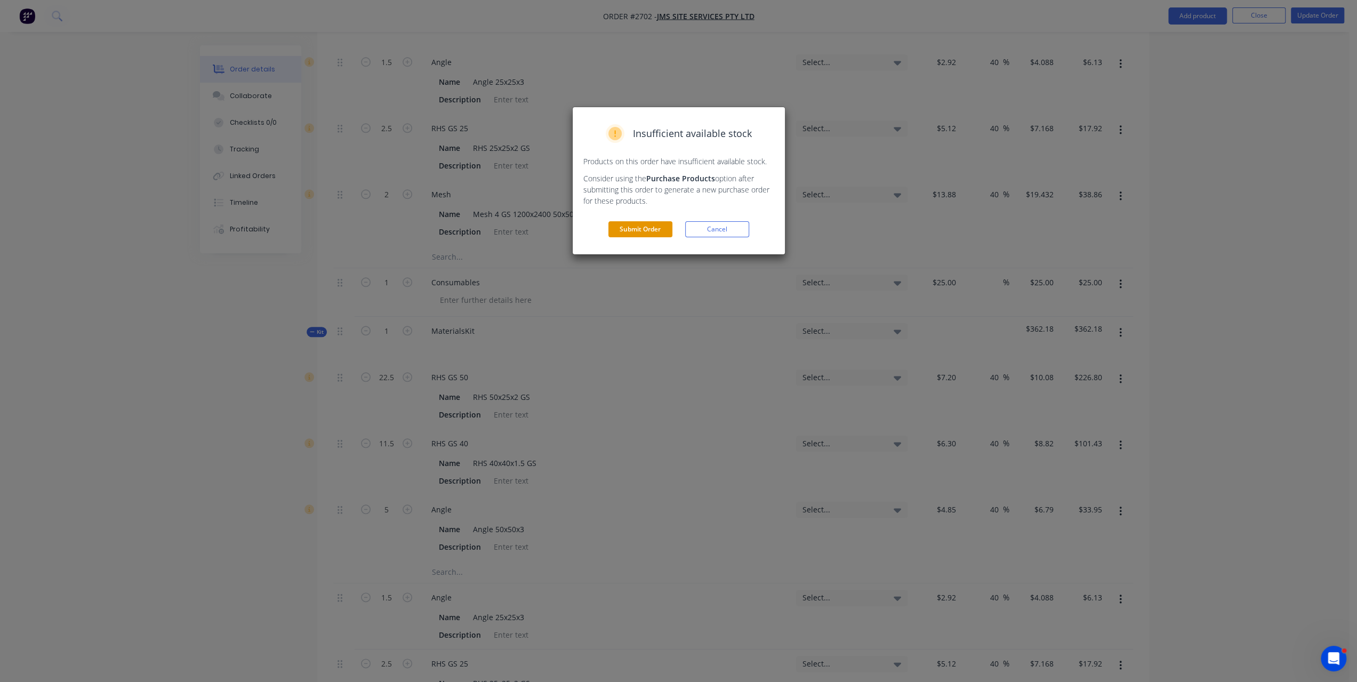
click at [648, 230] on button "Submit Order" at bounding box center [640, 229] width 64 height 16
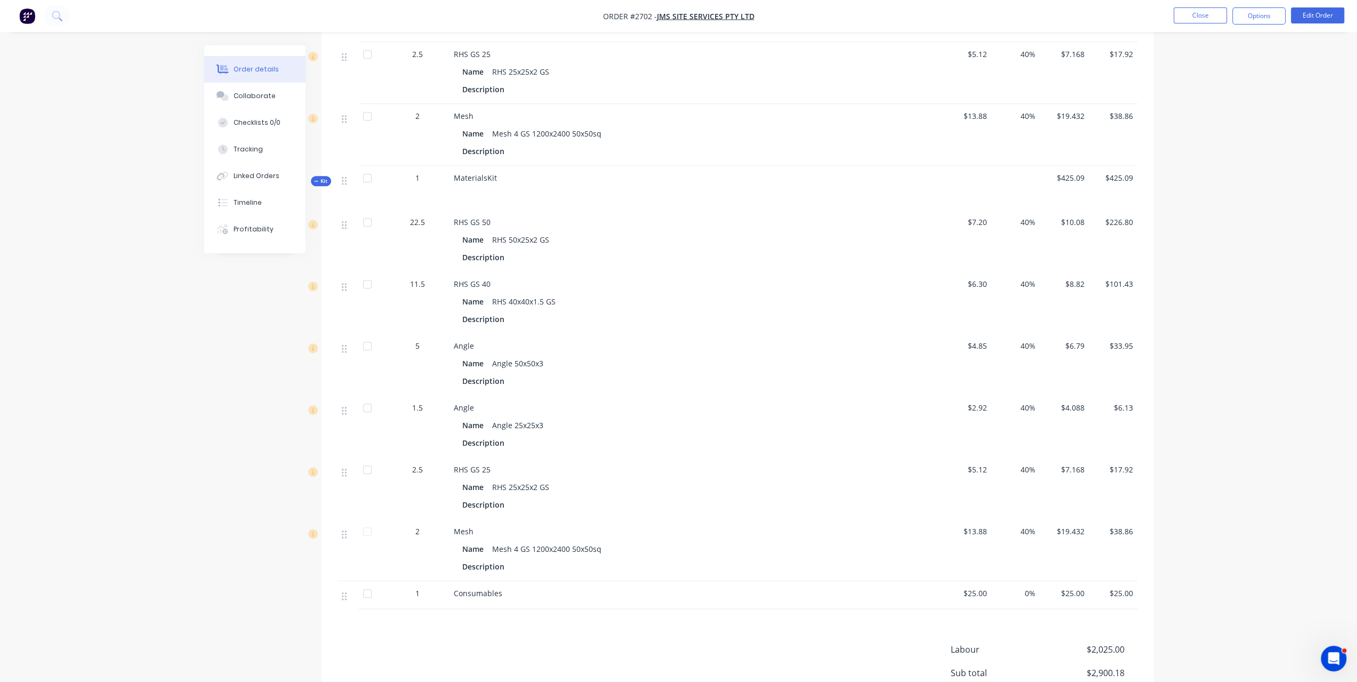
scroll to position [800, 0]
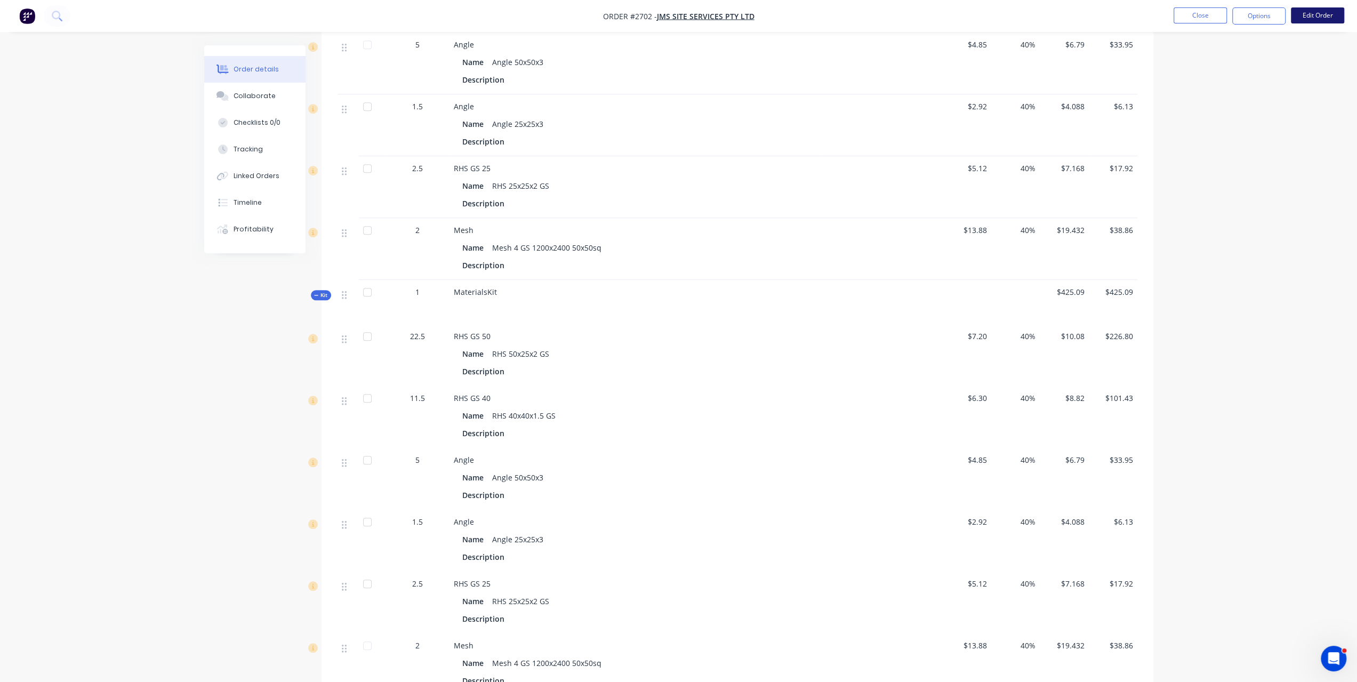
click at [1318, 20] on button "Edit Order" at bounding box center [1317, 15] width 53 height 16
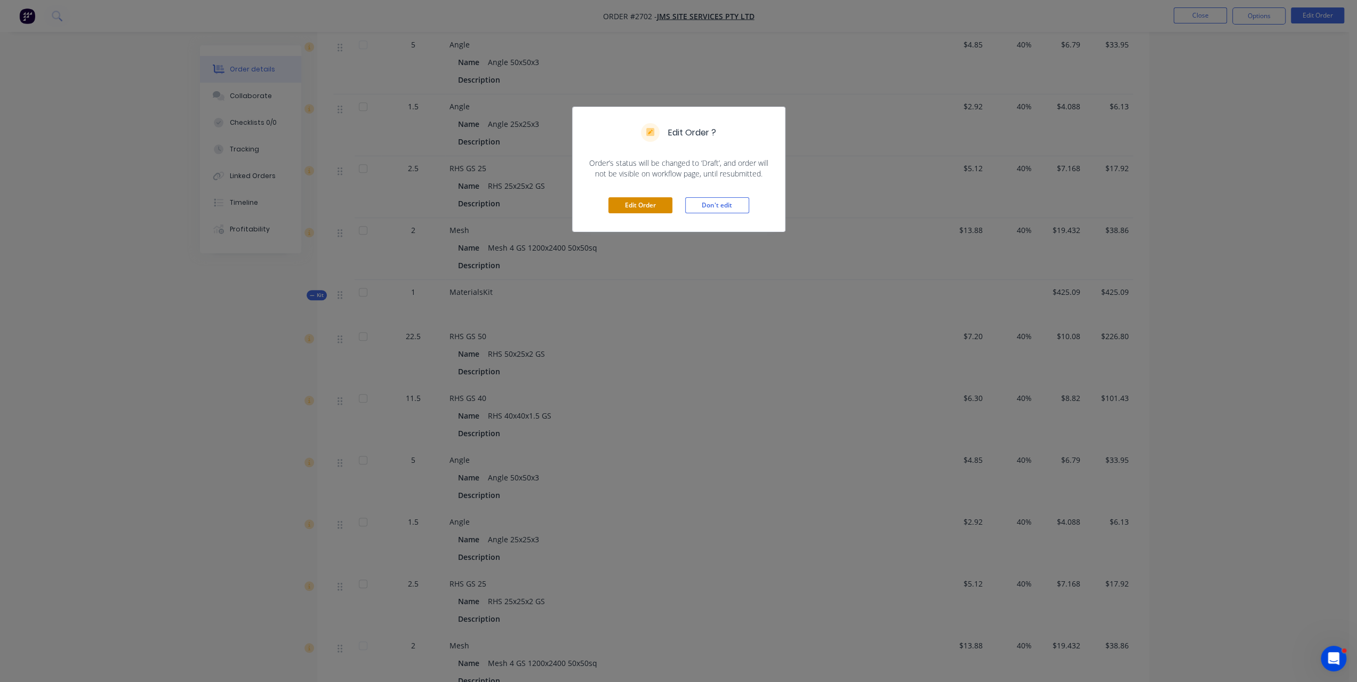
click at [644, 201] on button "Edit Order" at bounding box center [640, 205] width 64 height 16
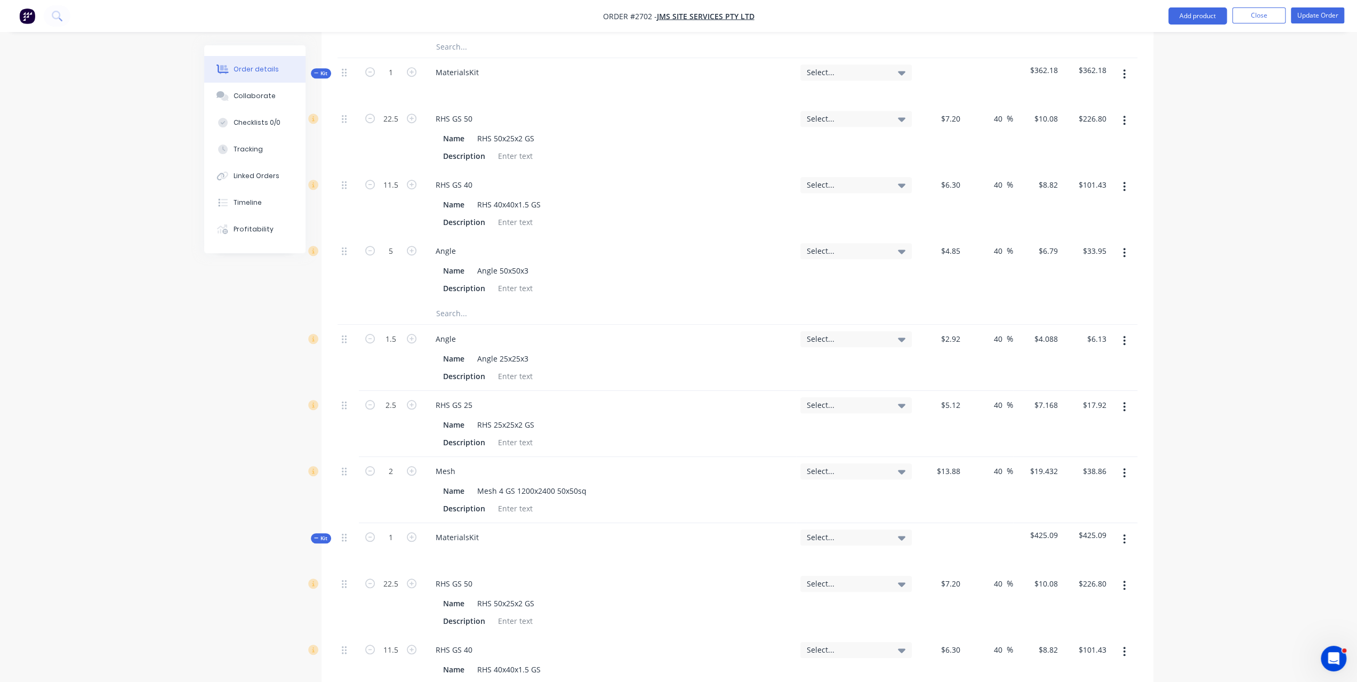
scroll to position [640, 0]
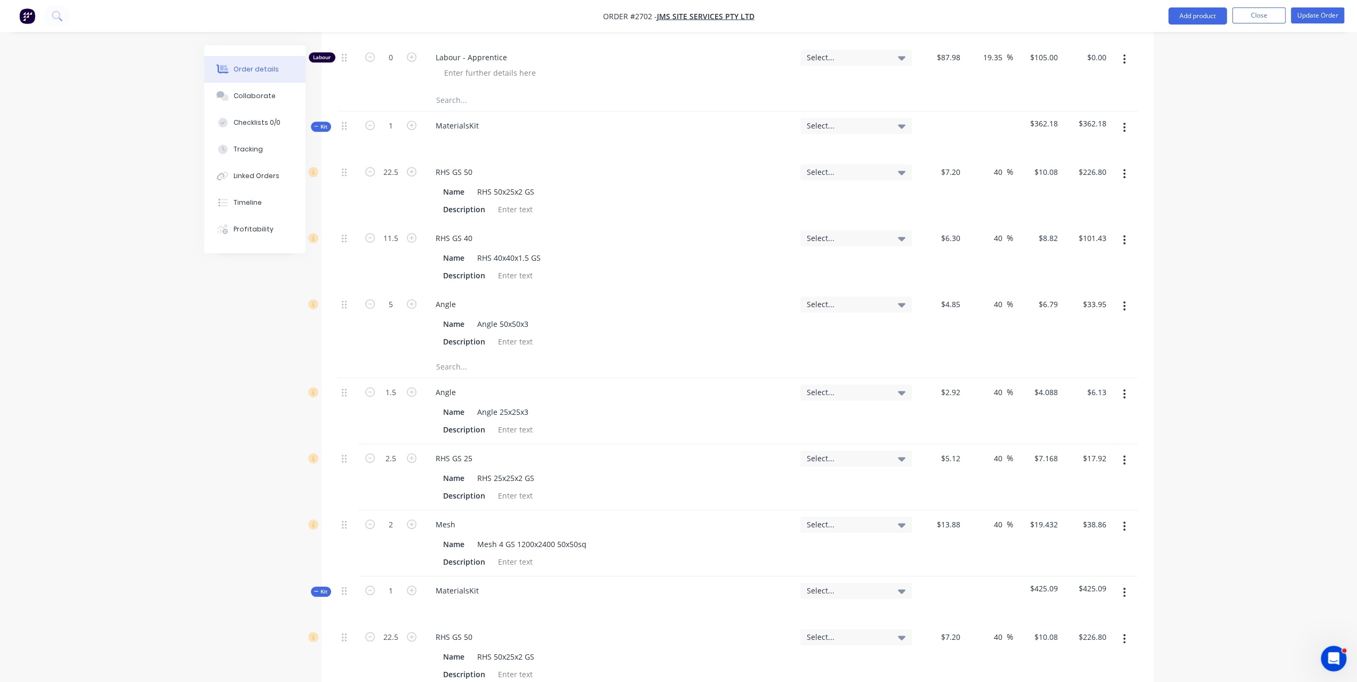
click at [1120, 118] on button "button" at bounding box center [1124, 127] width 25 height 19
click at [1079, 212] on div "Delete" at bounding box center [1087, 219] width 82 height 15
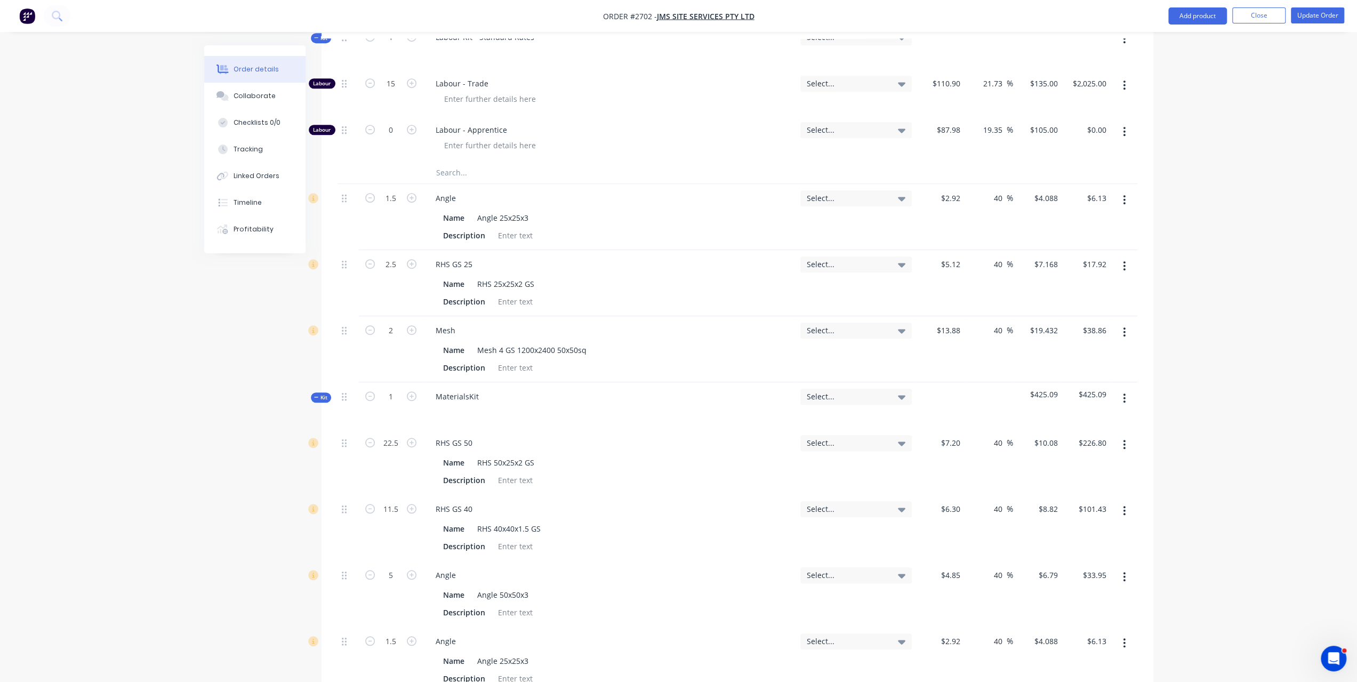
scroll to position [533, 0]
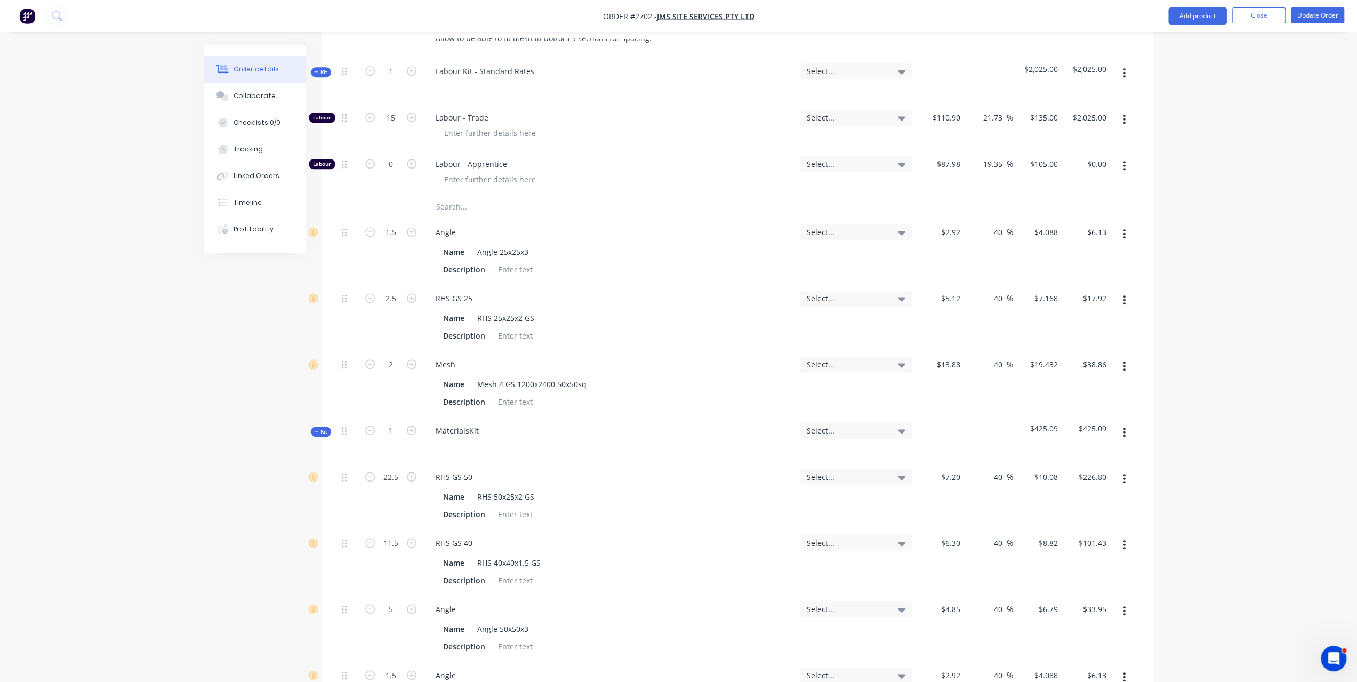
click at [1122, 224] on button "button" at bounding box center [1124, 233] width 25 height 19
click at [1059, 318] on div "Delete" at bounding box center [1087, 325] width 82 height 15
click at [1121, 224] on button "button" at bounding box center [1124, 233] width 25 height 19
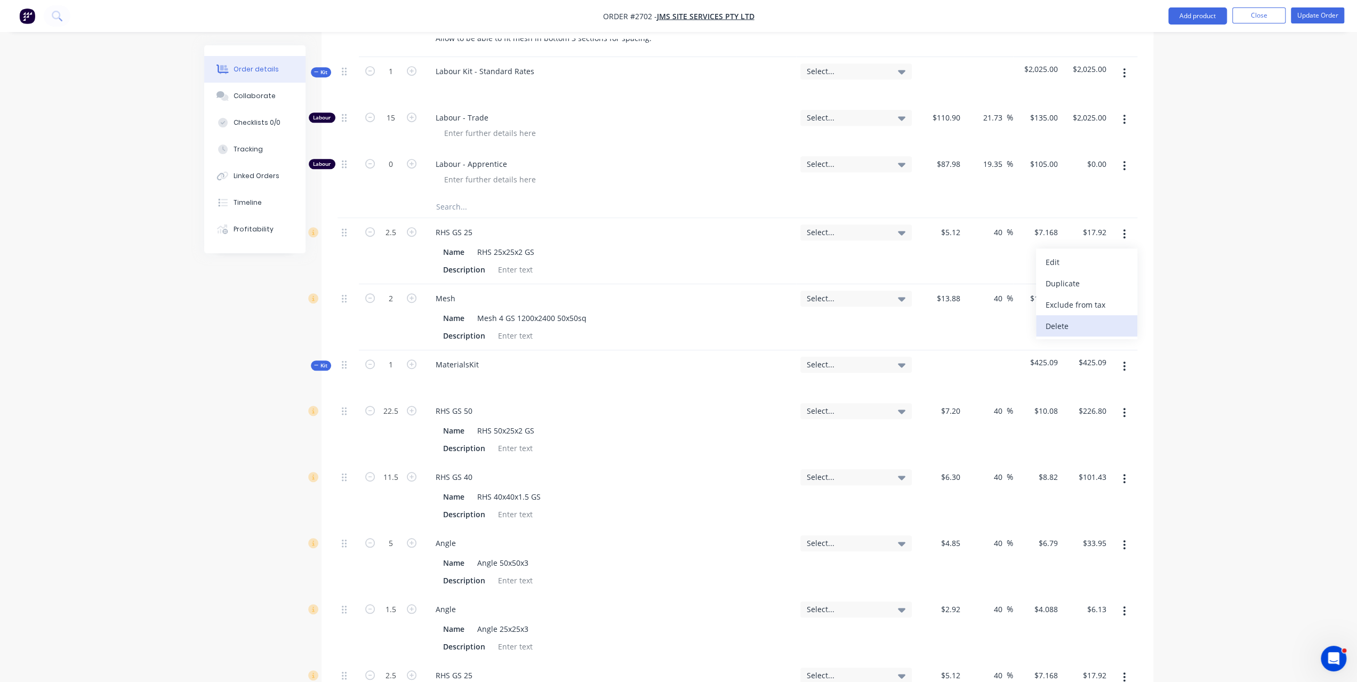
click at [1074, 318] on div "Delete" at bounding box center [1087, 325] width 82 height 15
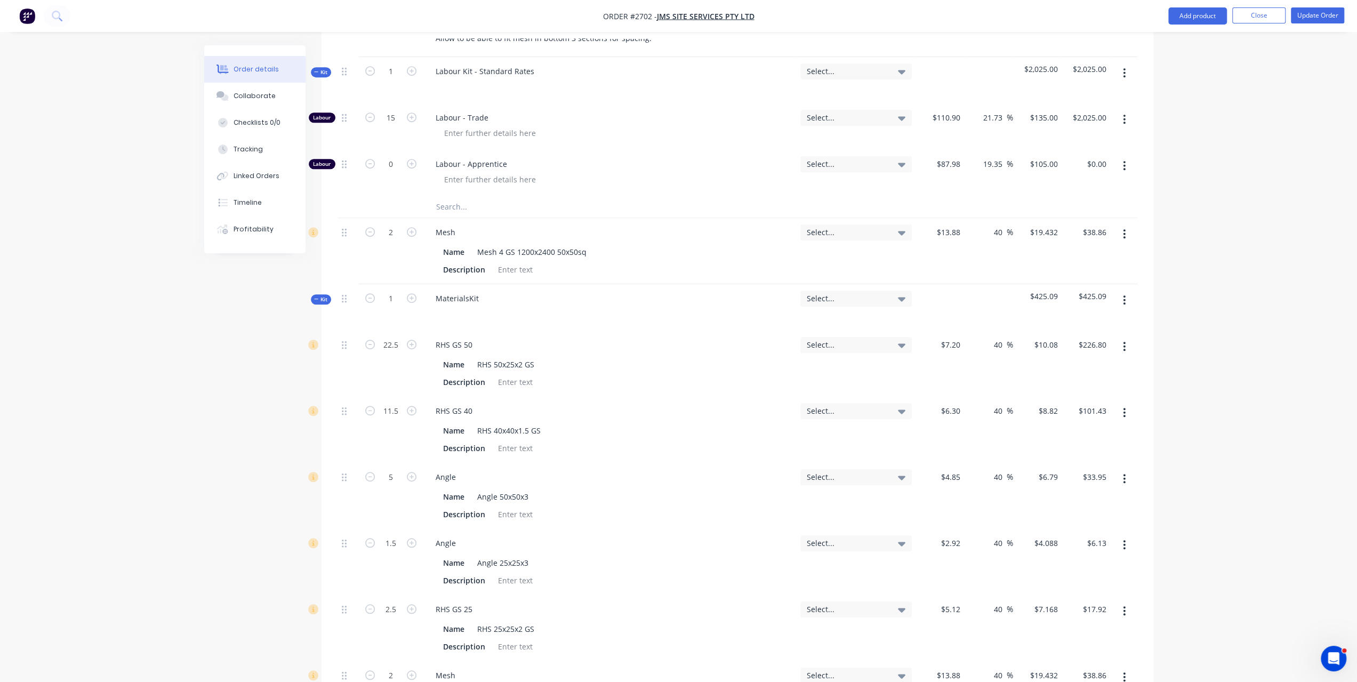
click at [1122, 224] on button "button" at bounding box center [1124, 233] width 25 height 19
click at [1078, 318] on div "Delete" at bounding box center [1087, 325] width 82 height 15
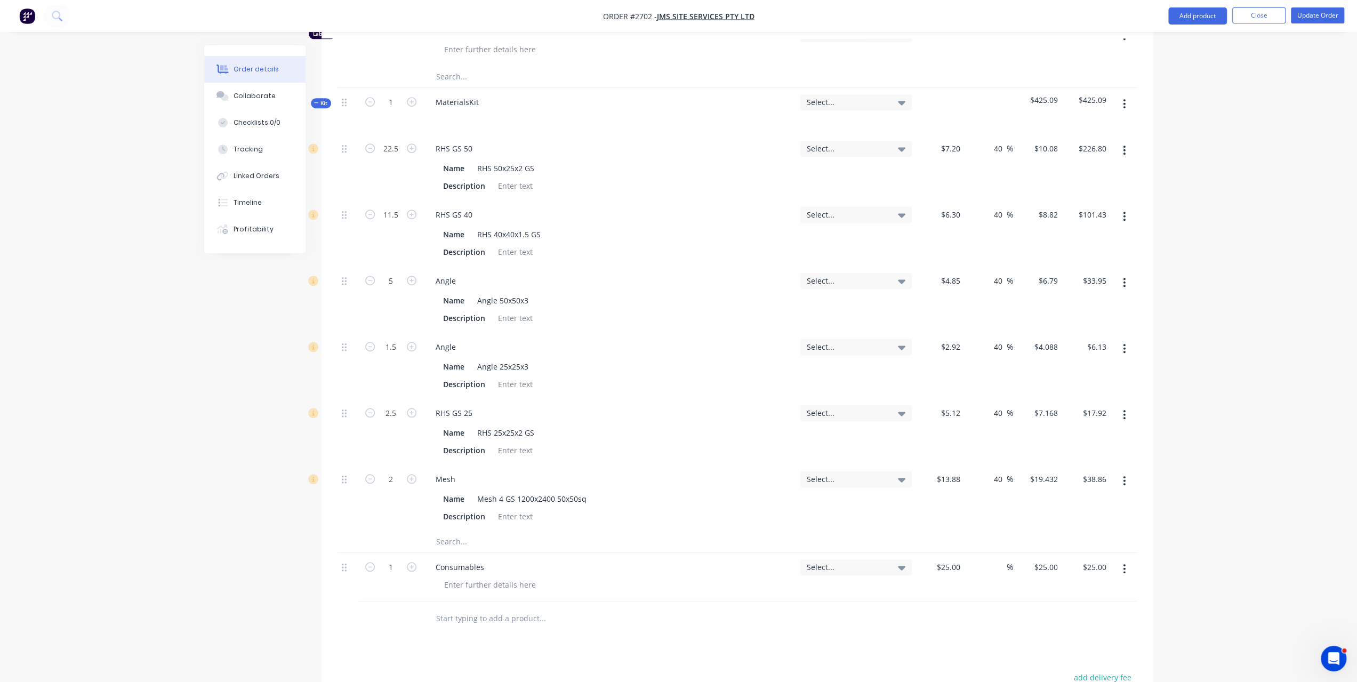
scroll to position [587, 0]
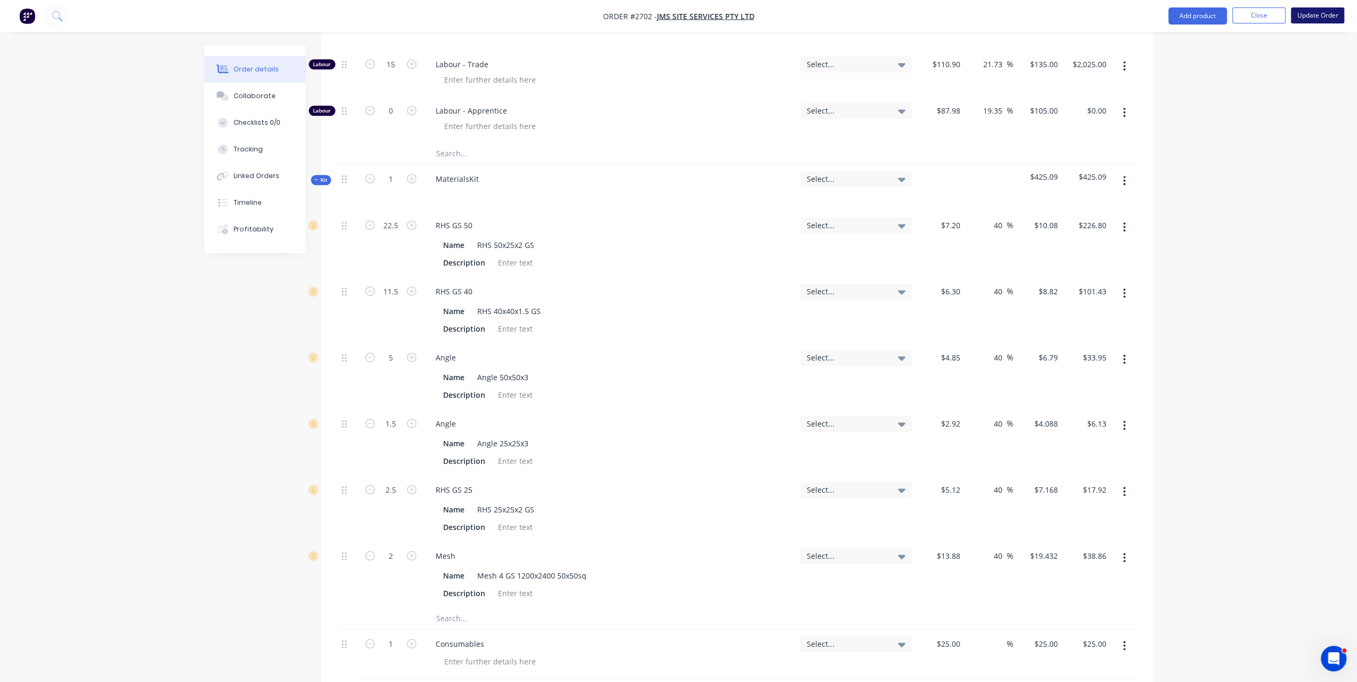
click at [1308, 14] on button "Update Order" at bounding box center [1317, 15] width 53 height 16
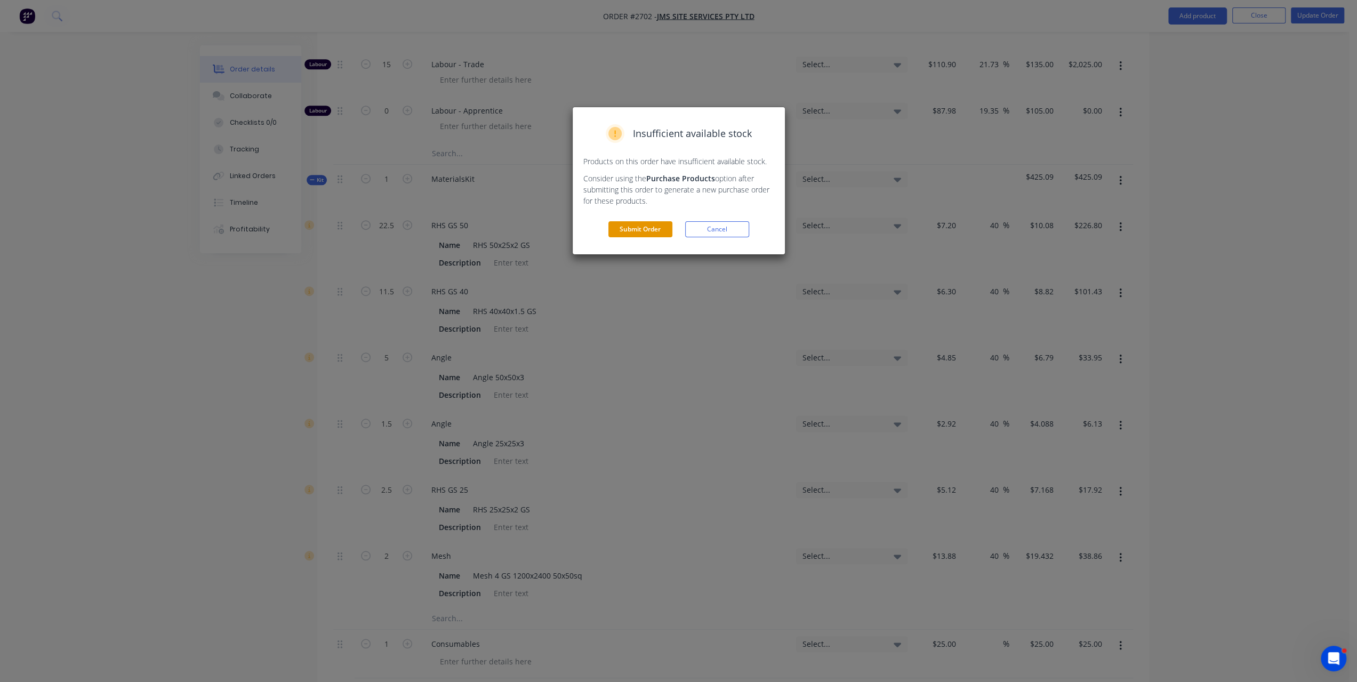
click at [659, 234] on button "Submit Order" at bounding box center [640, 229] width 64 height 16
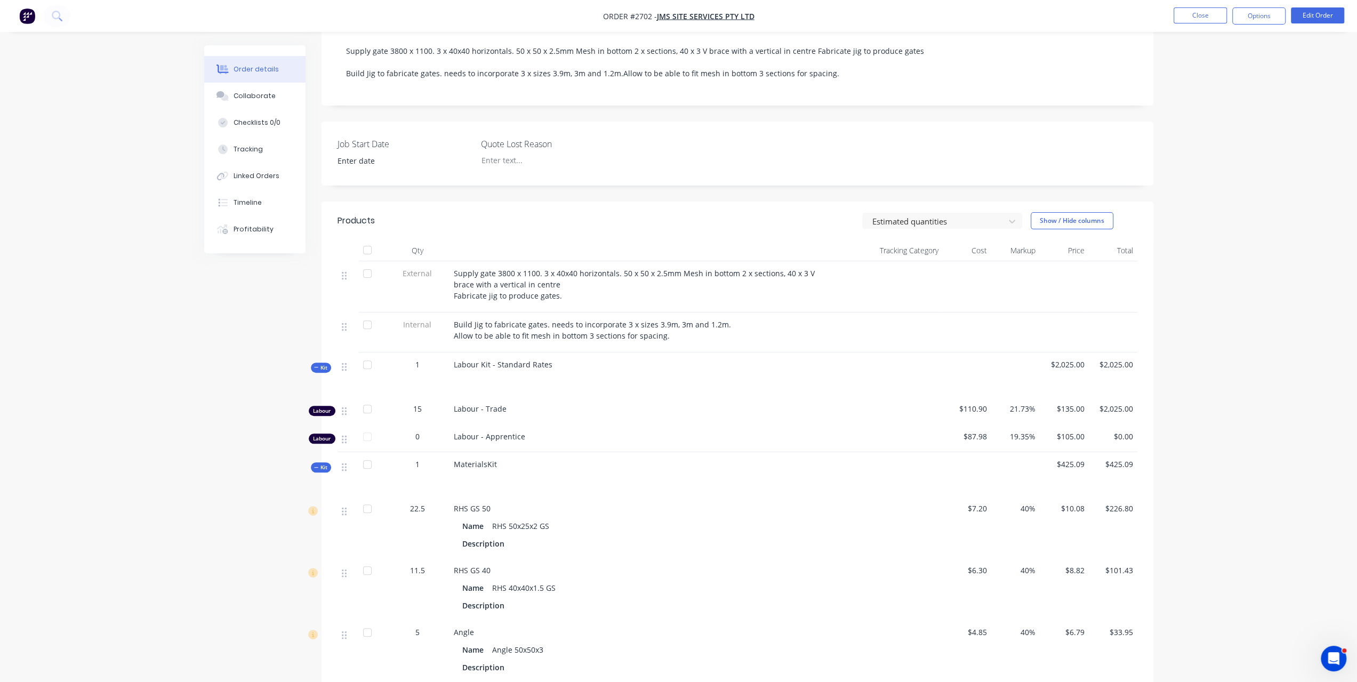
scroll to position [0, 0]
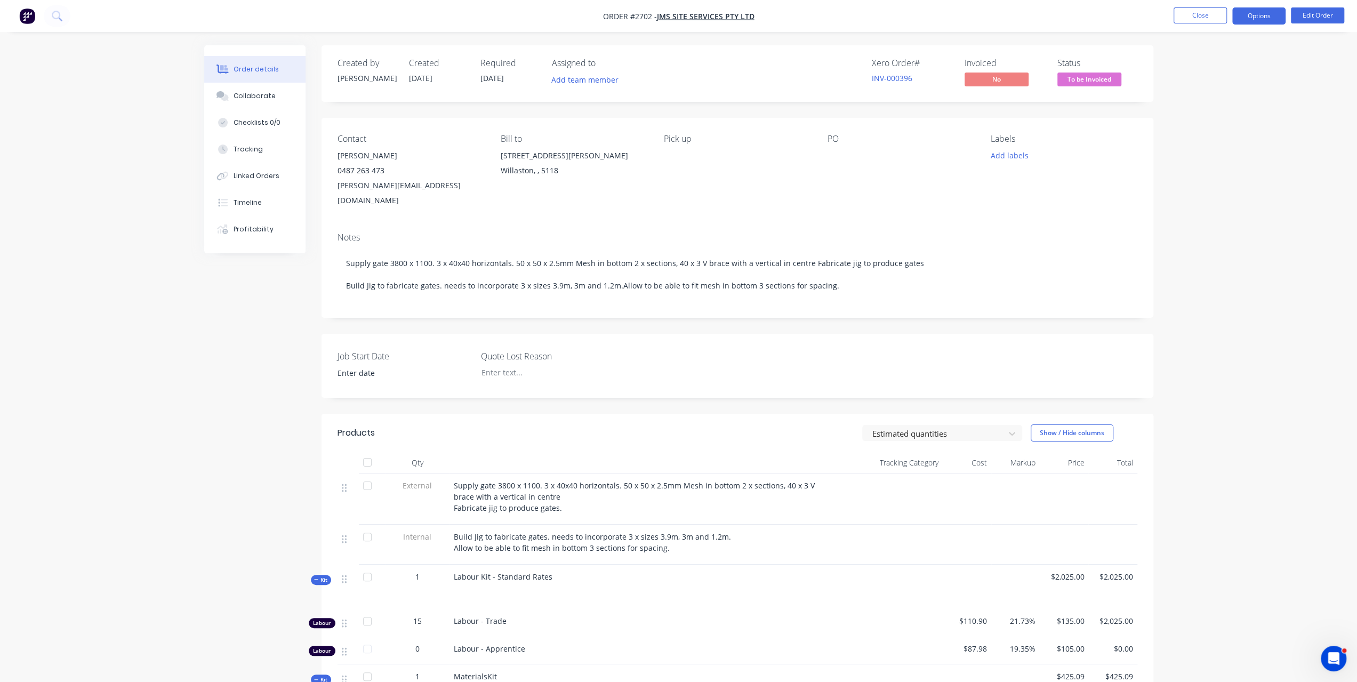
click at [1245, 13] on button "Options" at bounding box center [1258, 15] width 53 height 17
click at [1200, 60] on div "Invoice" at bounding box center [1227, 64] width 98 height 15
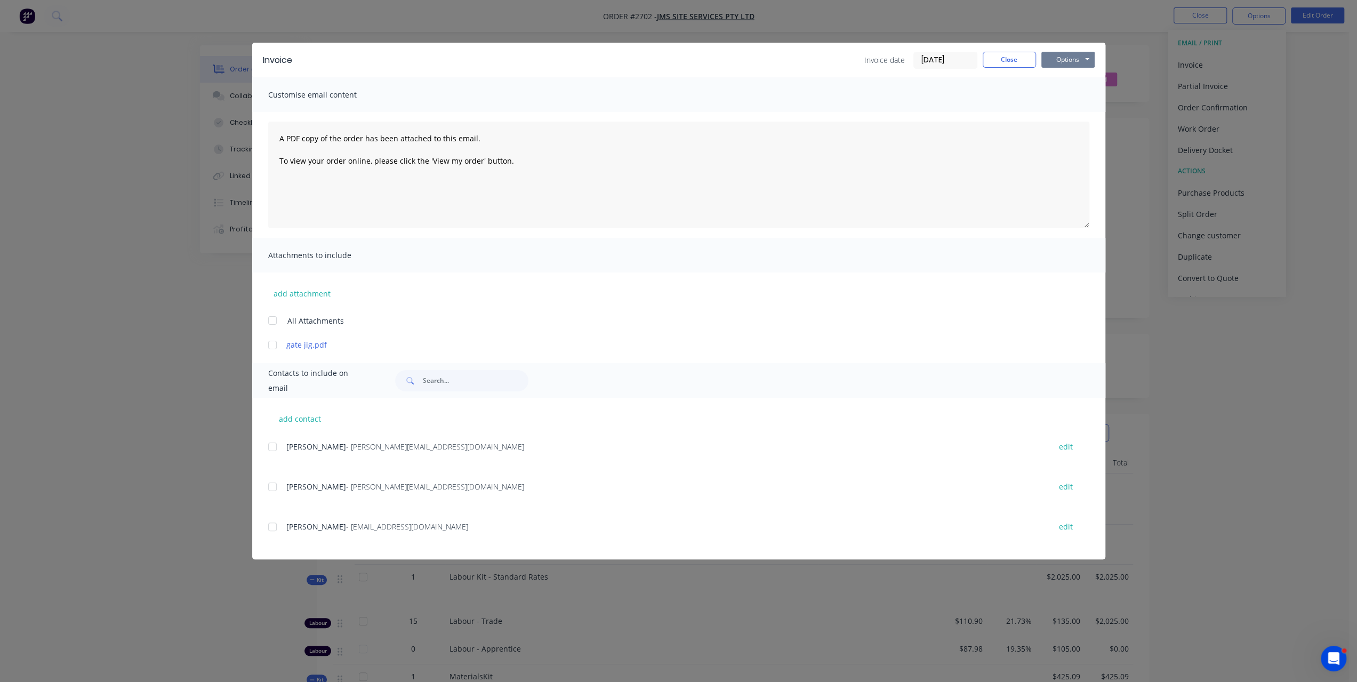
click at [1067, 59] on button "Options" at bounding box center [1067, 60] width 53 height 16
click at [1061, 79] on button "Preview" at bounding box center [1075, 79] width 68 height 18
click at [1057, 63] on button "Options" at bounding box center [1067, 60] width 53 height 16
click at [1045, 98] on button "Print" at bounding box center [1075, 96] width 68 height 18
click at [1017, 59] on button "Close" at bounding box center [1009, 60] width 53 height 16
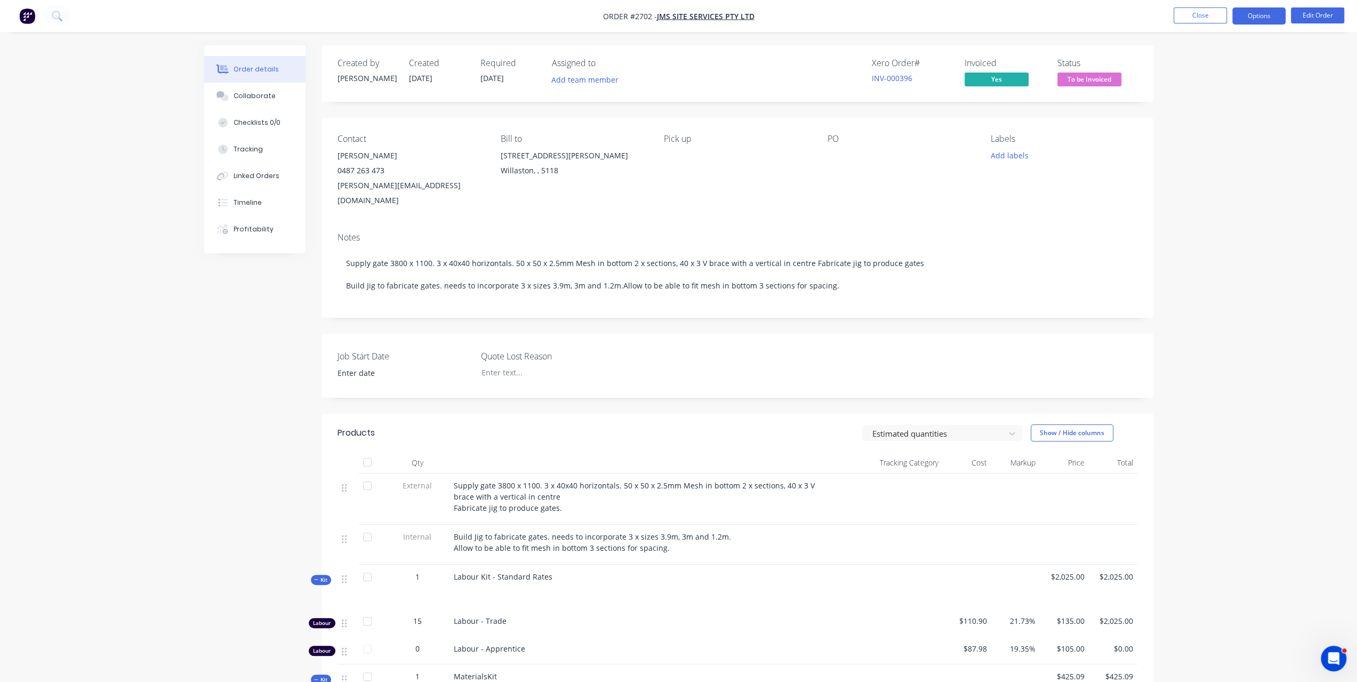
click at [1270, 15] on button "Options" at bounding box center [1258, 15] width 53 height 17
click at [1205, 134] on div "Work Order" at bounding box center [1227, 128] width 98 height 15
drag, startPoint x: 1216, startPoint y: 105, endPoint x: 1216, endPoint y: 85, distance: 19.2
click at [1216, 85] on div "WORK ORDER Back With pricing Without pricing Custom" at bounding box center [1226, 86] width 117 height 112
click at [1216, 85] on div "With pricing" at bounding box center [1227, 85] width 98 height 15
